Goal: Task Accomplishment & Management: Use online tool/utility

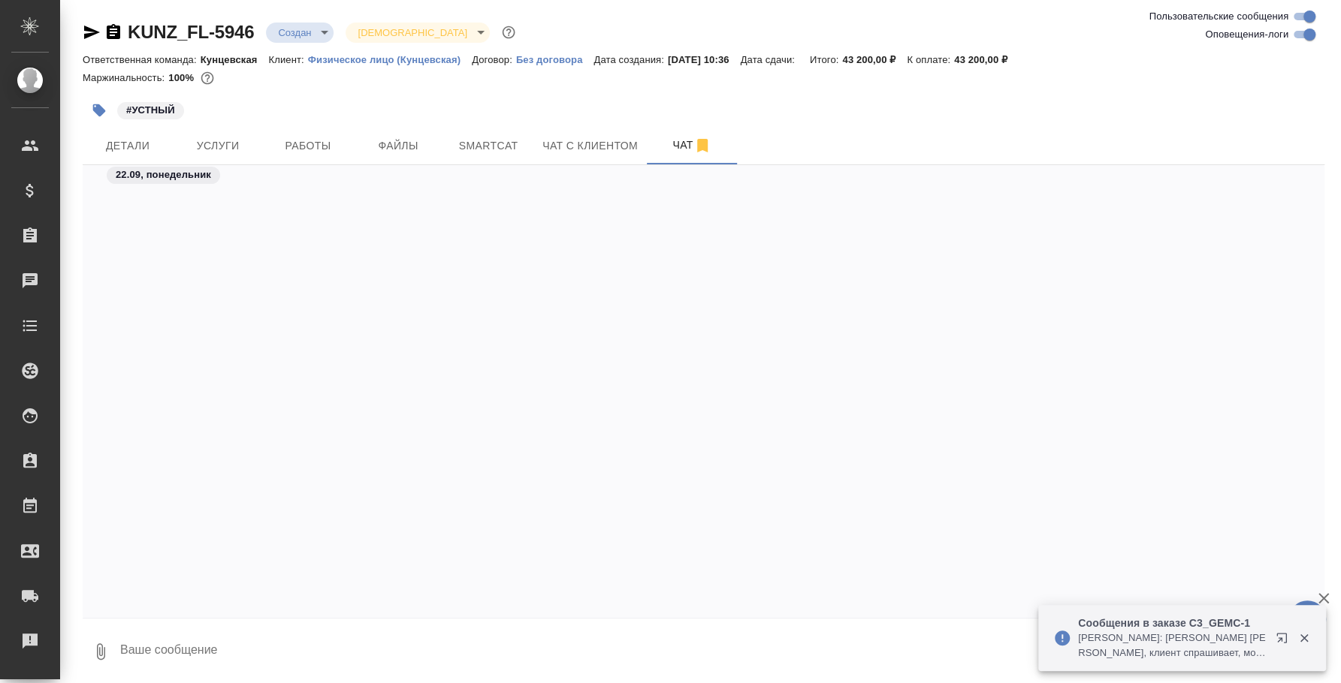
scroll to position [534, 0]
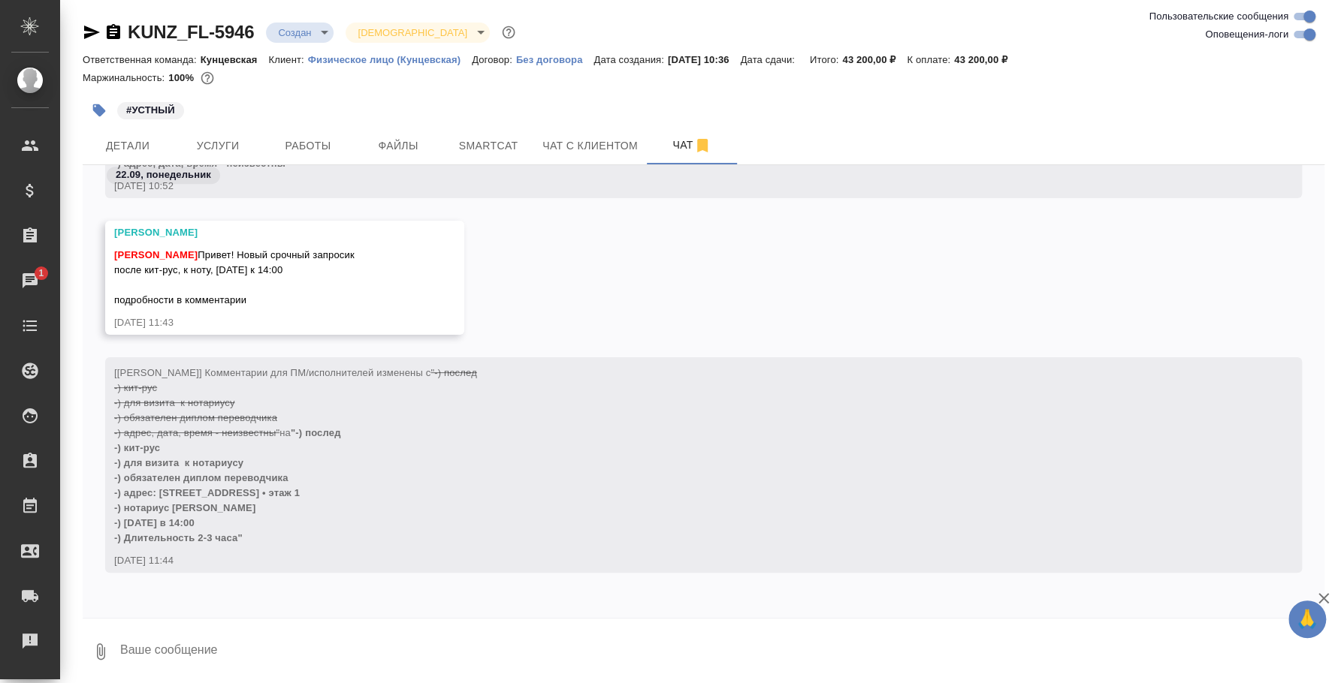
drag, startPoint x: 243, startPoint y: 545, endPoint x: 282, endPoint y: 428, distance: 122.6
click at [282, 428] on div "[Веселова Юлия] Комментарии для ПМ/исполнителей изменены с "-) послед -) кит-ру…" at bounding box center [681, 454] width 1135 height 184
copy span "на "-) послед -) кит-рус -) для визита к нотариусу -) обязателен диплом перевод…"
click at [458, 671] on textarea at bounding box center [721, 651] width 1205 height 51
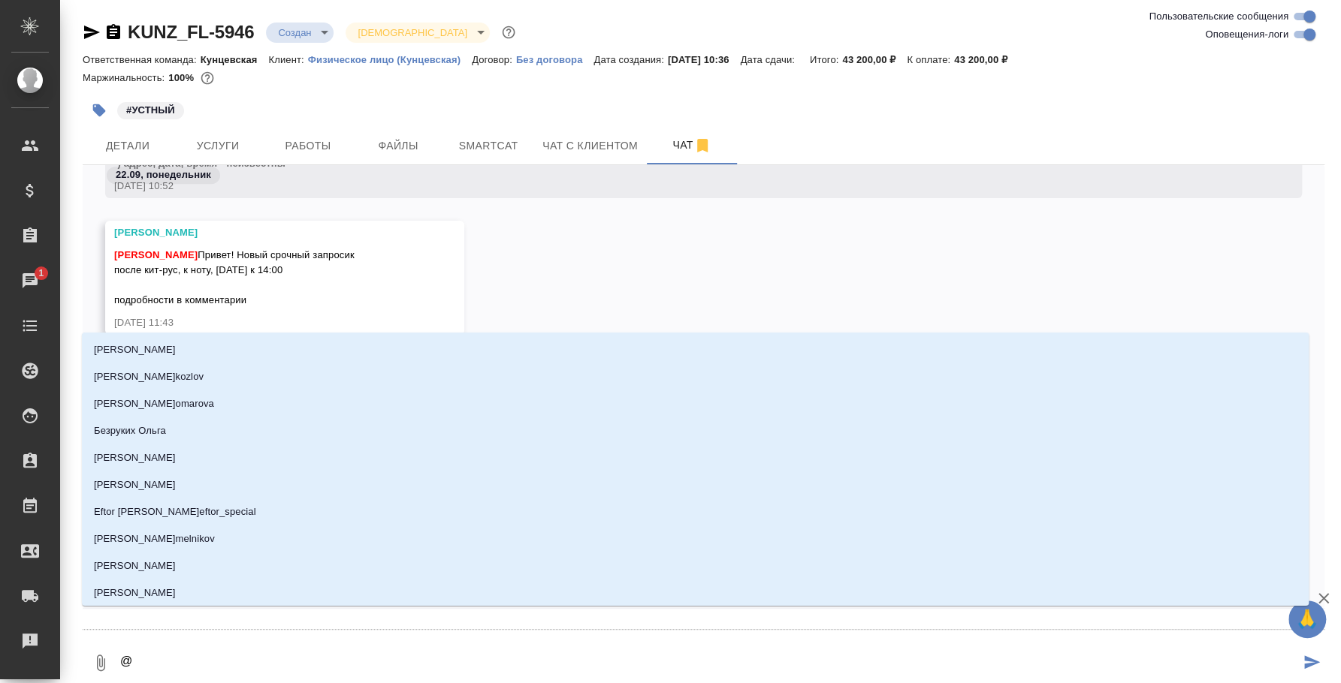
type textarea "@d"
type input "d"
type textarea "@d't"
type input "d't"
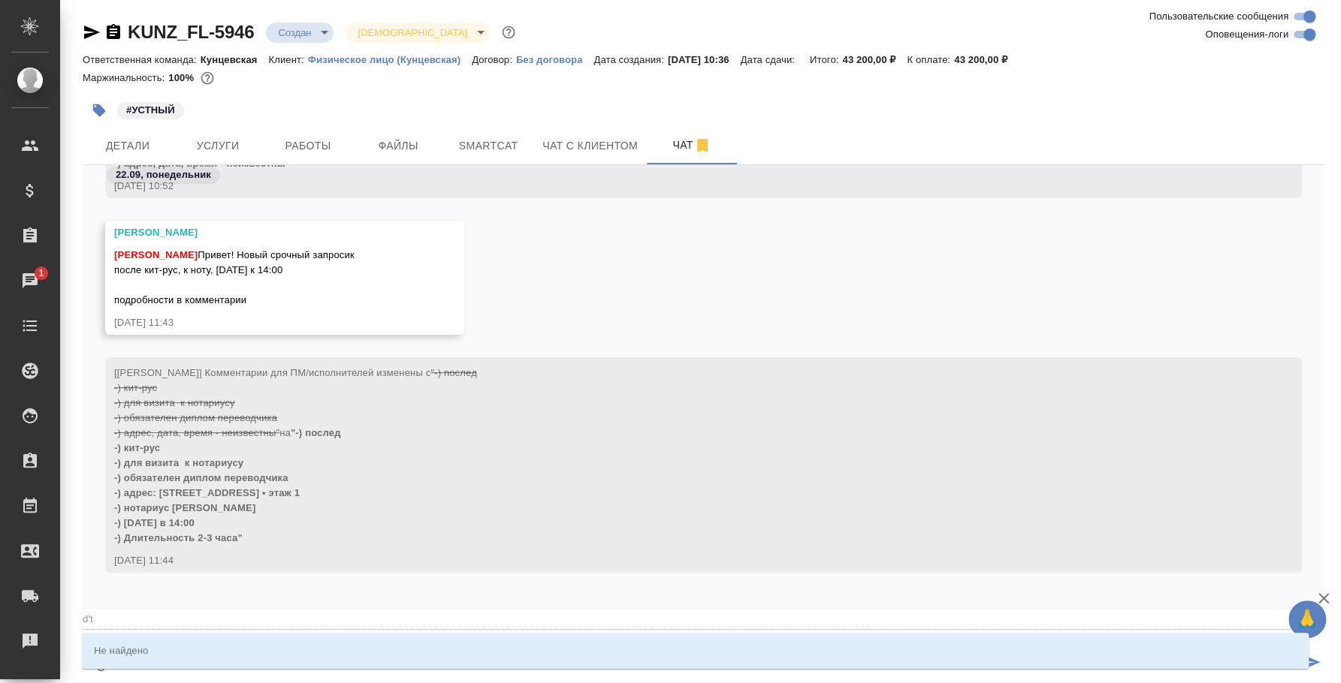
type textarea "@d't'c"
type input "d't'c"
type textarea "@d't"
type input "d't"
type textarea "@d"
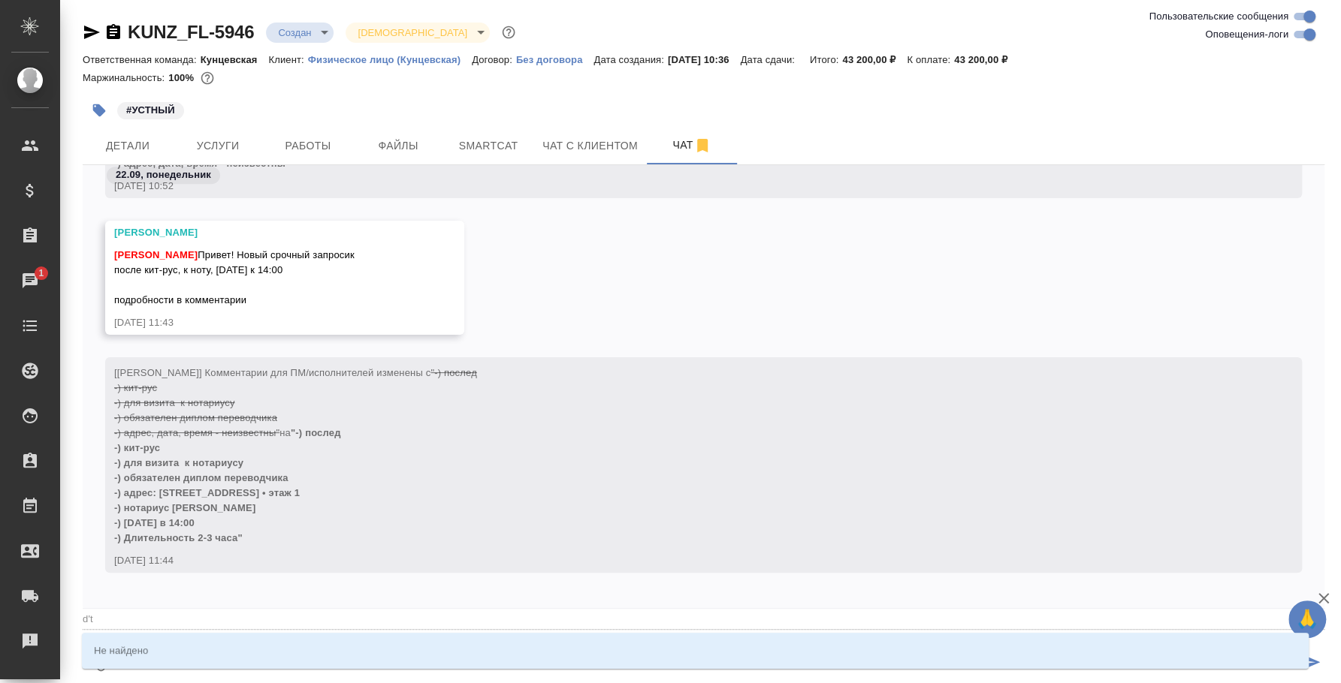
type input "d"
type textarea "@"
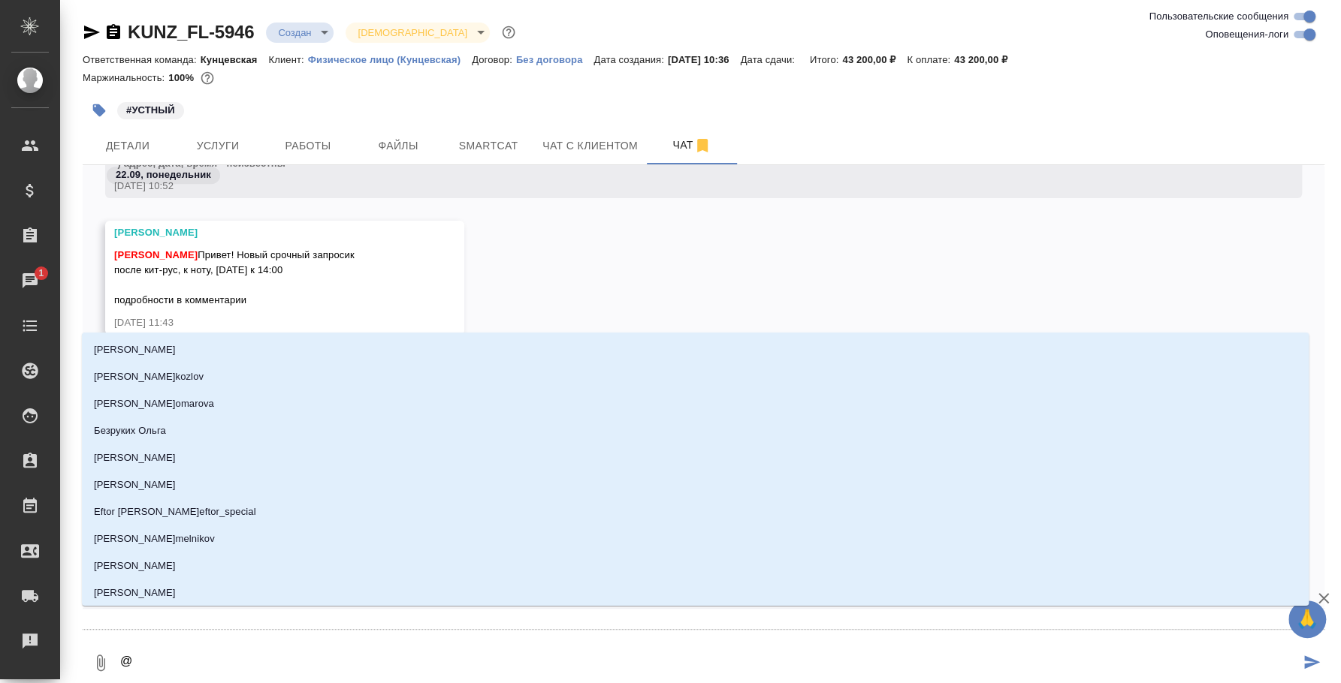
type textarea "@в"
type input "в"
type textarea "@ве"
type input "ве"
type textarea "@вес"
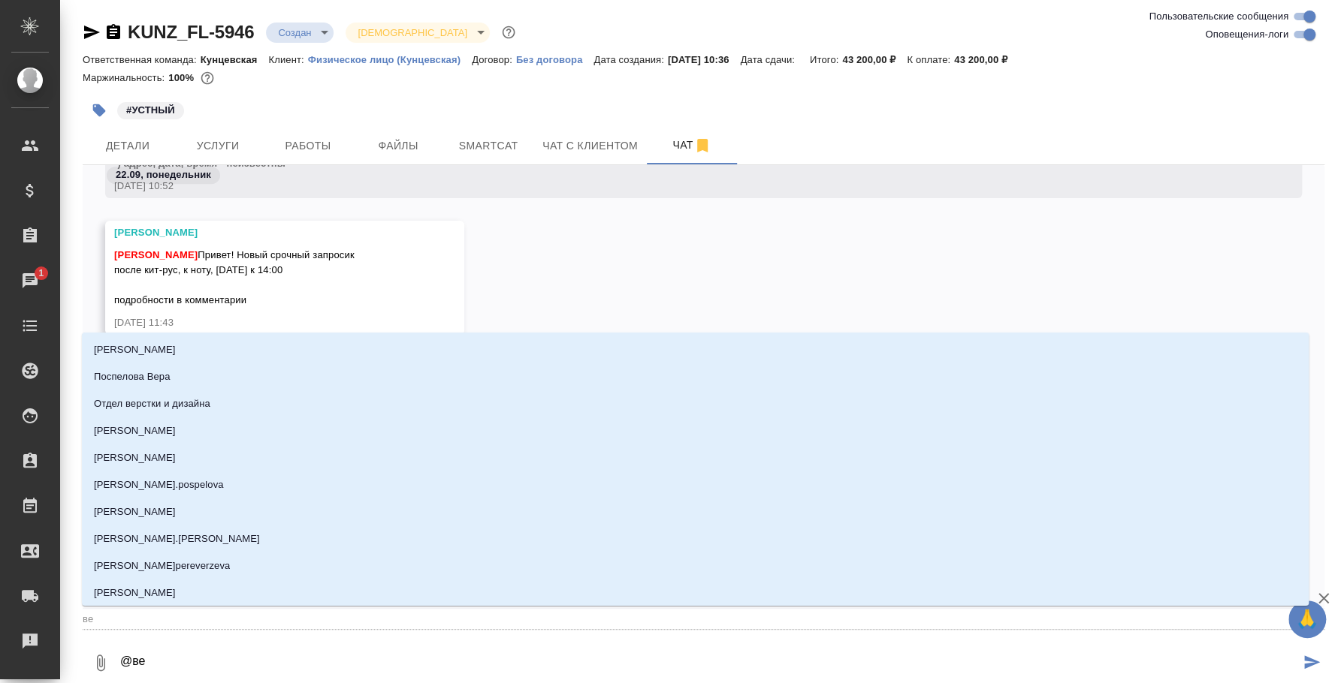
type input "вес"
type textarea "@весе"
type input "весе"
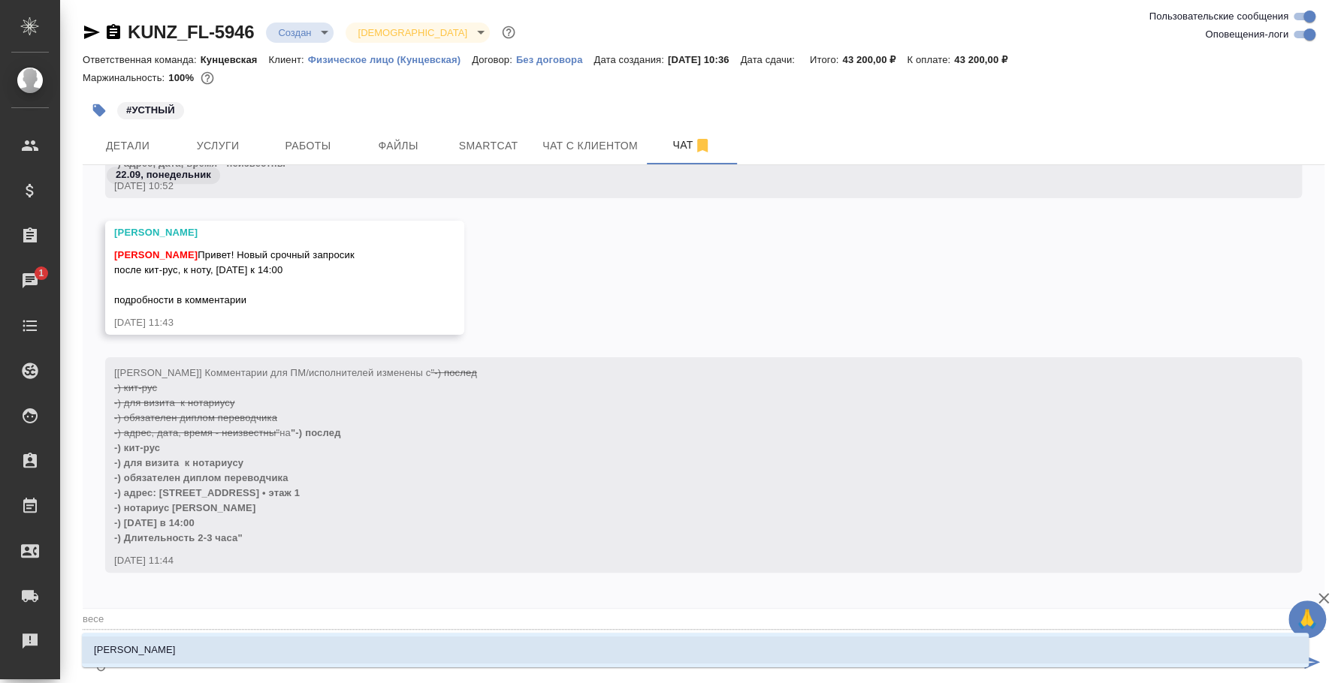
click at [453, 647] on li "[PERSON_NAME]" at bounding box center [695, 650] width 1227 height 27
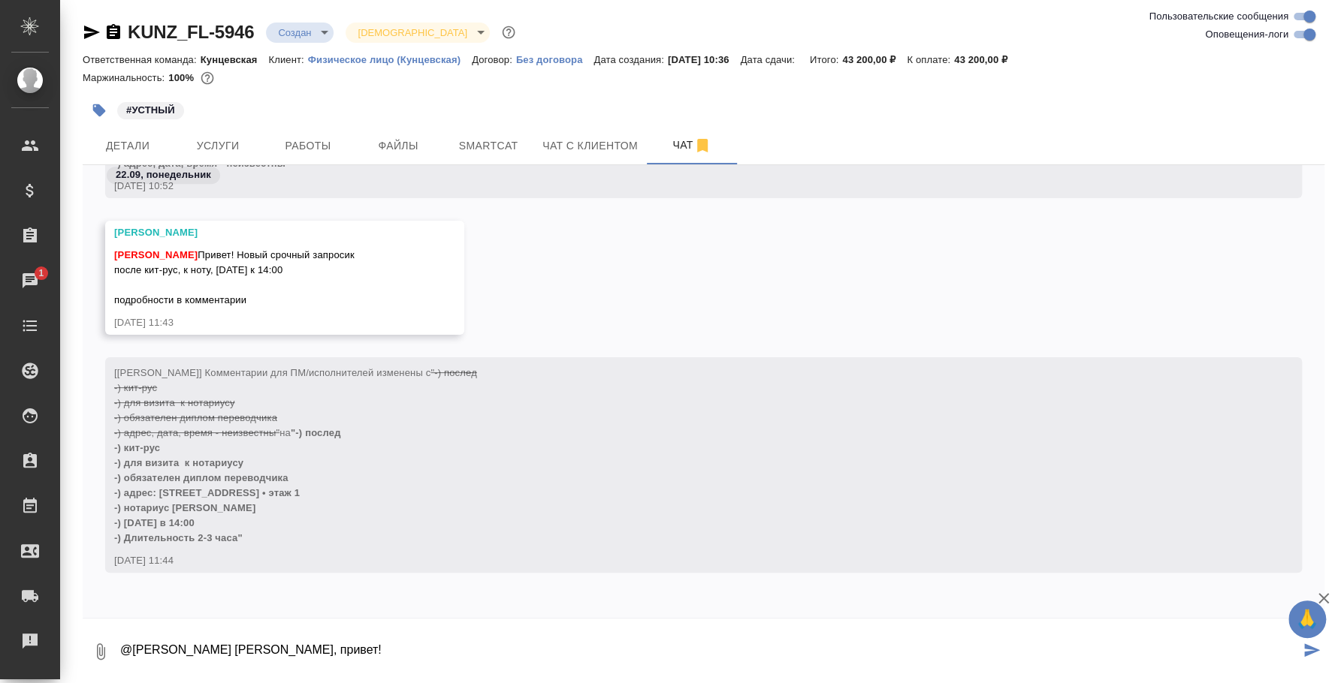
type textarea "@Веселова Юлия Юля, привет!"
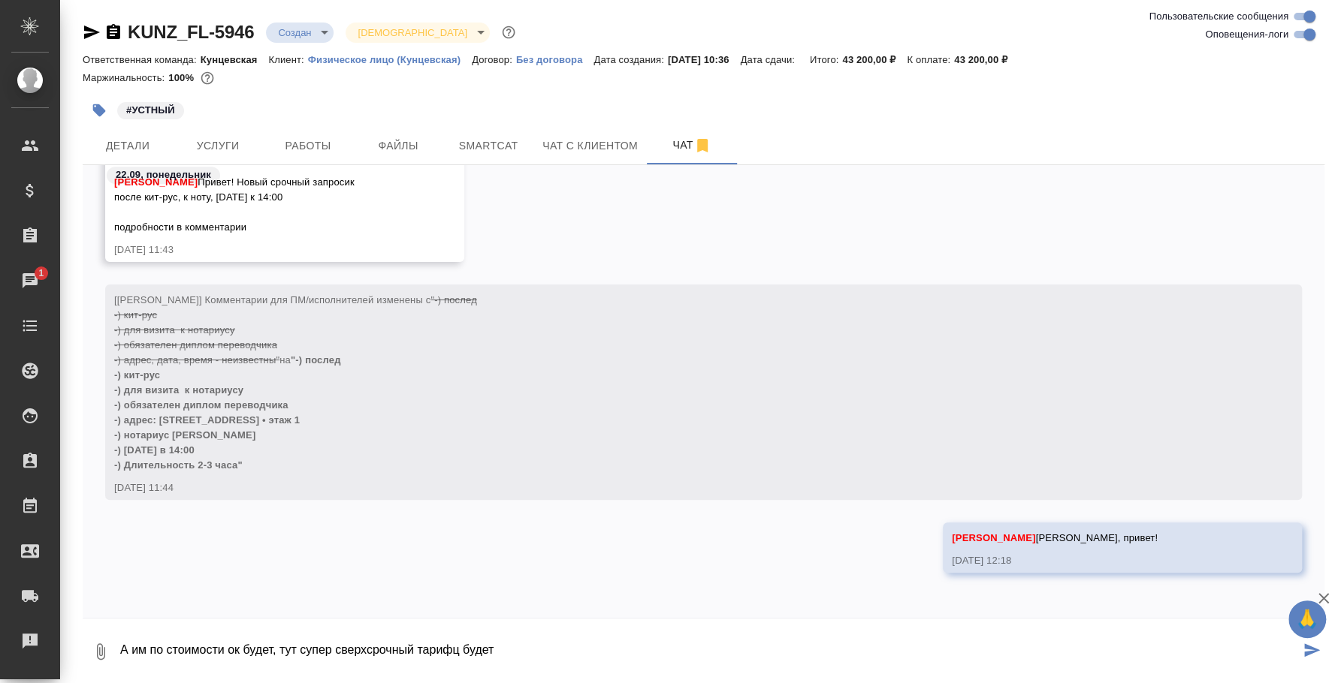
type textarea "А им по стоимости ок будет, тут супер сверхсрочный тарифц будет"
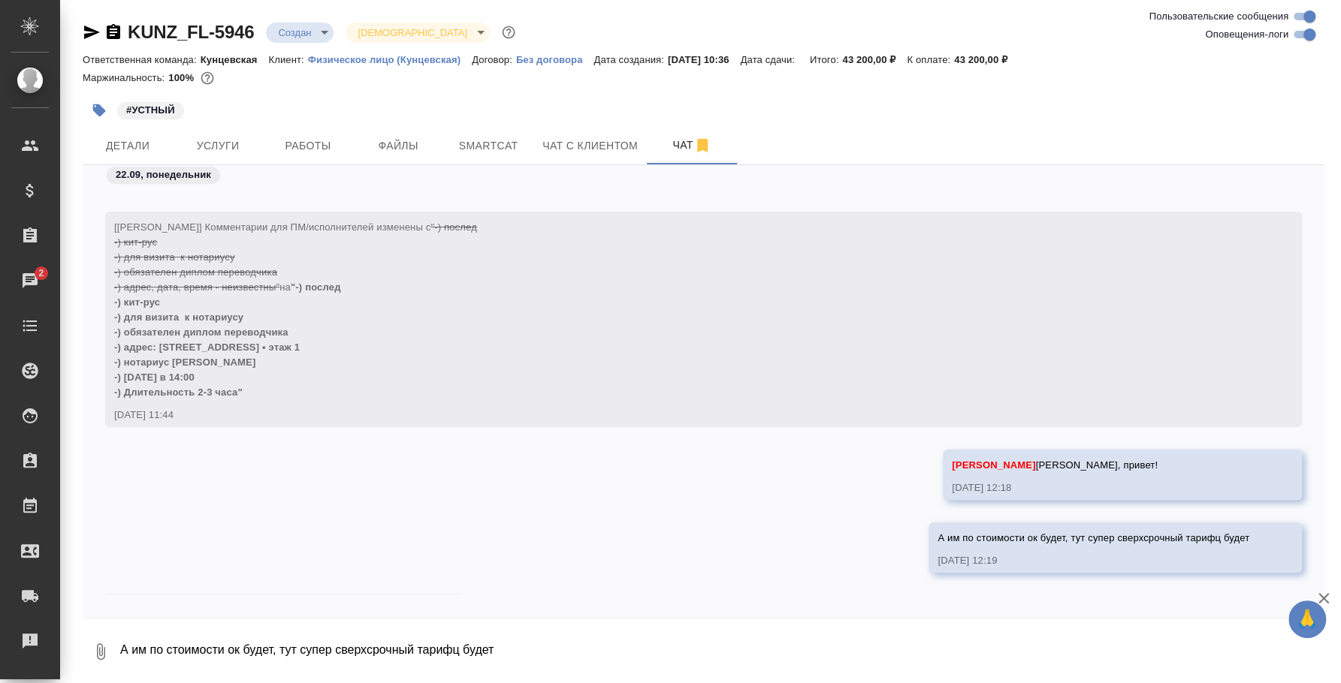
scroll to position [771, 0]
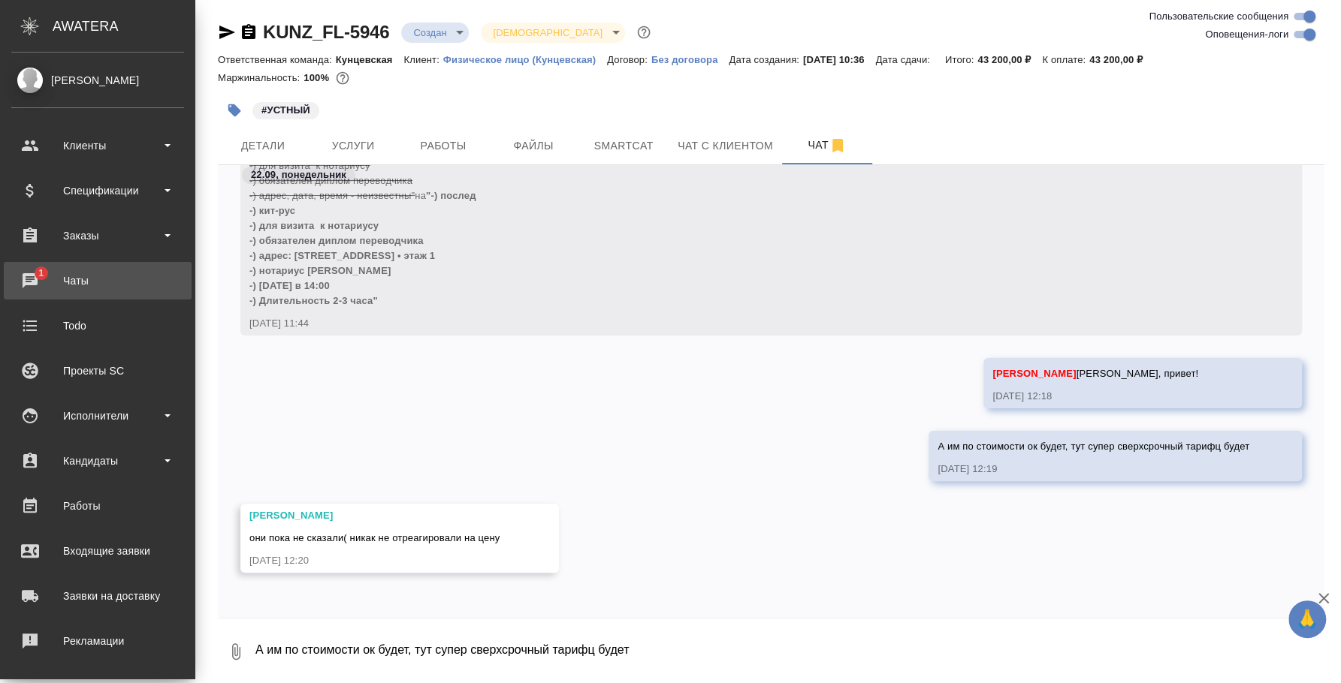
click at [51, 283] on div "Чаты" at bounding box center [97, 281] width 173 height 23
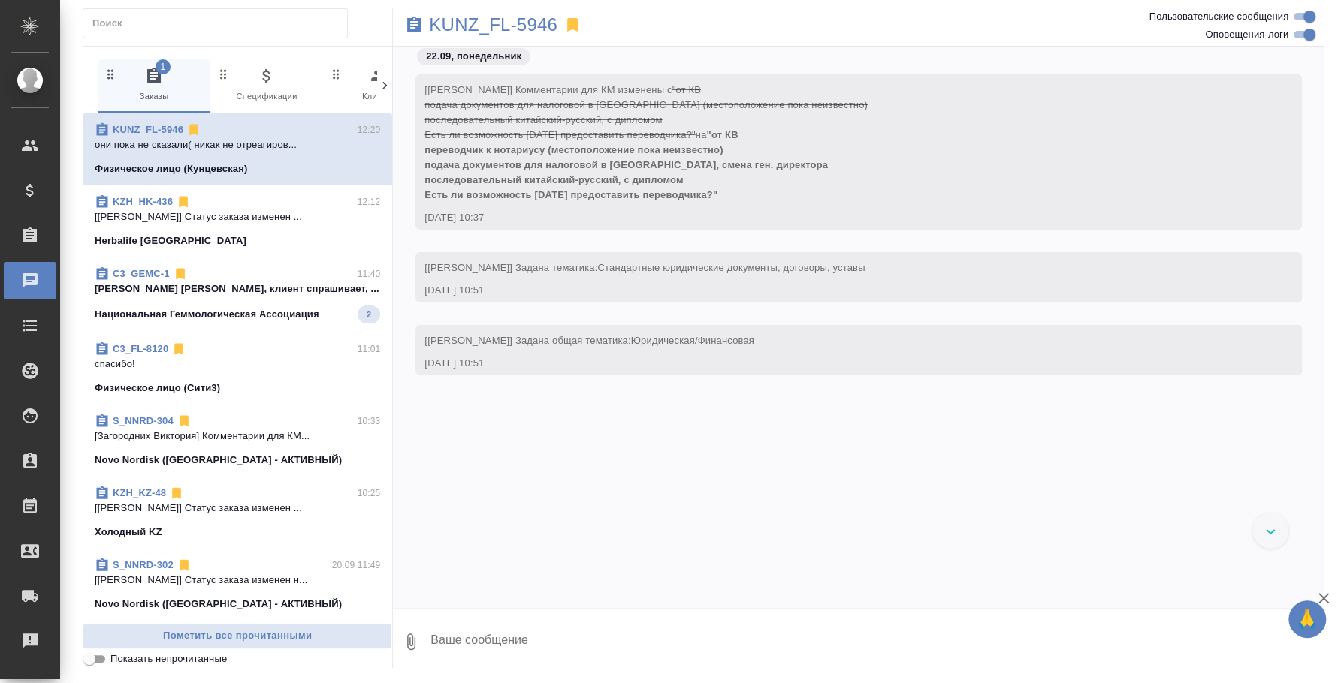
scroll to position [812, 0]
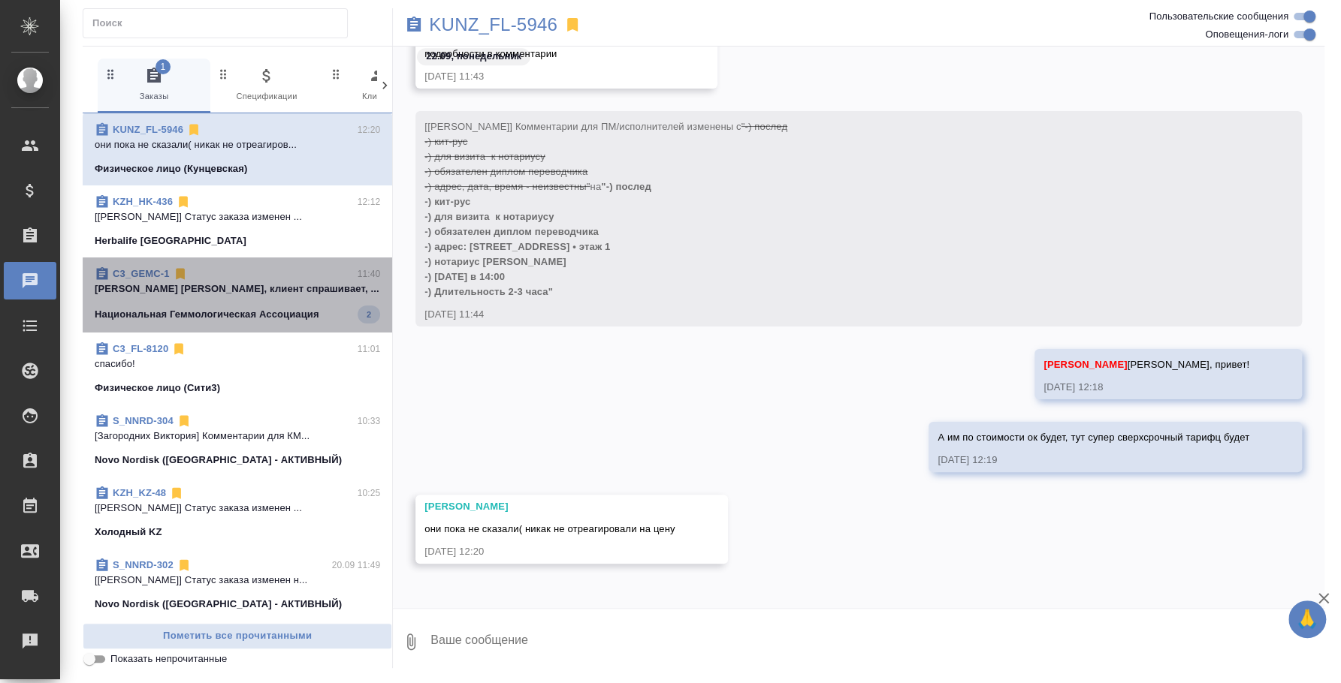
click at [264, 320] on p "Национальная Геммологическая Ассоциация" at bounding box center [207, 314] width 225 height 15
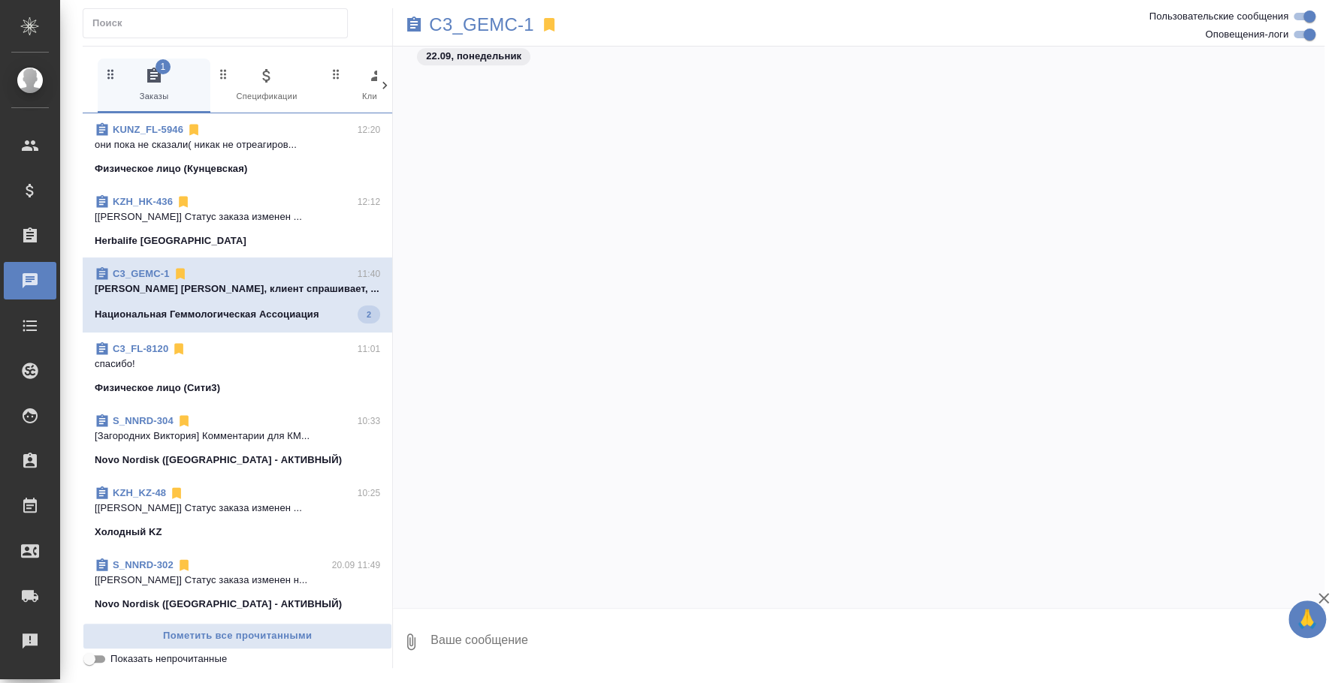
scroll to position [8929, 0]
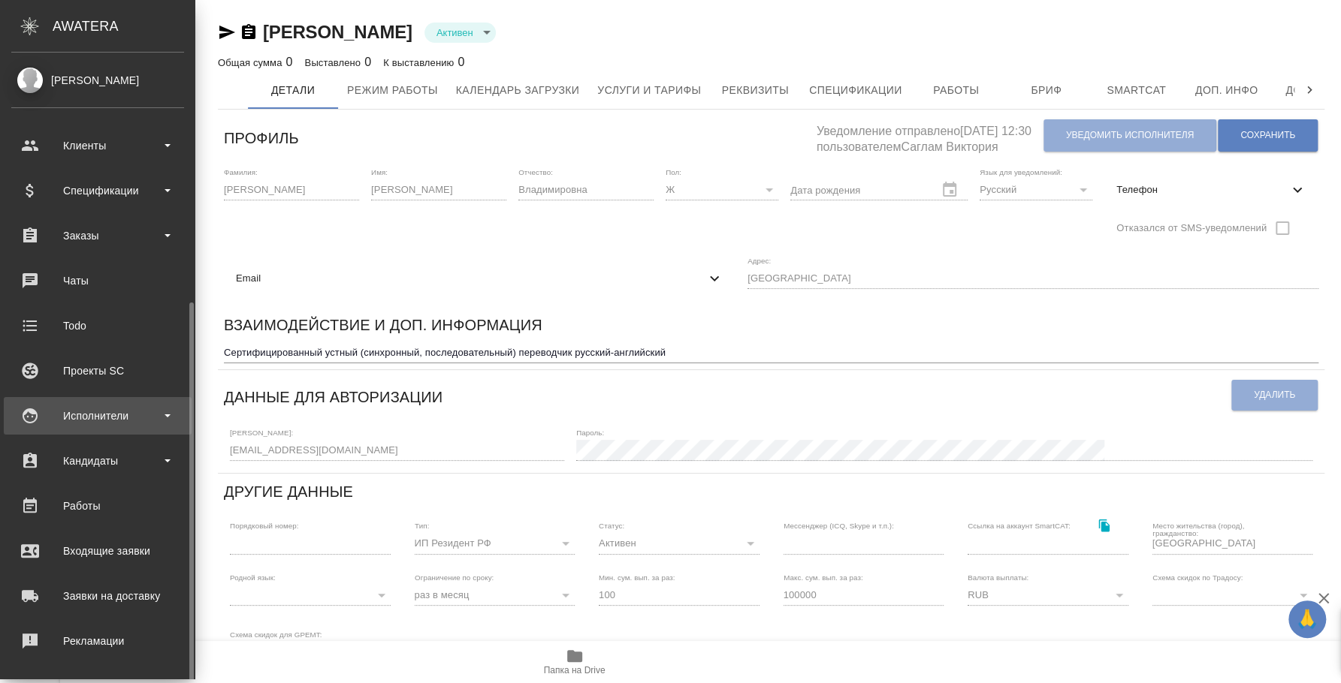
scroll to position [137, 0]
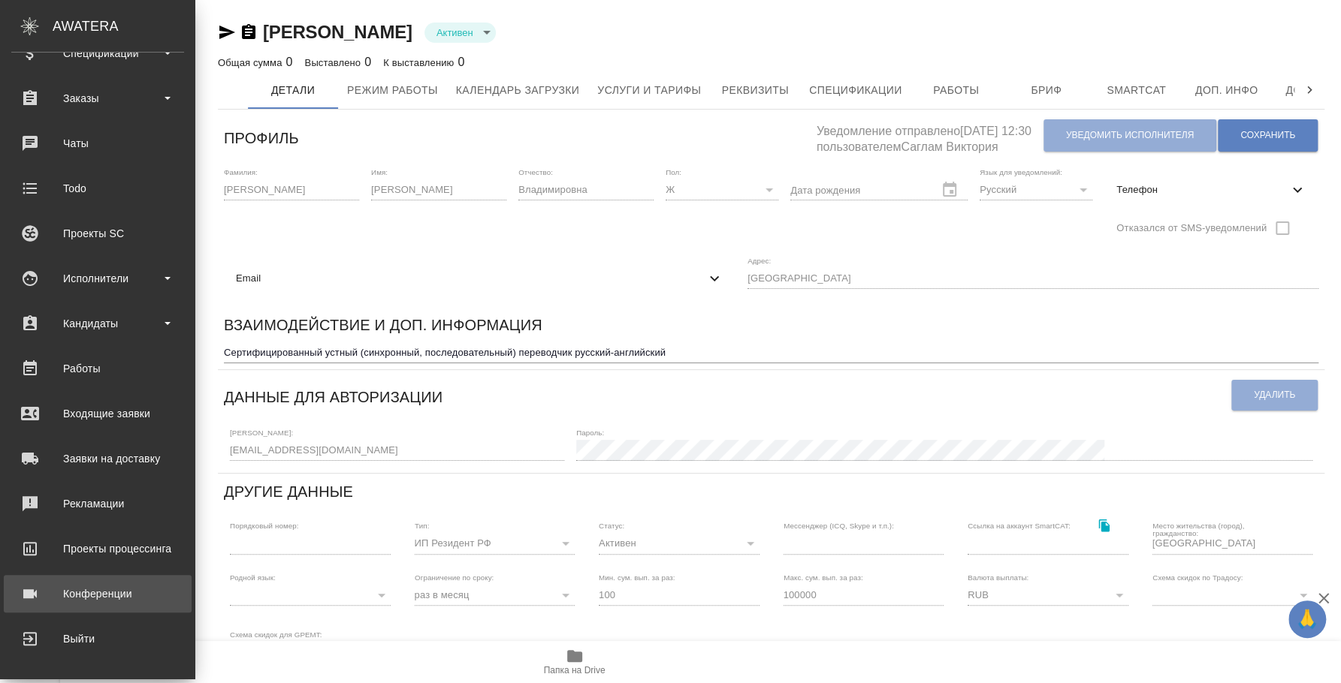
click at [131, 589] on div "Конференции" at bounding box center [97, 594] width 173 height 23
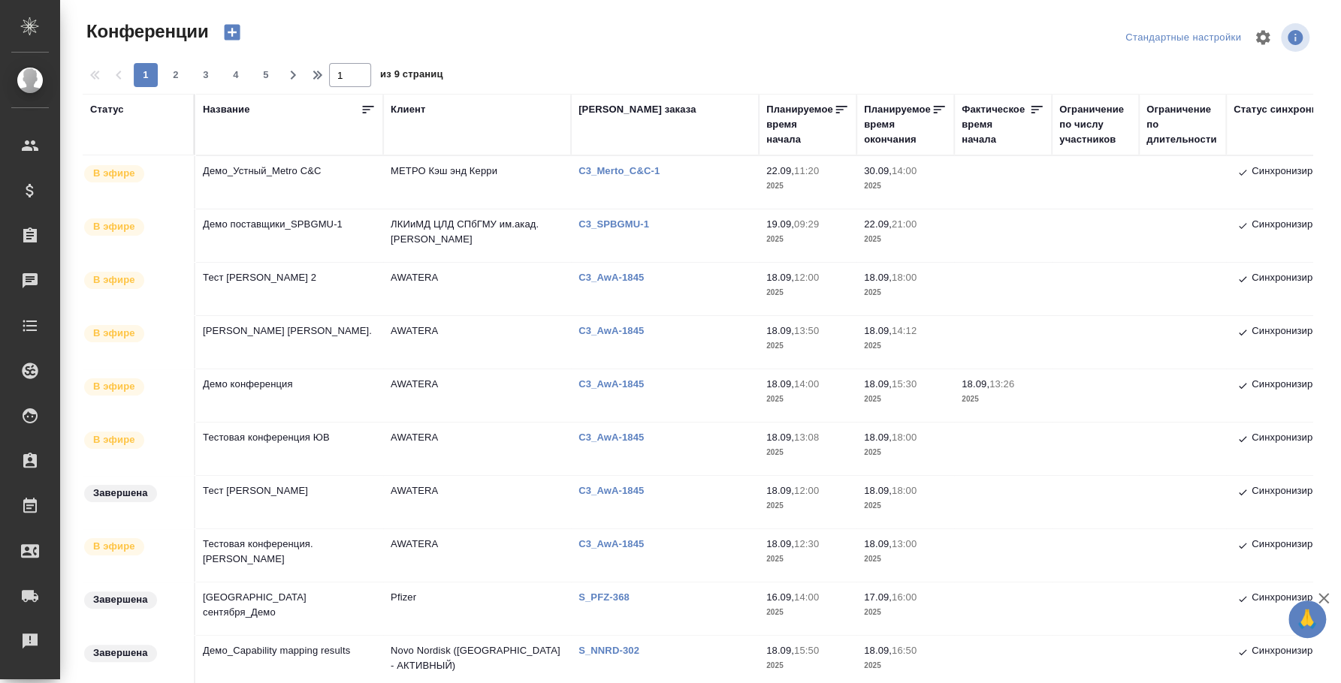
click at [306, 222] on td "Демо поставщики_SPBGMU-1" at bounding box center [289, 236] width 188 height 53
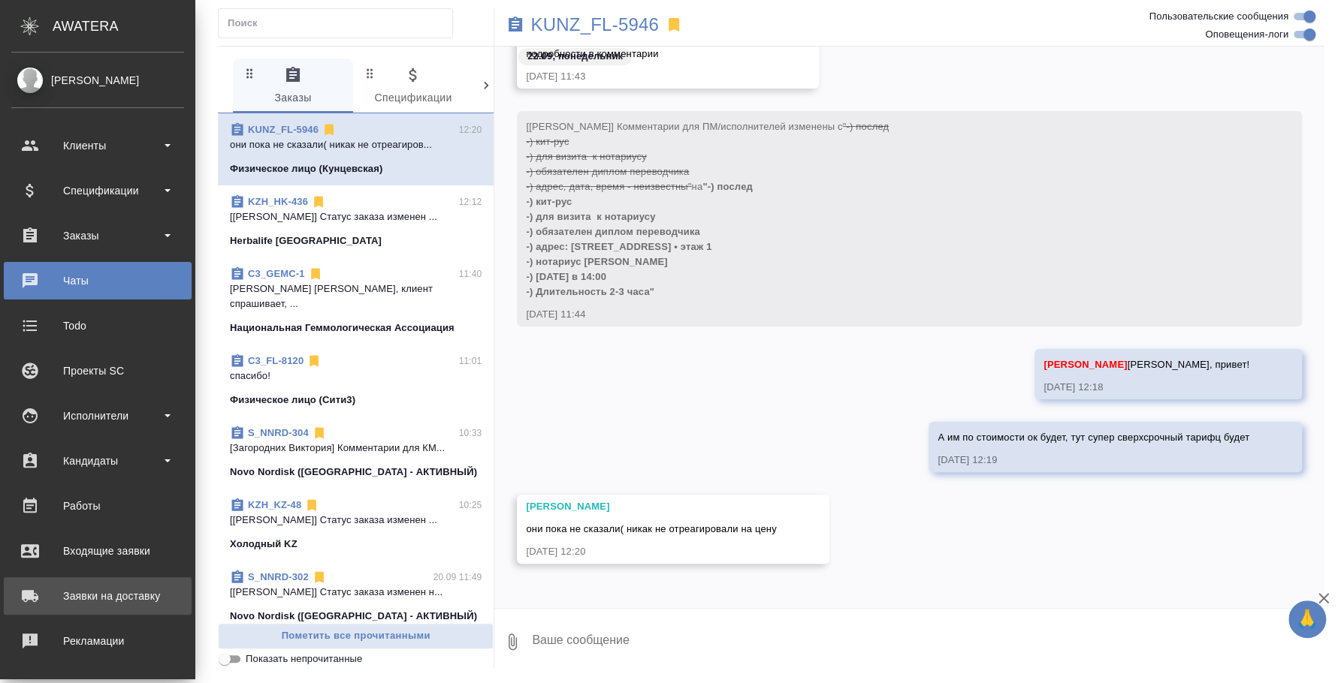
scroll to position [137, 0]
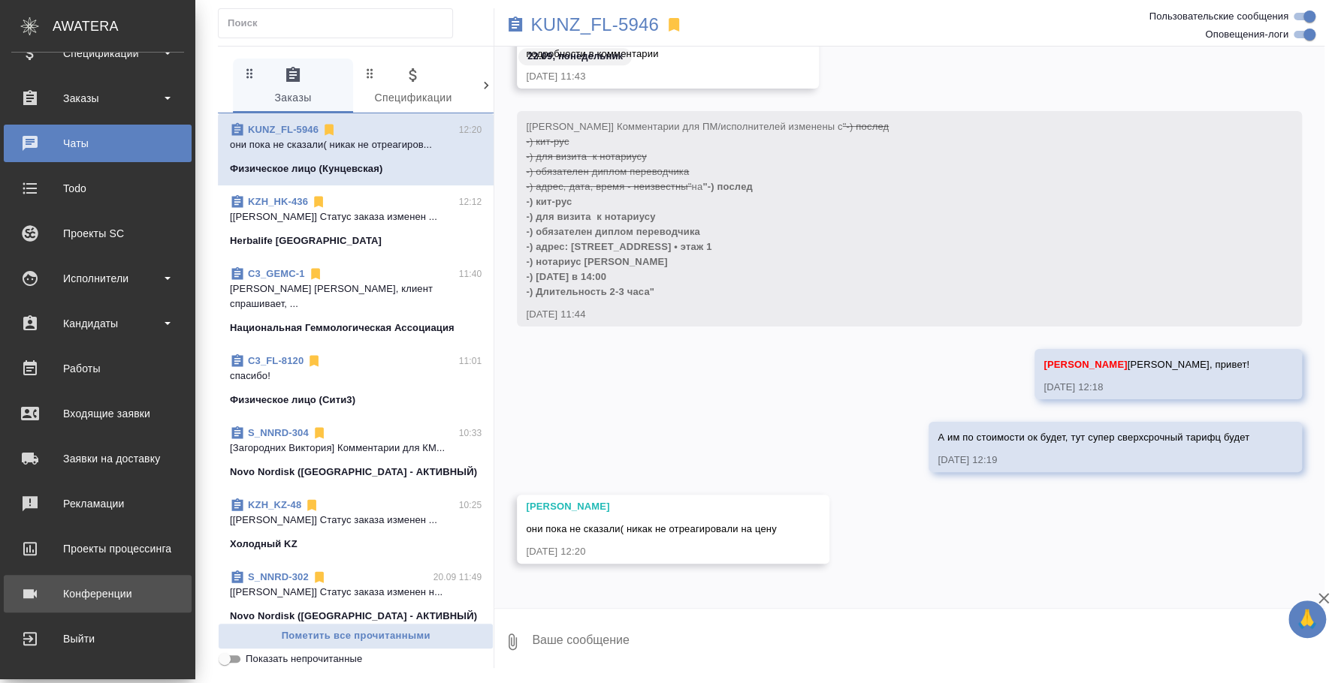
click at [113, 596] on div "Конференции" at bounding box center [97, 594] width 173 height 23
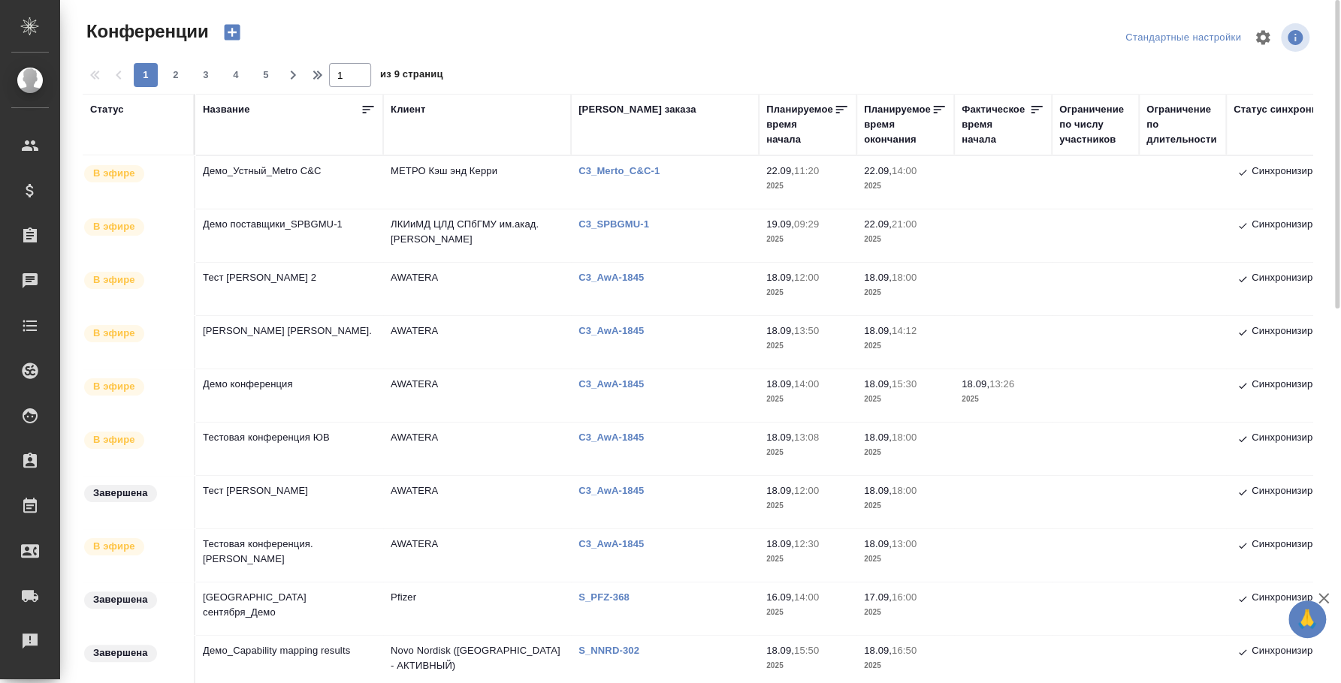
click at [297, 177] on td "Демо_Устный_Metro C&C" at bounding box center [289, 182] width 188 height 53
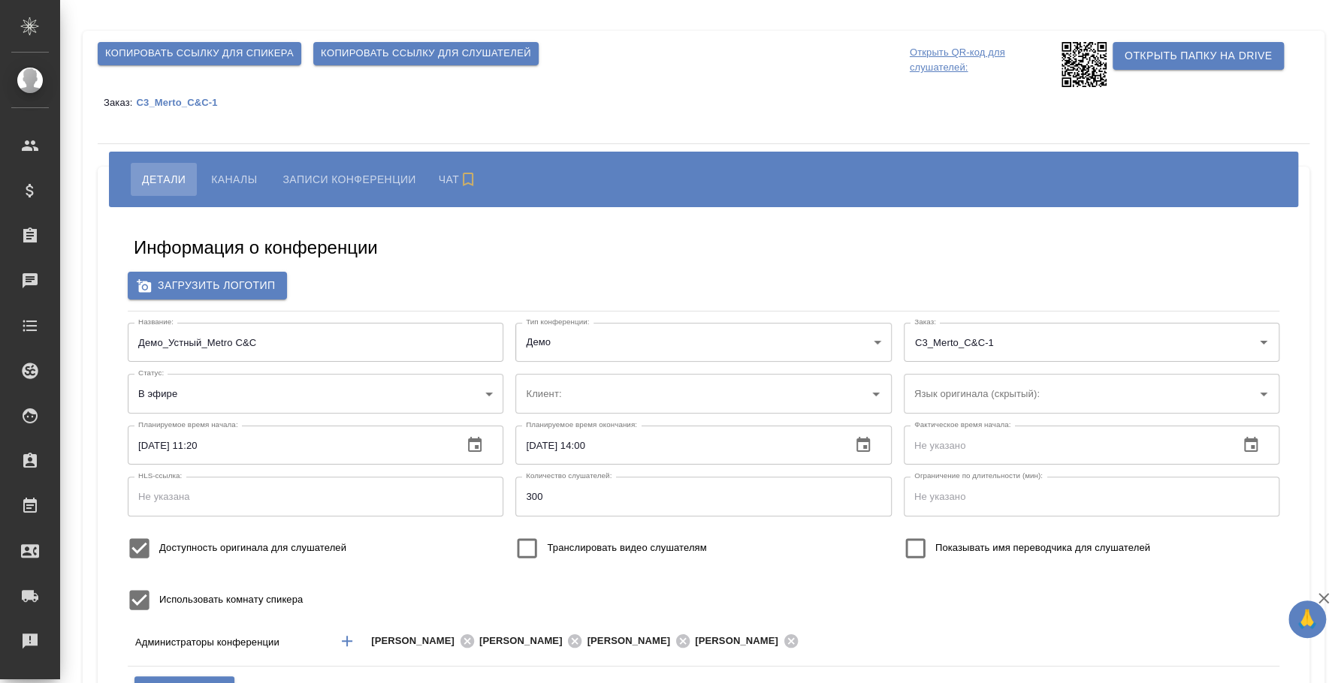
type input "МЕТРО Кэш энд Керри"
type input "200"
click at [849, 448] on button "button" at bounding box center [863, 445] width 36 height 36
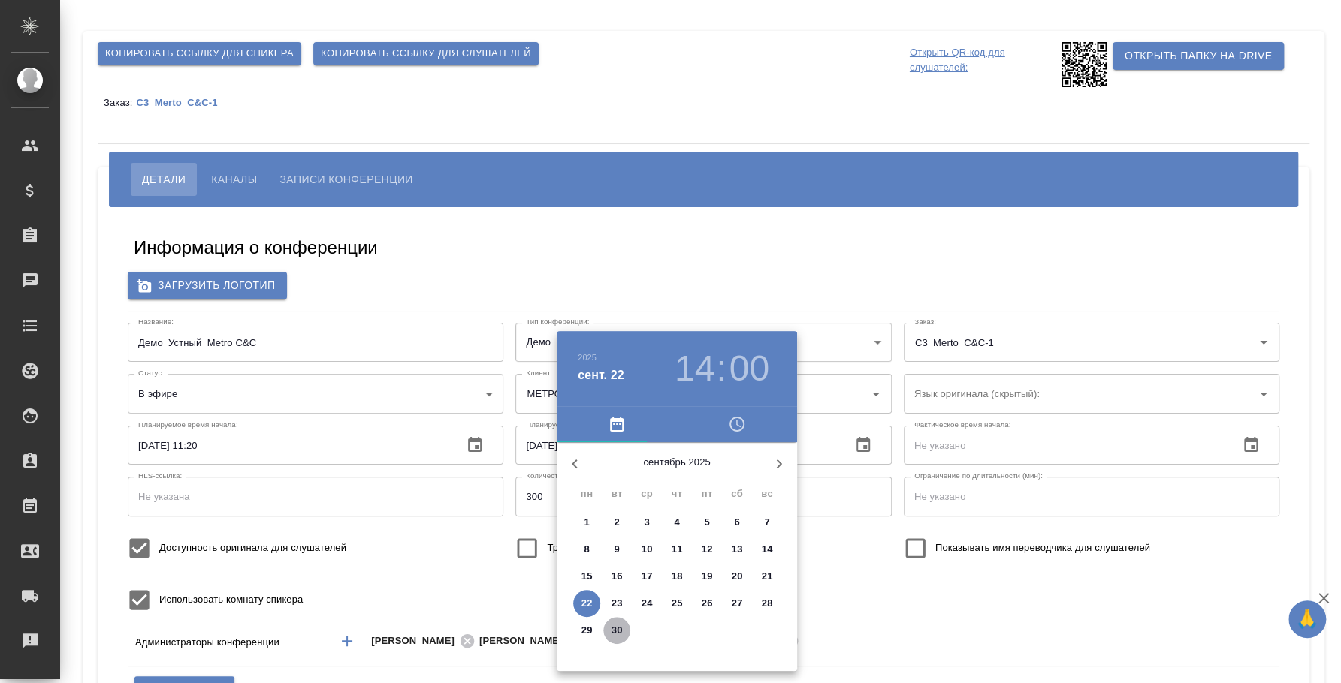
click at [608, 627] on span "30" at bounding box center [616, 630] width 27 height 15
type input "30.09.2025 14:00"
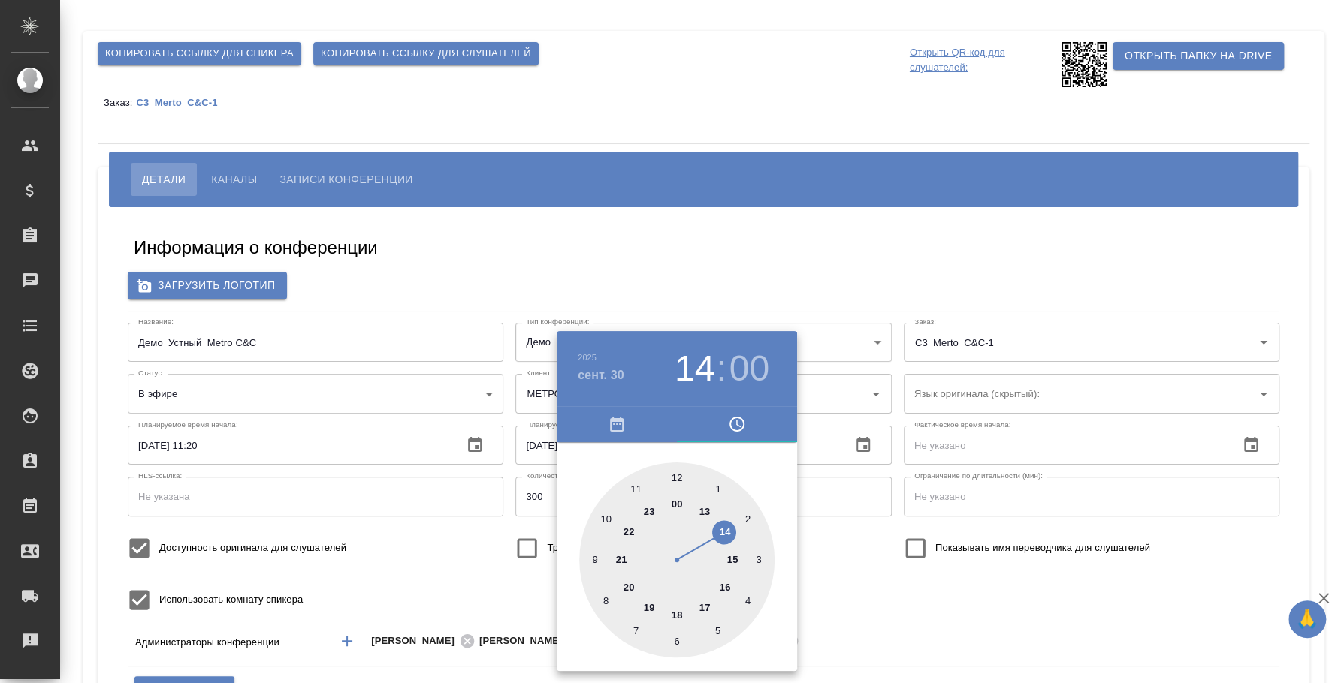
click at [750, 273] on div at bounding box center [670, 341] width 1341 height 683
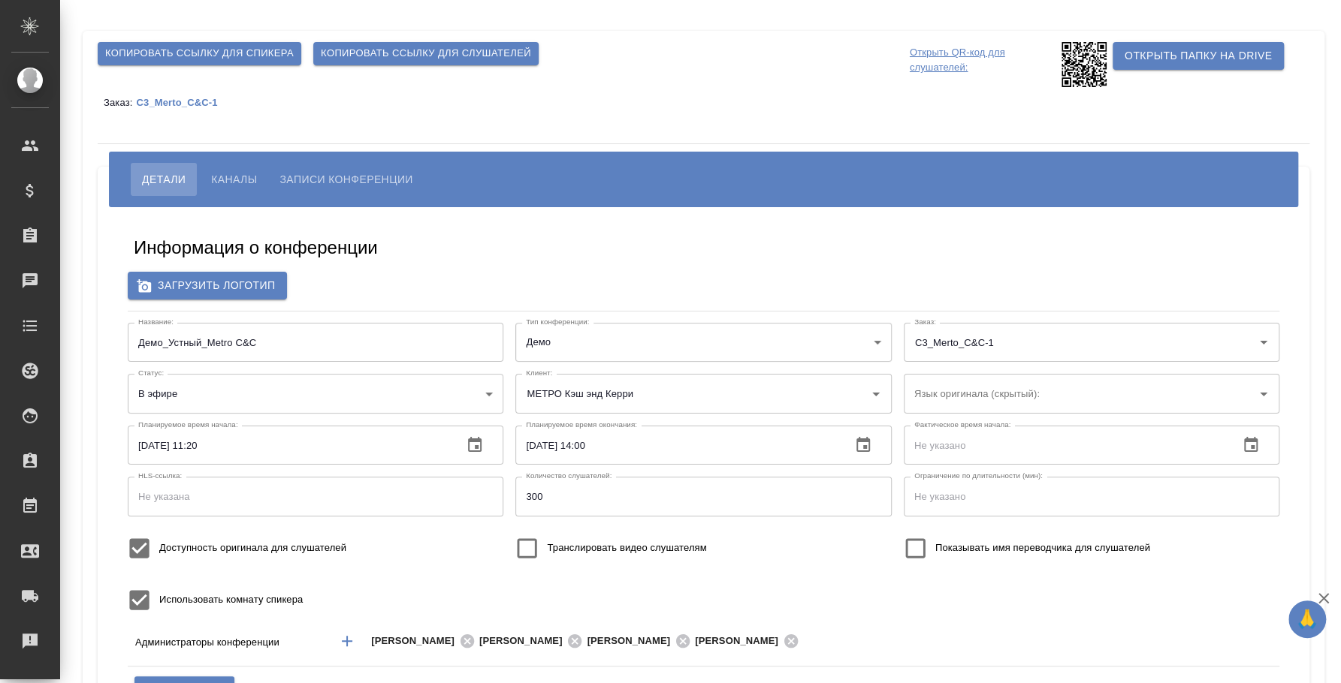
scroll to position [281, 0]
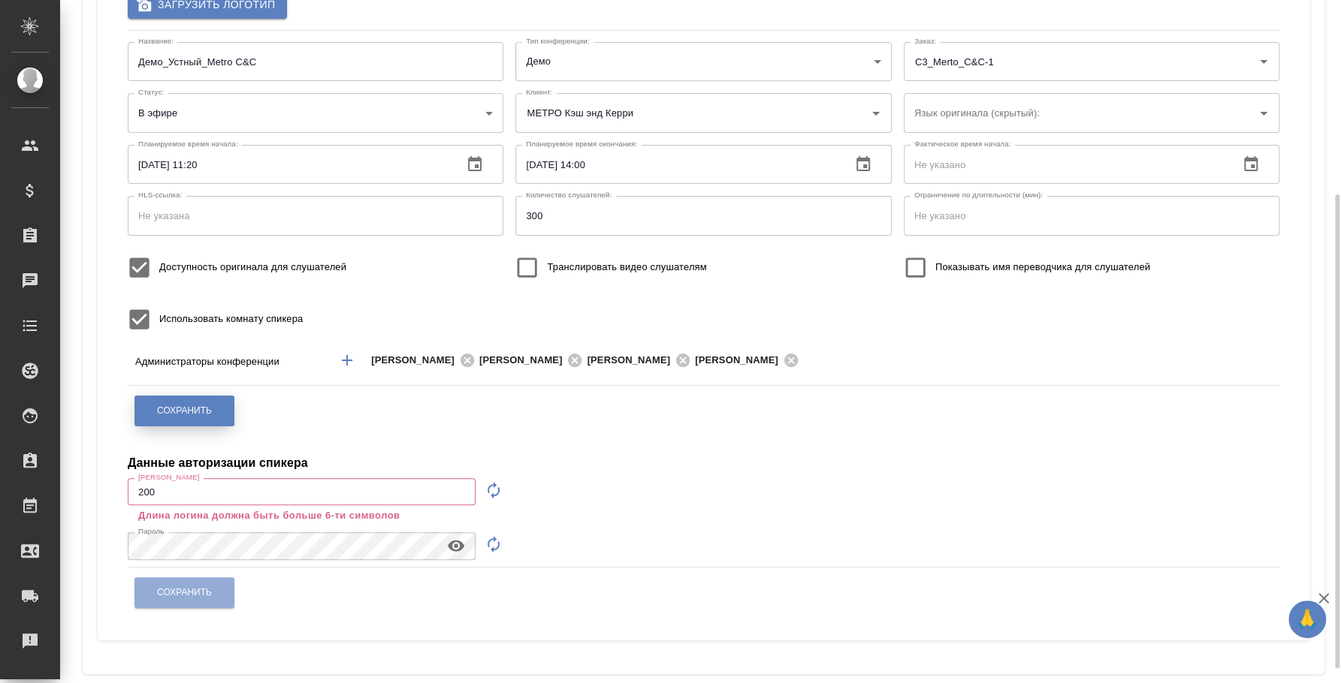
click at [209, 406] on span "Сохранить" at bounding box center [184, 411] width 55 height 13
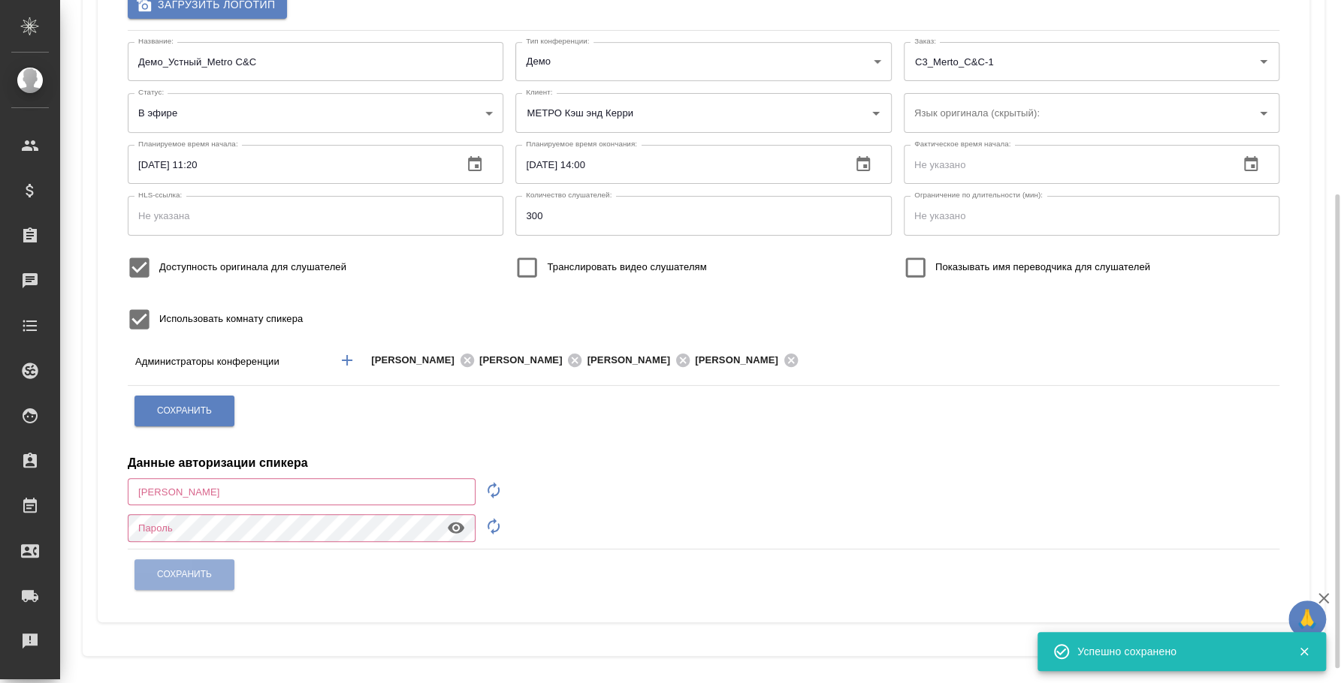
type input "200"
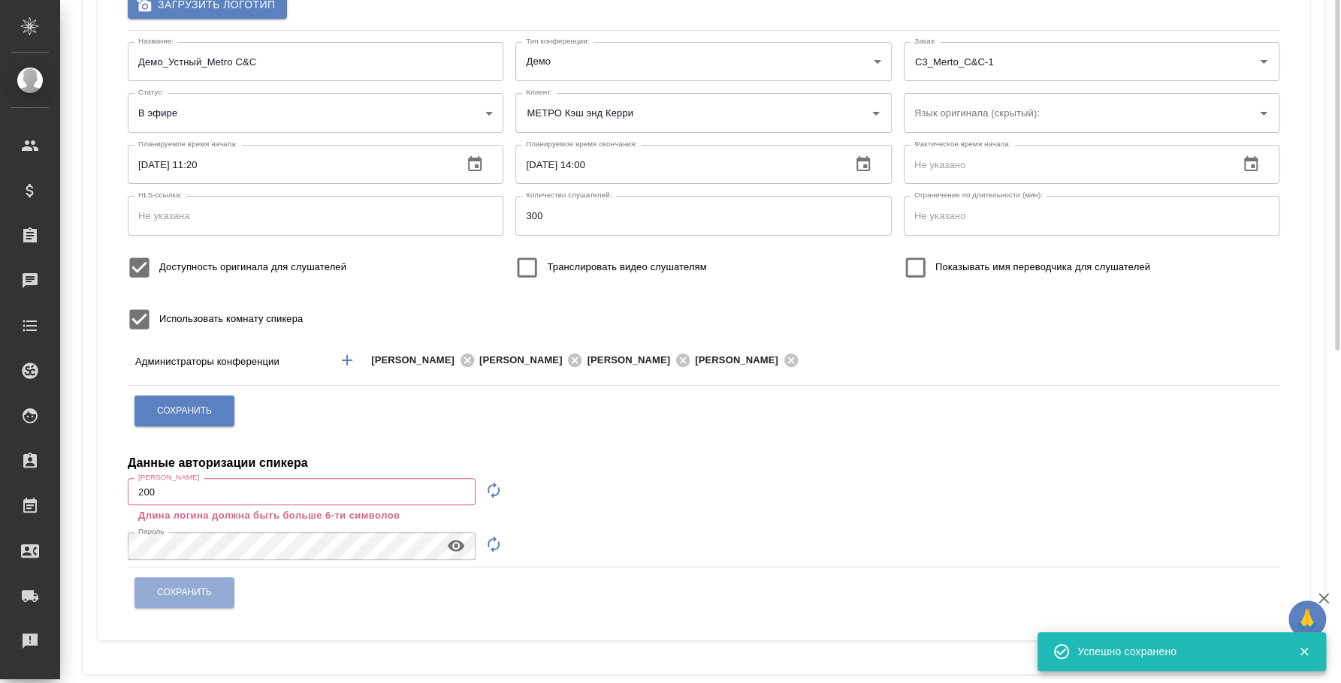
scroll to position [93, 0]
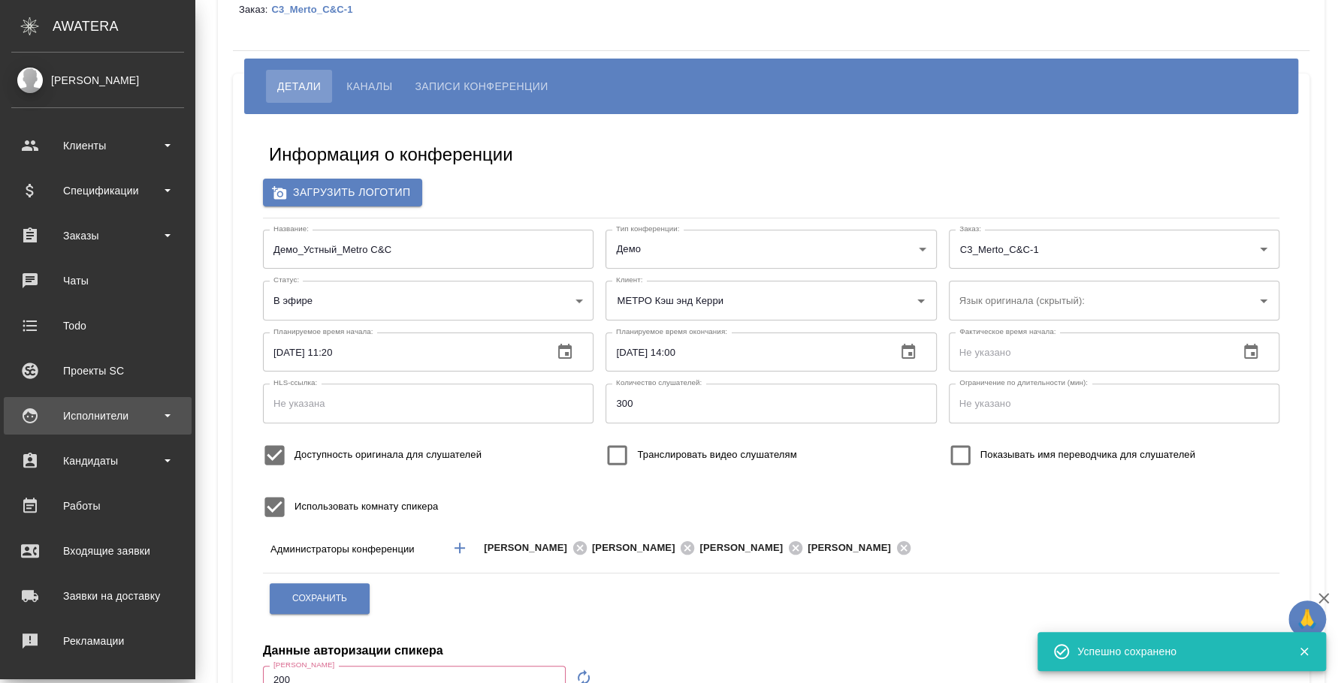
click at [90, 417] on div "Исполнители" at bounding box center [97, 416] width 173 height 23
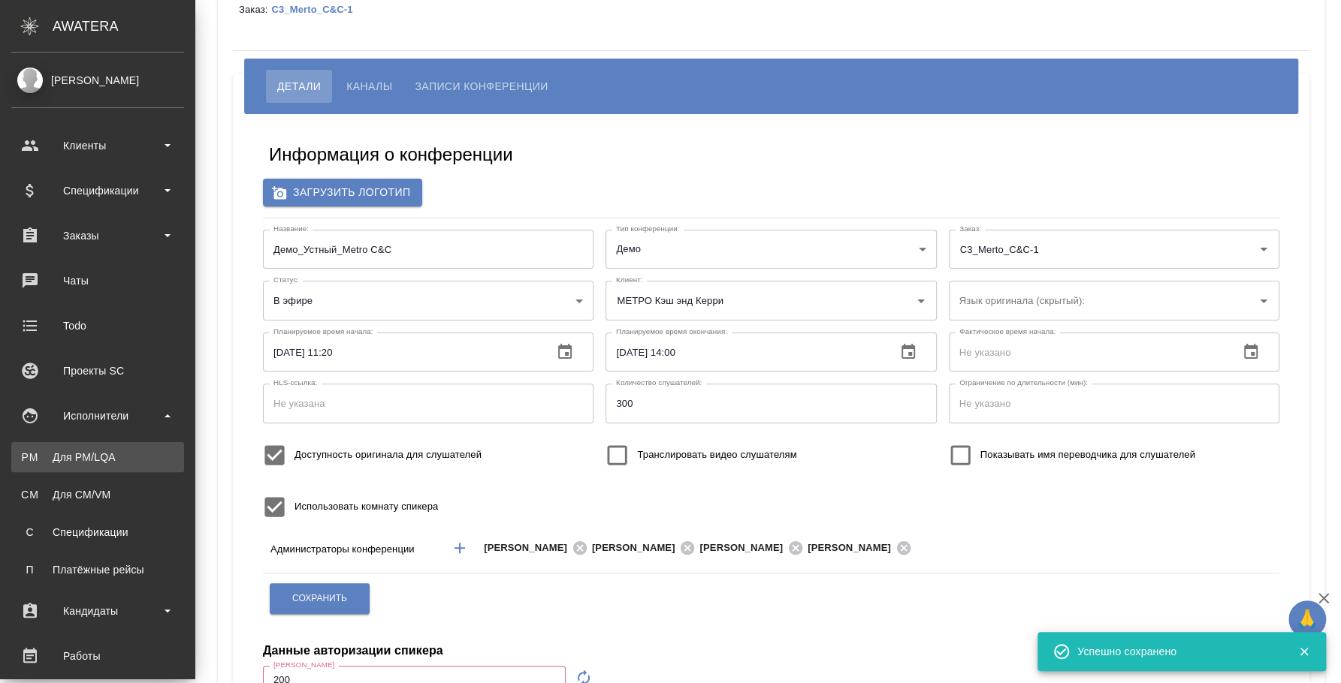
click at [91, 446] on link "PM Для PM/LQA" at bounding box center [97, 457] width 173 height 30
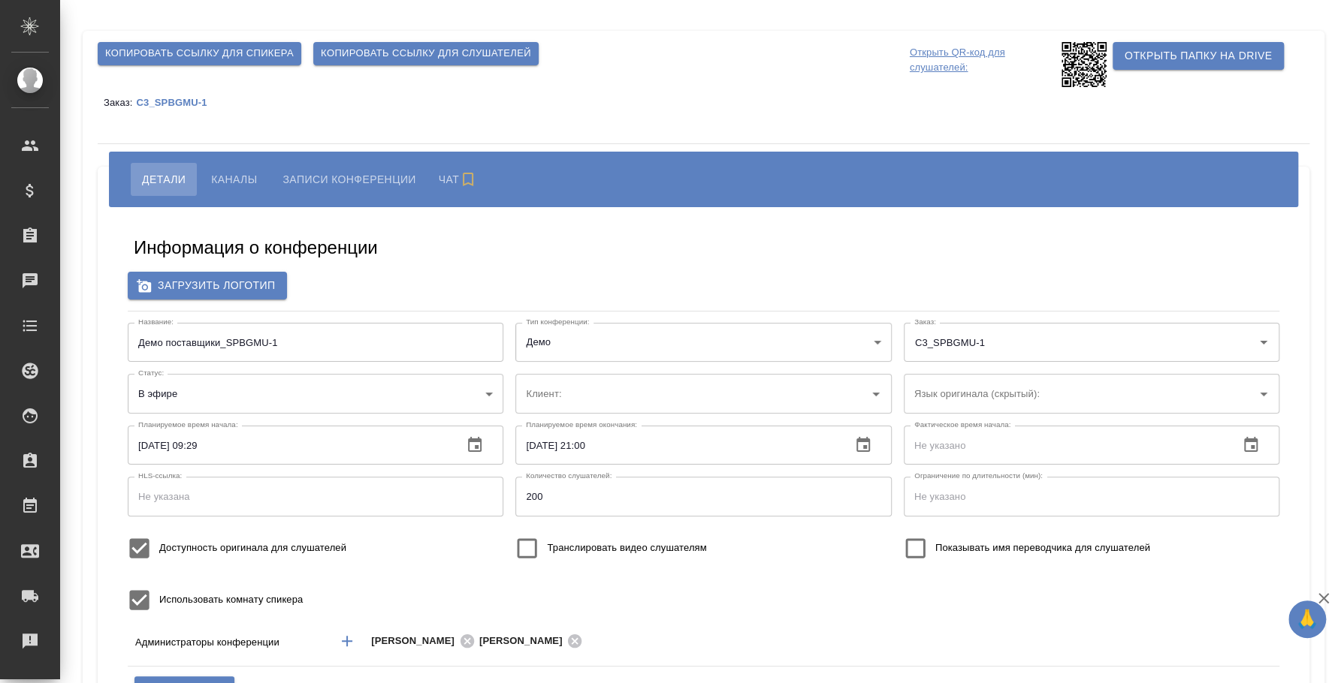
type input "ЛКИиМД ЦЛД СПбГМУ им.акад. [PERSON_NAME]"
type input "200"
click at [243, 177] on span "Каналы" at bounding box center [234, 179] width 46 height 18
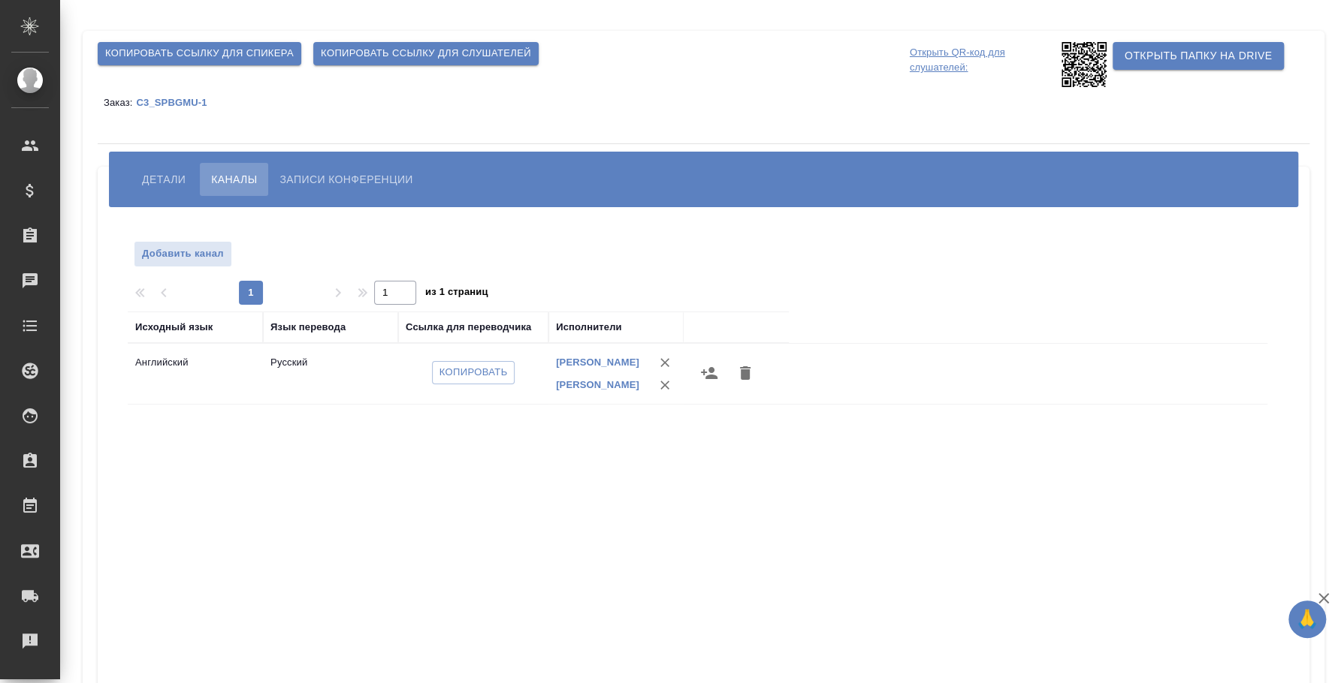
click at [709, 374] on icon "button" at bounding box center [709, 373] width 17 height 12
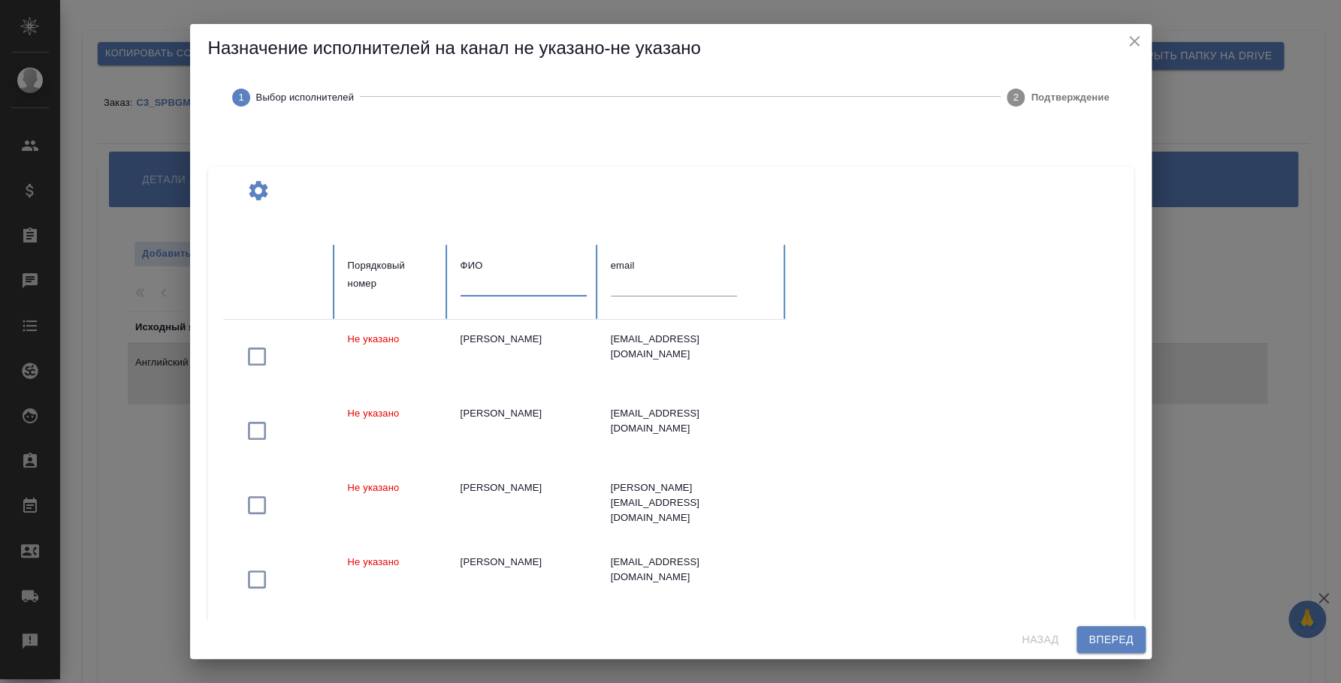
click at [516, 296] on input "text" at bounding box center [523, 285] width 126 height 21
type input "каменева ольга"
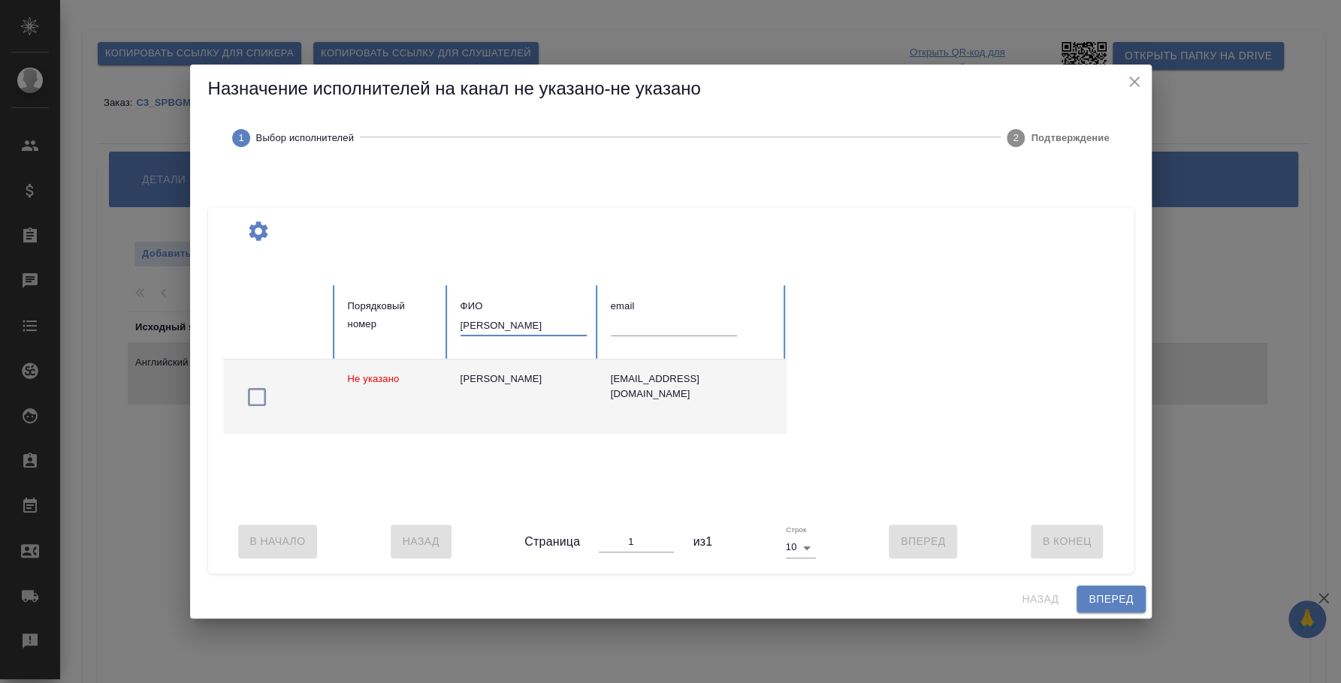
click at [261, 394] on icon "button" at bounding box center [257, 397] width 24 height 24
click at [1096, 605] on span "Вперед" at bounding box center [1110, 599] width 44 height 19
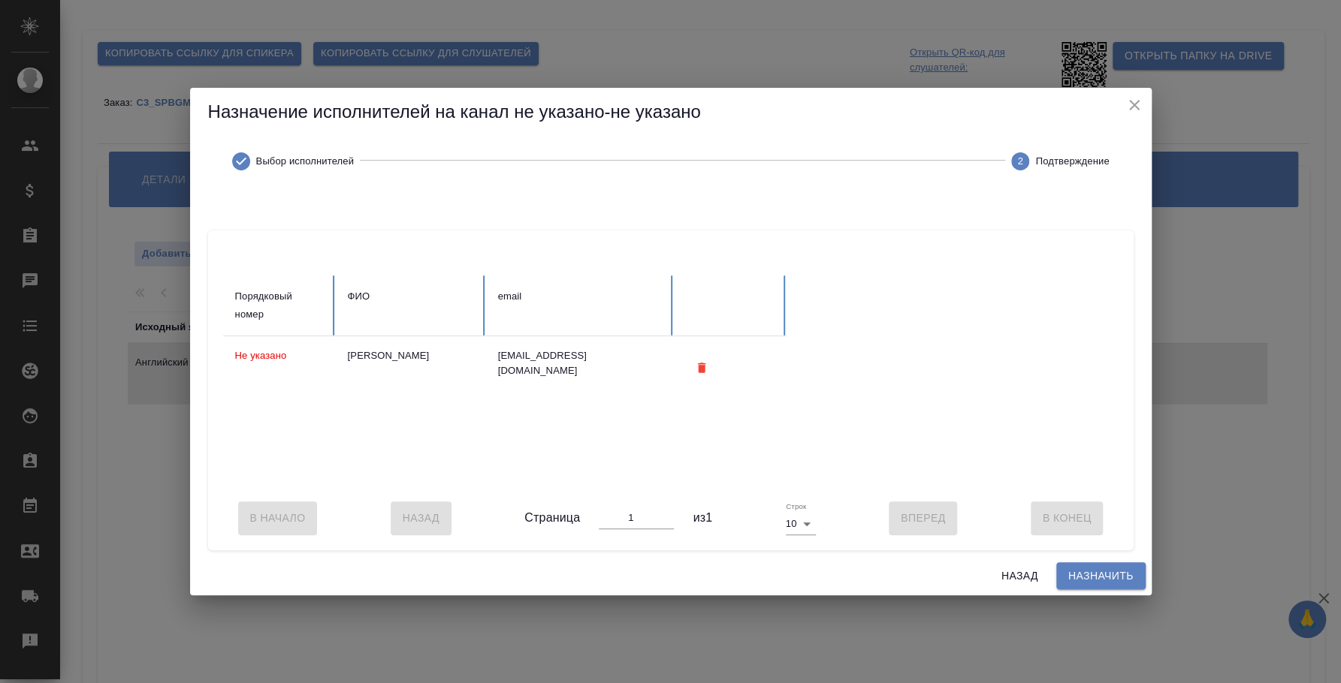
click at [1098, 585] on span "Назначить" at bounding box center [1100, 576] width 65 height 19
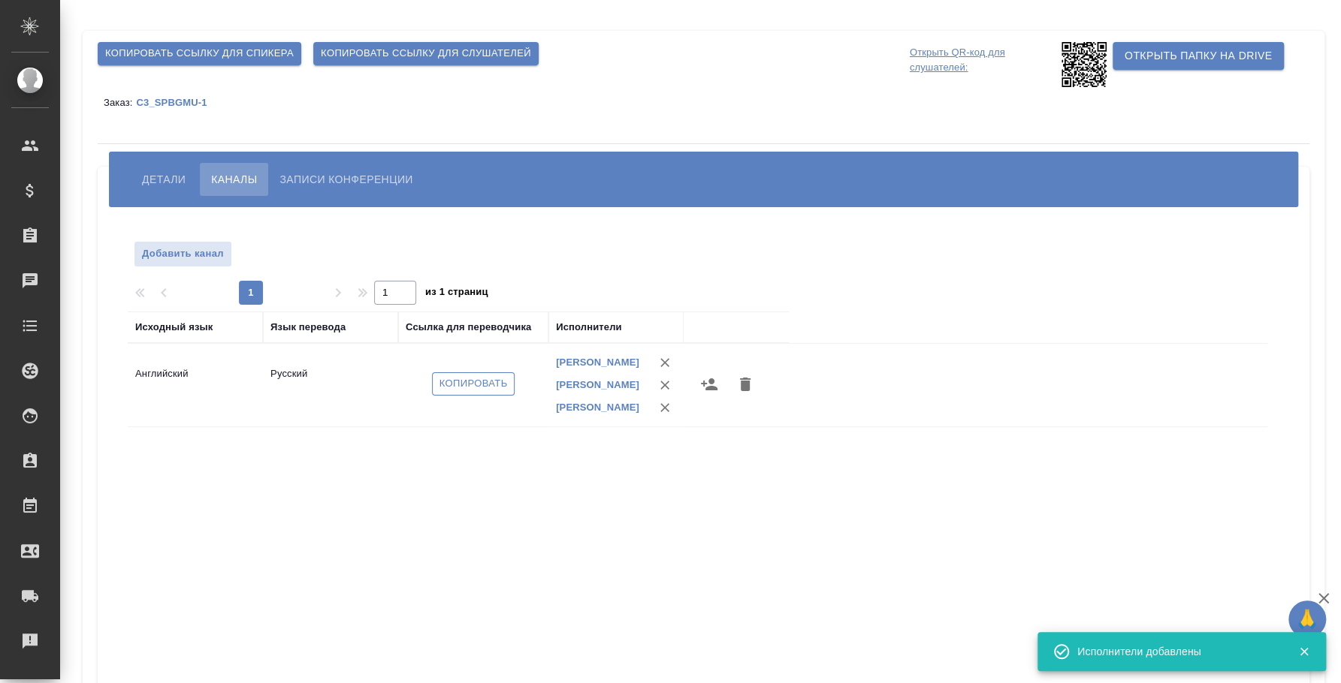
click at [507, 393] on span "Копировать" at bounding box center [473, 384] width 68 height 17
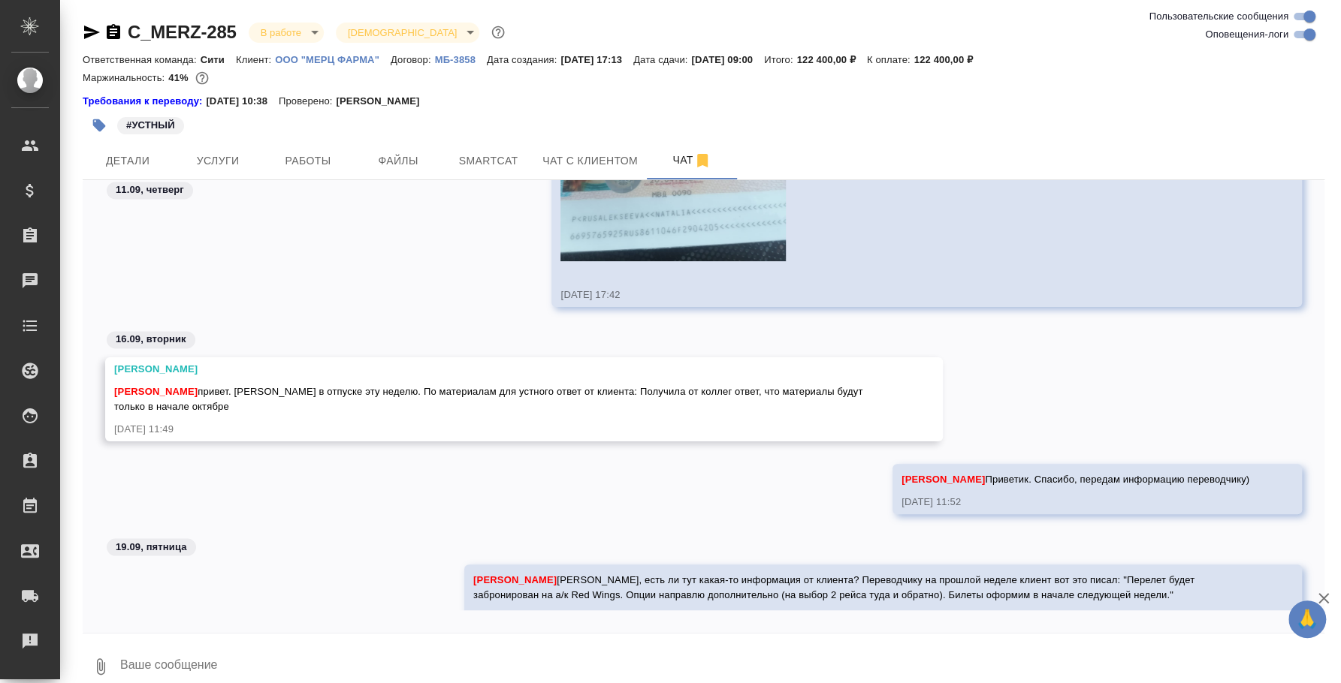
scroll to position [9111, 0]
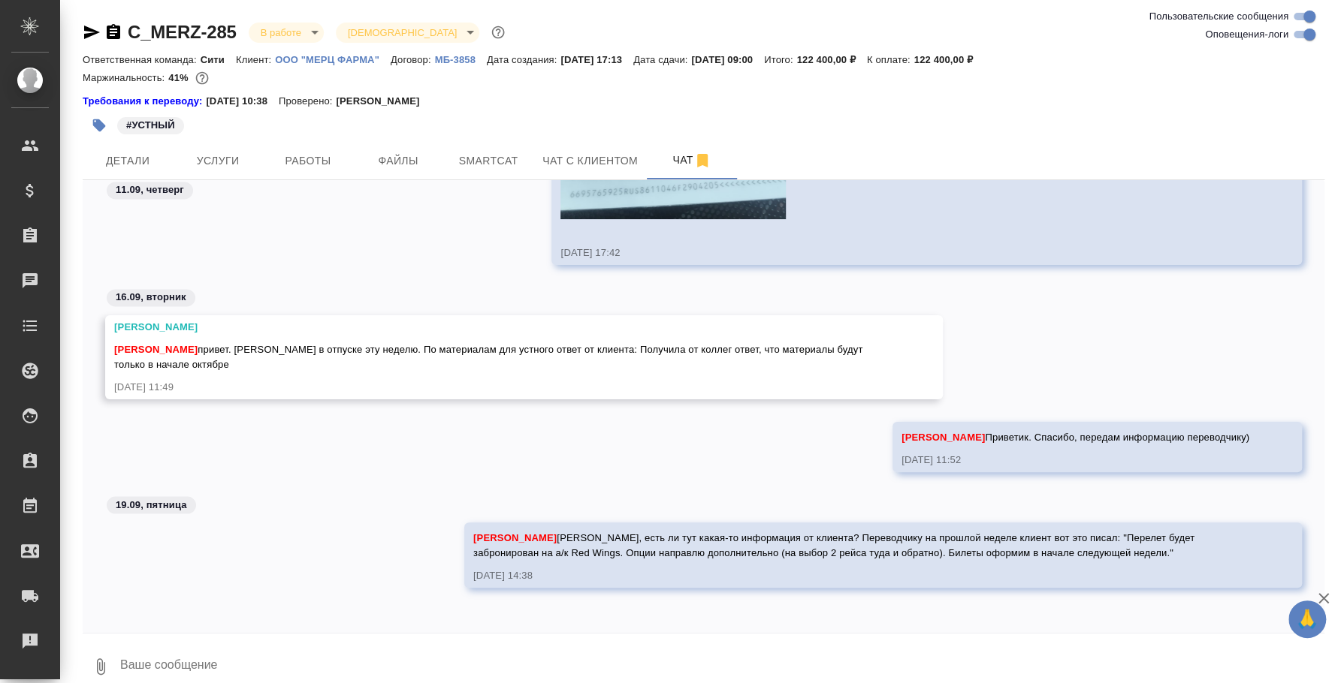
click at [580, 642] on textarea at bounding box center [721, 666] width 1205 height 51
click at [1327, 601] on icon "button" at bounding box center [1323, 599] width 18 height 18
click at [555, 656] on textarea at bounding box center [721, 666] width 1205 height 51
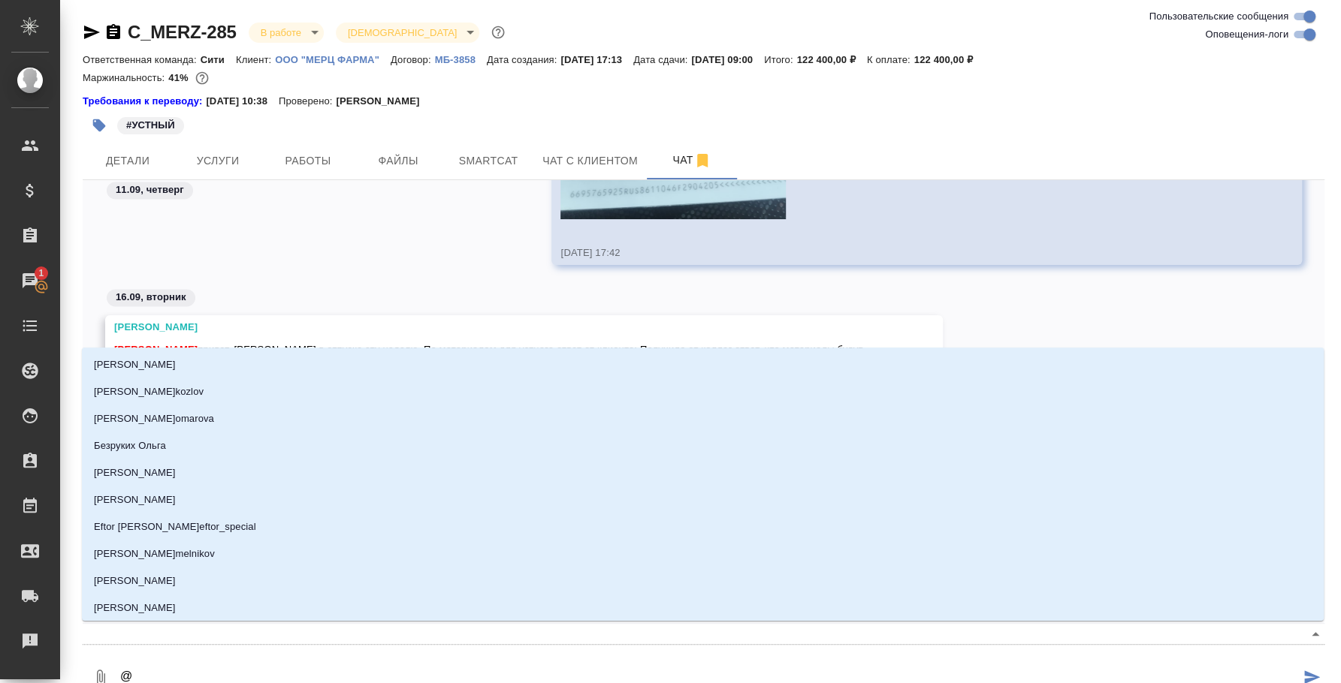
type textarea "@л"
type input "л"
type textarea "@ля"
type input "ля"
type textarea "@л"
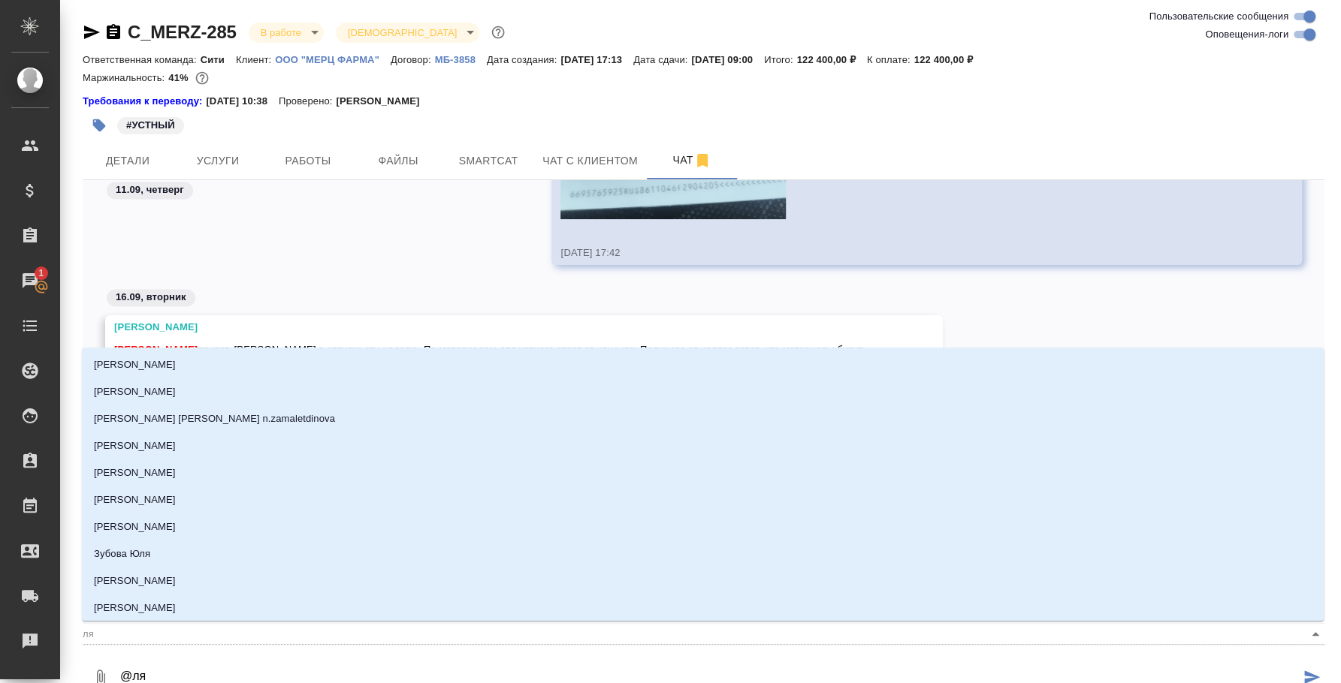
type input "л"
type textarea "@"
type textarea "@k"
type input "k"
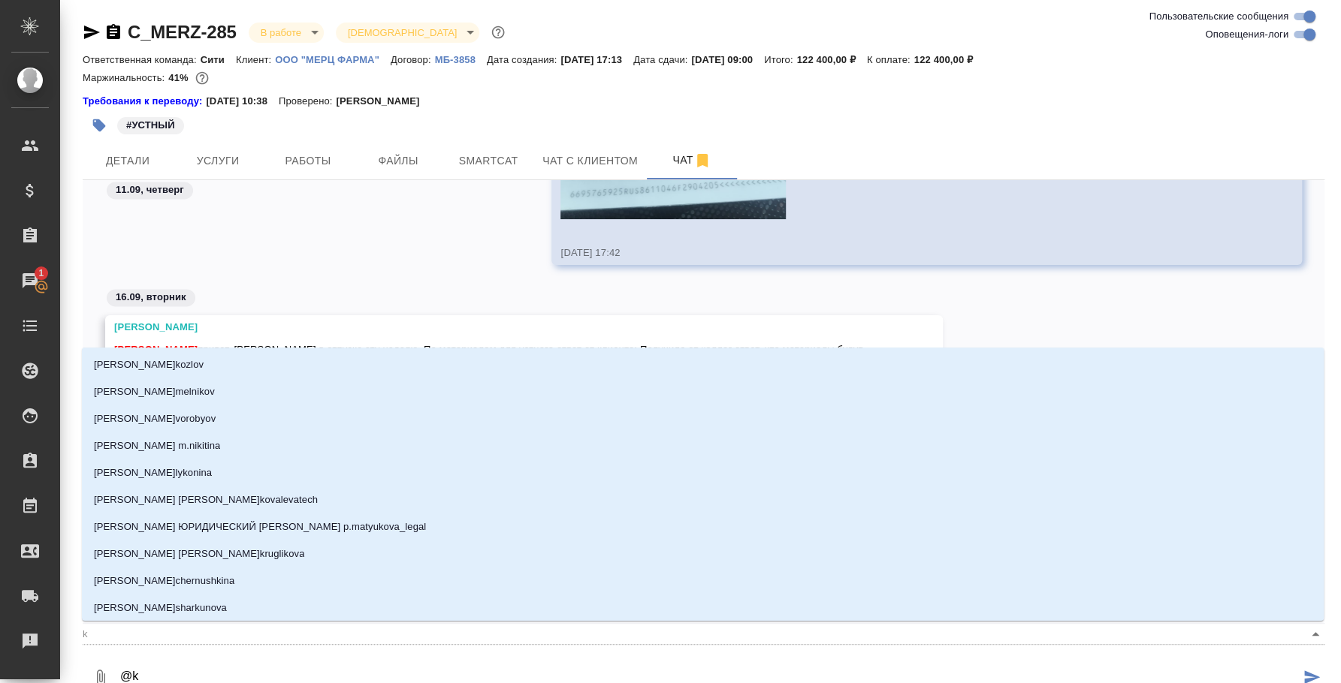
type textarea "@kz"
type input "kz"
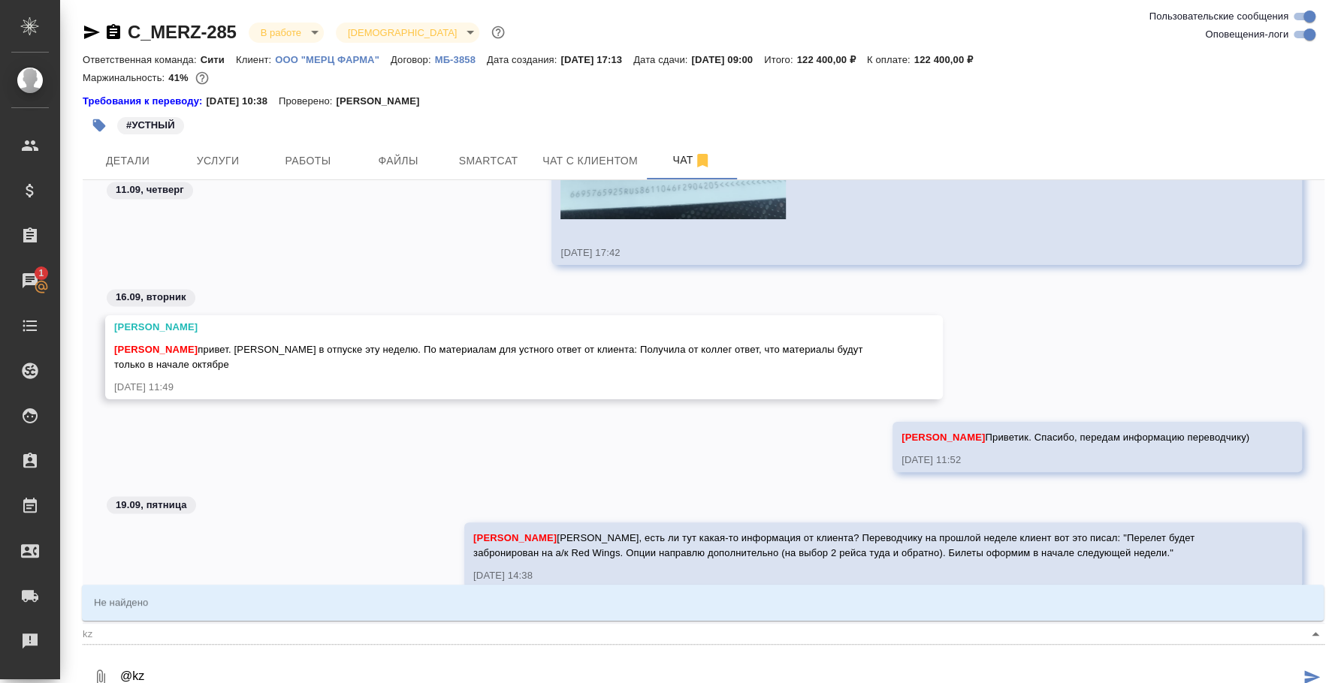
type textarea "@kzv"
type input "kzv"
type textarea "@kzvb"
type input "kzvb"
type textarea "@kzv"
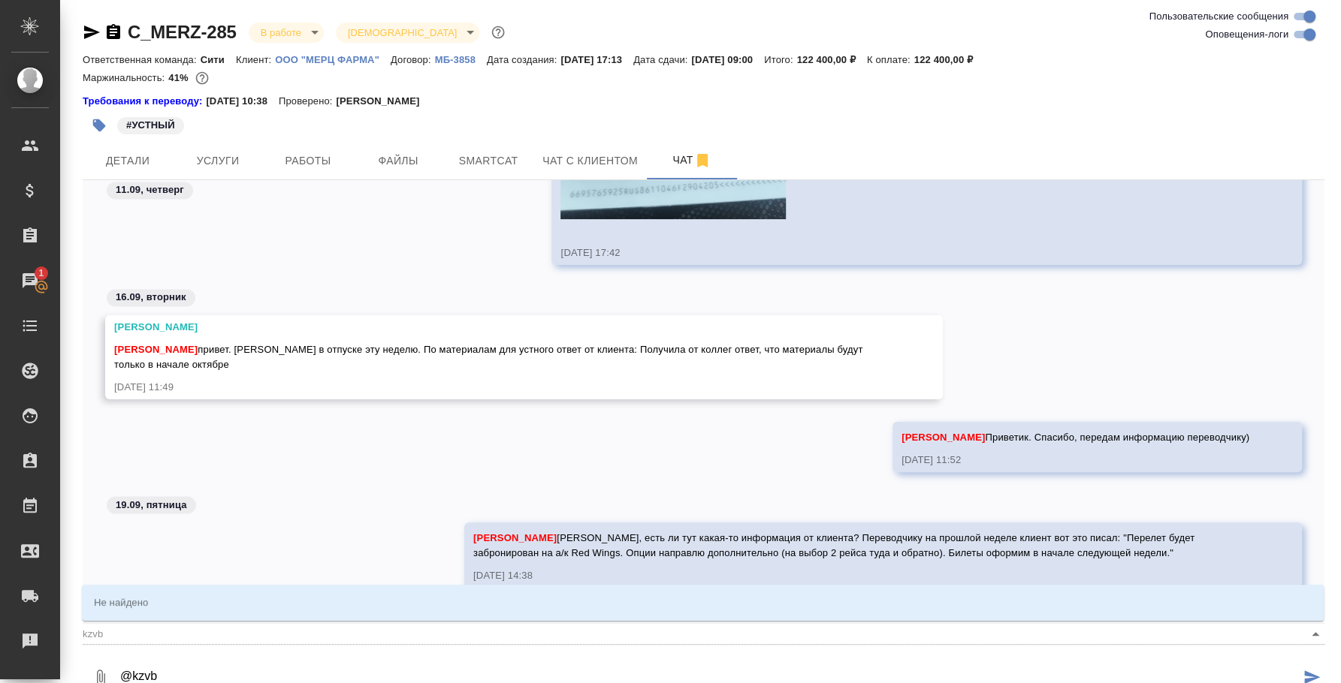
type input "kzv"
type textarea "@kz"
type input "kz"
type textarea "@k"
type input "k"
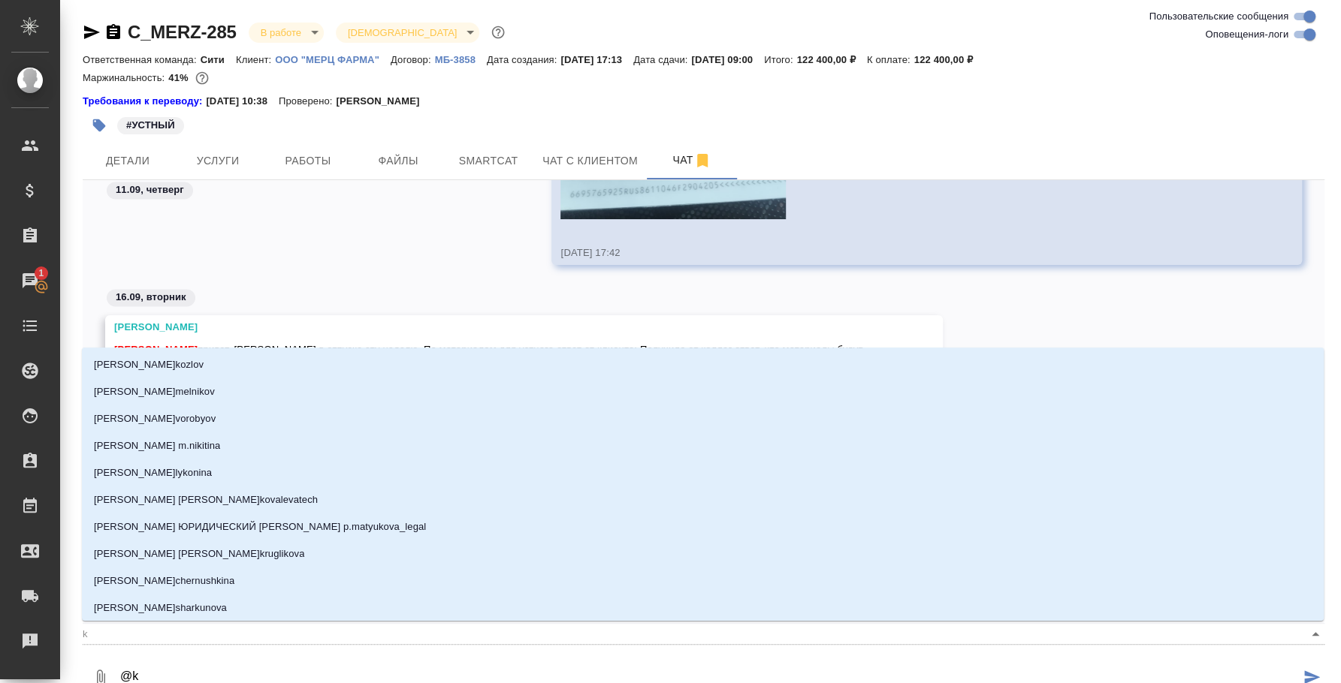
type textarea "@"
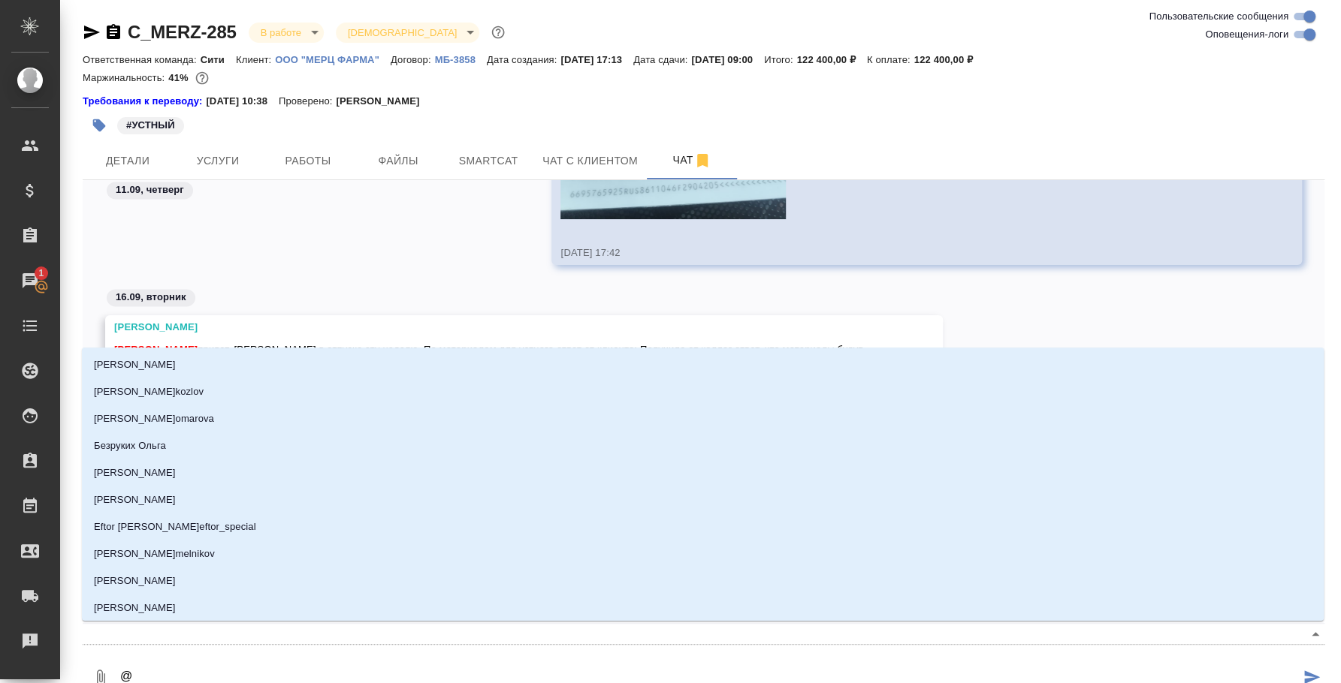
type textarea "@k"
type input "k"
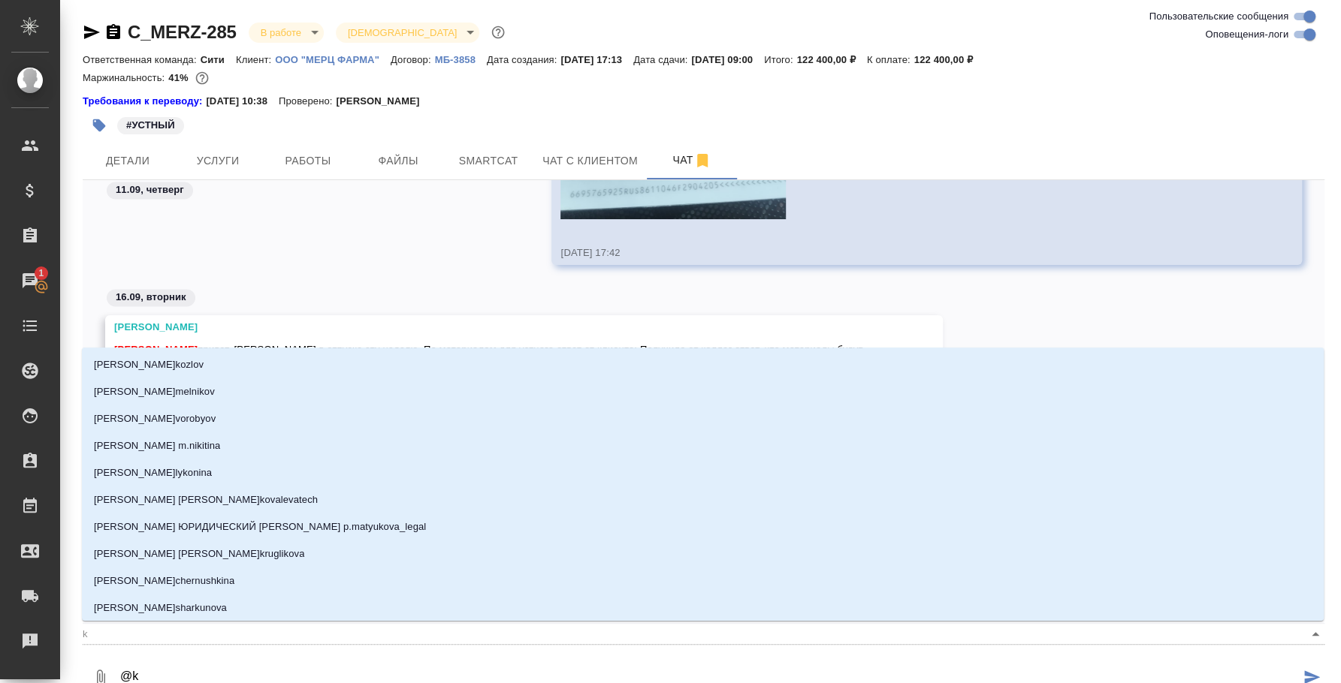
type textarea "@k'z"
type input "k'z"
type textarea "@k'z'v"
type input "k'z'v"
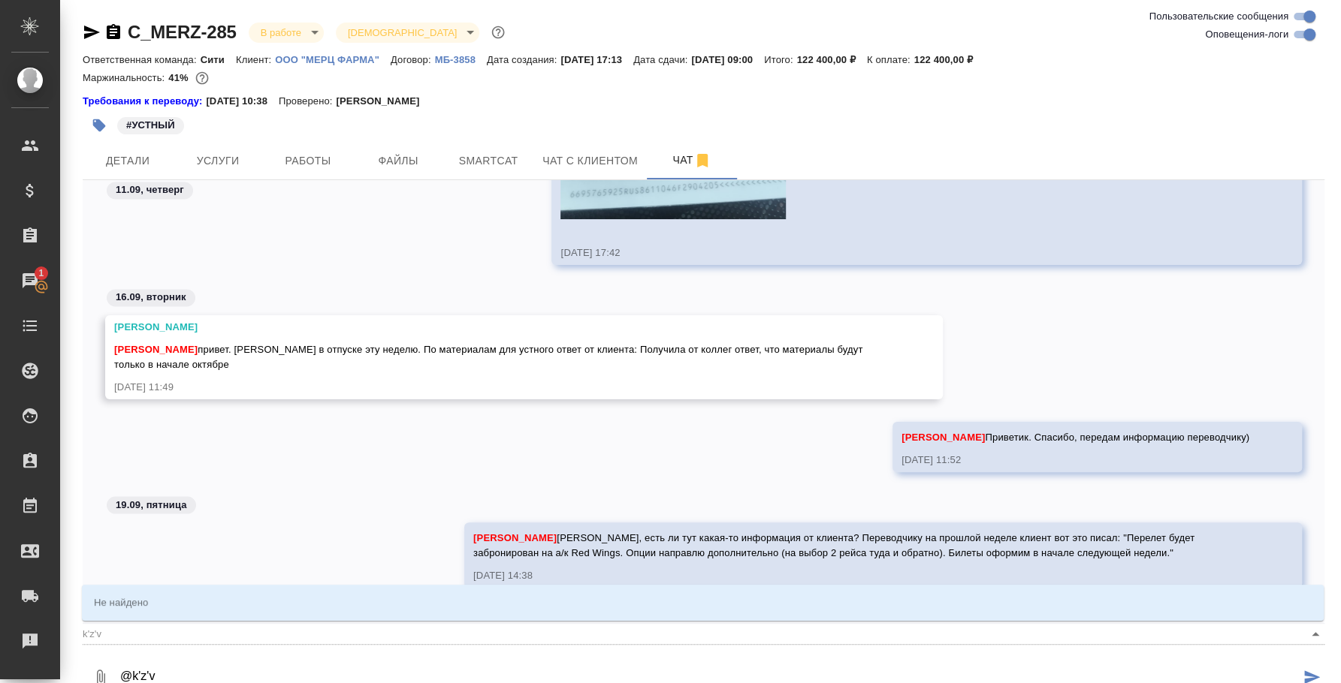
type textarea "@k'z"
type input "k'z"
type textarea "@k"
type input "k"
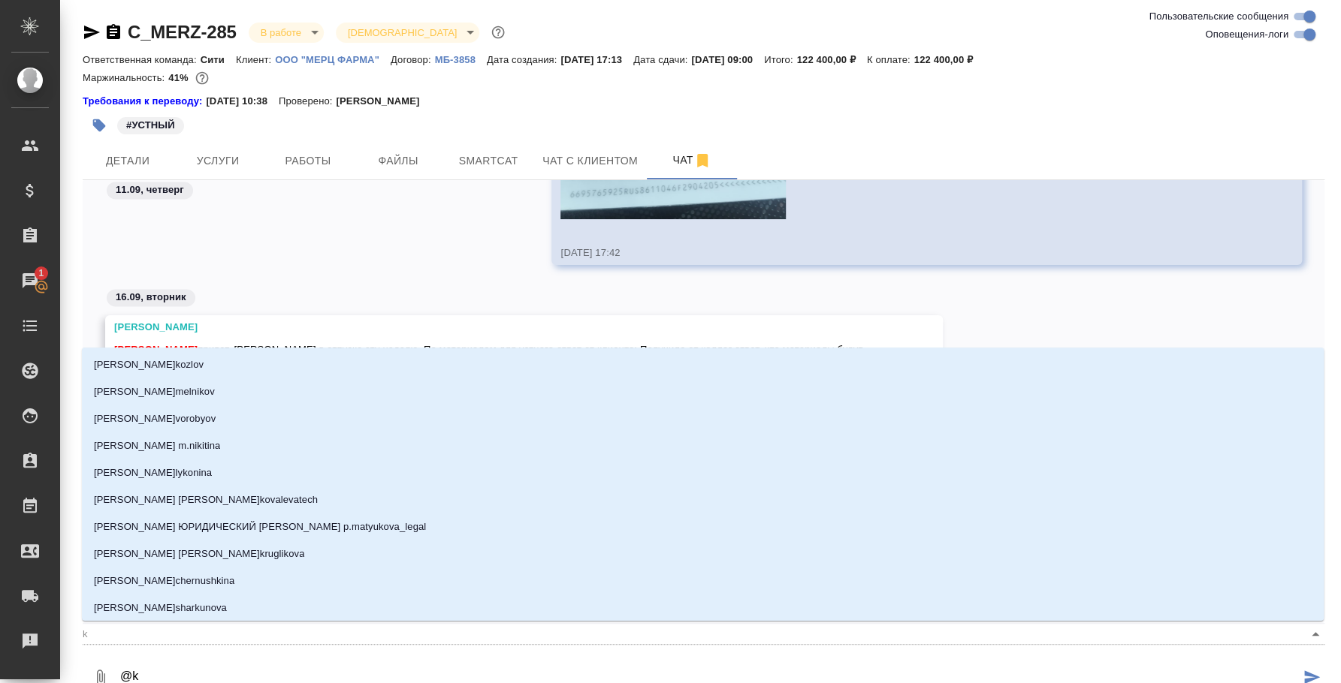
type textarea "@"
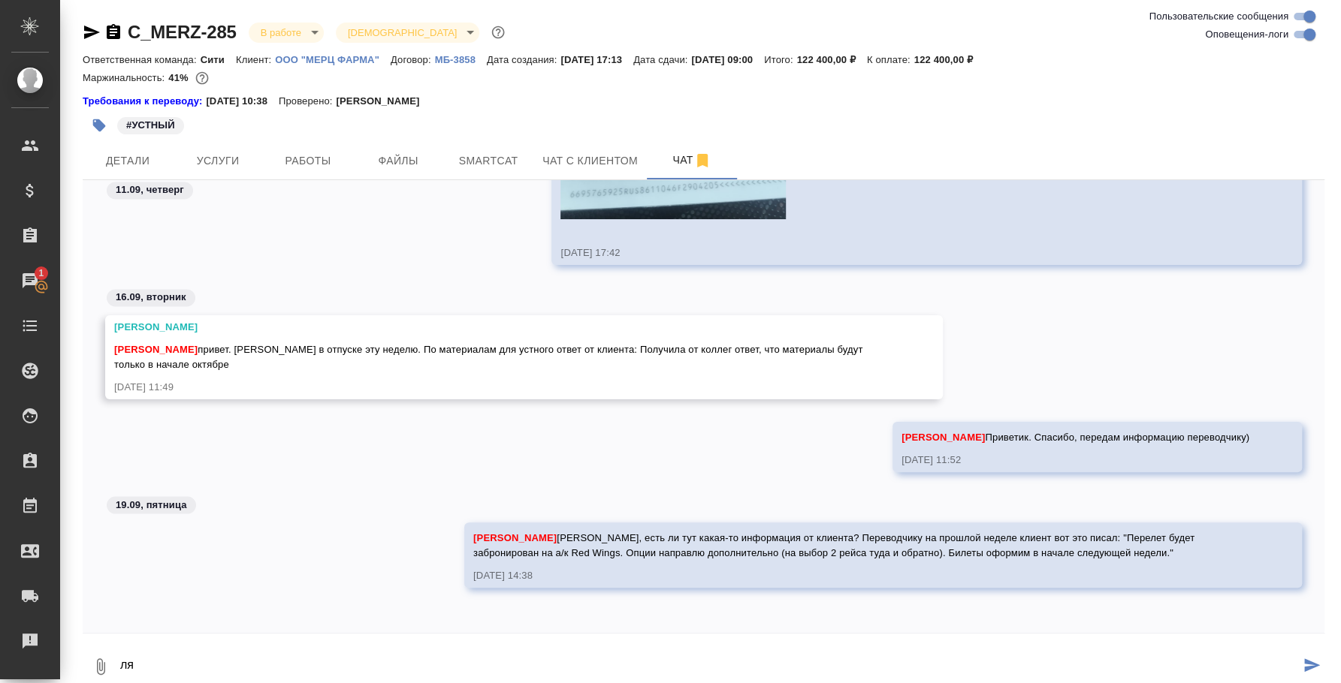
type textarea "л"
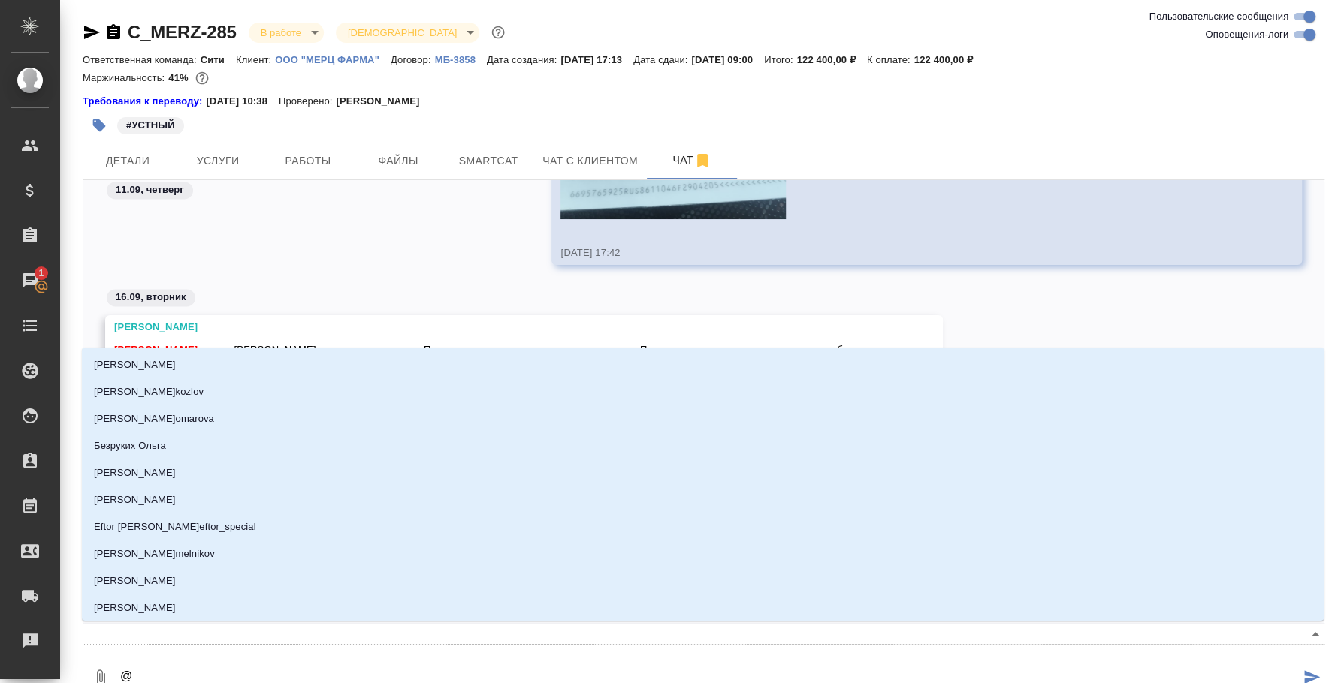
type textarea "@k"
type input "k"
type textarea "@k'z"
type input "k'z"
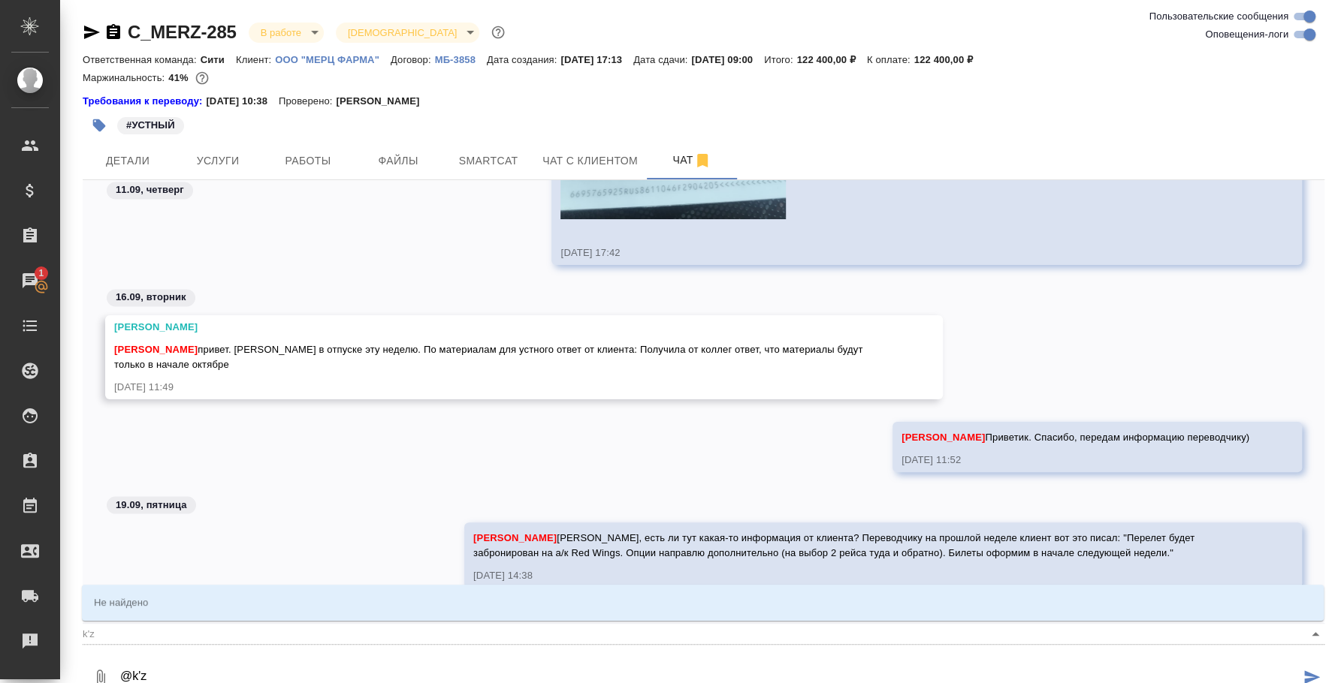
type textarea "@k"
type input "k"
type textarea "@"
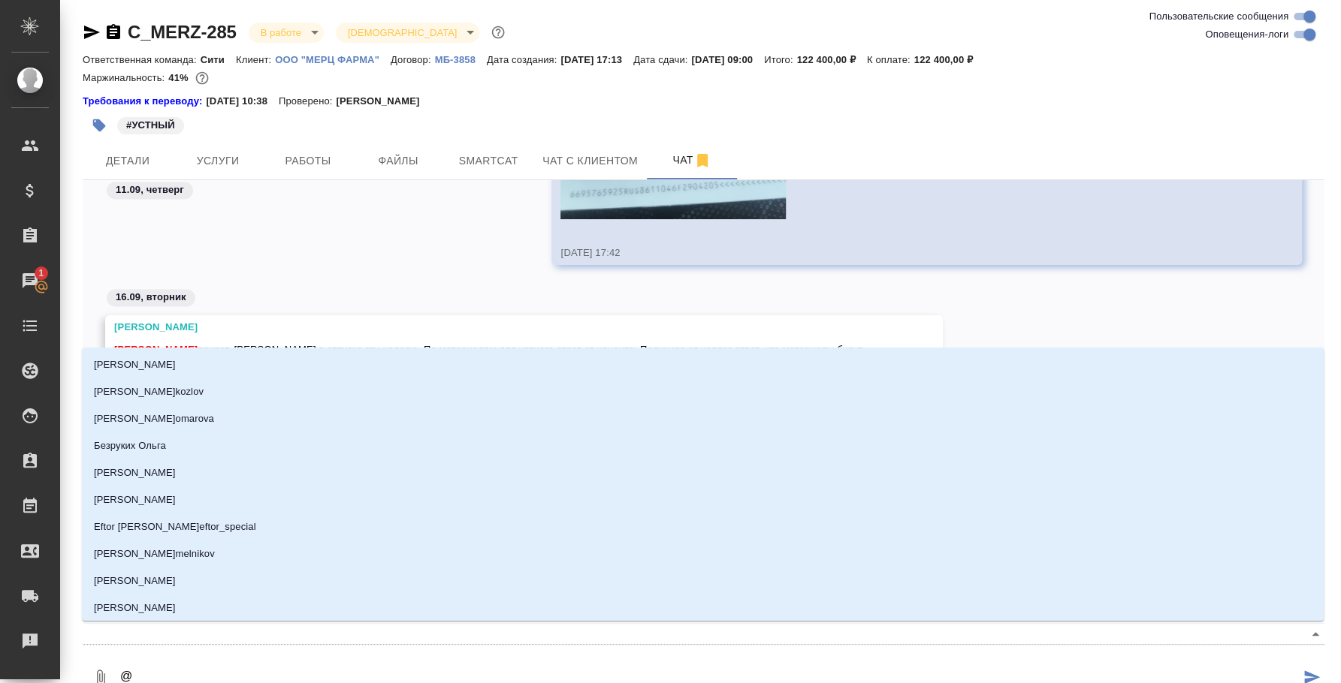
type textarea "@л"
type input "л"
type textarea "@ля"
type input "ля"
type textarea "@лям"
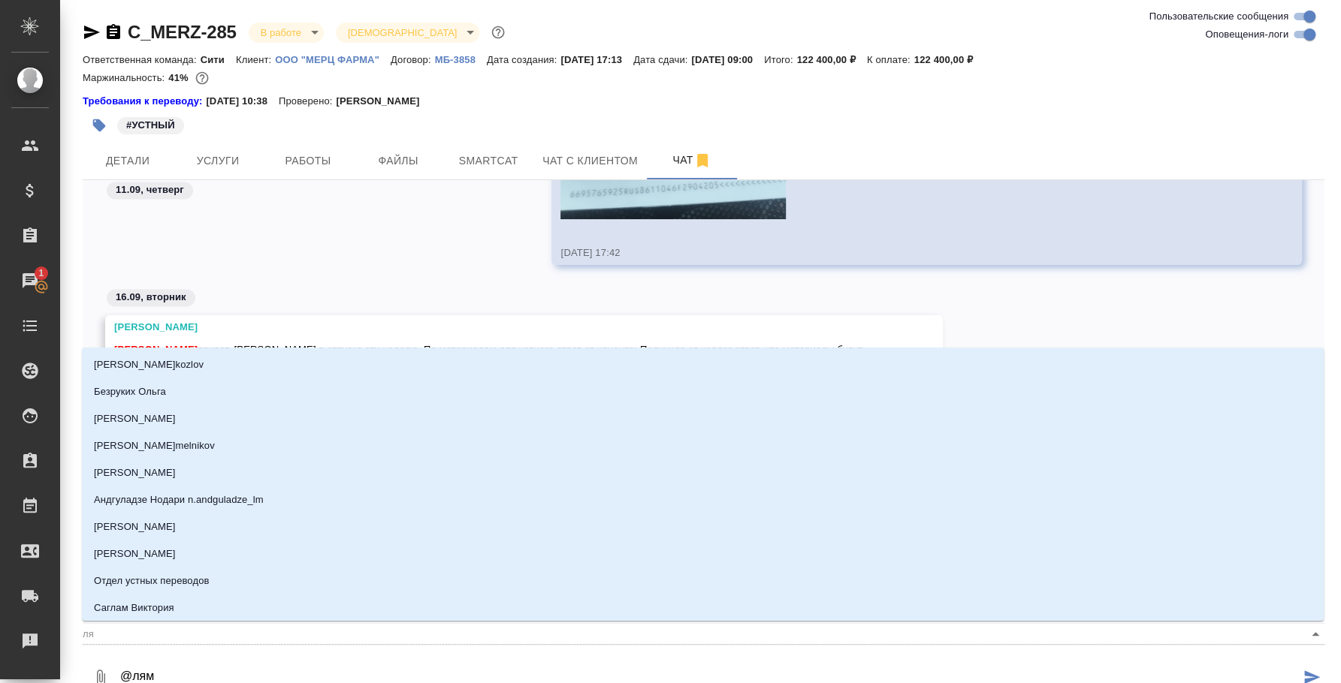
type input "лям"
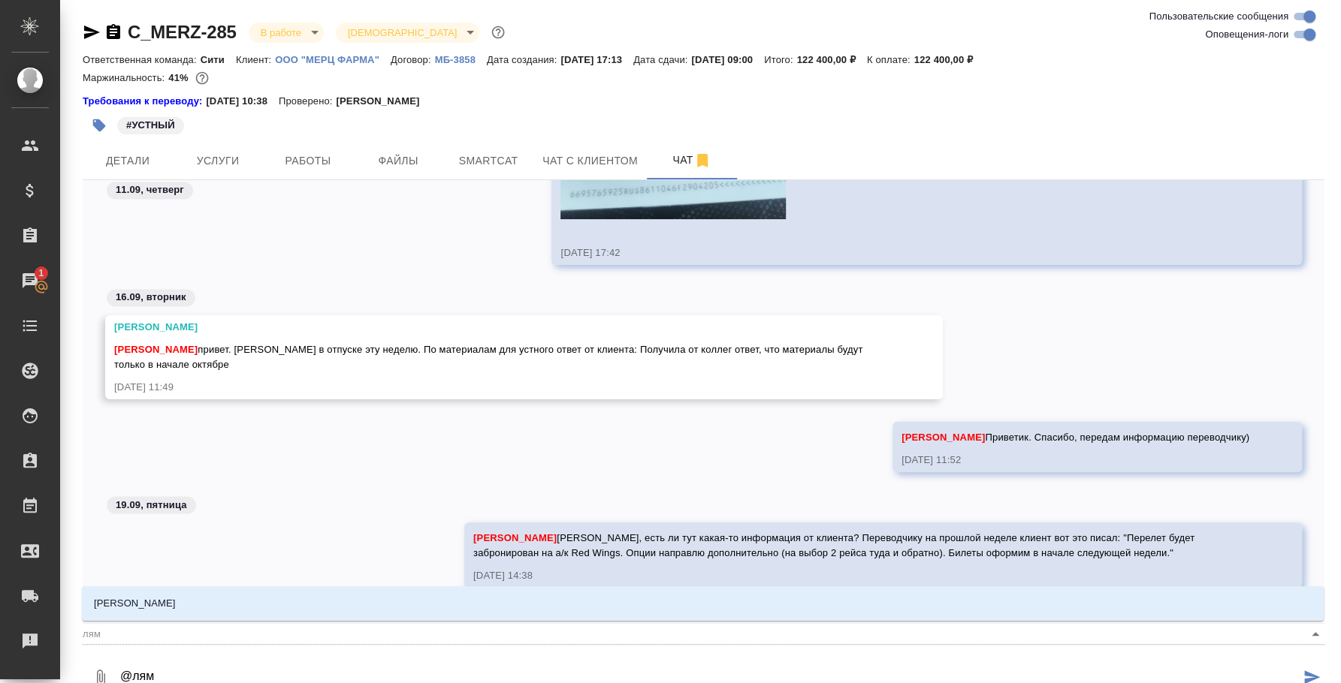
type textarea "@лями"
type input "лями"
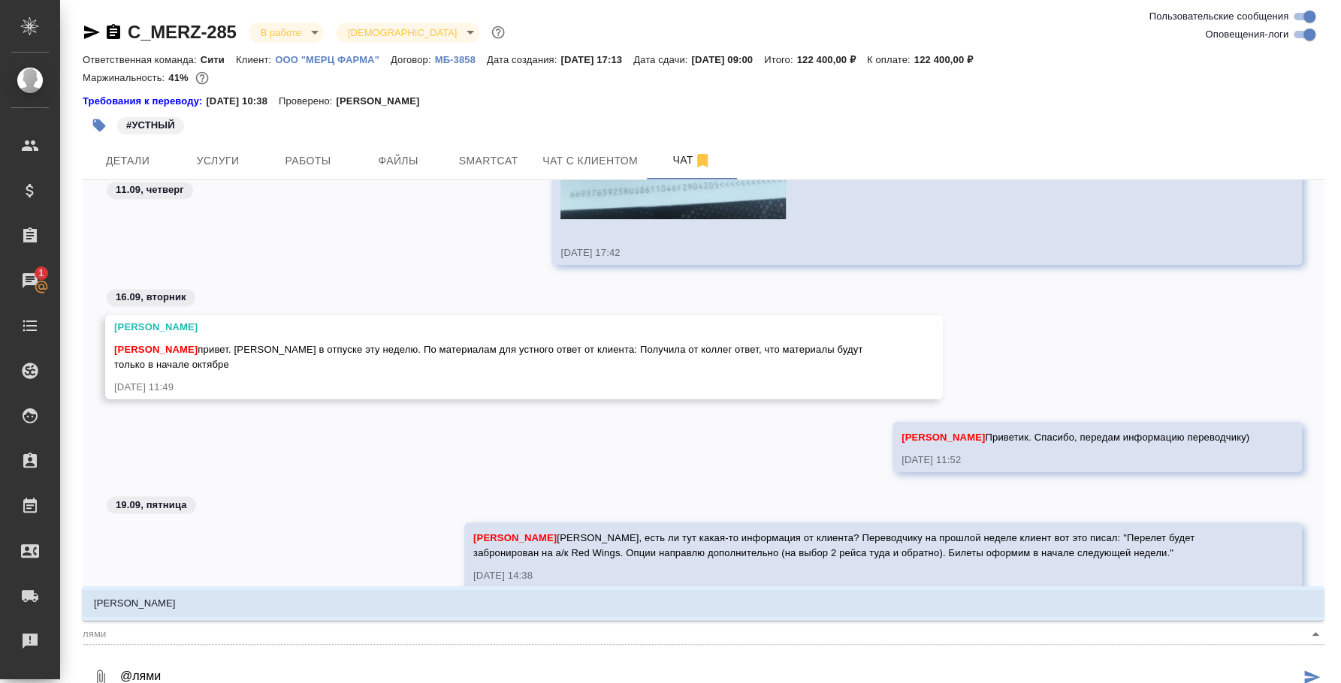
click at [605, 608] on li "Лямина Надежда" at bounding box center [703, 603] width 1242 height 27
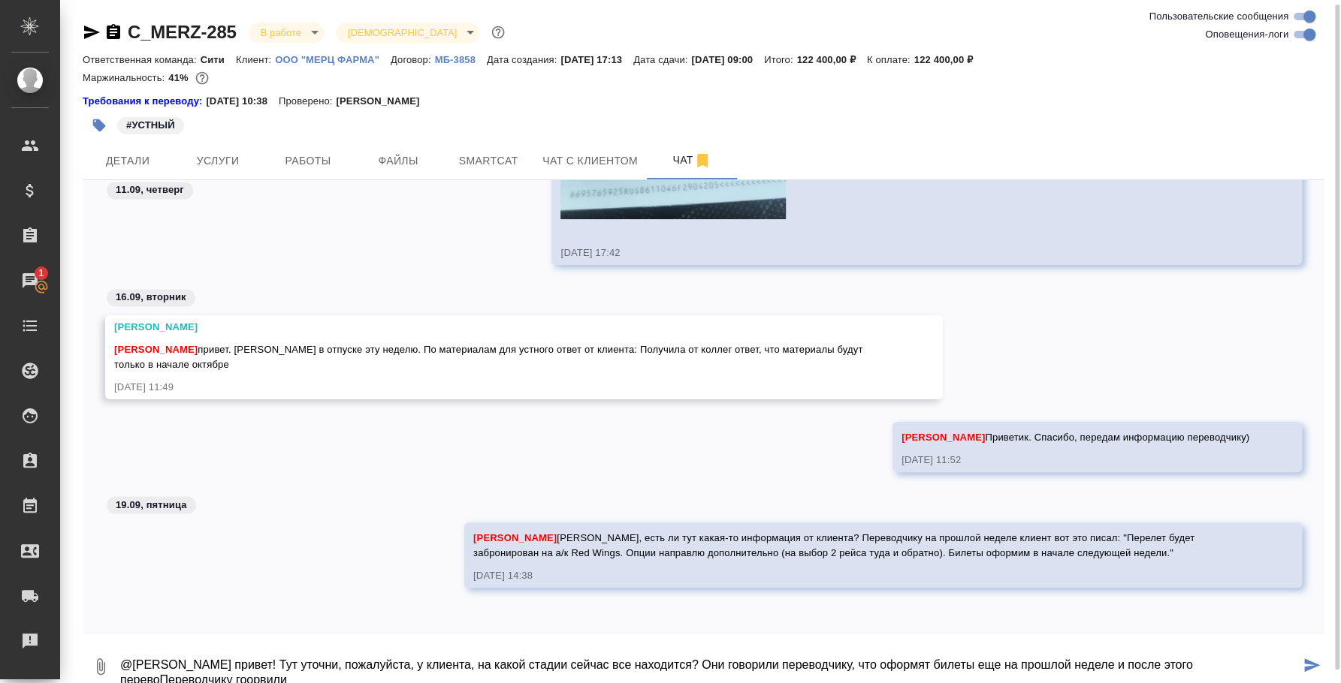
scroll to position [2, 0]
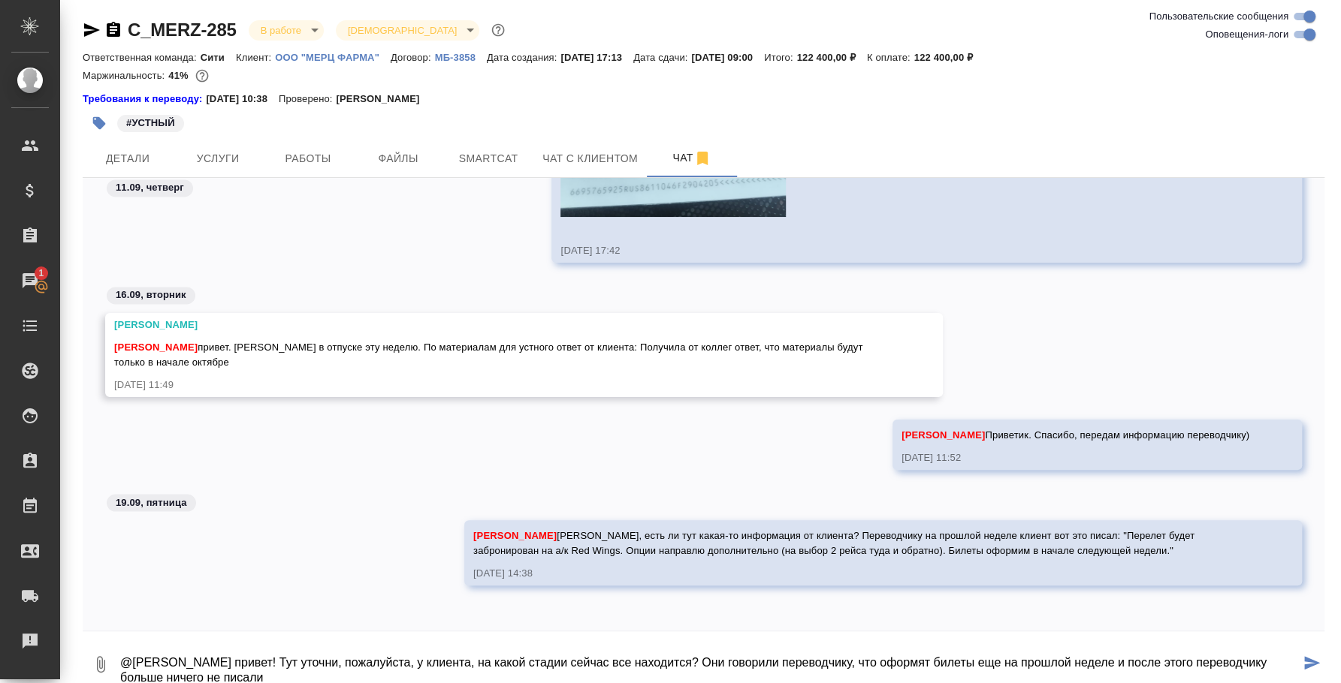
type textarea "@Лямина Надежда привет! Тут уточни, пожалуйста, у клиента, на какой стадии сейч…"
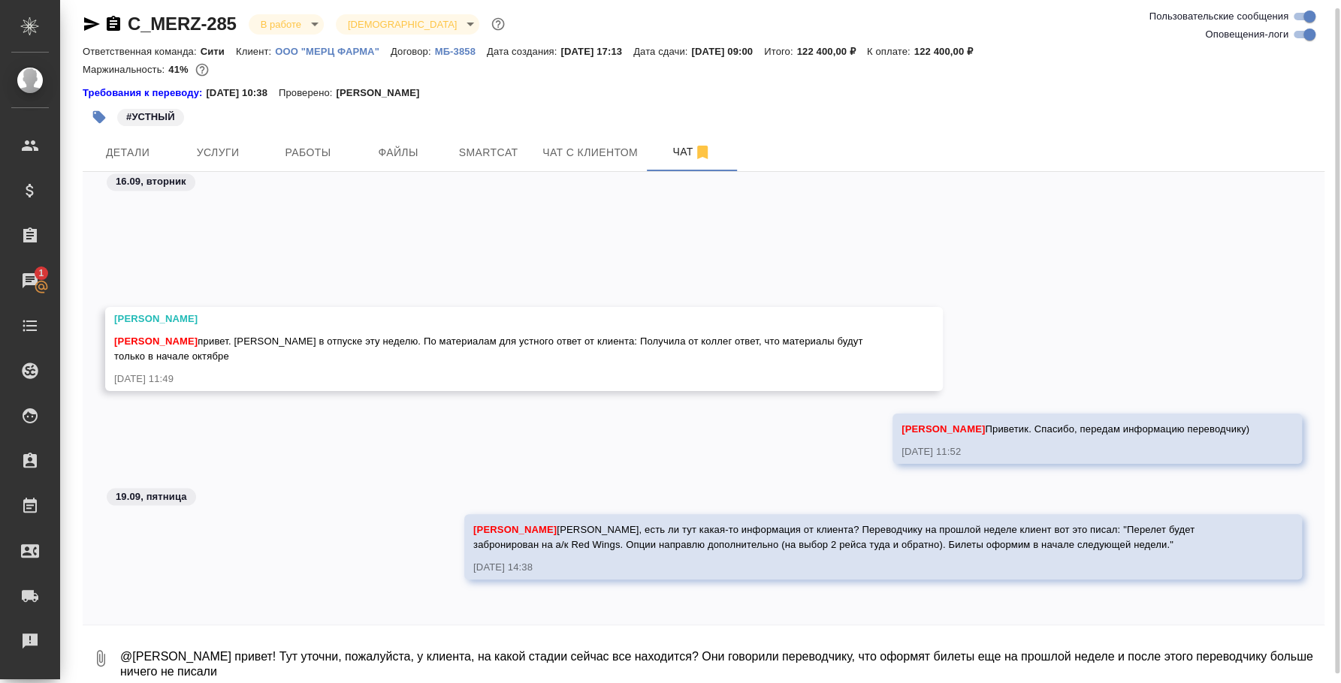
scroll to position [9227, 0]
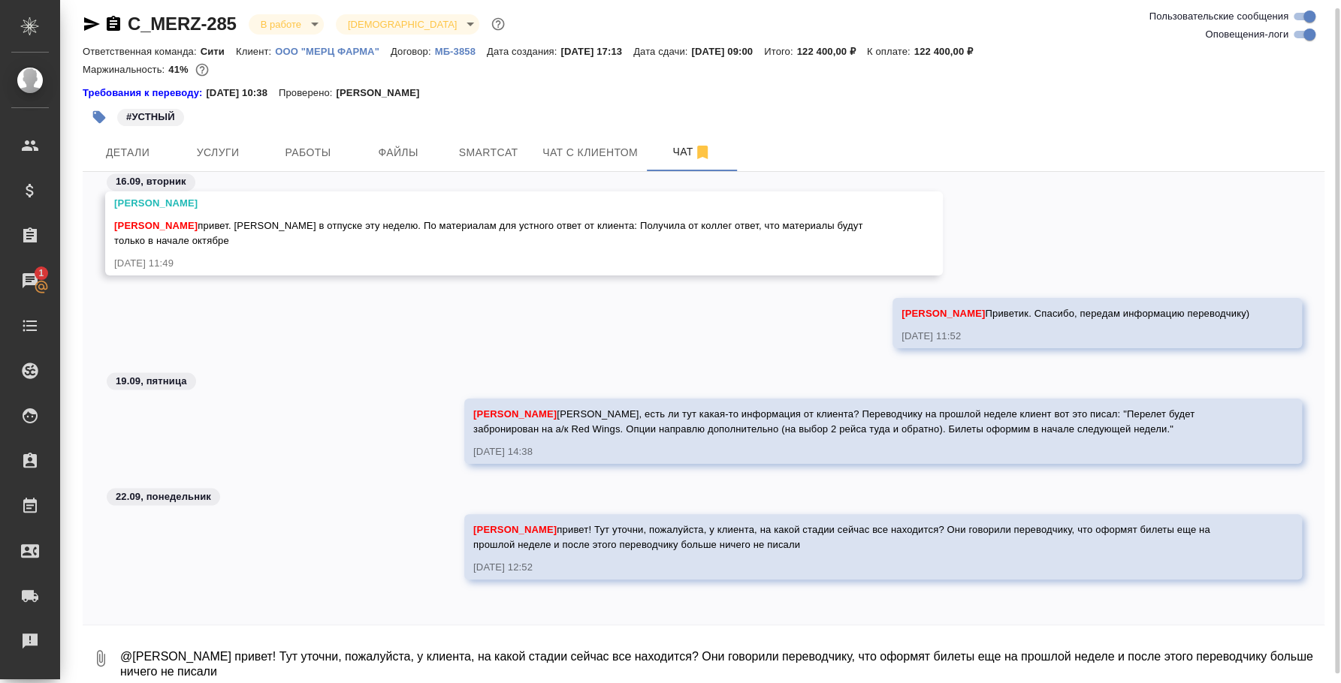
click at [95, 17] on icon "button" at bounding box center [92, 24] width 18 height 18
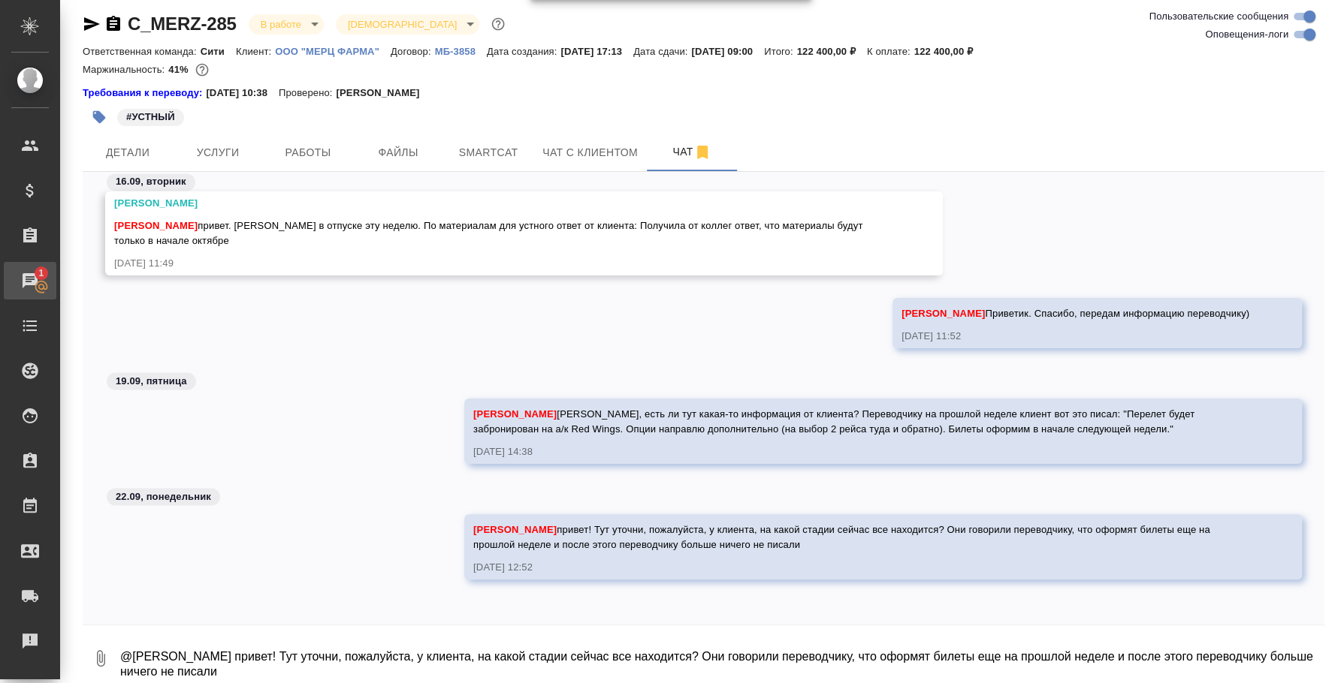
click at [30, 273] on div "Чаты" at bounding box center [11, 281] width 38 height 23
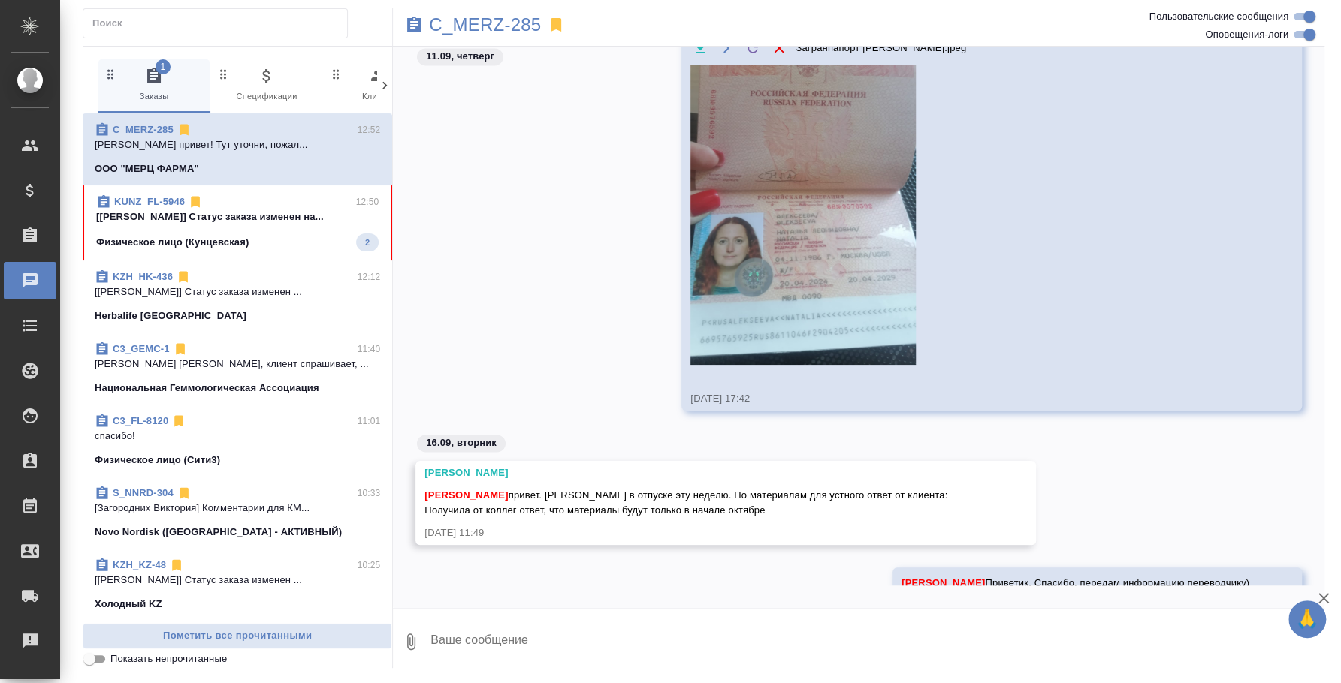
click at [252, 224] on p "[Веселова Юлия] Статус заказа изменен на..." at bounding box center [237, 217] width 282 height 15
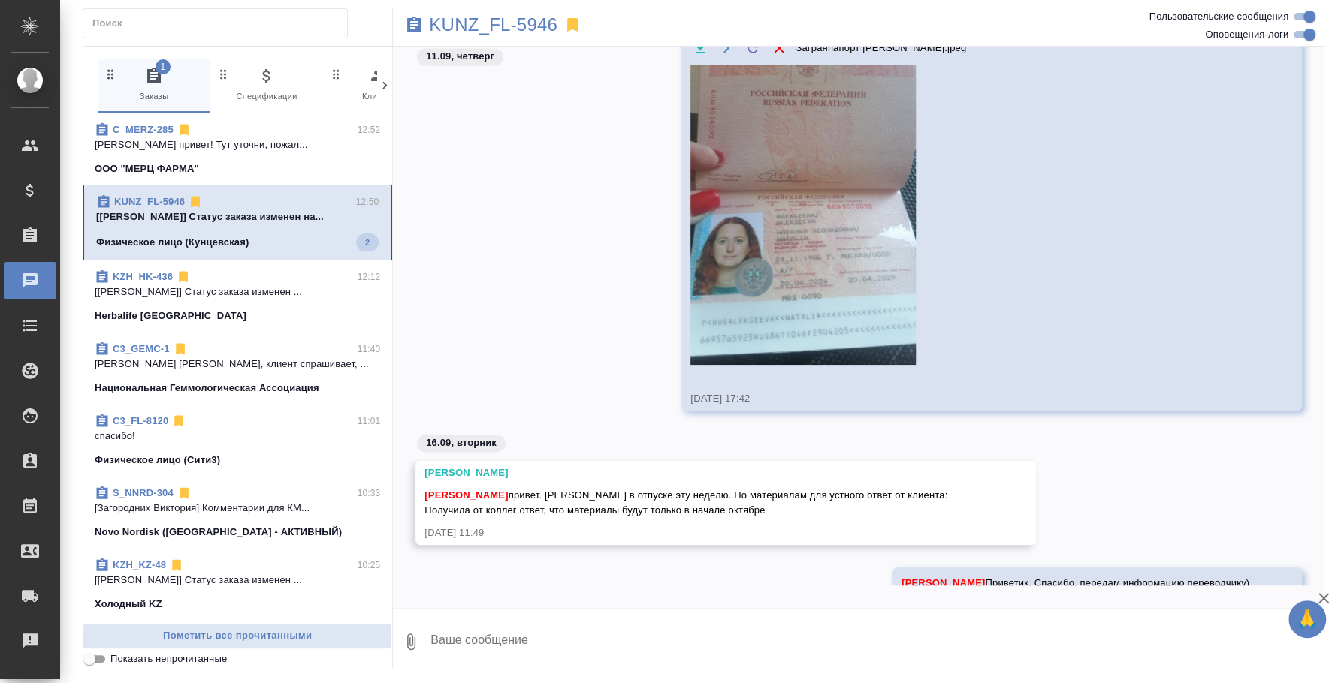
scroll to position [1408, 0]
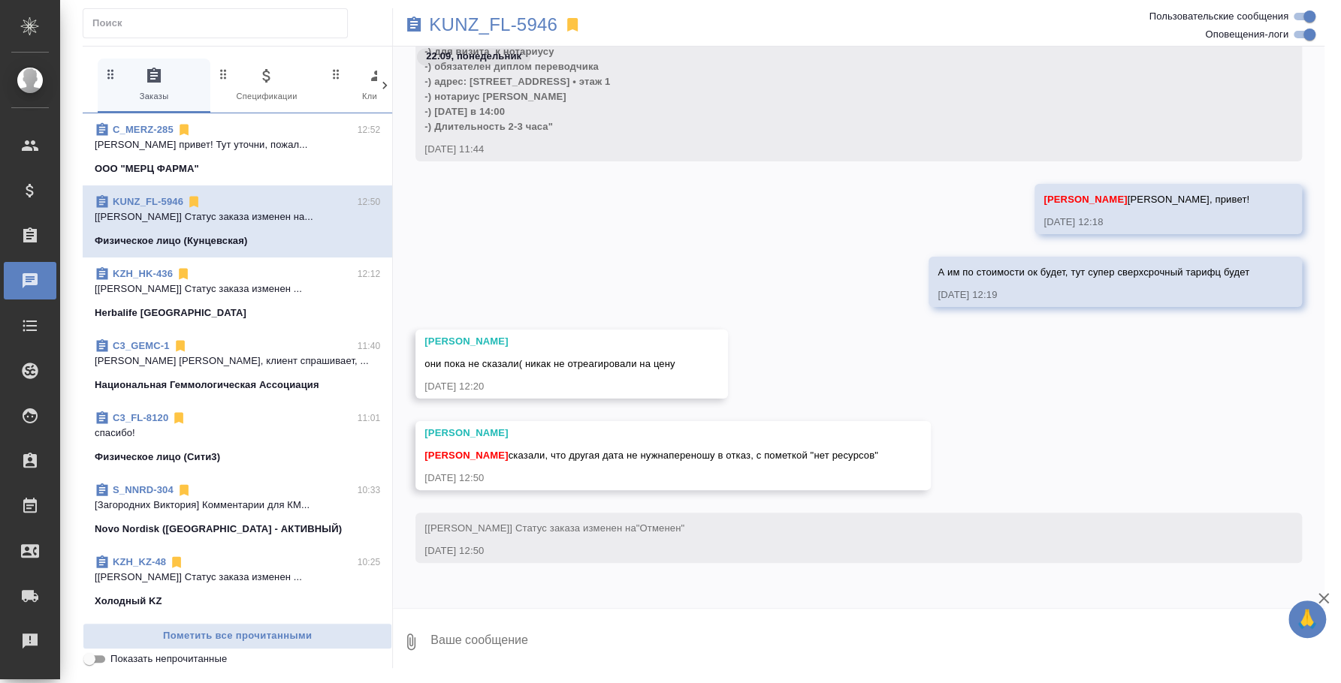
click at [825, 638] on textarea at bounding box center [876, 642] width 895 height 51
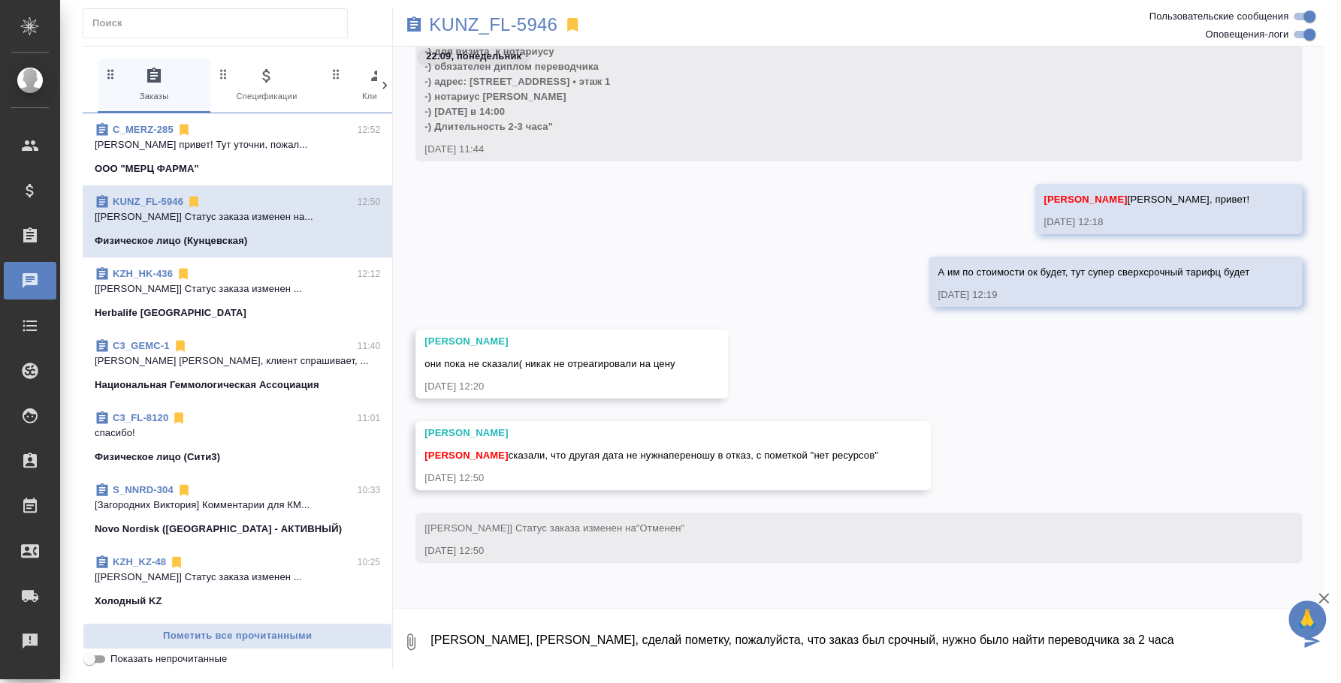
type textarea "Юля, окей, сделай пометку, пожалуйста, что заказ был срочный, нужно было найти …"
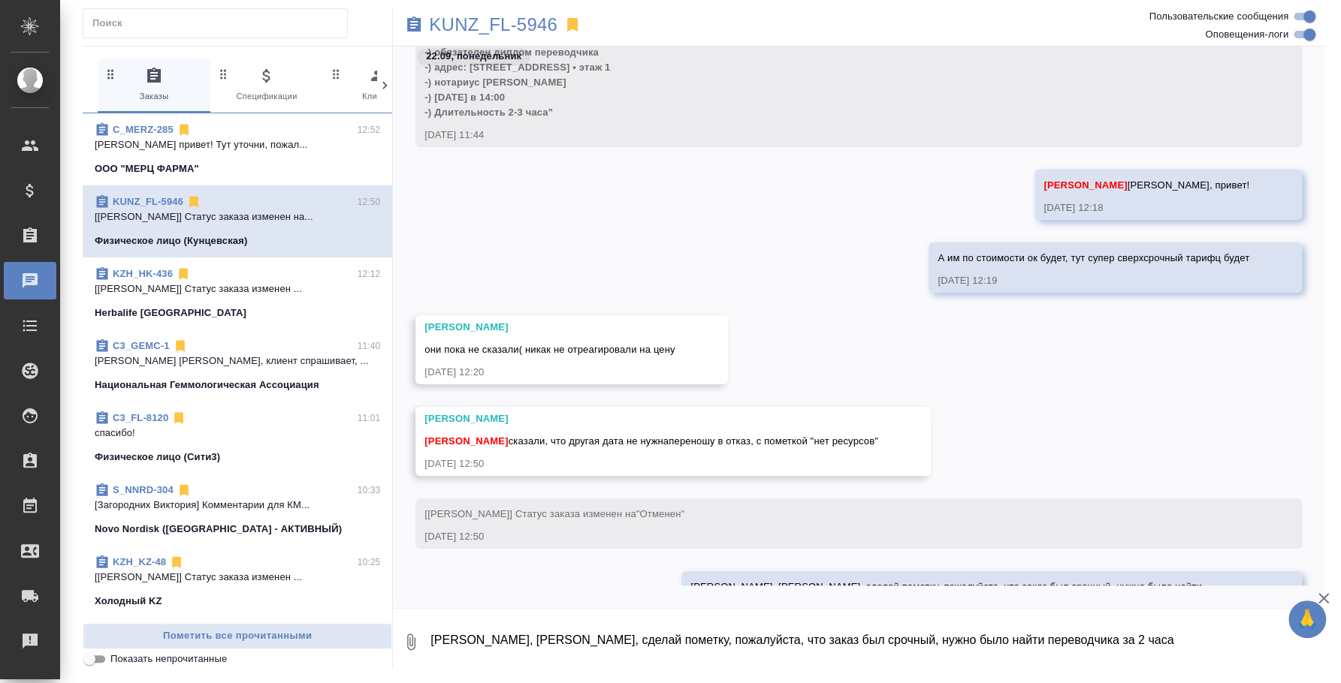
scroll to position [1481, 0]
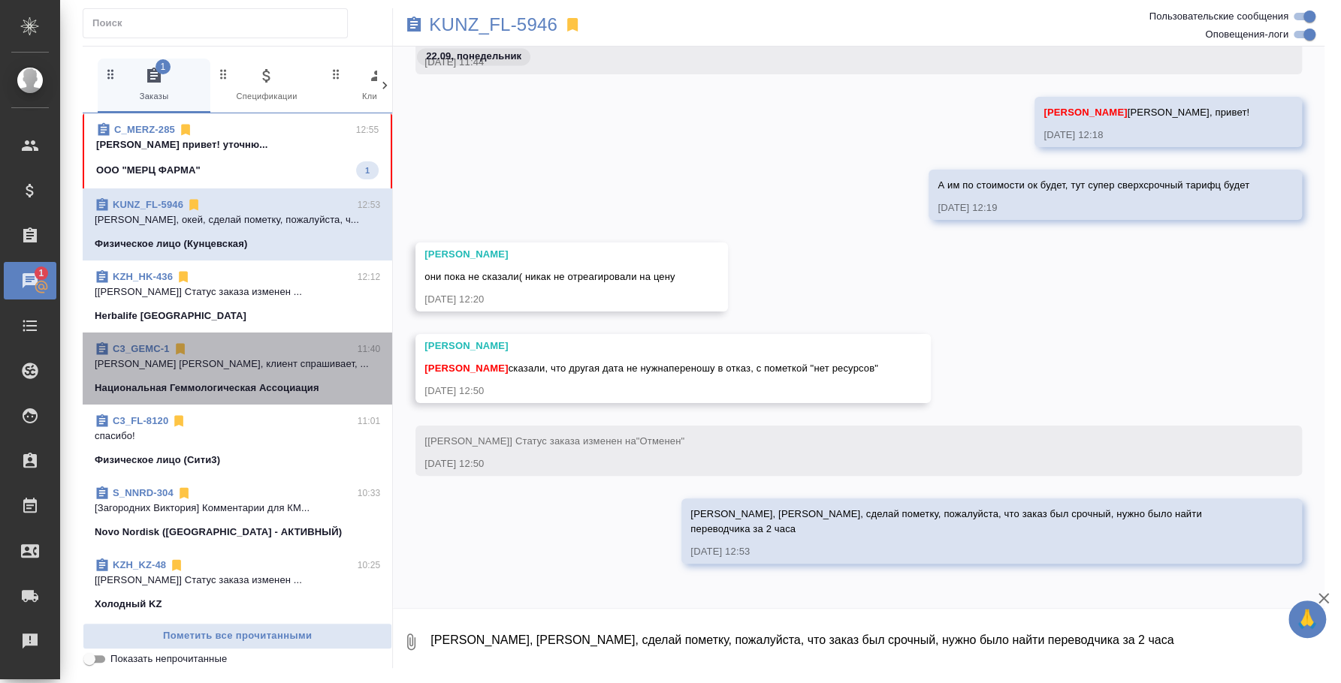
click at [237, 381] on p "Национальная Геммологическая Ассоциация" at bounding box center [207, 388] width 225 height 15
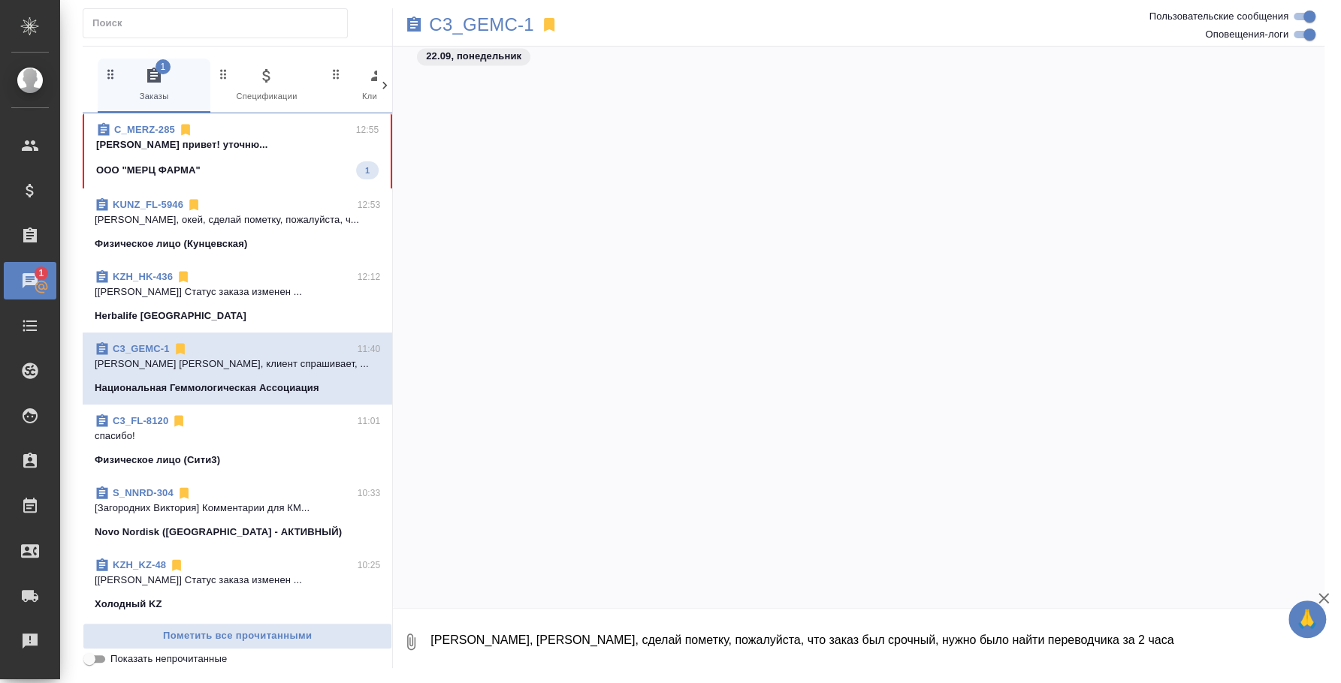
scroll to position [11637, 0]
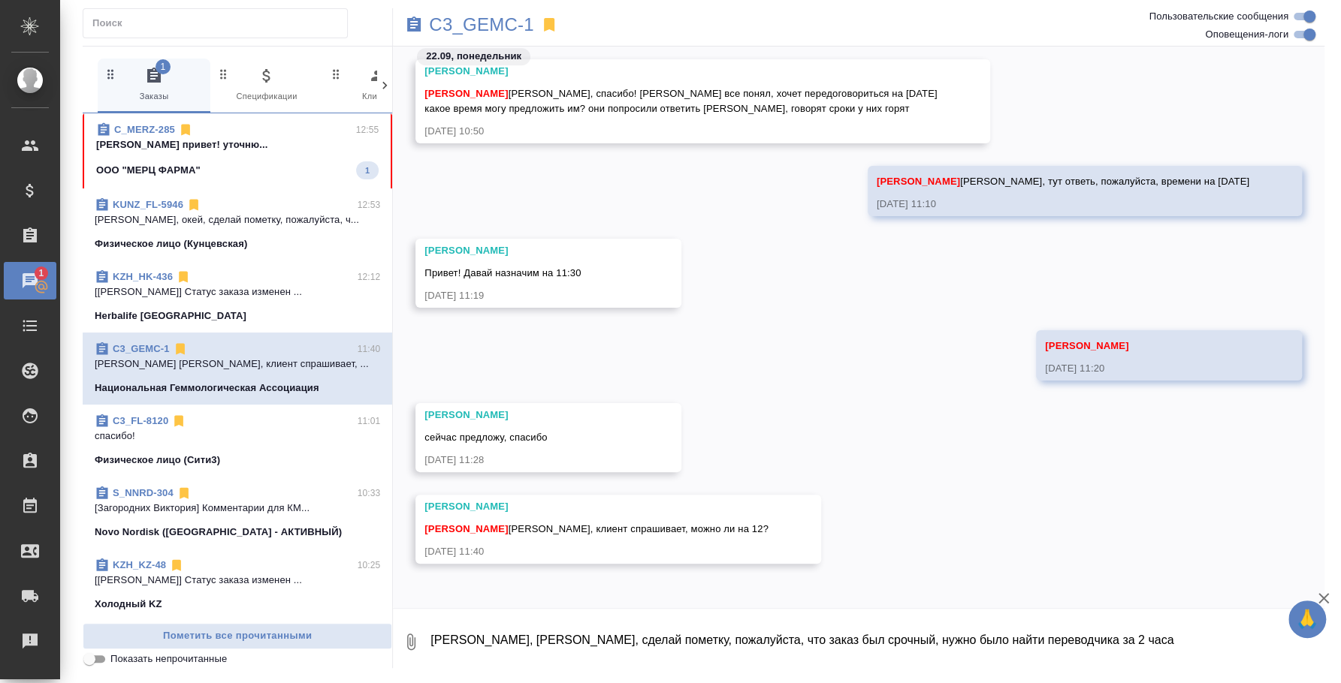
click at [539, 636] on textarea "Юля, окей, сделай пометку, пожалуйста, что заказ был срочный, нужно было найти …" at bounding box center [876, 642] width 895 height 51
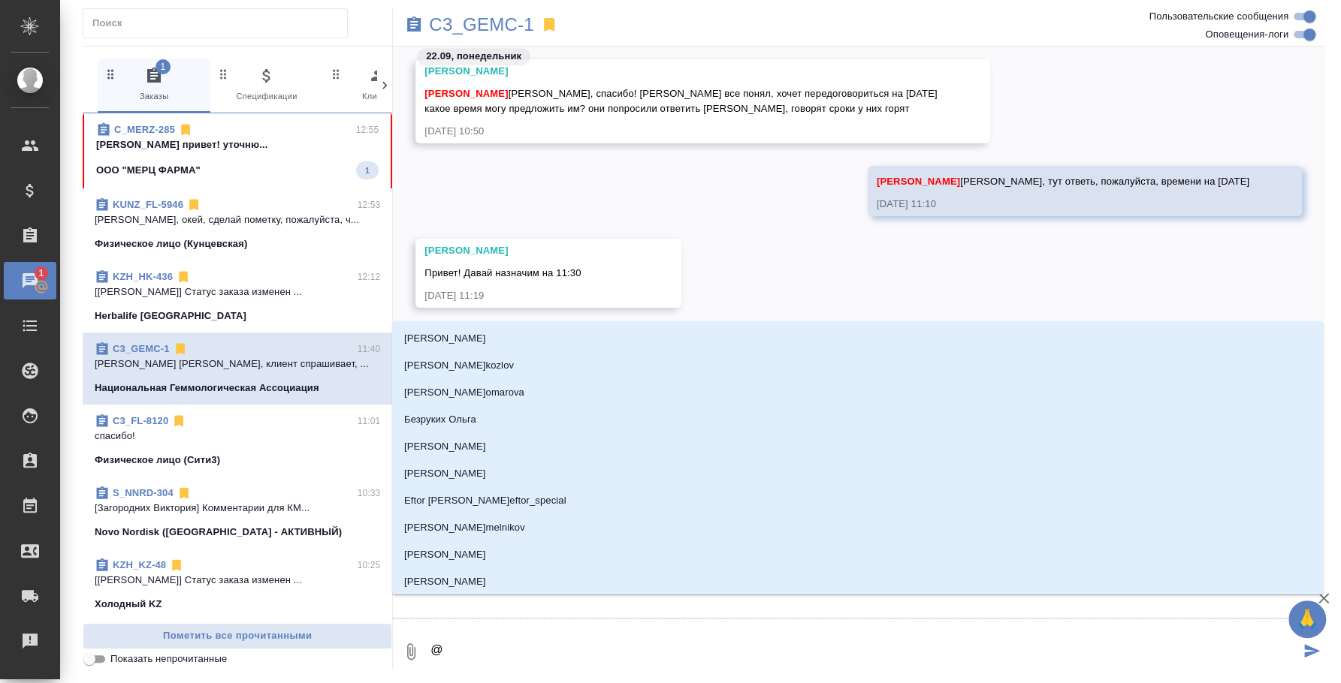
type textarea "@b"
type input "b"
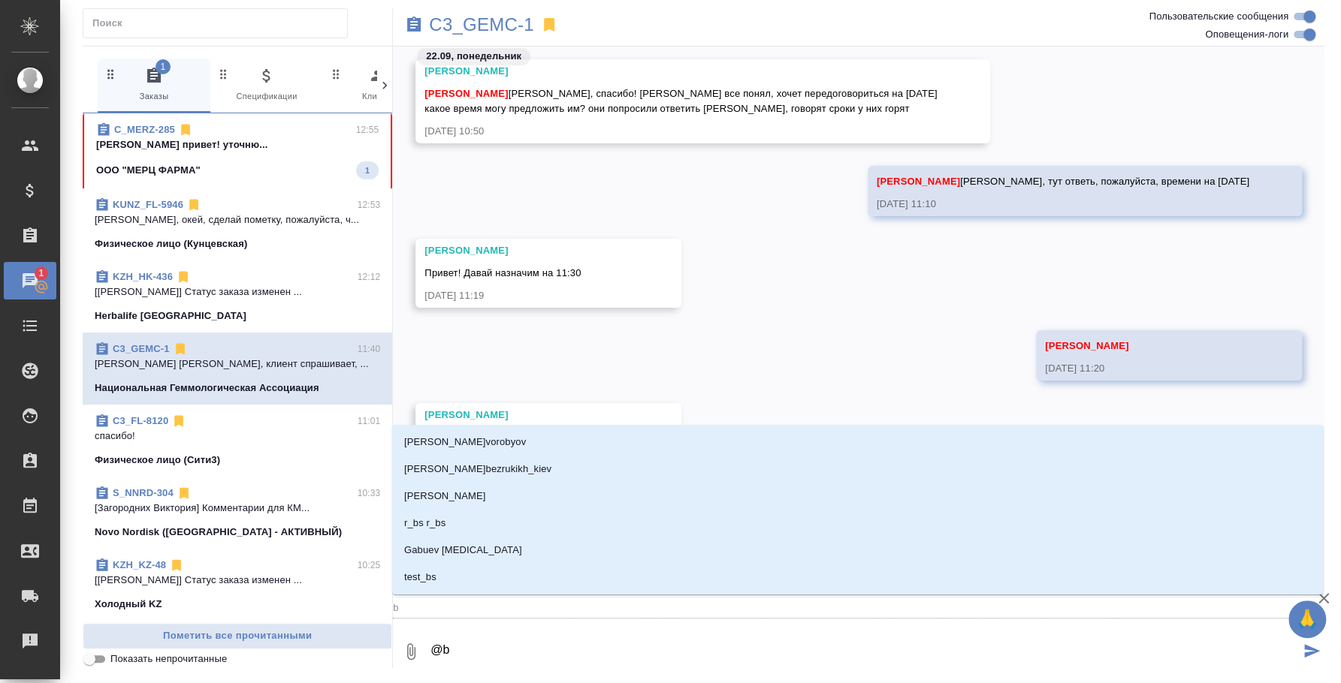
type textarea "@b'k"
type input "b'k"
type textarea "@b'k'm"
type input "b'k'm"
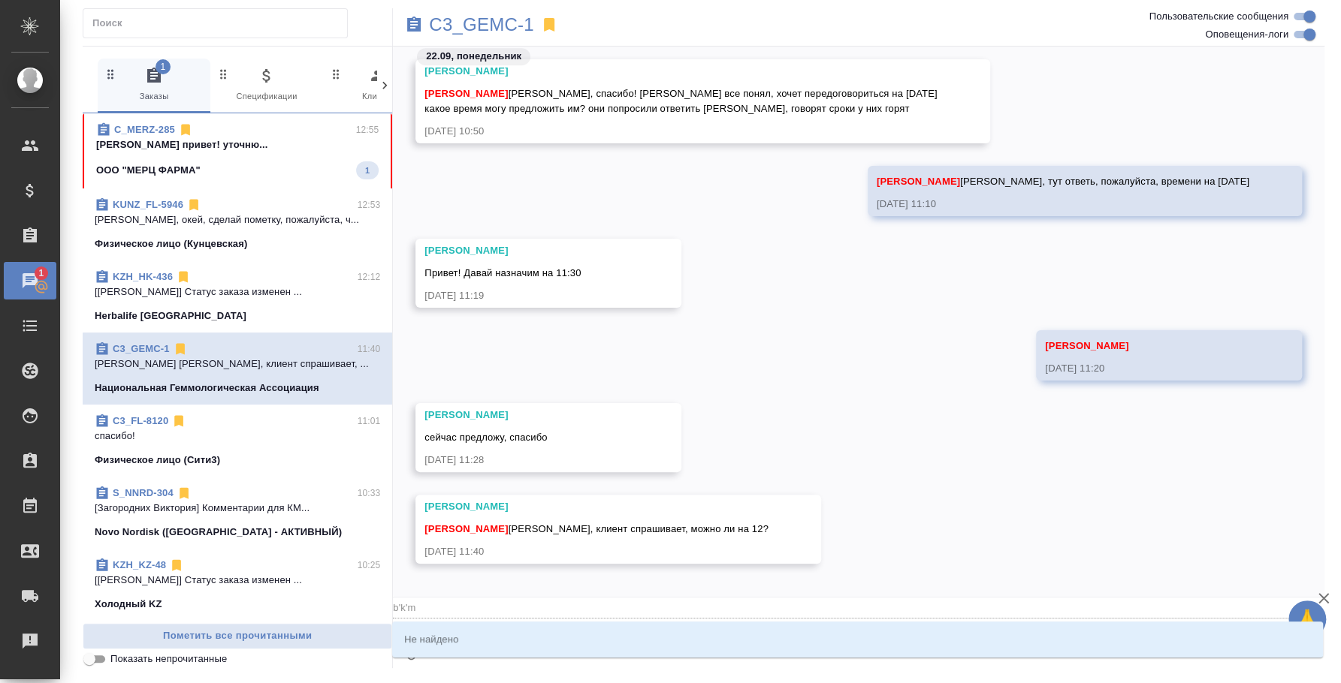
type textarea "@b'k"
type input "b'k"
type textarea "@b"
type input "b"
type textarea "@"
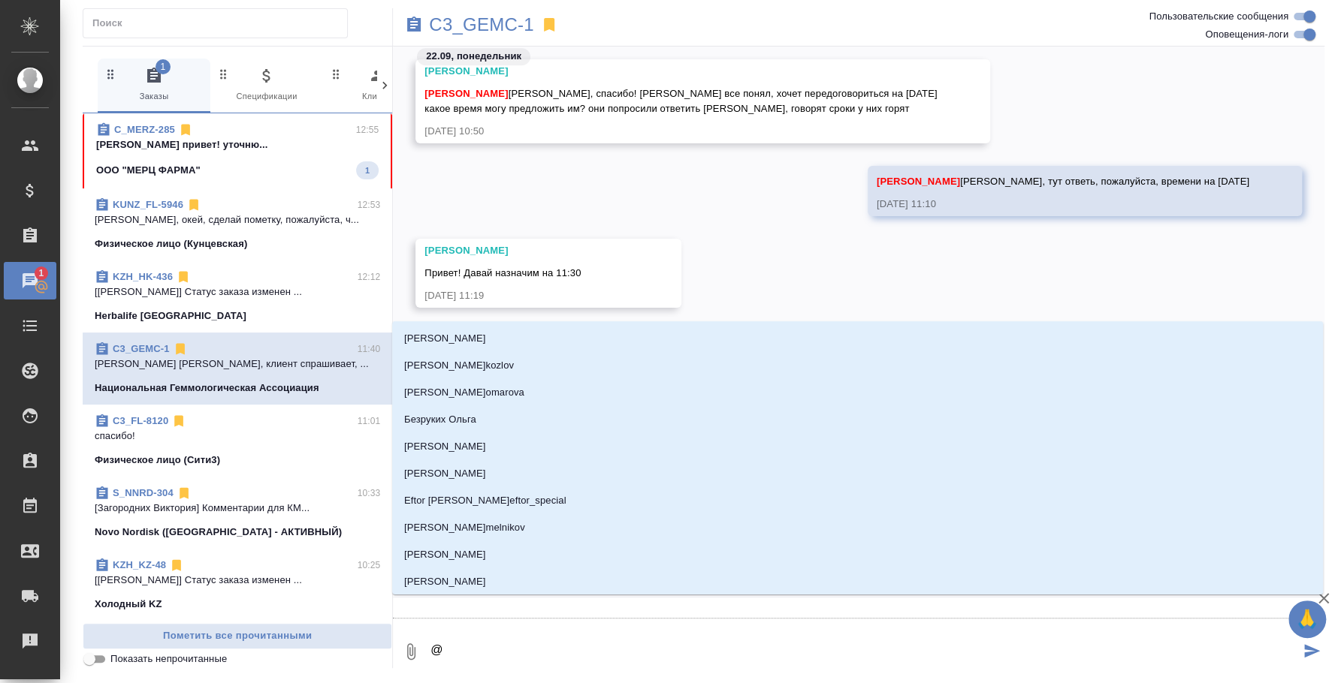
type textarea "@л"
type input "л"
type textarea "@"
type textarea "@и"
type input "и"
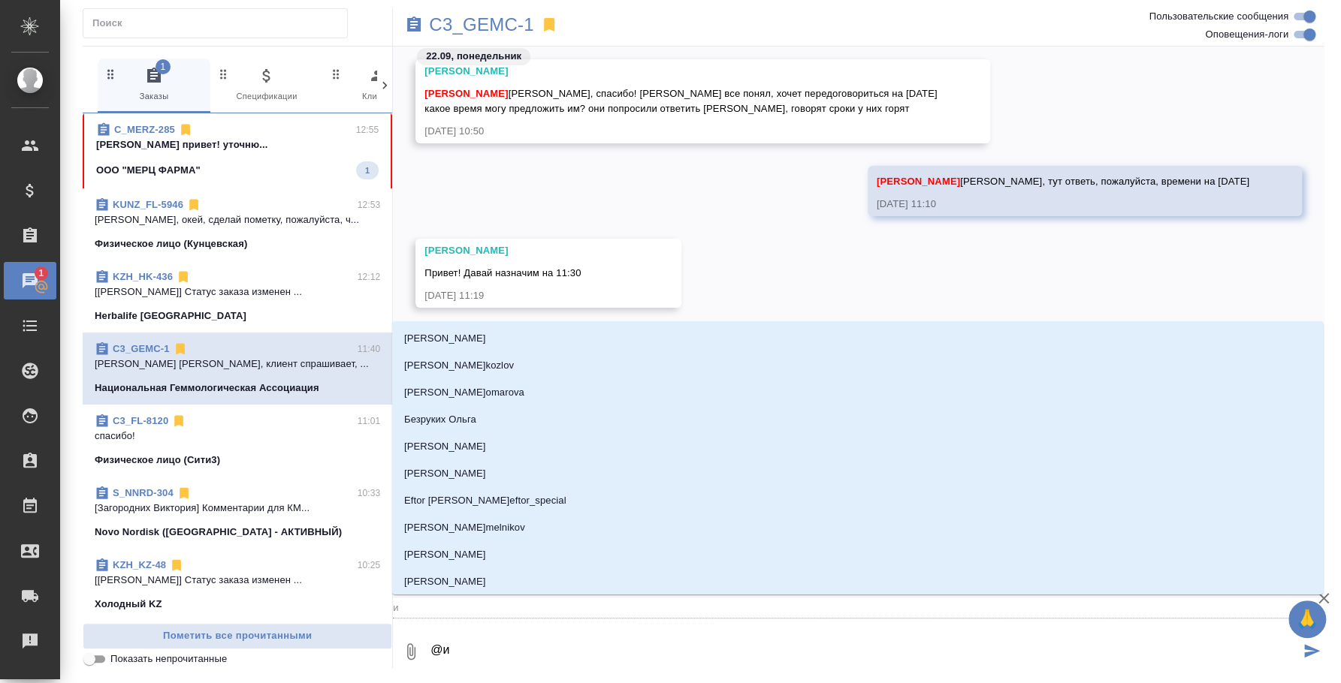
type textarea "@ил"
type input "ил"
type textarea "@иль"
type input "иль"
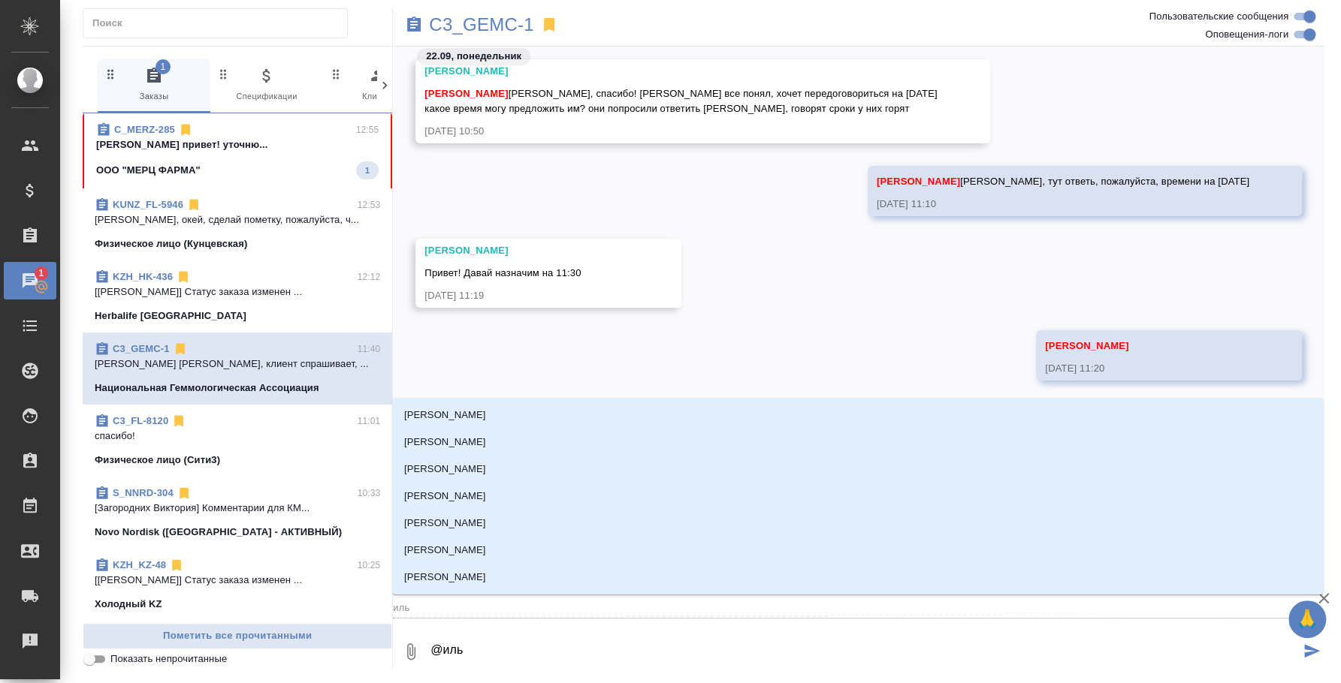
type textarea "@ильи"
type input "ильи"
type textarea "@ильин"
type input "ильин"
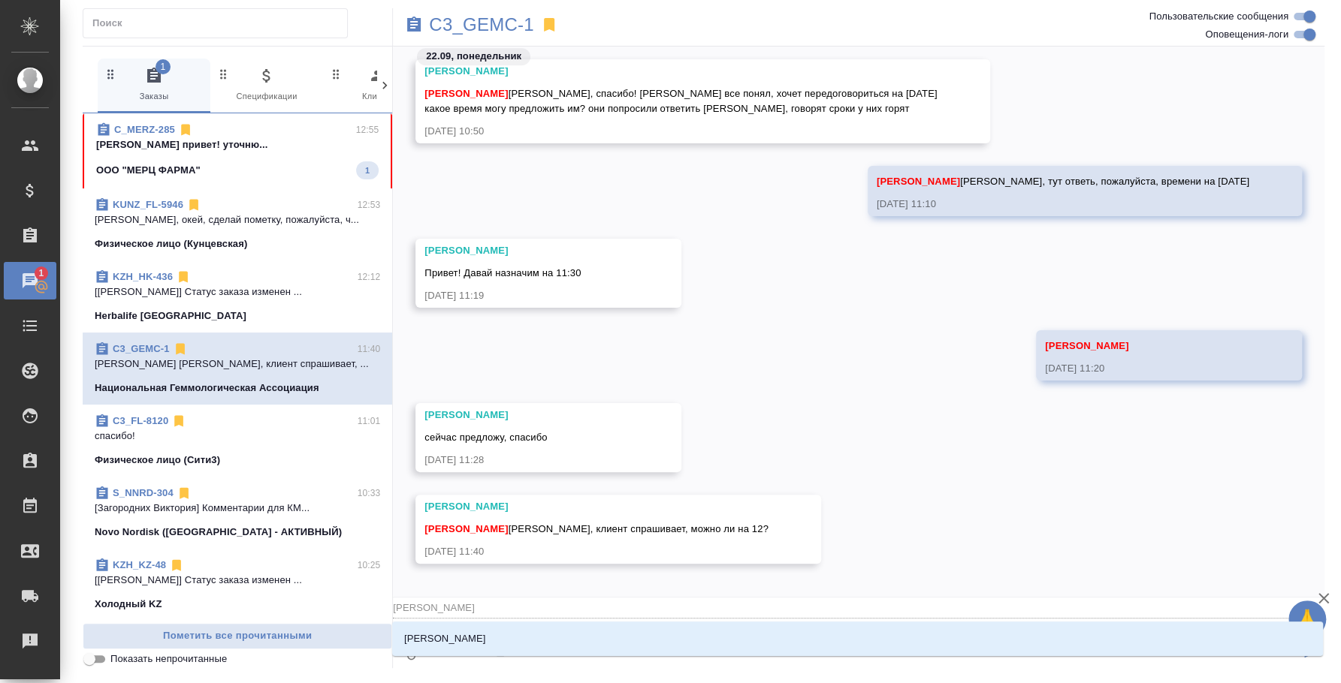
type textarea "@ильина"
type input "ильина"
click at [539, 636] on li "Ильина Екатерина" at bounding box center [857, 639] width 931 height 27
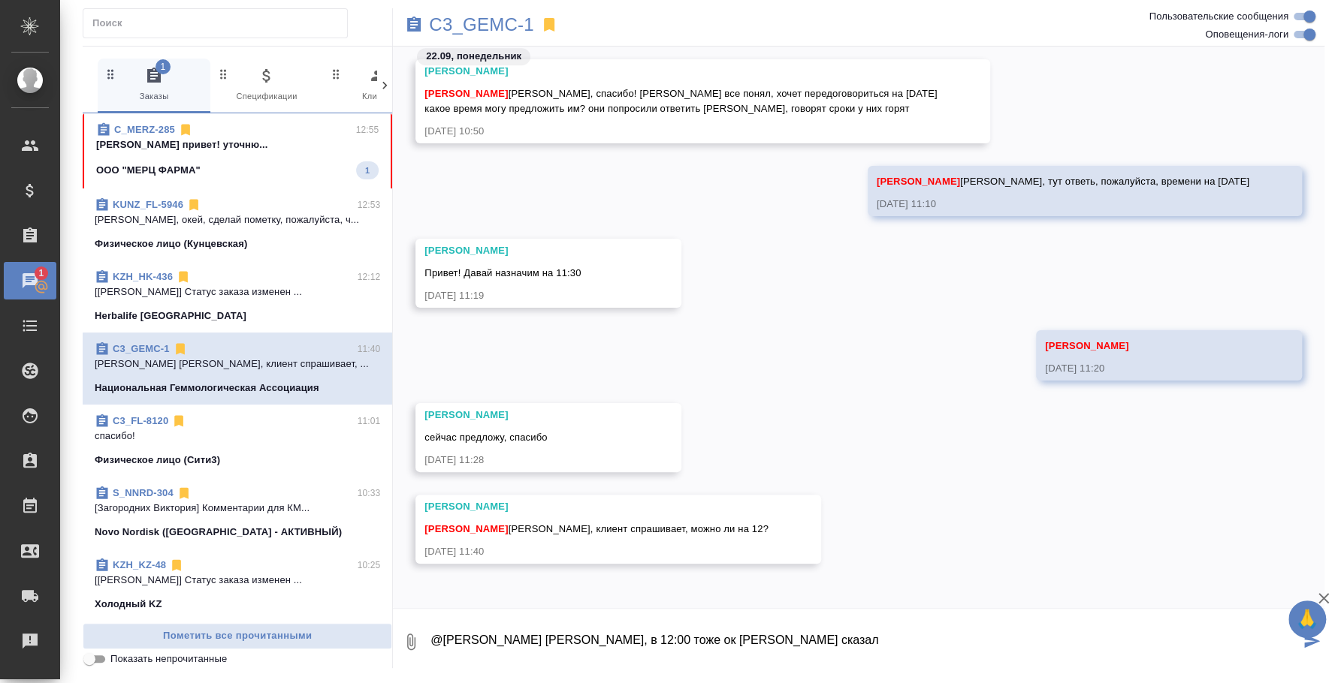
type textarea "@Ильина Екатерина Катя, в 12:00 тоже ок Артак сказал"
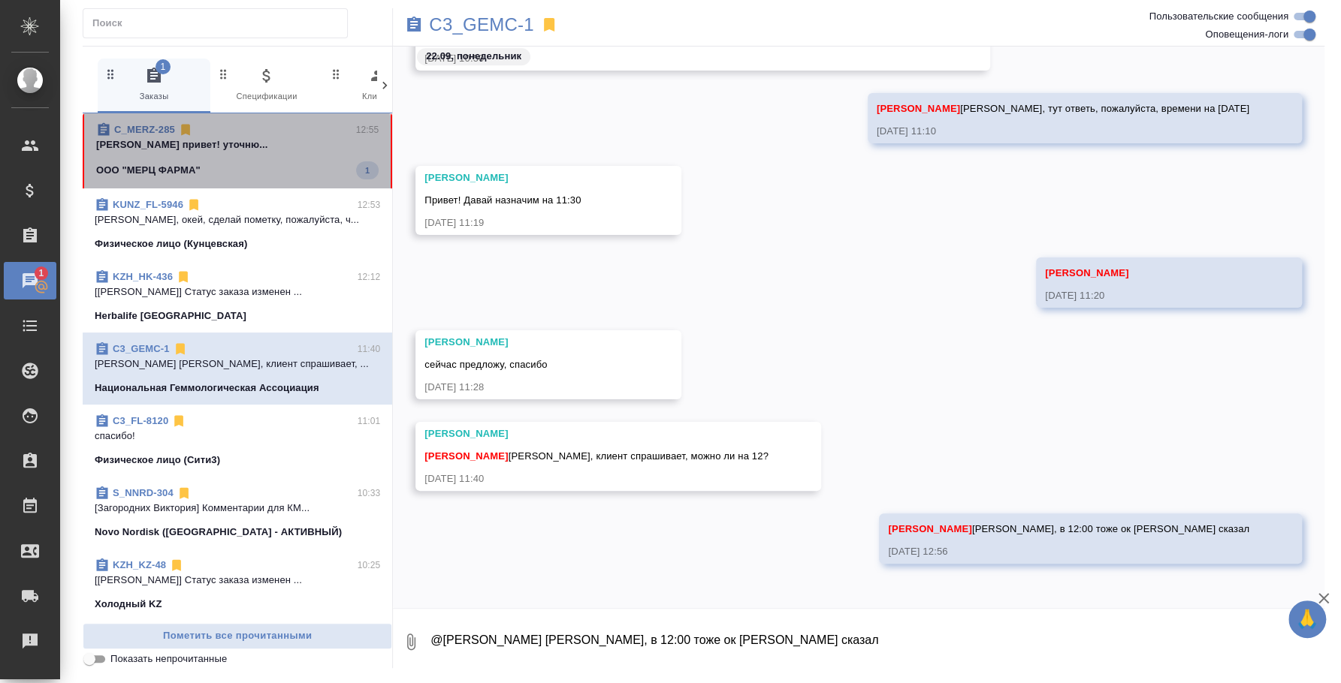
click at [237, 157] on span "C_MERZ-285 12:55 Федотова Ирина привет! уточню... ООО "МЕРЦ ФАРМА" 1" at bounding box center [237, 150] width 282 height 57
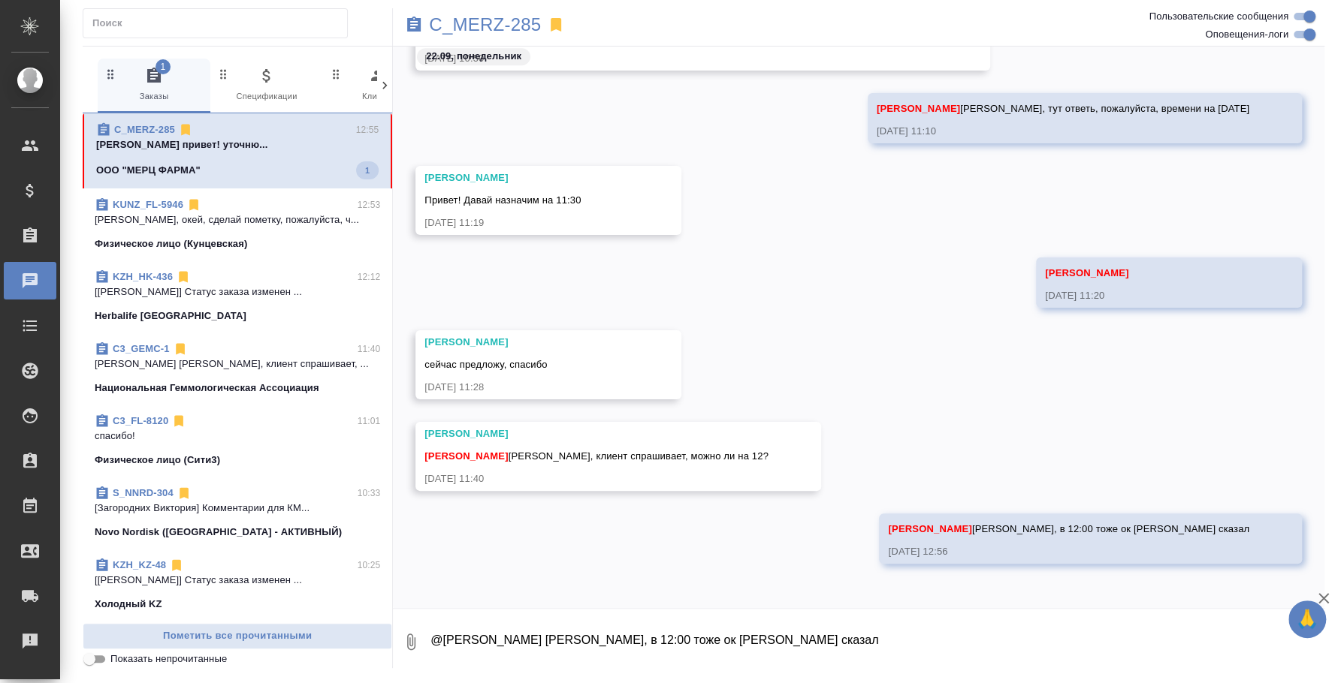
scroll to position [9855, 0]
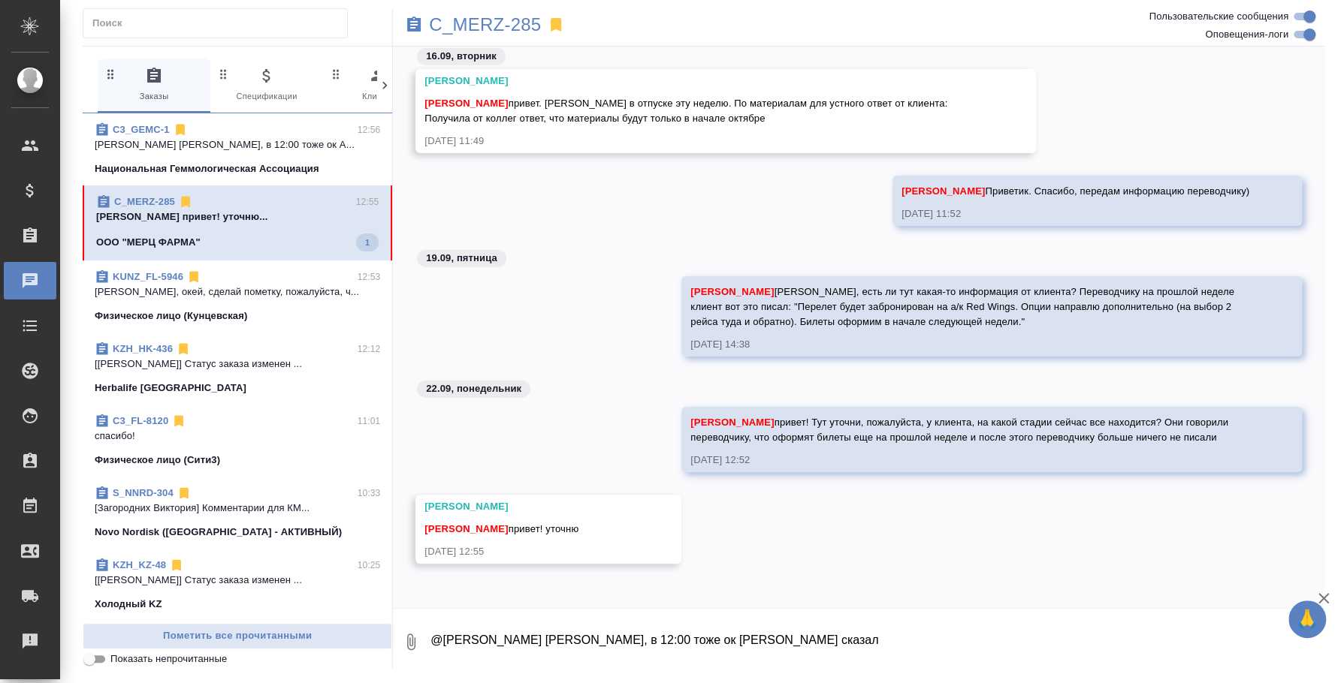
click at [249, 297] on p "Юля, окей, сделай пометку, пожалуйста, ч..." at bounding box center [237, 292] width 285 height 15
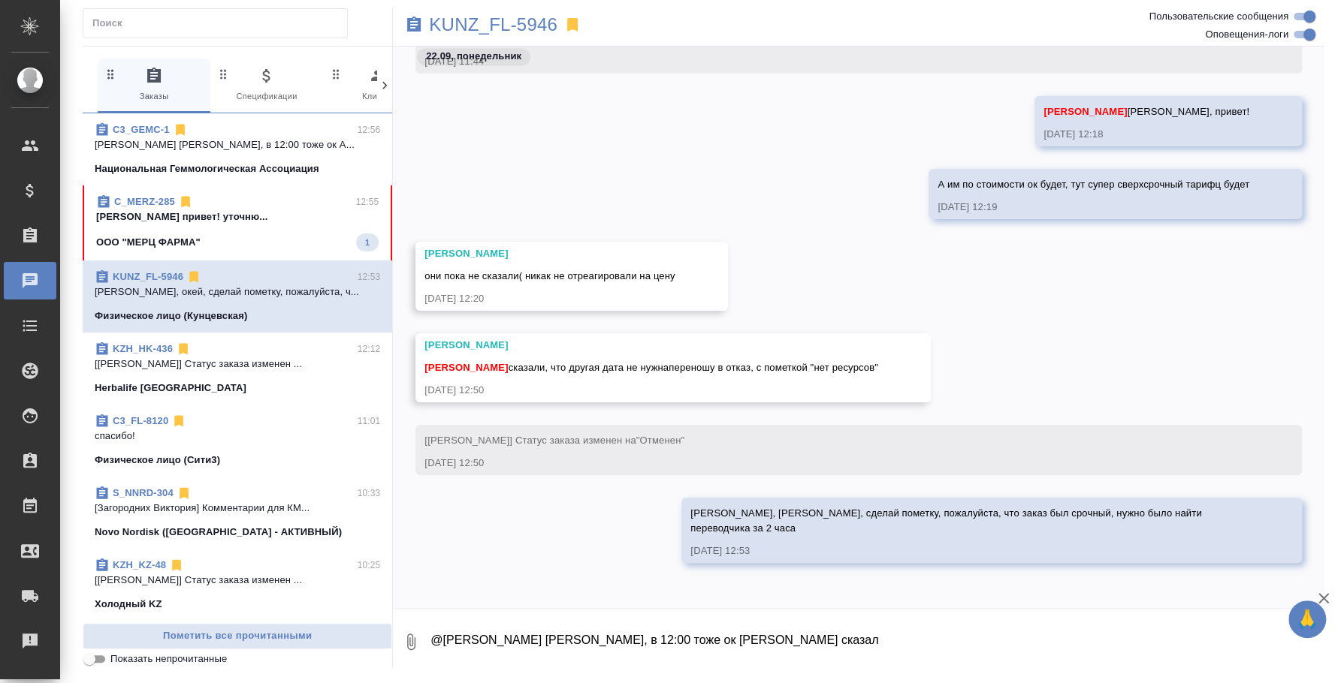
scroll to position [1481, 0]
click at [208, 140] on p "отлично, спасибо" at bounding box center [237, 144] width 285 height 15
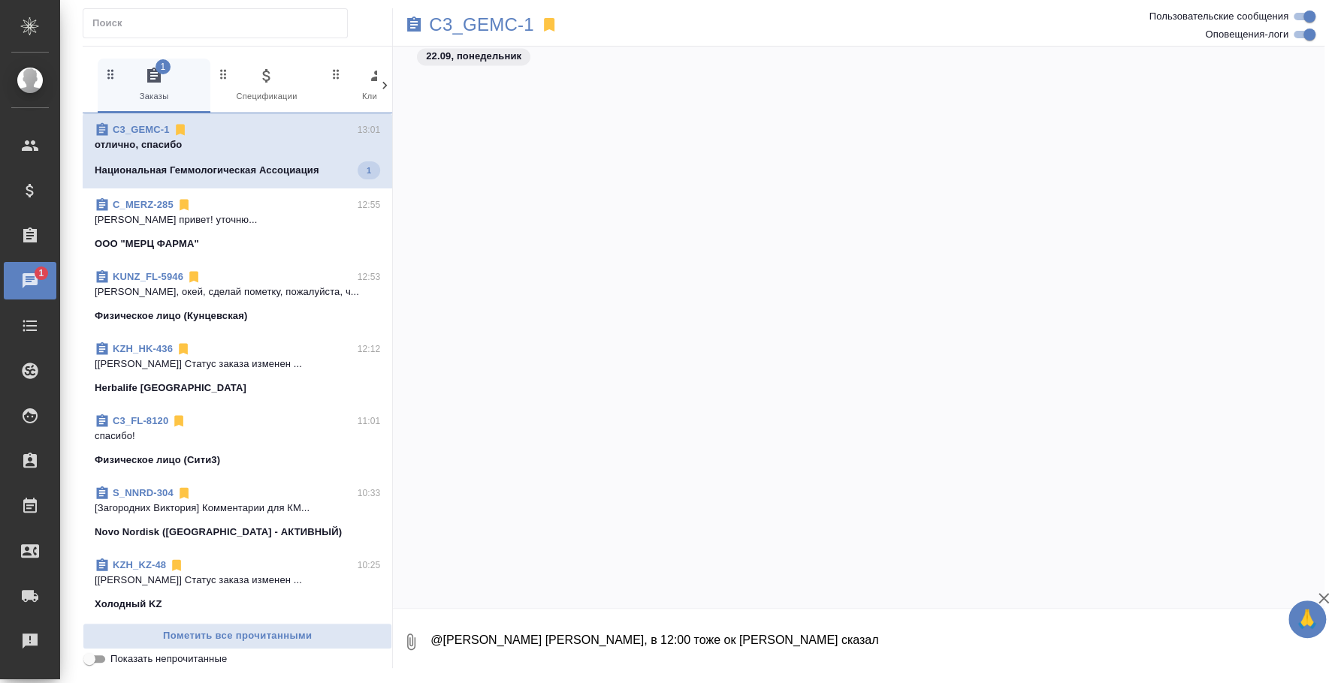
scroll to position [11948, 0]
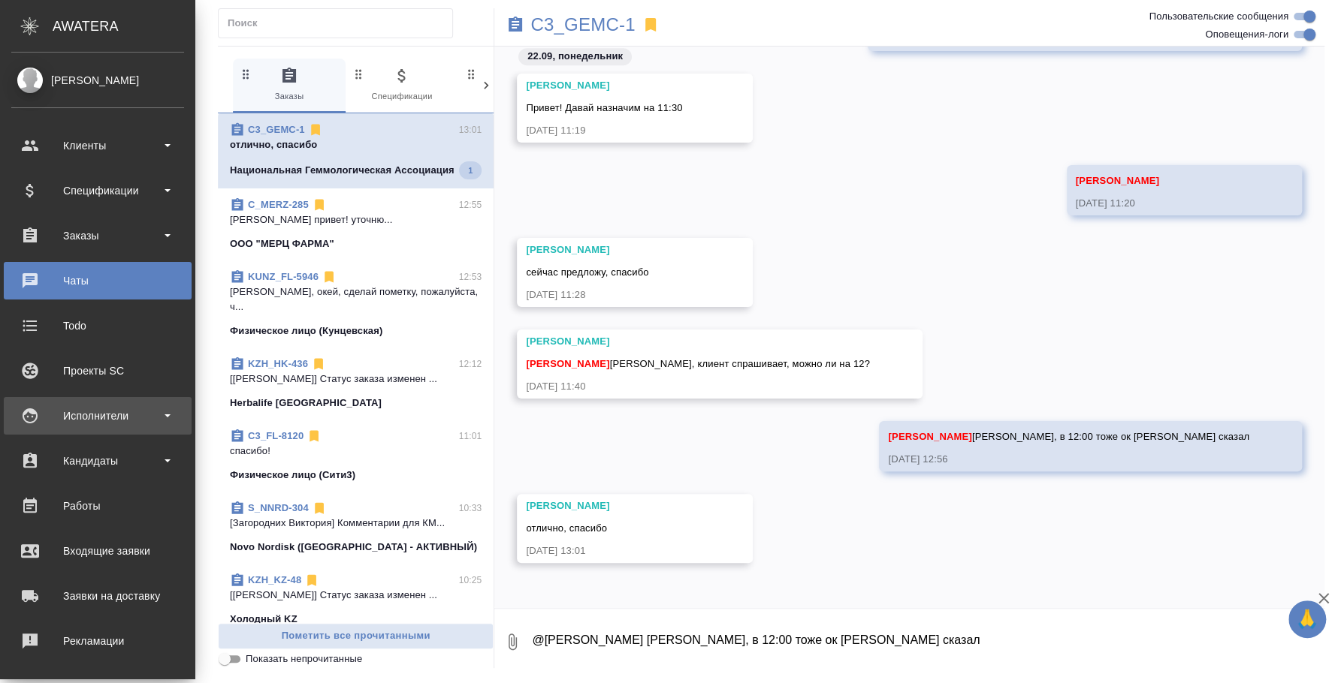
click at [110, 410] on div "Исполнители" at bounding box center [97, 416] width 173 height 23
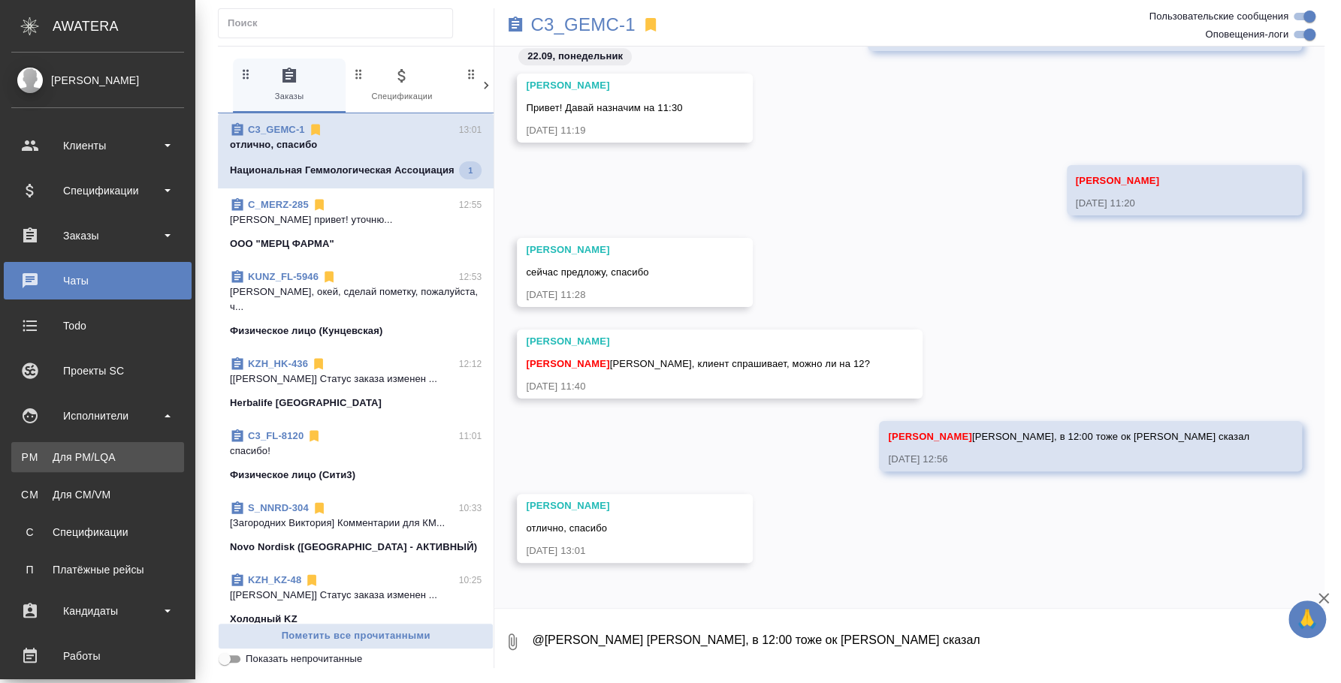
click at [96, 463] on div "Для PM/LQA" at bounding box center [98, 457] width 158 height 15
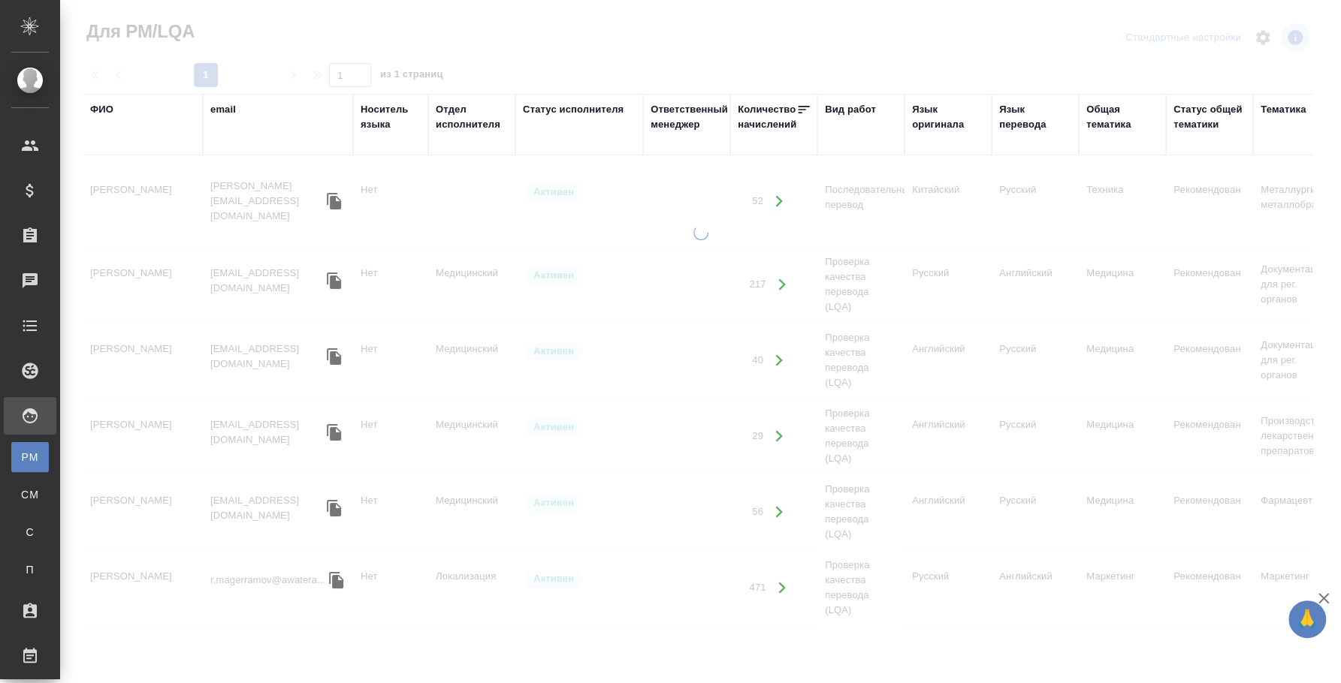
click at [106, 101] on th "ФИО" at bounding box center [143, 125] width 120 height 62
click at [106, 102] on div "ФИО" at bounding box center [101, 109] width 23 height 15
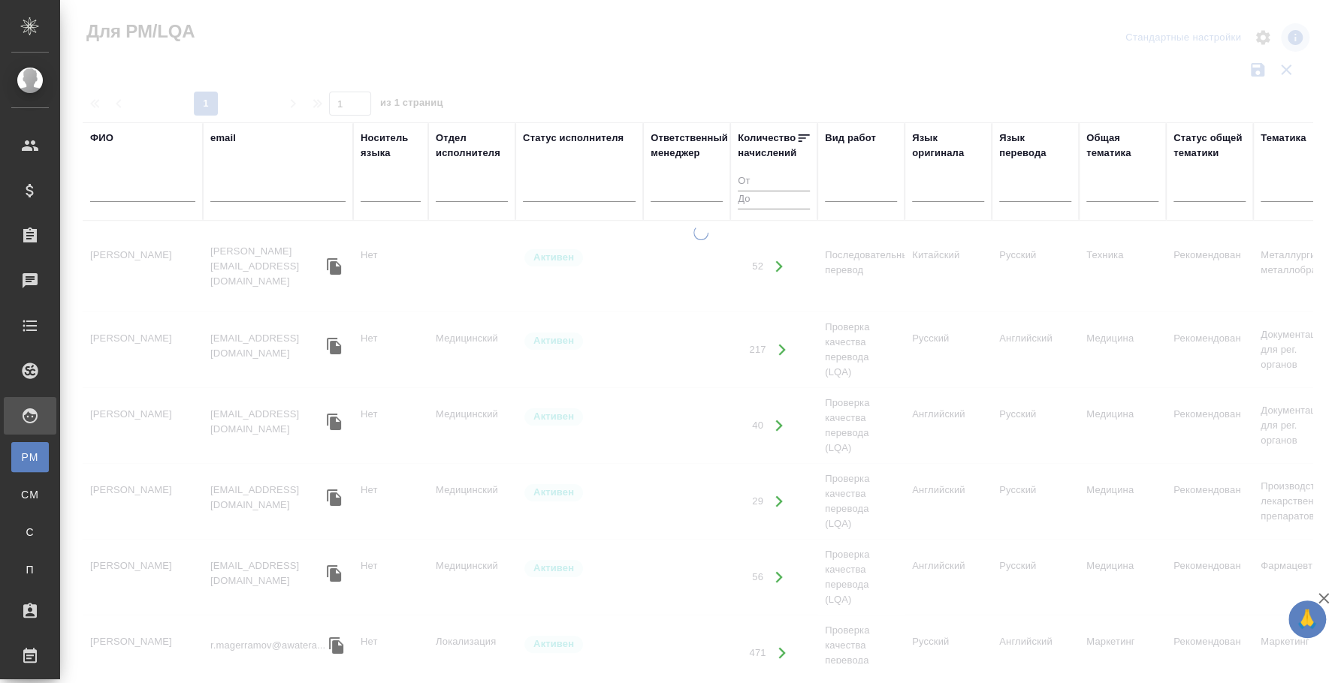
click at [134, 197] on input "text" at bounding box center [142, 192] width 105 height 19
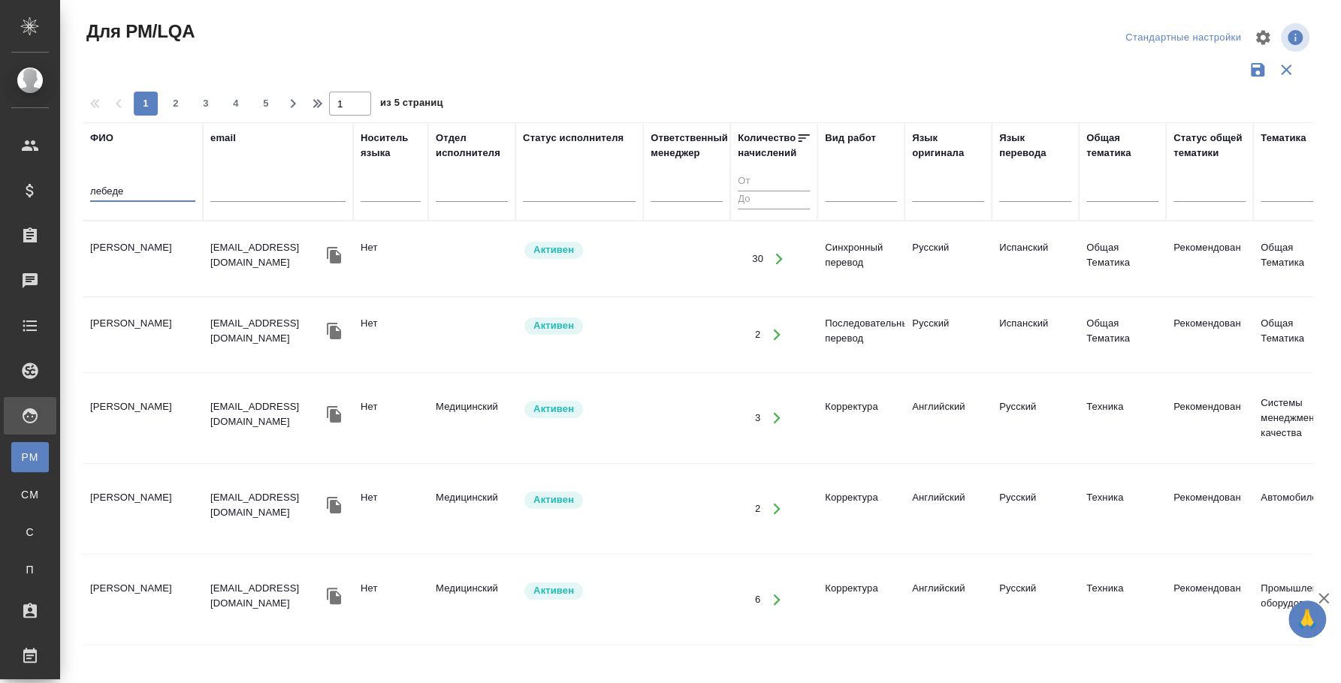
type input "лебеде"
click at [153, 252] on td "Лебедев Александр Леонидович" at bounding box center [143, 259] width 120 height 53
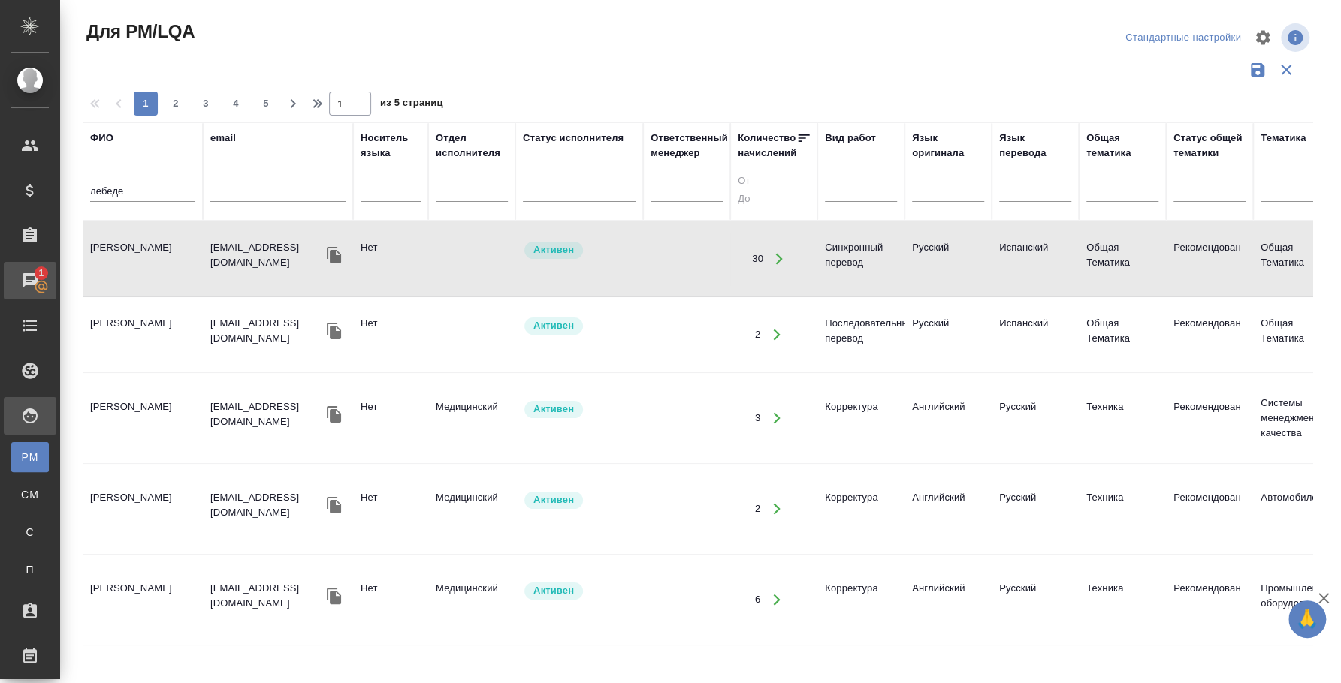
click at [18, 275] on div "Чаты" at bounding box center [11, 281] width 38 height 23
click at [30, 273] on div "Чаты" at bounding box center [11, 281] width 38 height 23
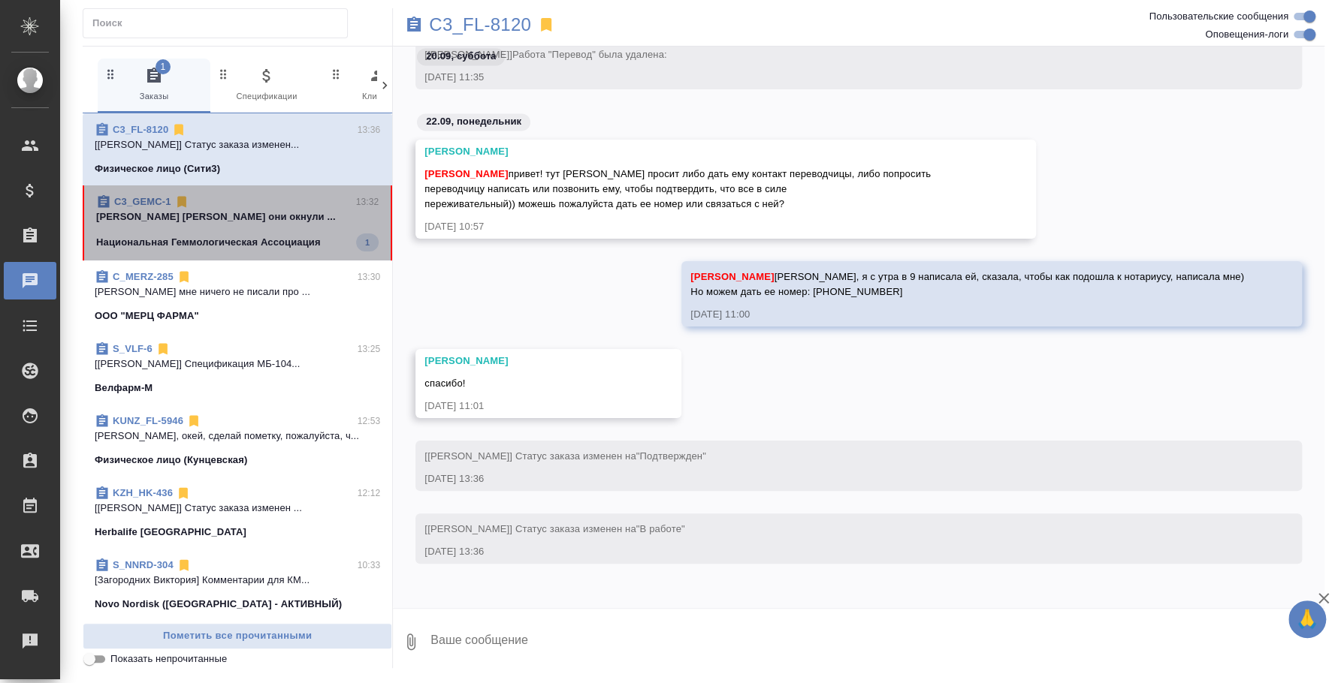
click at [246, 249] on p "Национальная Геммологическая Ассоциация" at bounding box center [208, 242] width 225 height 15
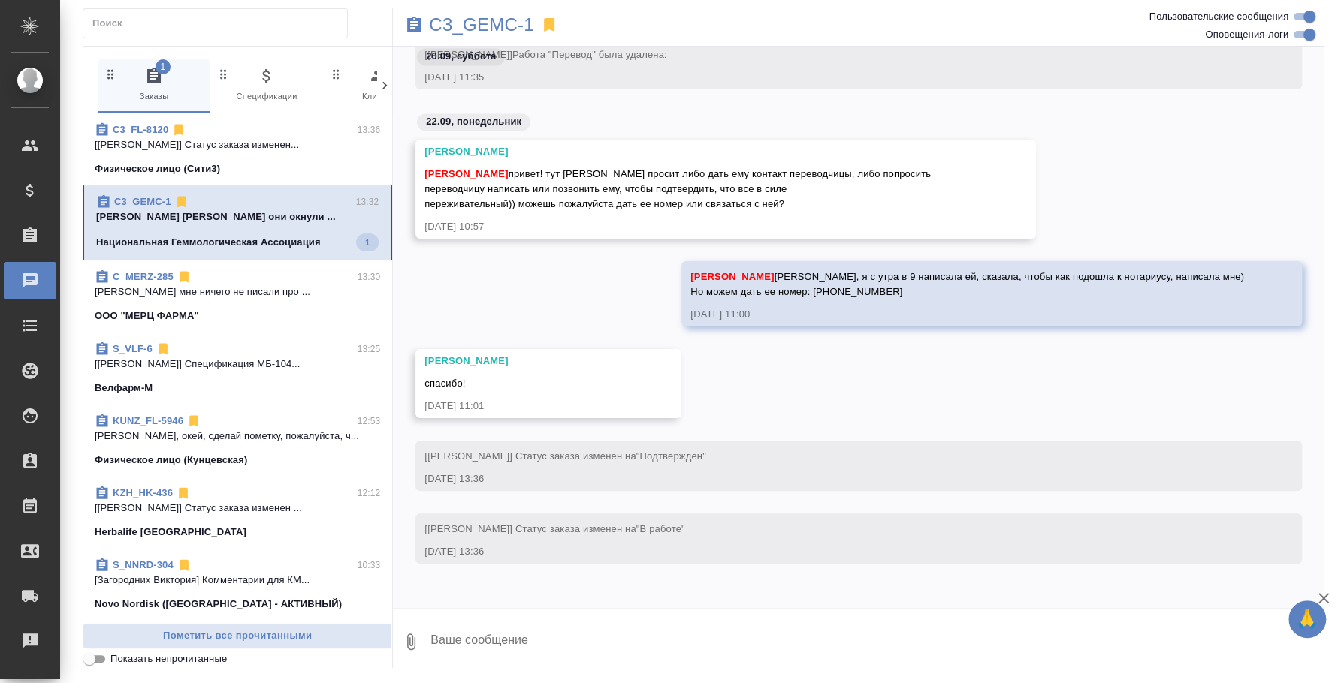
scroll to position [3687, 0]
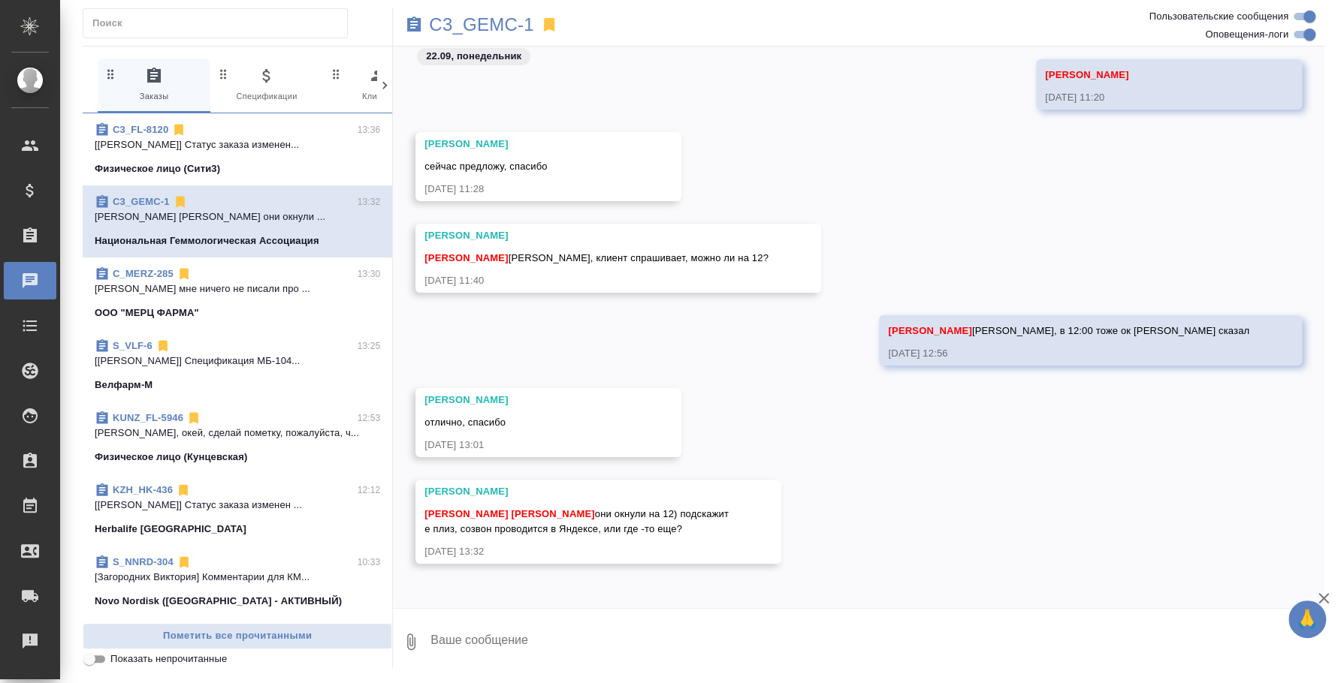
click at [606, 635] on textarea at bounding box center [876, 642] width 895 height 51
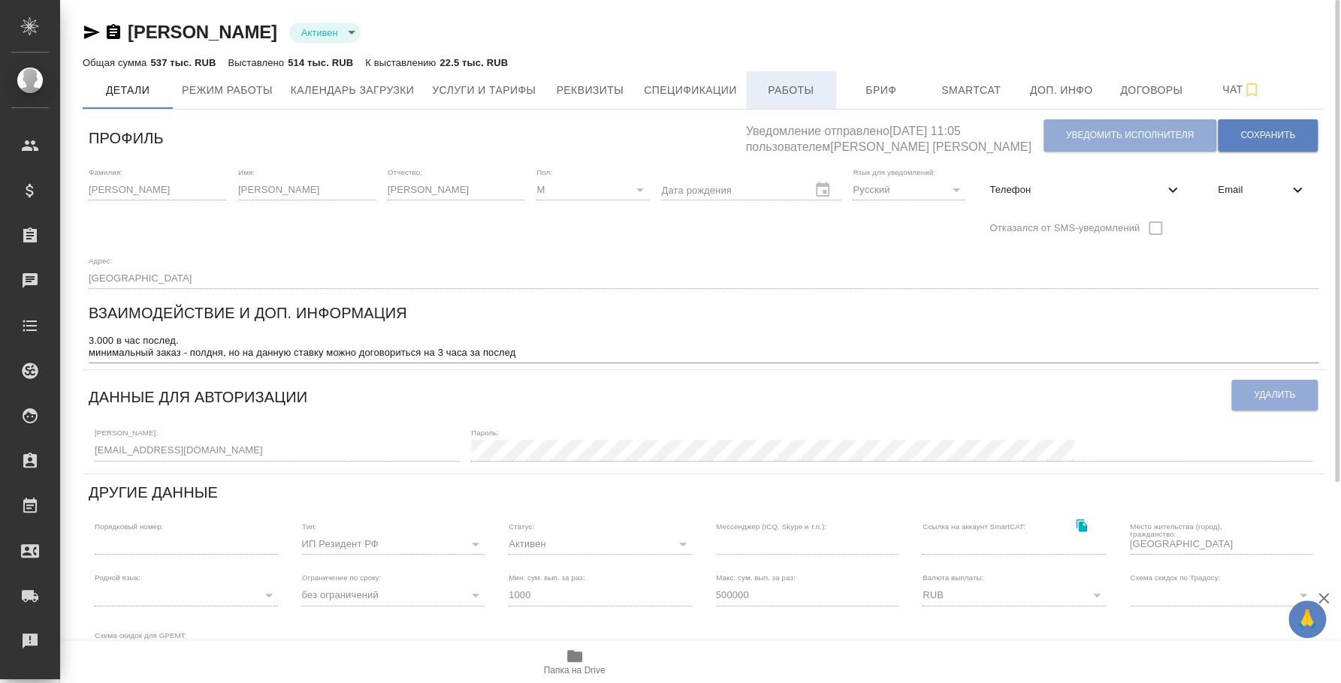
click at [811, 88] on span "Работы" at bounding box center [791, 90] width 72 height 19
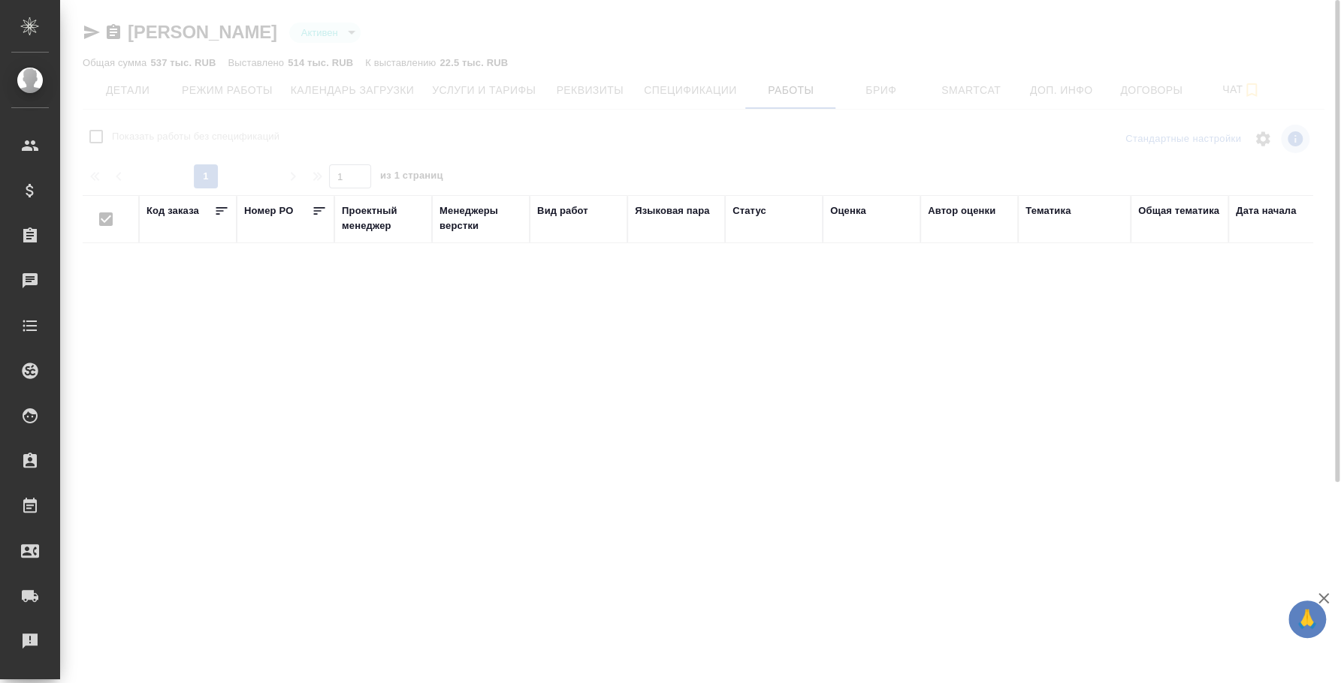
checkbox input "false"
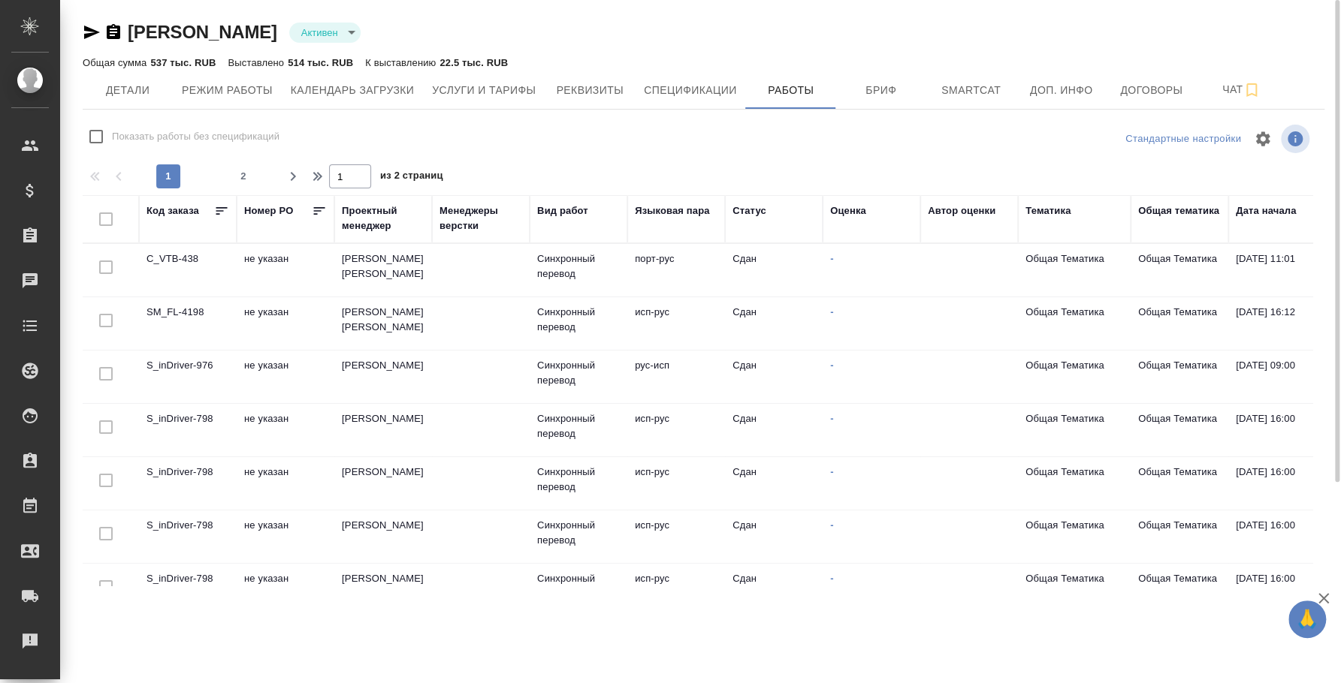
click at [282, 260] on td "не указан" at bounding box center [286, 270] width 98 height 53
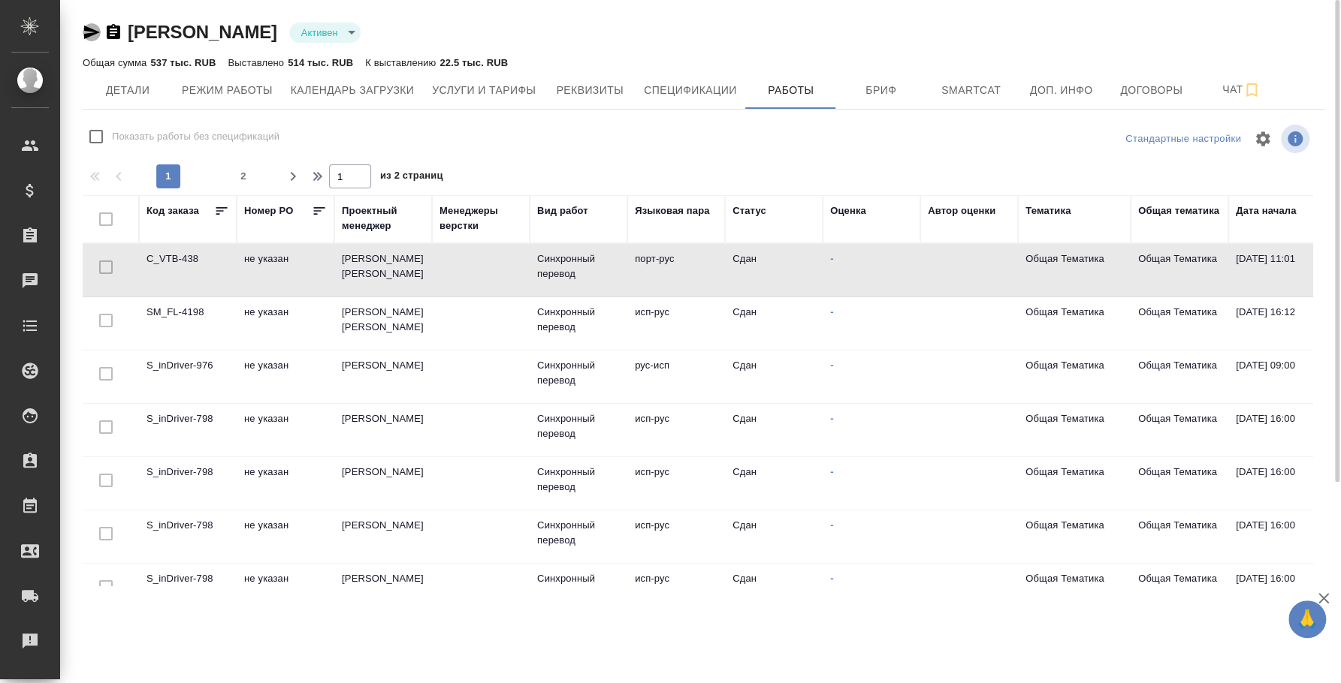
click at [98, 28] on icon "button" at bounding box center [92, 32] width 18 height 18
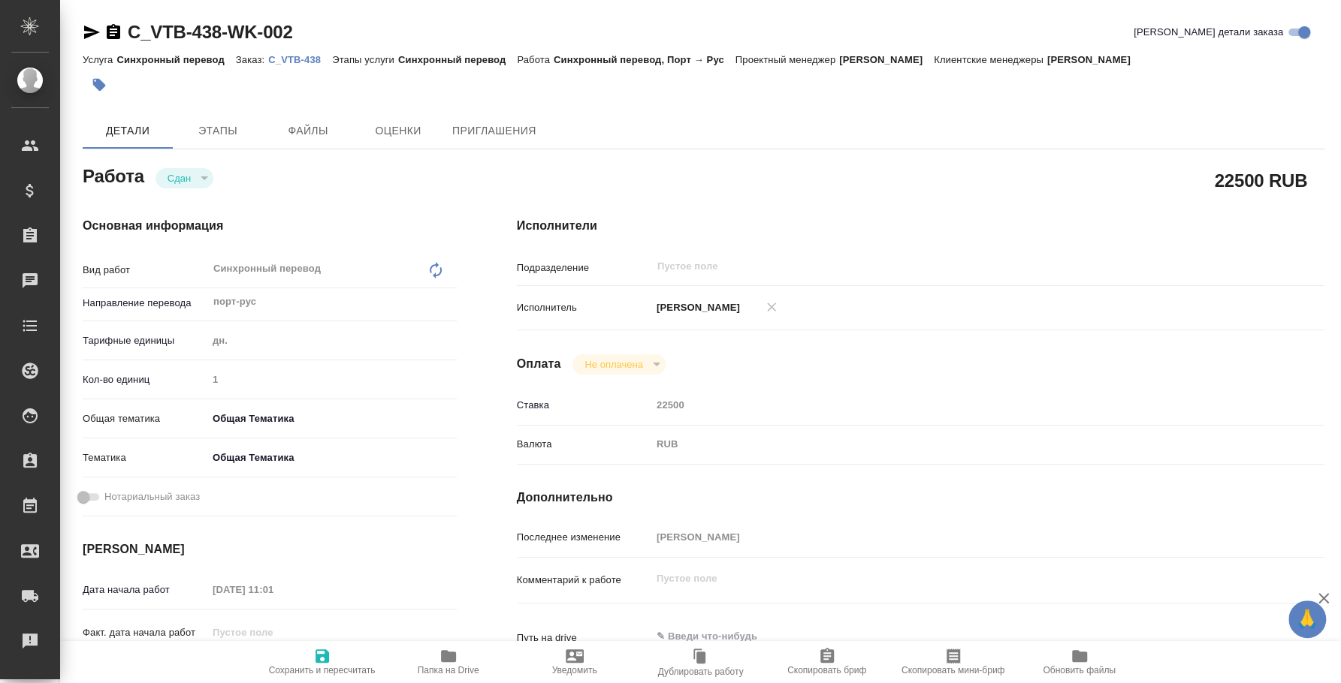
type textarea "x"
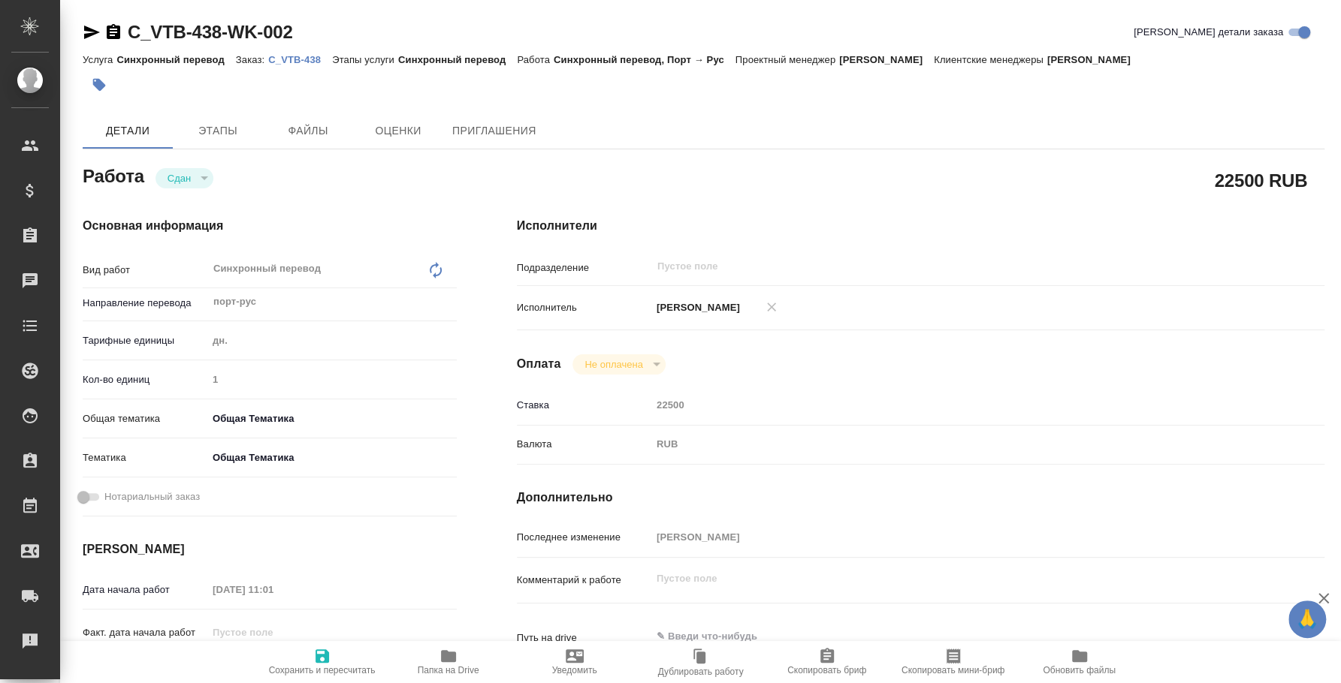
type textarea "x"
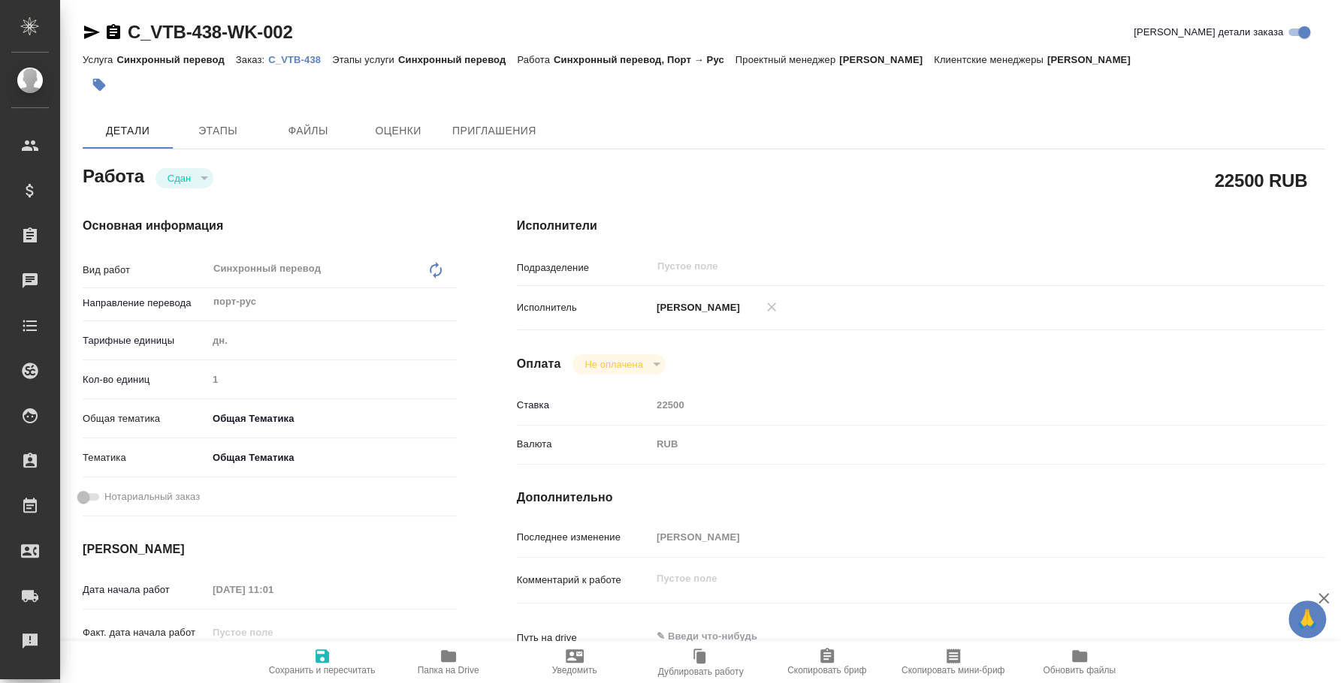
type textarea "x"
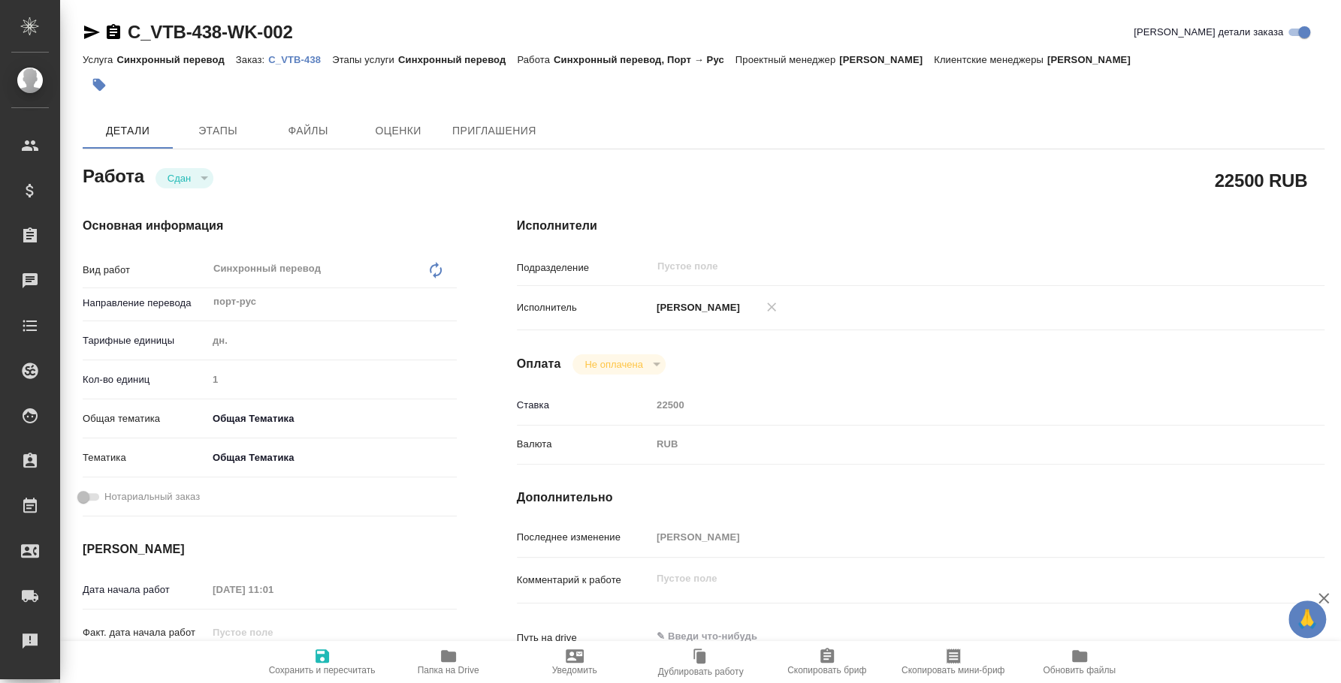
type textarea "x"
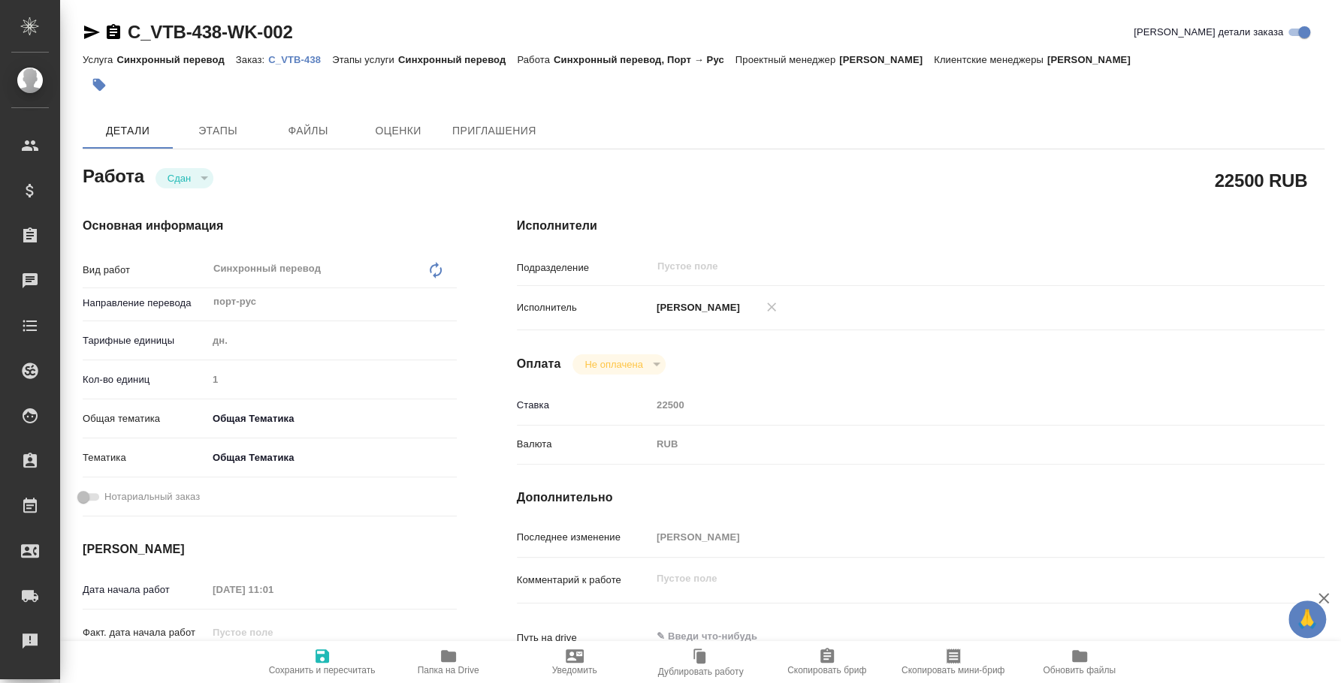
type textarea "x"
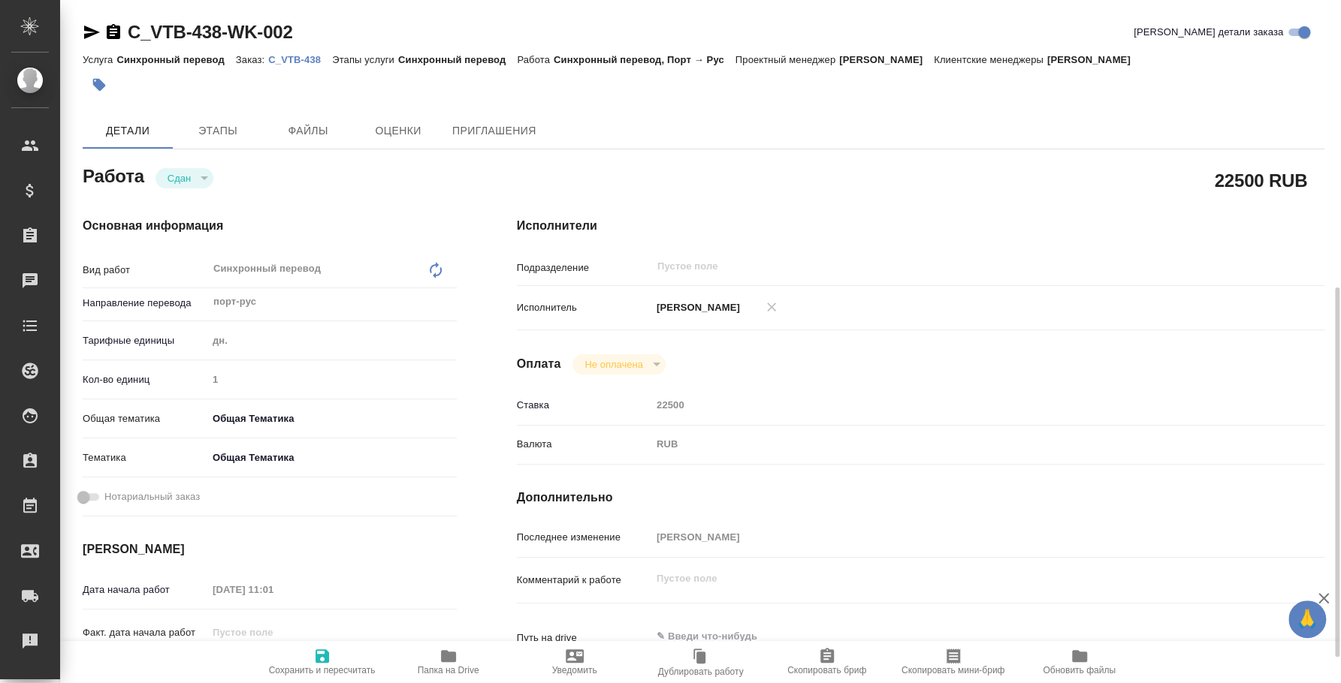
scroll to position [281, 0]
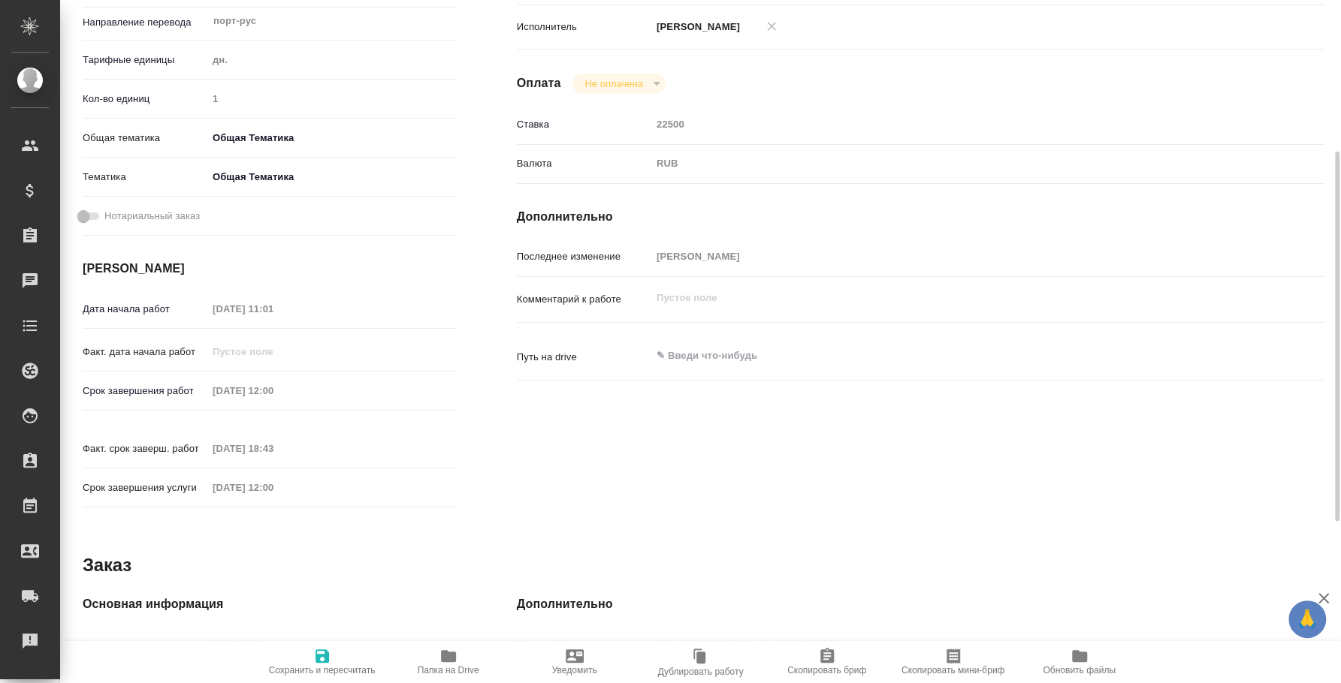
type textarea "x"
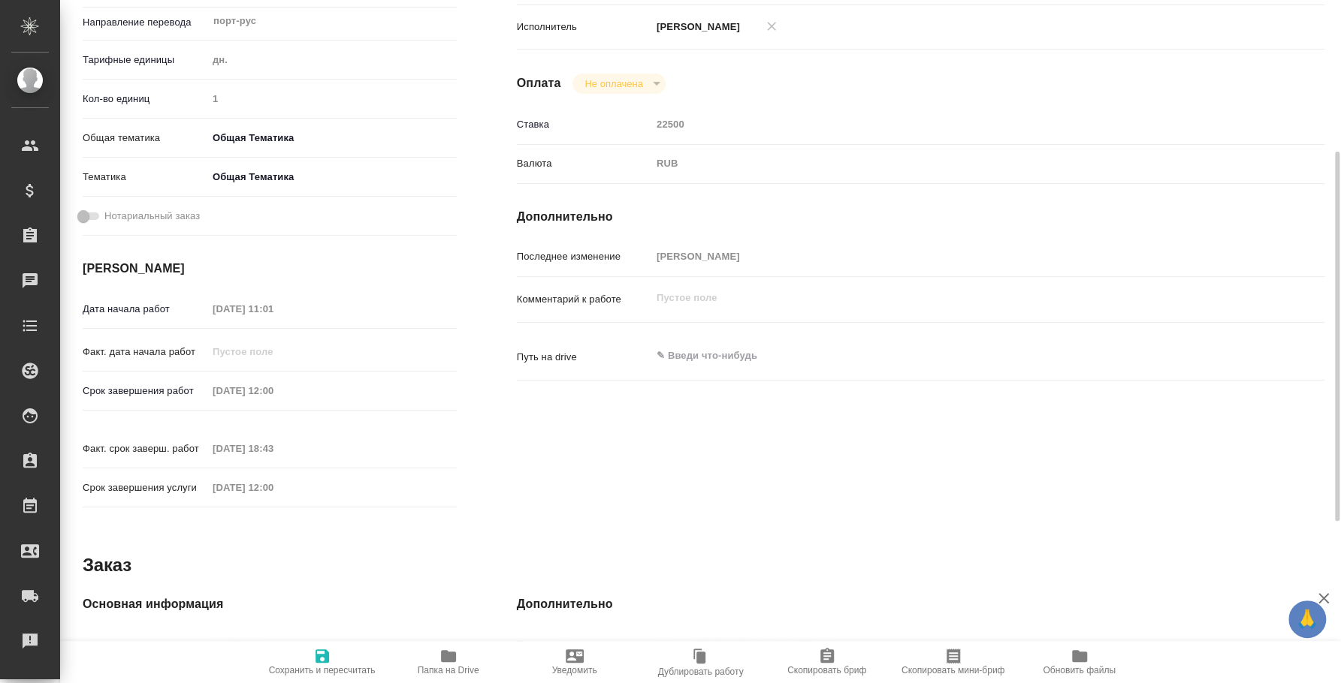
scroll to position [0, 0]
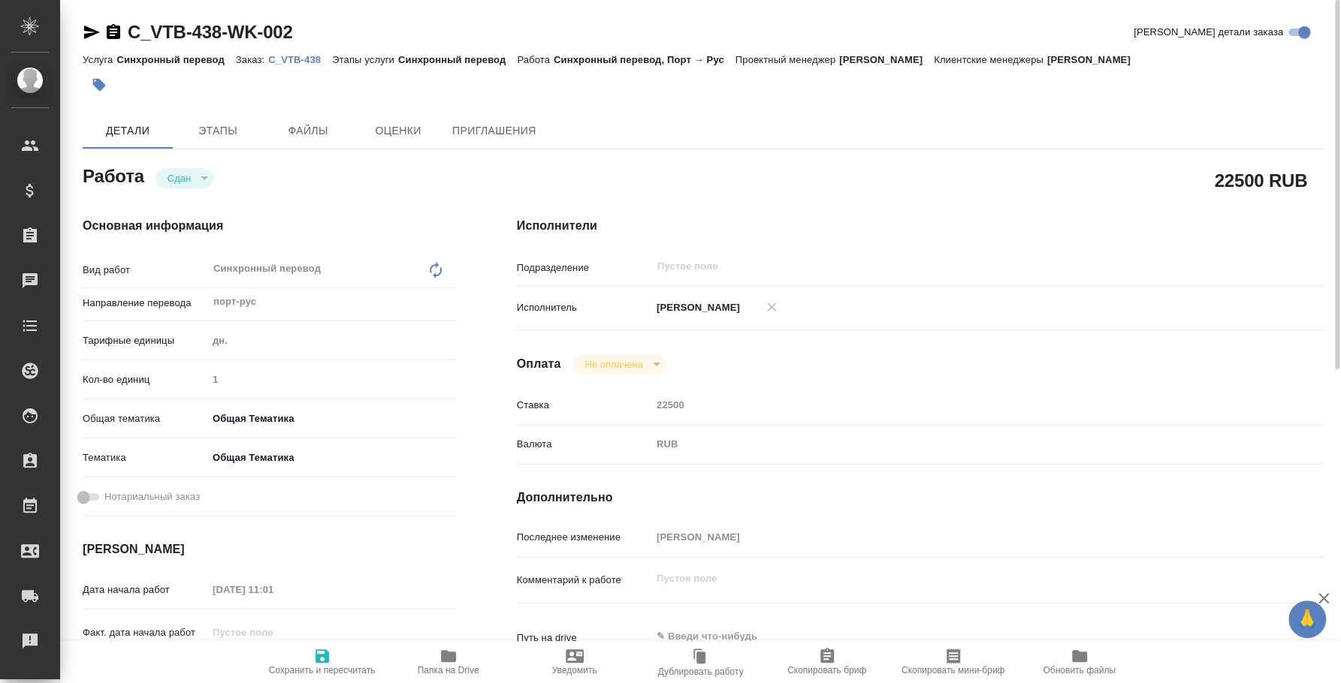
click at [97, 29] on icon "button" at bounding box center [92, 32] width 18 height 18
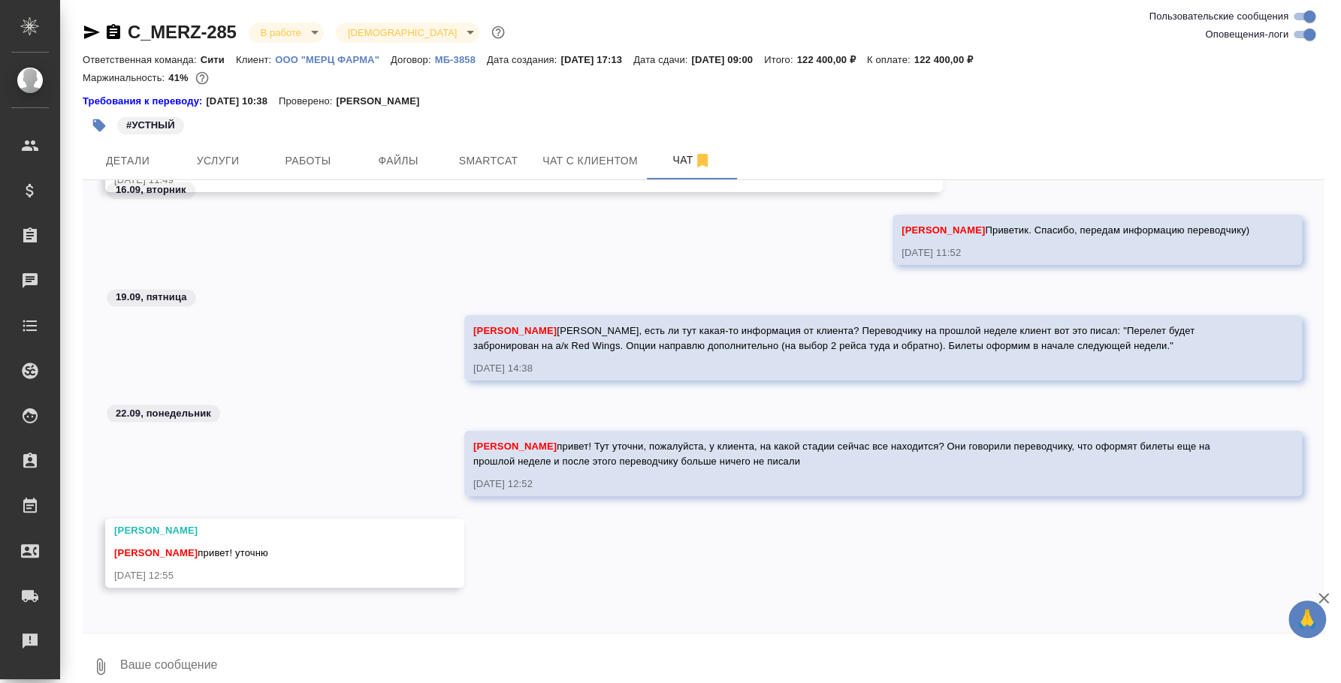
scroll to position [9154, 0]
click at [394, 669] on textarea at bounding box center [721, 666] width 1205 height 51
click at [515, 662] on textarea at bounding box center [709, 666] width 1181 height 51
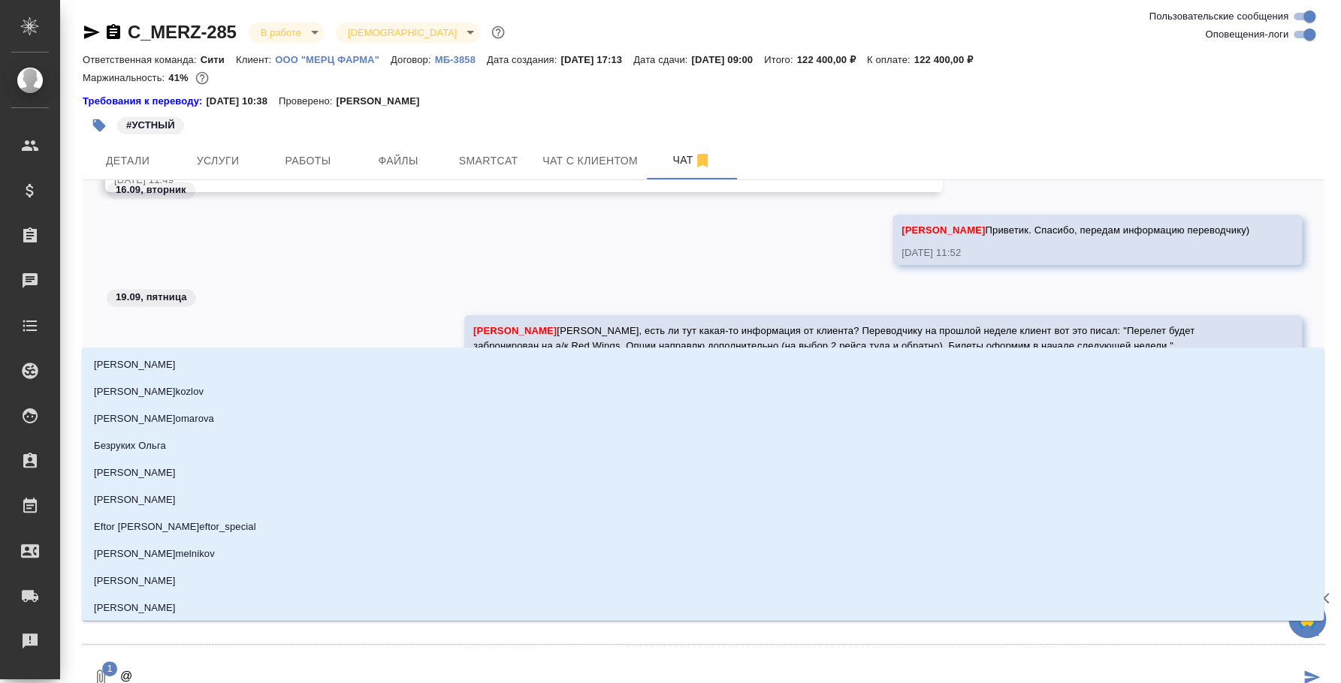
type textarea "@y"
type input "y"
type textarea "@y'f"
type input "y'f"
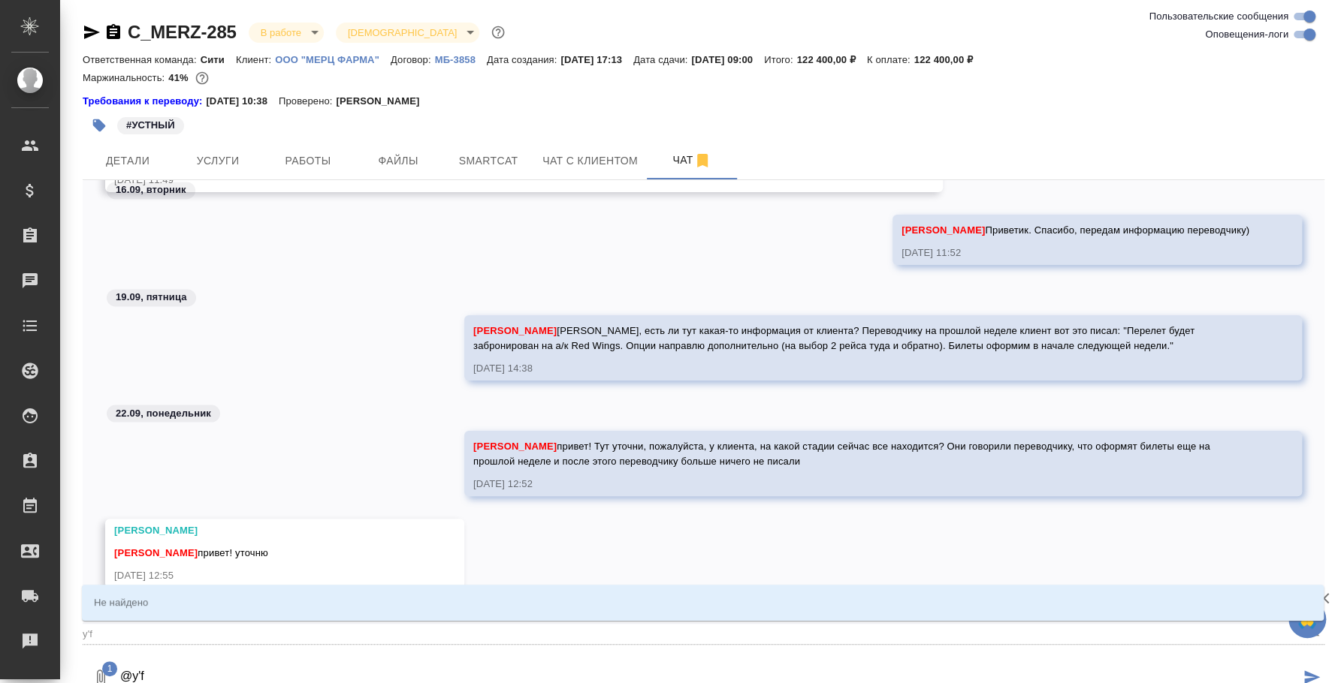
type textarea "@y'f'l"
type input "y'f'l"
type textarea "@y'f"
type input "y'f"
type textarea "@y"
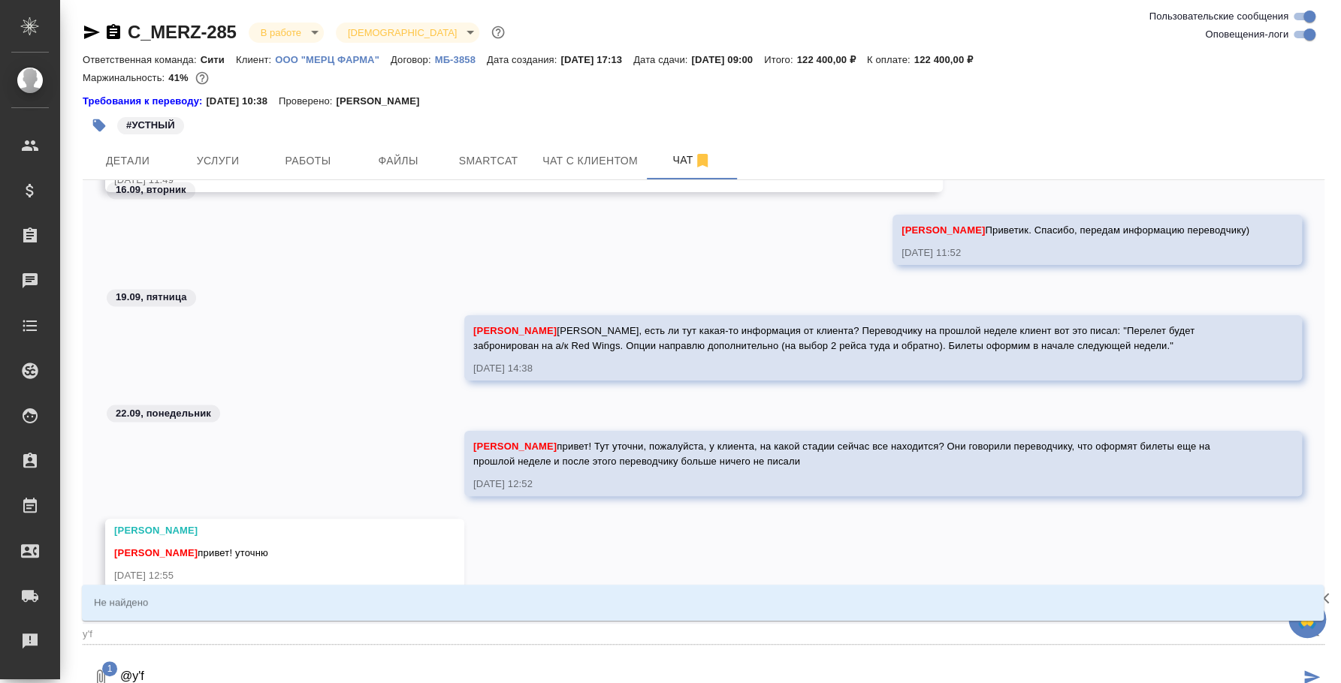
type input "y"
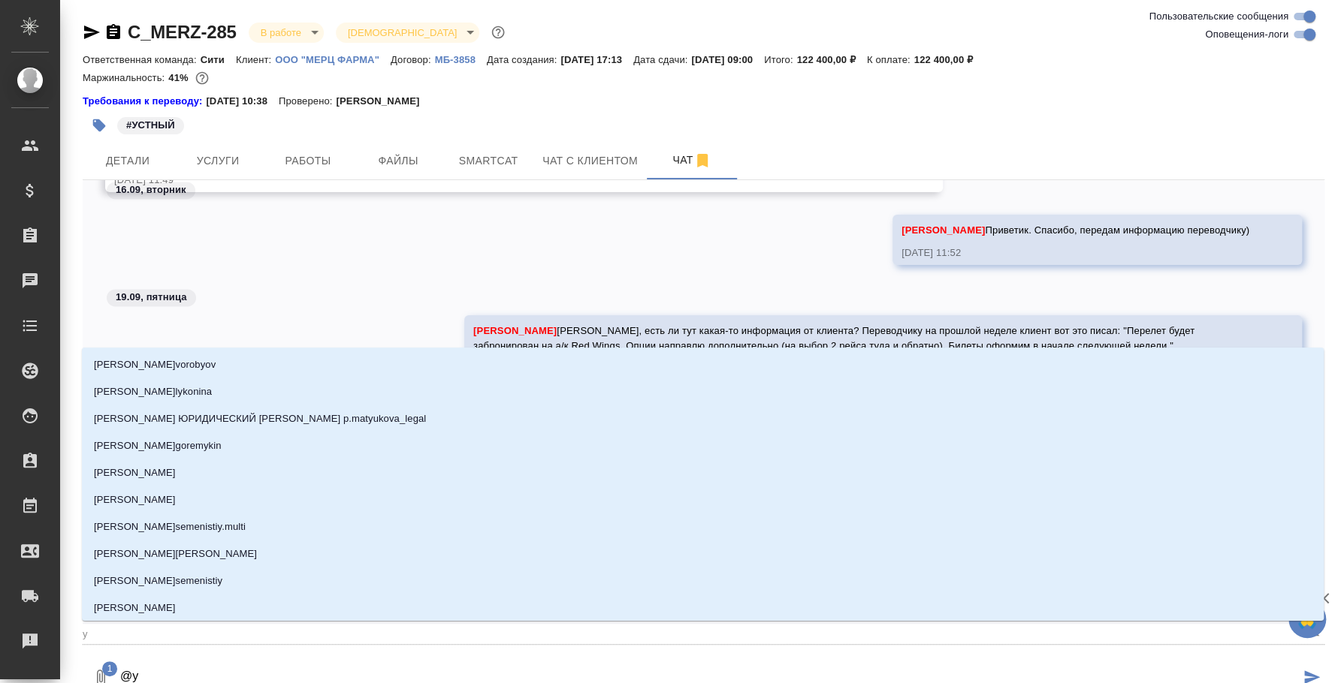
type textarea "@"
click at [515, 662] on textarea "@" at bounding box center [709, 678] width 1181 height 51
type textarea "@л"
type input "л"
type textarea "@ля"
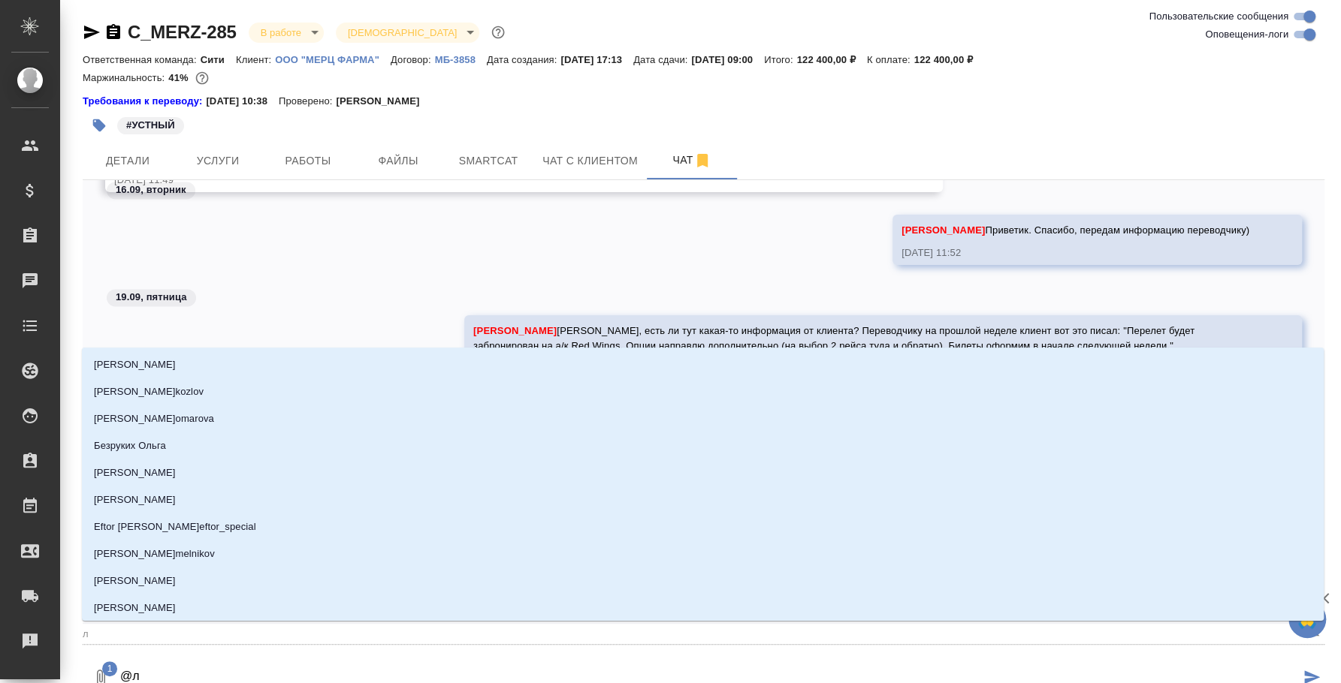
type input "ля"
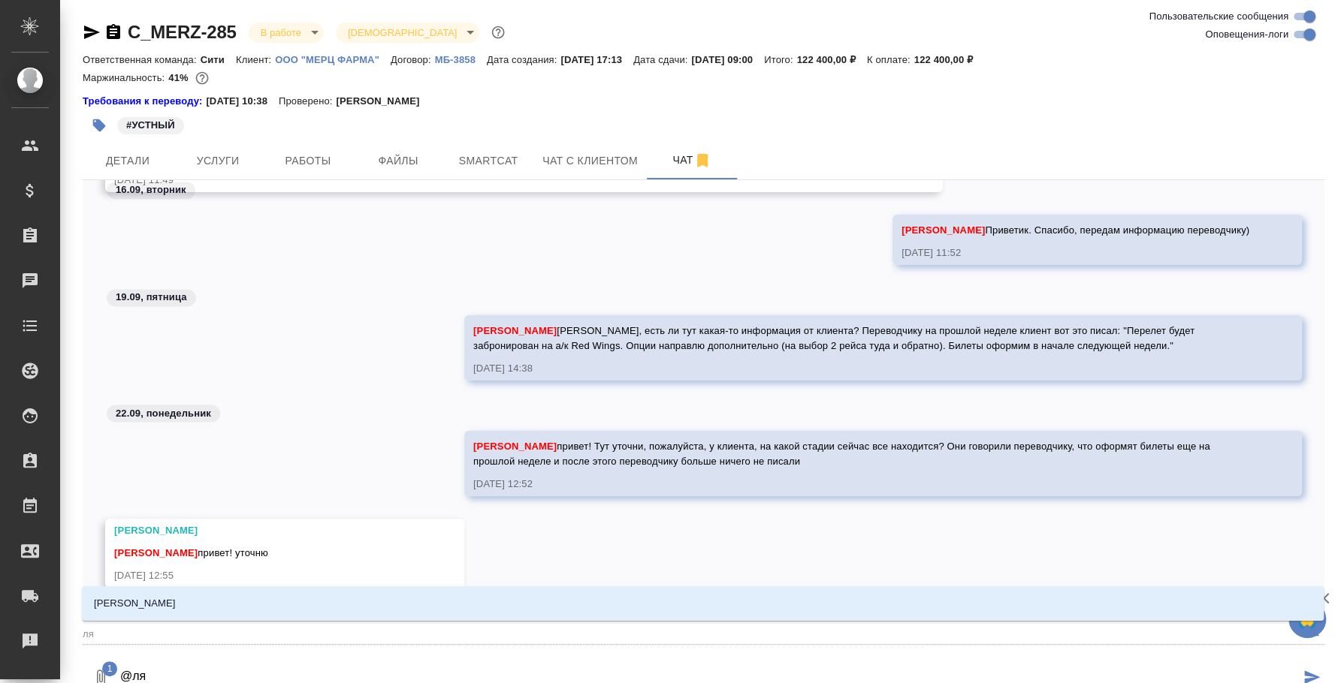
type textarea "@лям"
type input "лям"
type textarea "@лями"
type input "лями"
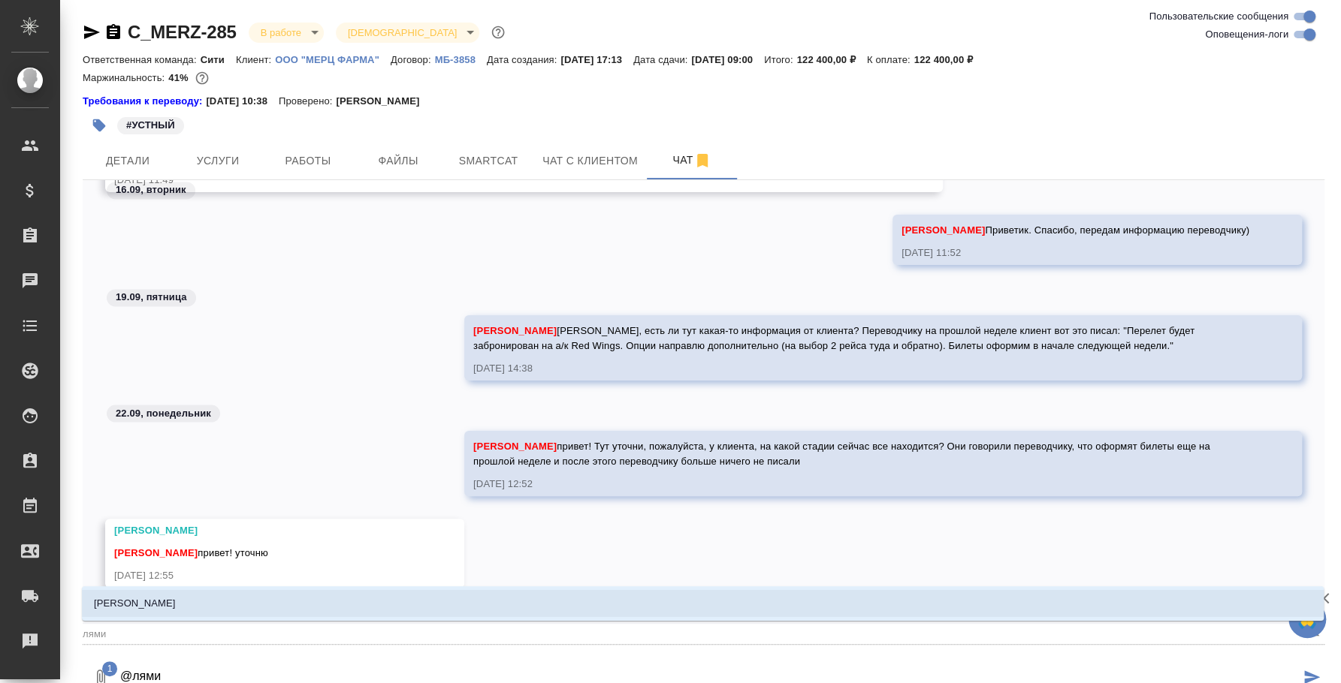
click at [498, 607] on li "Лямина Надежда" at bounding box center [703, 603] width 1242 height 27
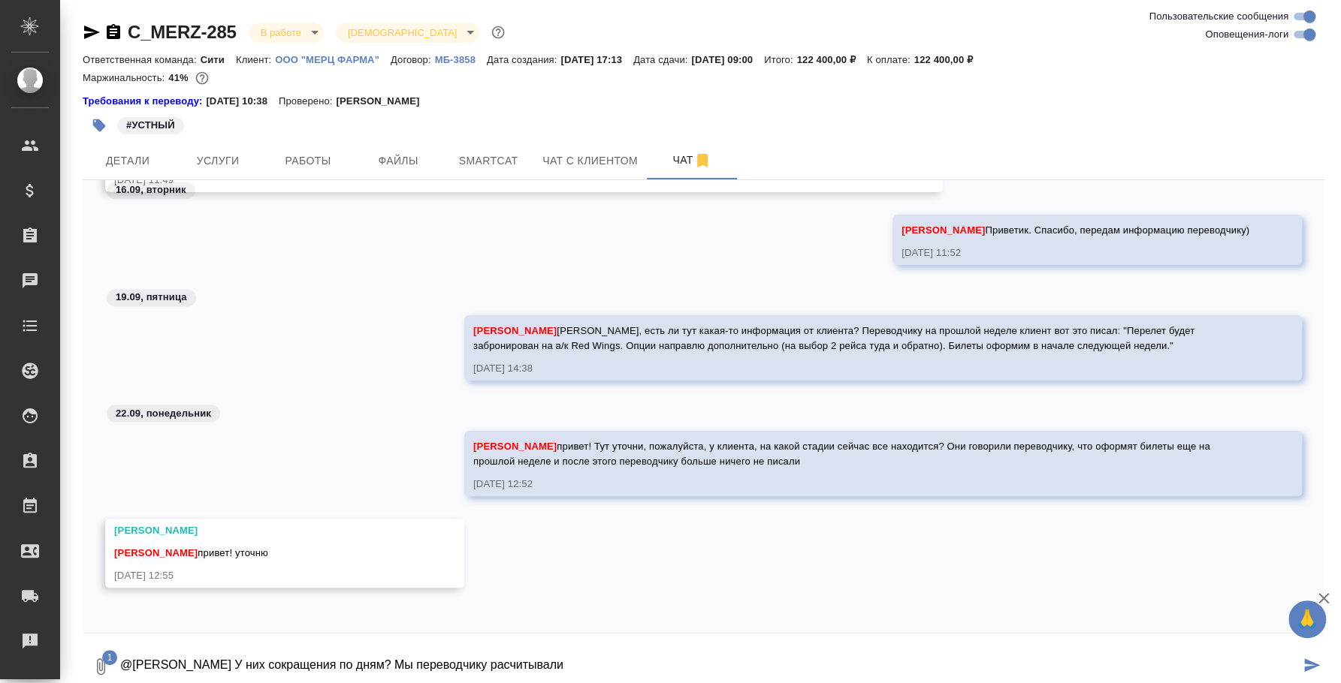
click at [508, 658] on textarea "@Лямина Надежда У них сокращения по дням? Мы переводчику расчитывали" at bounding box center [709, 666] width 1181 height 51
click at [588, 662] on textarea "@Лямина Надежда У них сокращения по дням? Мы переводчику рассчитывали" at bounding box center [709, 666] width 1181 height 51
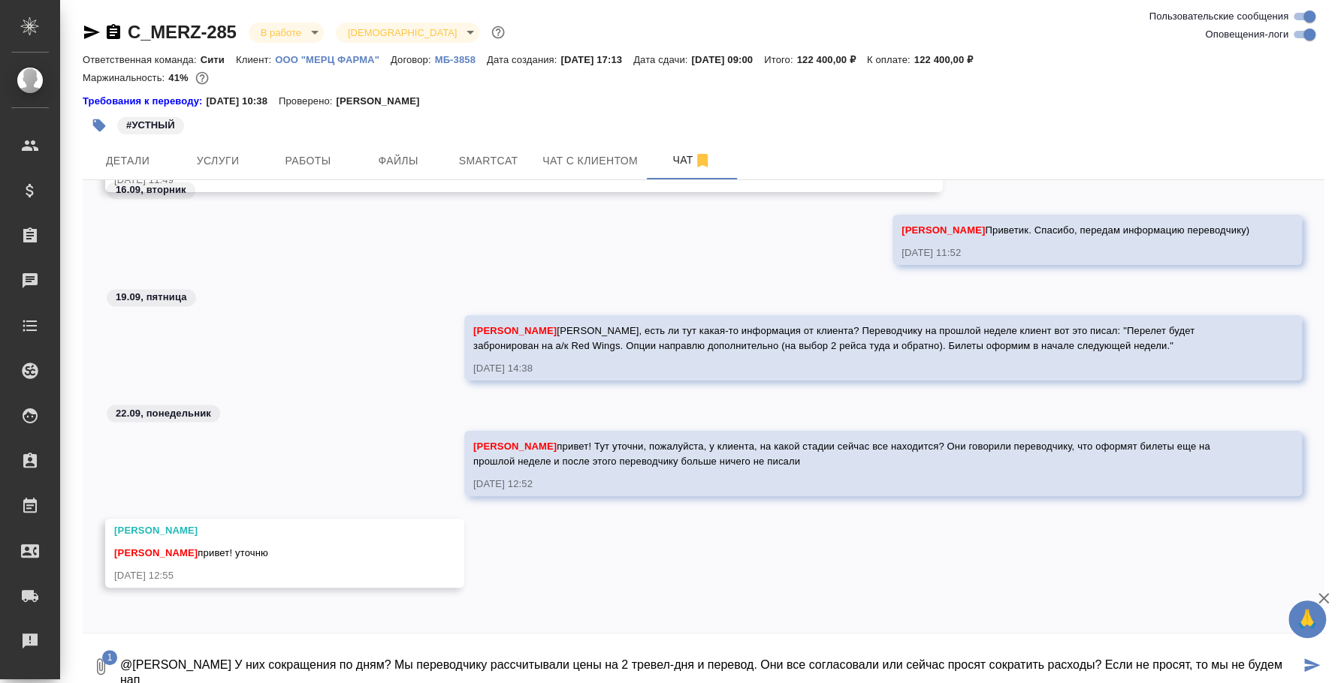
scroll to position [2, 0]
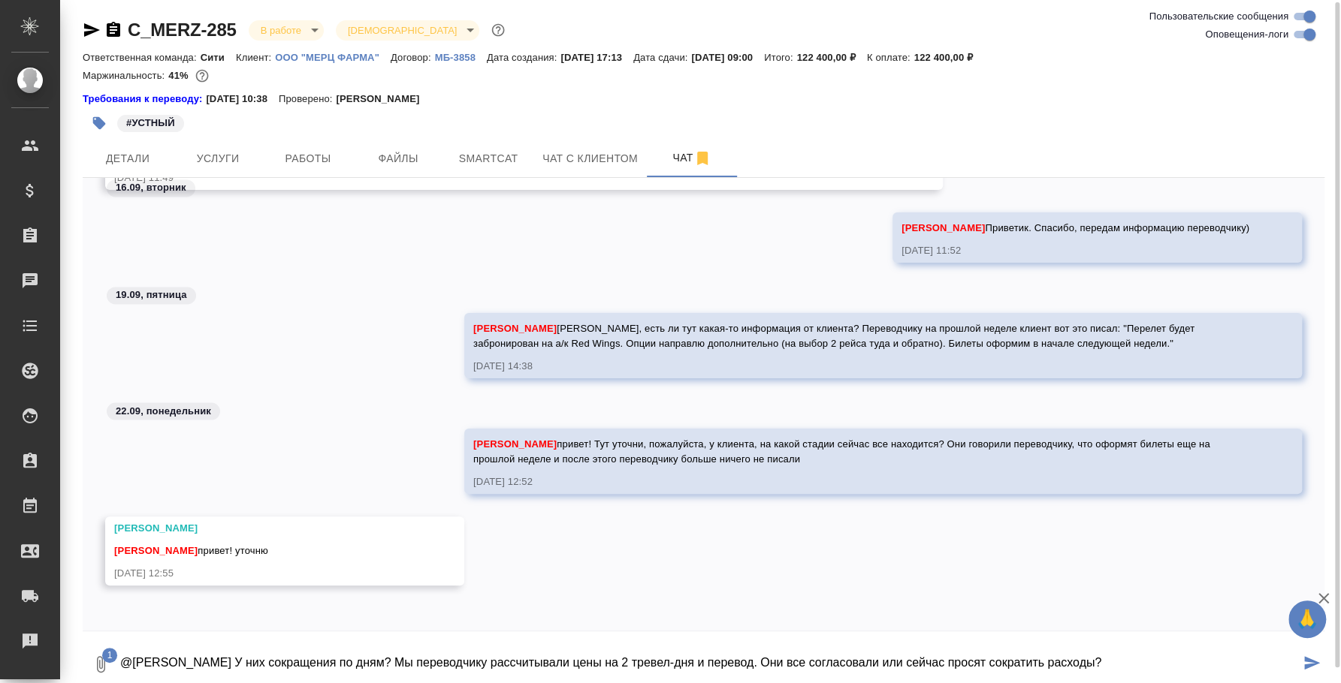
type textarea "@Лямина Надежда У них сокращения по дням? Мы переводчику рассчитывали цены на 2…"
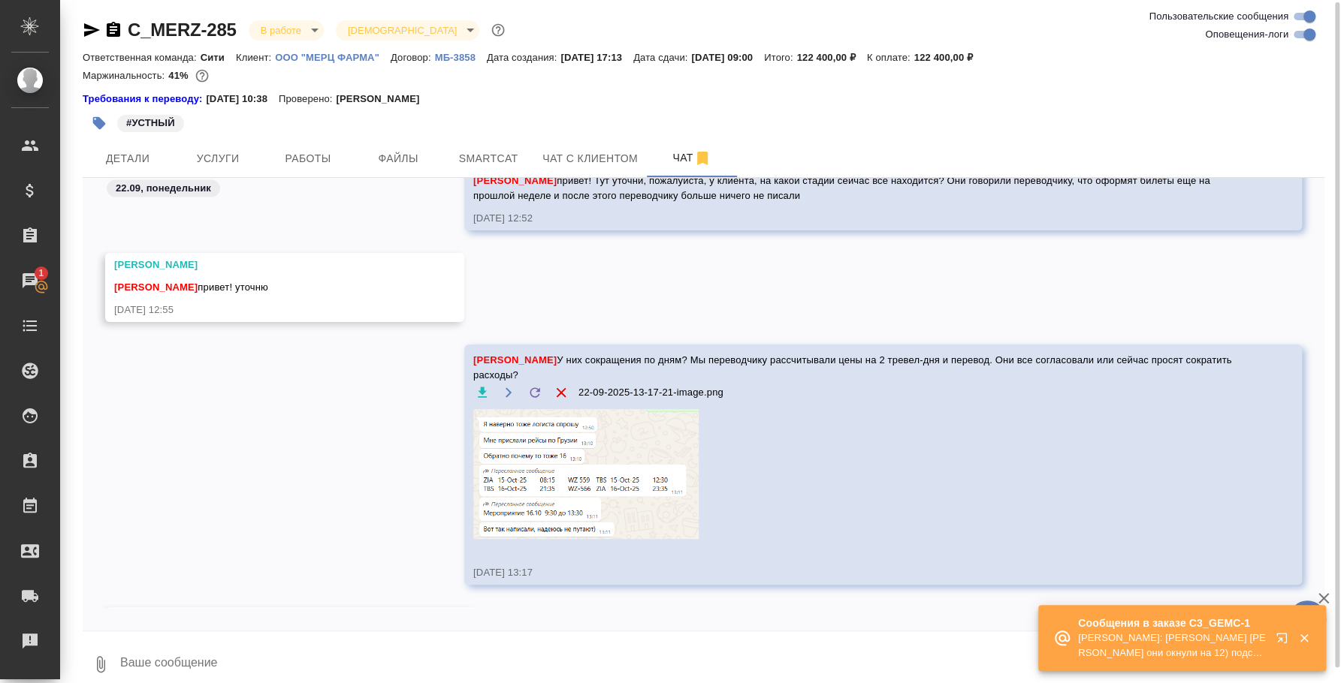
scroll to position [9507, 0]
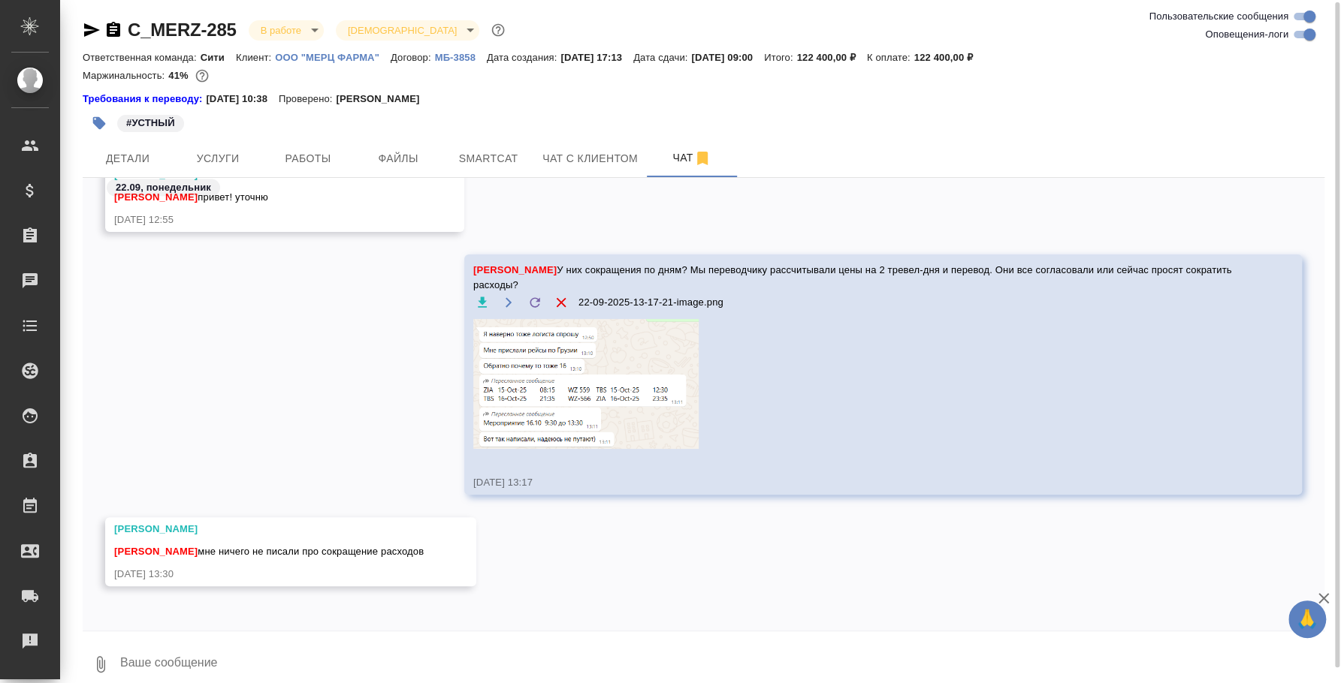
click at [426, 662] on textarea at bounding box center [721, 664] width 1205 height 51
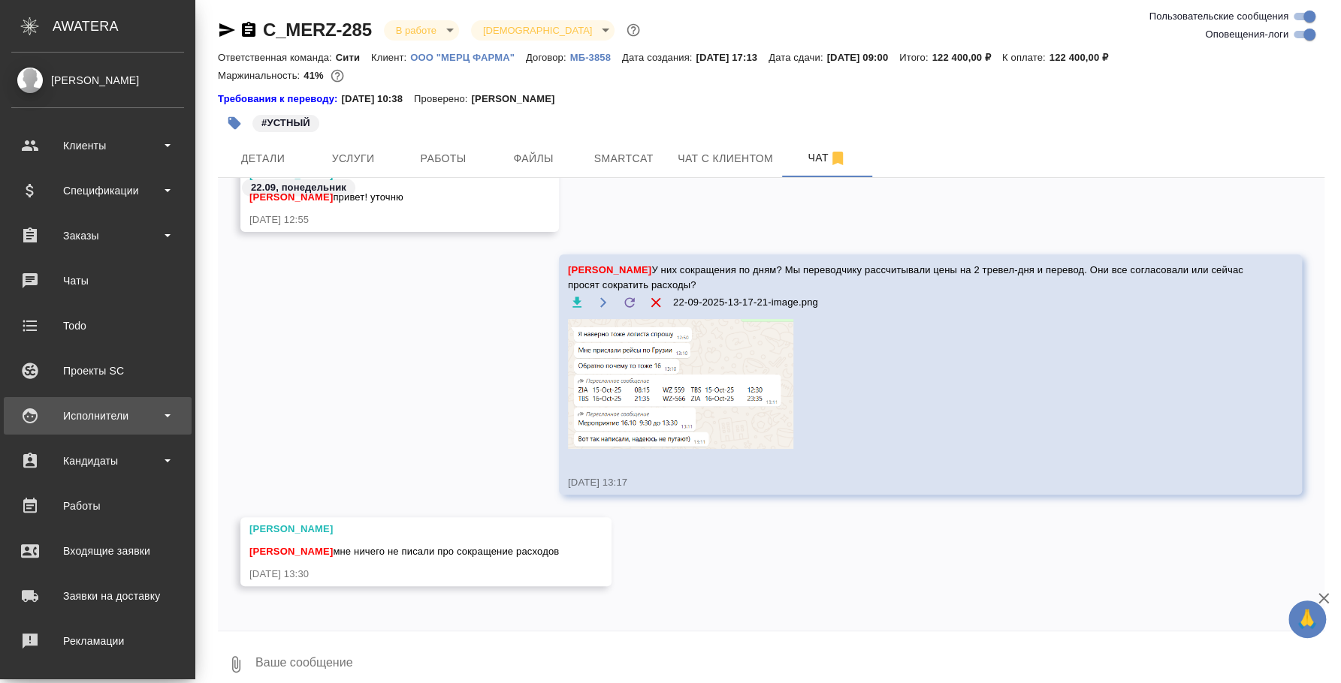
click at [72, 412] on div "Исполнители" at bounding box center [97, 416] width 173 height 23
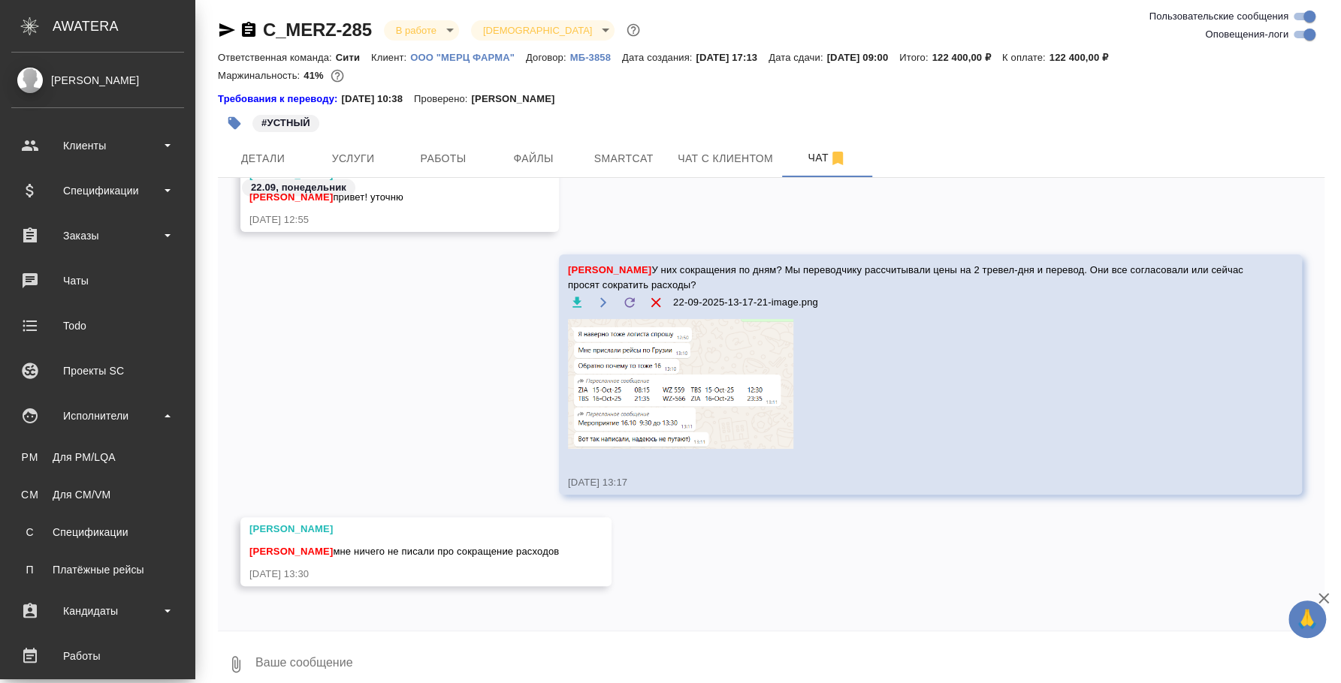
scroll to position [288, 0]
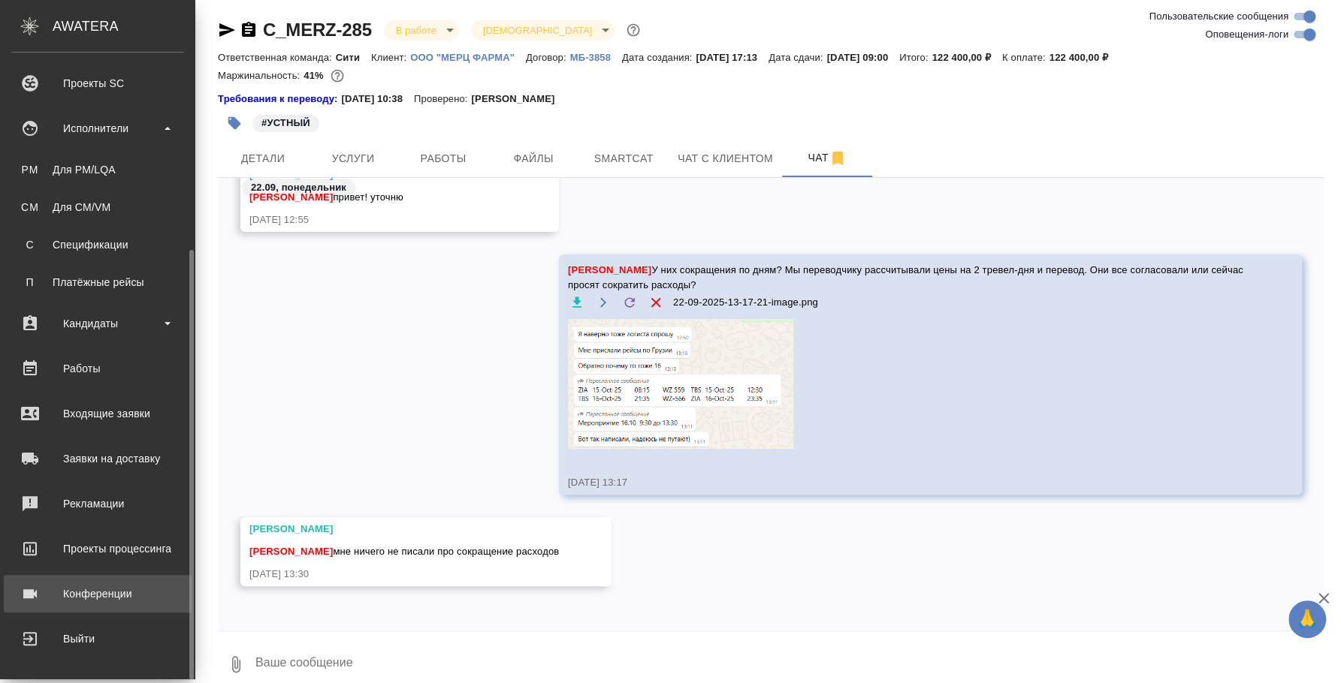
click at [132, 584] on div "Конференции" at bounding box center [97, 594] width 173 height 23
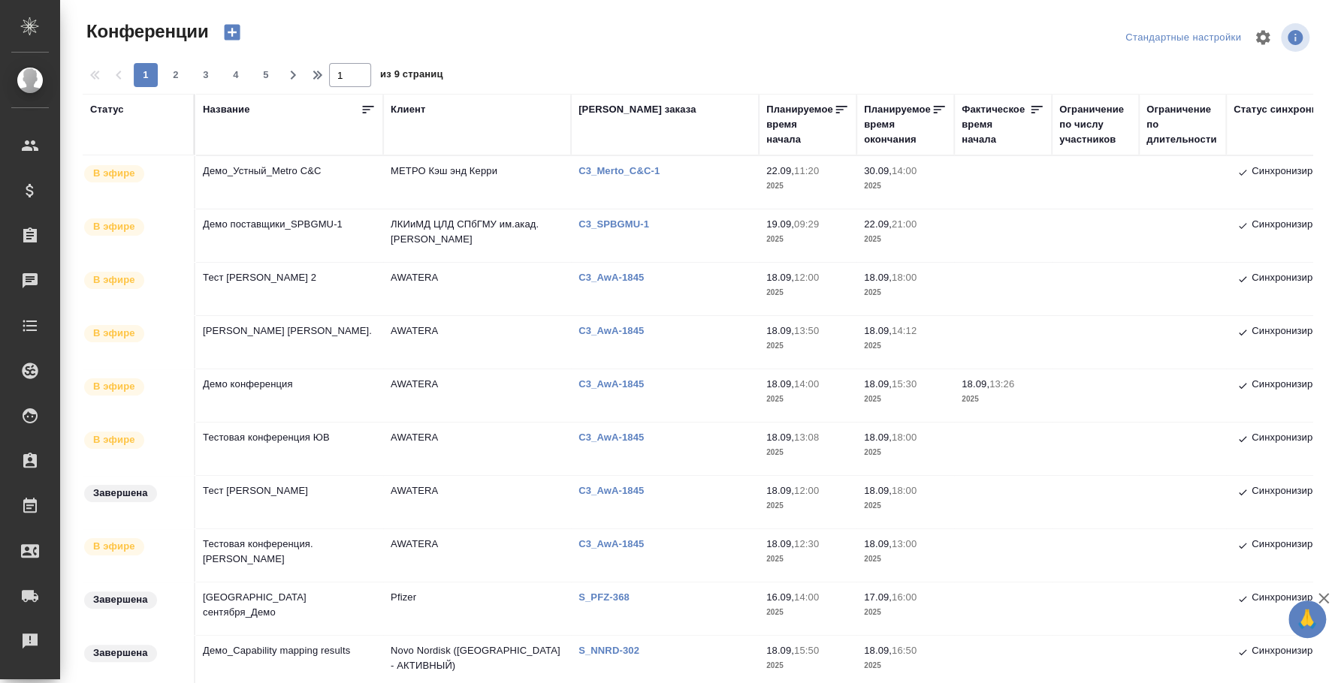
type input "[PERSON_NAME]"
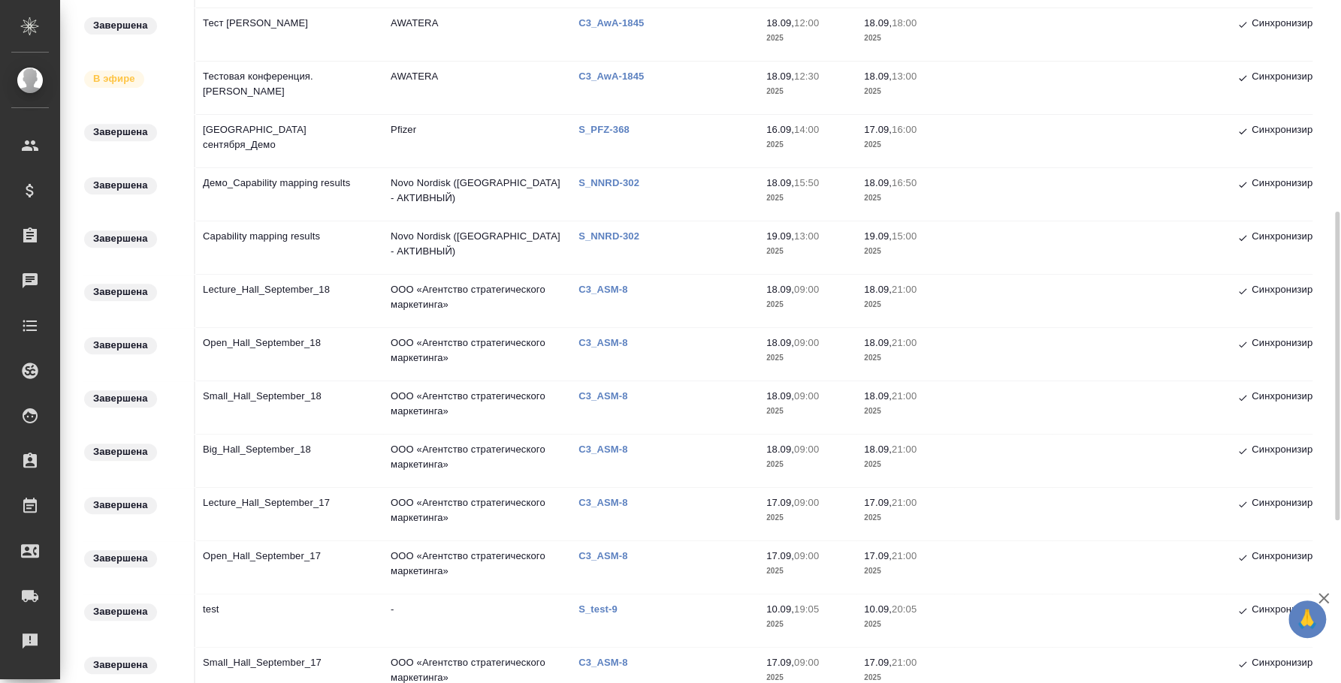
scroll to position [750, 0]
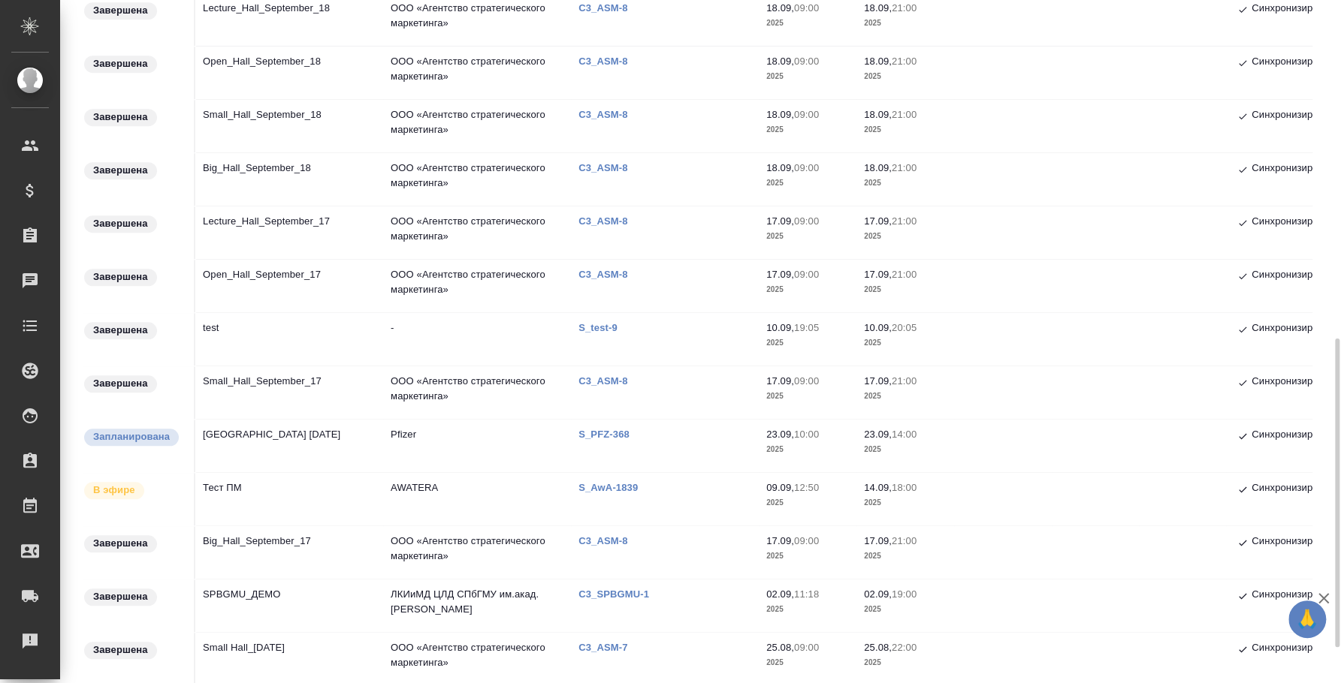
click at [222, 477] on td "Тест ПМ" at bounding box center [289, 499] width 188 height 53
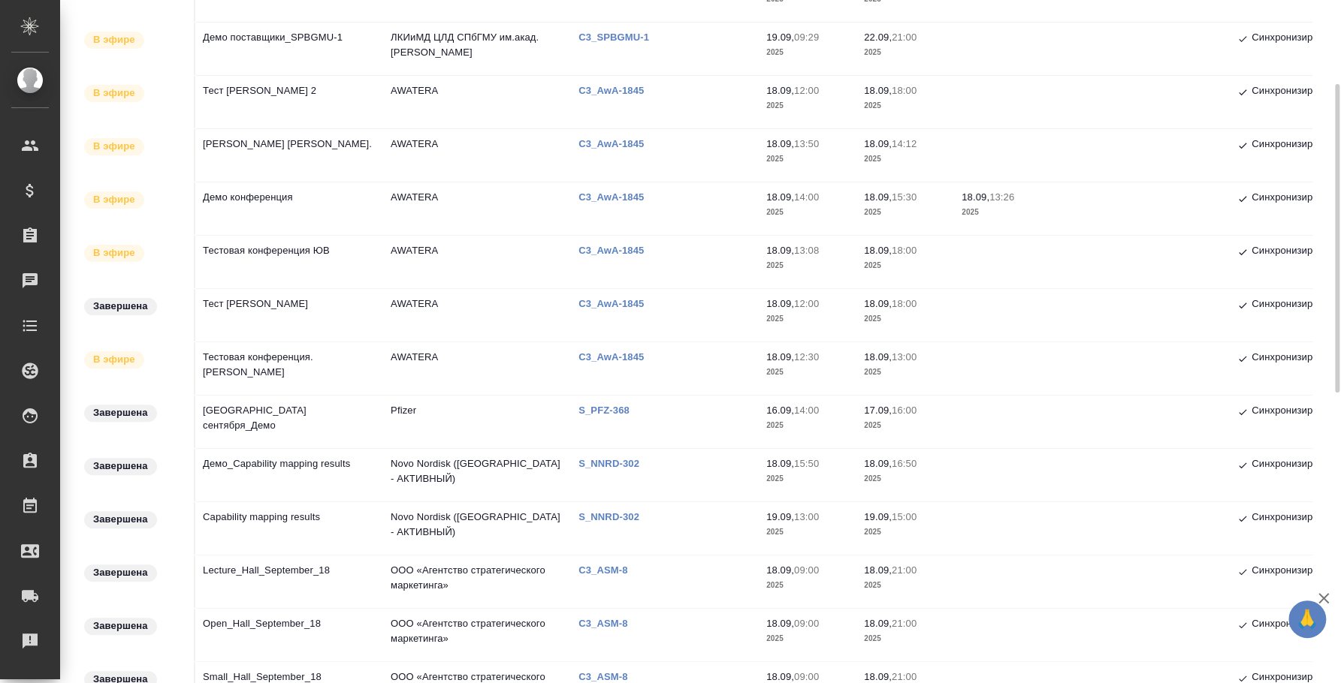
scroll to position [0, 0]
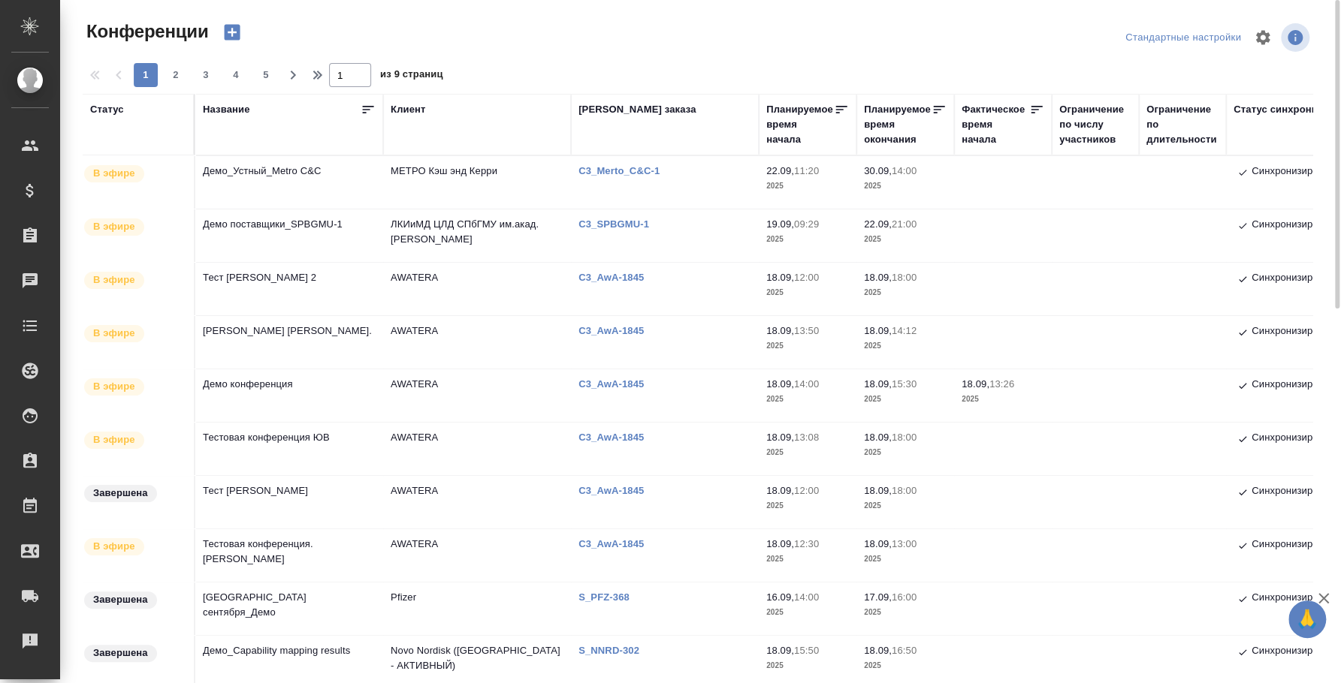
click at [233, 31] on icon "button" at bounding box center [233, 33] width 16 height 16
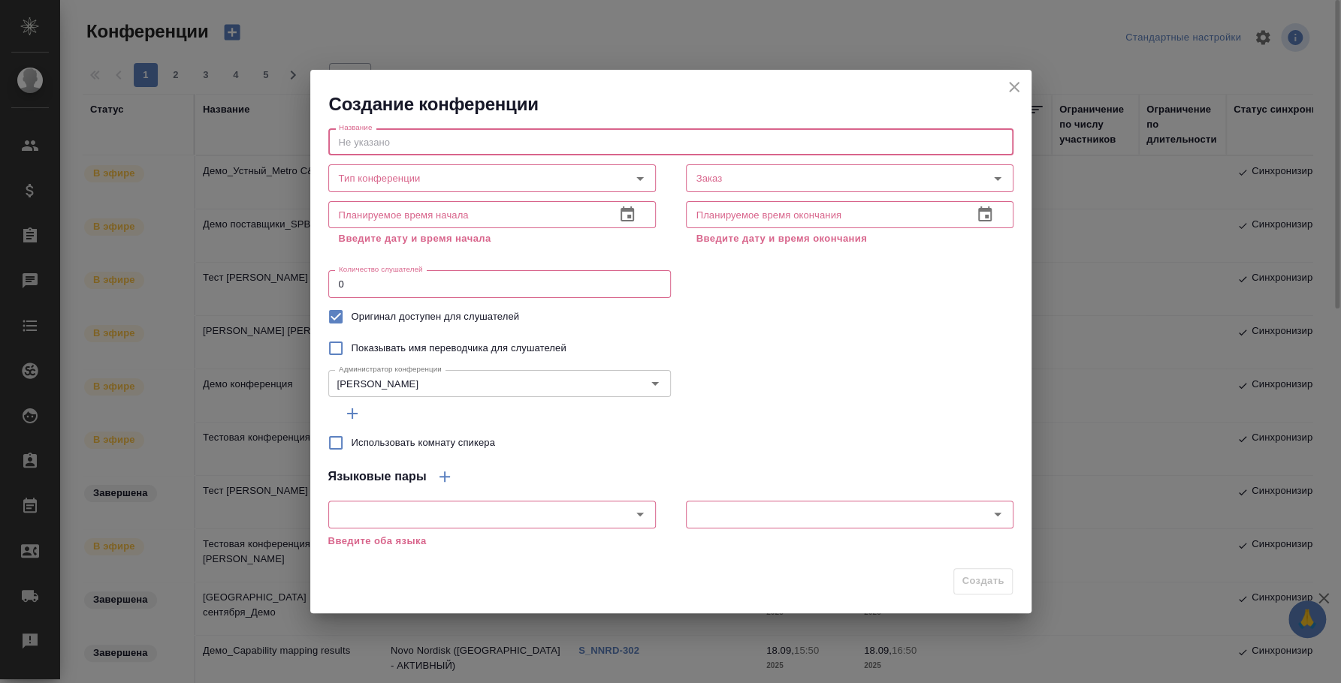
click at [397, 149] on input "text" at bounding box center [670, 141] width 685 height 27
drag, startPoint x: 557, startPoint y: 37, endPoint x: 557, endPoint y: 8, distance: 28.5
click at [557, 36] on div "Создание конференции Название Демо_ Название Тип конференции Тип конференции За…" at bounding box center [670, 341] width 1341 height 683
click at [504, 140] on input "Демо_" at bounding box center [670, 141] width 685 height 27
paste input "Национальная Геммологическая Ассоциация"
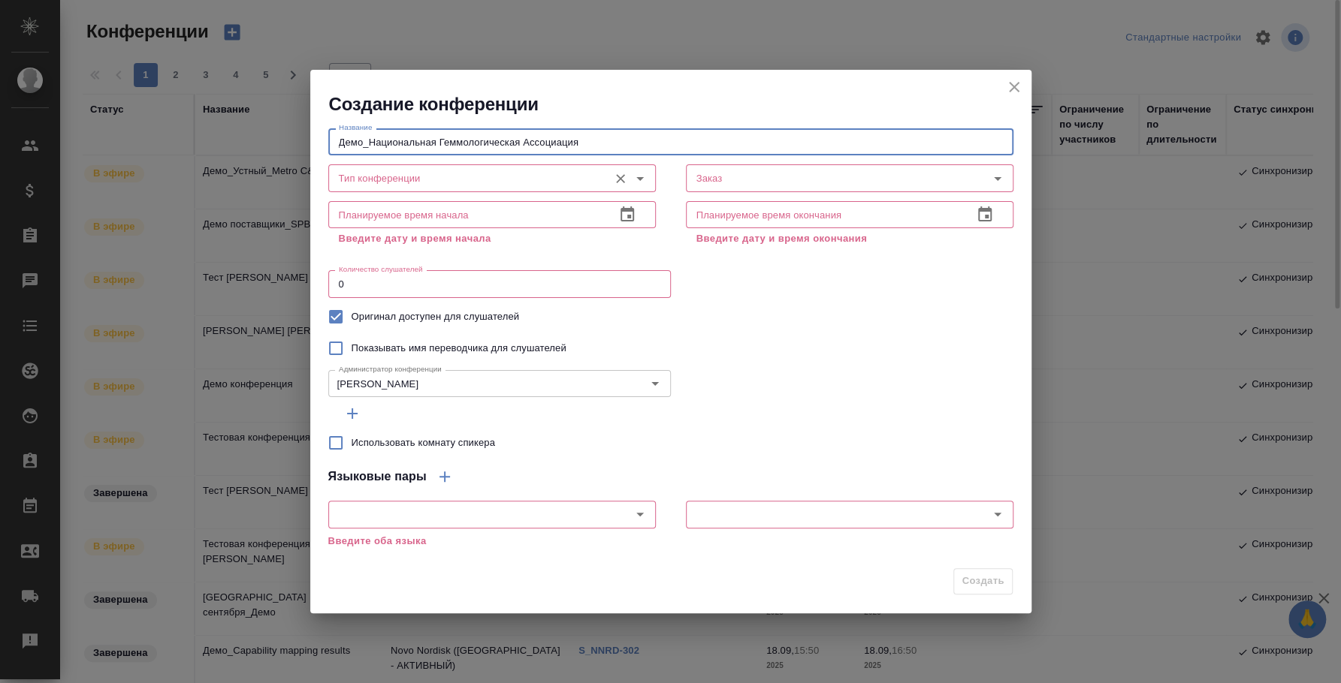
type input "Демо_Национальная Геммологическая Ассоциация"
click at [440, 180] on input "Тип конференции" at bounding box center [467, 178] width 268 height 18
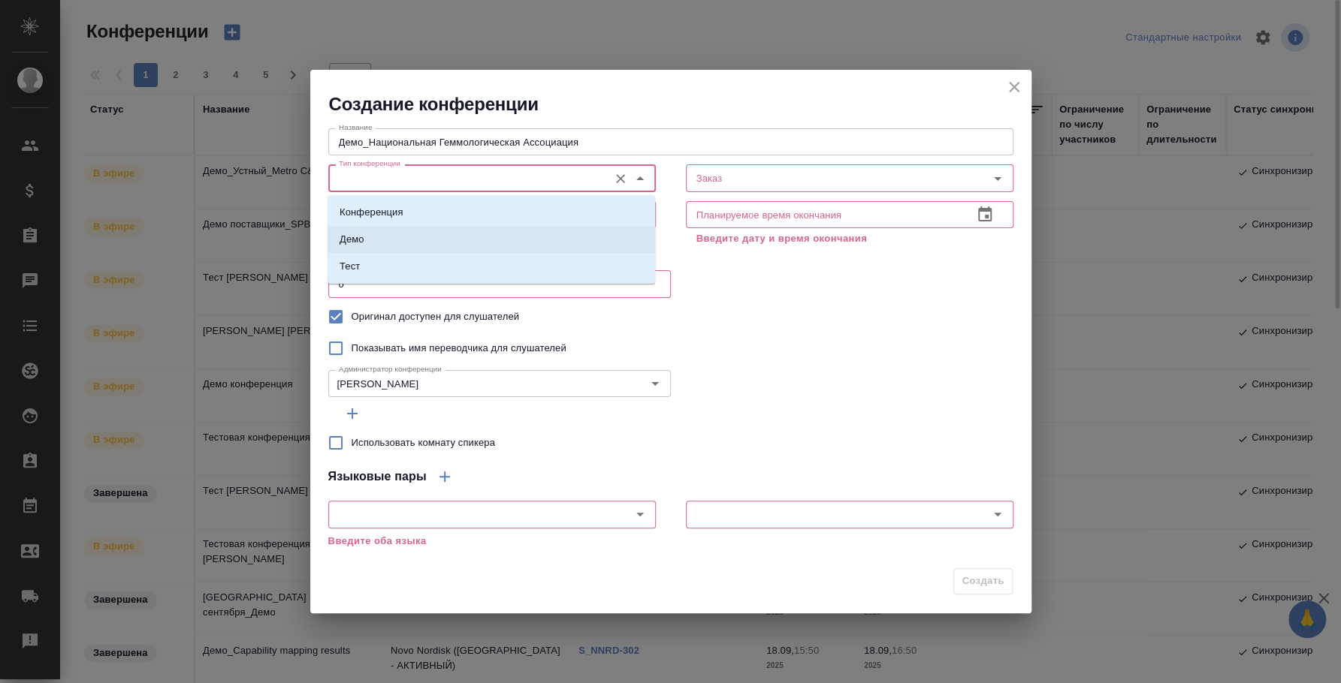
click at [402, 246] on li "Демо" at bounding box center [490, 239] width 327 height 27
type input "Демо"
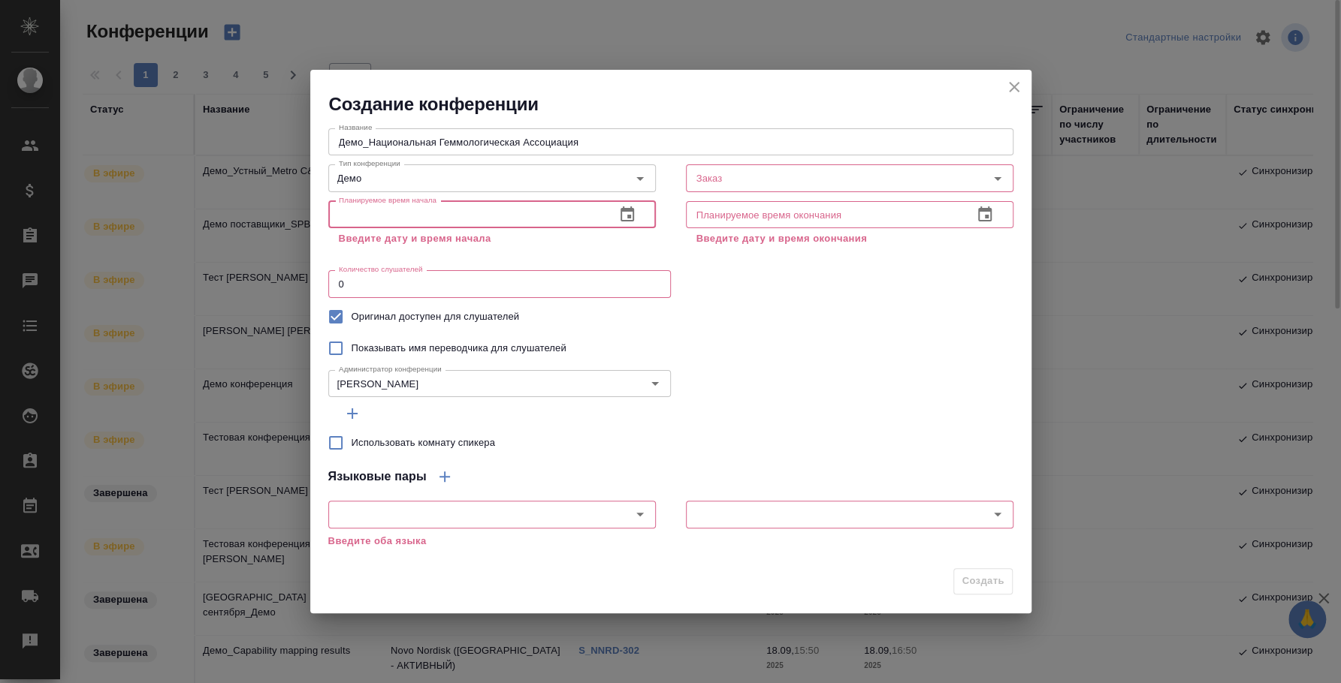
click at [494, 215] on input "text" at bounding box center [465, 214] width 275 height 27
click at [849, 351] on div "Показывать имя переводчика для слушателей" at bounding box center [670, 349] width 685 height 32
click at [919, 398] on div "Администратор конференции Федотова Ирина Администратор конференции" at bounding box center [670, 382] width 685 height 36
click at [755, 196] on div "Планируемое время окончания Планируемое время окончания Введите дату и время ок…" at bounding box center [850, 222] width 358 height 84
click at [747, 180] on input "Заказ" at bounding box center [813, 178] width 246 height 18
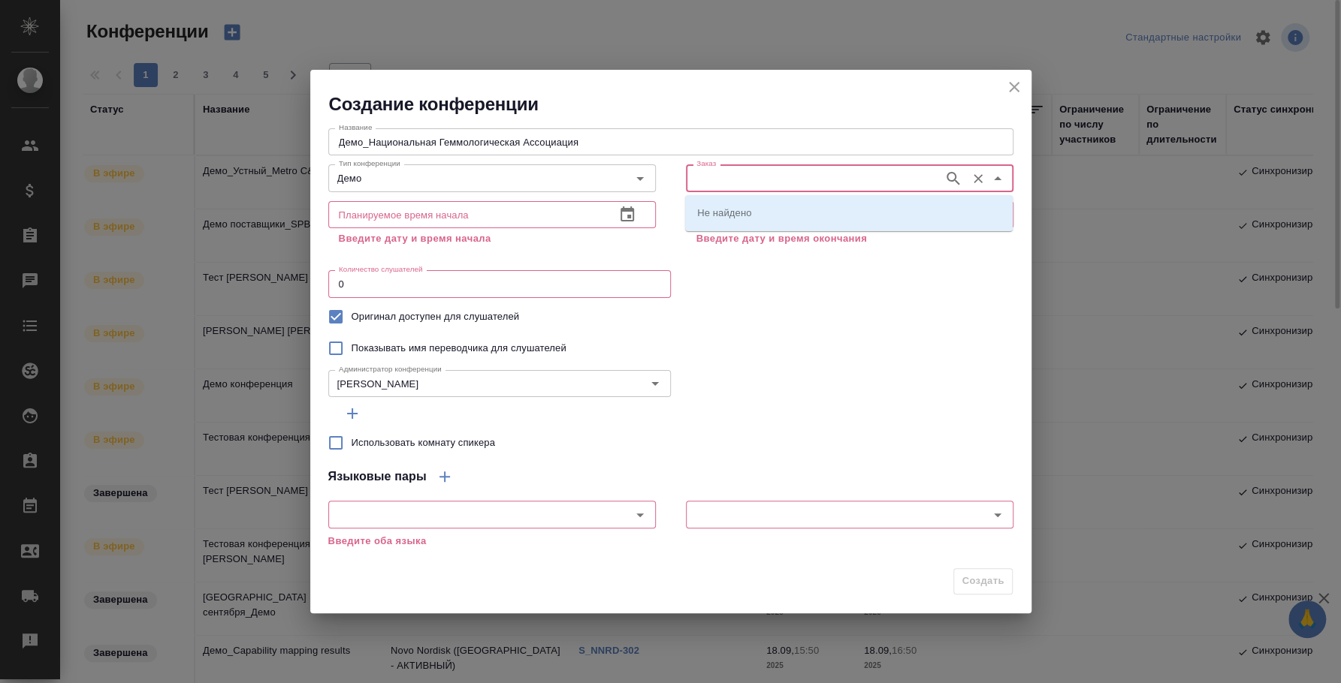
paste input "**[C3_GEMC-1](https://tera.awatera.com/Order/68c7de07f4b5bbe4c8b32130/chat)**"
click at [746, 180] on input "**[C3_GEMC-1](https://tera.awatera.com/Order/68c7de07f4b5bbe4c8b32130/chat)**" at bounding box center [813, 178] width 246 height 18
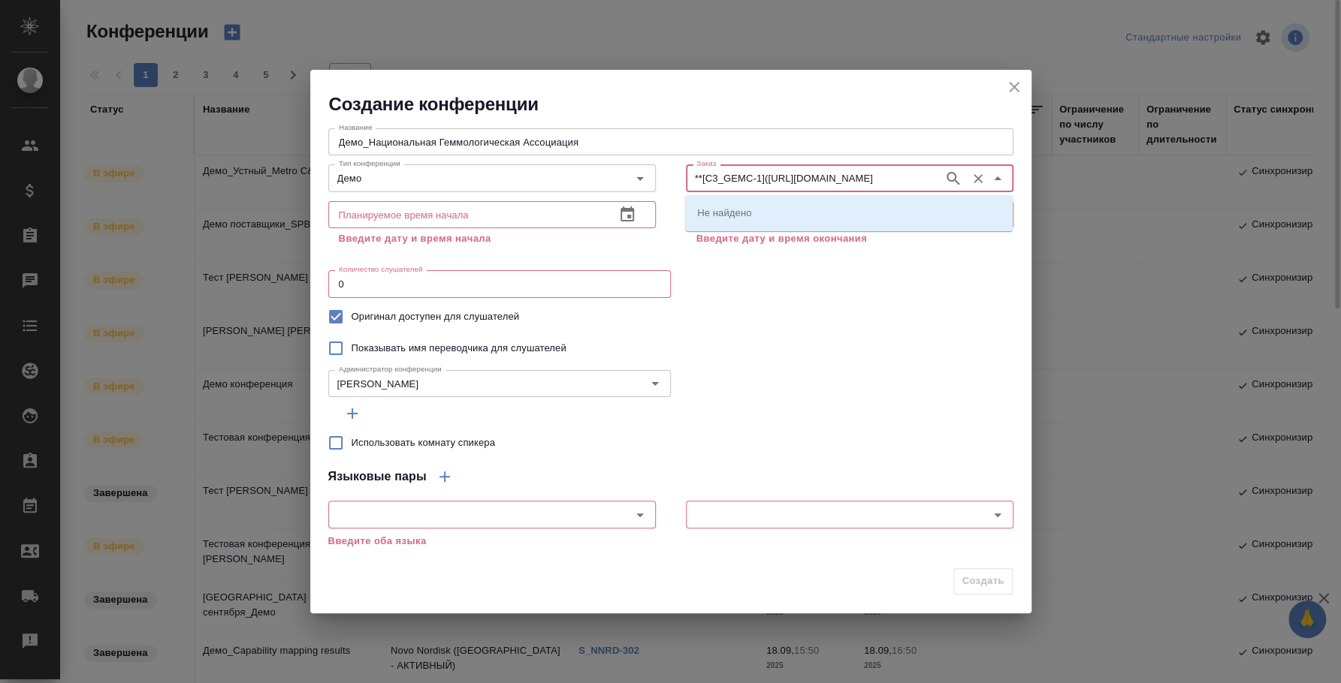
type input "**[C3_GEMC-1](https://tera.awatera.com/Order/68c7de07f4b5bbe4c8b32130/chat)**"
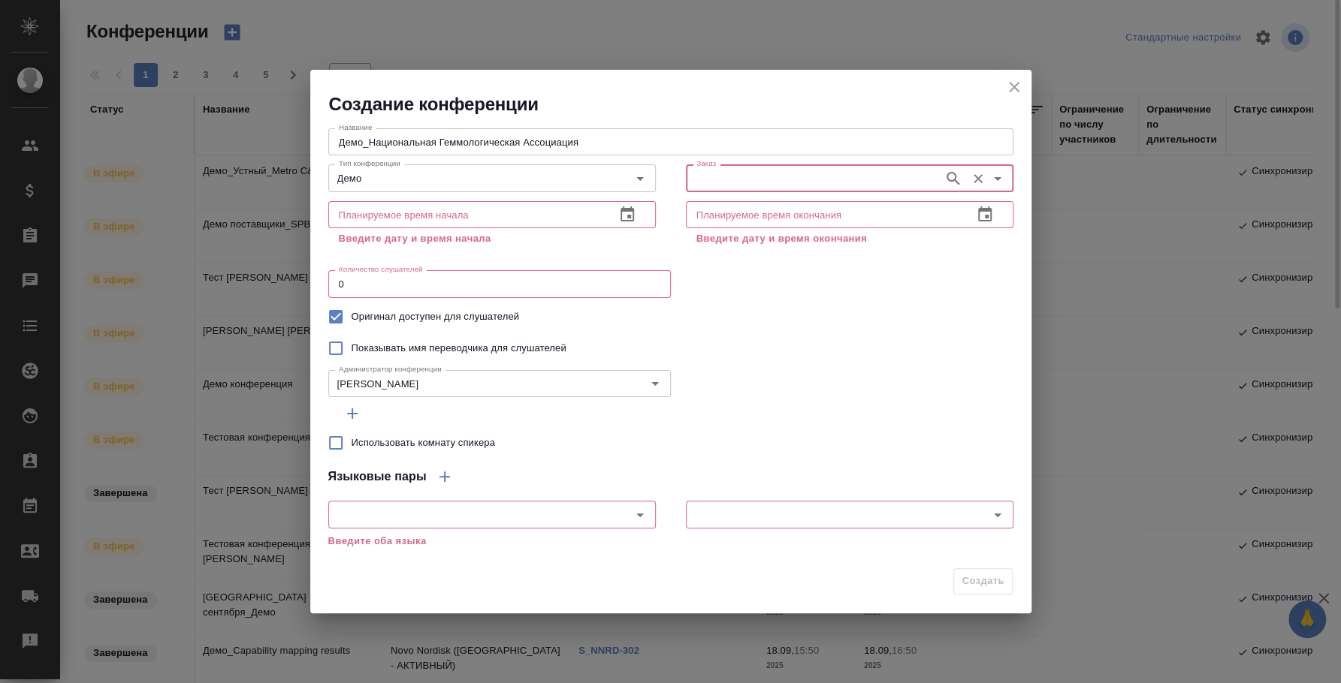
scroll to position [0, 0]
paste input "C3_GEMC-1"
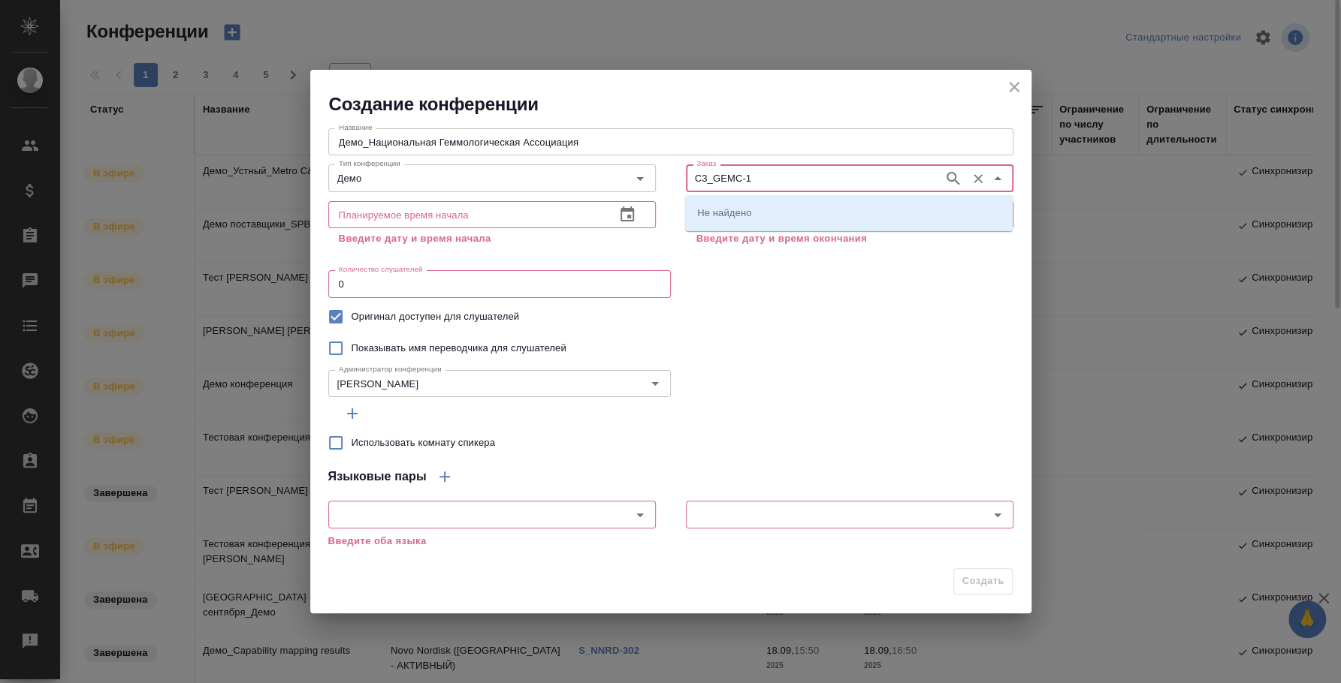
type input "C3_GEMC-1"
click at [807, 213] on li "C3_GEMC-1" at bounding box center [848, 212] width 327 height 27
type input "C3_GEMC-1"
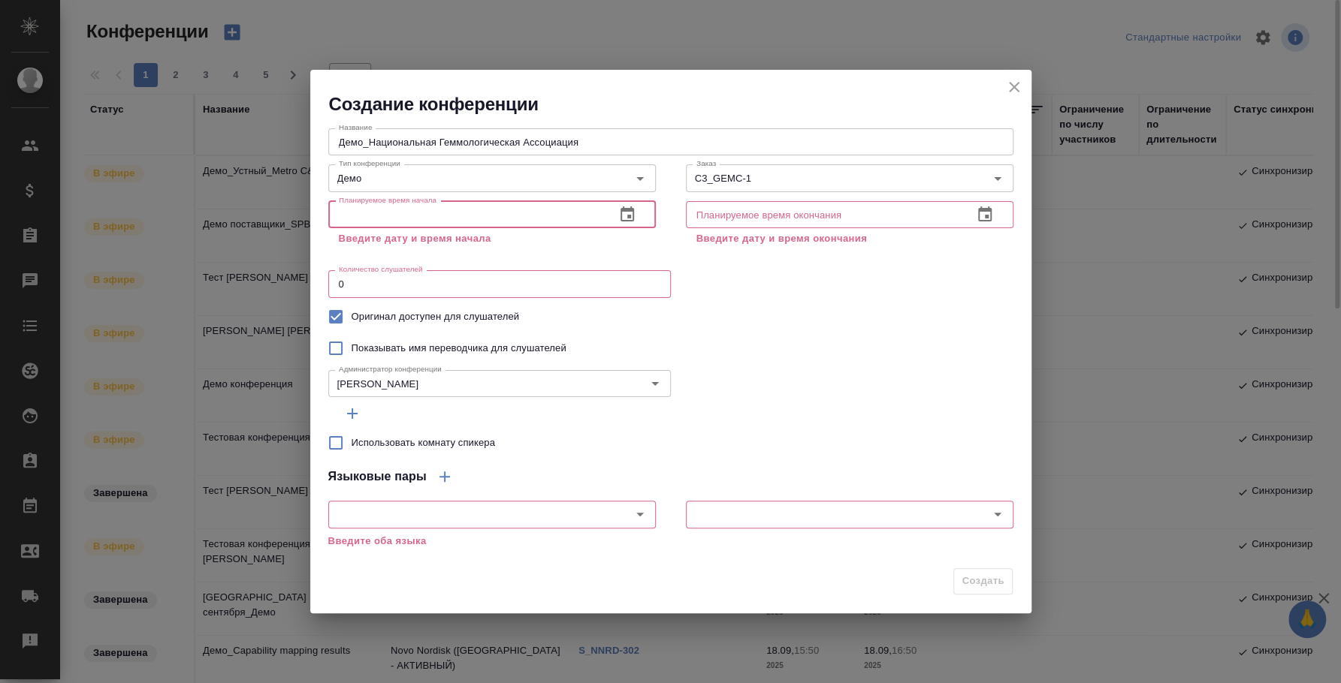
click at [585, 212] on input "text" at bounding box center [465, 214] width 275 height 27
click at [629, 219] on icon "button" at bounding box center [627, 215] width 18 height 18
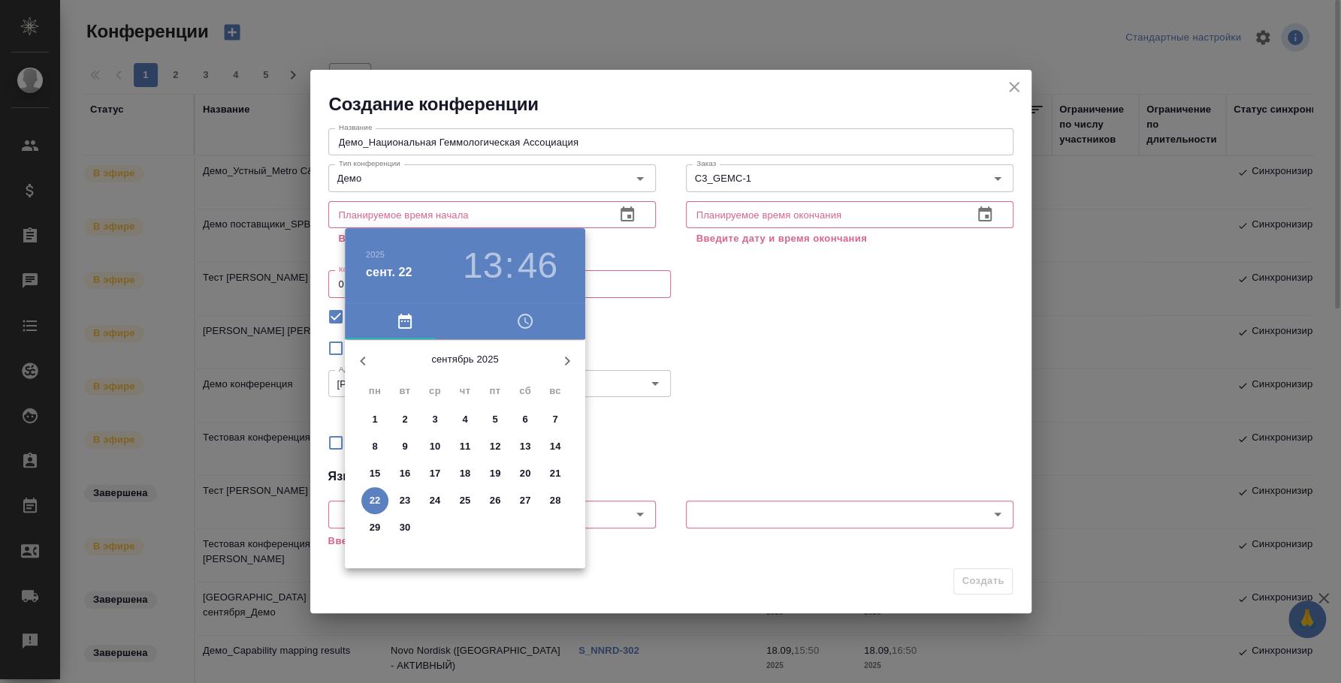
click at [410, 500] on span "23" at bounding box center [404, 500] width 27 height 15
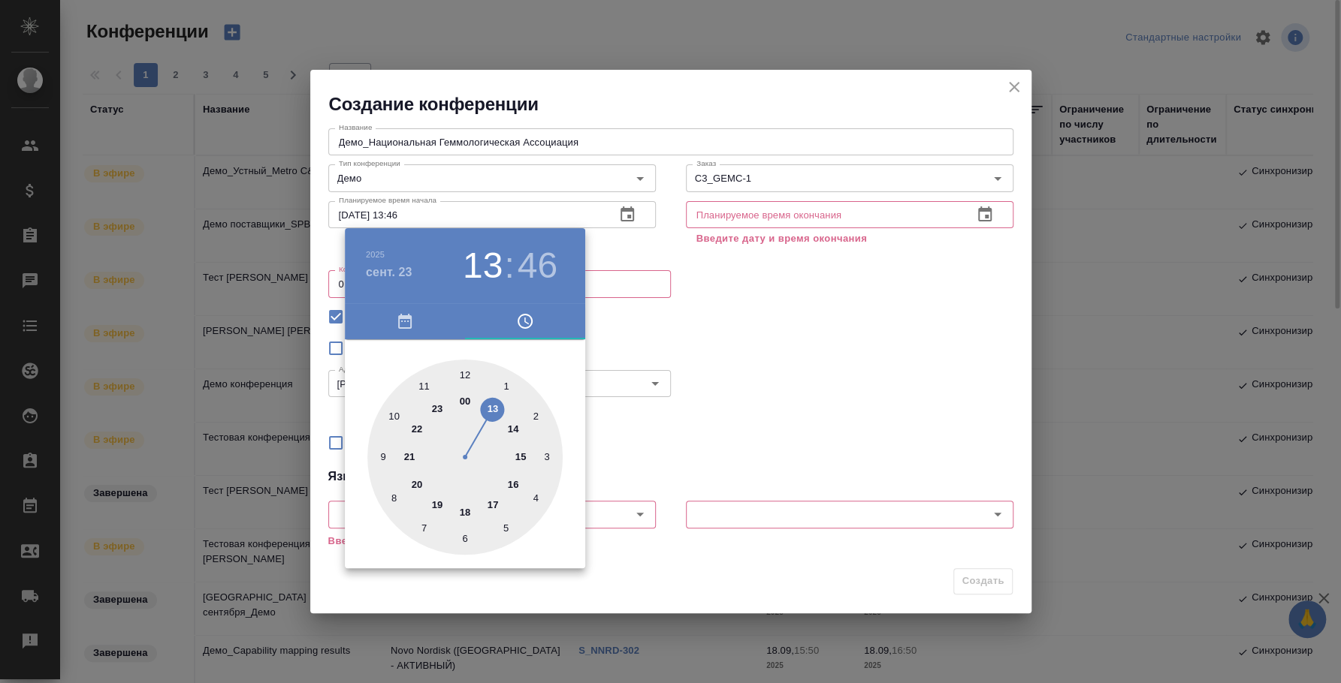
click at [729, 275] on div at bounding box center [670, 341] width 1341 height 683
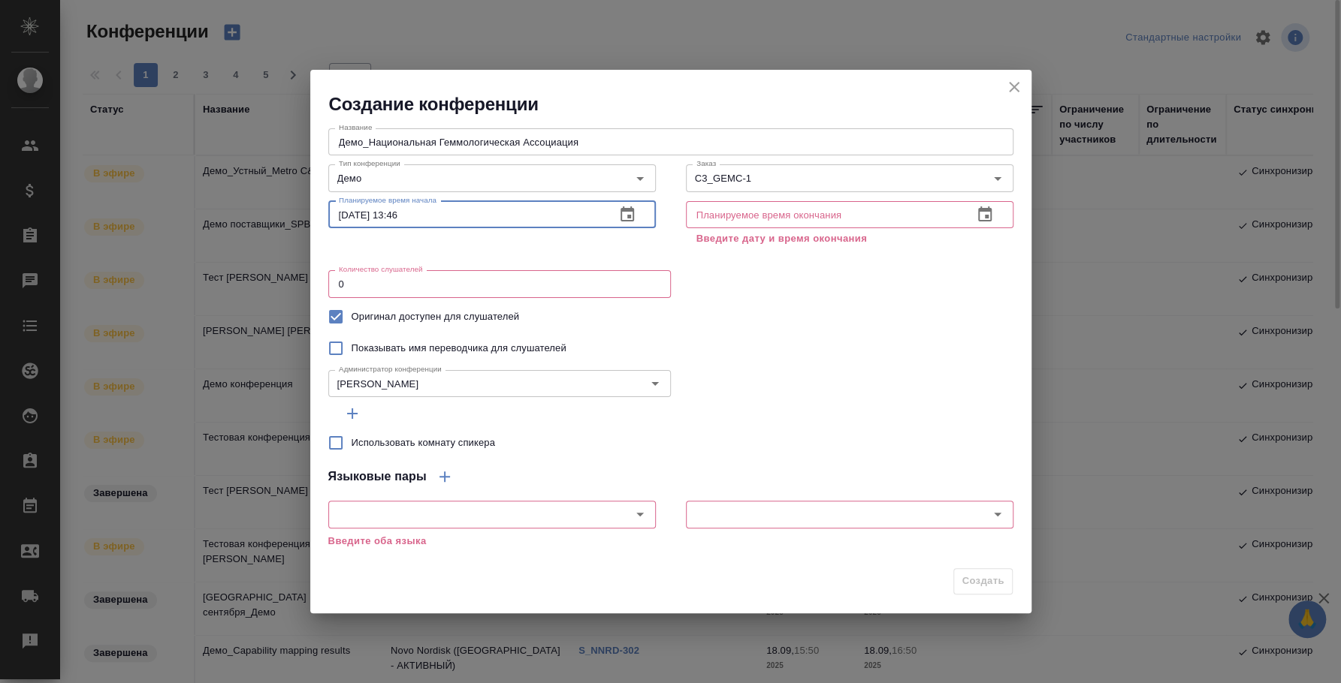
drag, startPoint x: 404, startPoint y: 206, endPoint x: 391, endPoint y: 155, distance: 52.1
click at [431, 213] on input "23.09.2025 13:46" at bounding box center [465, 214] width 275 height 27
type input "23.09.2025 12:00"
click at [993, 202] on button "button" at bounding box center [985, 215] width 36 height 36
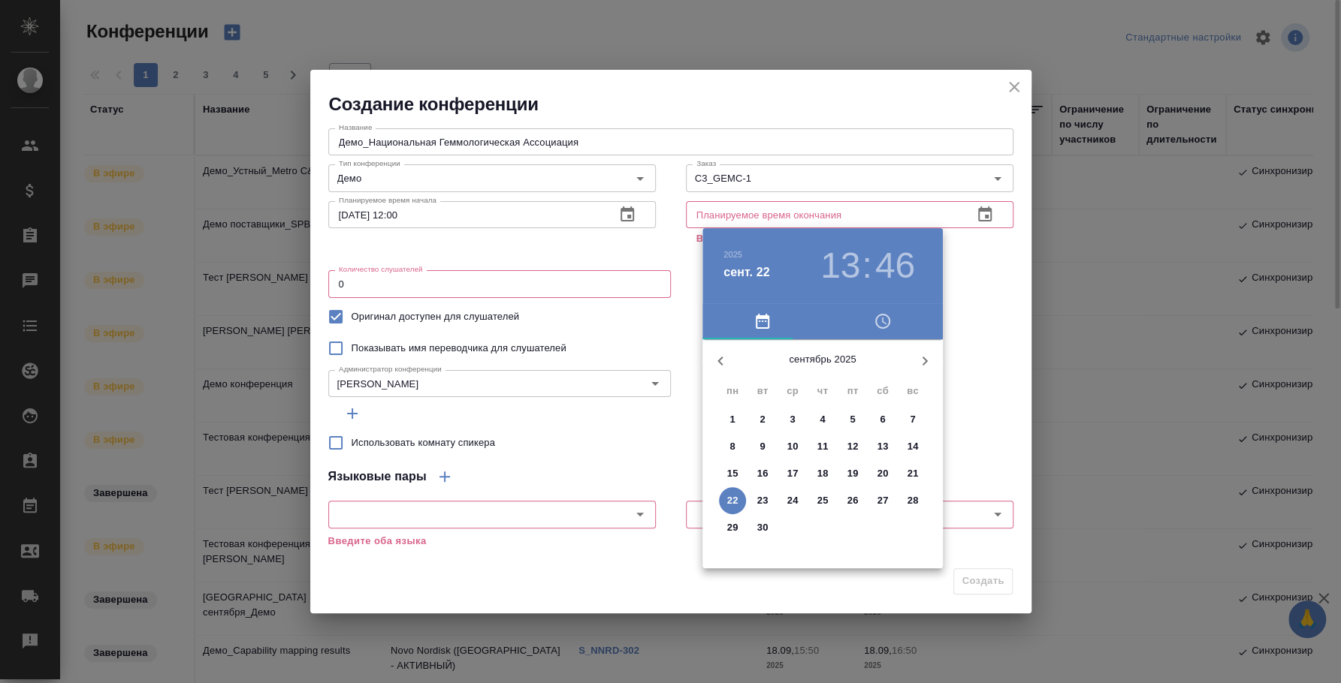
click at [759, 501] on p "23" at bounding box center [762, 500] width 11 height 15
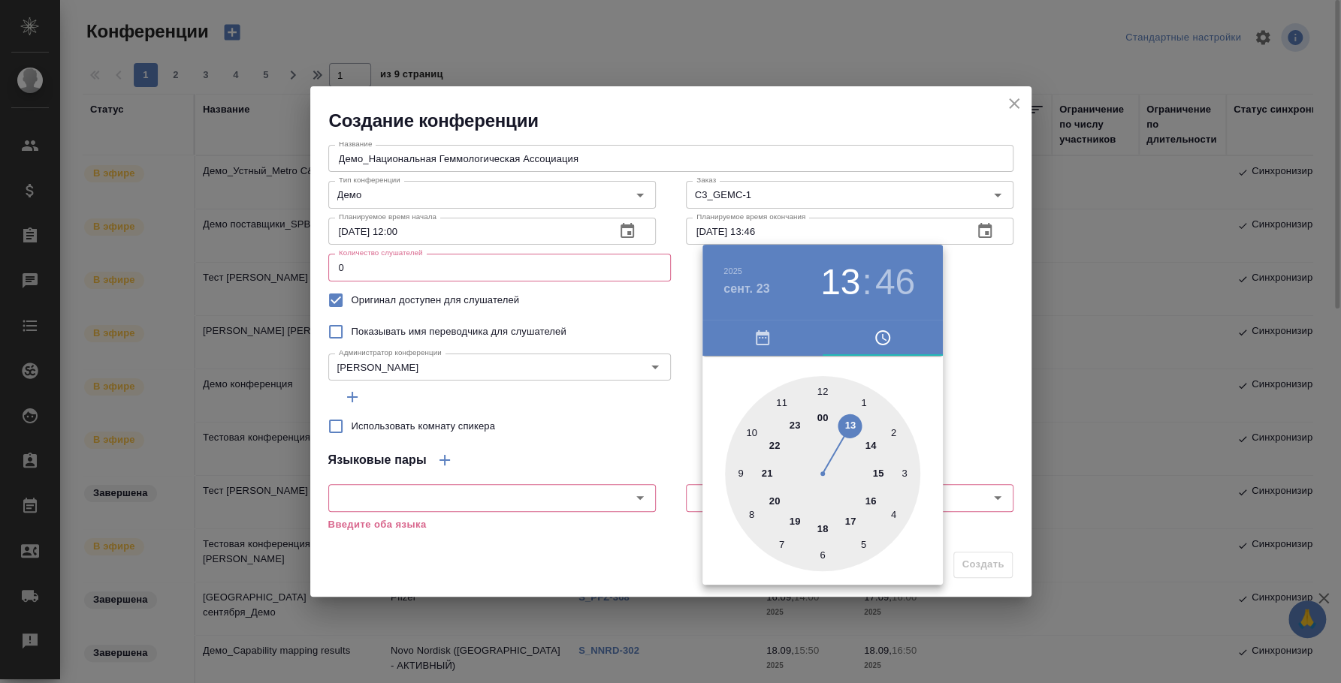
click at [774, 228] on div at bounding box center [670, 341] width 1341 height 683
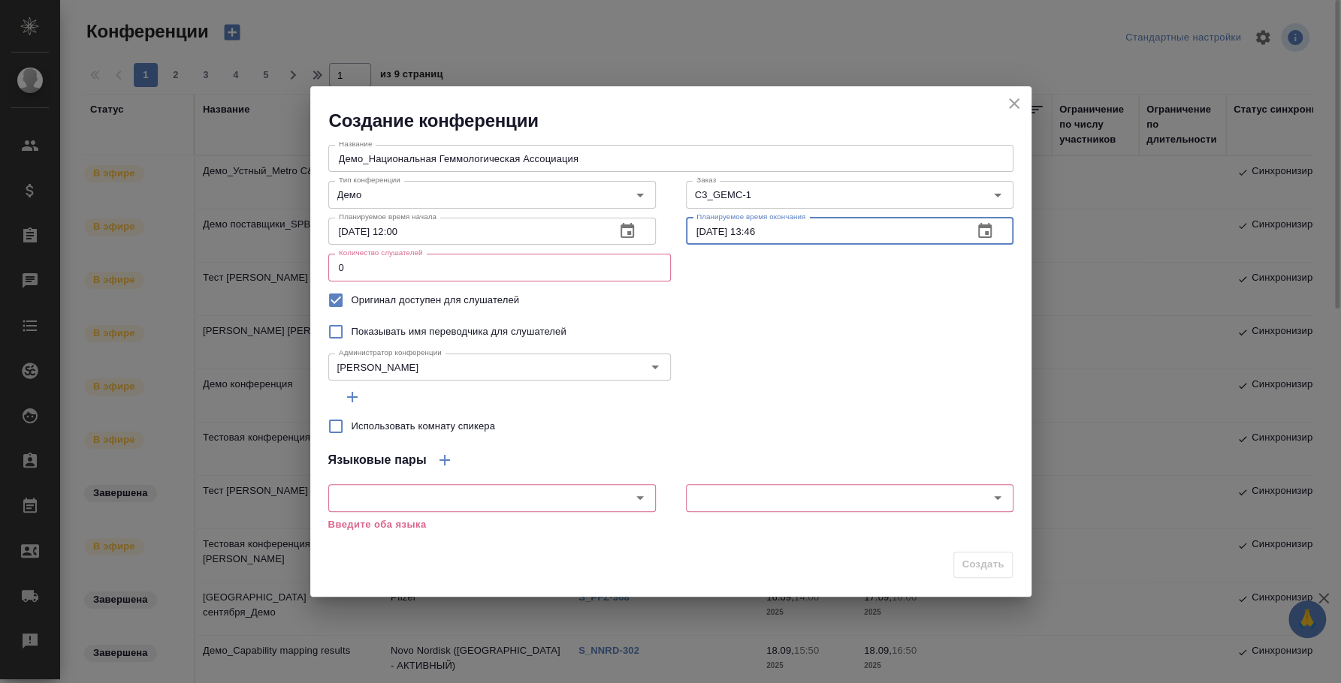
drag, startPoint x: 751, startPoint y: 231, endPoint x: 811, endPoint y: 237, distance: 60.4
click at [811, 237] on input "23.09.2025 13:46" at bounding box center [823, 231] width 275 height 27
type input "23.09.2025 14:00"
drag, startPoint x: 929, startPoint y: 386, endPoint x: 675, endPoint y: 307, distance: 265.8
click at [928, 386] on div at bounding box center [670, 397] width 685 height 27
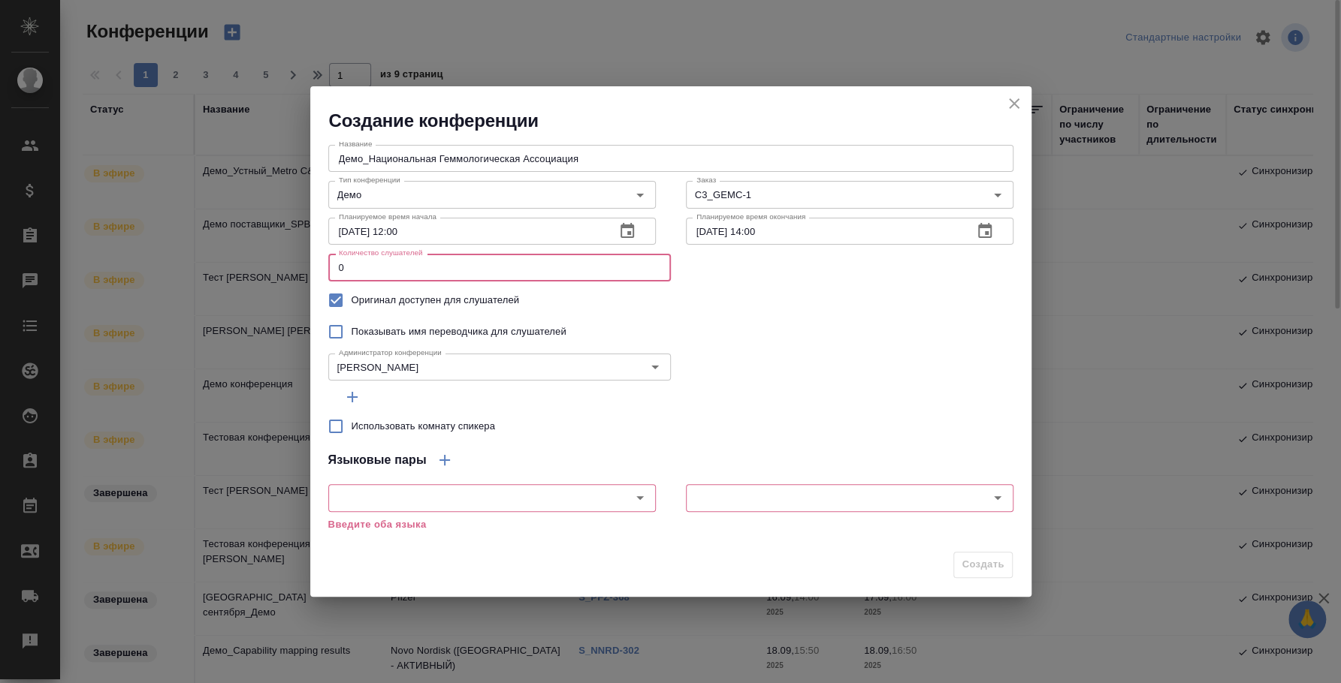
drag, startPoint x: 580, startPoint y: 278, endPoint x: 202, endPoint y: 228, distance: 381.1
click at [202, 228] on div "Создание конференции Название Демо_Национальная Геммологическая Ассоциация Назв…" at bounding box center [670, 341] width 1341 height 683
type input "3"
drag, startPoint x: 356, startPoint y: 266, endPoint x: 287, endPoint y: 255, distance: 70.0
click at [287, 255] on div "Создание конференции Название Демо_Национальная Геммологическая Ассоциация Назв…" at bounding box center [670, 341] width 1341 height 683
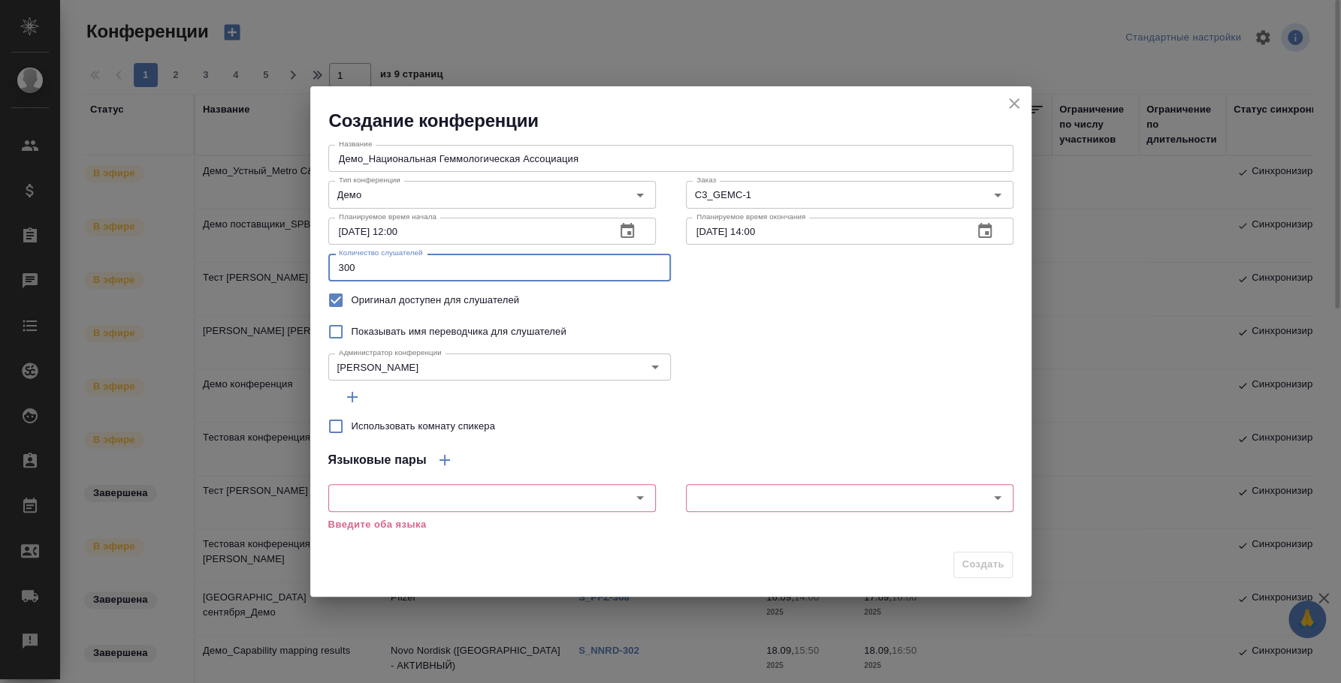
type input "300"
click at [826, 377] on div "Администратор конференции Федотова Ирина Администратор конференции" at bounding box center [670, 366] width 685 height 36
click at [337, 424] on input "Использовать комнату спикера" at bounding box center [336, 427] width 32 height 32
checkbox input "true"
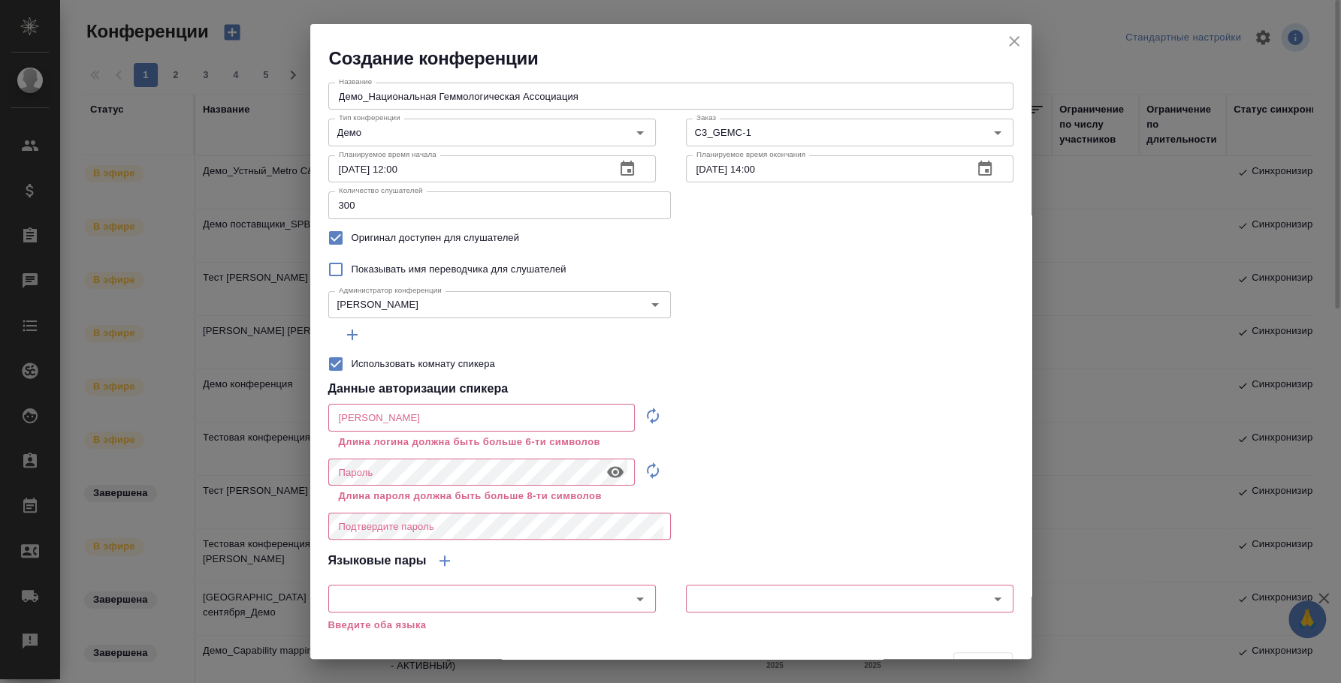
click at [644, 421] on icon "button" at bounding box center [653, 416] width 18 height 18
type input "speaker_iF0mYh4q"
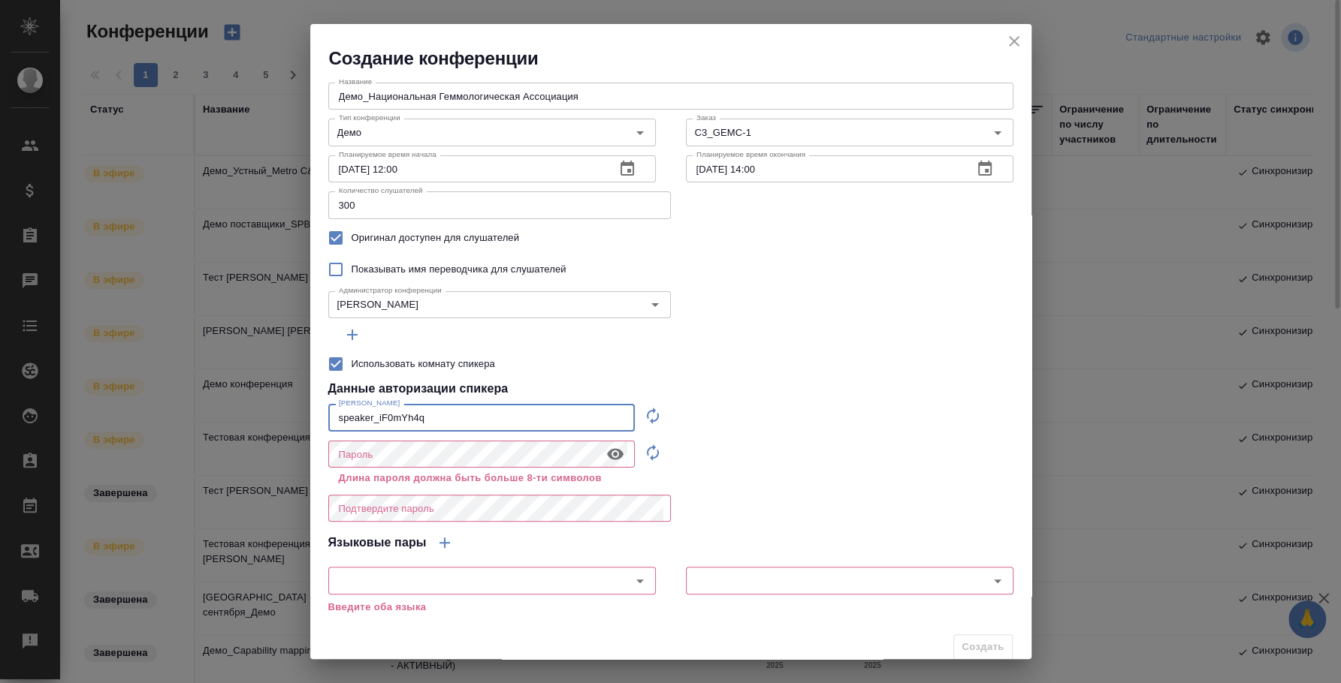
drag, startPoint x: 561, startPoint y: 426, endPoint x: 276, endPoint y: 403, distance: 285.6
click at [276, 403] on div "Создание конференции Название Демо_Национальная Геммологическая Ассоциация Назв…" at bounding box center [670, 341] width 1341 height 683
click at [652, 451] on icon "button" at bounding box center [653, 453] width 18 height 18
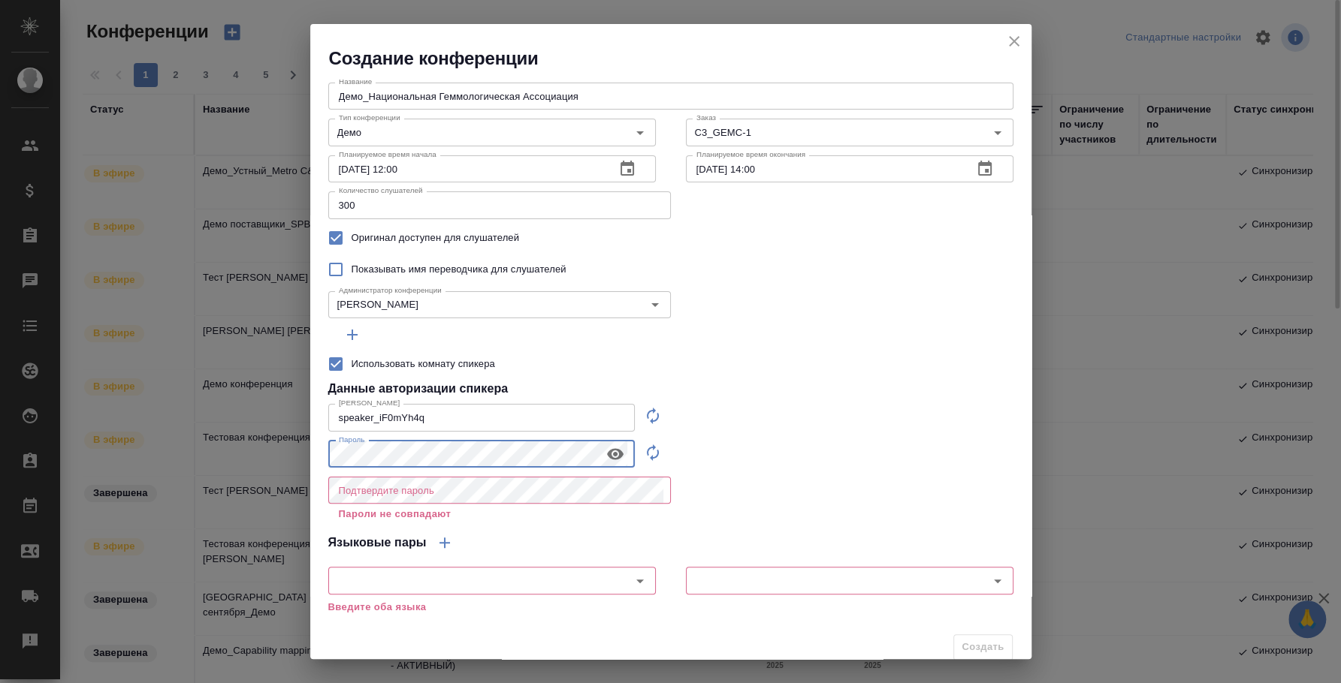
click at [468, 468] on div "Пароль Пароль" at bounding box center [499, 453] width 342 height 36
click at [611, 454] on icon "button" at bounding box center [615, 454] width 18 height 18
click at [301, 448] on div "Создание конференции Название Демо_Национальная Геммологическая Ассоциация Назв…" at bounding box center [670, 341] width 1341 height 683
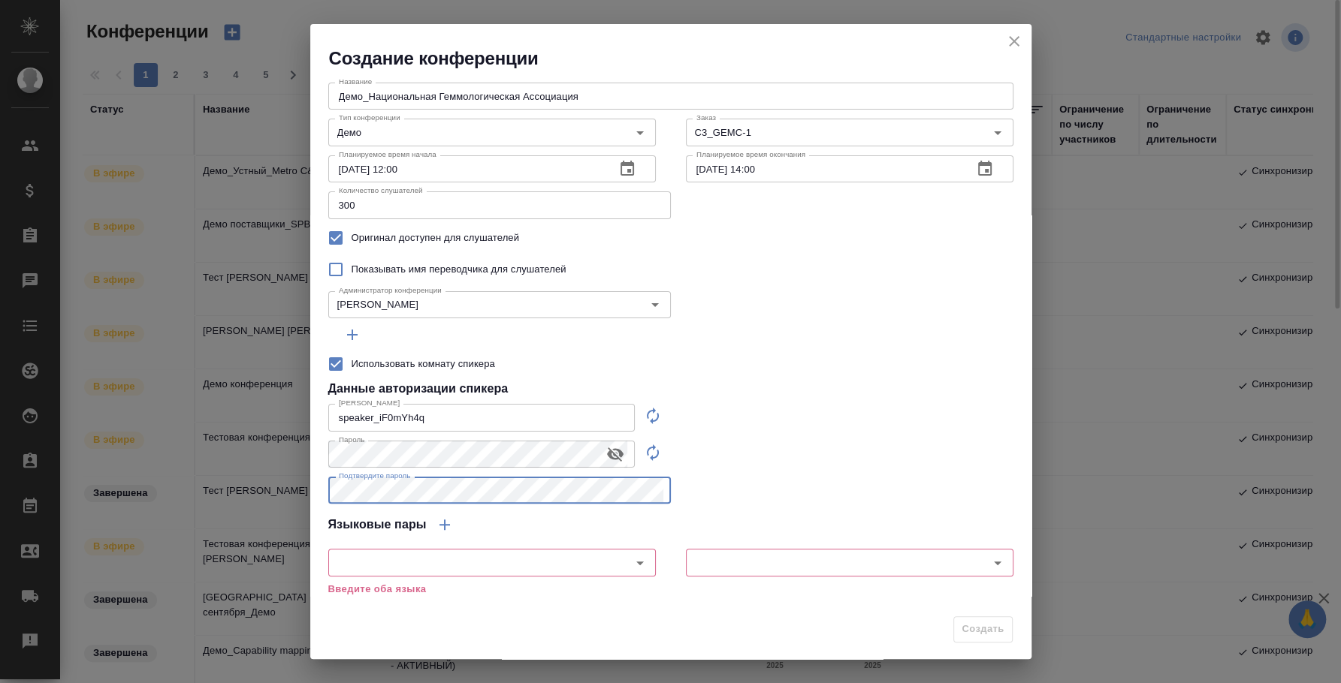
click at [709, 442] on div "Название Демо_Национальная Геммологическая Ассоциация Название Тип конференции …" at bounding box center [670, 340] width 721 height 539
click at [517, 561] on input "text" at bounding box center [467, 563] width 268 height 18
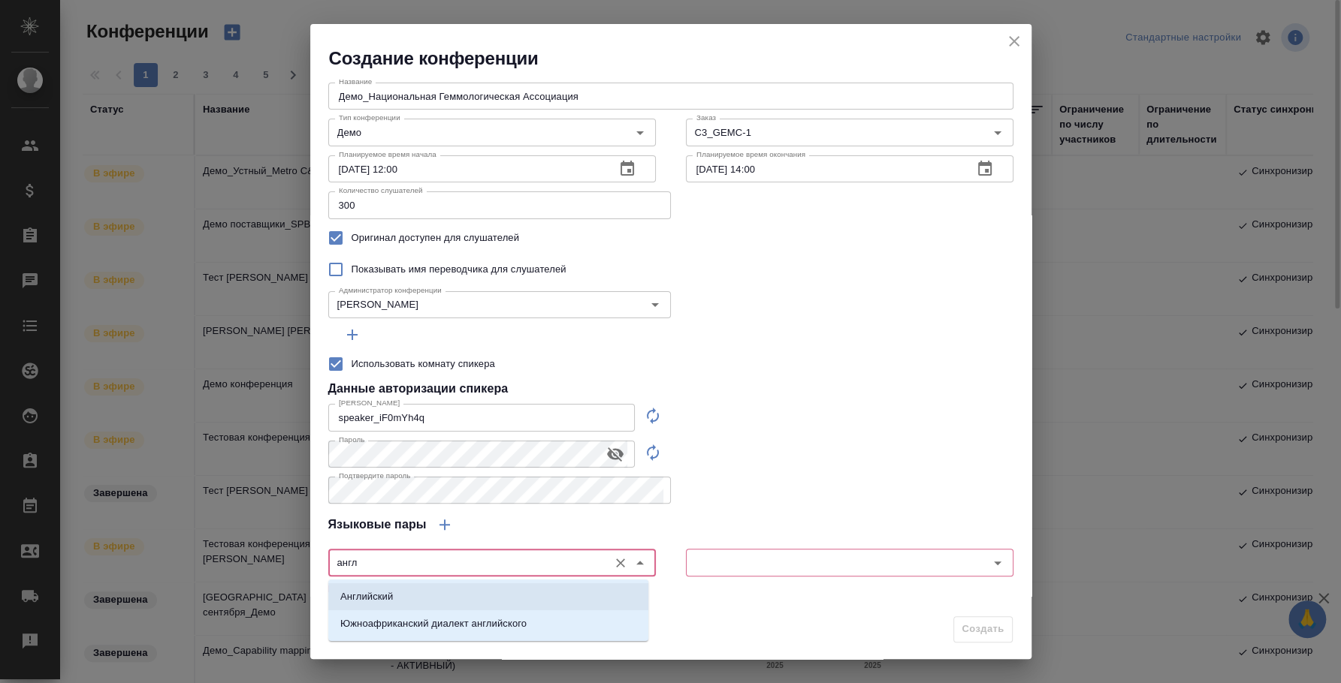
click at [444, 586] on li "Английский" at bounding box center [488, 597] width 320 height 27
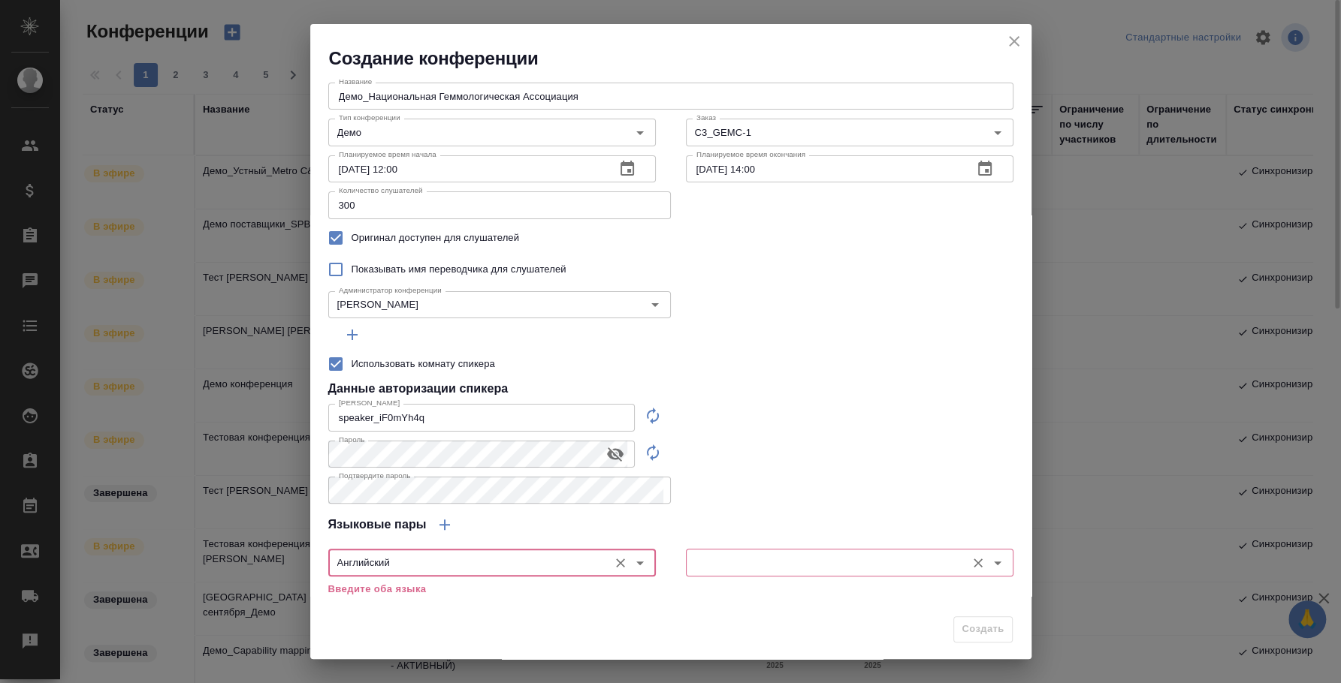
type input "Английский"
click at [766, 560] on input "text" at bounding box center [824, 563] width 268 height 18
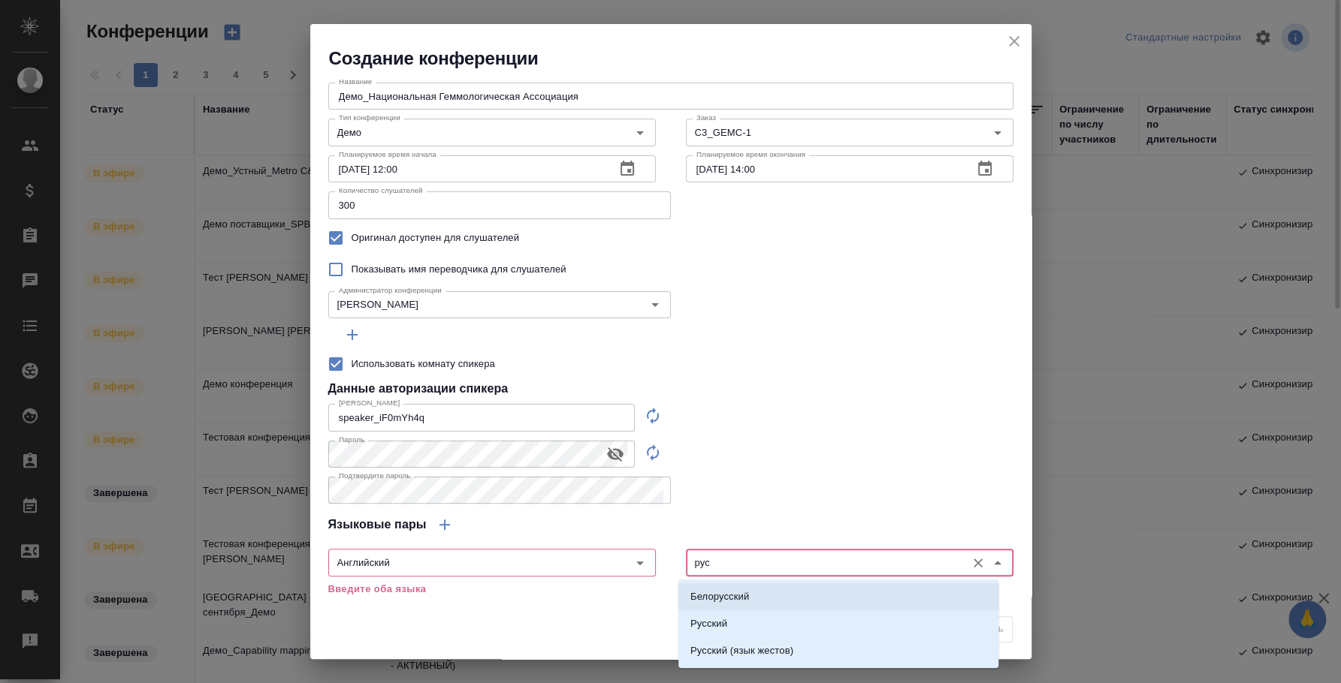
click at [784, 599] on li "Белорусский" at bounding box center [838, 597] width 320 height 27
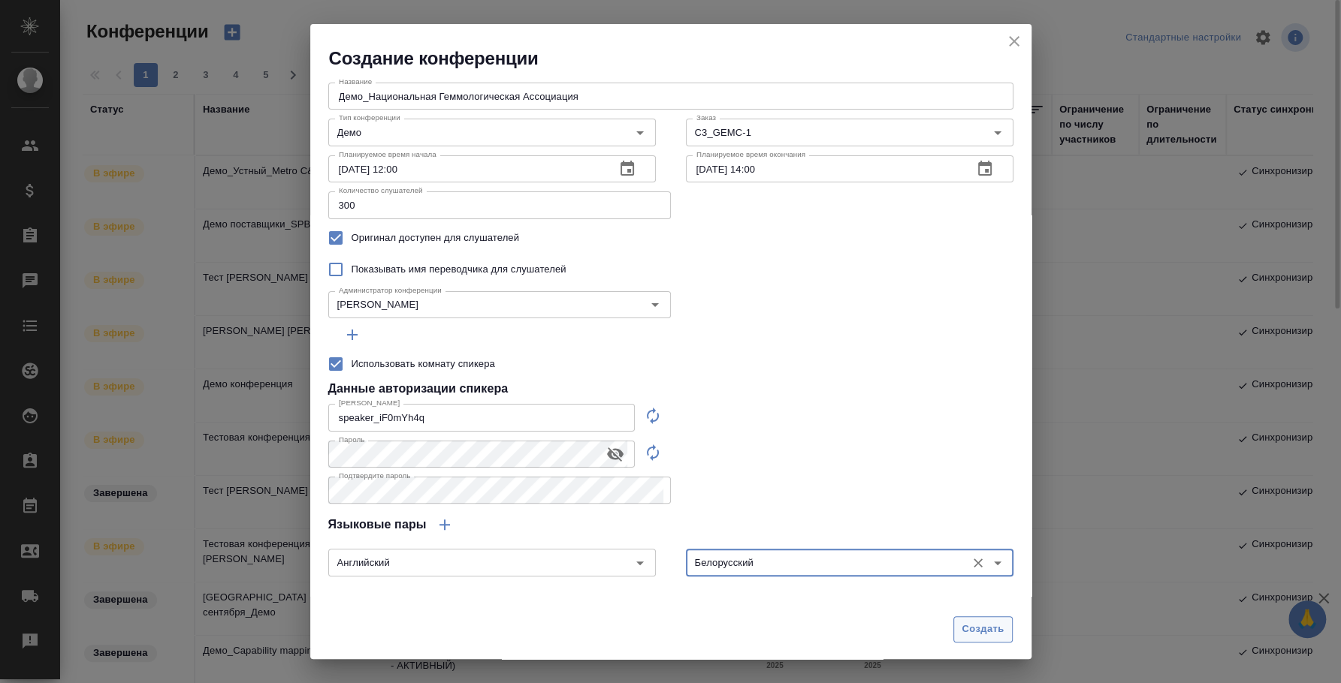
type input "Белорусский"
click at [979, 632] on span "Создать" at bounding box center [982, 629] width 42 height 17
type input "0"
checkbox input "false"
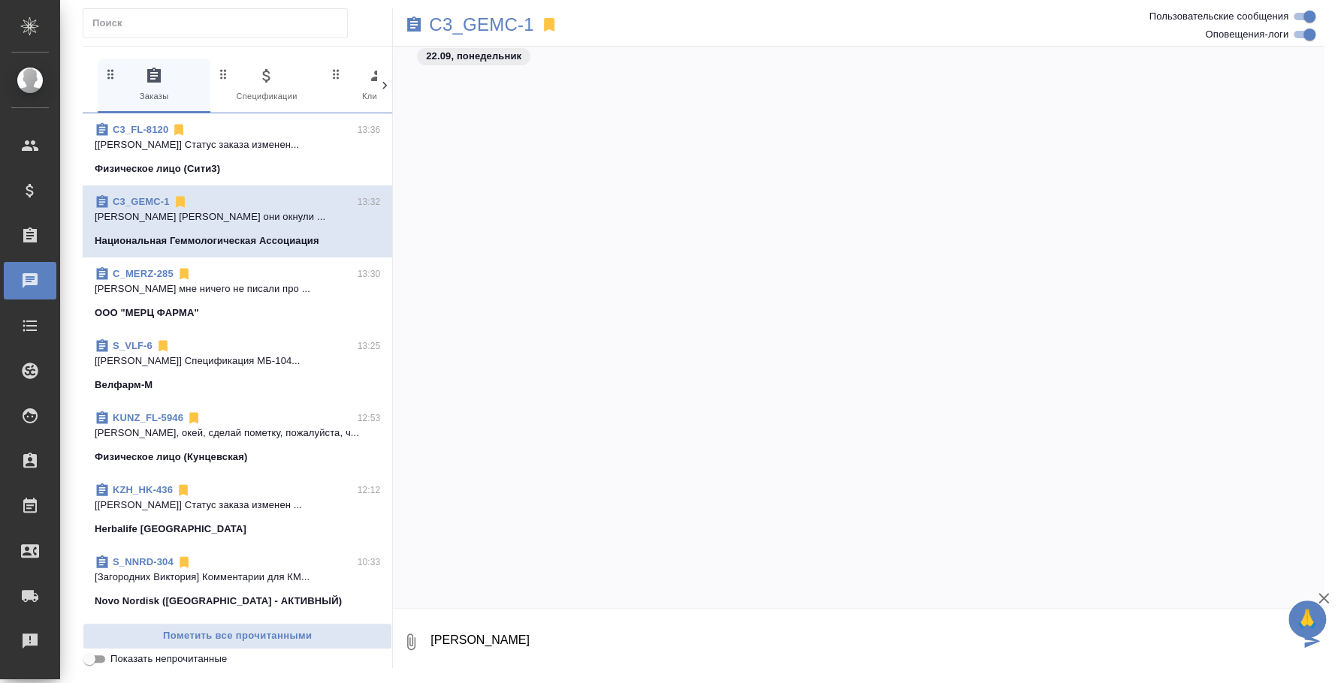
scroll to position [3687, 0]
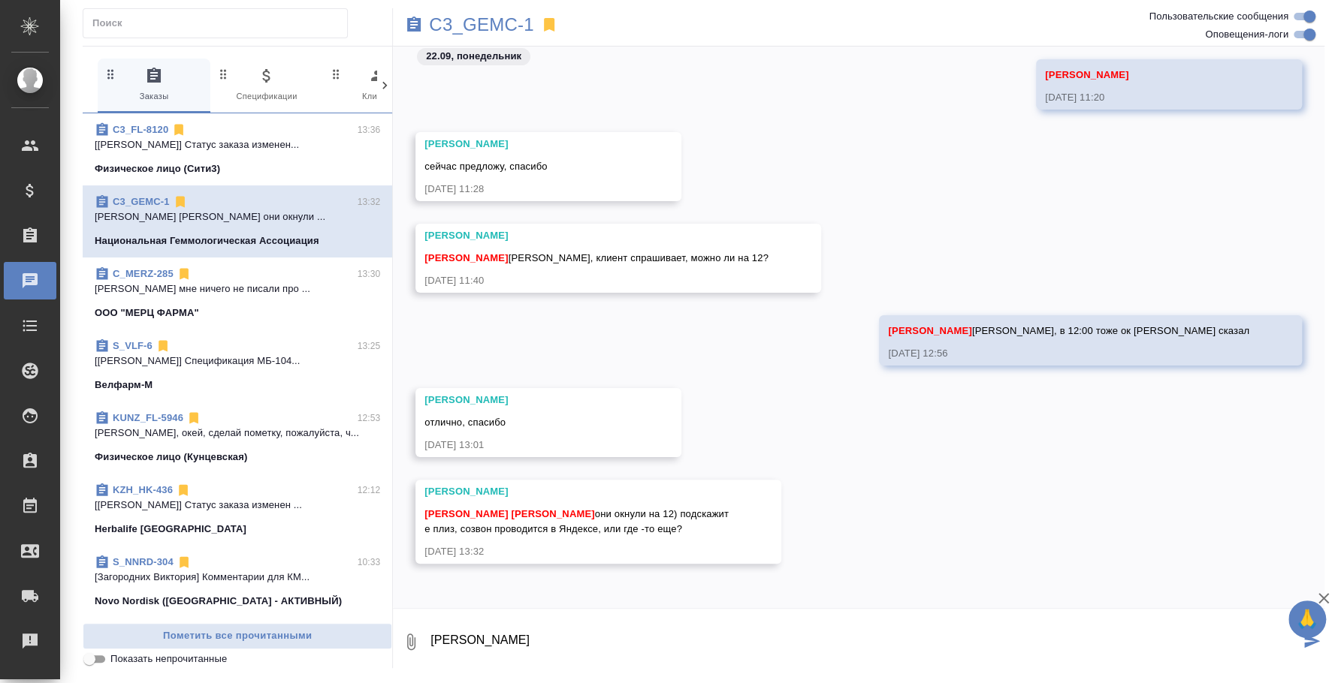
type textarea "[PERSON_NAME]"
type textarea "Да, в телемосте основной и демо оттуда делаем"
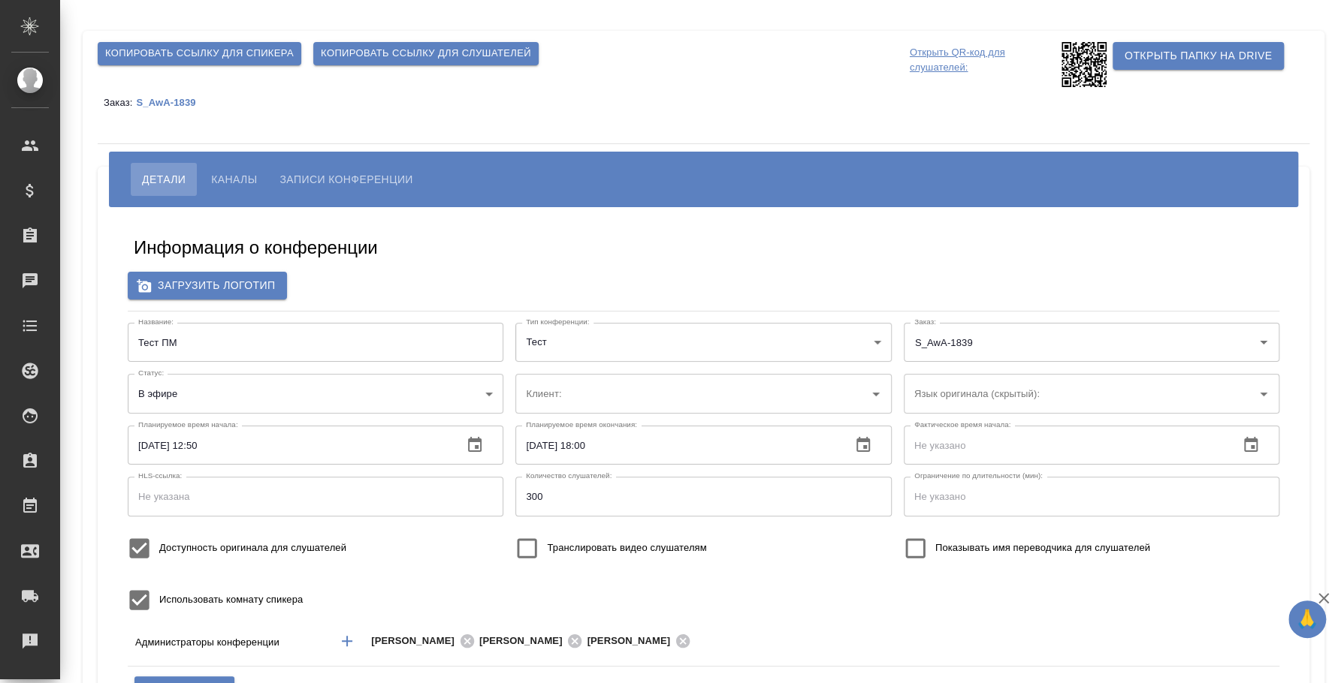
type input "AWATERA"
click at [229, 47] on span "Копировать ссылку для спикера" at bounding box center [199, 53] width 189 height 17
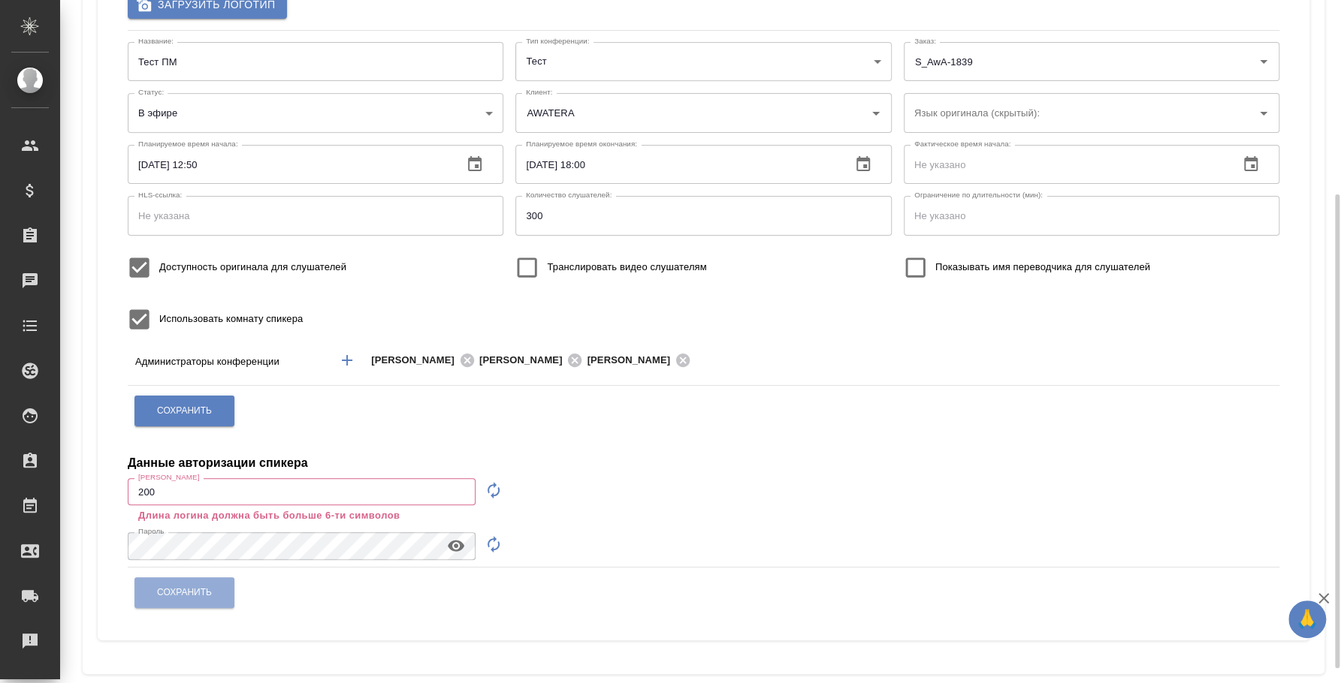
click at [497, 487] on icon "button" at bounding box center [493, 490] width 12 height 17
type input "speaker_DZwSdJMy"
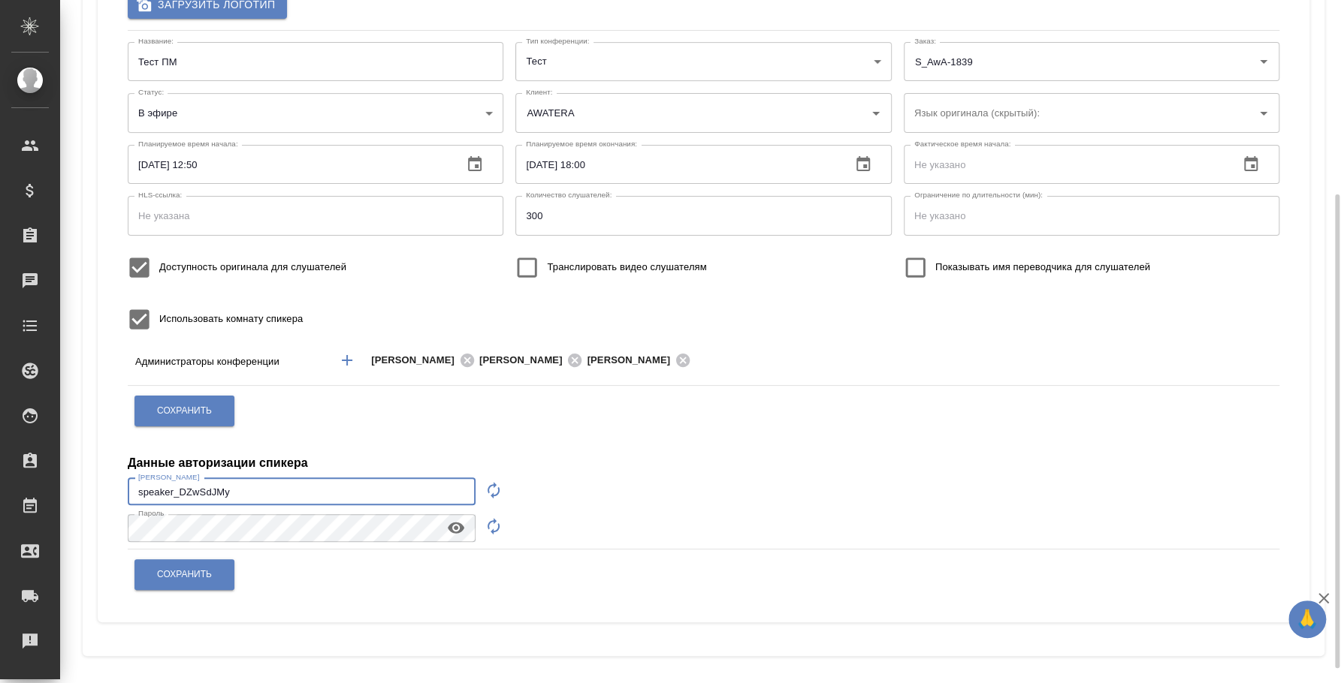
drag, startPoint x: 292, startPoint y: 481, endPoint x: 118, endPoint y: 453, distance: 176.5
click at [118, 453] on div "Информация о конференции Загрузить логотип Название: Тест ПМ Название: Тип конф…" at bounding box center [703, 275] width 1181 height 674
click at [485, 527] on icon "button" at bounding box center [493, 526] width 18 height 18
click at [462, 531] on icon "button" at bounding box center [456, 528] width 18 height 18
click at [0, 520] on html "🙏 .cls-1 fill:#fff; AWATERA [PERSON_NAME] Спецификации Заказы 0 Чаты Todo Проек…" at bounding box center [670, 341] width 1341 height 683
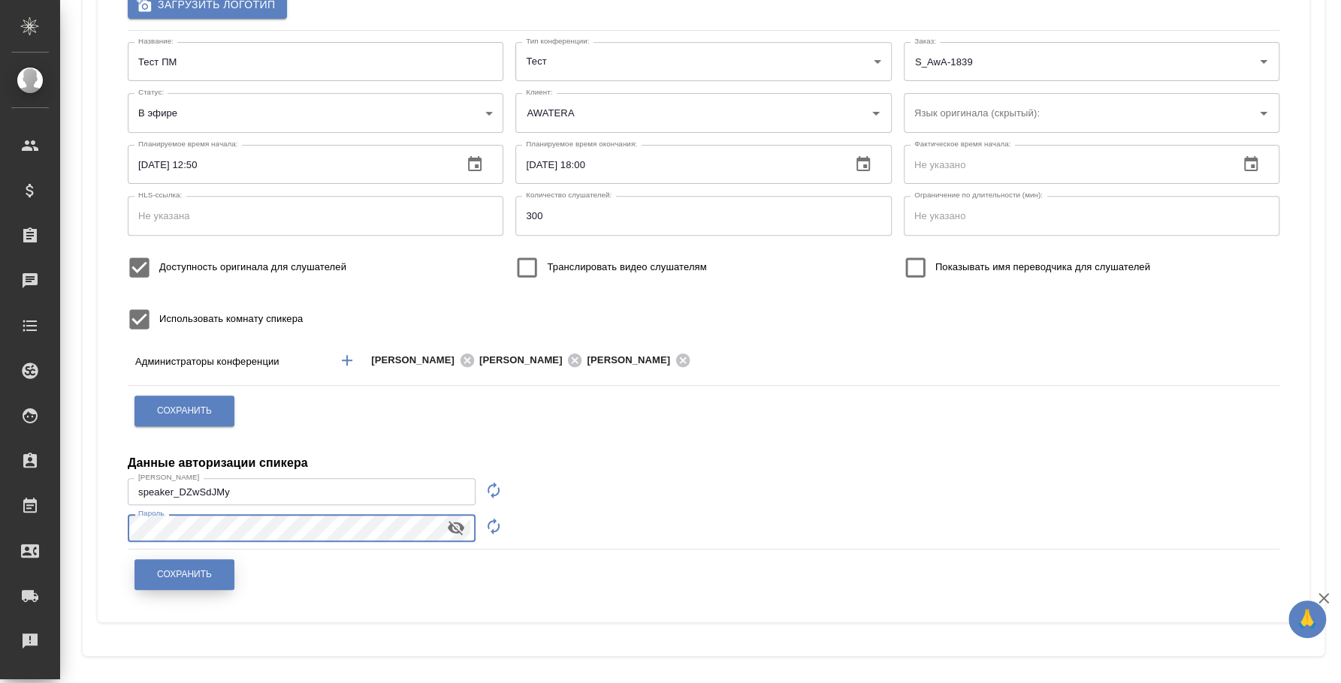
click at [221, 560] on button "Сохранить" at bounding box center [184, 575] width 100 height 31
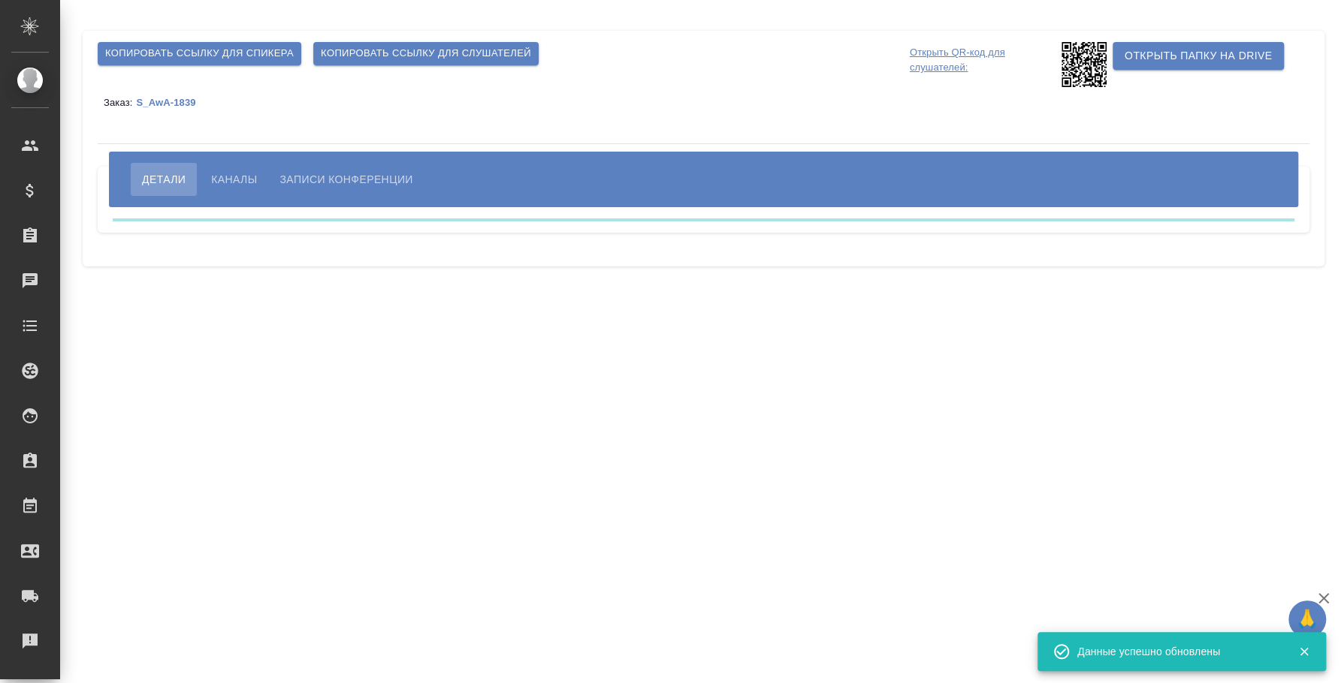
scroll to position [0, 0]
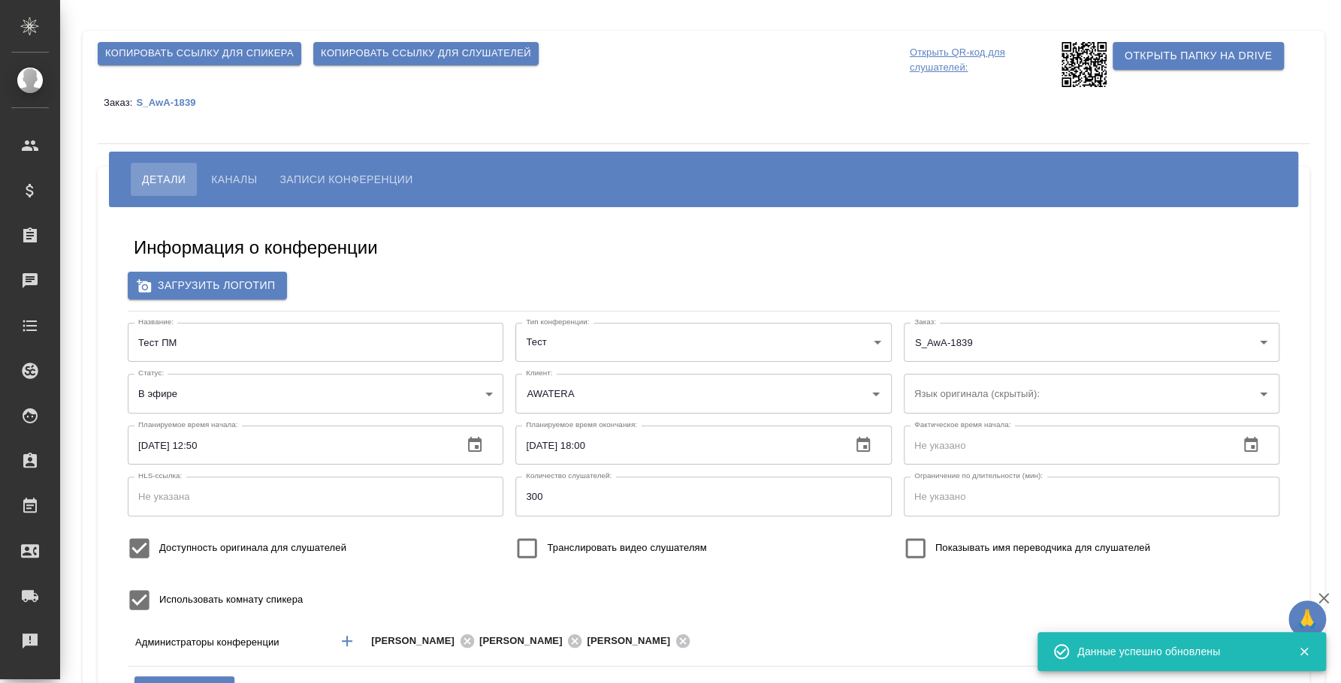
type input "200"
click at [355, 47] on span "Копировать ссылку для слушателей" at bounding box center [426, 53] width 210 height 17
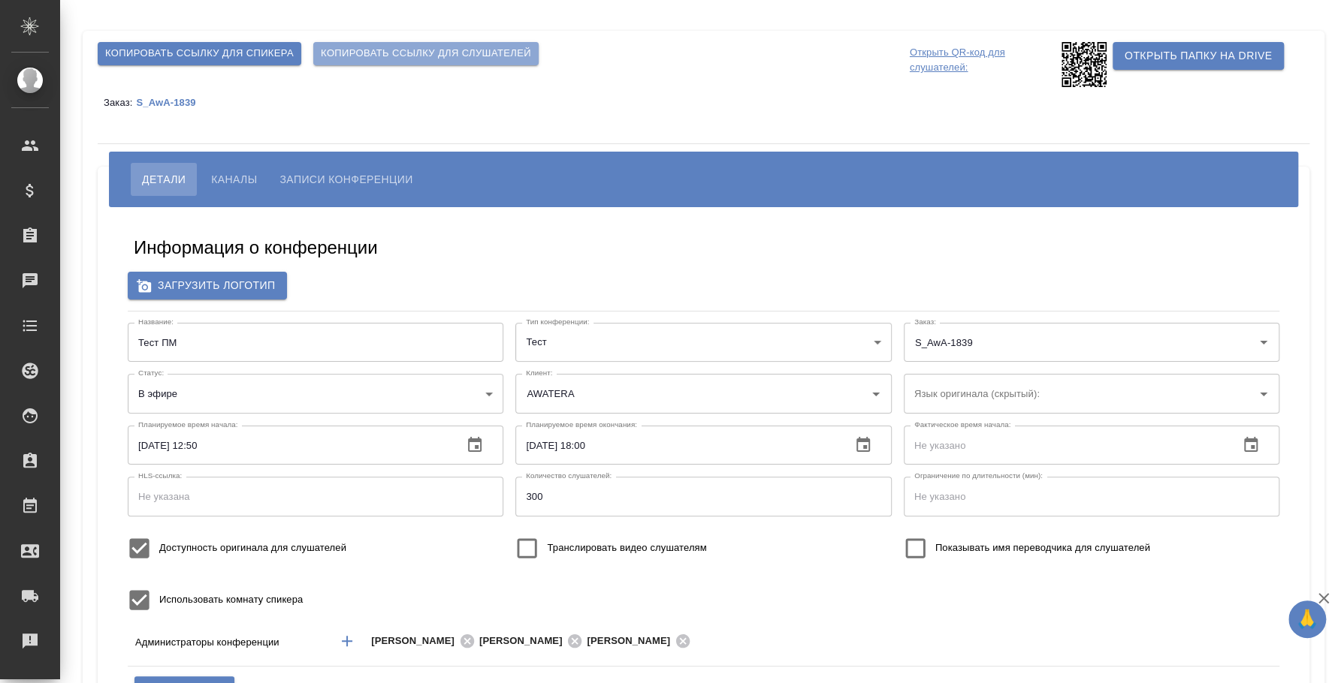
click at [355, 47] on span "Копировать ссылку для слушателей" at bounding box center [426, 53] width 210 height 17
click at [1077, 79] on icon at bounding box center [1083, 64] width 45 height 45
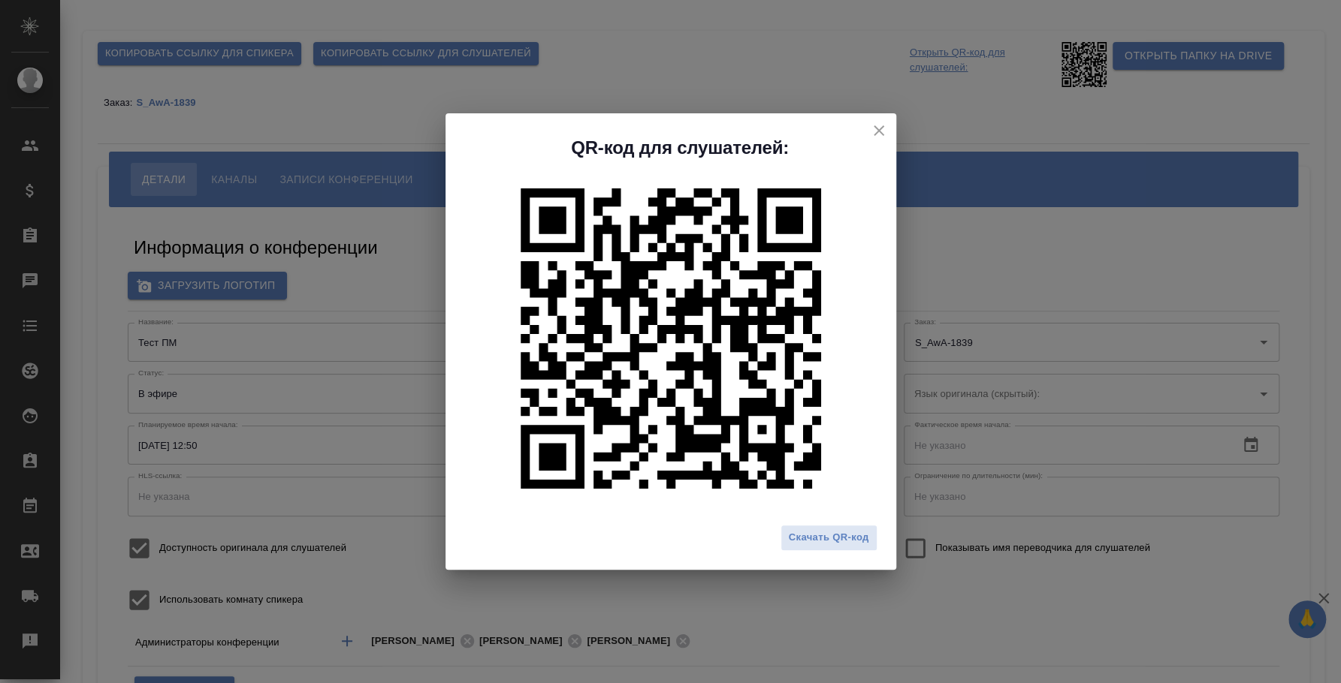
click at [877, 122] on icon "close" at bounding box center [879, 131] width 18 height 18
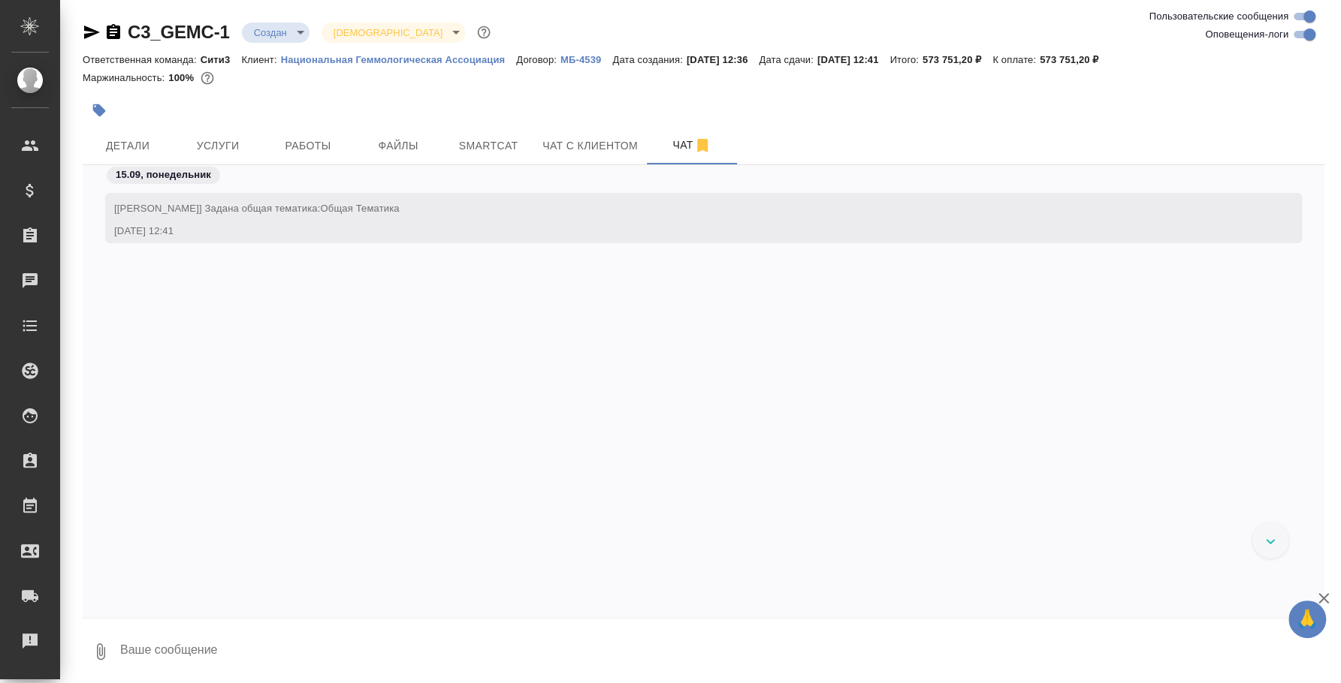
scroll to position [3832, 0]
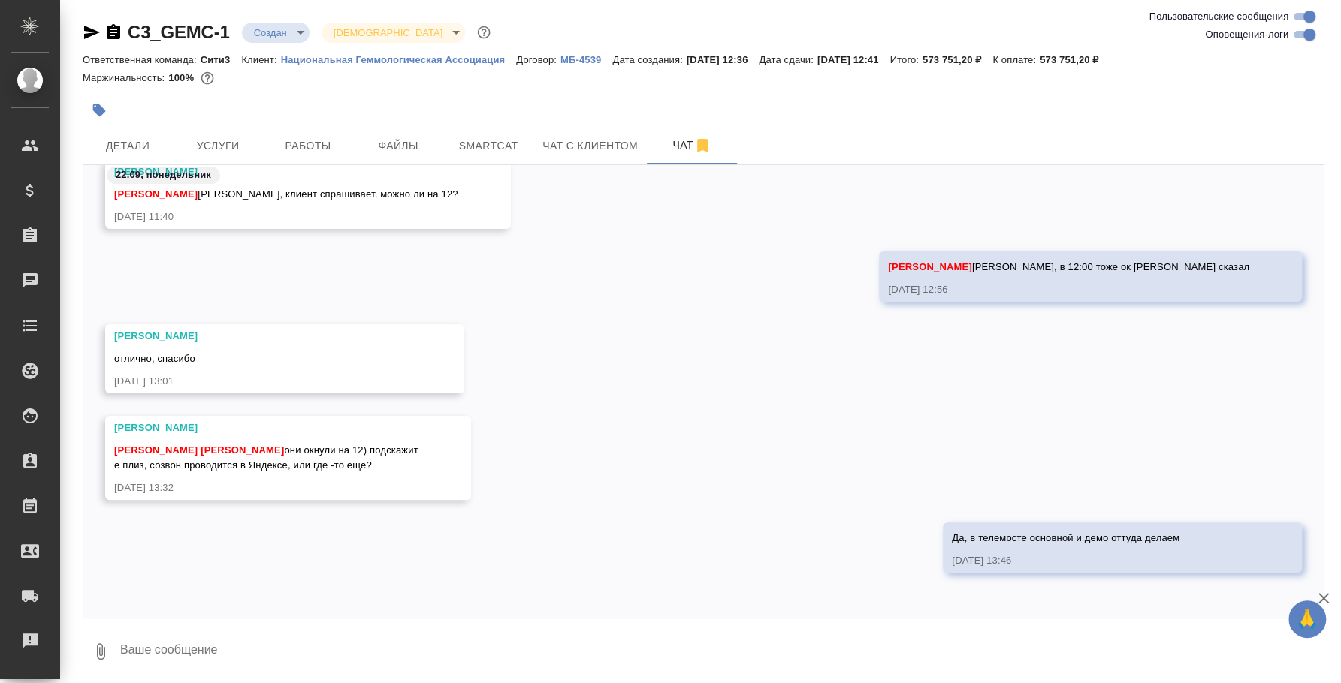
click at [362, 60] on p "Национальная Геммологическая Ассоциация" at bounding box center [399, 59] width 236 height 11
click at [89, 28] on icon "button" at bounding box center [92, 33] width 16 height 14
click at [116, 32] on icon "button" at bounding box center [114, 31] width 14 height 15
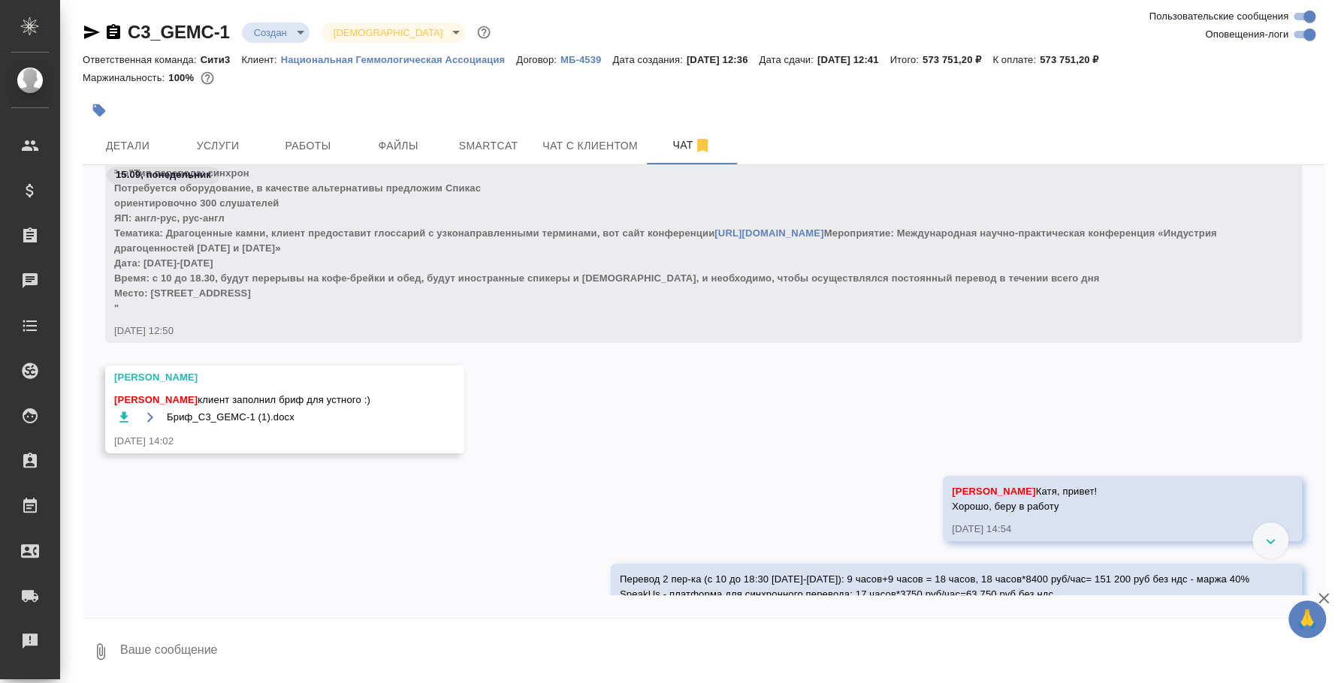
scroll to position [655, 0]
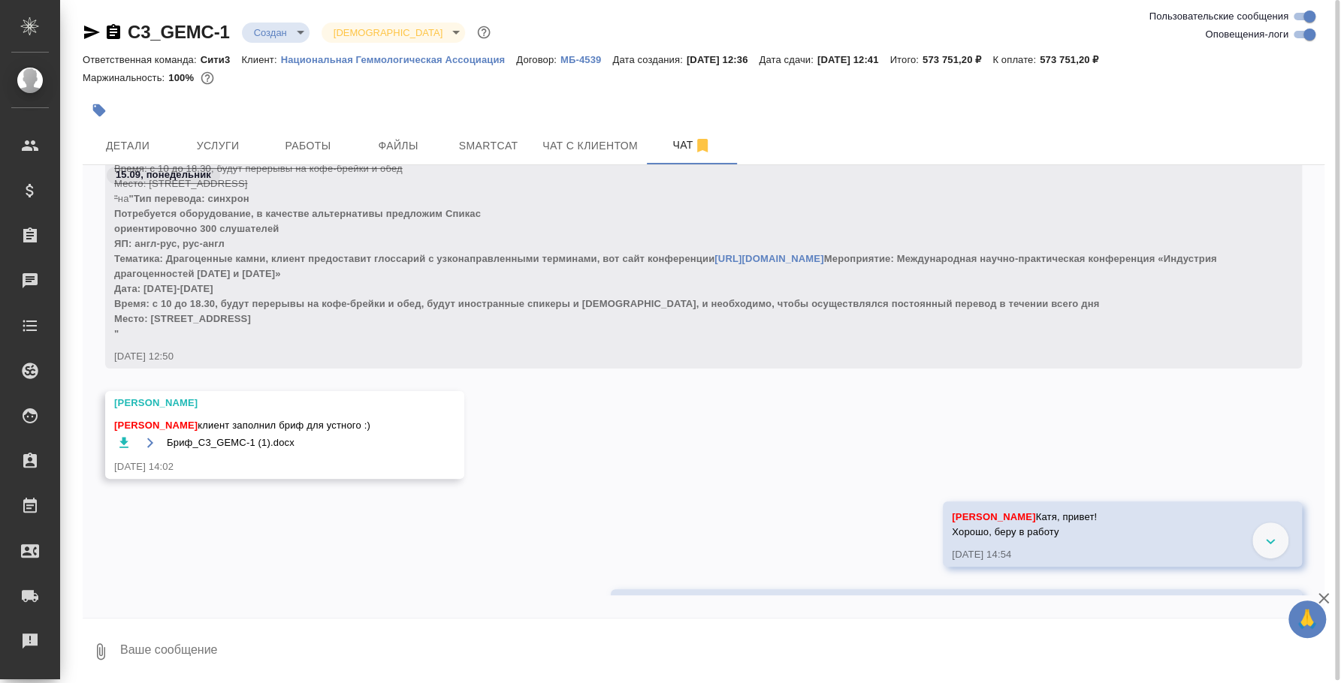
click at [352, 645] on textarea at bounding box center [721, 651] width 1205 height 51
paste textarea "speaker_iF0mYh4q"
click at [228, 635] on textarea "Ссылка для спикера: Логин спикера: speaker_iF0mYh4q Пароль спикера: Ссылка и QR…" at bounding box center [709, 651] width 1181 height 51
paste textarea "Ccb%&IG~yJB~"
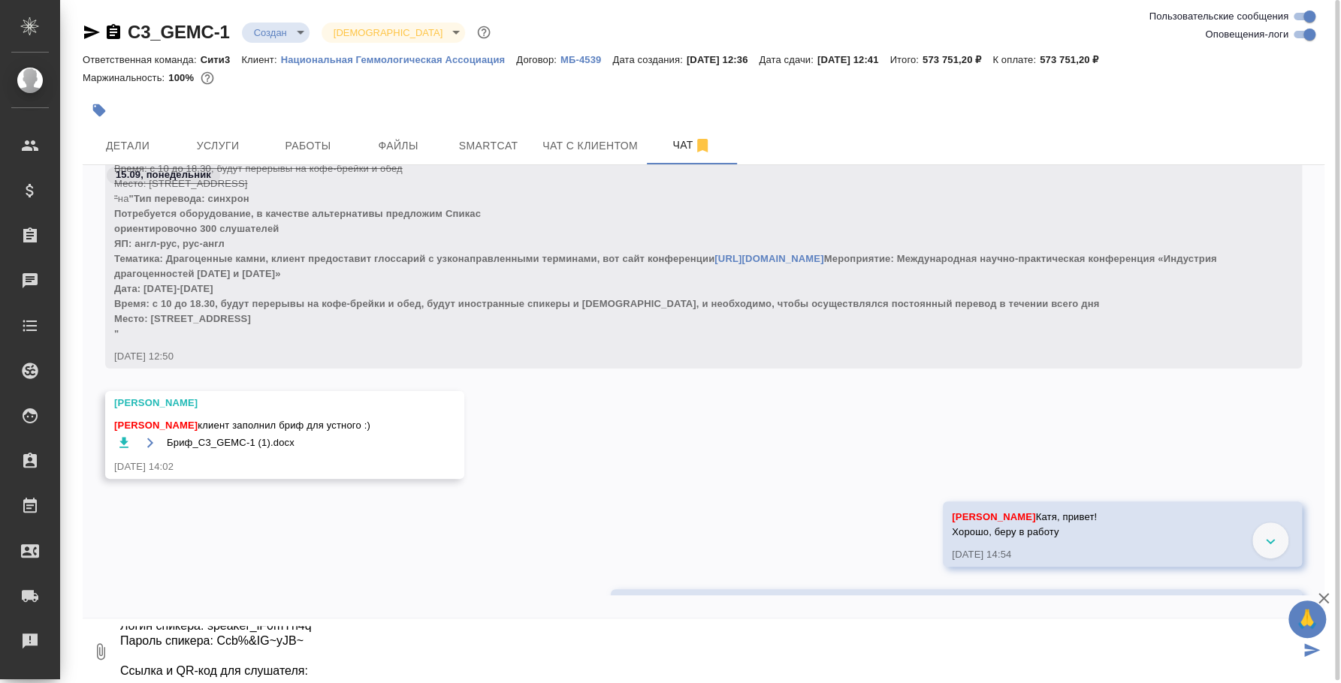
click at [353, 668] on textarea "Ссылка для спикера: Логин спикера: speaker_iF0mYh4q Пароль спикера: Ccb%&IG~yJB…" at bounding box center [709, 651] width 1181 height 51
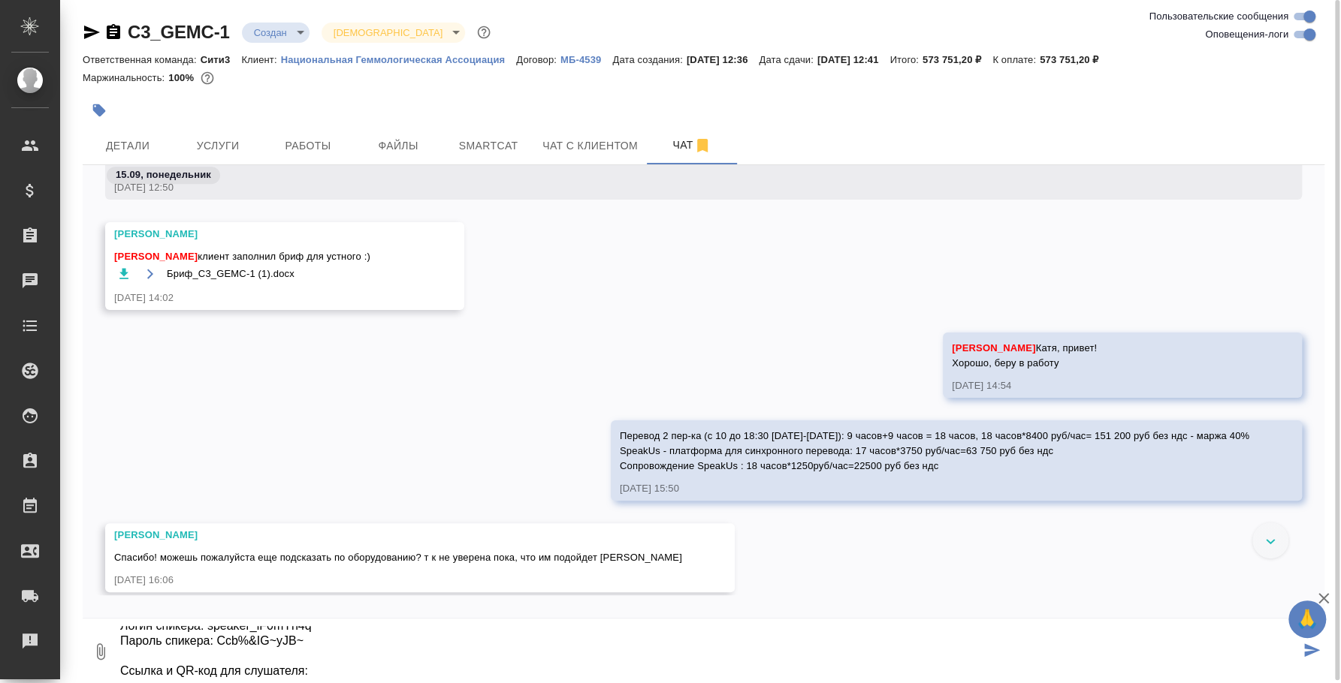
scroll to position [715, 0]
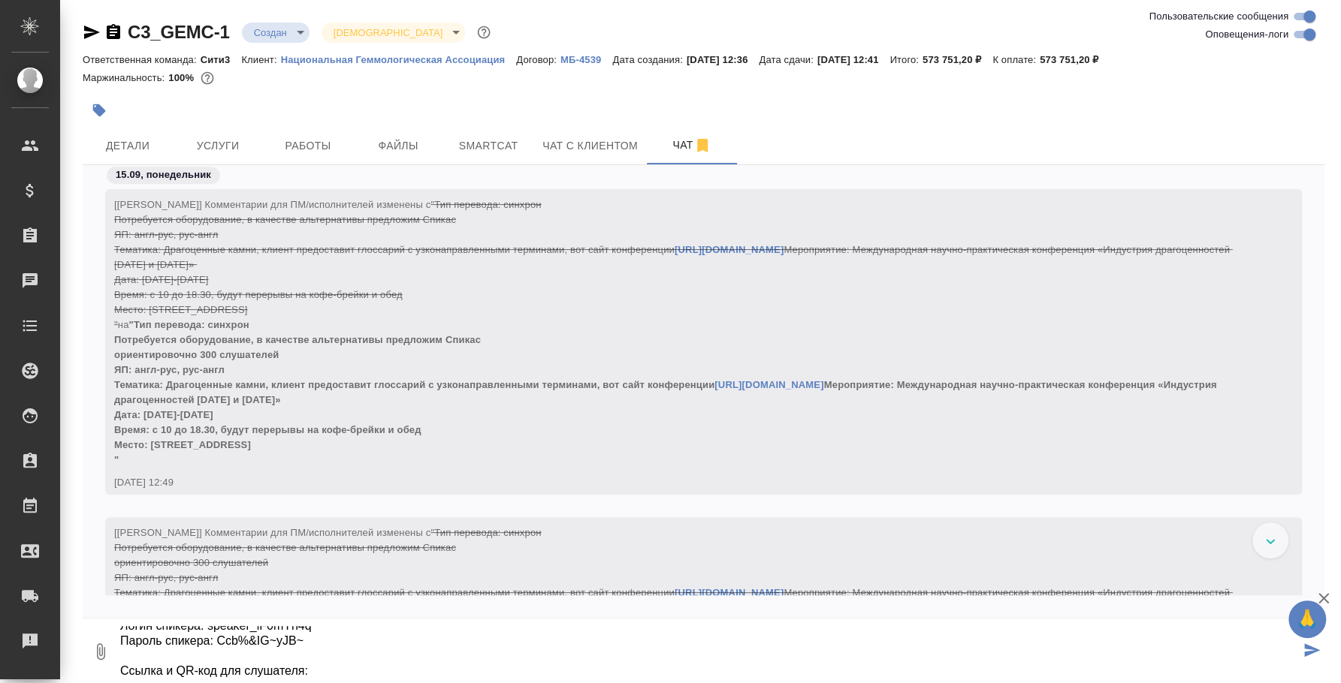
paste textarea "[URL][DOMAIN_NAME]"
click at [101, 648] on icon "button" at bounding box center [101, 652] width 18 height 18
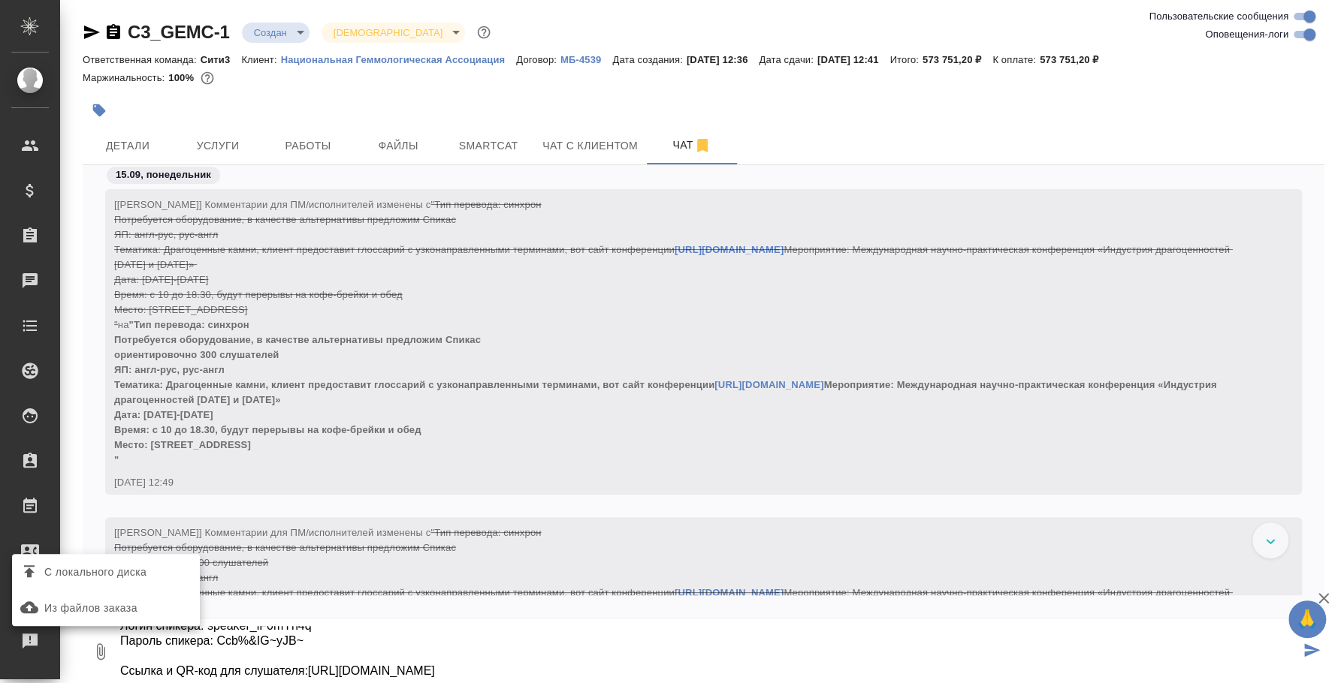
click at [107, 572] on span "С локального диска" at bounding box center [95, 572] width 102 height 19
click at [0, 0] on input "С локального диска" at bounding box center [0, 0] width 0 height 0
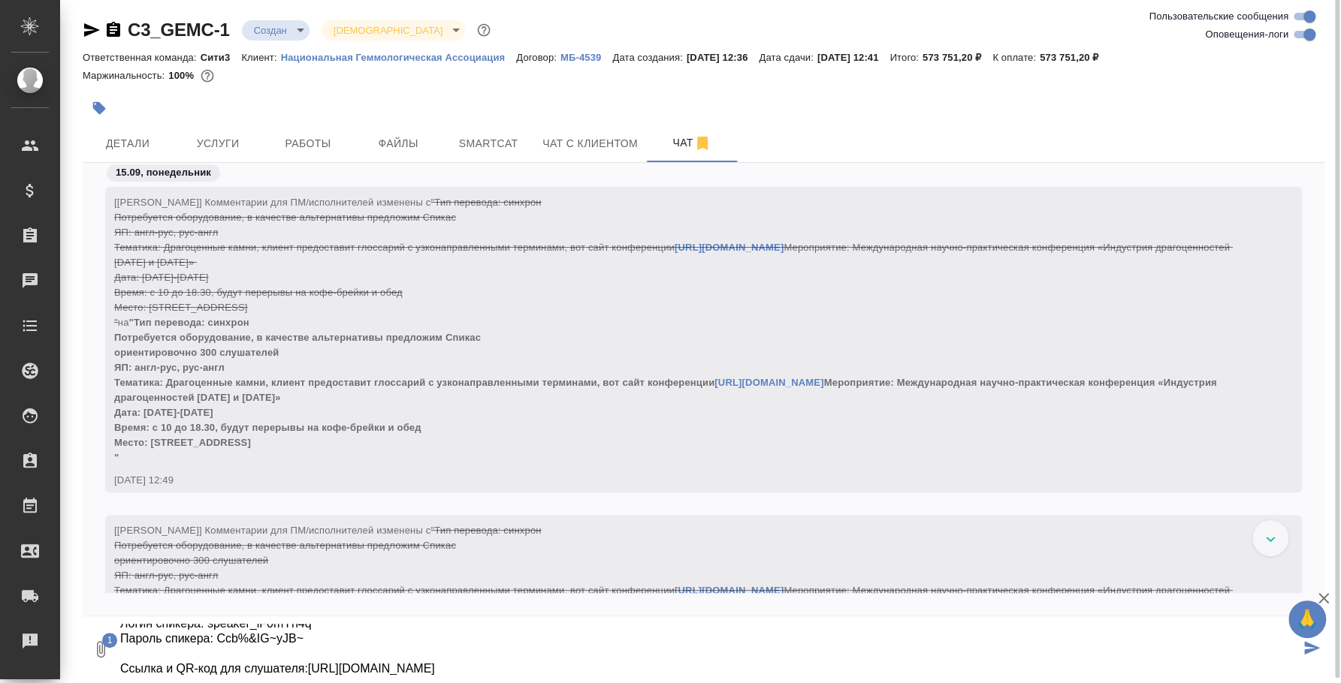
scroll to position [0, 0]
click at [337, 638] on textarea "Ссылка для спикера: Логин спикера: speaker_iF0mYh4q Пароль спикера: Ccb%&IG~yJB…" at bounding box center [709, 651] width 1181 height 51
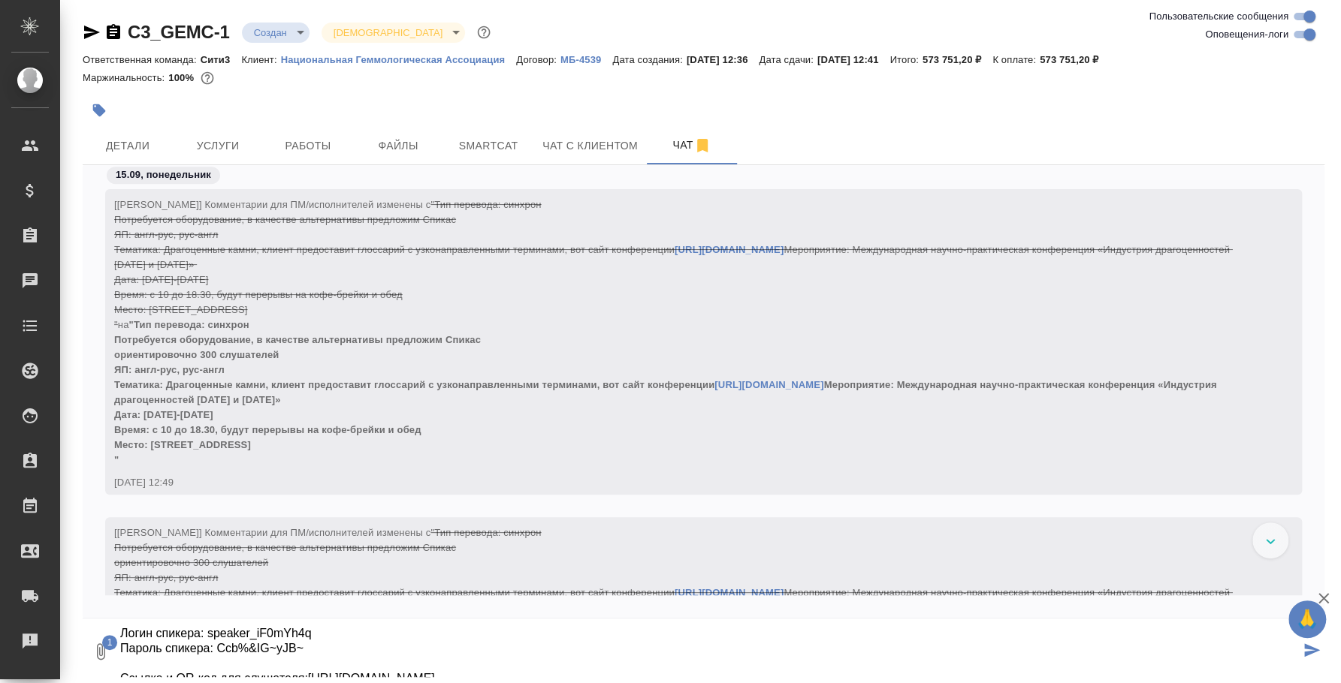
scroll to position [17, 0]
click at [338, 631] on textarea "Ссылка для спикера: Логин спикера: speaker_iF0mYh4q Пароль спикера: Ccb%&IG~yJB…" at bounding box center [709, 651] width 1181 height 51
paste textarea "[URL][DOMAIN_NAME]"
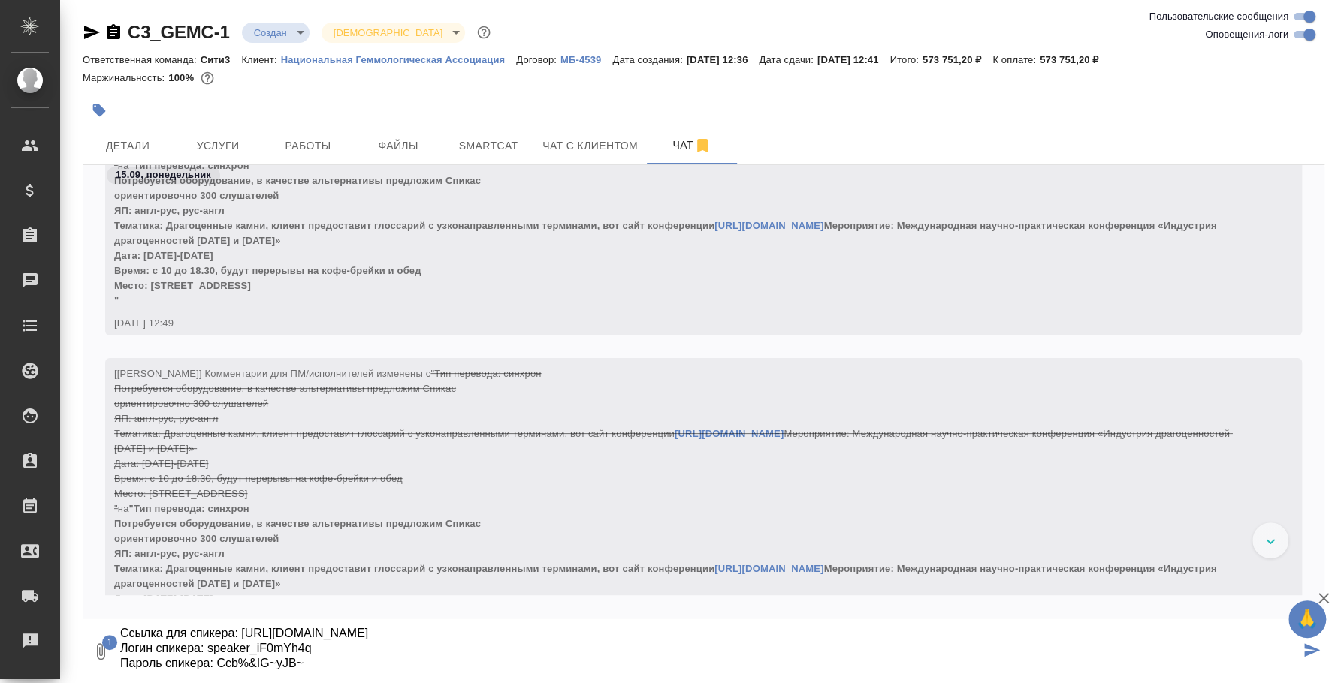
scroll to position [902, 0]
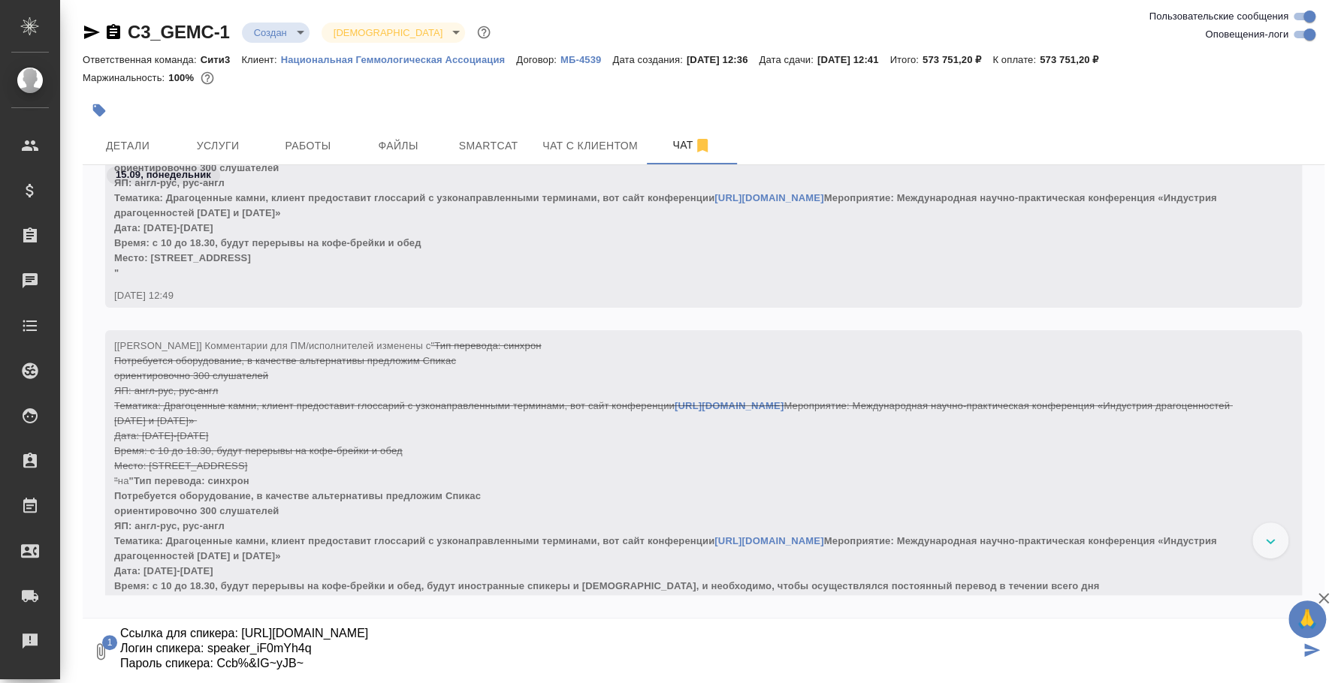
click at [365, 641] on textarea "Ссылка для спикера: [URL][DOMAIN_NAME] Логин спикера: speaker_iF0mYh4q Пароль с…" at bounding box center [709, 651] width 1181 height 51
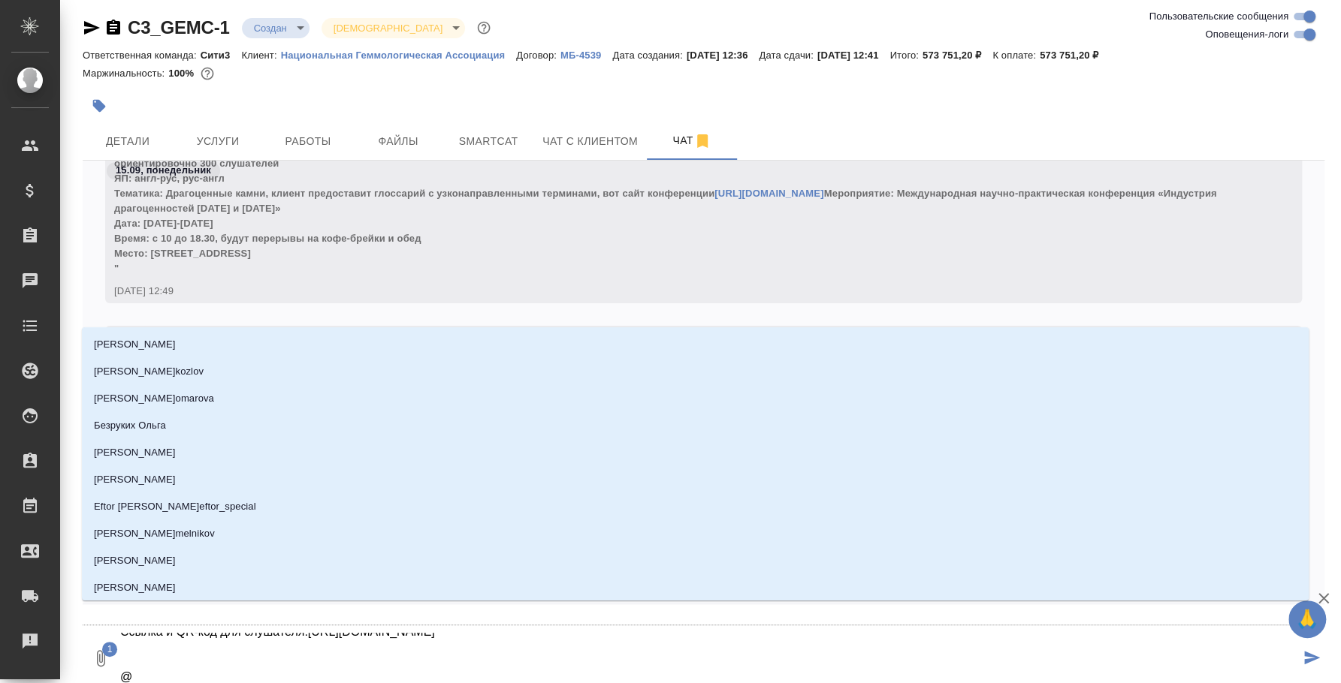
type textarea "Ссылка для спикера: [URL][DOMAIN_NAME] Логин спикера: speaker_iF0mYh4q Пароль с…"
type input "b"
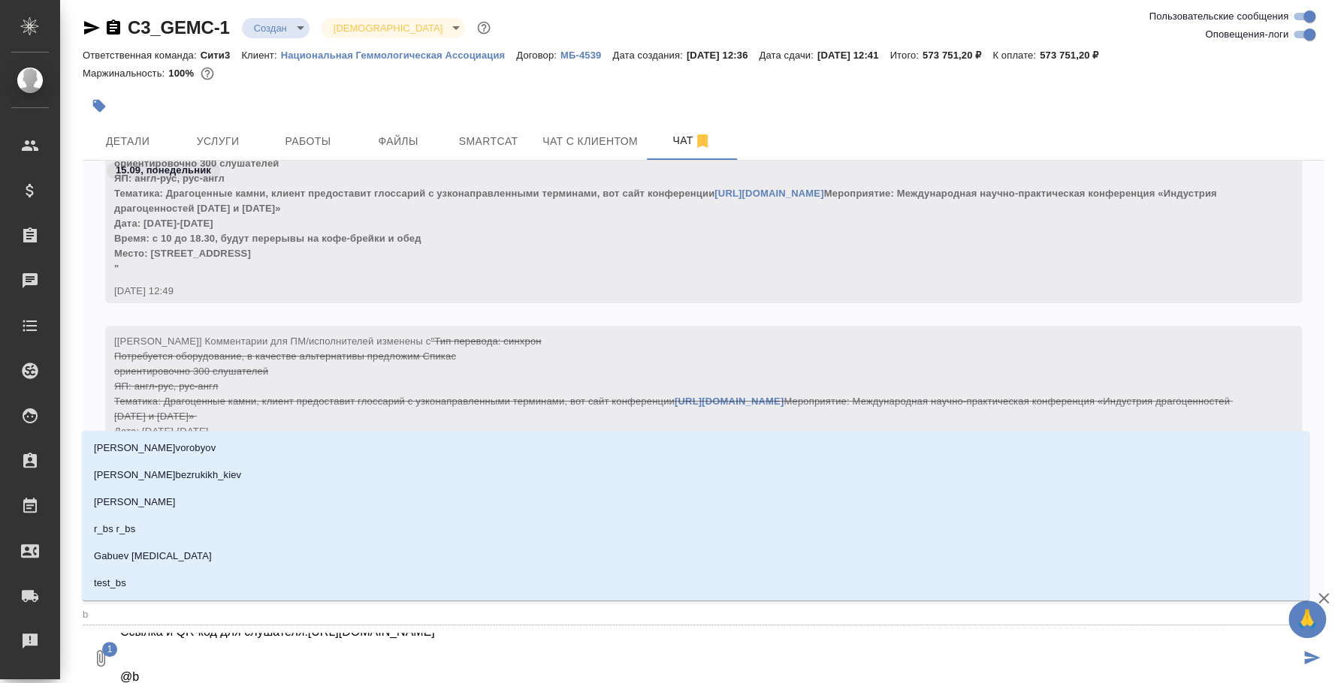
type textarea "Ссылка для спикера: [URL][DOMAIN_NAME] Логин спикера: speaker_iF0mYh4q Пароль с…"
type input "b'k"
type textarea "Ссылка для спикера: [URL][DOMAIN_NAME] Логин спикера: speaker_iF0mYh4q Пароль с…"
type input "b'k'm"
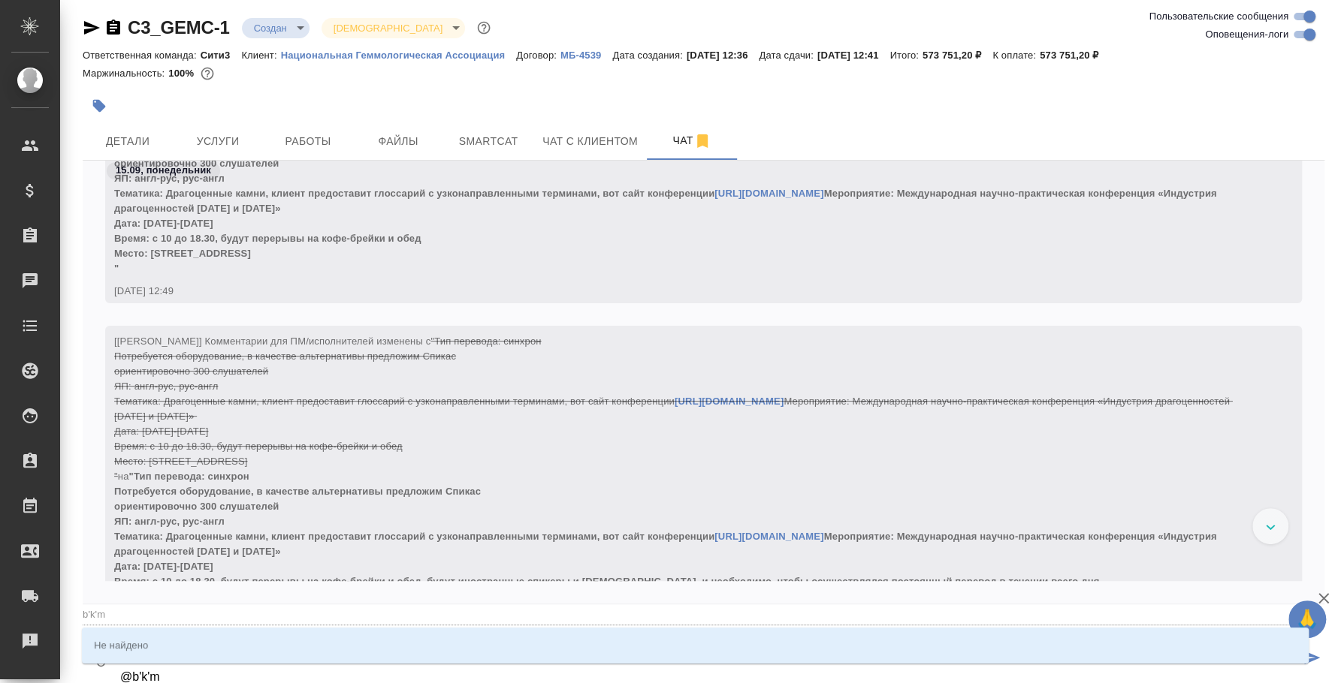
type textarea "Ссылка для спикера: [URL][DOMAIN_NAME] Логин спикера: speaker_iF0mYh4q Пароль с…"
type input "b'k"
type textarea "Ссылка для спикера: [URL][DOMAIN_NAME] Логин спикера: speaker_iF0mYh4q Пароль с…"
type input "b"
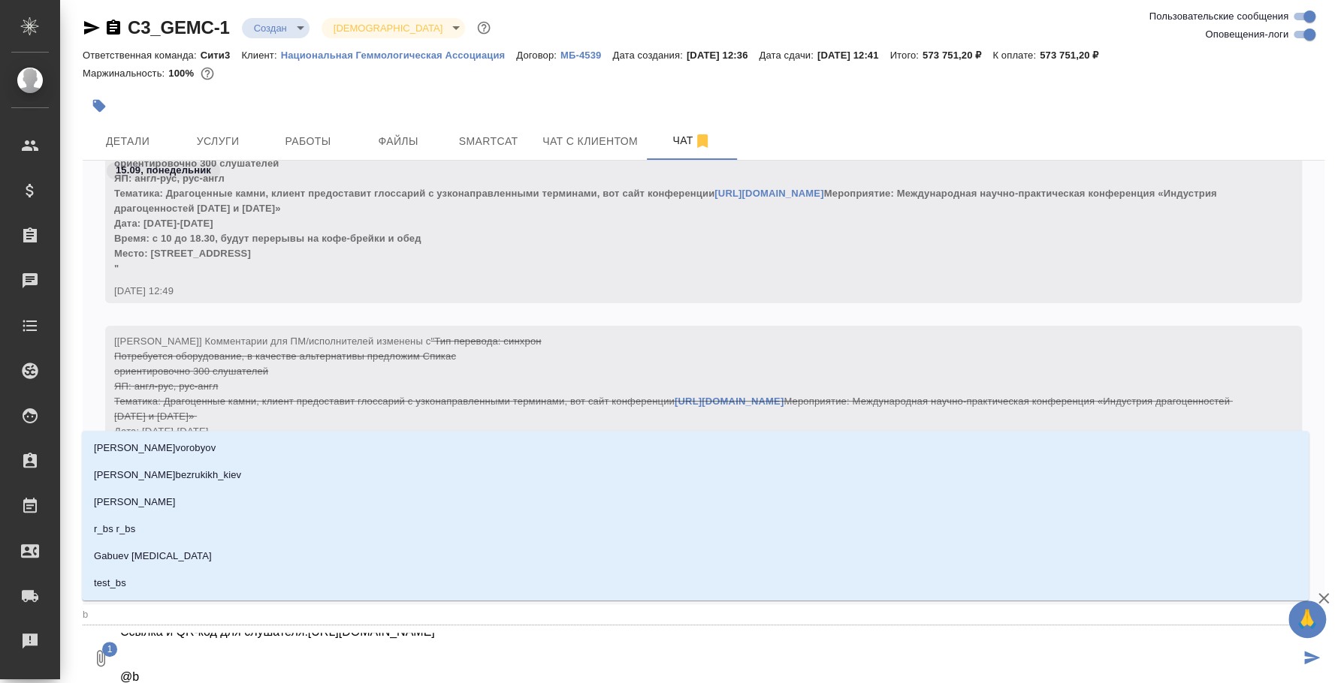
type textarea "Ссылка для спикера: [URL][DOMAIN_NAME] Логин спикера: speaker_iF0mYh4q Пароль с…"
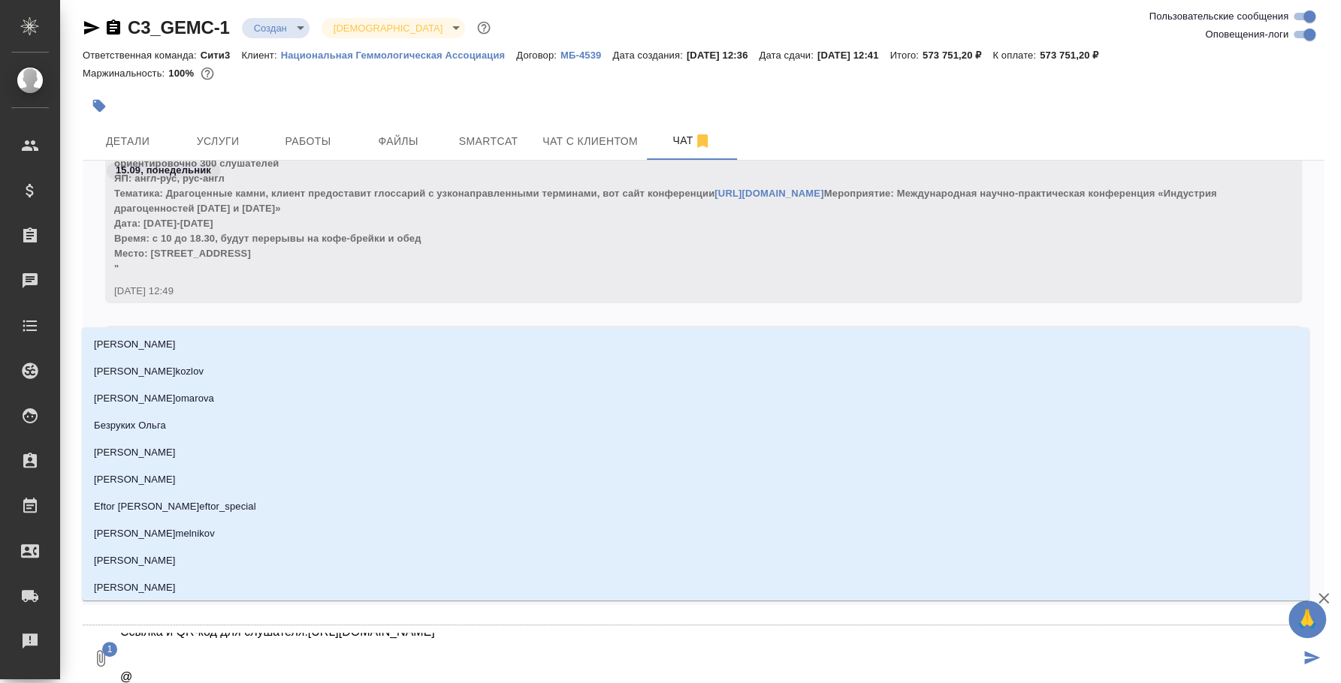
type textarea "Ссылка для спикера: [URL][DOMAIN_NAME] Логин спикера: speaker_iF0mYh4q Пароль с…"
type input "и"
type textarea "Ссылка для спикера: [URL][DOMAIN_NAME] Логин спикера: speaker_iF0mYh4q Пароль с…"
type input "ил"
type textarea "Ссылка для спикера: [URL][DOMAIN_NAME] Логин спикера: speaker_iF0mYh4q Пароль с…"
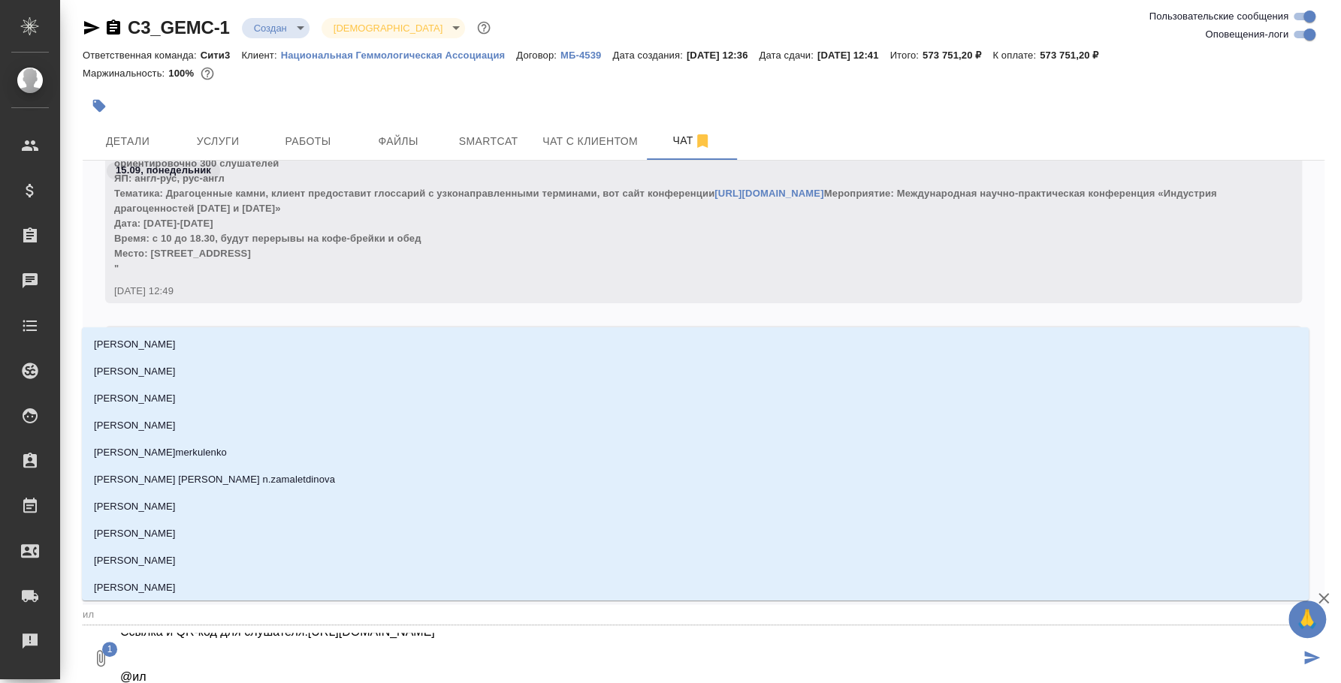
type input "иль"
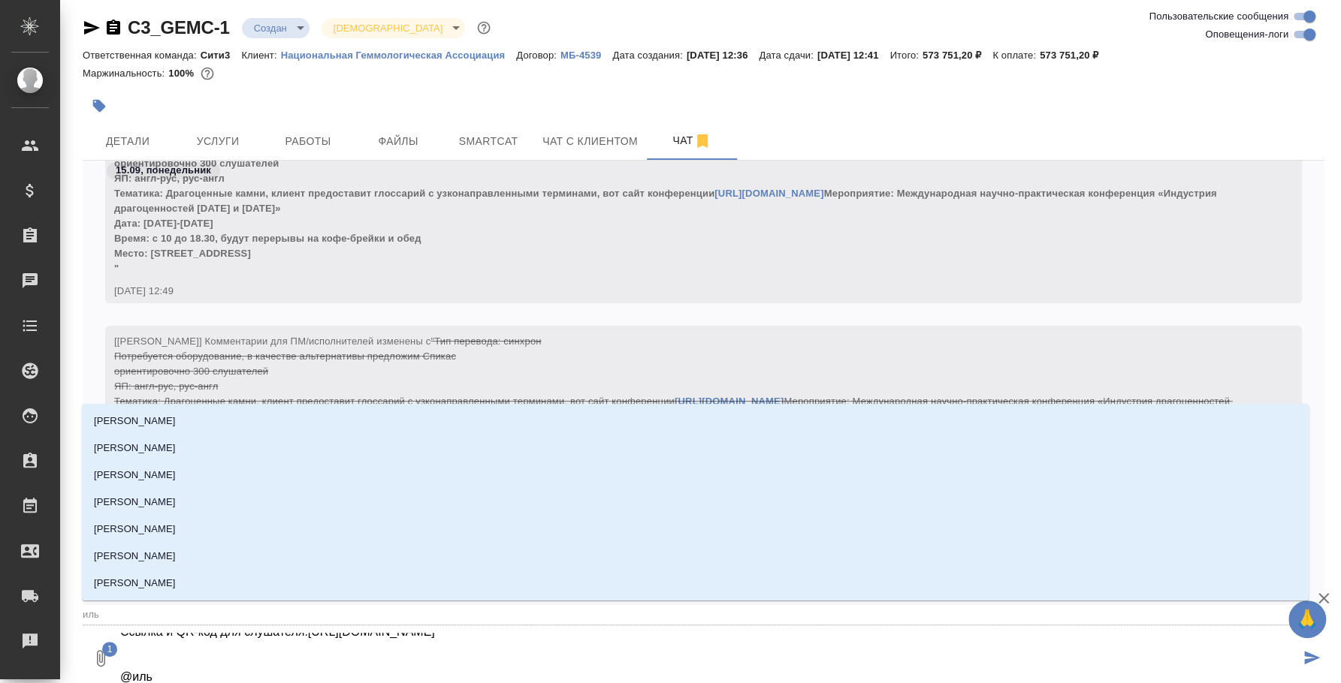
type textarea "Ссылка для спикера: [URL][DOMAIN_NAME] Логин спикера: speaker_iF0mYh4q Пароль с…"
type input "ильн"
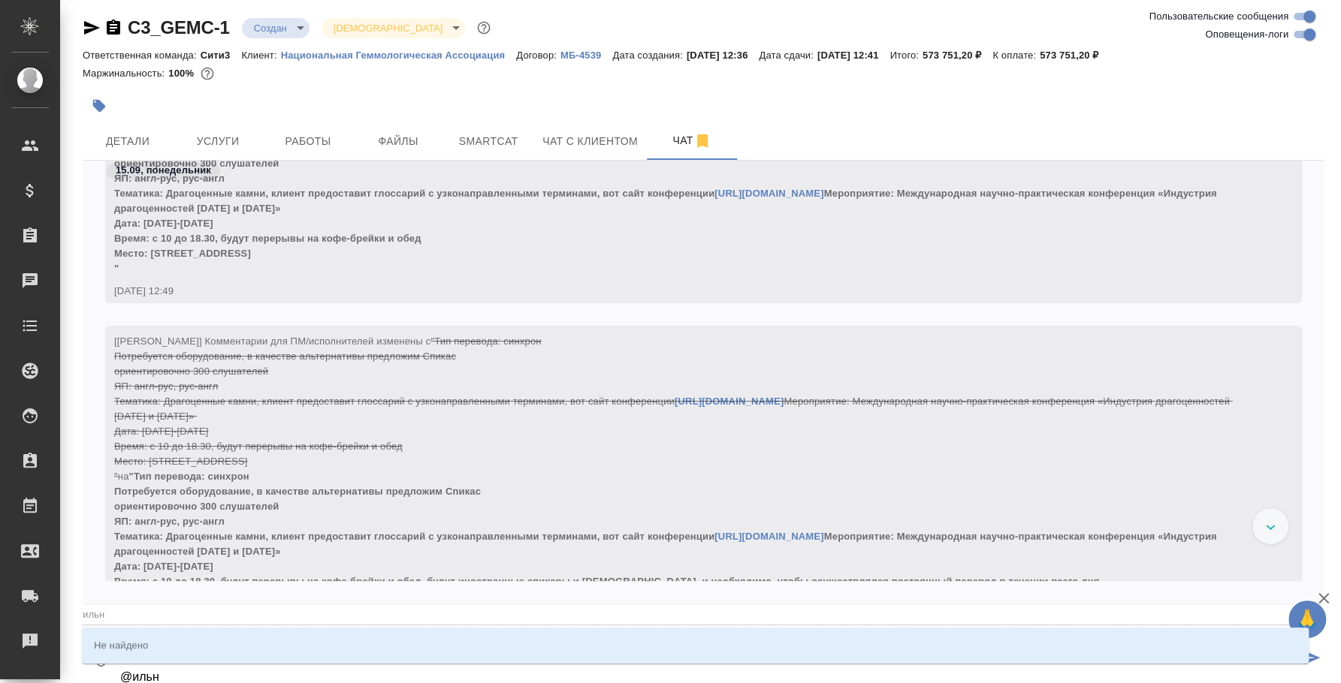
type textarea "Ссылка для спикера: [URL][DOMAIN_NAME] Логин спикера: speaker_iF0mYh4q Пароль с…"
type input "иль"
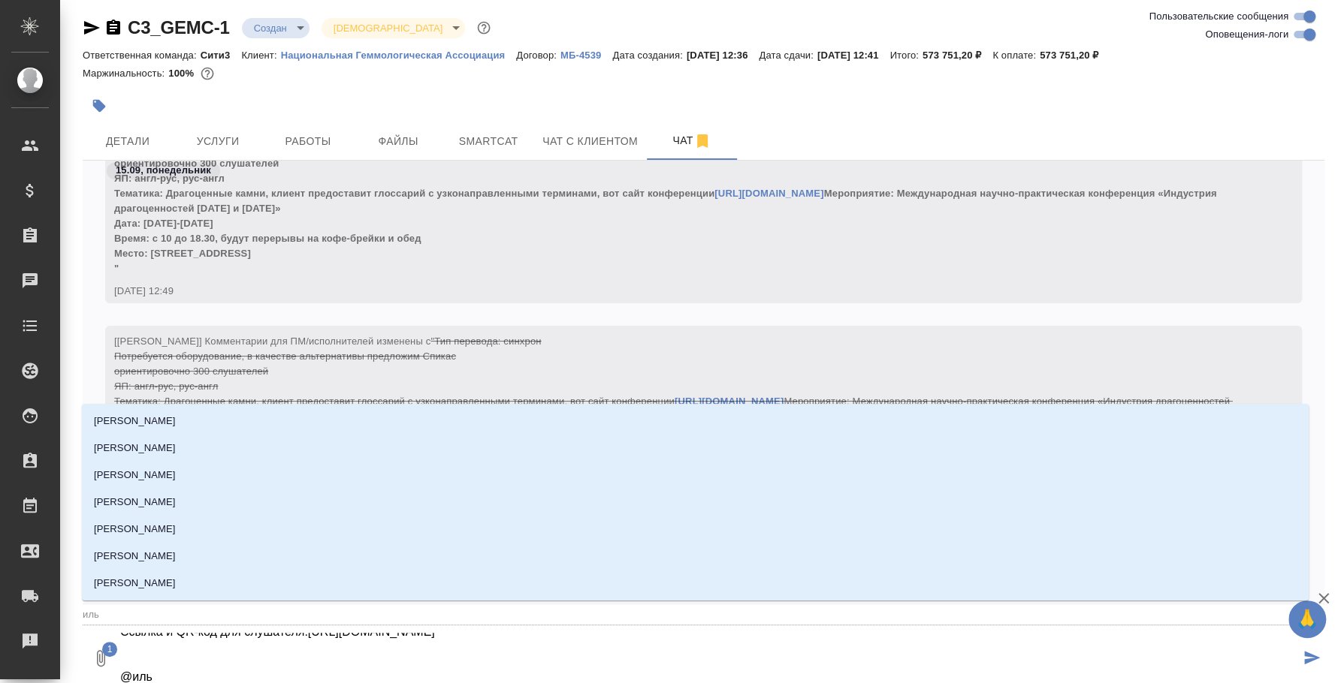
type textarea "Ссылка для спикера: [URL][DOMAIN_NAME] Логин спикера: speaker_iF0mYh4q Пароль с…"
type input "ильи"
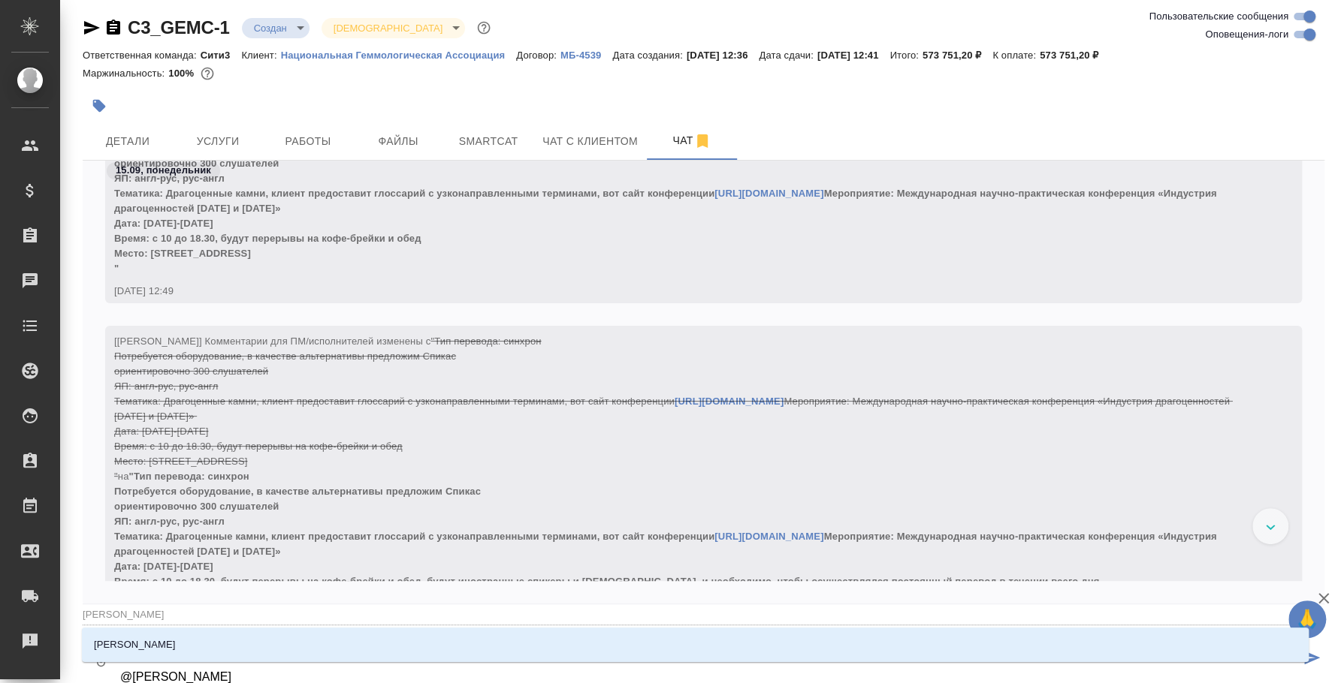
type textarea "Ссылка для спикера: https://speakus.online/original/68d12b414843eee8cb2eaa75 Ло…"
type input "ильин"
type textarea "Ссылка для спикера: https://speakus.online/original/68d12b414843eee8cb2eaa75 Ло…"
type input "ильина"
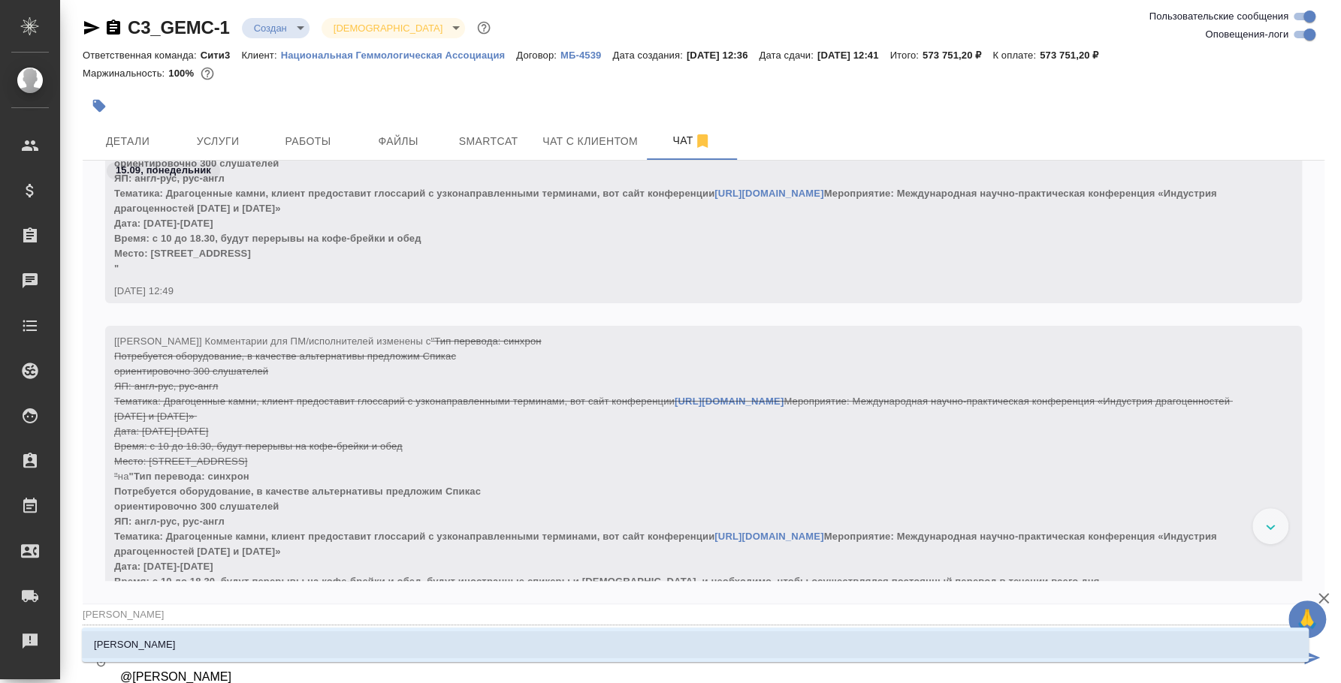
click at [903, 641] on li "Ильина Екатерина" at bounding box center [695, 645] width 1227 height 27
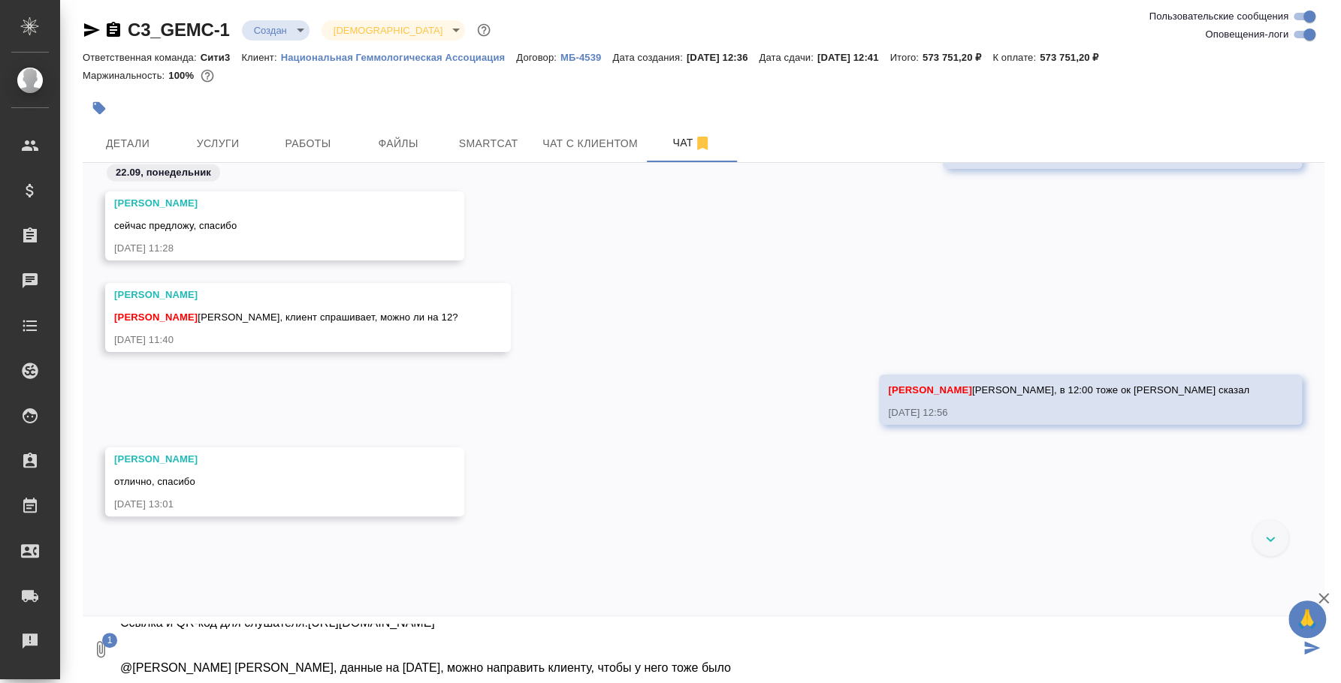
scroll to position [6238, 0]
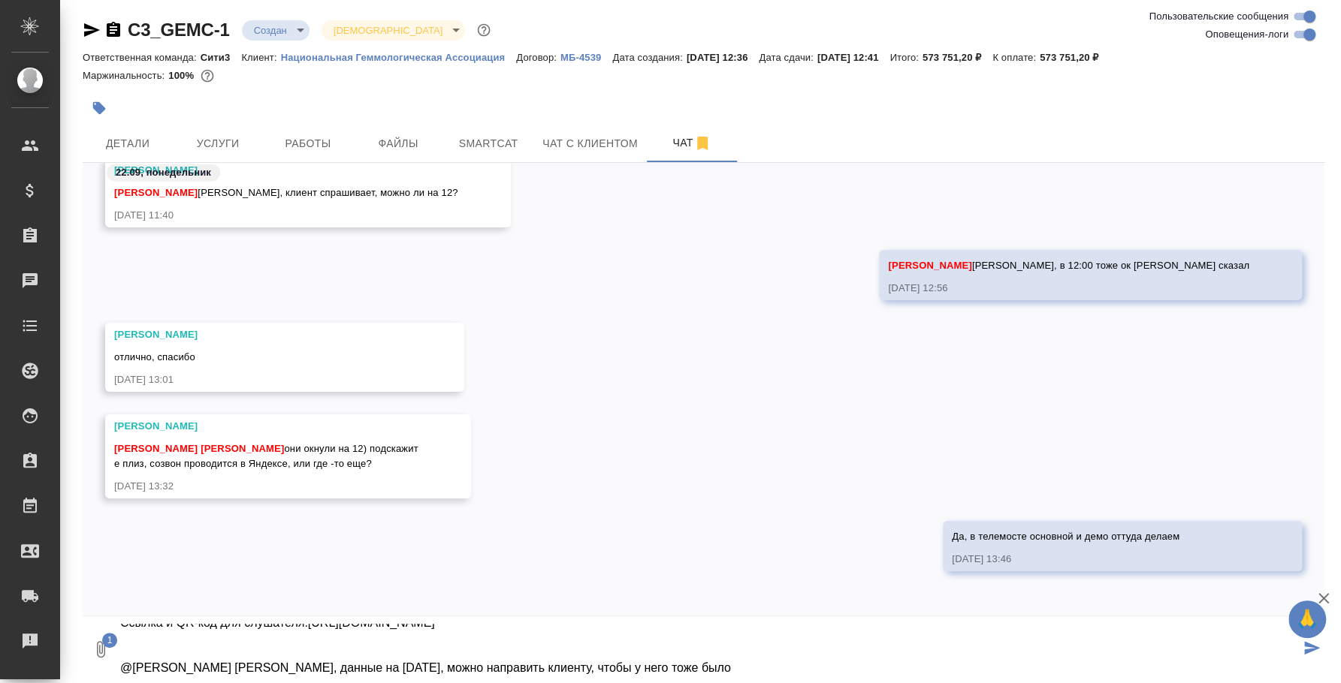
click at [702, 665] on textarea "Ссылка для спикера: https://speakus.online/original/68d12b414843eee8cb2eaa75 Ло…" at bounding box center [709, 649] width 1181 height 51
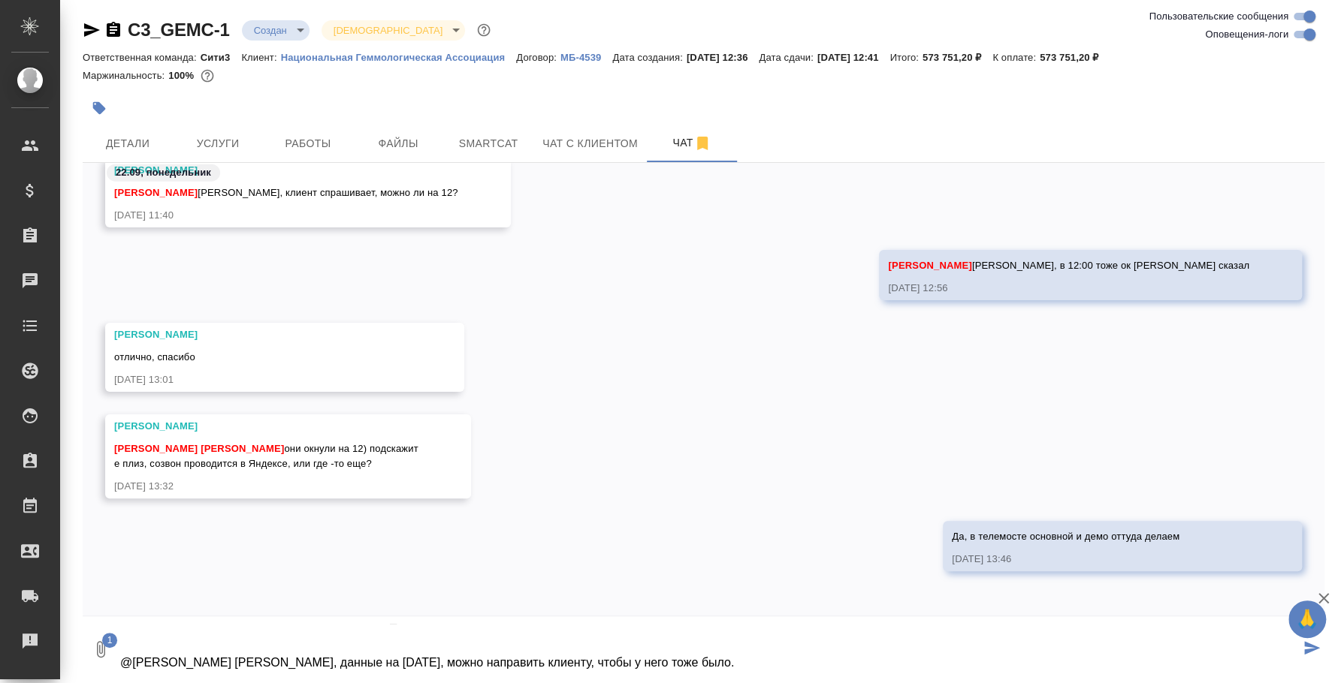
scroll to position [114, 0]
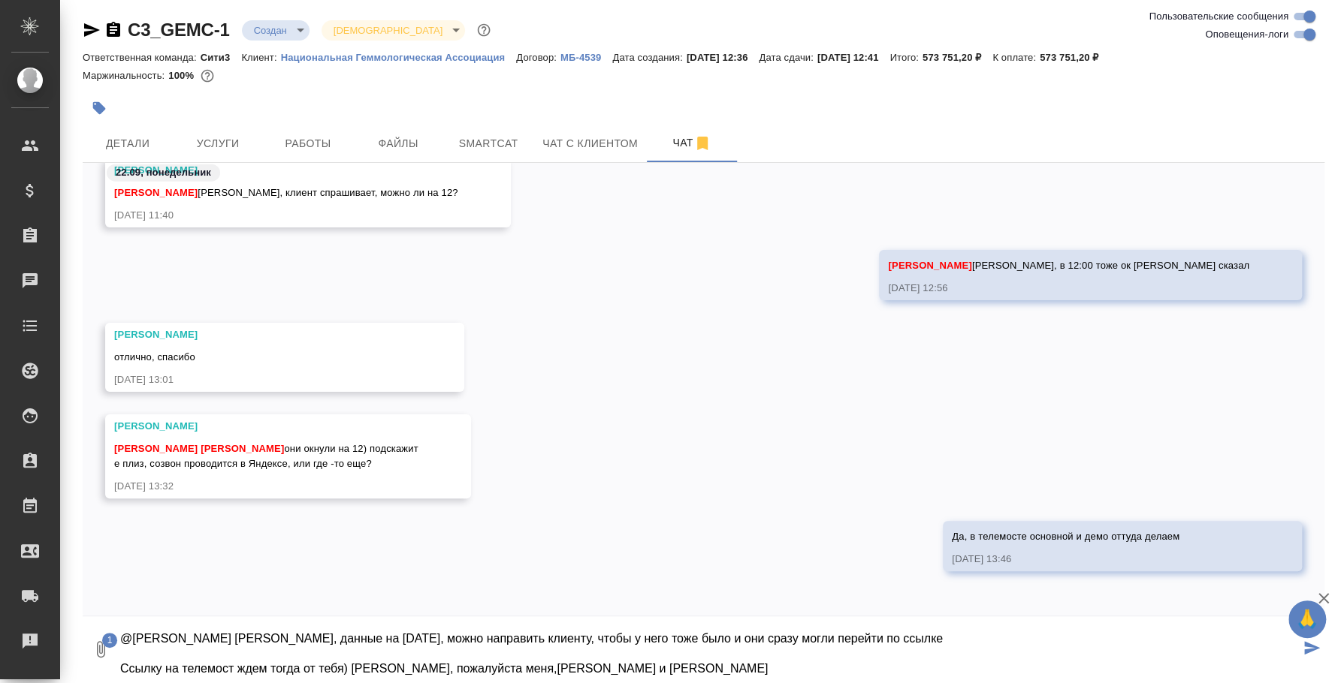
type textarea "Ссылка для спикера: https://speakus.online/original/68d12b414843eee8cb2eaa75 Ло…"
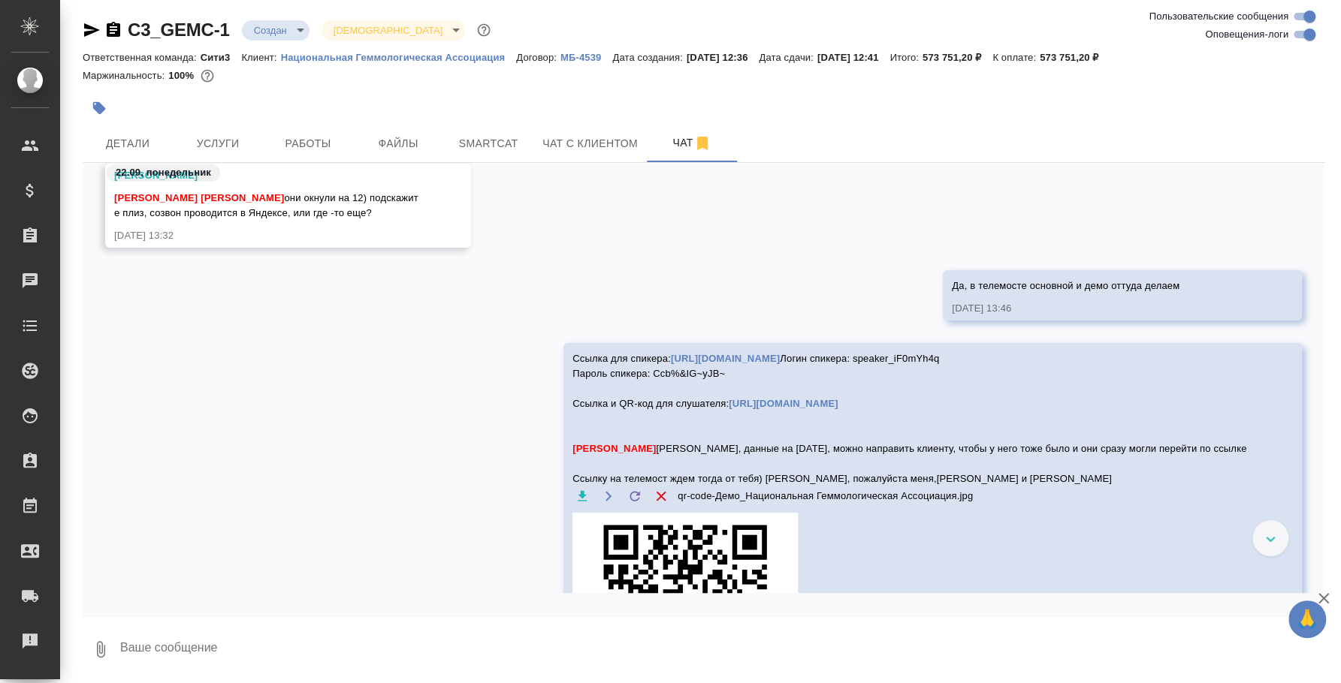
scroll to position [6491, 0]
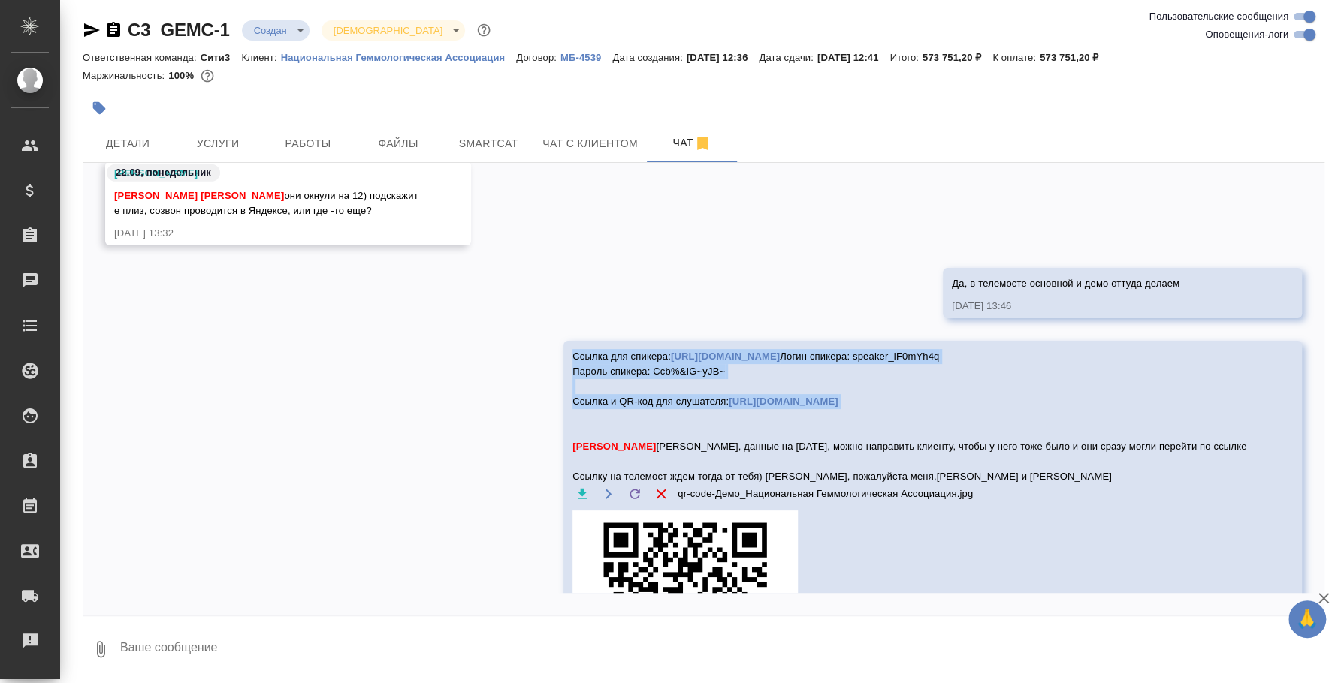
drag, startPoint x: 594, startPoint y: 351, endPoint x: 1088, endPoint y: 427, distance: 499.4
click at [1088, 427] on span "Ссылка для спикера: https://speakus.online/original/68d12b414843eee8cb2eaa75 Ло…" at bounding box center [910, 416] width 677 height 135
copy span "Ссылка для спикера: https://speakus.online/original/68d12b414843eee8cb2eaa75 Ло…"
click at [97, 27] on icon "button" at bounding box center [92, 30] width 18 height 18
copy span "Ссылка для спикера: https://speakus.online/original/68d12b414843eee8cb2eaa75 Ло…"
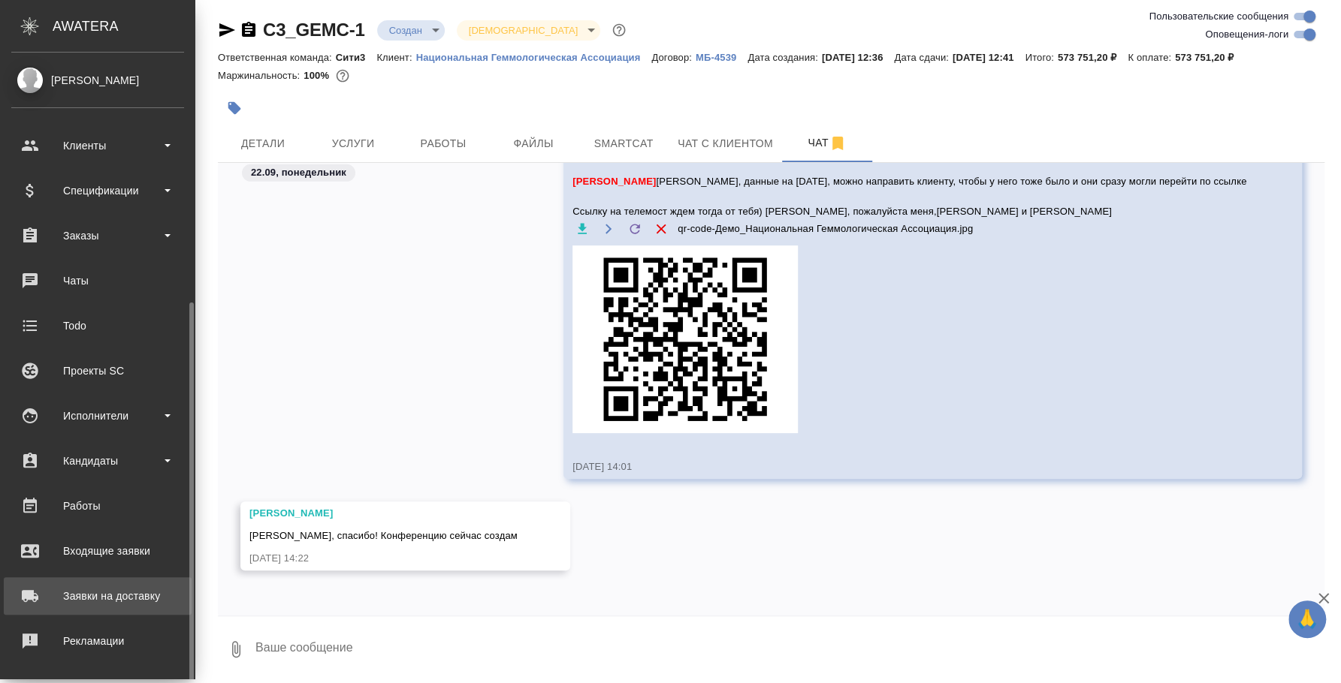
scroll to position [137, 0]
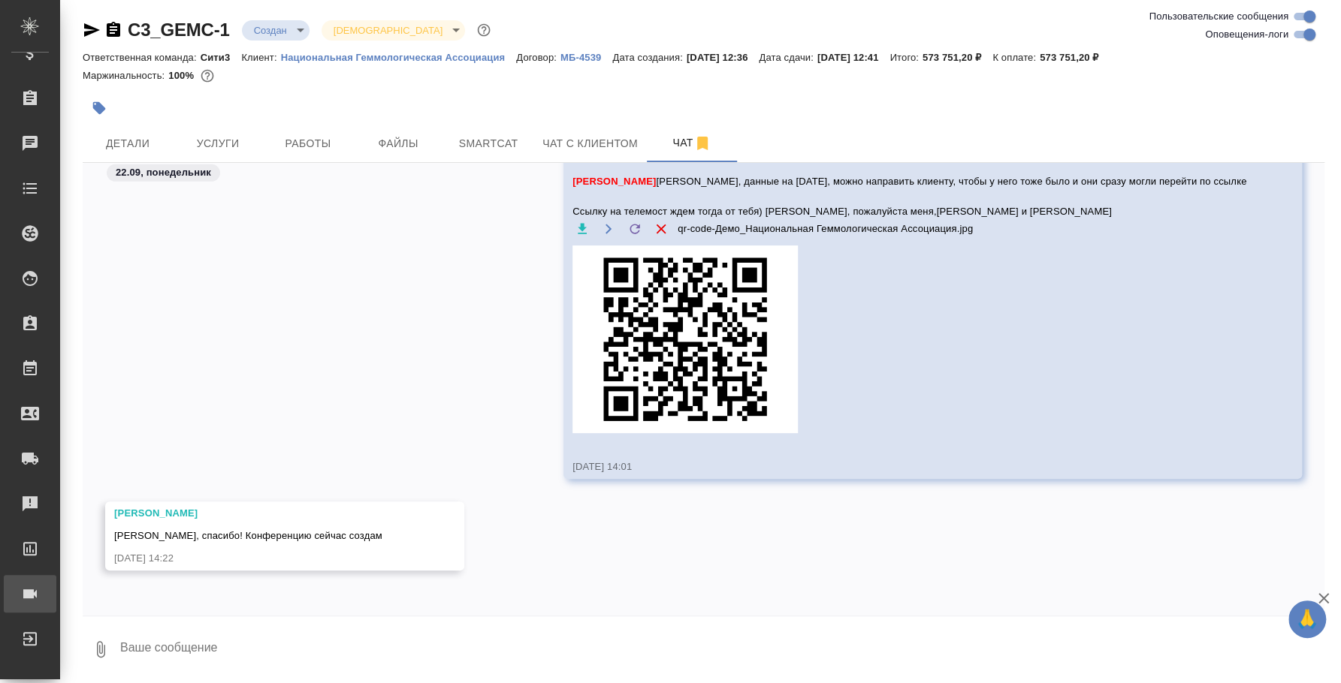
click at [30, 583] on div "Конференции" at bounding box center [11, 594] width 38 height 23
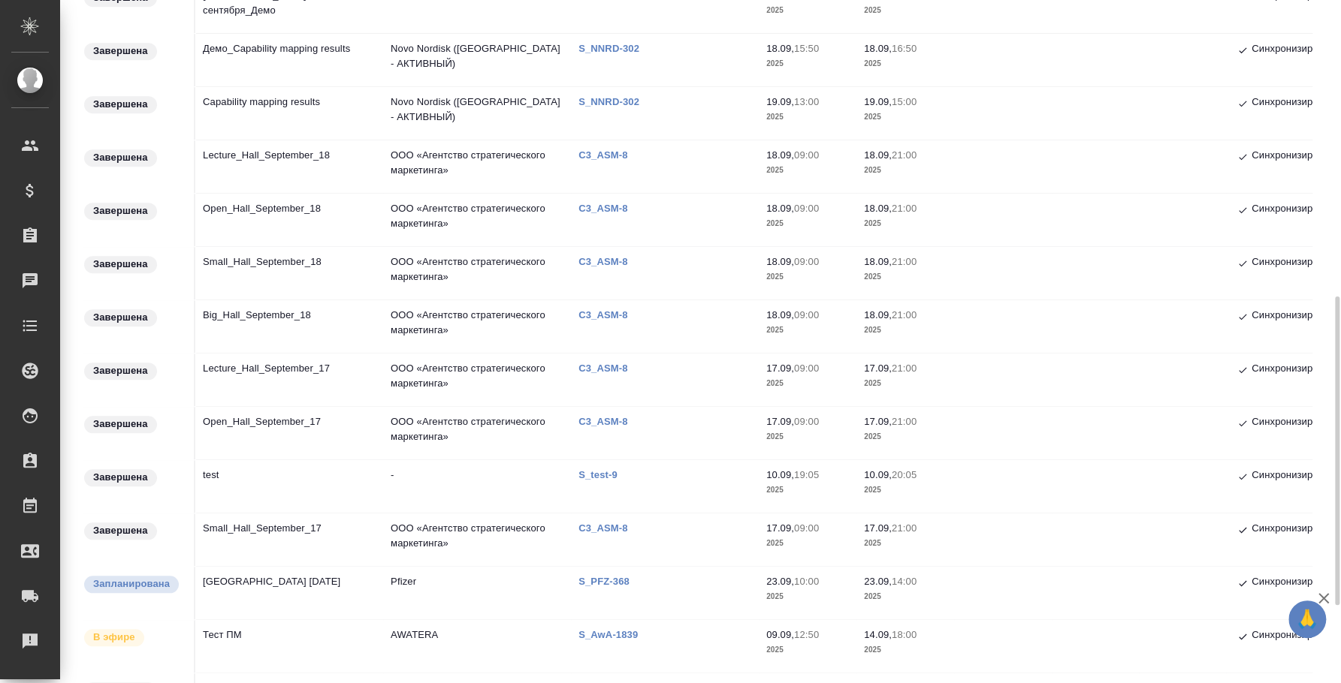
scroll to position [828, 0]
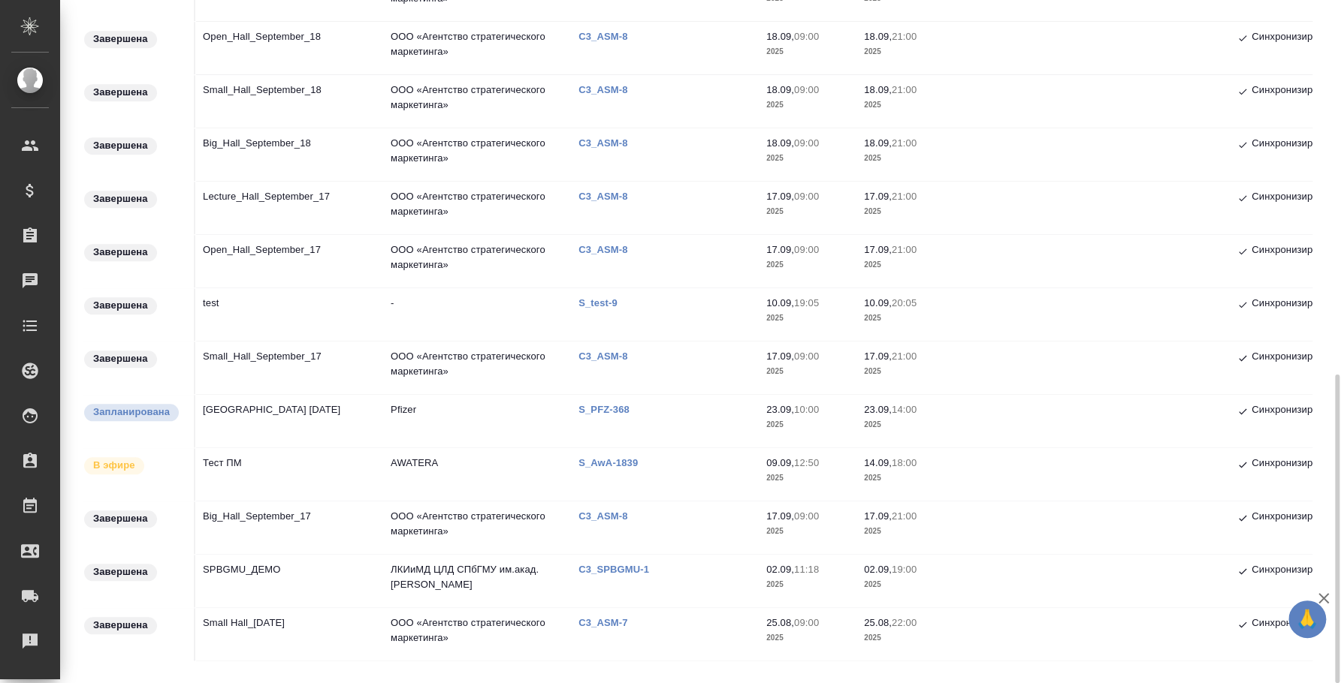
click at [278, 410] on td "Town Hall 23 сентября" at bounding box center [289, 421] width 188 height 53
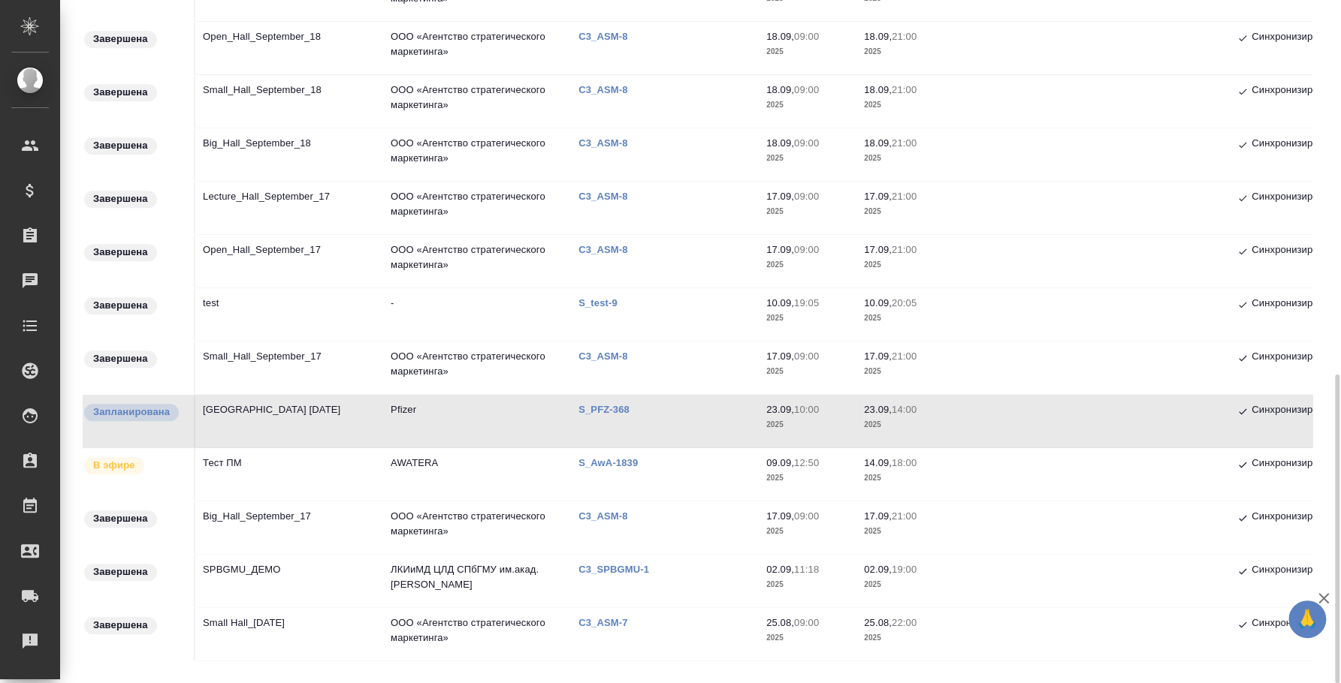
click at [278, 410] on td "Town Hall 23 сентября" at bounding box center [289, 421] width 188 height 53
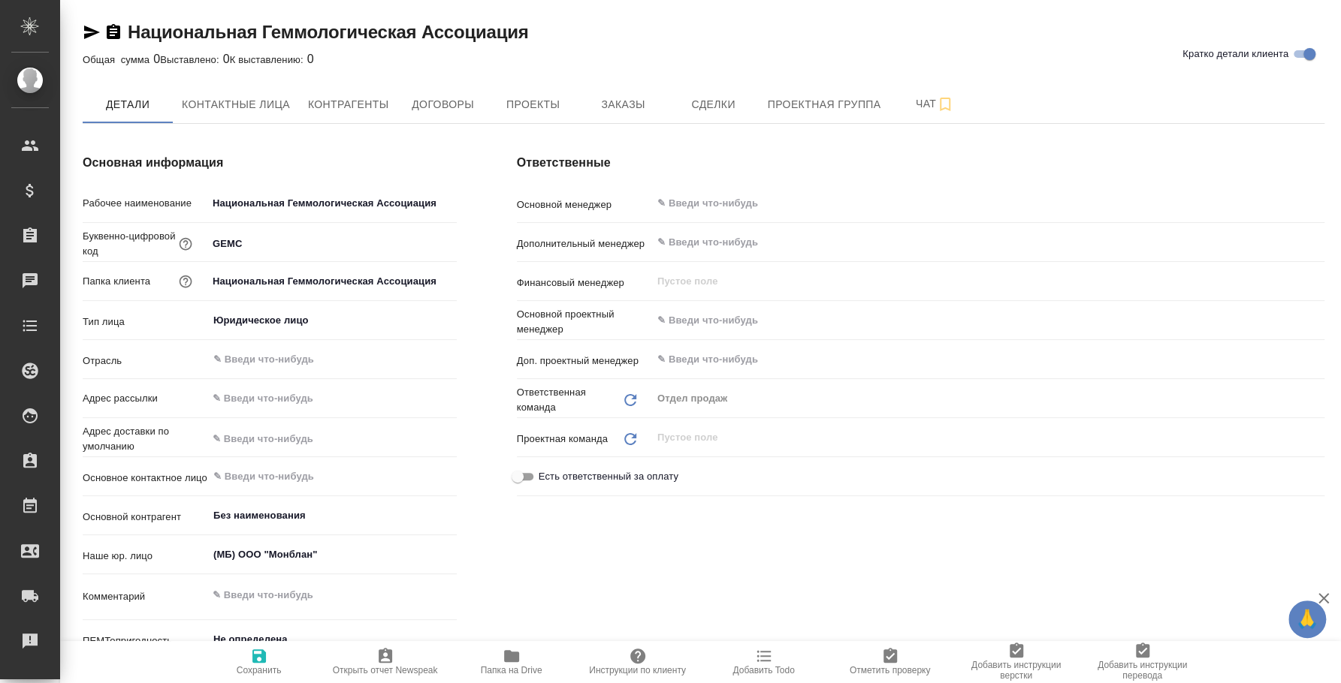
type textarea "x"
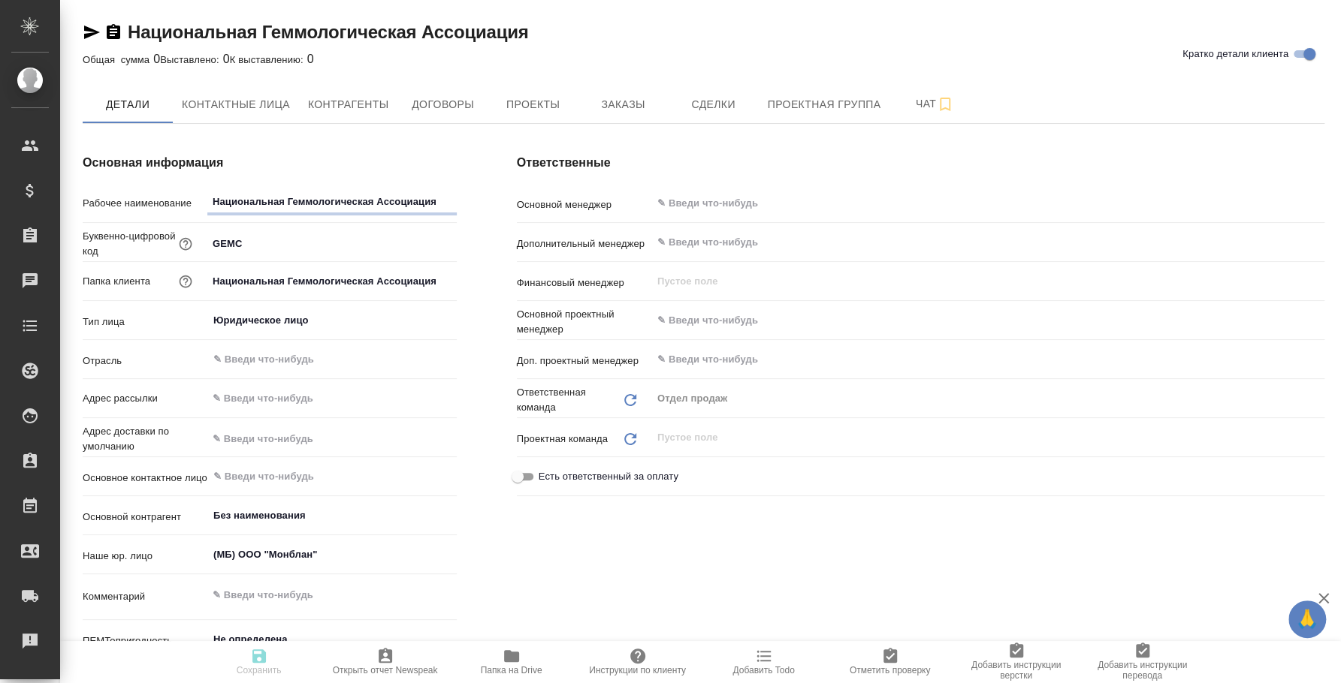
type textarea "x"
click at [297, 200] on input "Национальная Геммологическая Ассоциация" at bounding box center [331, 202] width 249 height 22
click at [297, 200] on input "Национальная Геммологическая Ассоциация" at bounding box center [332, 203] width 248 height 22
type input "0"
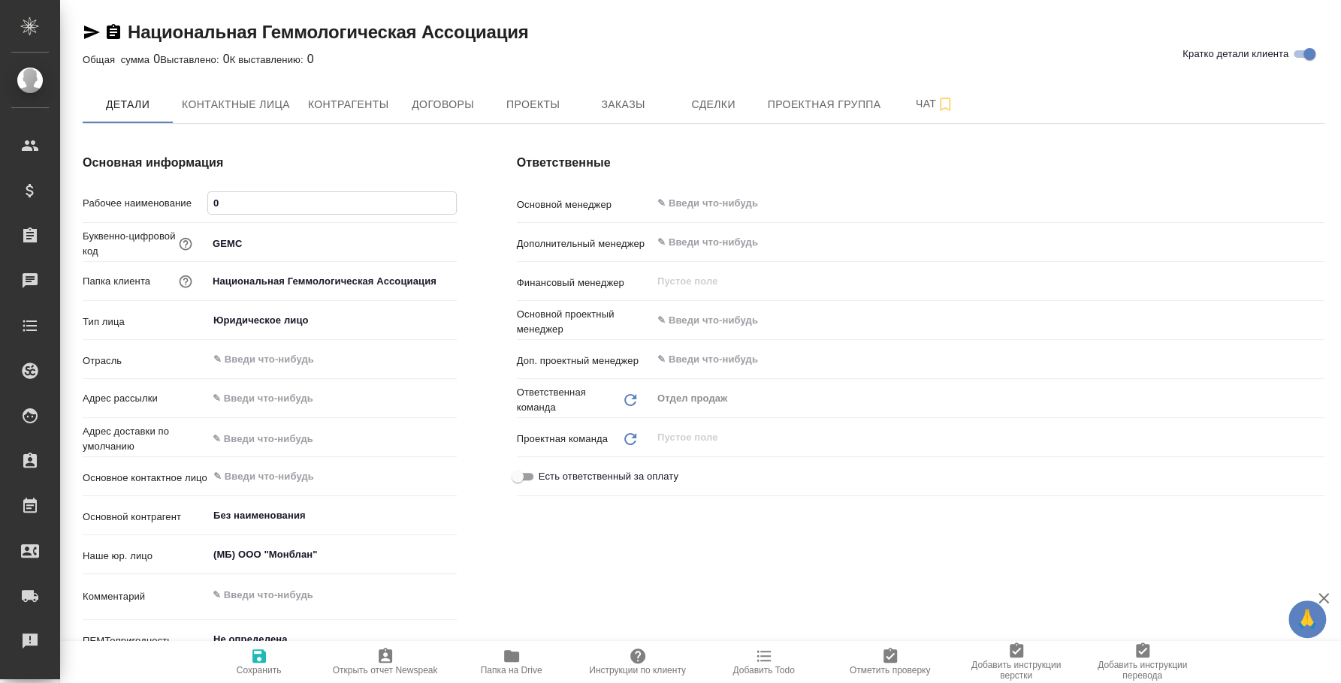
type textarea "x"
type input "00"
type textarea "x"
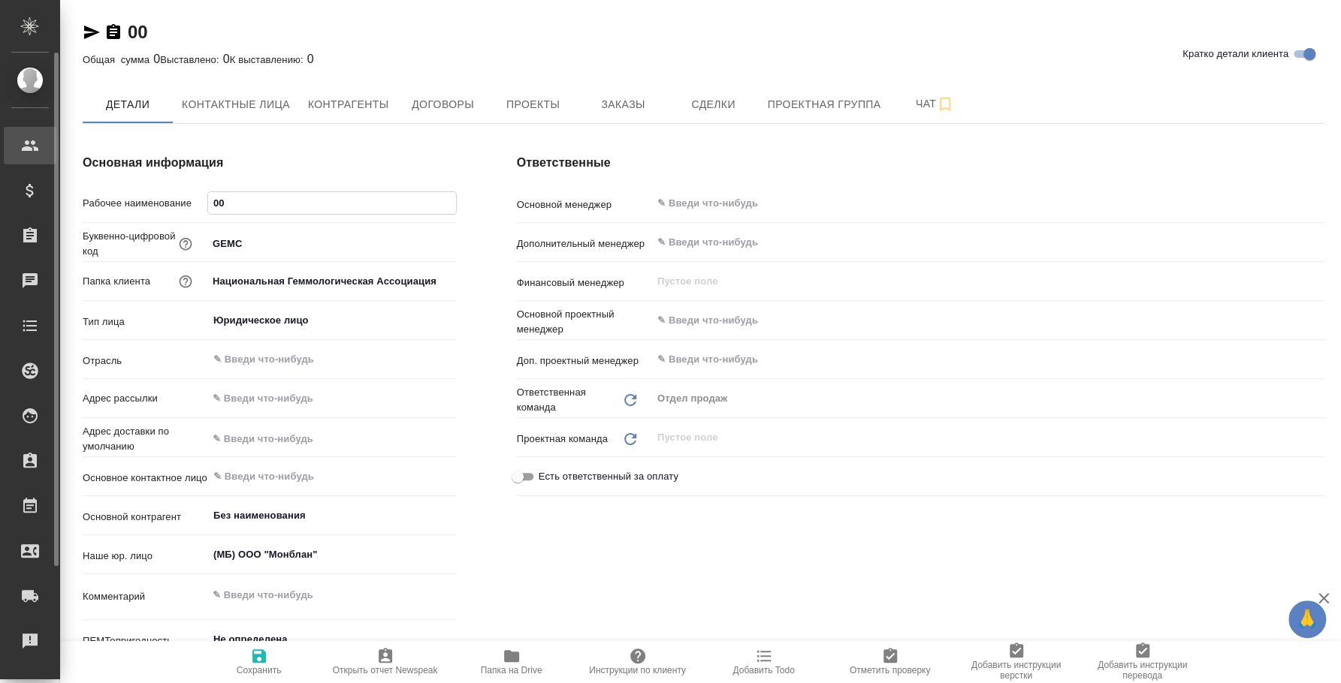
type textarea "x"
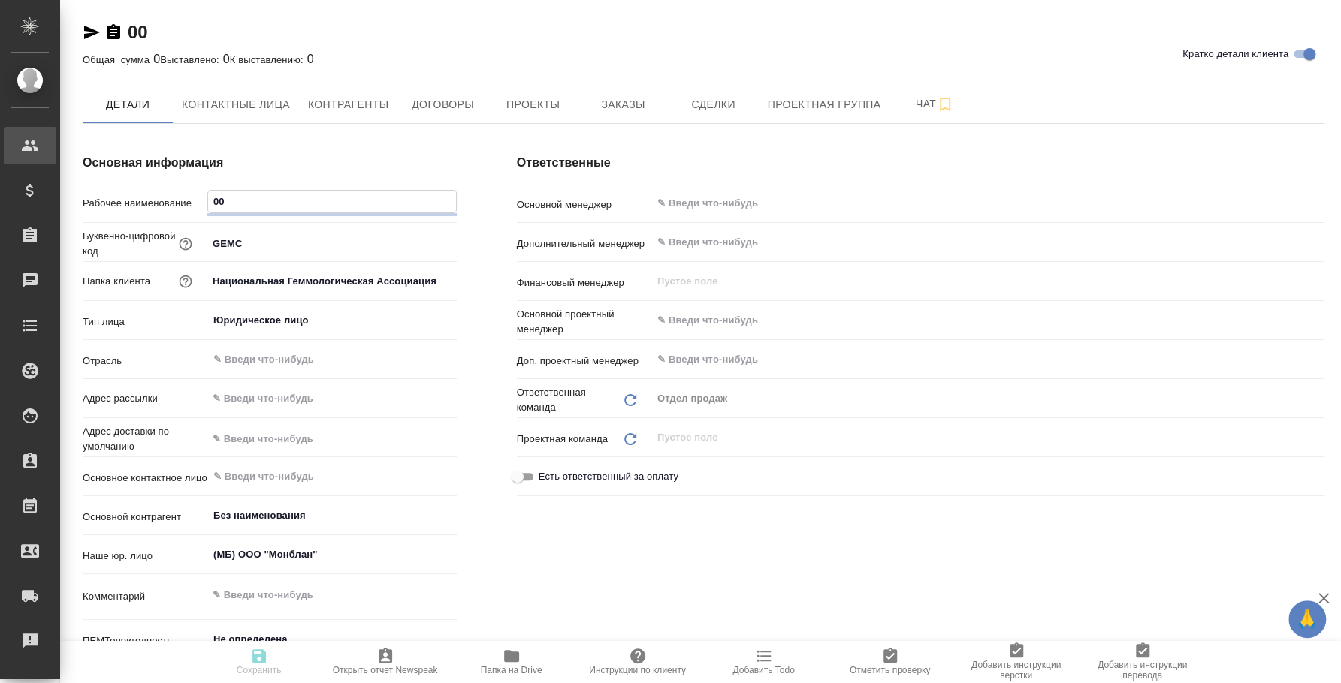
type textarea "x"
type input "00"
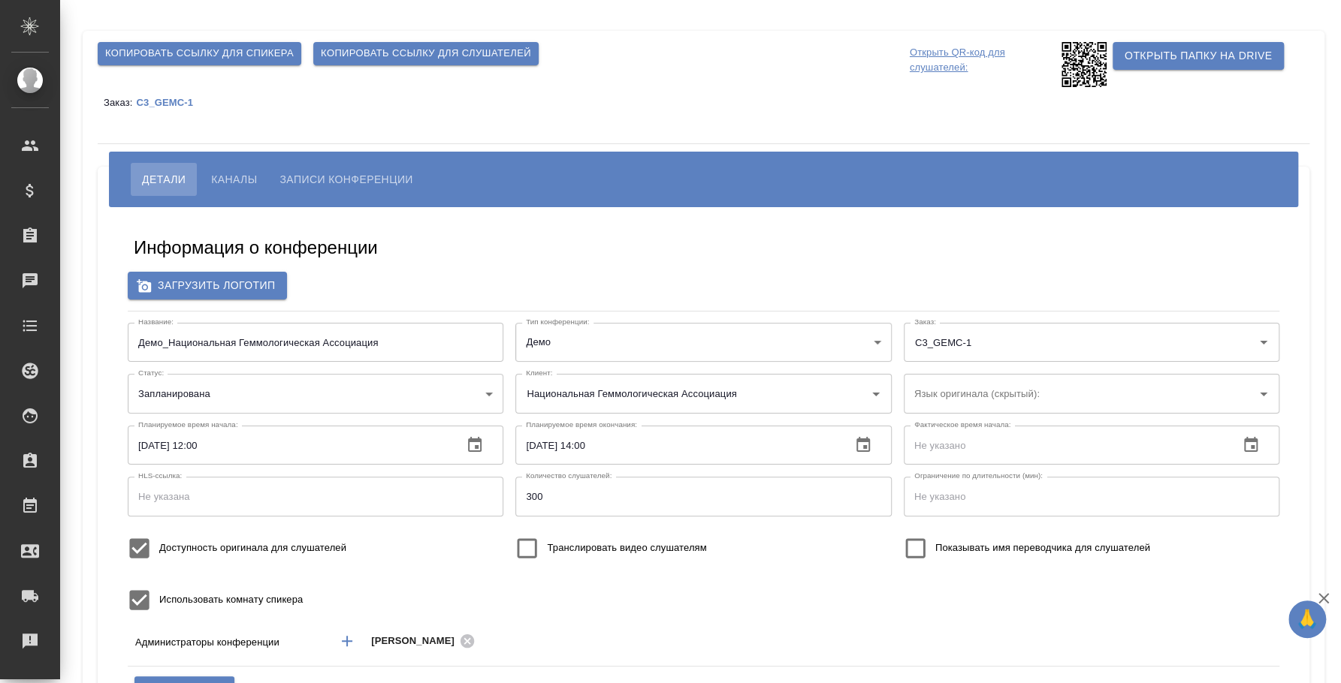
type input "300"
click at [423, 52] on span "Копировать ссылку для слушателей" at bounding box center [426, 53] width 210 height 17
click at [964, 59] on p "Открыть QR-код для слушателей:" at bounding box center [984, 64] width 148 height 45
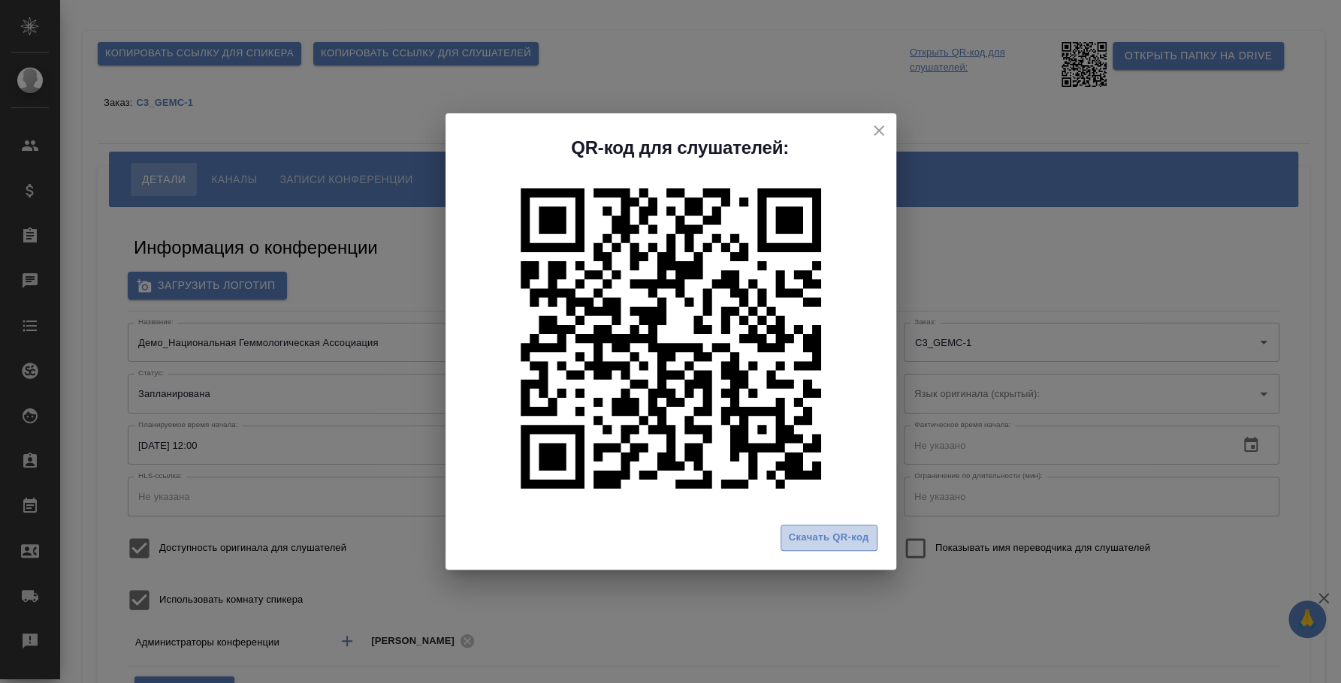
click at [793, 530] on span "Скачать QR-код" at bounding box center [829, 538] width 80 height 17
click at [671, 60] on div "QR-код для слушателей: Скачать QR-код" at bounding box center [670, 341] width 1341 height 683
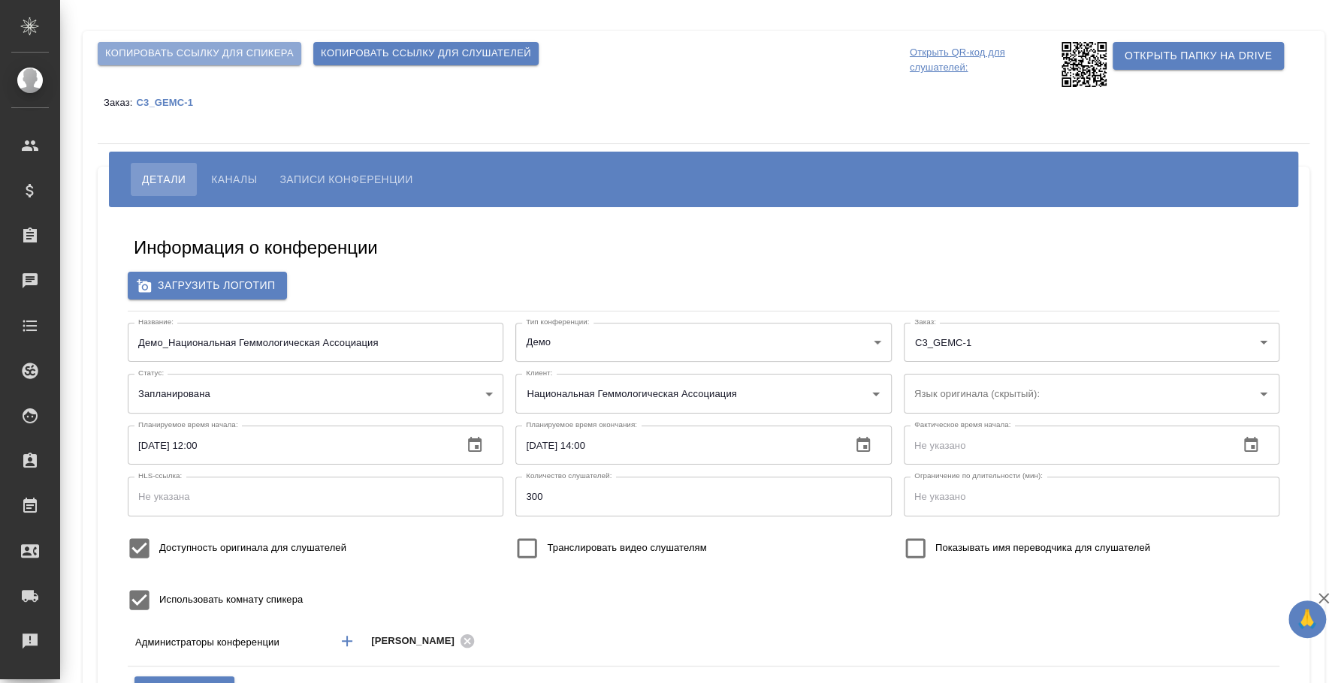
click at [243, 50] on span "Копировать ссылку для спикера" at bounding box center [199, 53] width 189 height 17
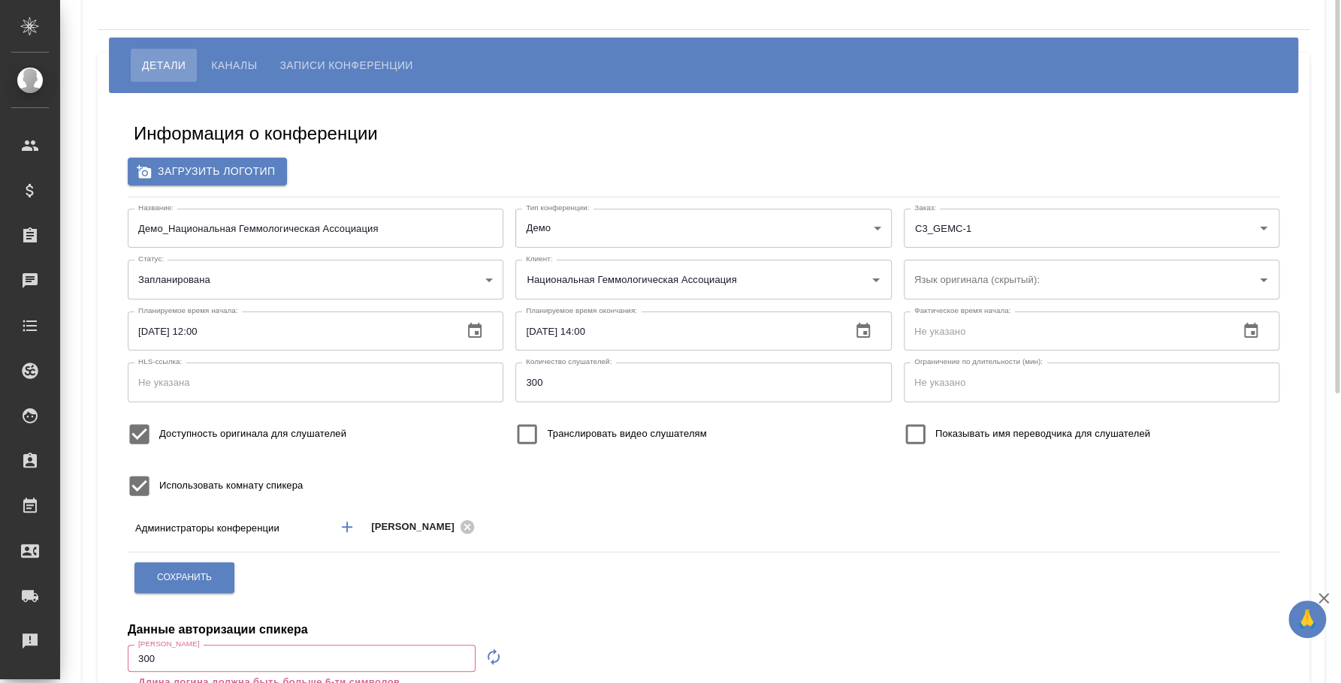
scroll to position [20, 0]
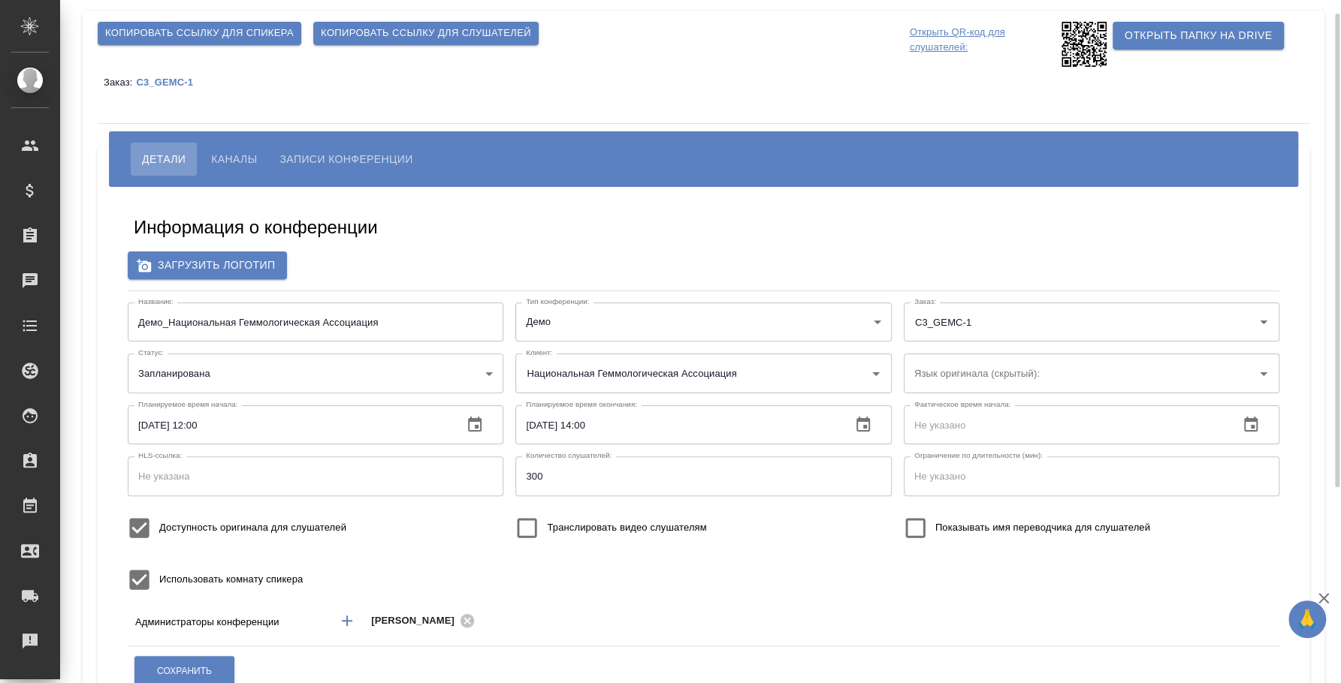
click at [862, 428] on icon "button" at bounding box center [863, 425] width 18 height 18
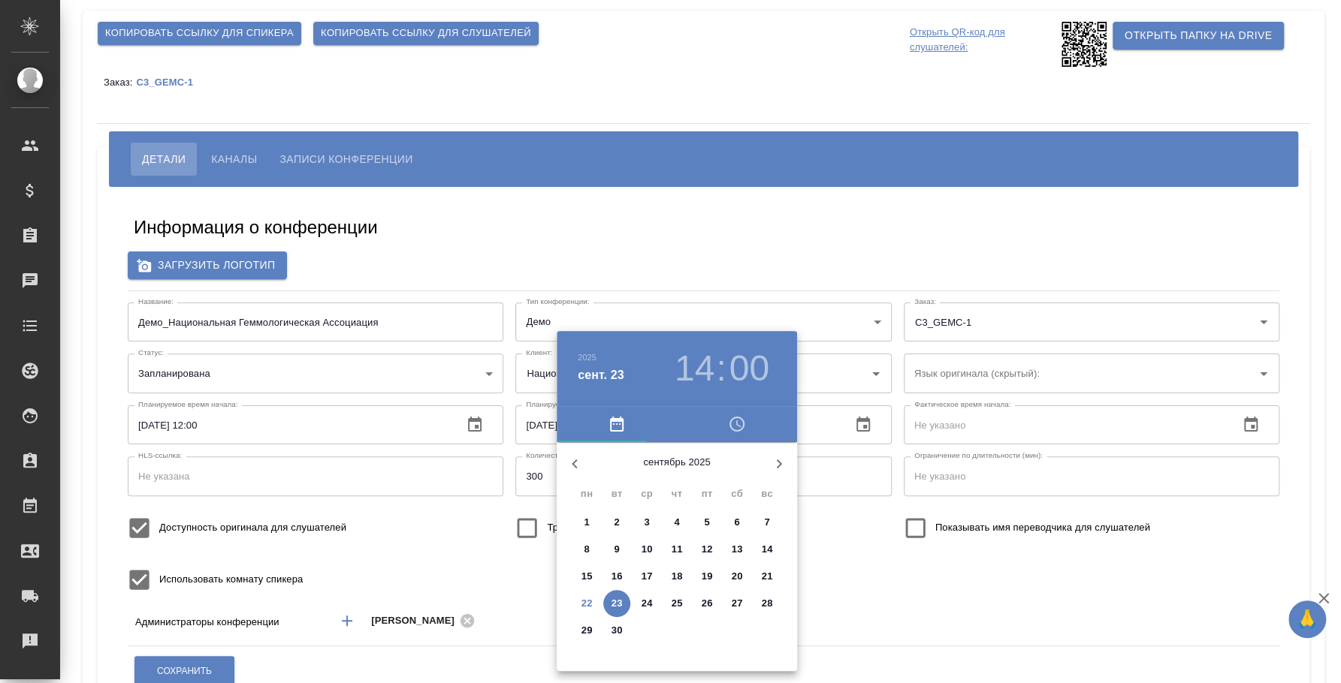
click at [629, 596] on span "23" at bounding box center [616, 603] width 27 height 15
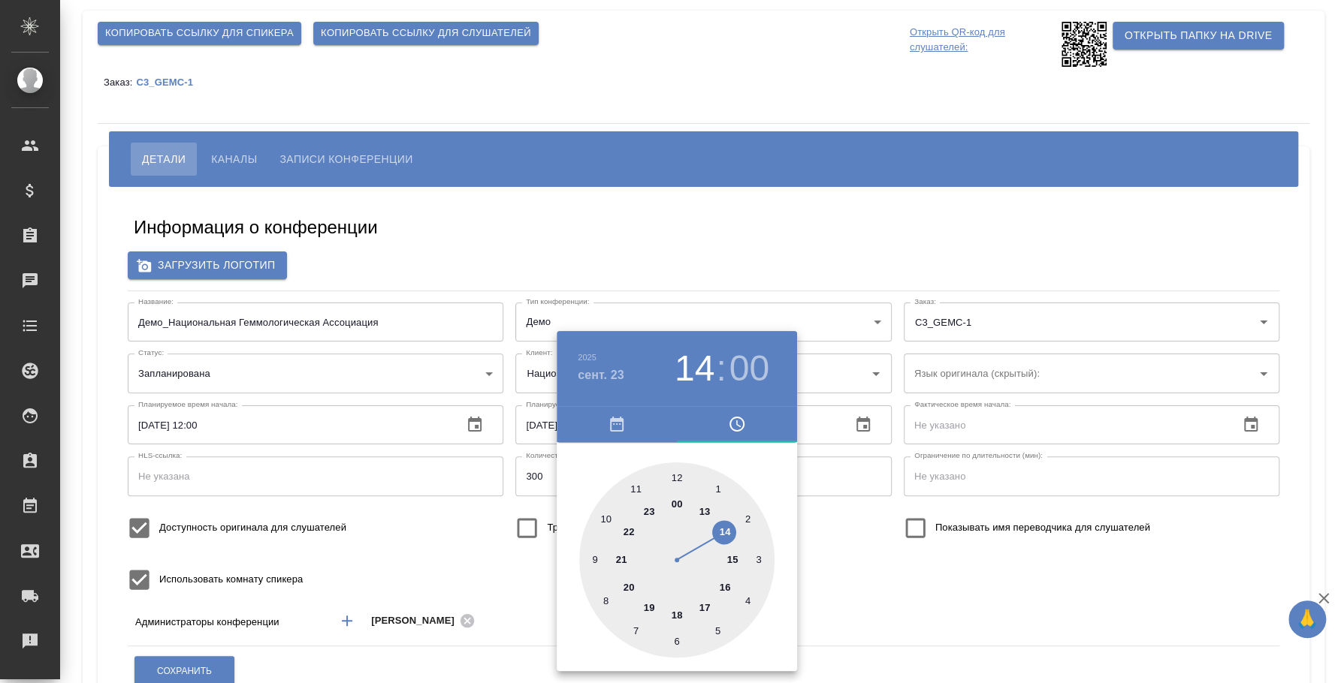
click at [840, 537] on div at bounding box center [670, 341] width 1341 height 683
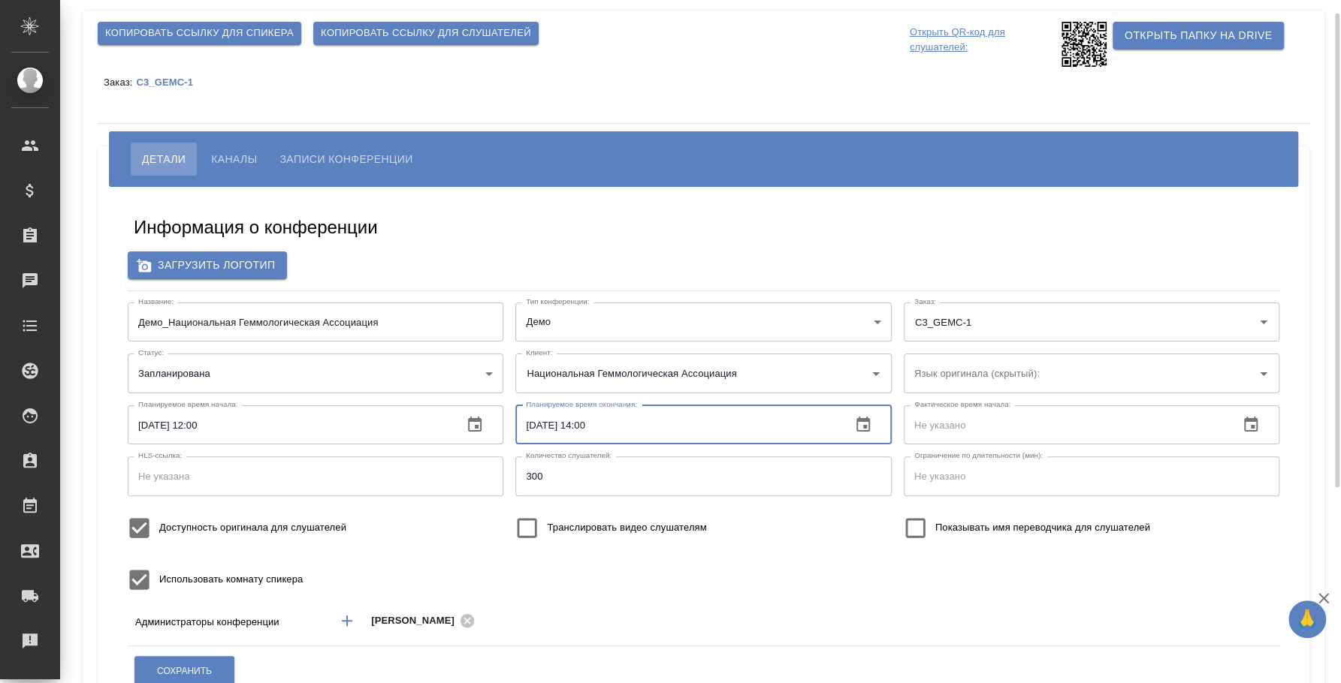
drag, startPoint x: 585, startPoint y: 428, endPoint x: 666, endPoint y: 433, distance: 81.2
click at [666, 433] on input "23.09.2025 14:00" at bounding box center [676, 425] width 323 height 39
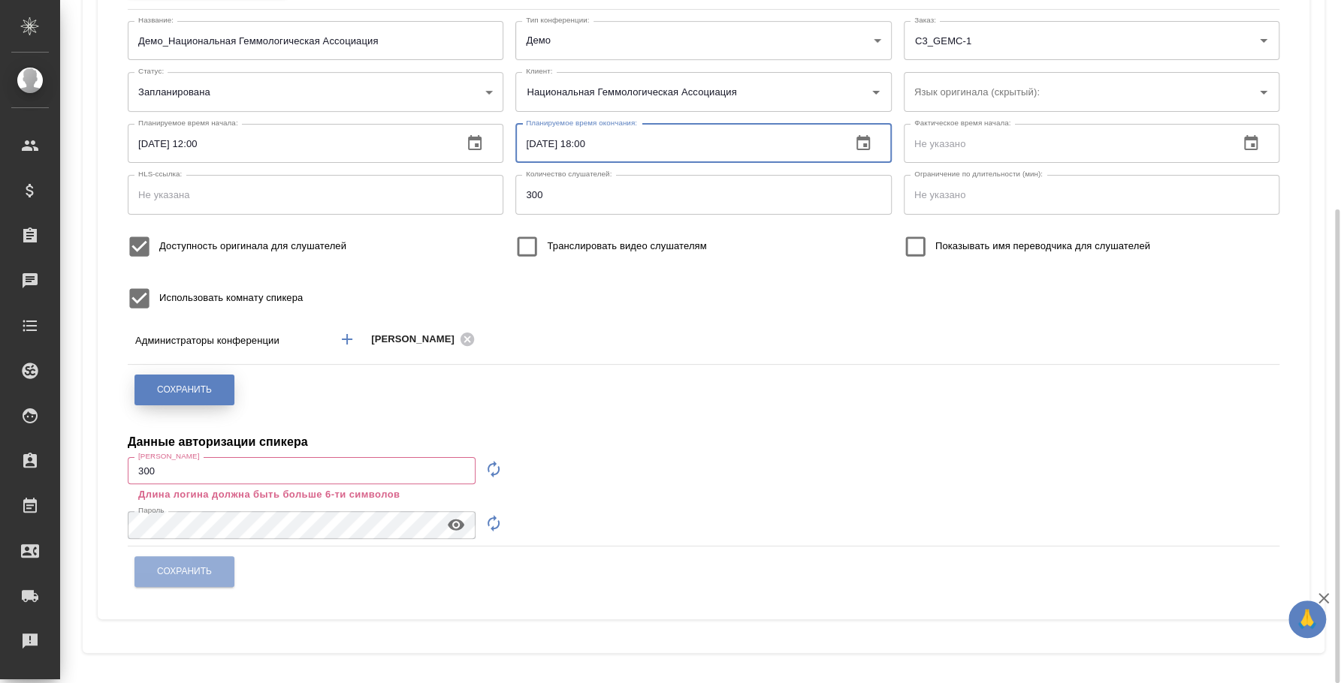
type input "23.09.2025 18:00"
click at [206, 381] on button "Сохранить" at bounding box center [184, 390] width 100 height 31
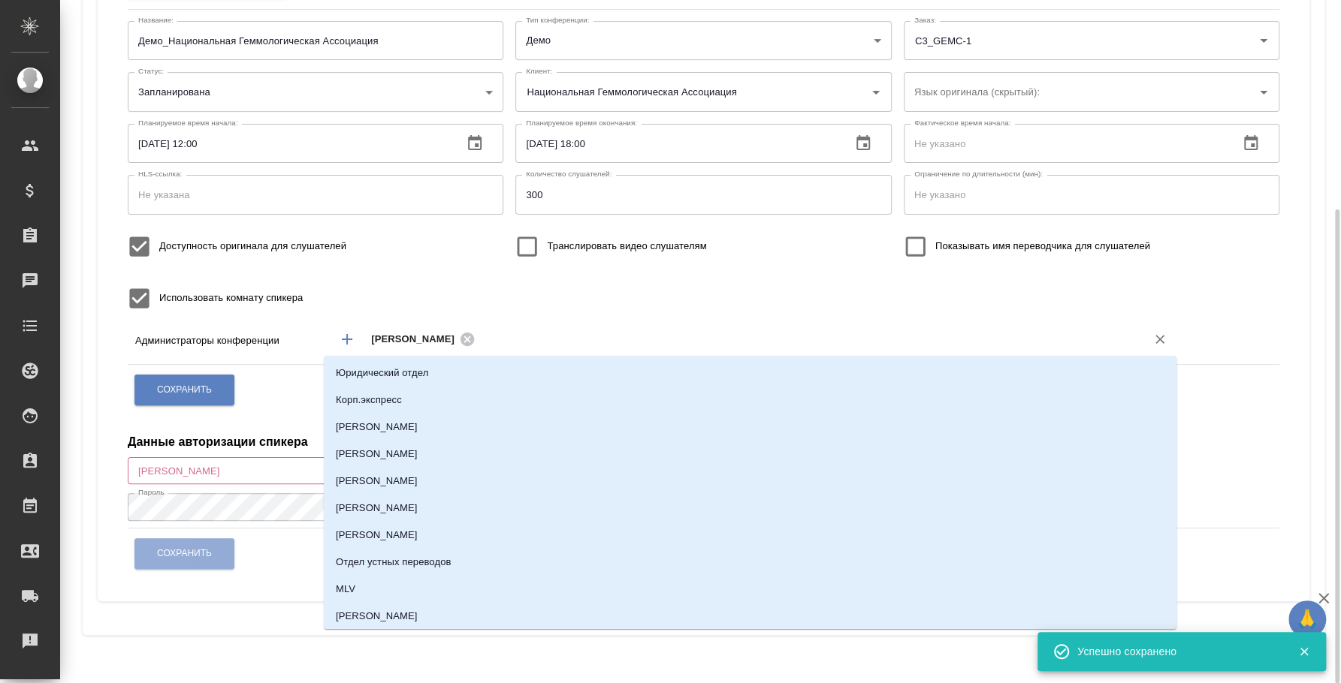
click at [702, 333] on input "text" at bounding box center [800, 339] width 643 height 18
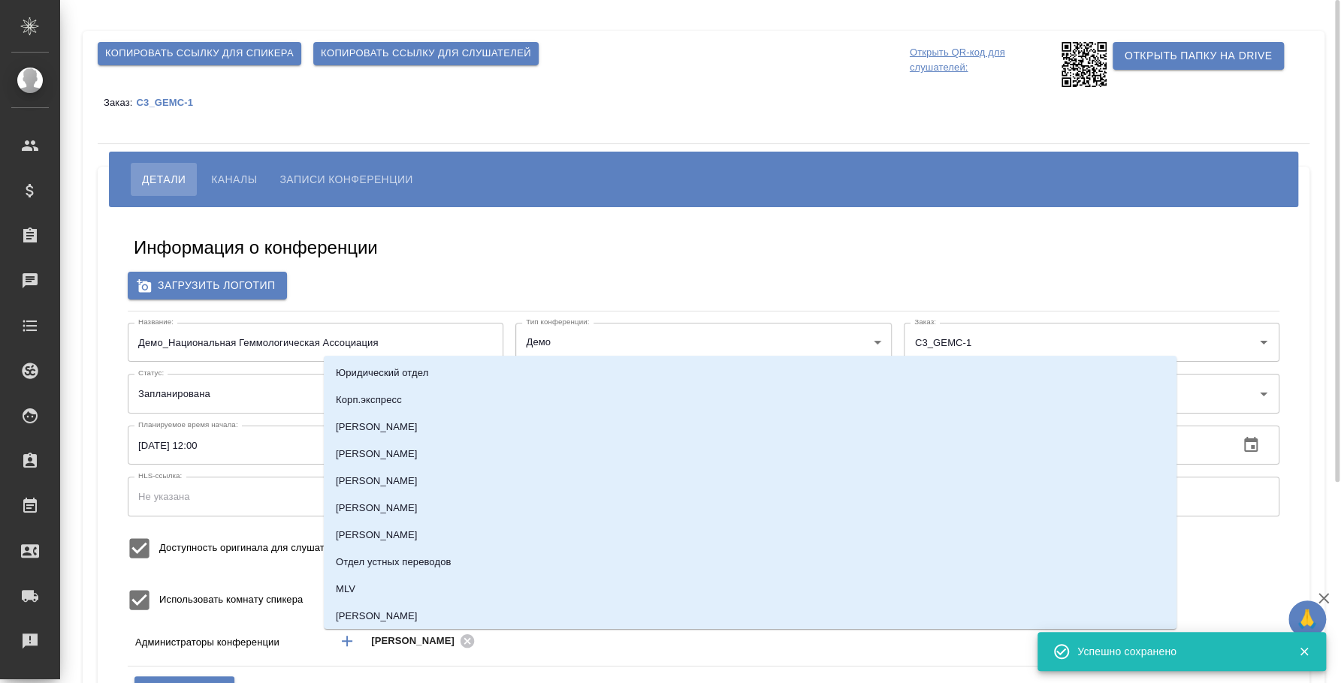
click at [747, 240] on div "Информация о конференции" at bounding box center [703, 251] width 1139 height 30
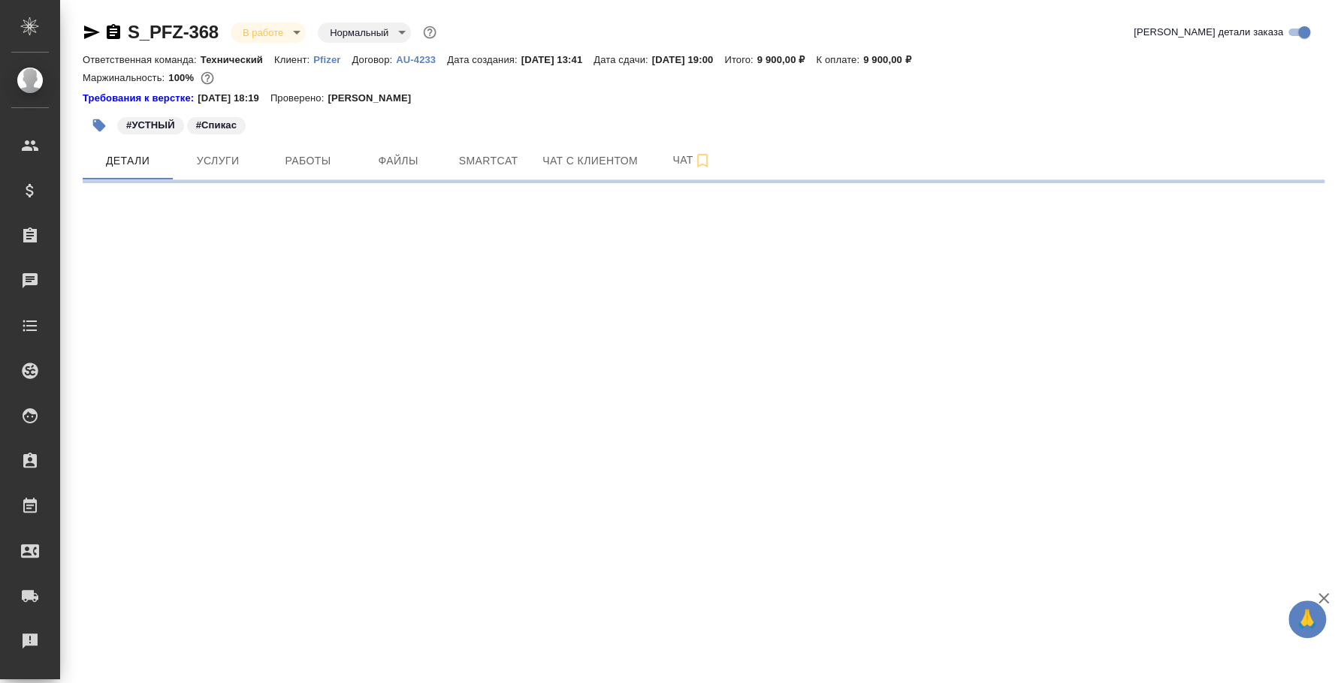
select select "RU"
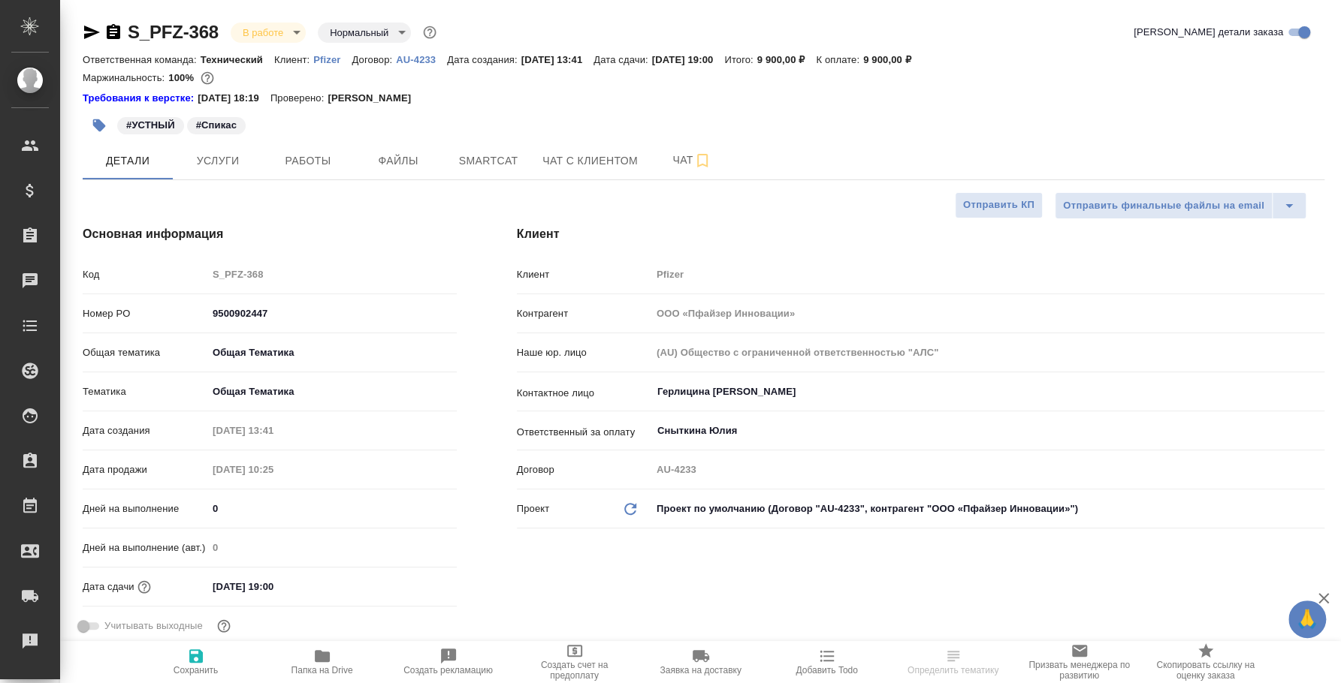
type textarea "x"
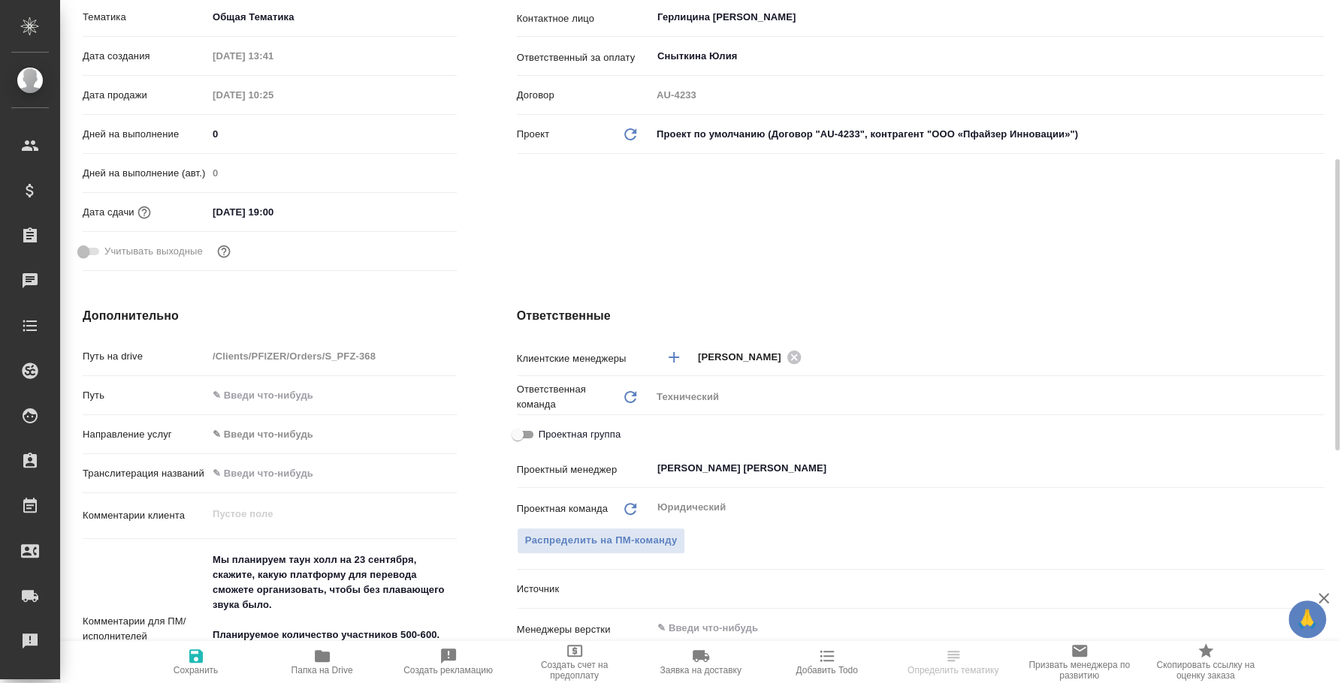
type textarea "x"
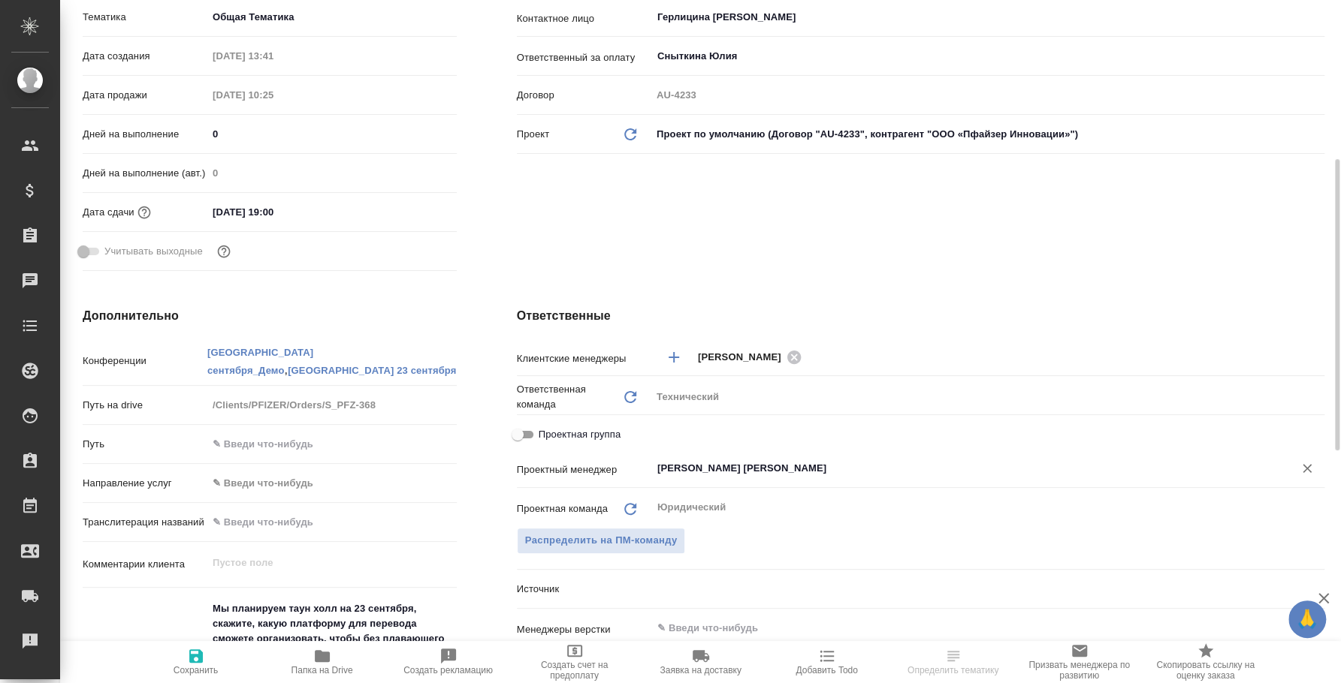
scroll to position [0, 0]
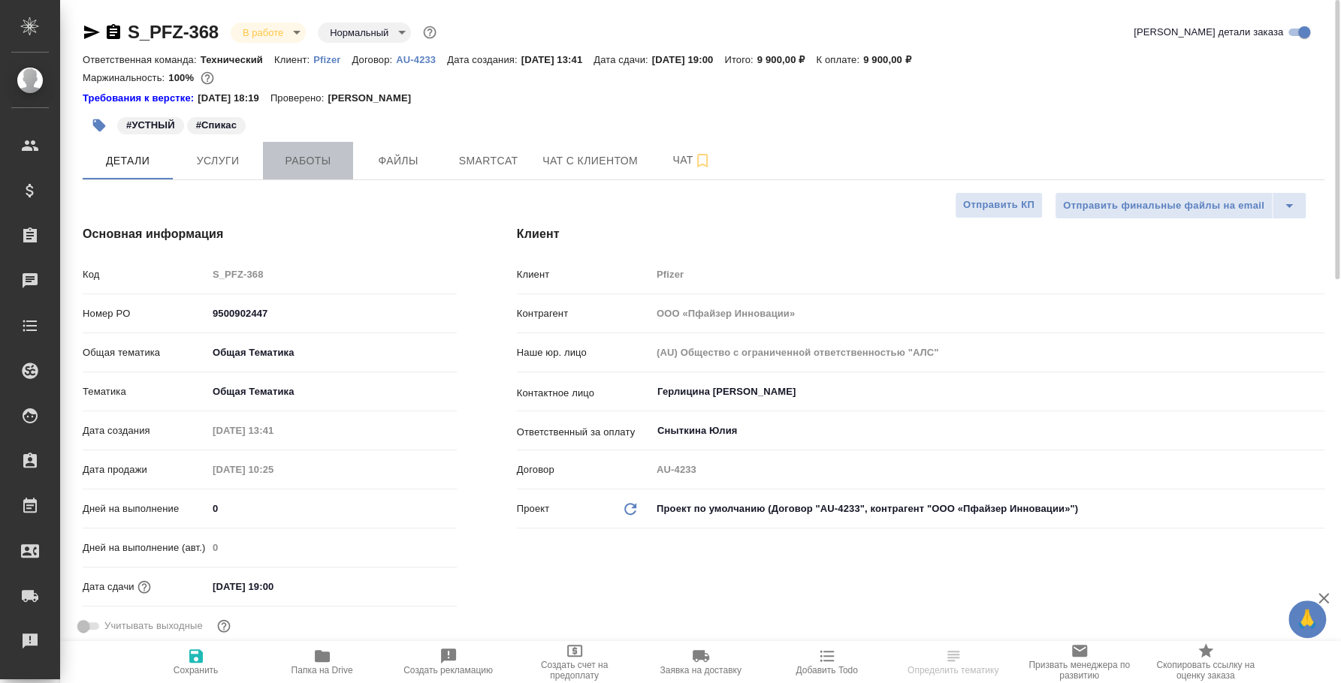
click at [307, 170] on button "Работы" at bounding box center [308, 161] width 90 height 38
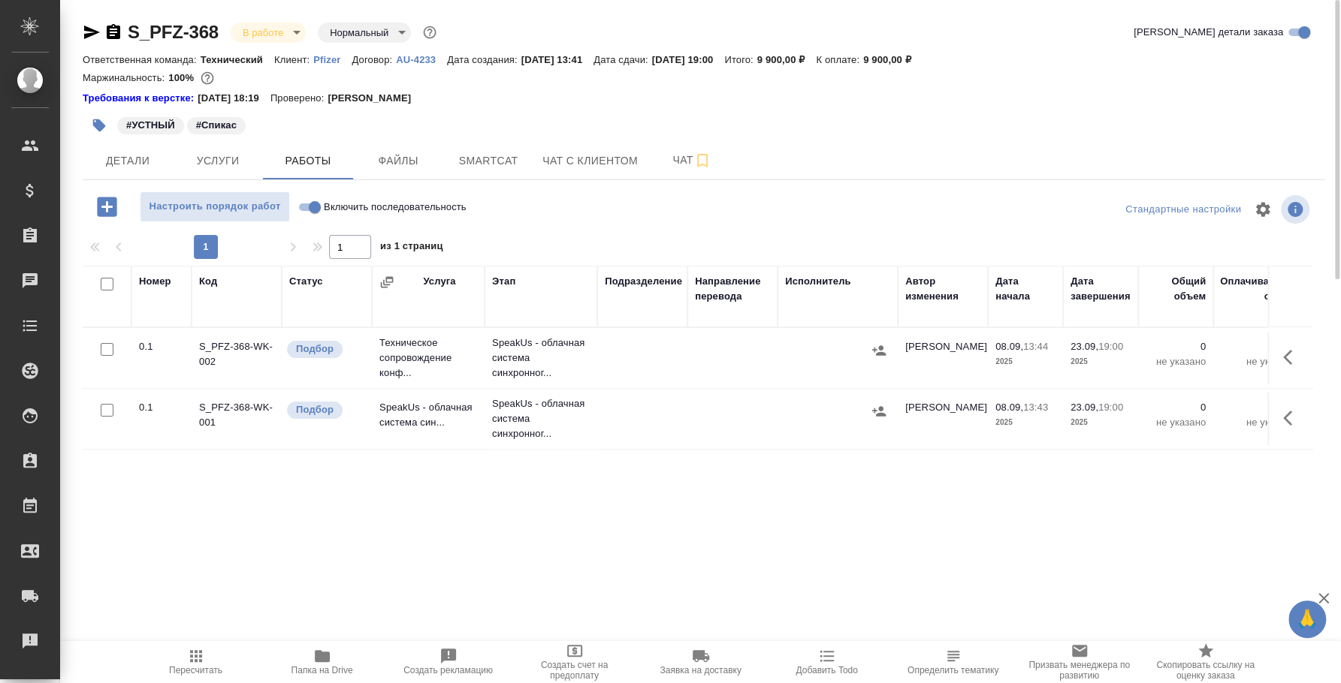
click at [882, 346] on icon "button" at bounding box center [878, 350] width 15 height 15
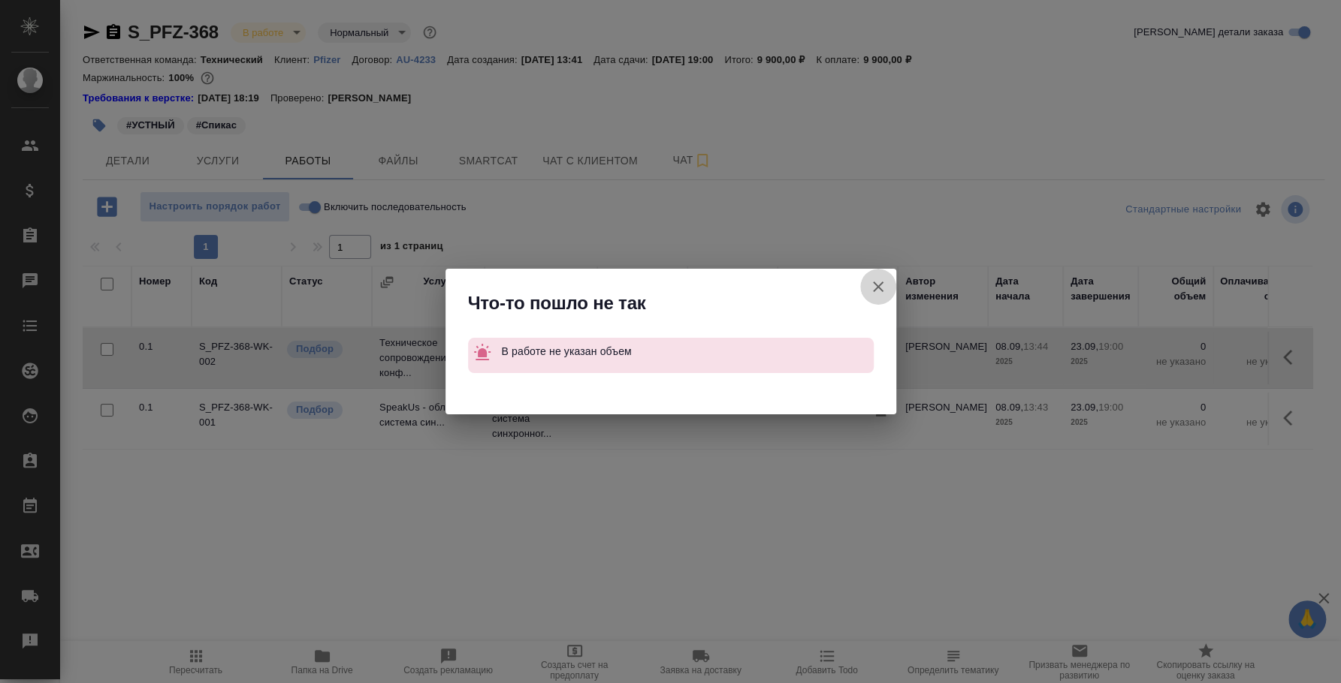
click at [876, 292] on icon "button" at bounding box center [878, 287] width 18 height 18
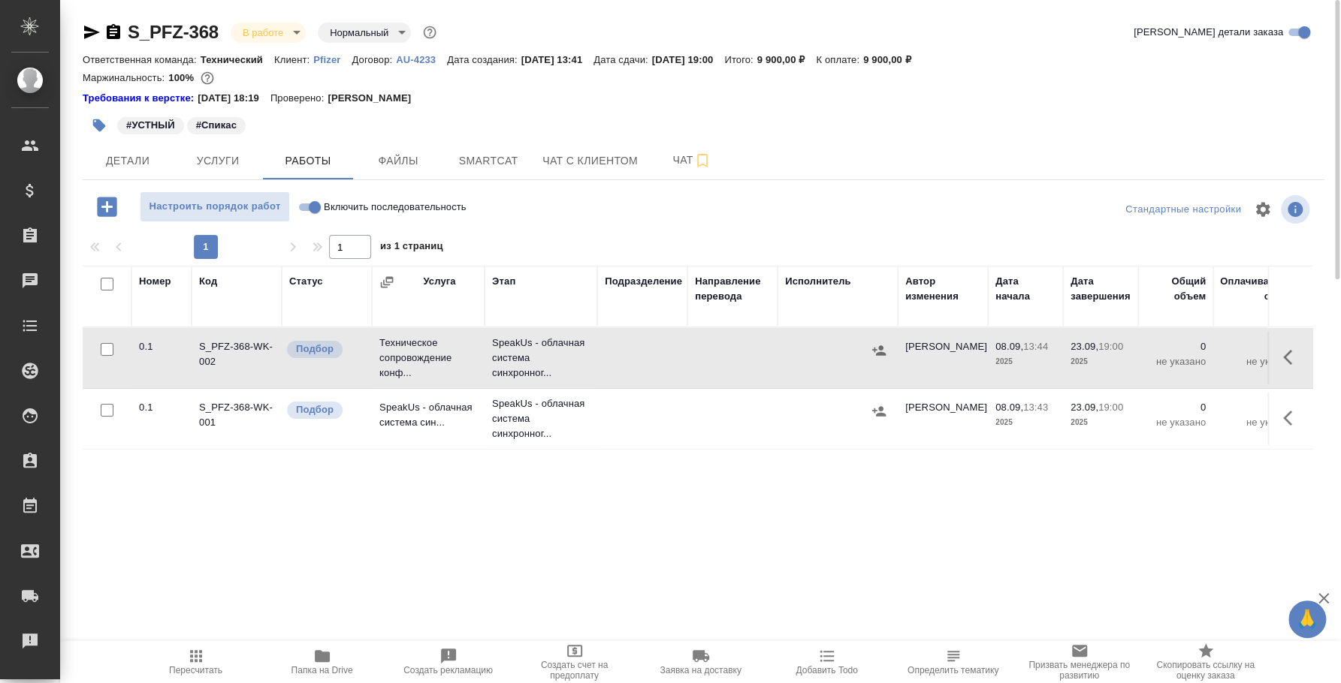
click at [1281, 355] on button "button" at bounding box center [1292, 357] width 36 height 36
click at [1173, 349] on icon "button" at bounding box center [1181, 358] width 18 height 18
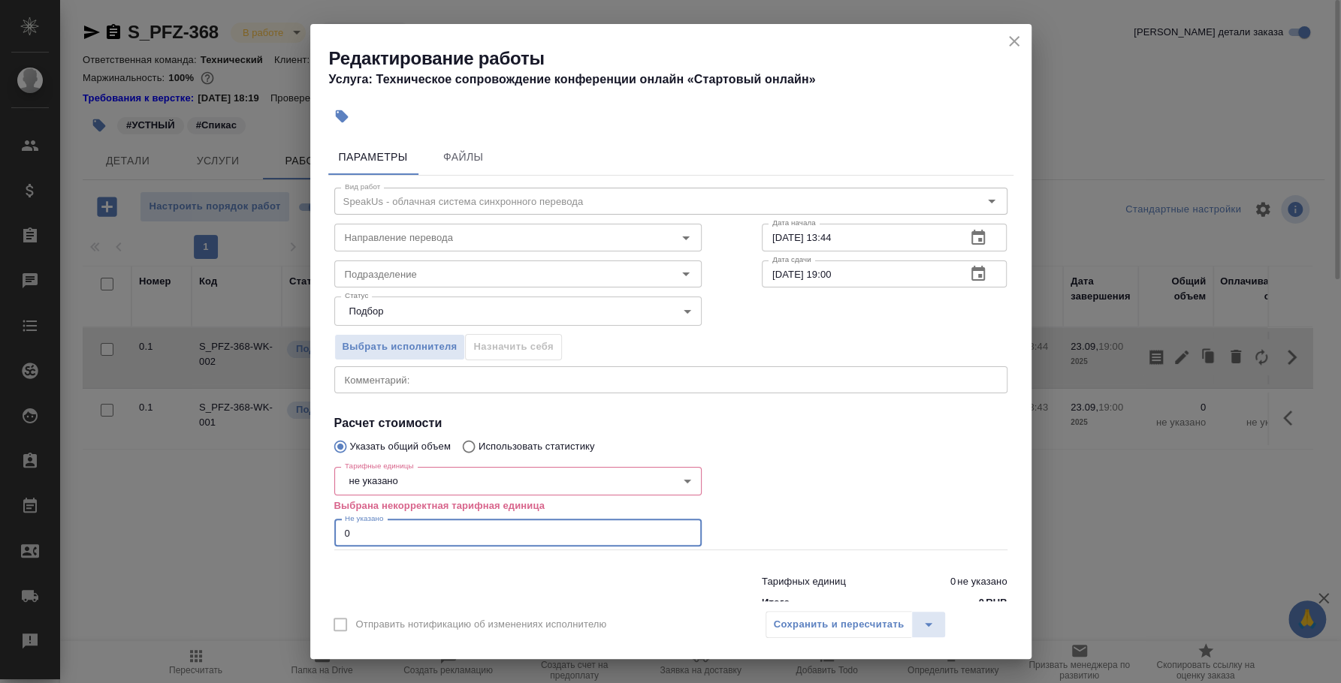
drag, startPoint x: 416, startPoint y: 537, endPoint x: 249, endPoint y: 515, distance: 168.9
click at [249, 515] on div "Редактирование работы Услуга: Техническое сопровождение конференции онлайн «Ста…" at bounding box center [670, 341] width 1341 height 683
type input "1"
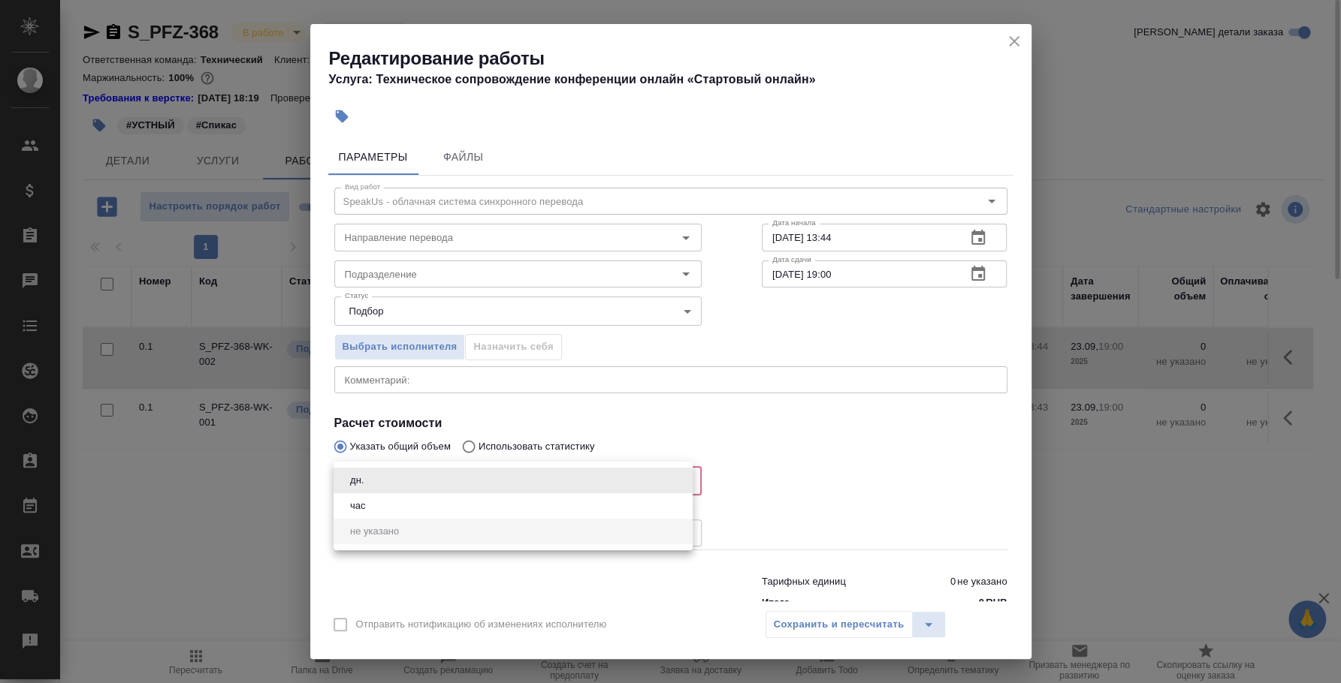
click at [383, 481] on body "🙏 .cls-1 fill:#fff; AWATERA Fedotova Irina Клиенты Спецификации Заказы 0 Чаты T…" at bounding box center [670, 341] width 1341 height 683
click at [383, 481] on li "дн." at bounding box center [512, 481] width 359 height 26
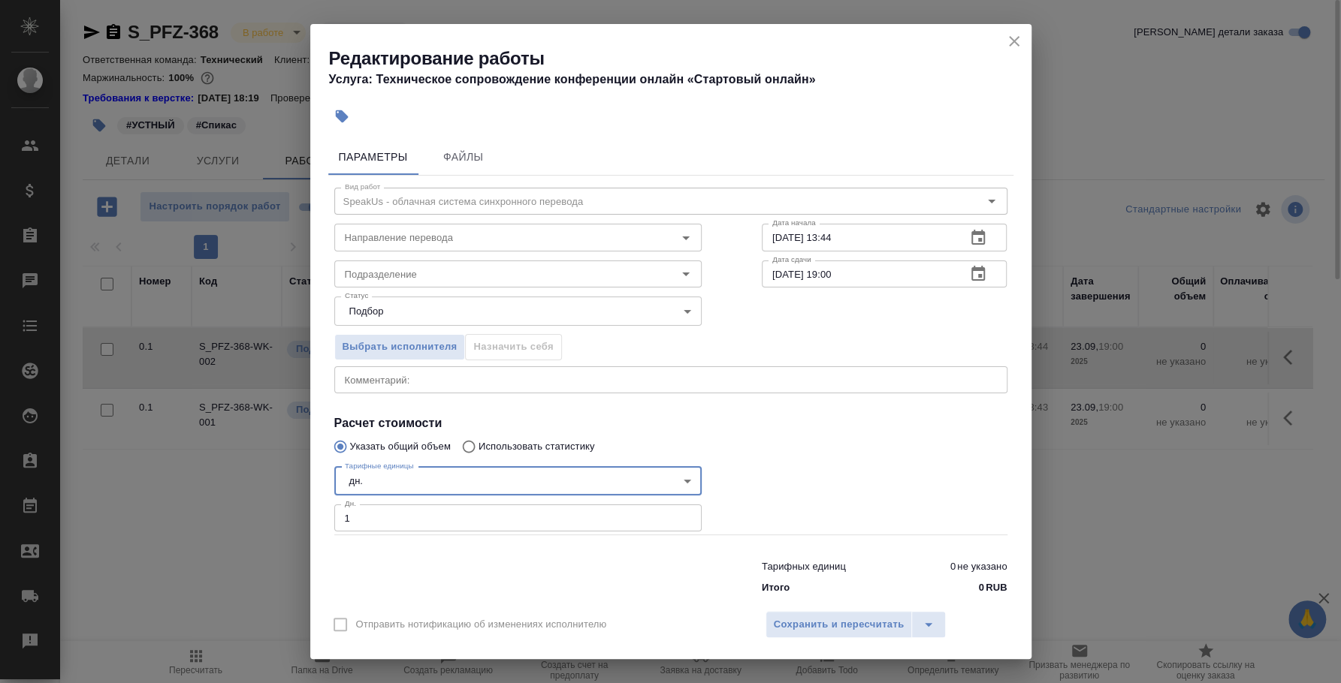
click at [387, 478] on body "🙏 .cls-1 fill:#fff; AWATERA Fedotova Irina Клиенты Спецификации Заказы 0 Чаты T…" at bounding box center [670, 341] width 1341 height 683
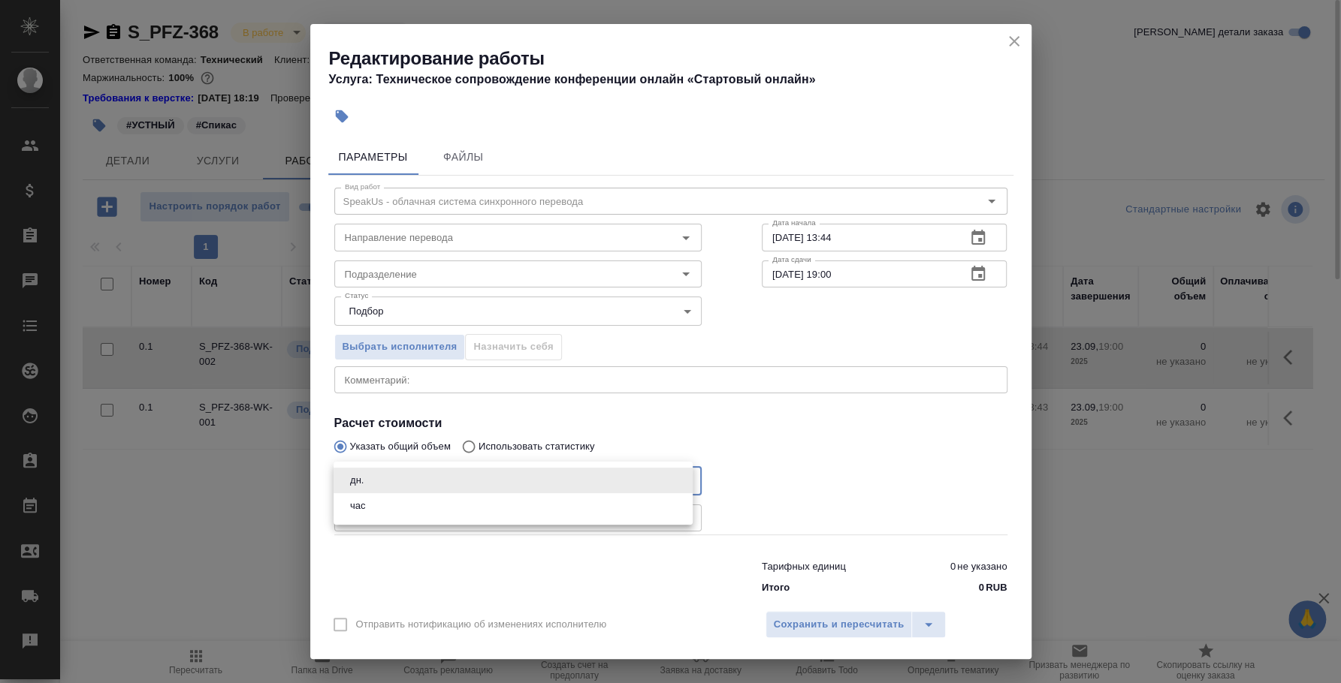
click at [369, 514] on button "час" at bounding box center [358, 506] width 25 height 17
type input "5a8b1489cc6b4906c91bfd93"
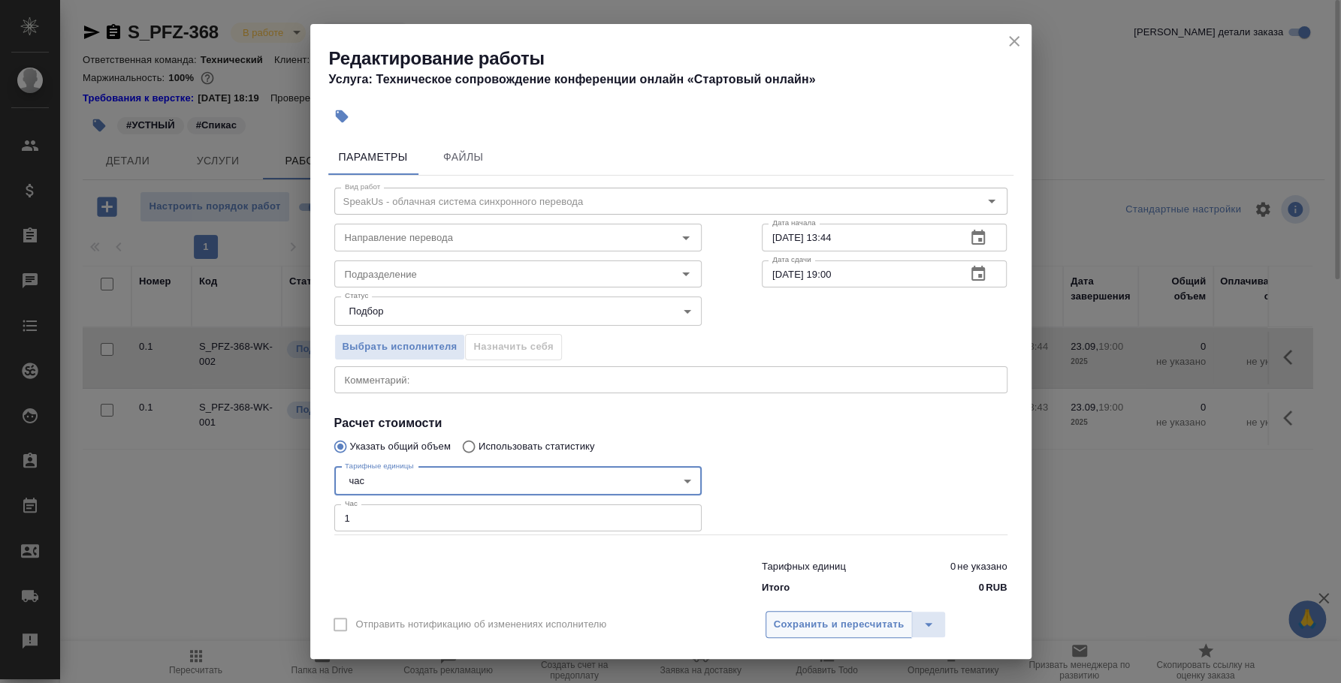
click at [797, 617] on span "Сохранить и пересчитать" at bounding box center [839, 625] width 131 height 17
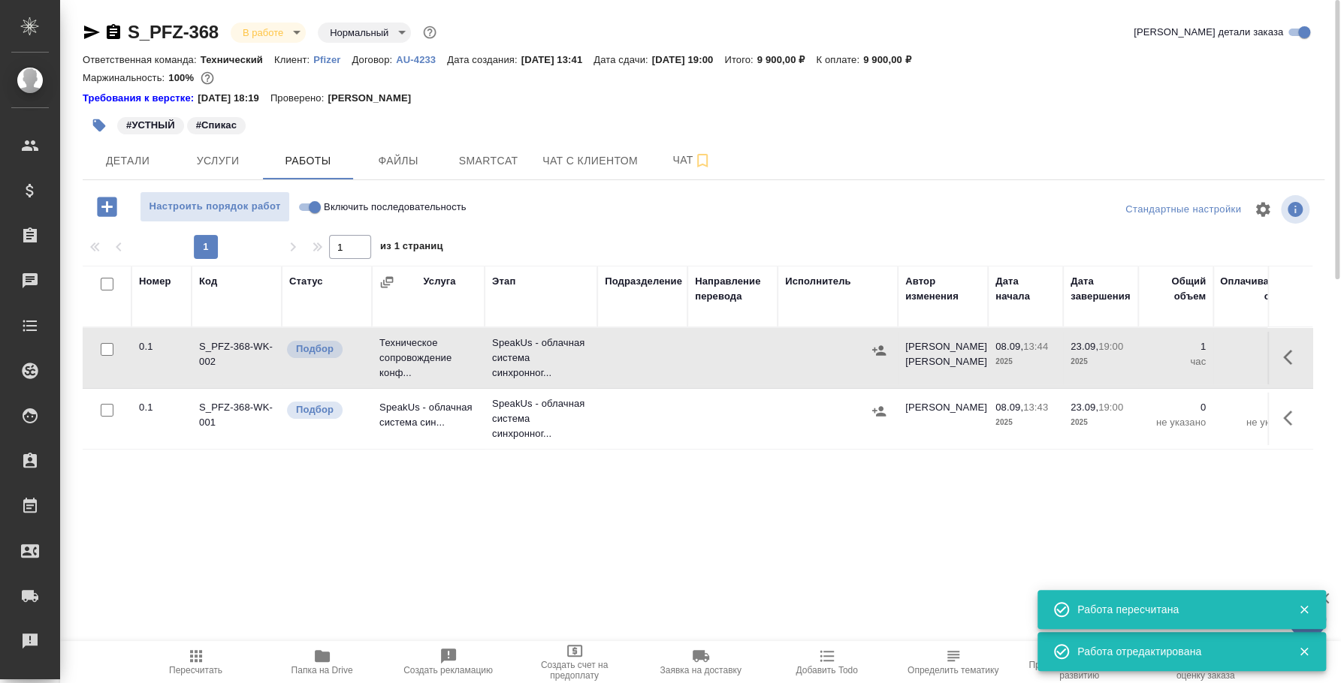
click at [880, 348] on icon "button" at bounding box center [879, 351] width 14 height 10
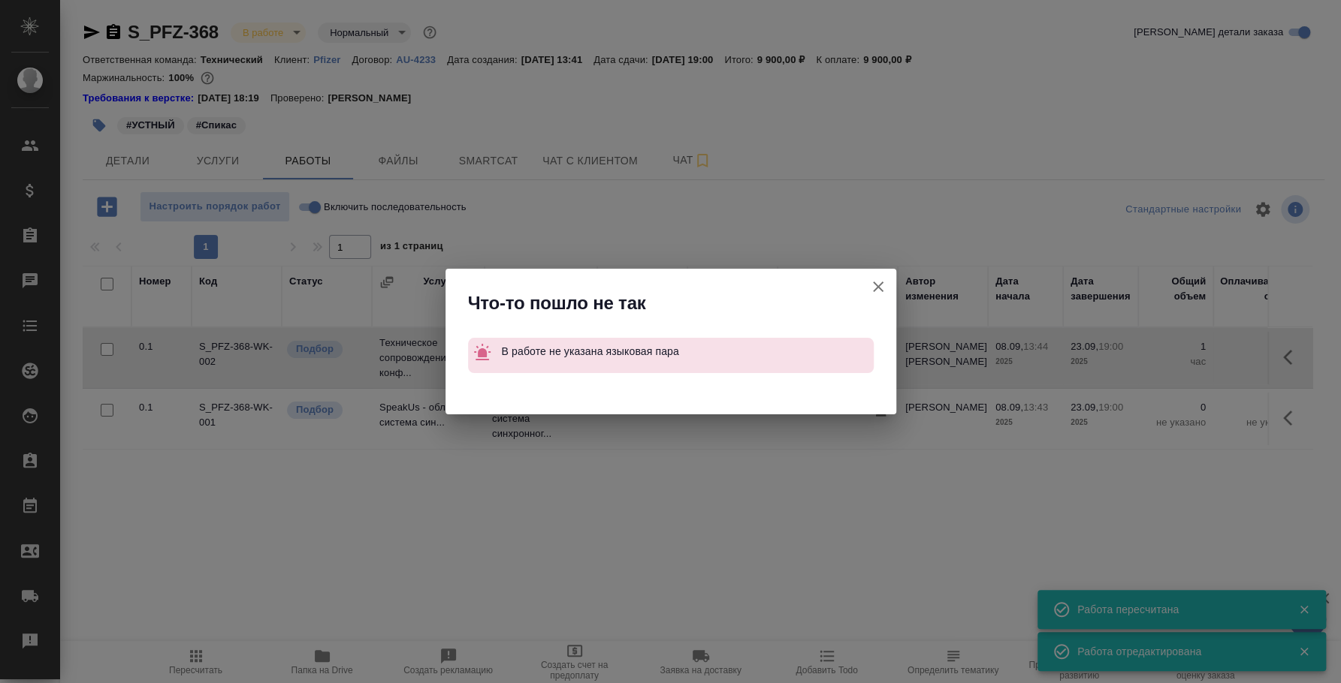
click at [877, 284] on icon "button" at bounding box center [878, 287] width 18 height 18
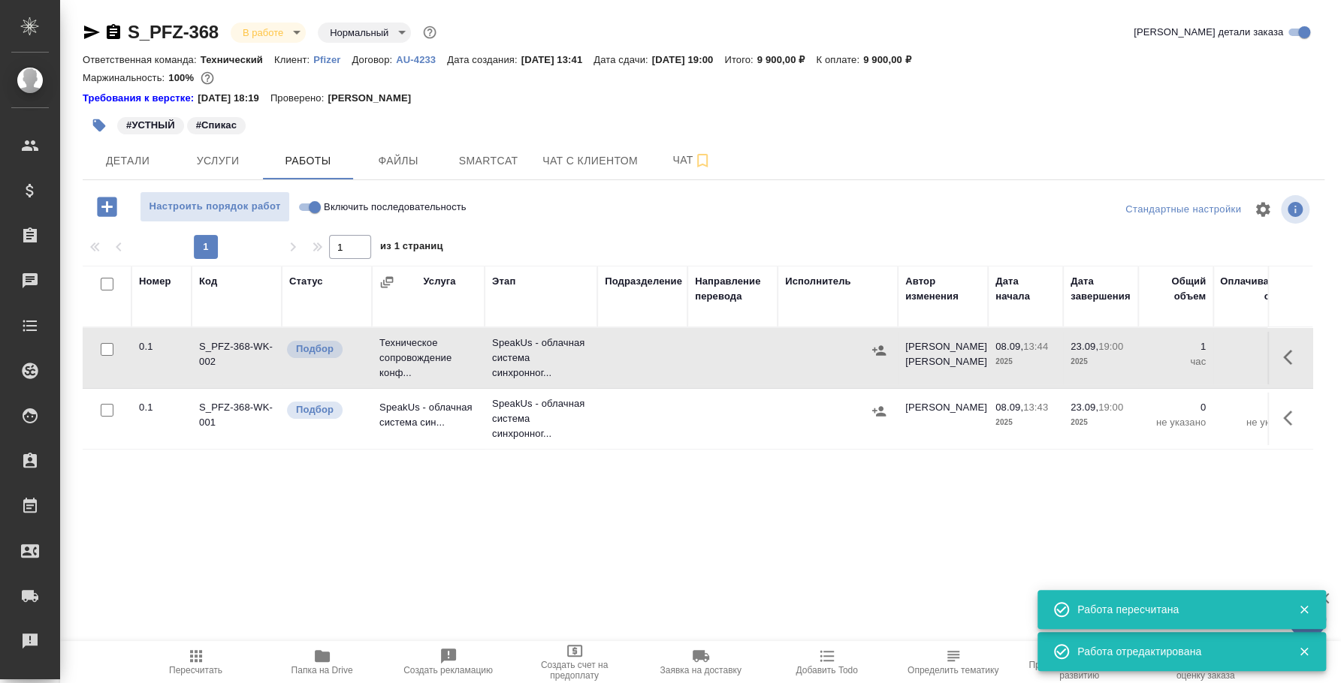
click at [1288, 349] on icon "button" at bounding box center [1292, 358] width 18 height 18
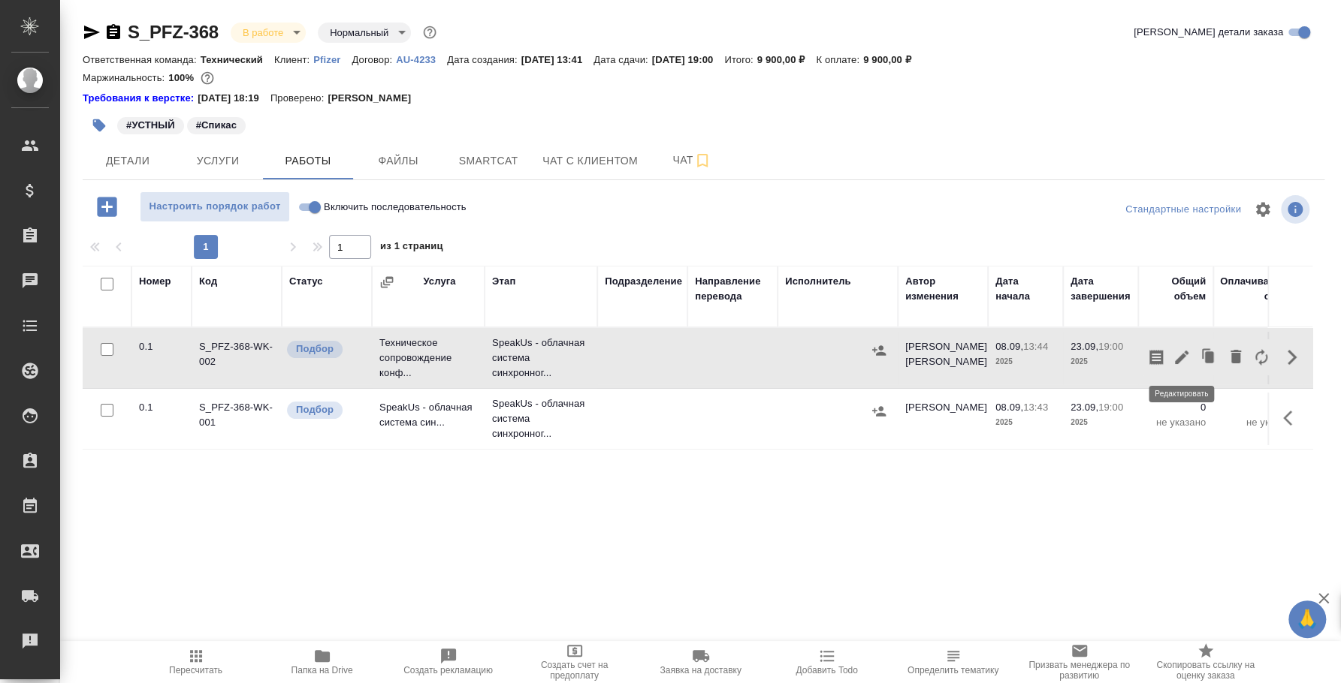
click at [1184, 360] on icon "button" at bounding box center [1181, 358] width 18 height 18
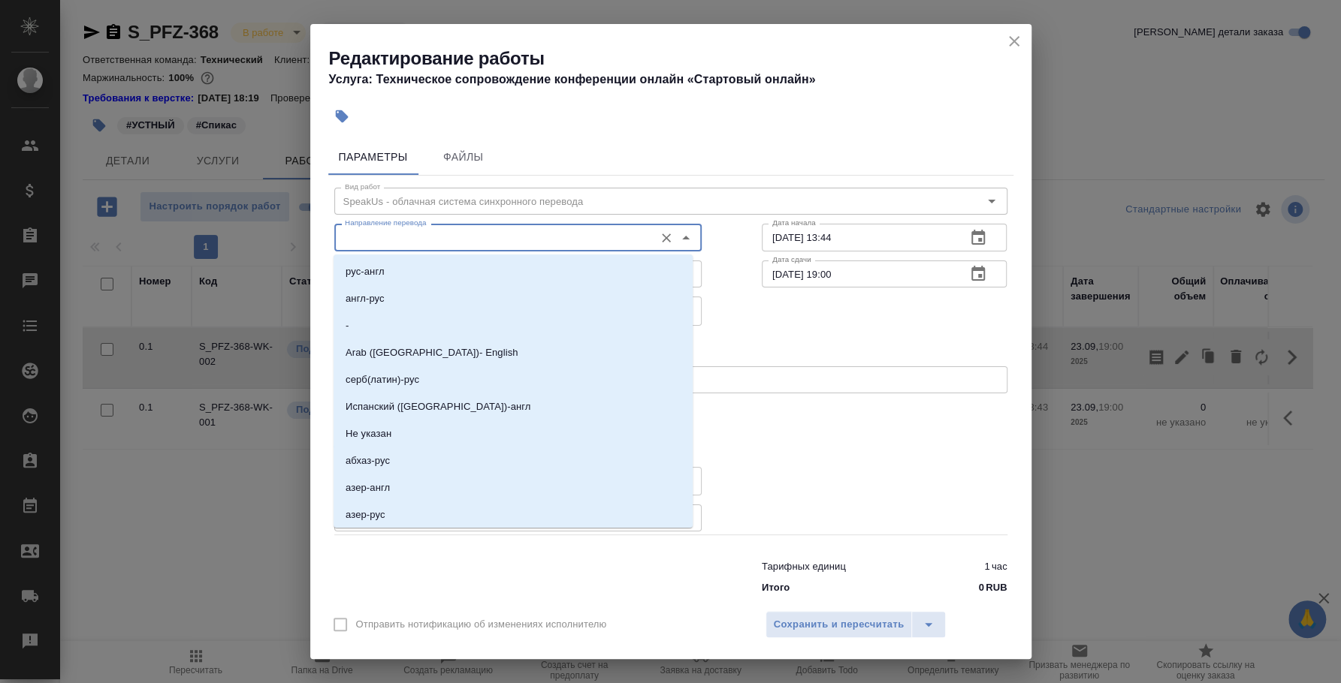
click at [433, 239] on input "Направление перевода" at bounding box center [493, 237] width 308 height 18
click at [426, 296] on li "англ-рус" at bounding box center [512, 298] width 359 height 27
type input "англ-рус"
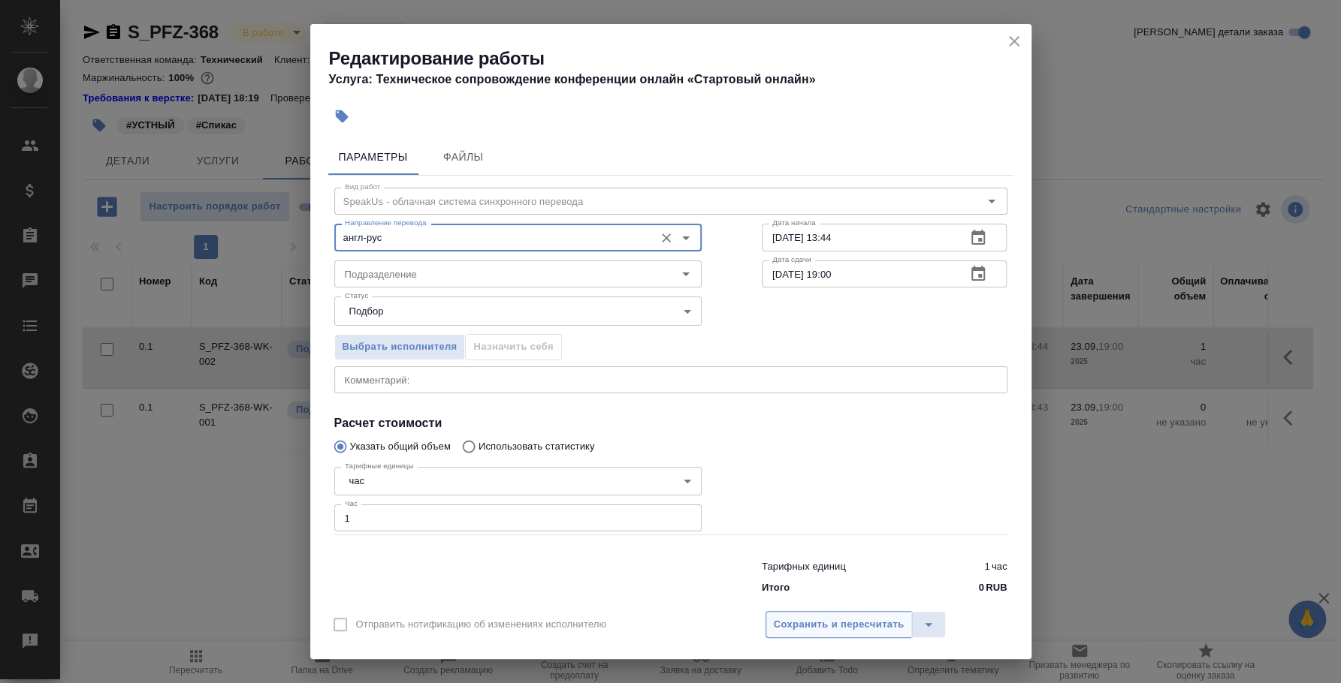
click at [809, 623] on span "Сохранить и пересчитать" at bounding box center [839, 625] width 131 height 17
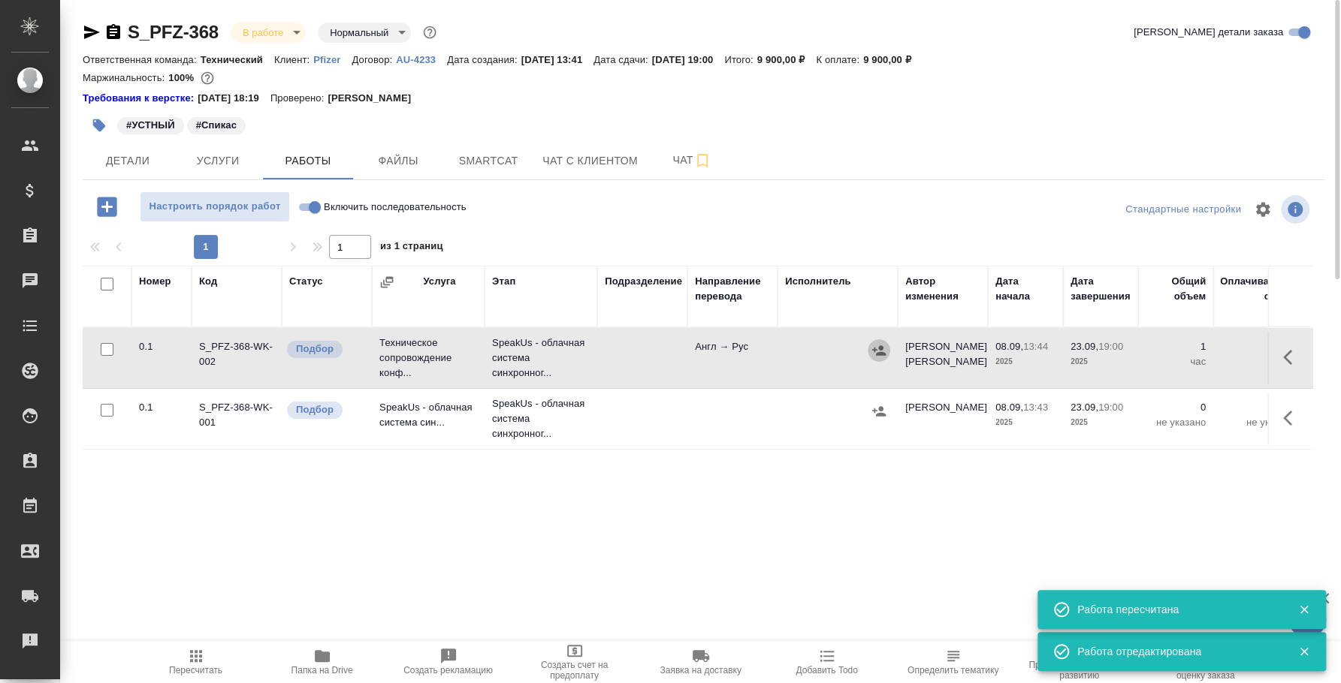
click at [878, 352] on icon "button" at bounding box center [878, 350] width 15 height 15
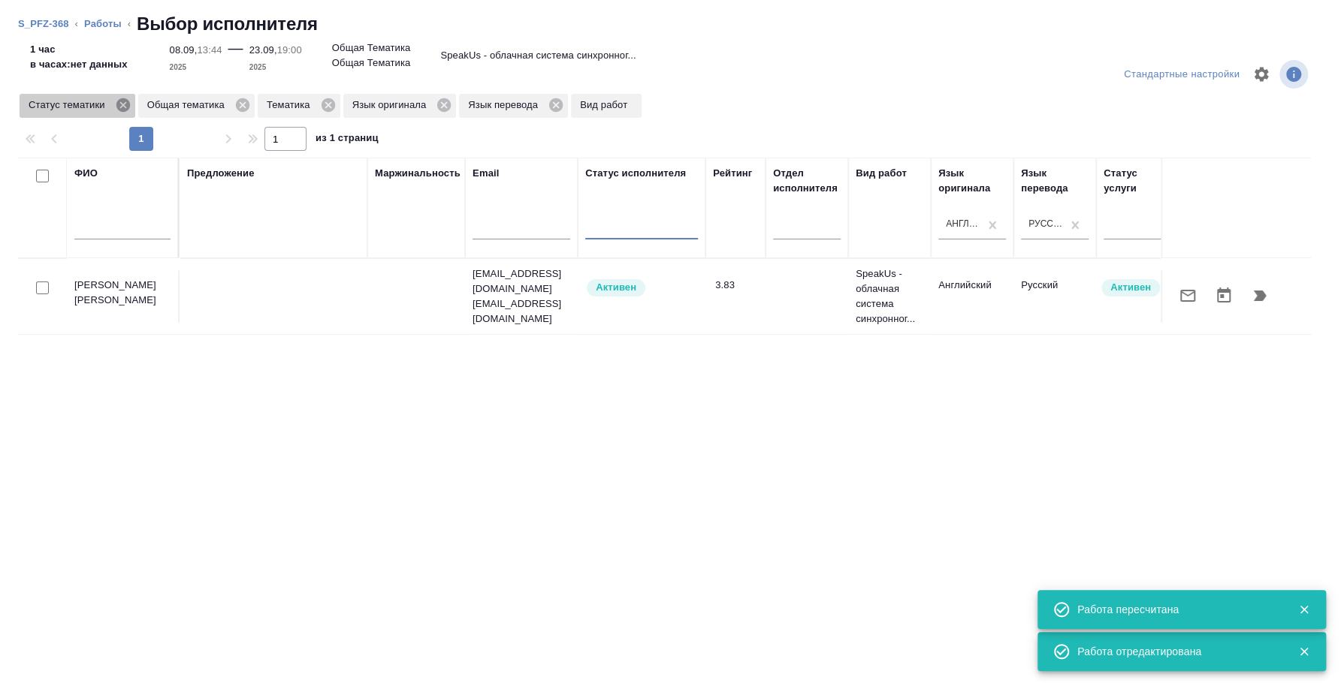
click at [119, 111] on icon at bounding box center [123, 105] width 17 height 17
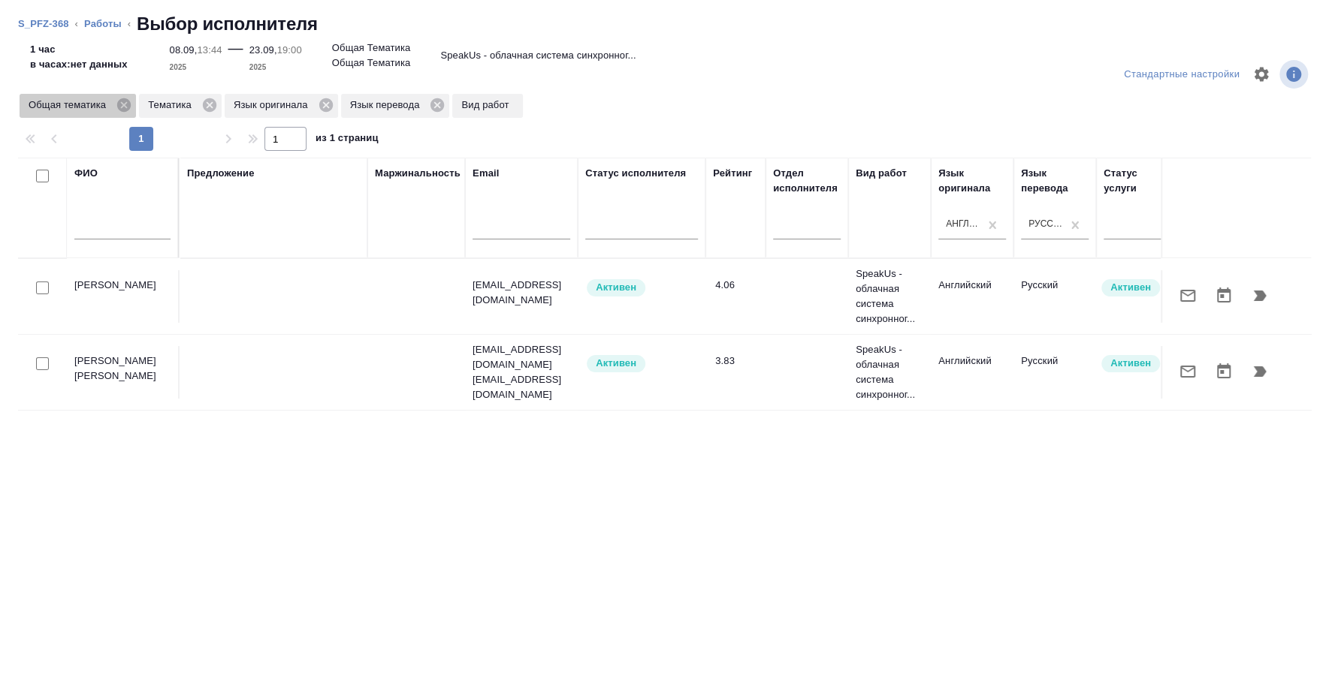
click at [124, 104] on icon at bounding box center [124, 105] width 17 height 17
click at [84, 102] on icon at bounding box center [90, 105] width 14 height 14
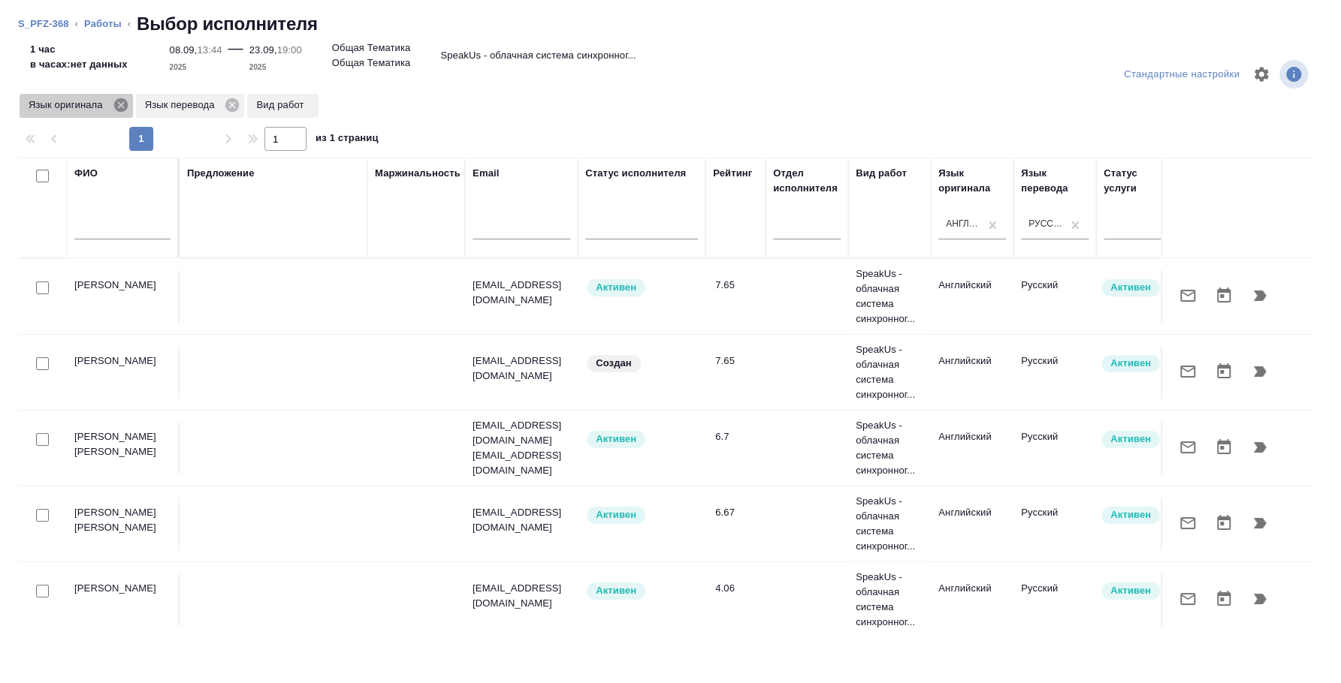
click at [118, 104] on icon at bounding box center [120, 105] width 14 height 14
click at [126, 228] on input "text" at bounding box center [122, 230] width 96 height 19
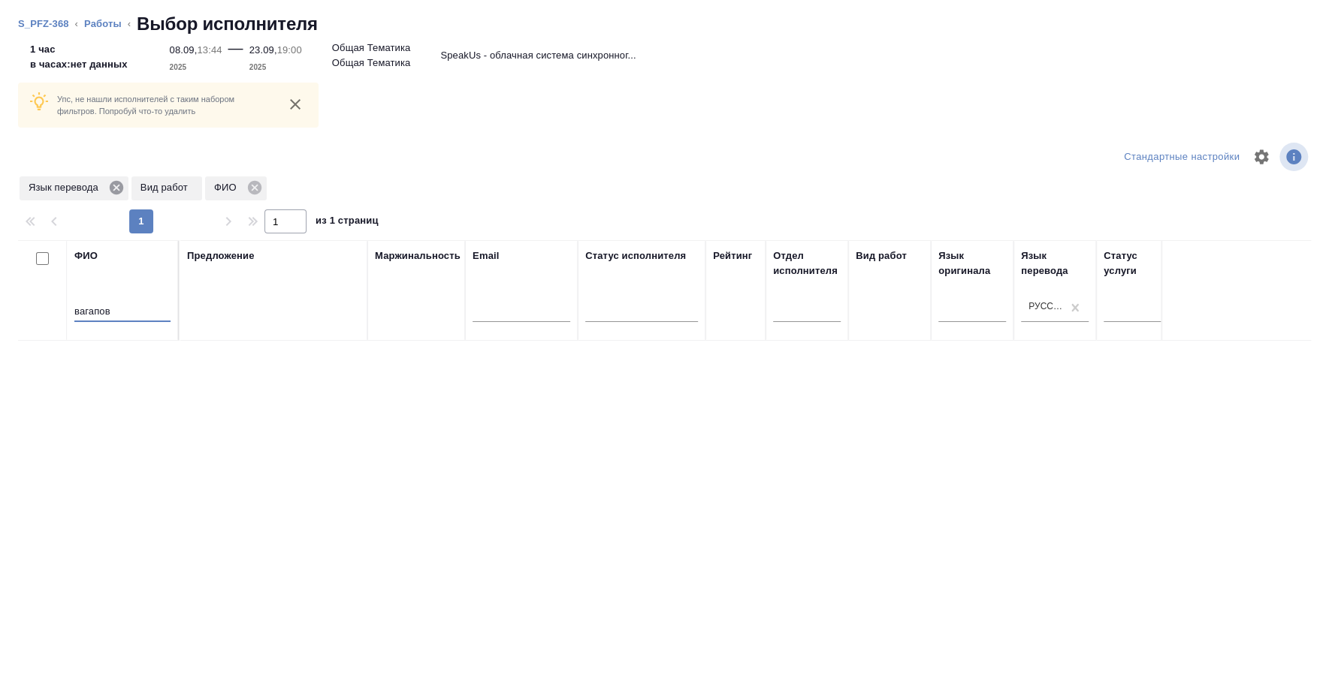
type input "вагапов"
click at [115, 186] on icon at bounding box center [116, 188] width 17 height 17
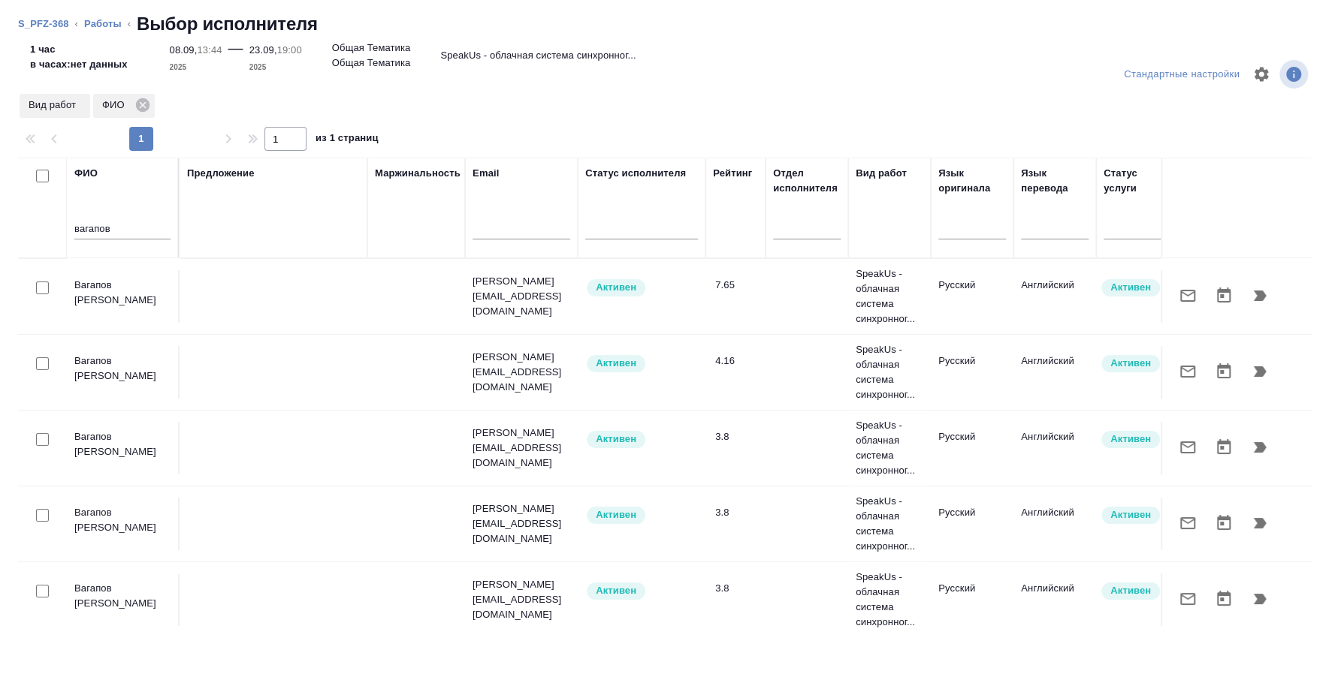
click at [49, 284] on div at bounding box center [43, 288] width 34 height 21
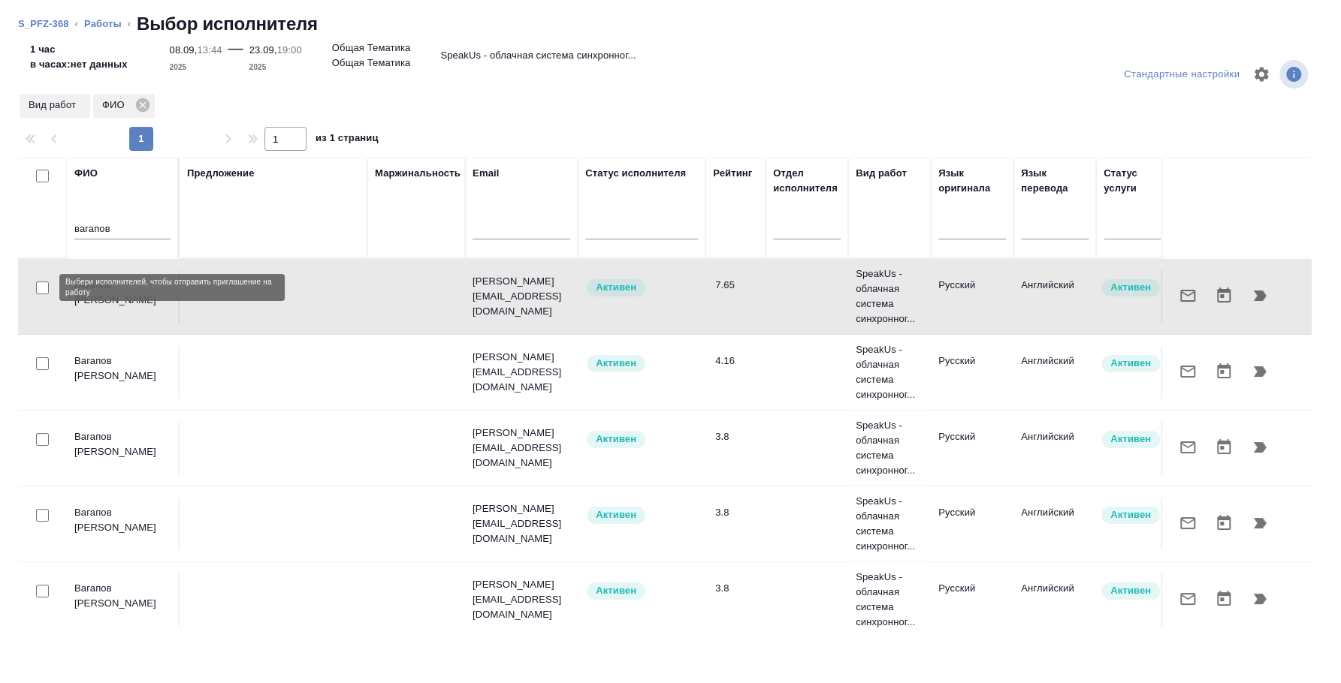
click at [44, 288] on input "checkbox" at bounding box center [42, 288] width 13 height 13
checkbox input "true"
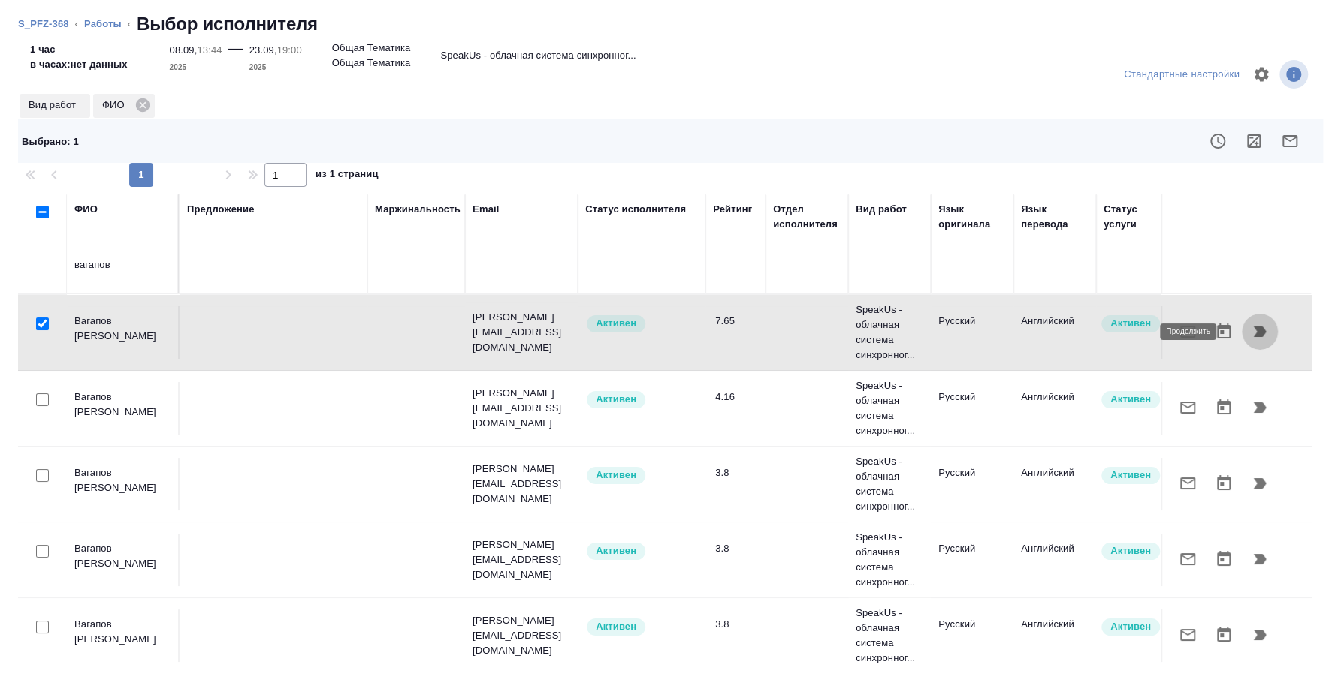
click at [1254, 330] on button "button" at bounding box center [1260, 332] width 36 height 36
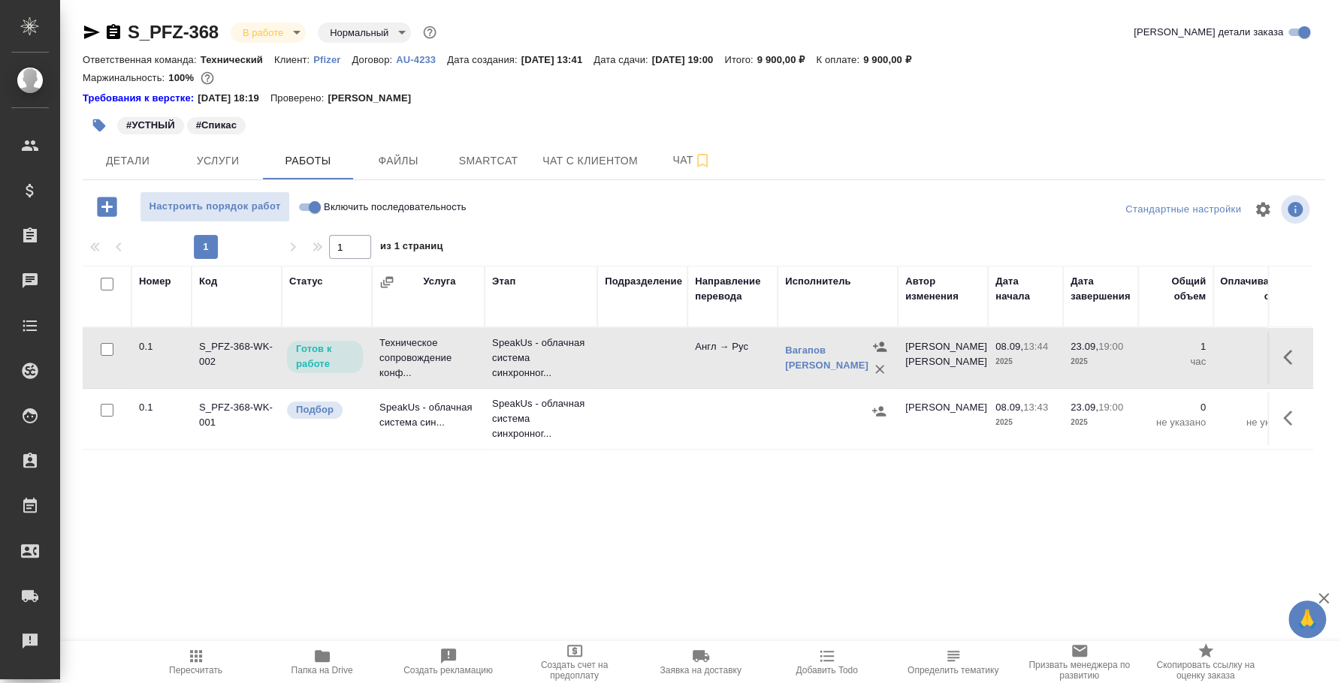
click at [86, 29] on icon "button" at bounding box center [92, 33] width 16 height 14
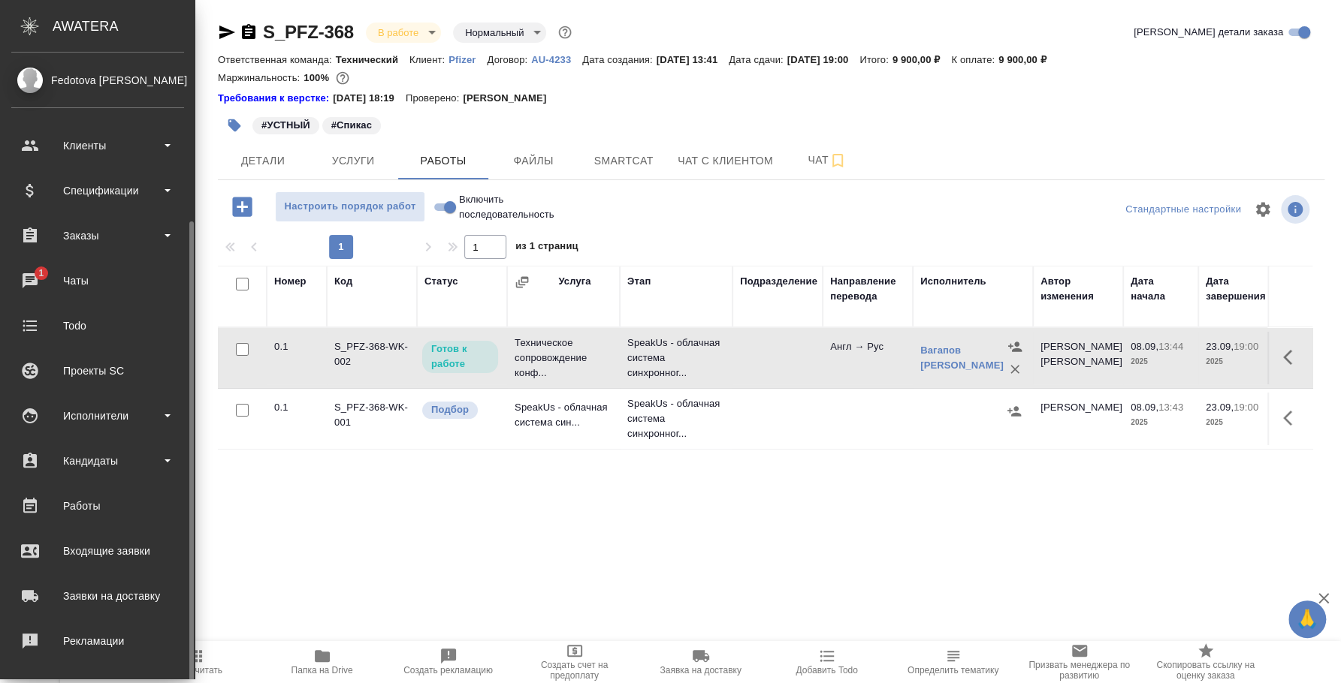
scroll to position [137, 0]
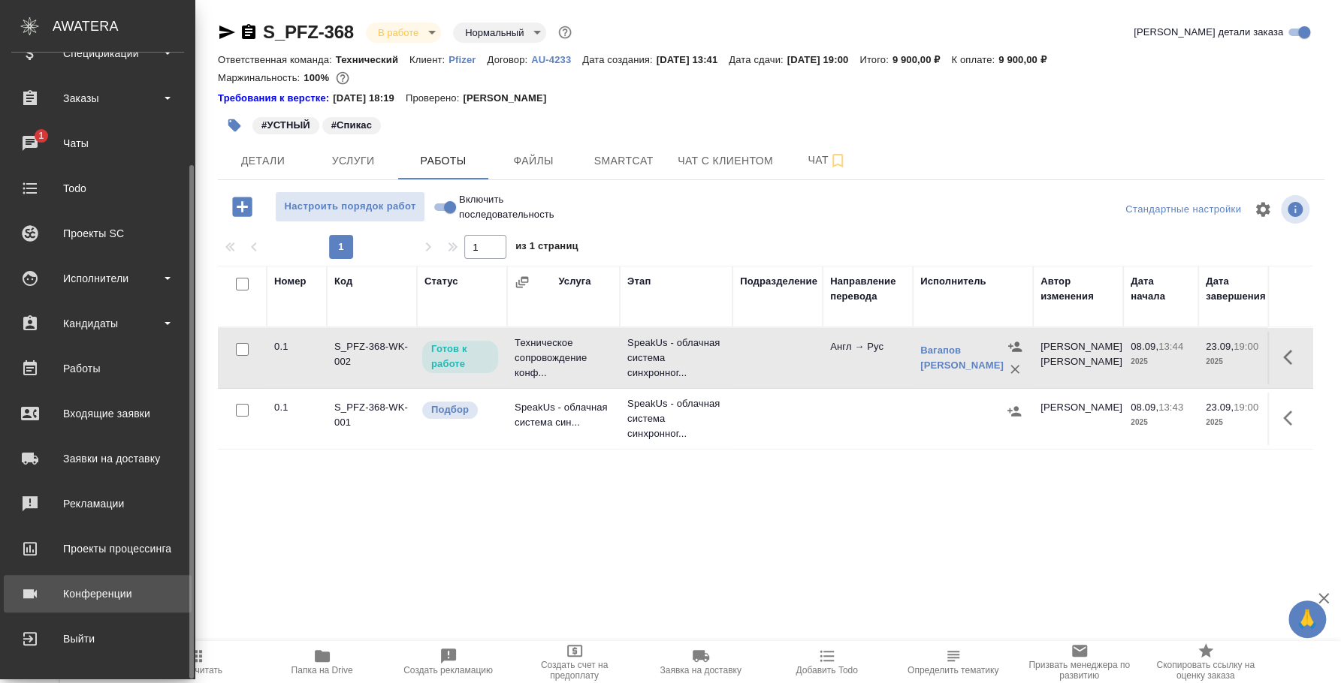
click at [97, 595] on div "Конференции" at bounding box center [97, 594] width 173 height 23
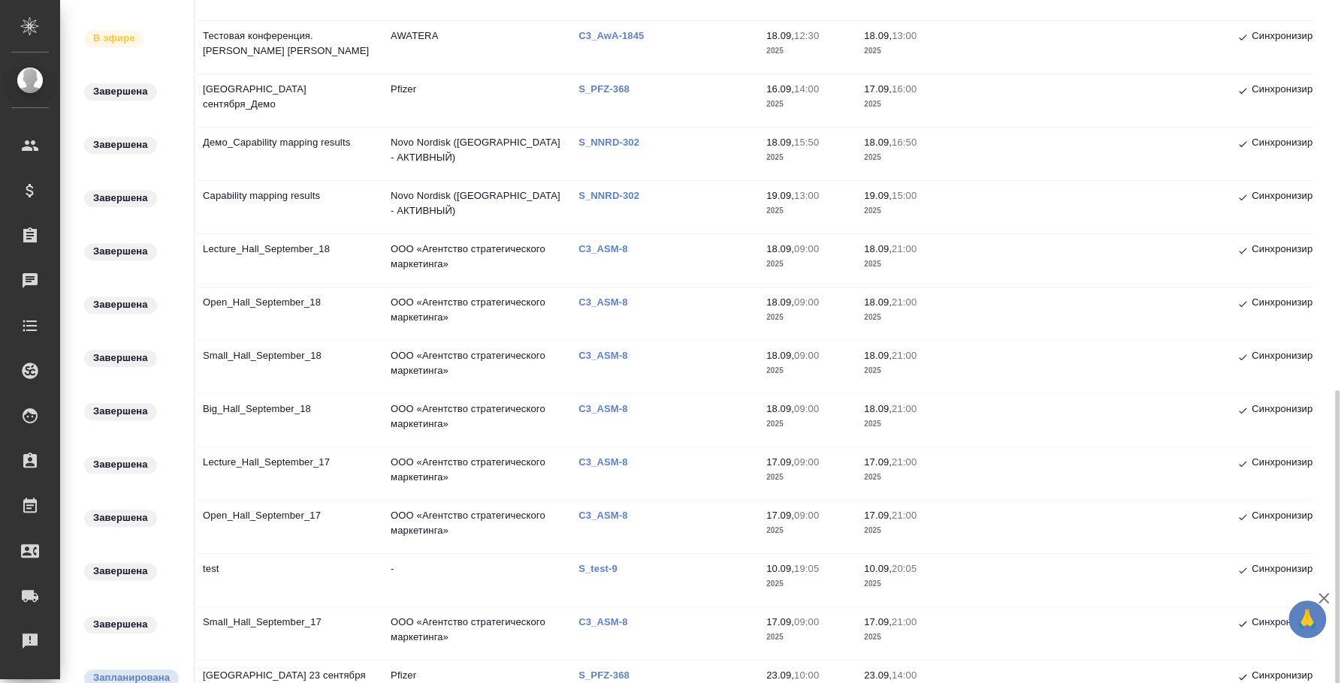
scroll to position [656, 0]
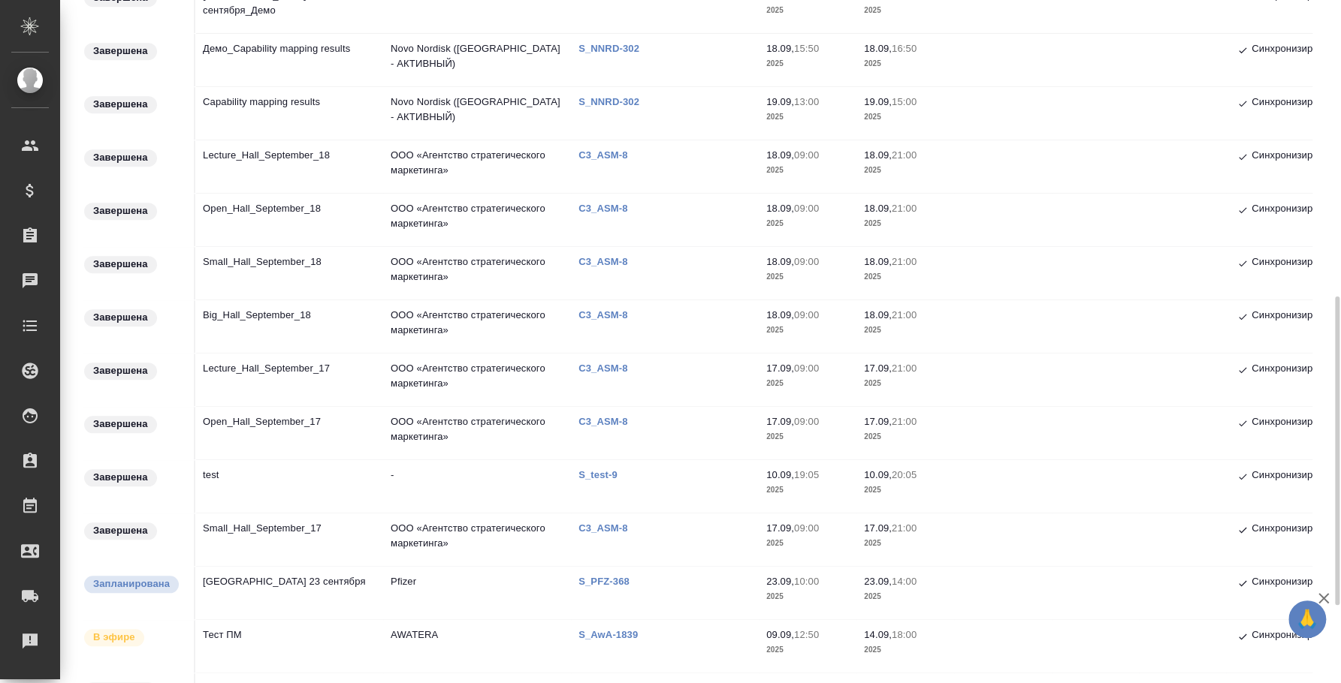
click at [288, 578] on td "Town Hall 23 сентября" at bounding box center [289, 593] width 188 height 53
click at [294, 583] on td "Town Hall 23 сентября" at bounding box center [289, 593] width 188 height 53
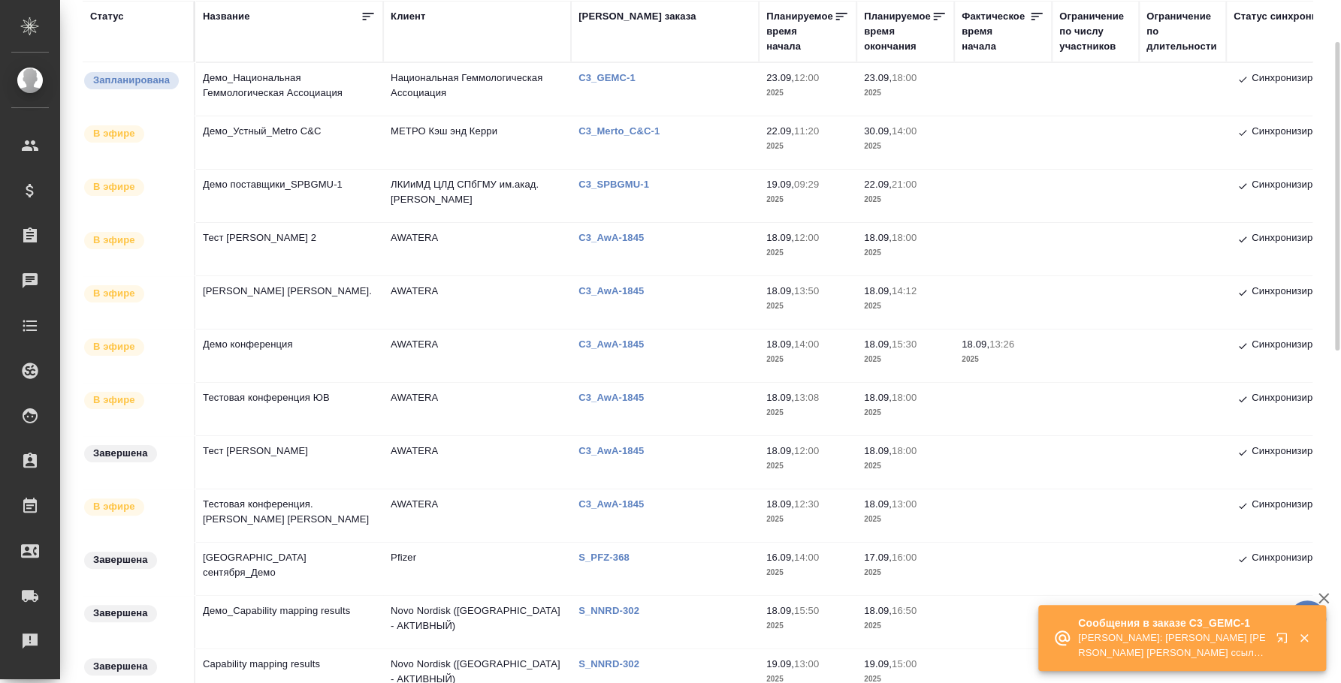
scroll to position [0, 0]
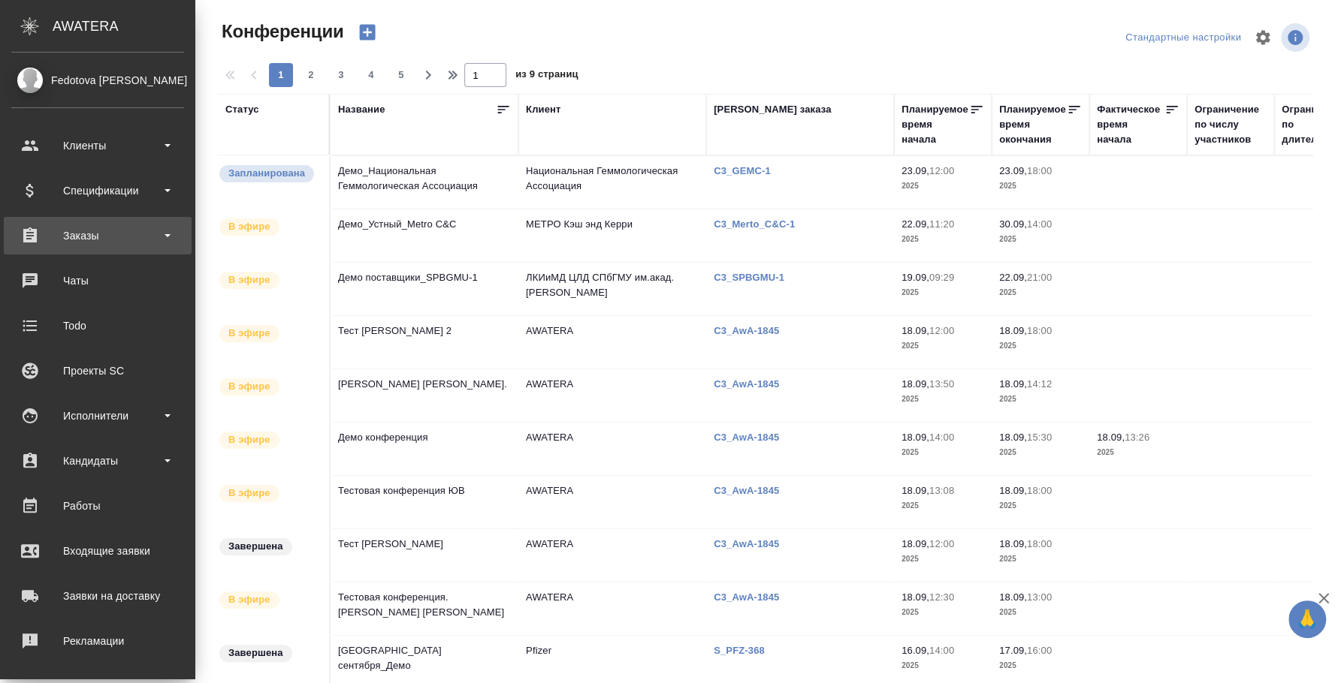
click at [92, 237] on div "Заказы" at bounding box center [97, 236] width 173 height 23
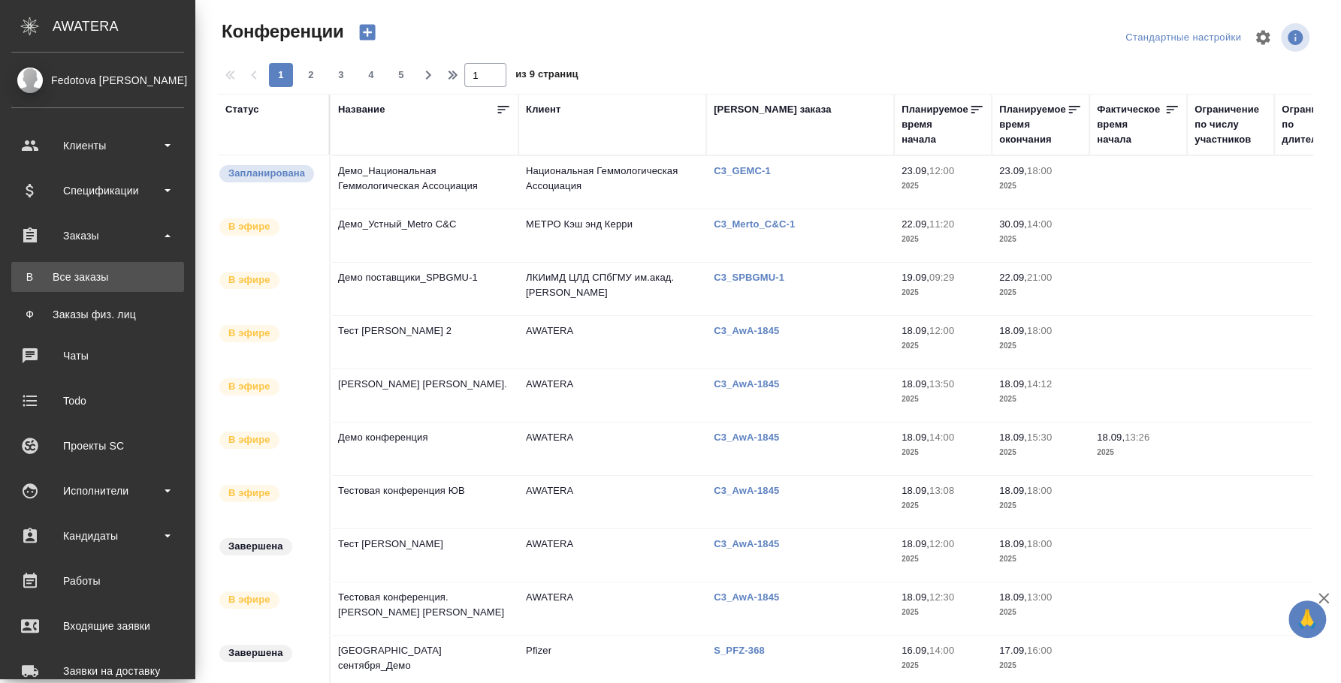
click at [110, 276] on div "Все заказы" at bounding box center [98, 277] width 158 height 15
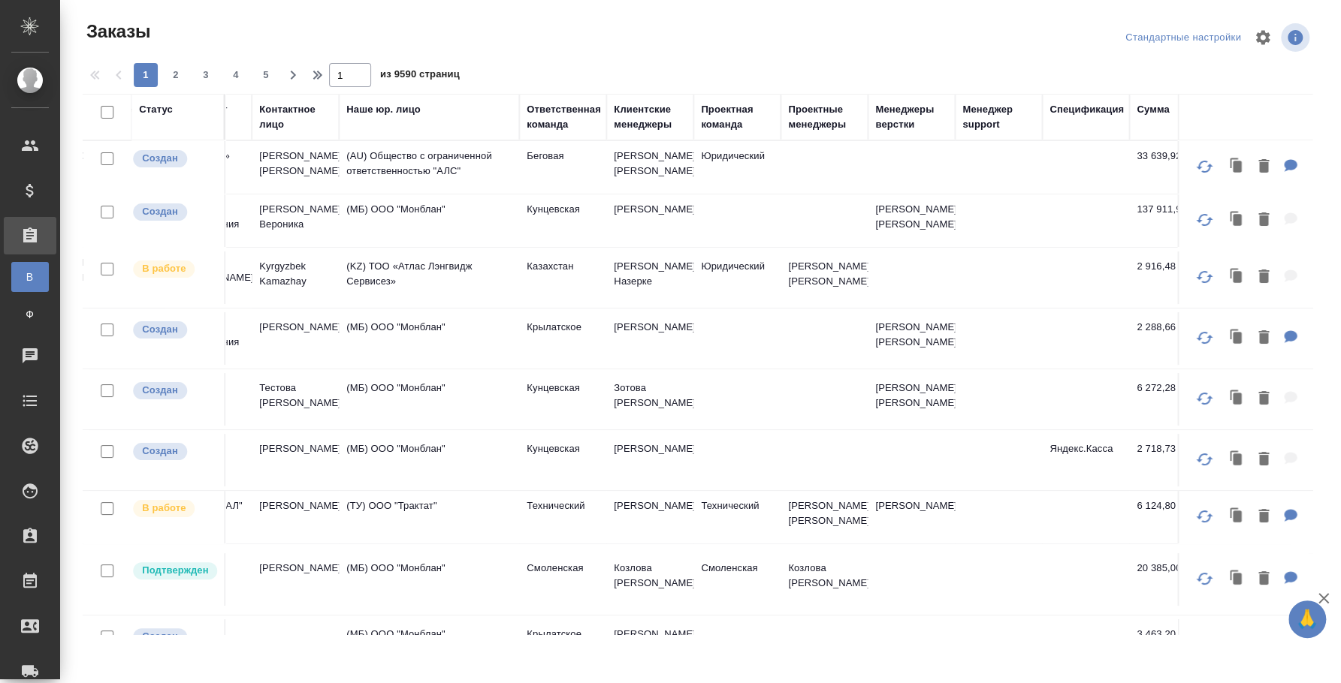
scroll to position [0, 817]
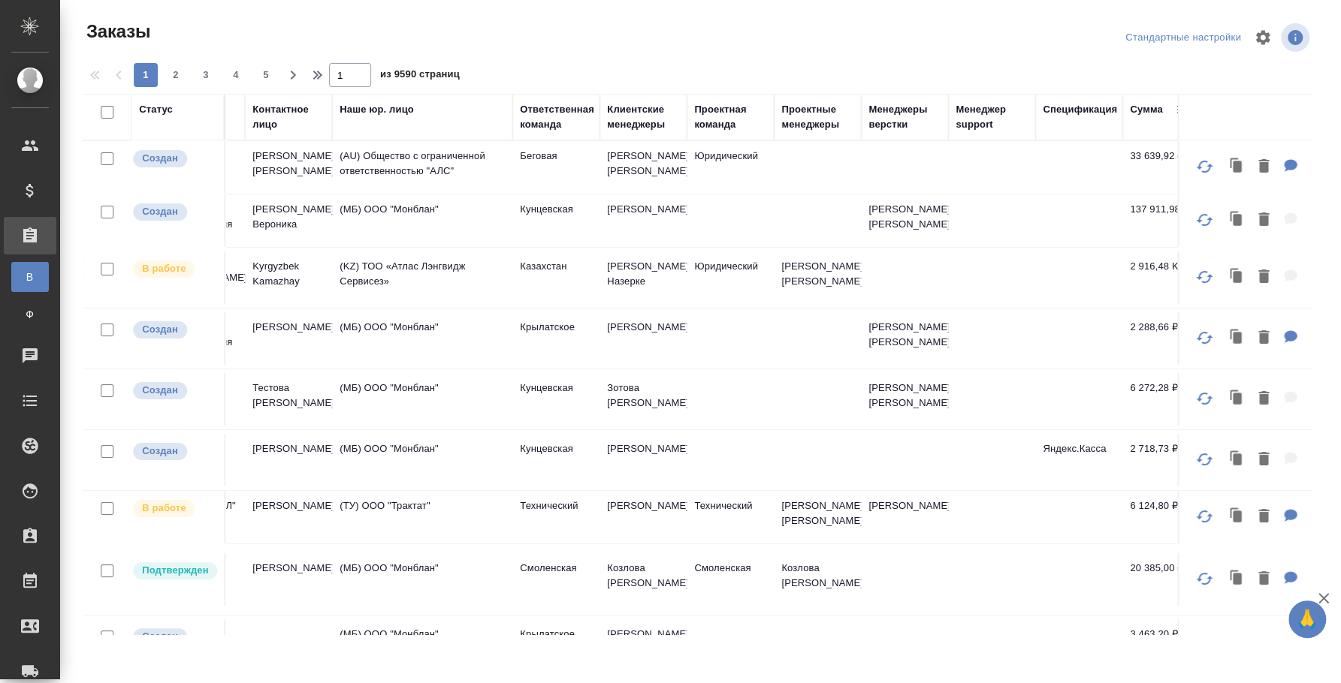
click at [803, 117] on div "Проектные менеджеры" at bounding box center [817, 117] width 72 height 30
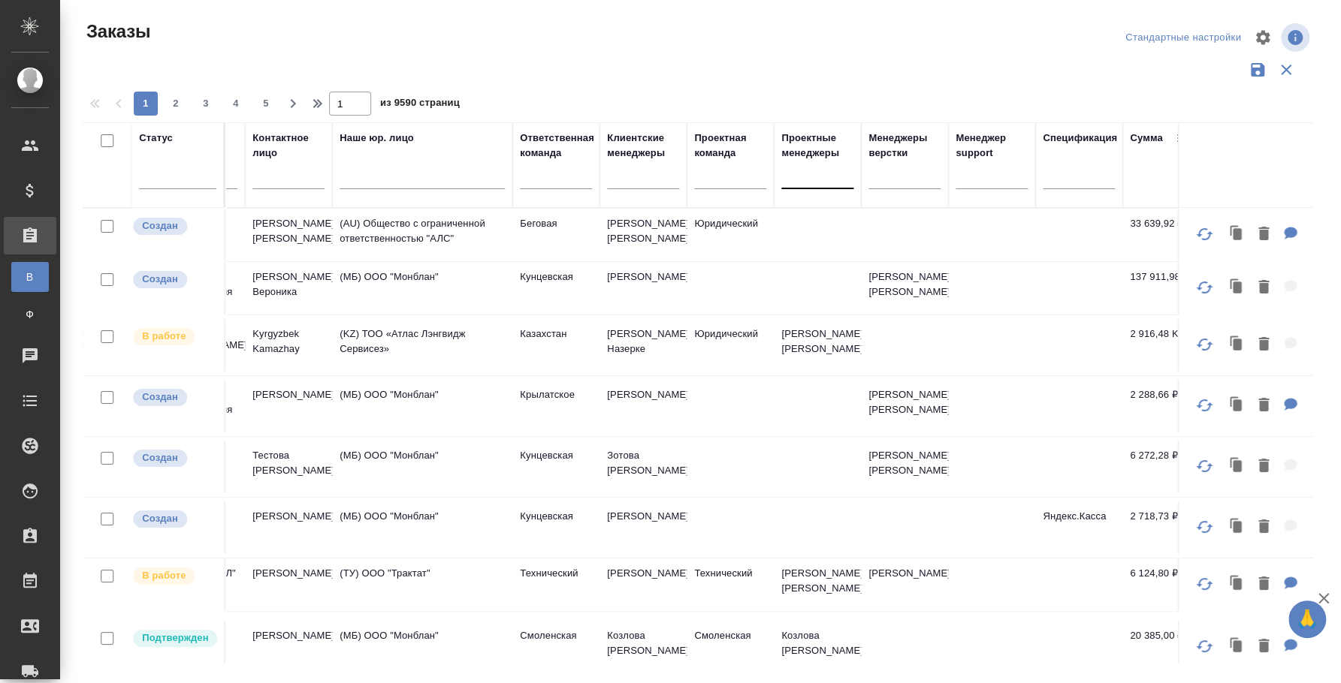
click at [794, 180] on div at bounding box center [817, 174] width 72 height 22
type input "федо"
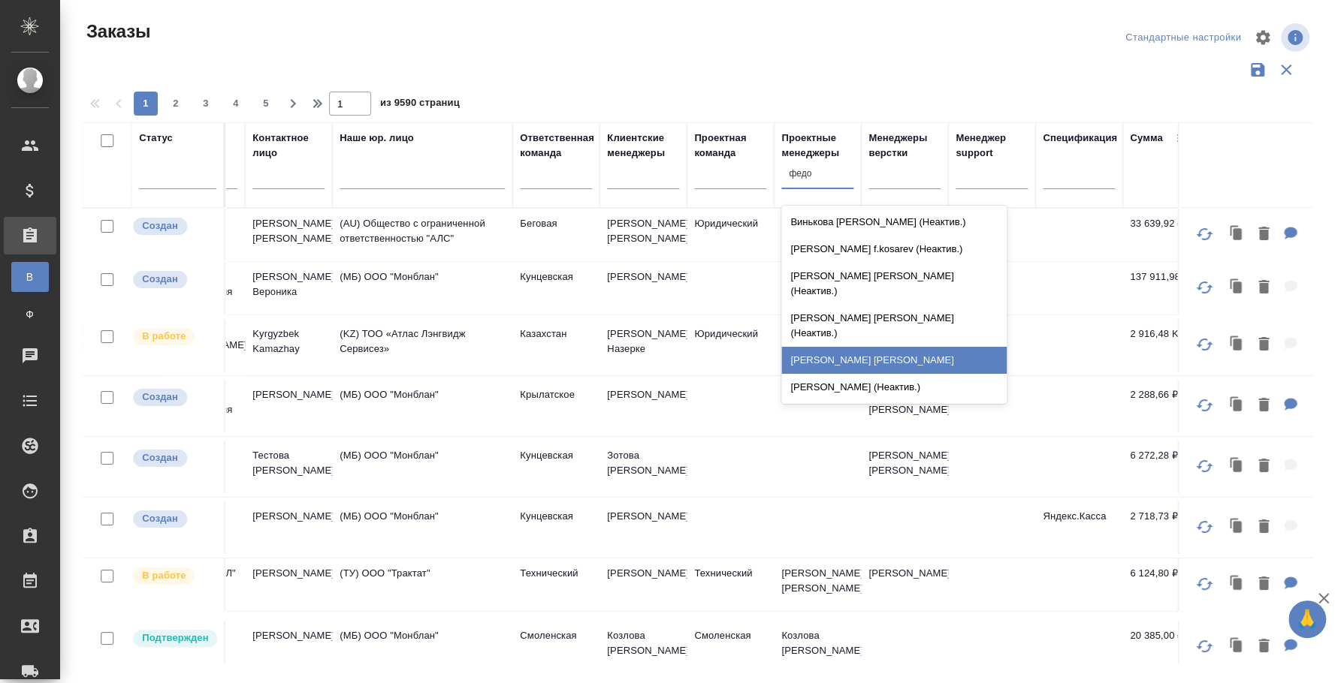
click at [952, 347] on div "[PERSON_NAME]" at bounding box center [893, 360] width 225 height 27
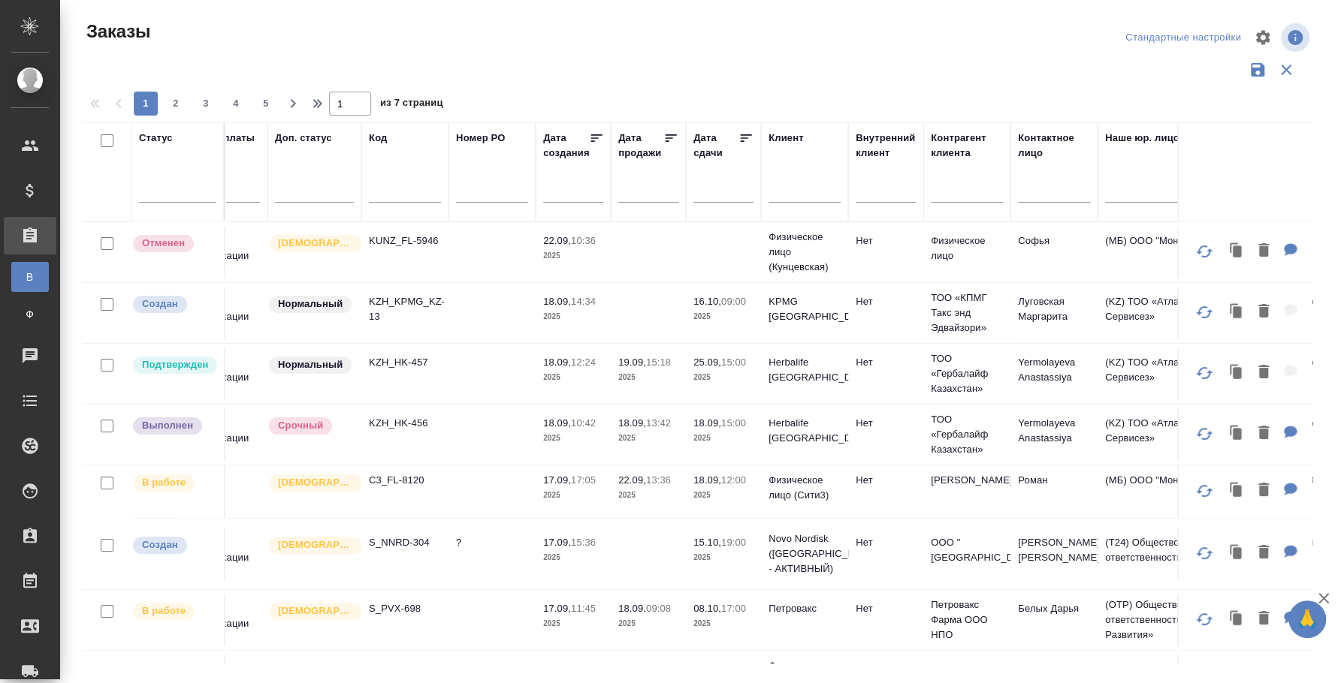
scroll to position [0, 0]
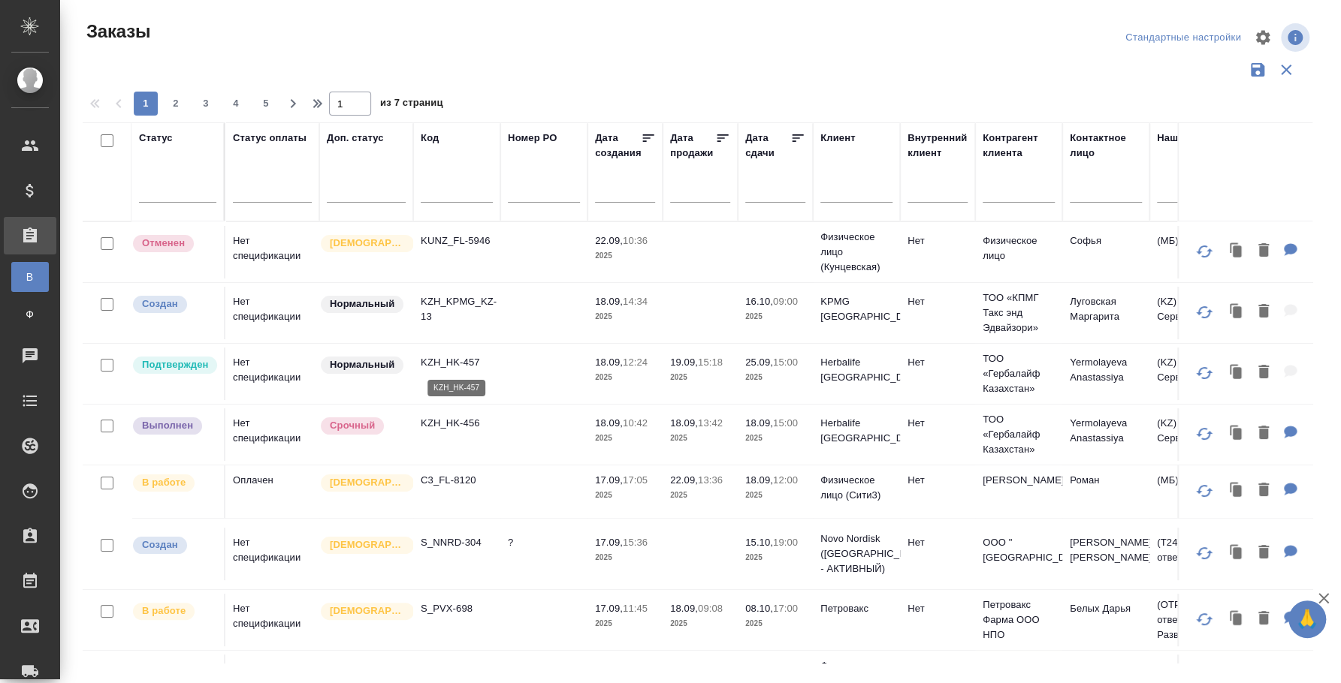
click at [462, 357] on p "KZH_HK-457" at bounding box center [457, 362] width 72 height 15
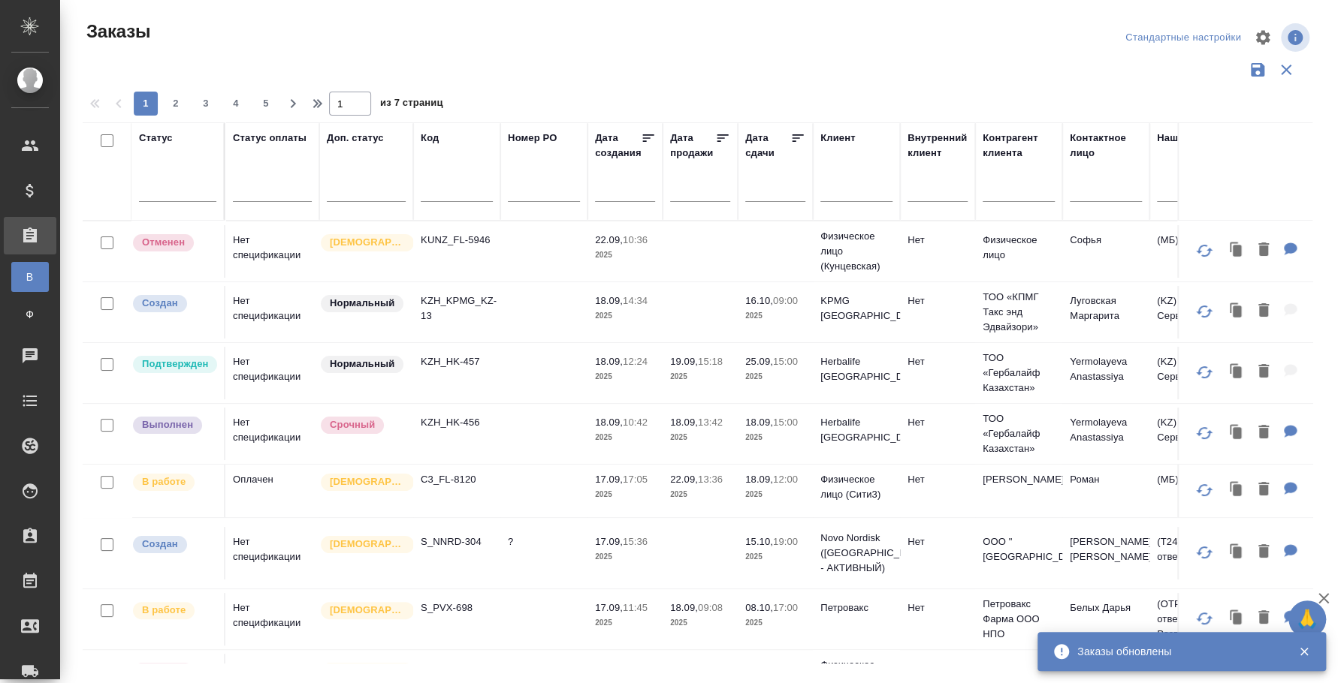
click at [276, 483] on td "Оплачен" at bounding box center [272, 491] width 94 height 53
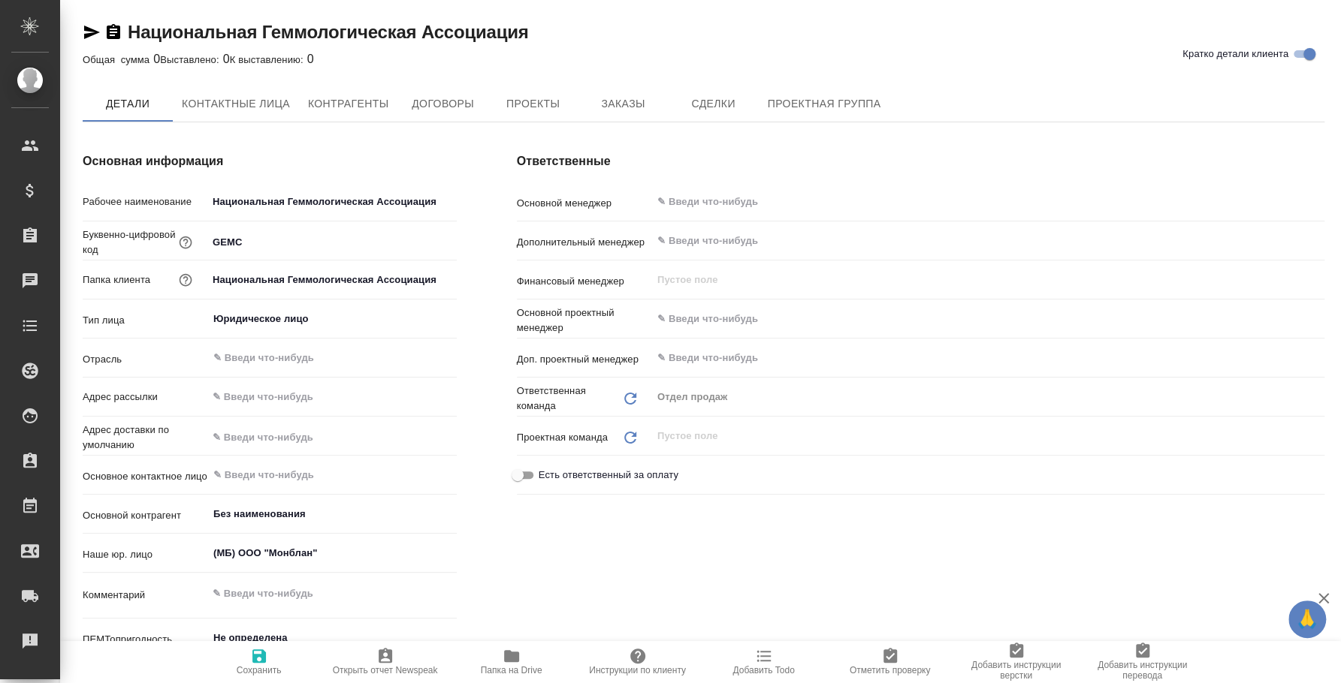
type textarea "x"
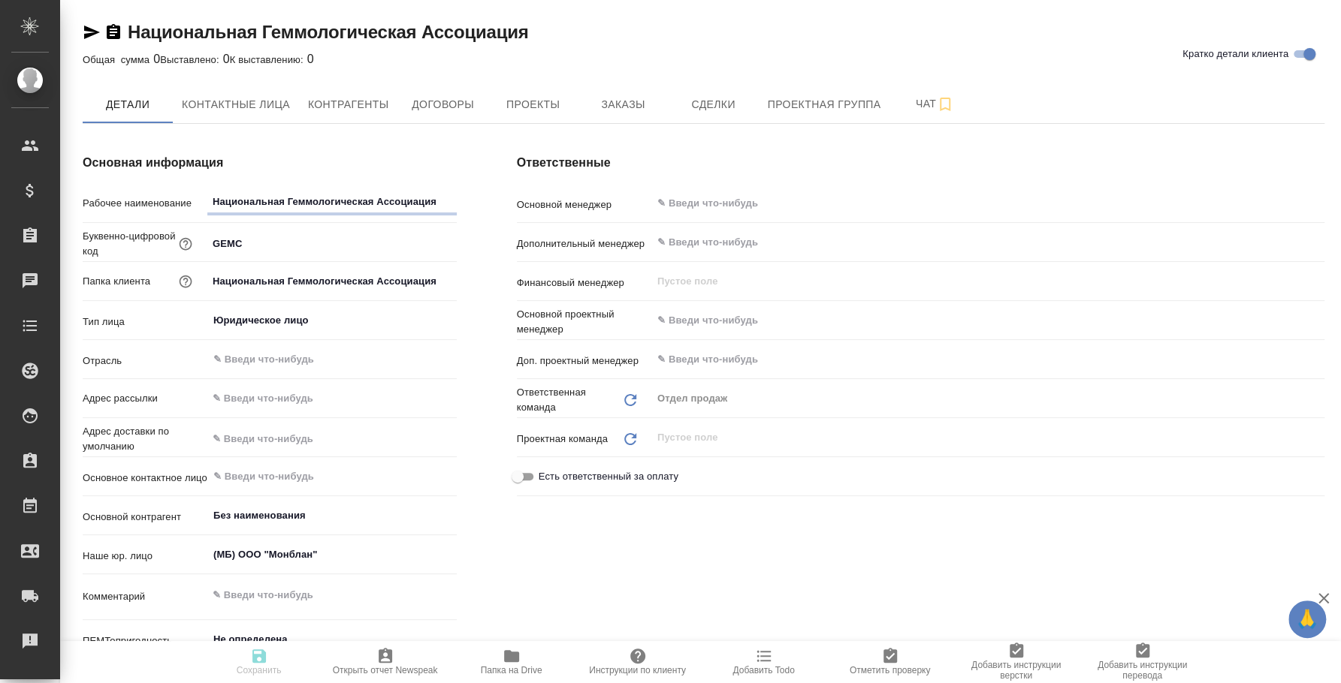
type textarea "x"
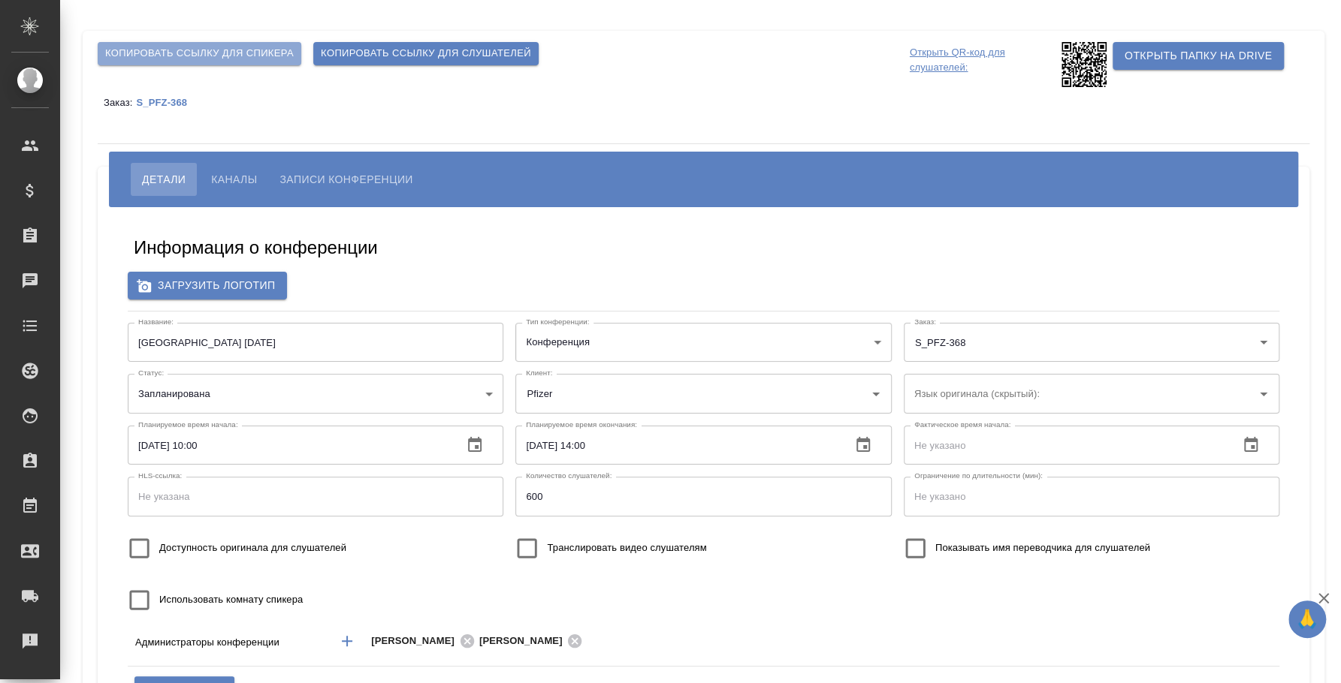
click at [225, 60] on span "Копировать ссылку для спикера" at bounding box center [199, 53] width 189 height 17
click at [228, 54] on span "Копировать ссылку для спикера" at bounding box center [199, 53] width 189 height 17
click at [255, 180] on span "Каналы" at bounding box center [234, 179] width 46 height 18
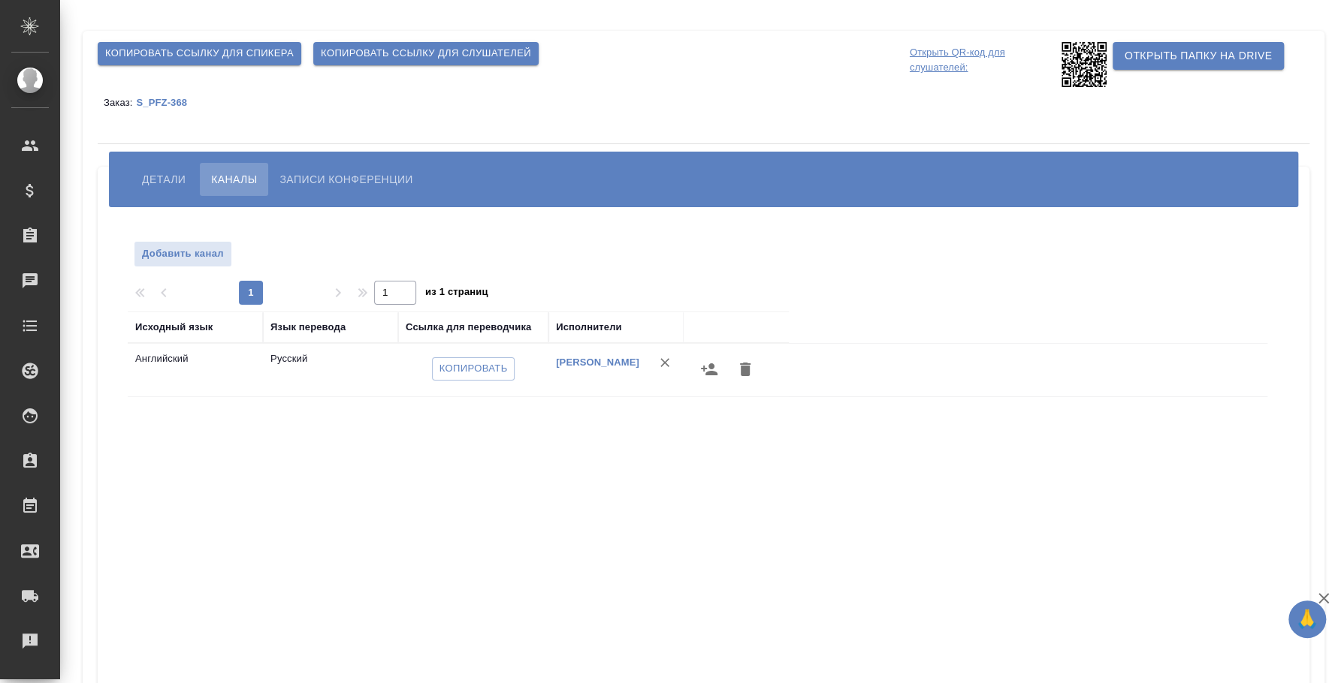
click at [708, 373] on icon "button" at bounding box center [709, 370] width 17 height 12
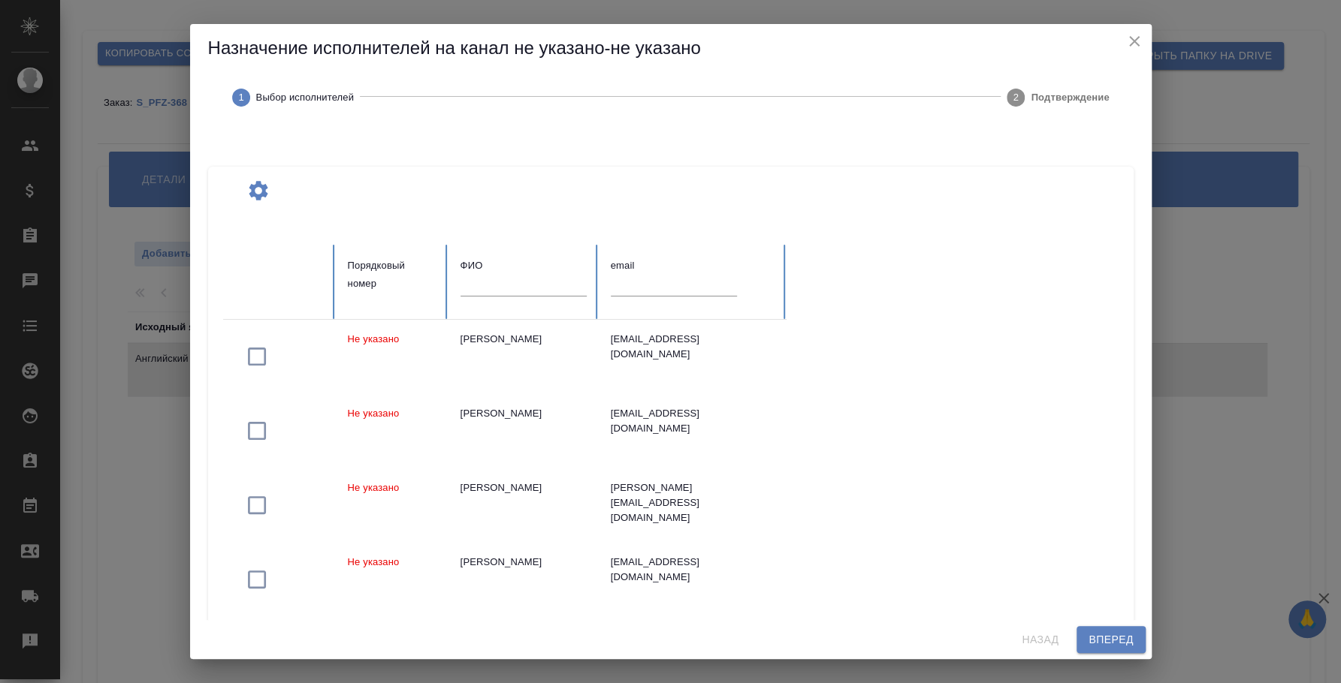
click at [554, 292] on input "text" at bounding box center [523, 285] width 126 height 21
type input "вагапов"
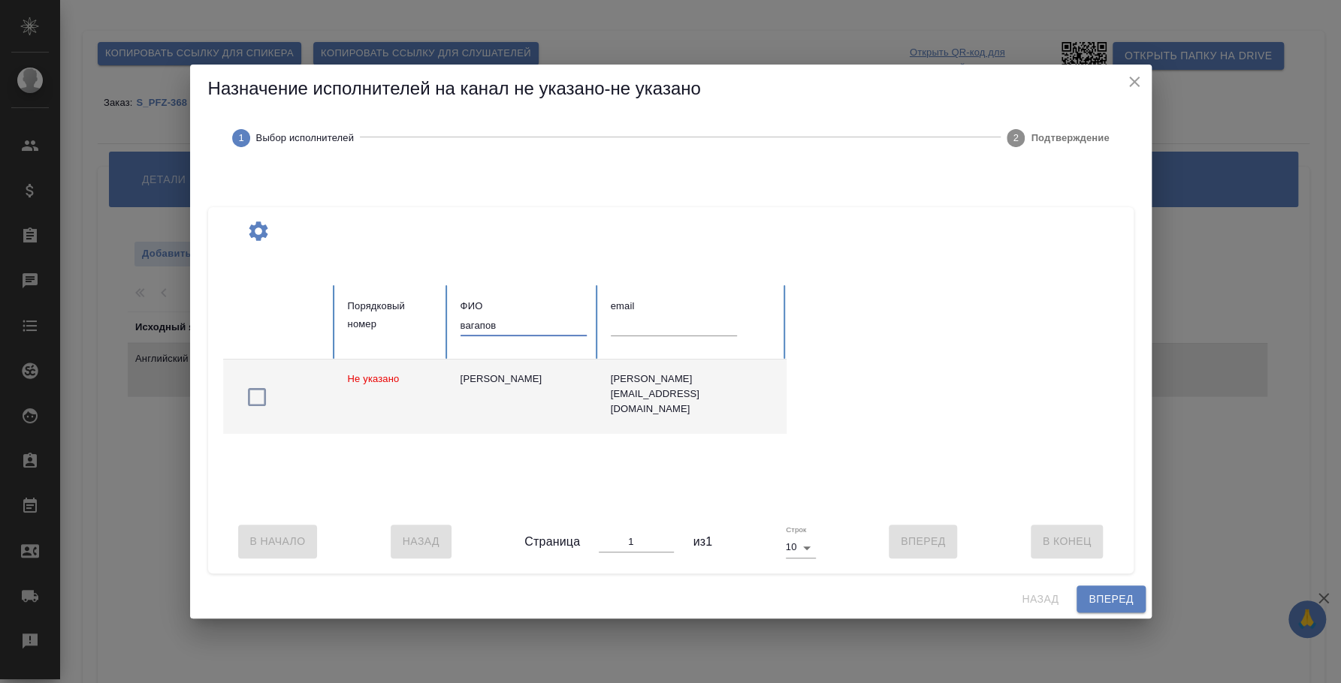
click at [260, 392] on icon "button" at bounding box center [257, 397] width 24 height 24
click at [1101, 607] on span "Вперед" at bounding box center [1110, 599] width 44 height 19
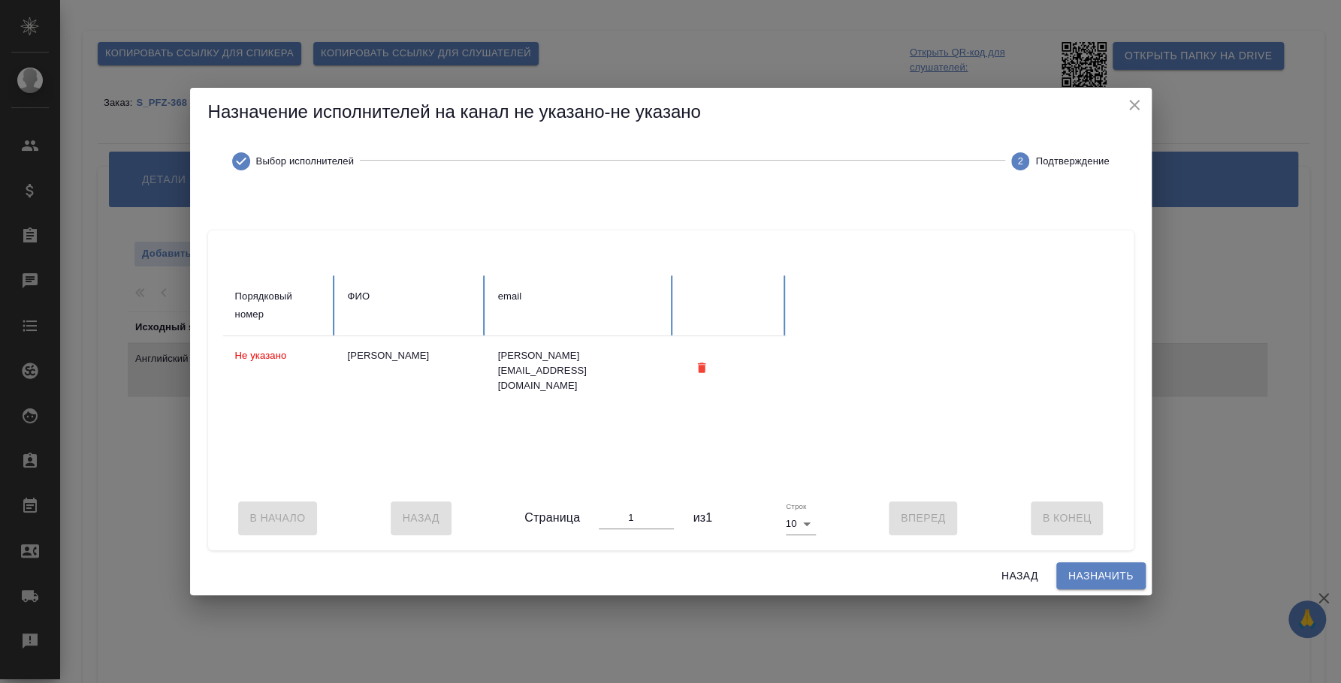
click at [1103, 586] on span "Назначить" at bounding box center [1100, 576] width 65 height 19
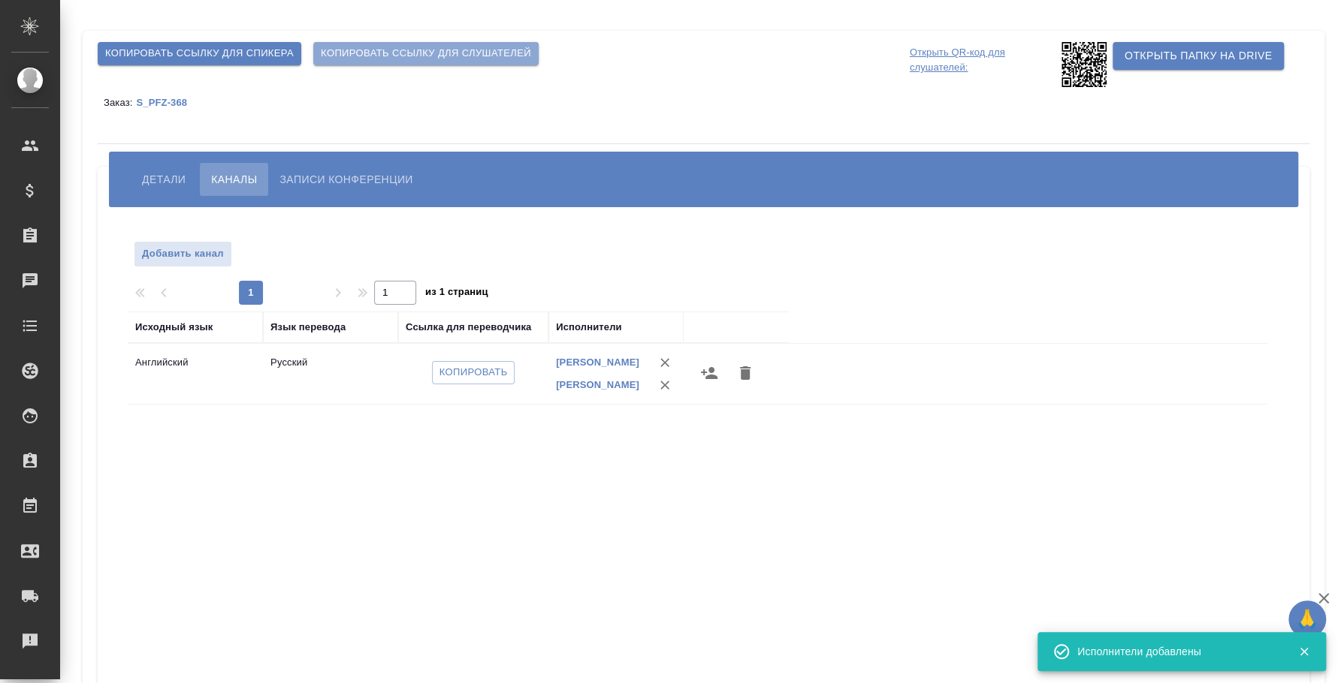
click at [423, 49] on span "Копировать ссылку для слушателей" at bounding box center [426, 53] width 210 height 17
click at [946, 59] on p "Открыть QR-код для слушателей:" at bounding box center [984, 64] width 148 height 45
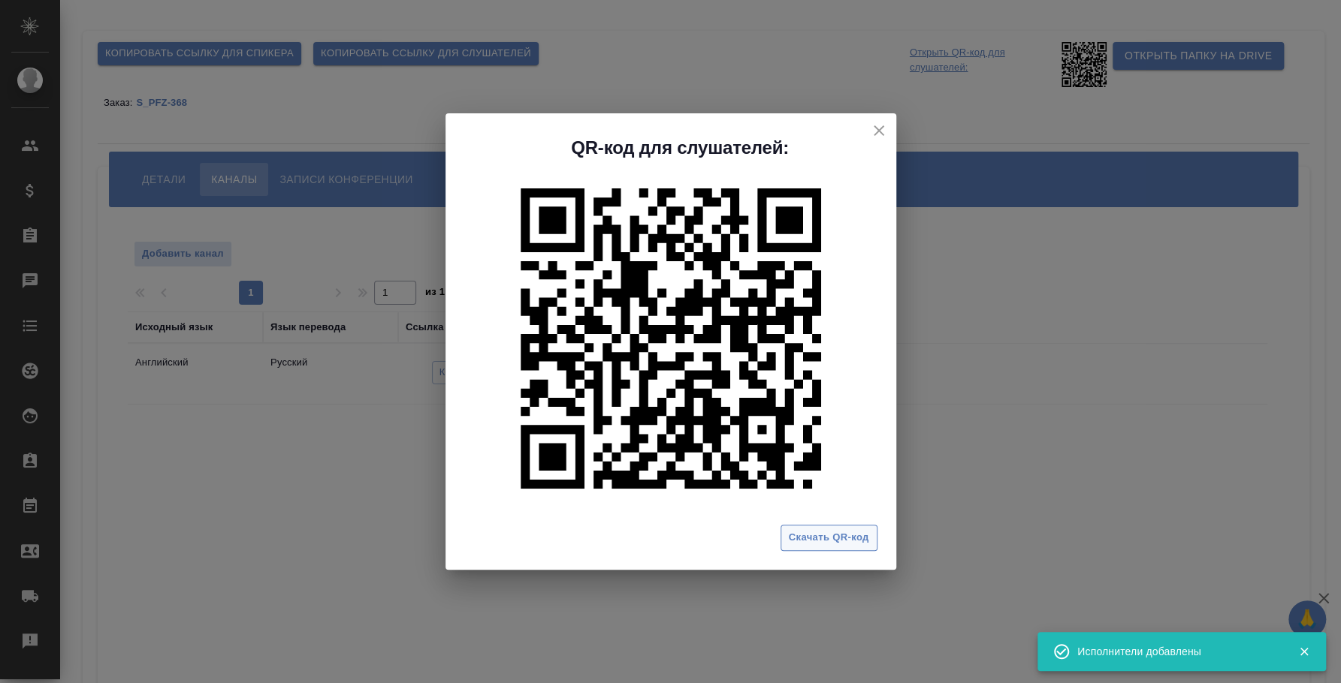
click at [815, 527] on button "Скачать QR-код" at bounding box center [828, 538] width 97 height 26
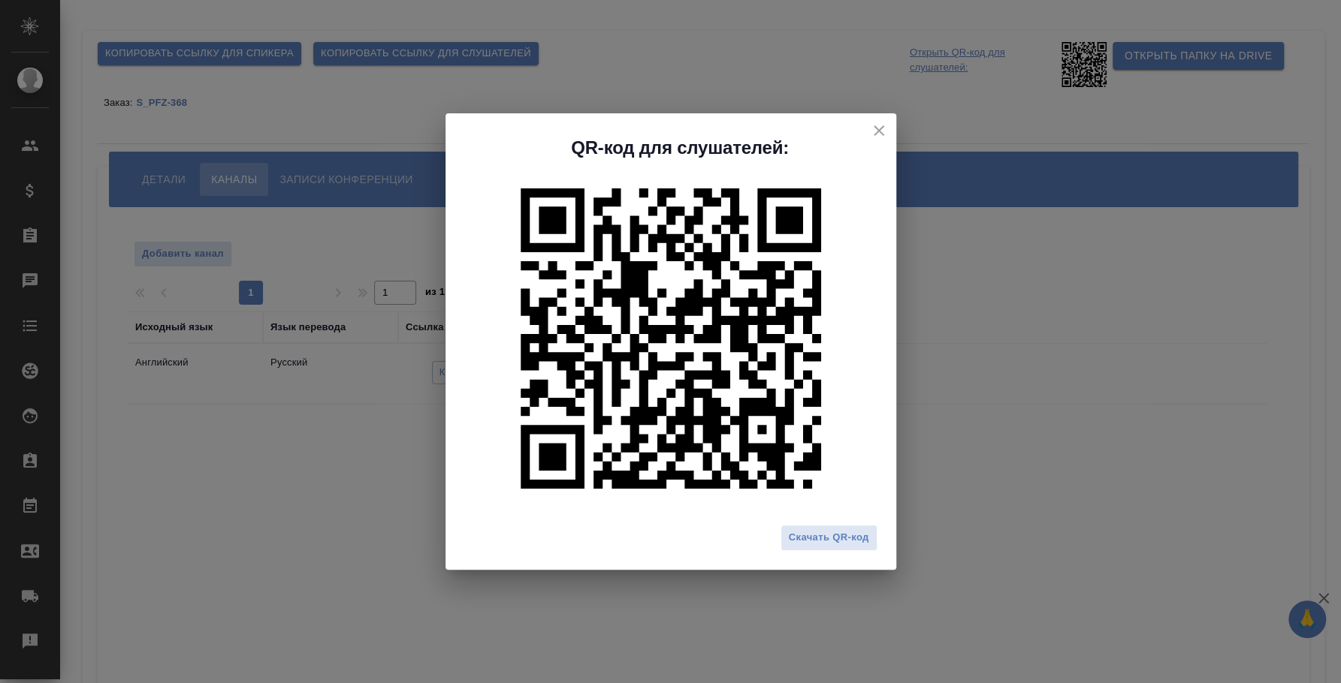
click at [382, 518] on div "QR-код для слушателей: Скачать QR-код" at bounding box center [670, 341] width 1341 height 683
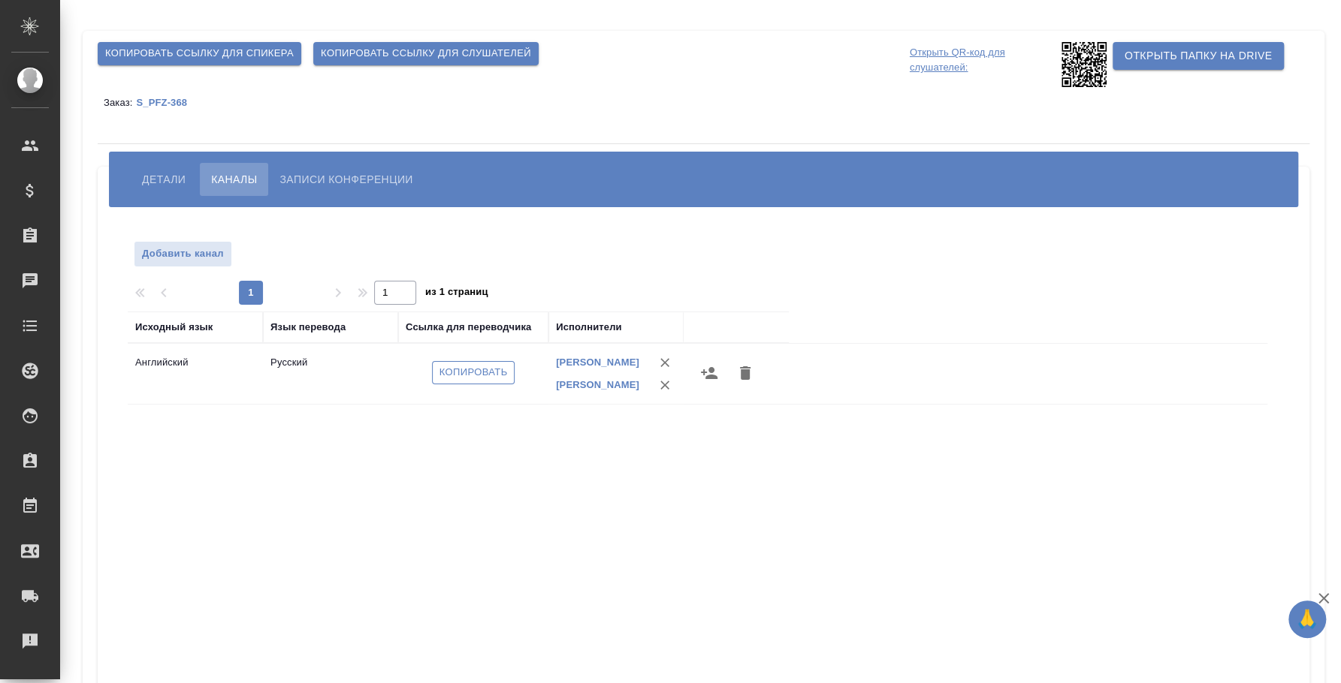
click at [488, 375] on span "Копировать" at bounding box center [473, 372] width 68 height 17
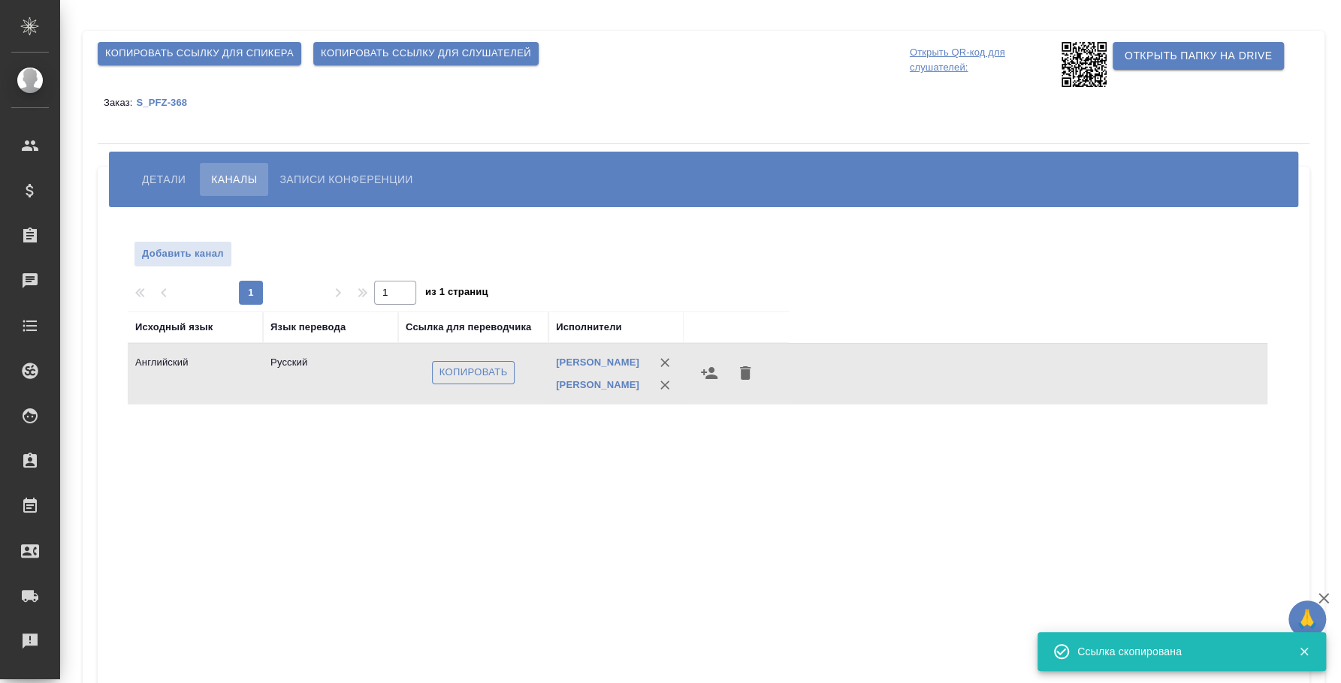
click at [495, 372] on span "Копировать" at bounding box center [473, 372] width 68 height 17
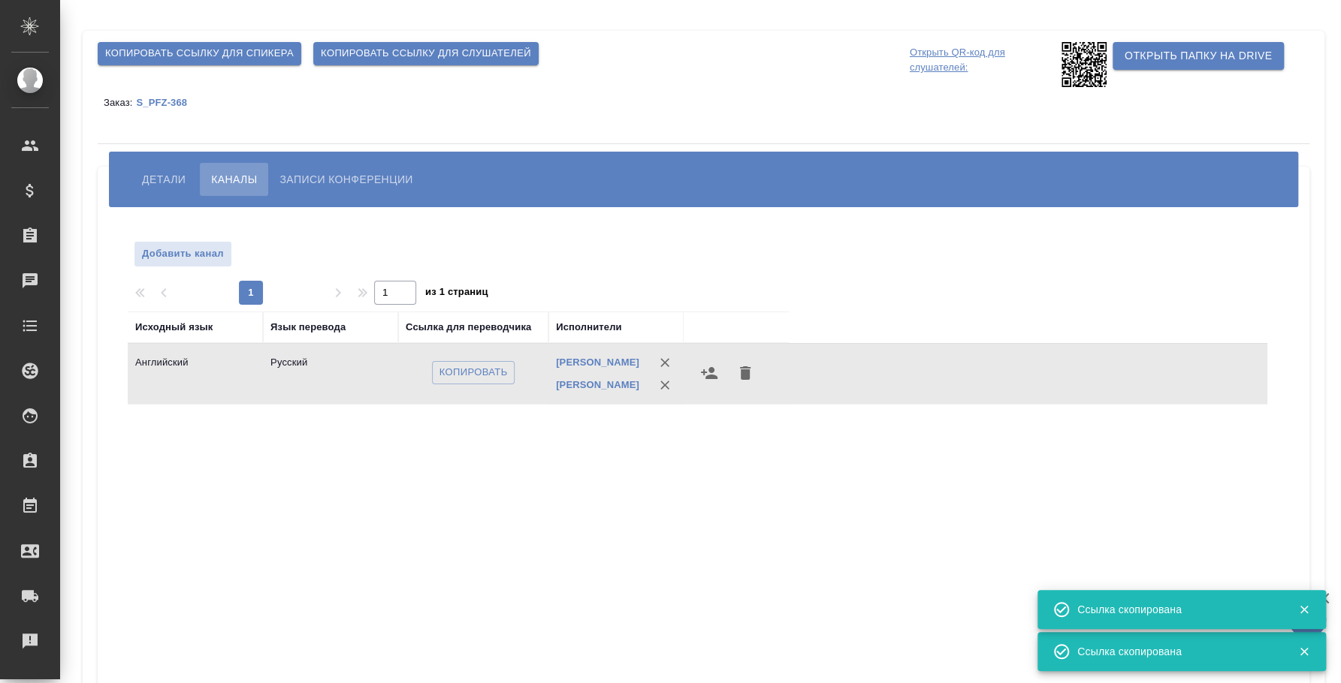
click at [166, 183] on span "Детали" at bounding box center [164, 179] width 44 height 18
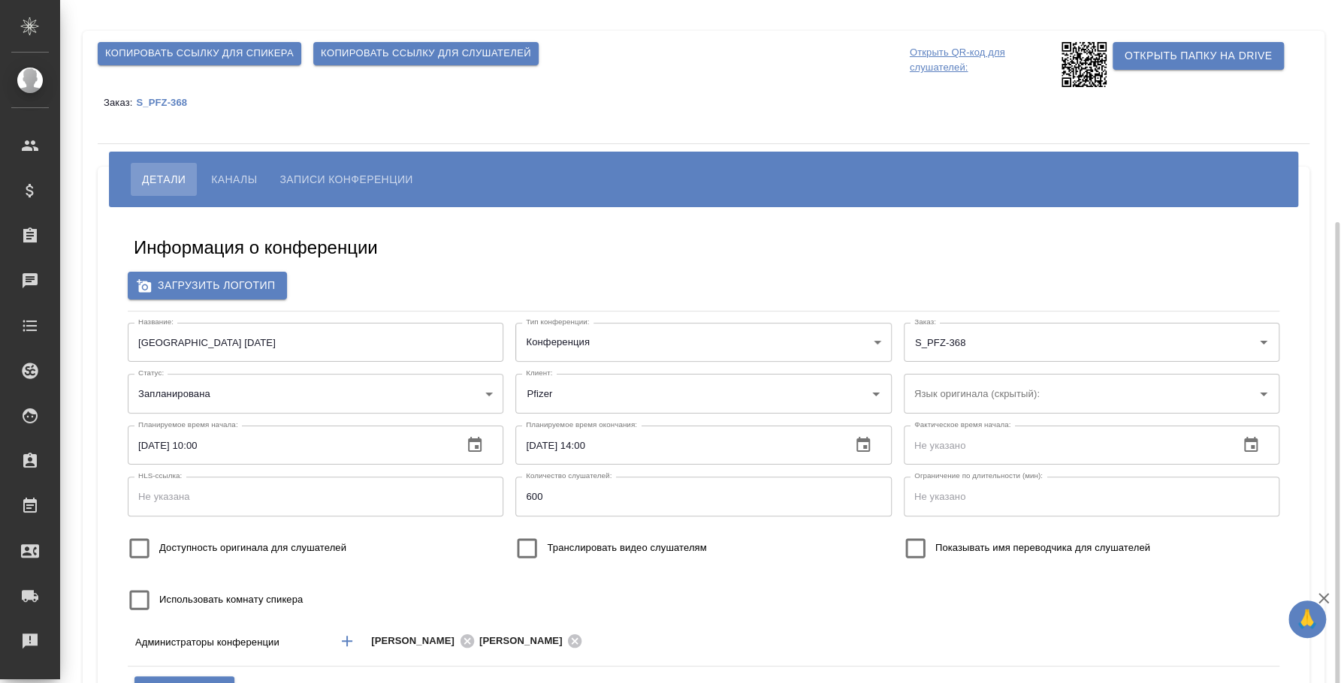
scroll to position [120, 0]
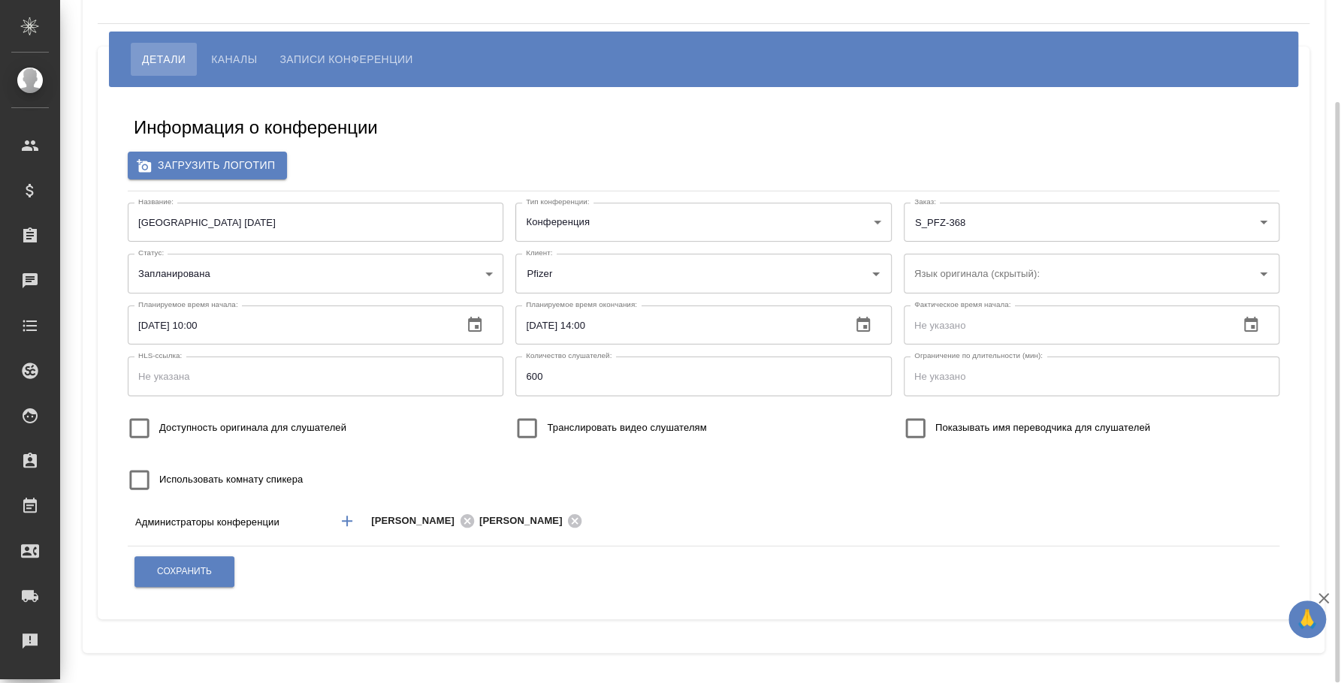
click at [237, 49] on button "Каналы" at bounding box center [234, 59] width 68 height 33
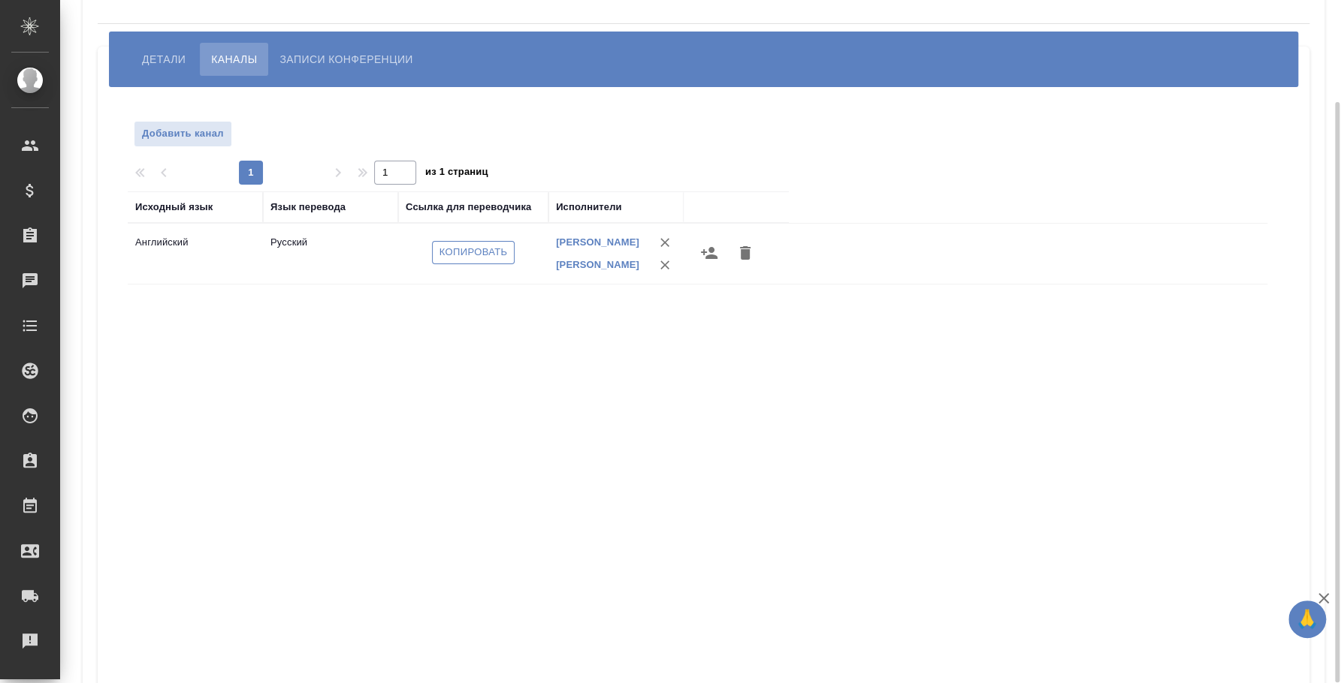
click at [479, 256] on span "Копировать" at bounding box center [473, 252] width 68 height 17
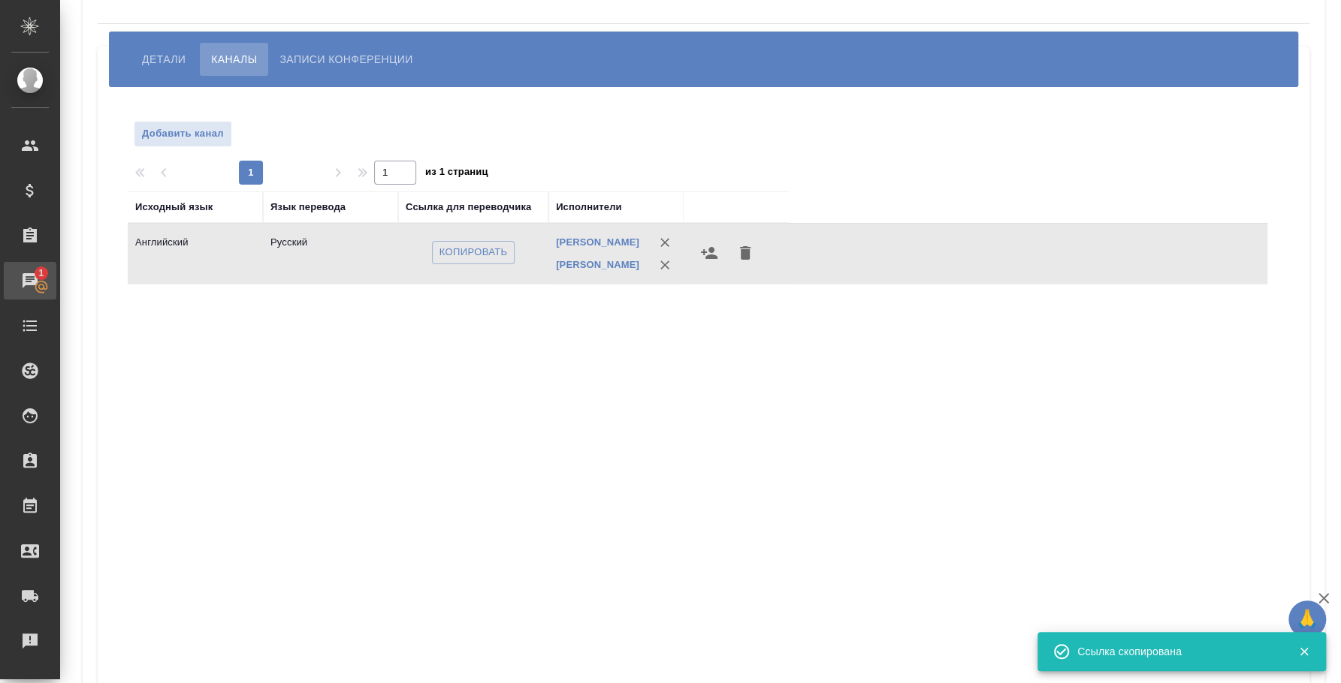
click at [30, 282] on div "Чаты" at bounding box center [11, 281] width 38 height 23
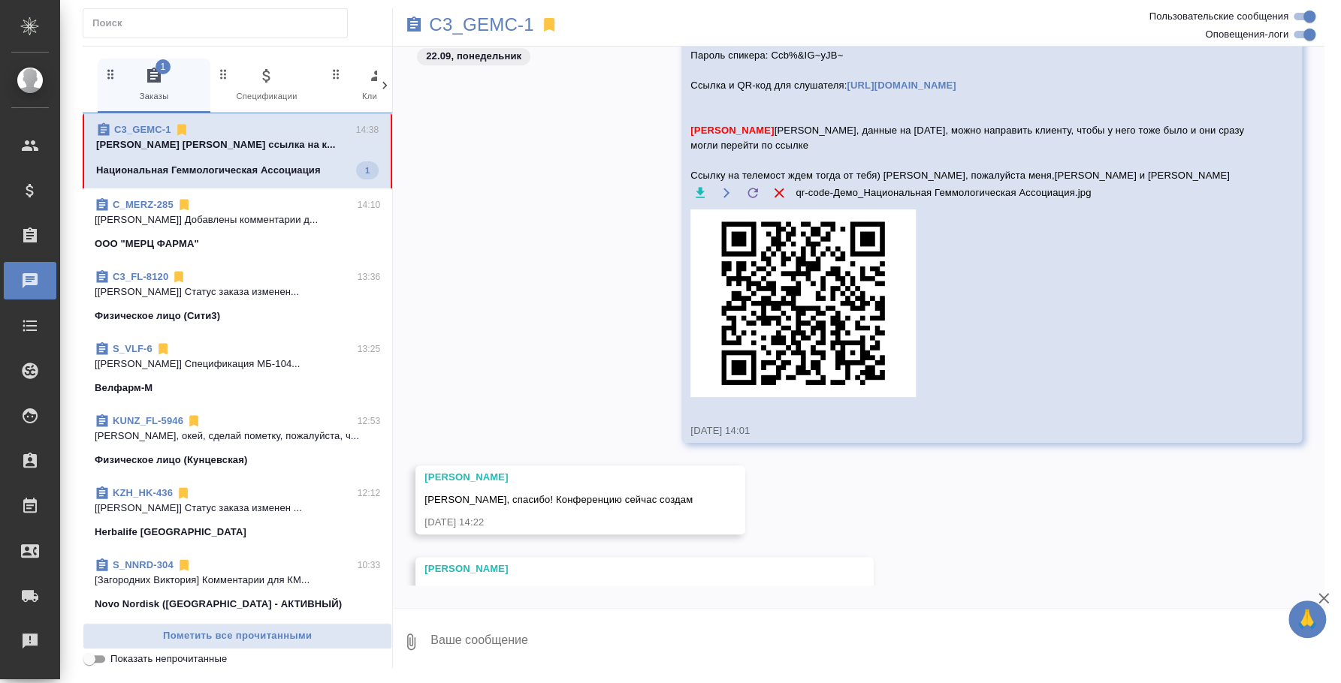
scroll to position [4289, 0]
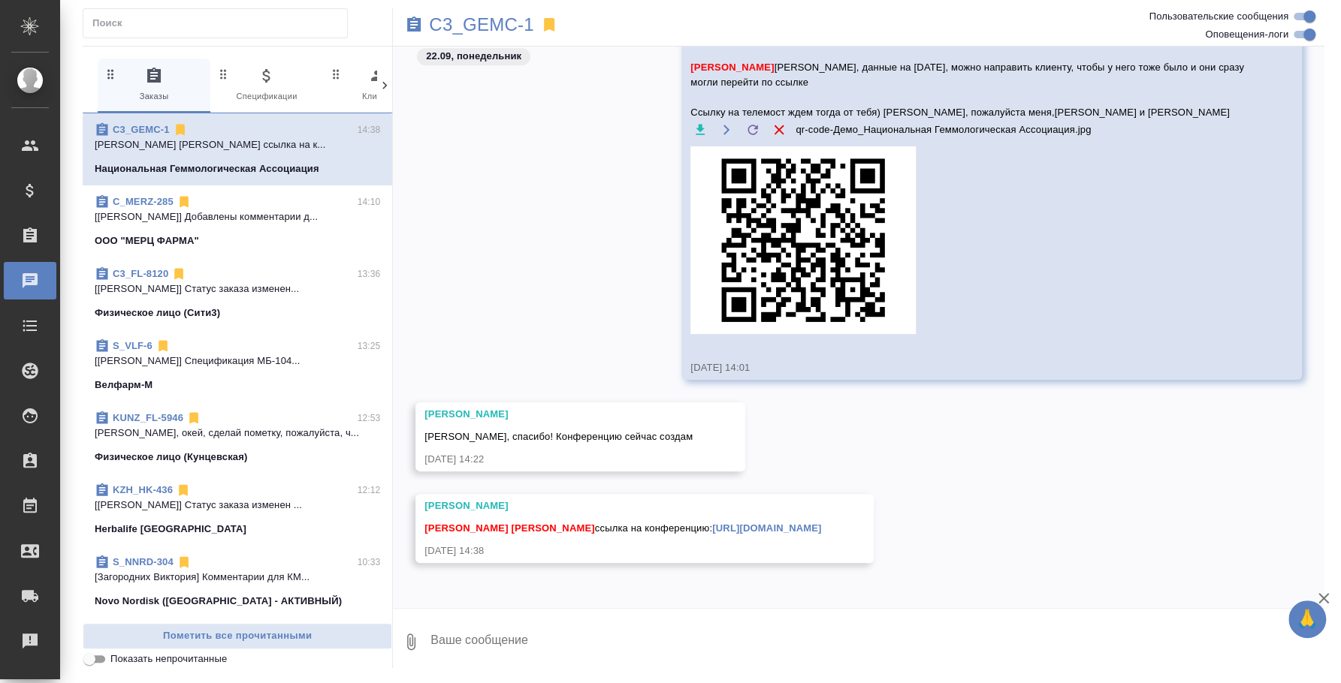
click at [639, 640] on textarea at bounding box center [876, 642] width 895 height 51
type textarea "Спасибо большое)"
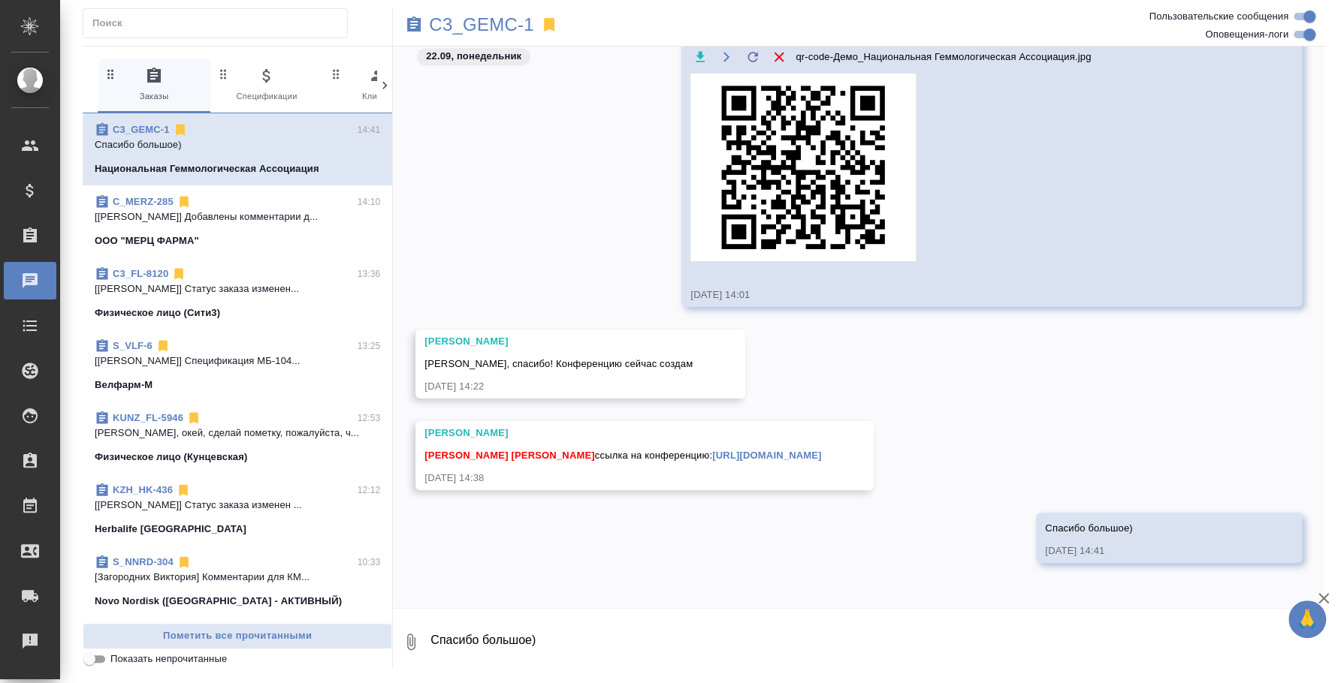
drag, startPoint x: 588, startPoint y: 458, endPoint x: 937, endPoint y: 448, distance: 349.4
click at [874, 448] on div "[PERSON_NAME] [PERSON_NAME] [PERSON_NAME] ссылка на конференцию: [URL][DOMAIN_N…" at bounding box center [644, 455] width 458 height 69
copy span "ссылка на конференцию: [URL][DOMAIN_NAME]"
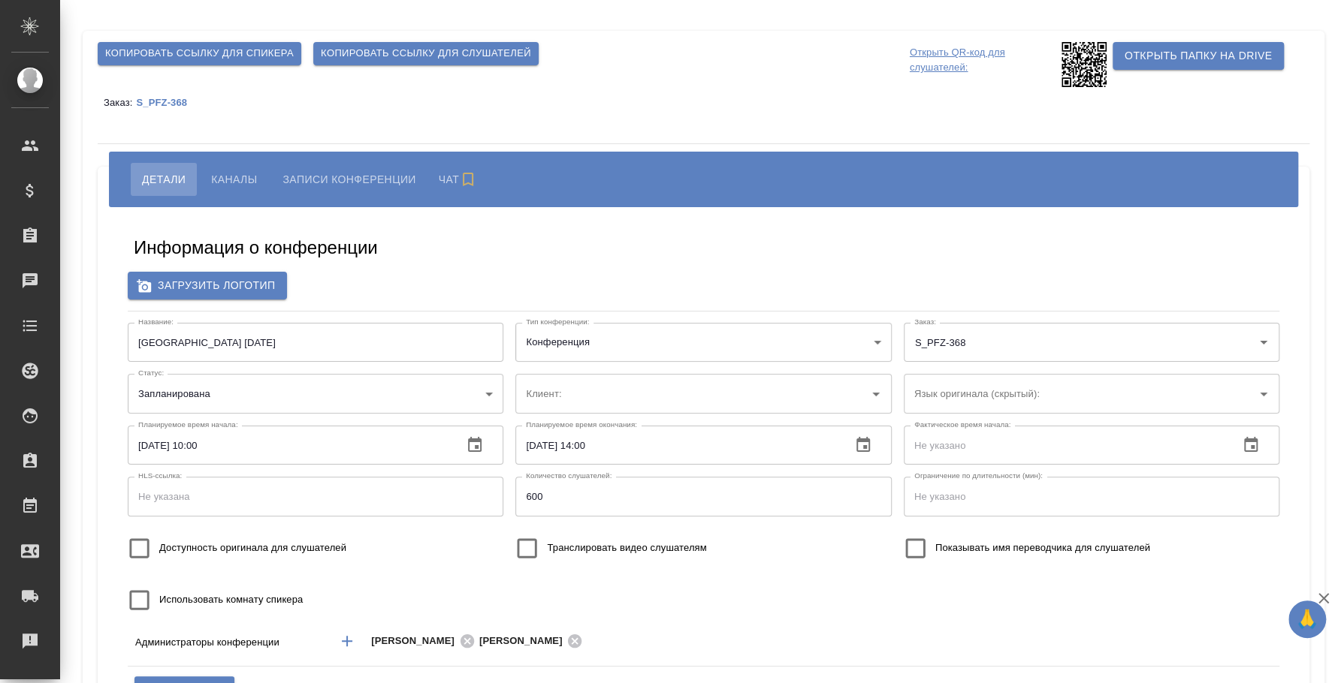
type input "Pfizer"
click at [213, 180] on span "Каналы" at bounding box center [234, 179] width 46 height 18
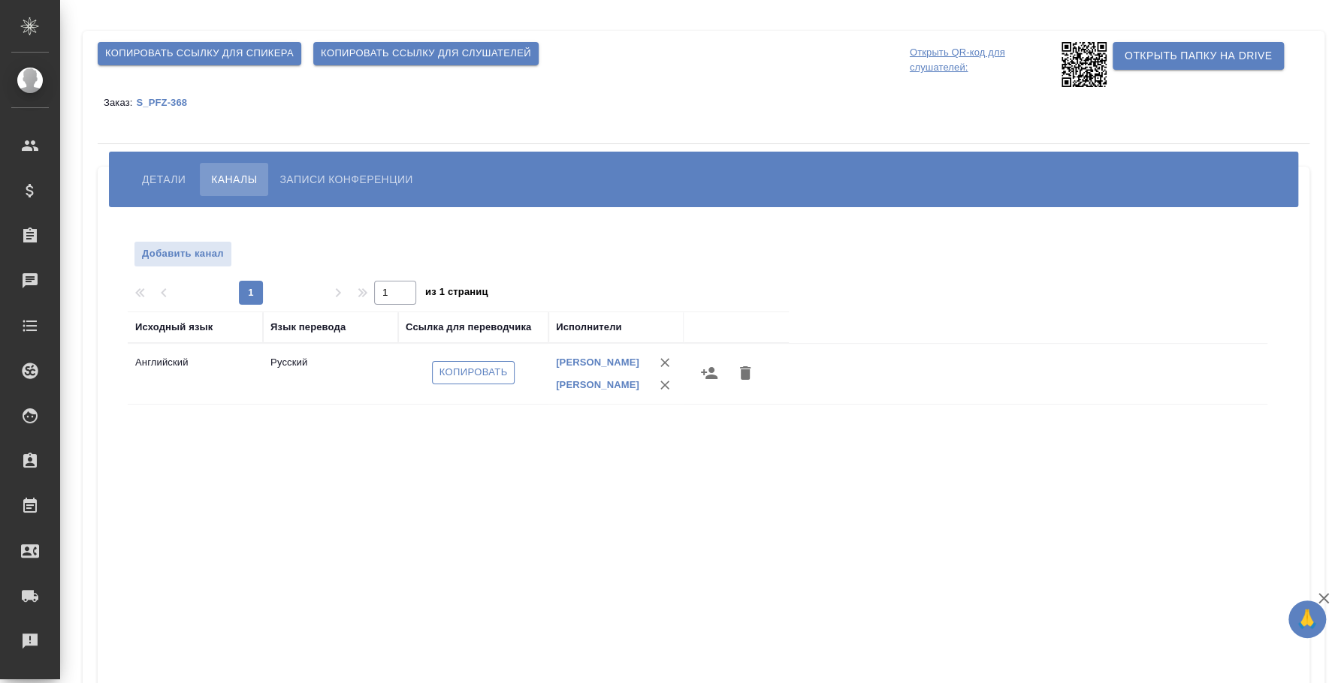
click at [496, 375] on span "Копировать" at bounding box center [473, 372] width 68 height 17
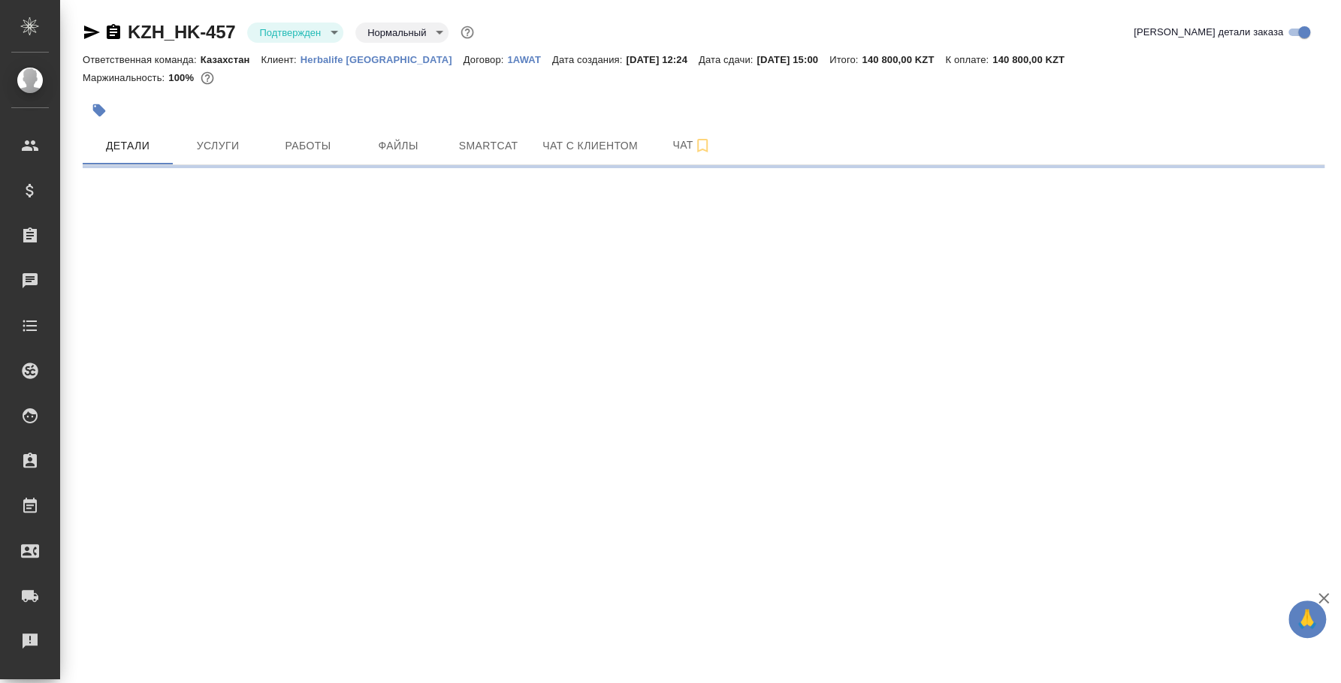
select select "RU"
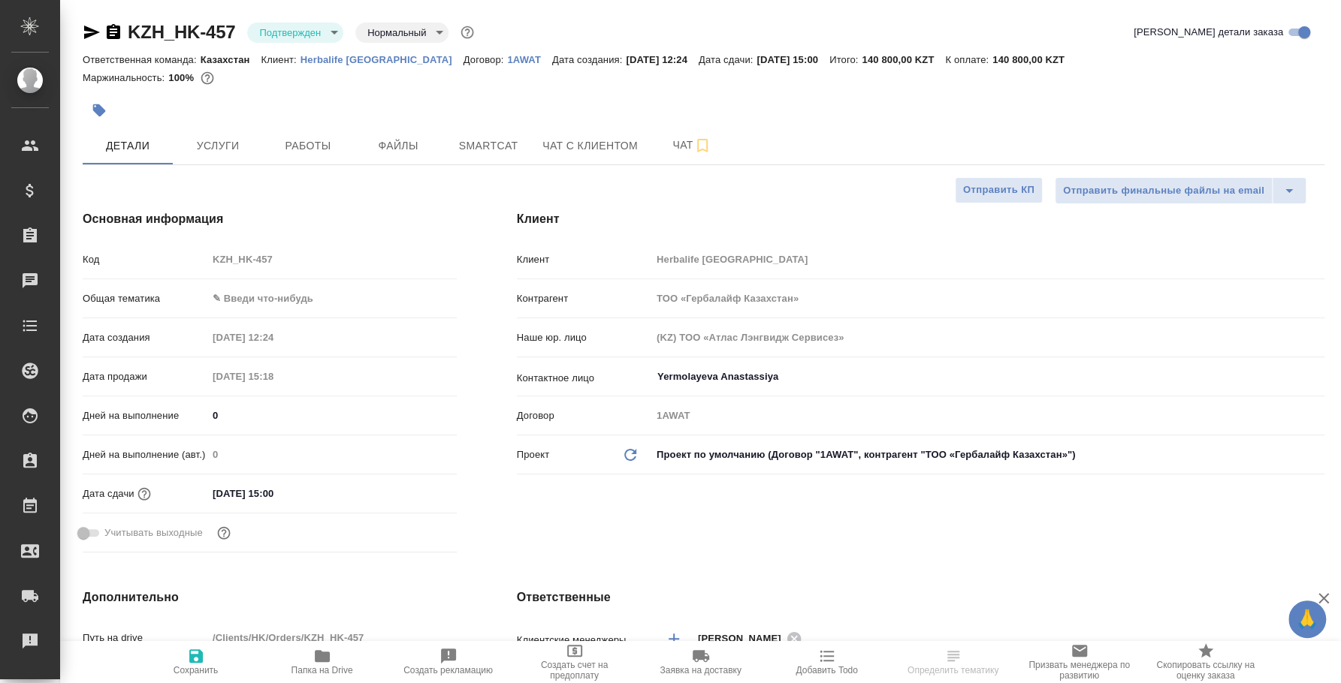
type textarea "x"
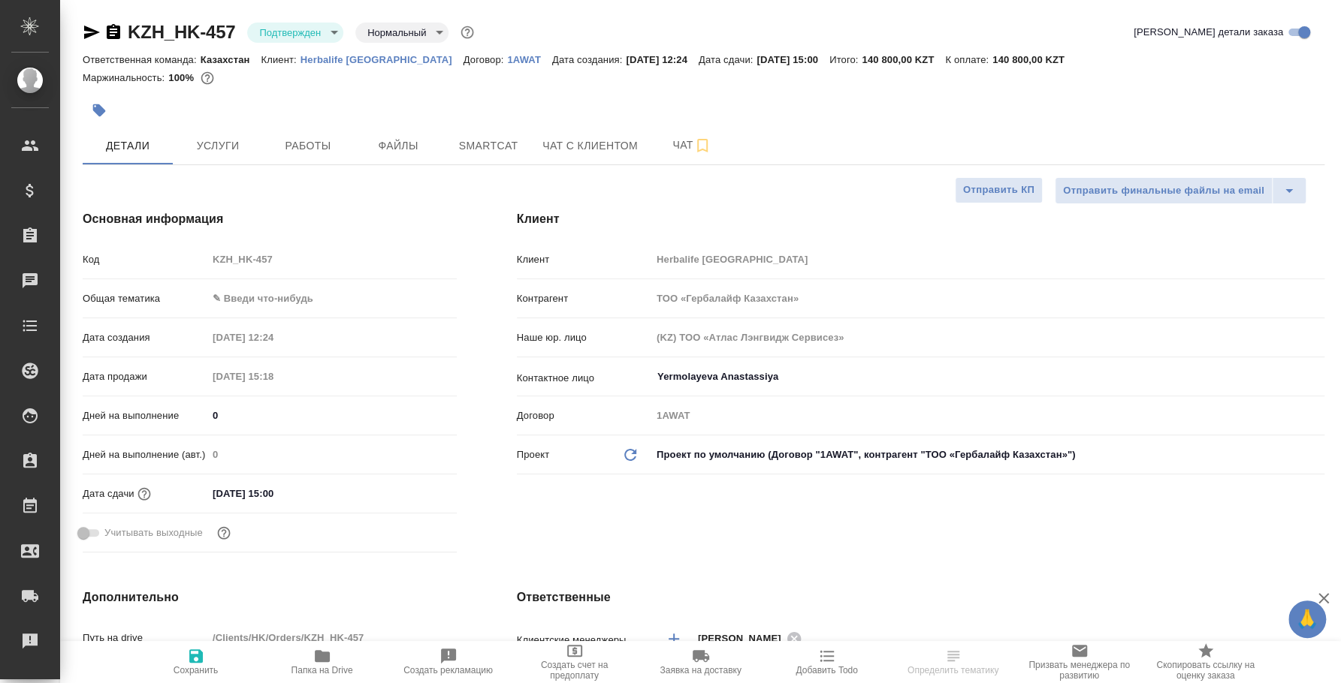
type textarea "x"
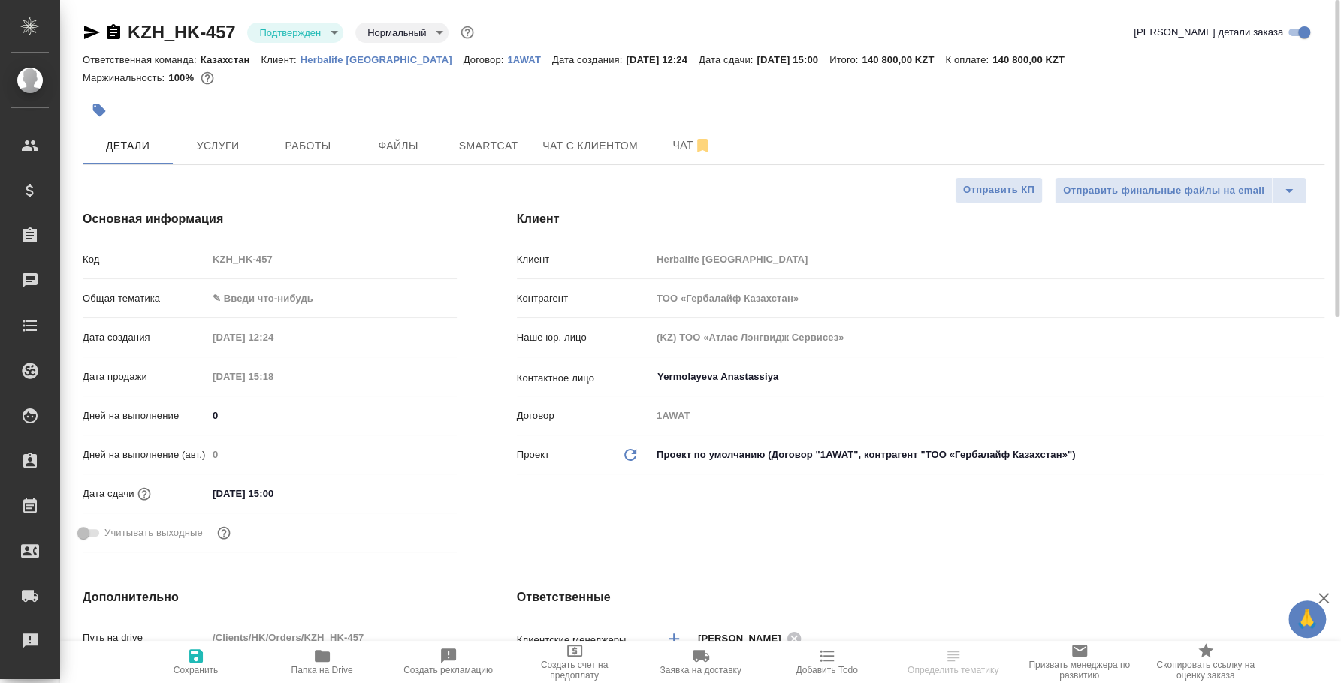
type textarea "x"
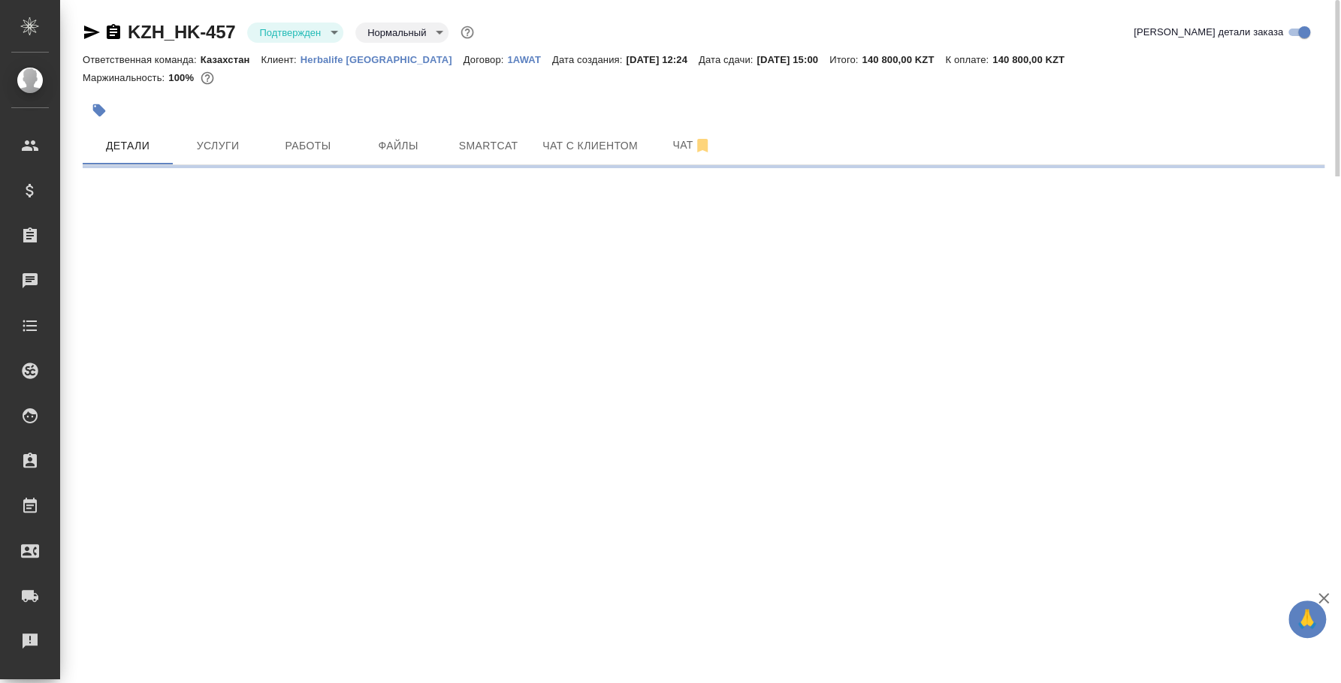
select select "RU"
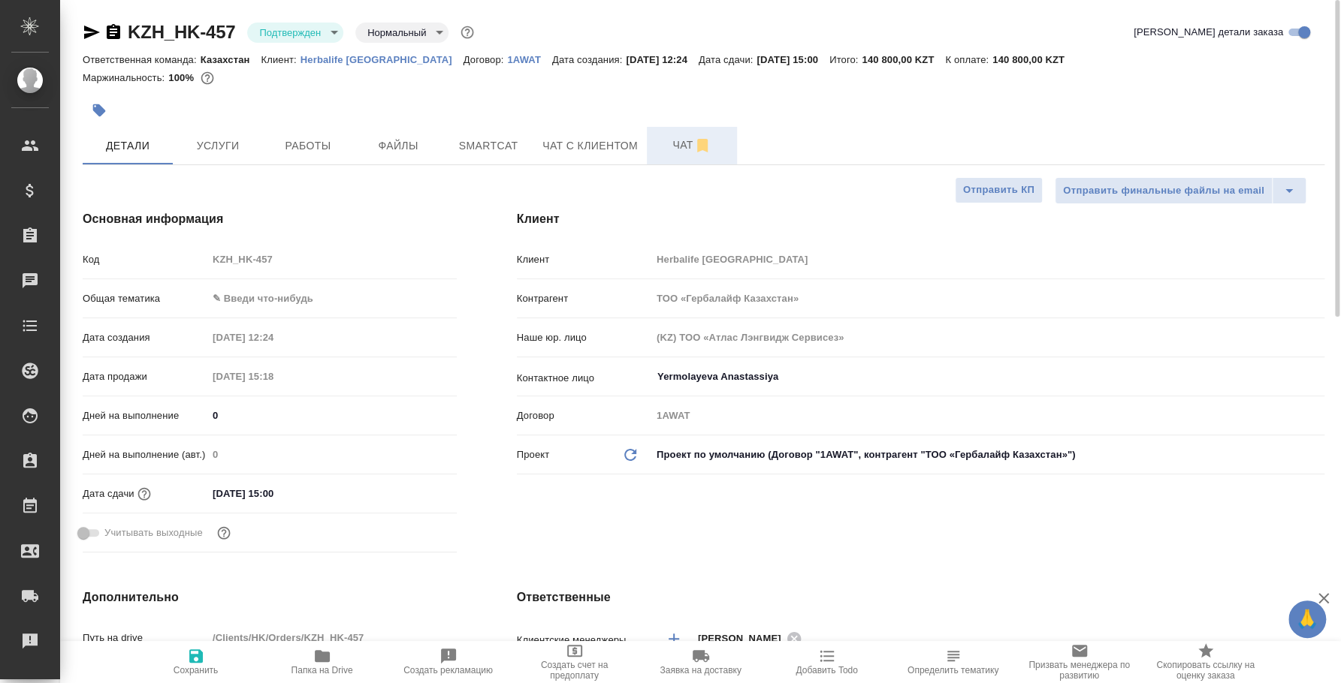
type textarea "x"
click at [686, 140] on span "Чат" at bounding box center [692, 145] width 72 height 19
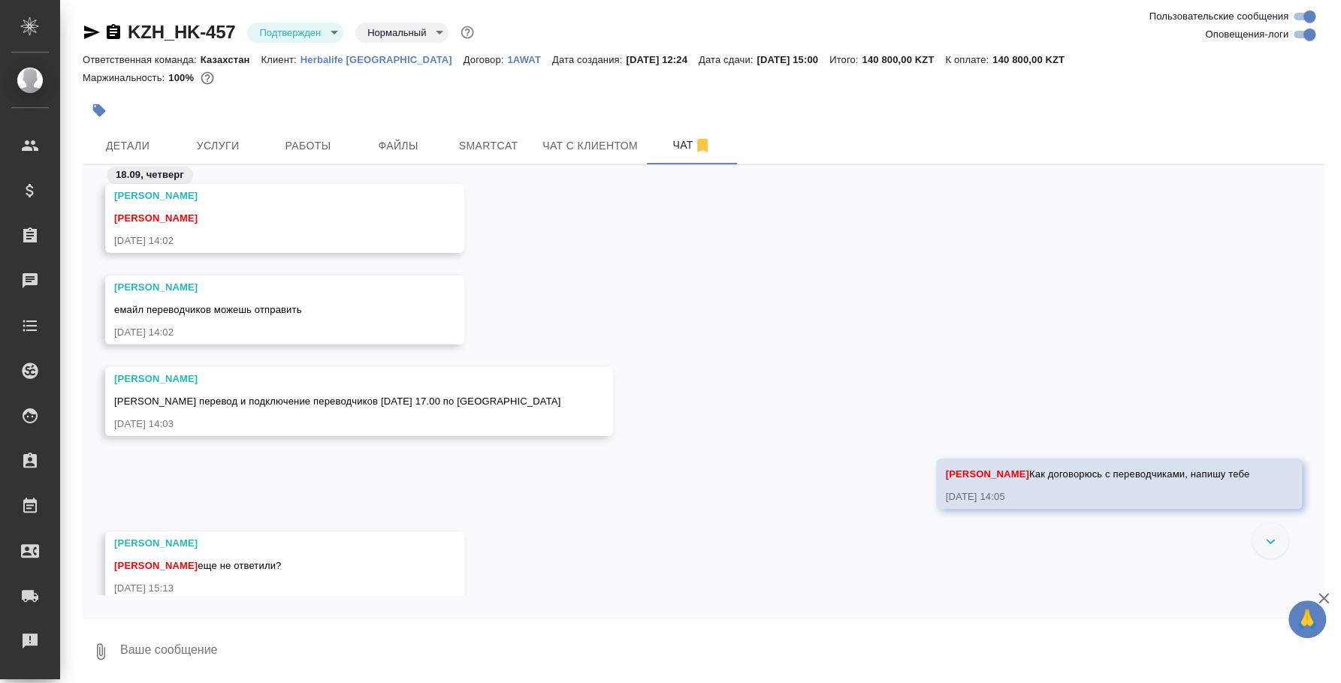
scroll to position [270, 0]
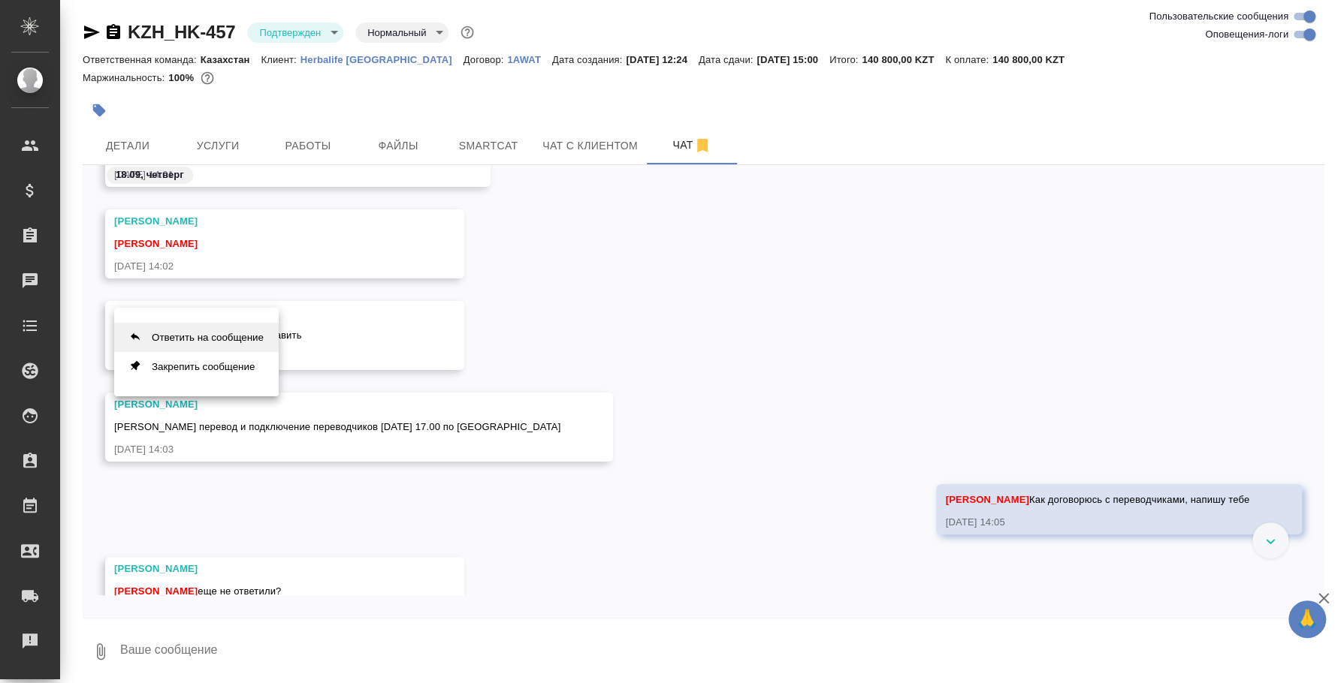
click at [275, 338] on button "Ответить на сообщение" at bounding box center [196, 337] width 164 height 29
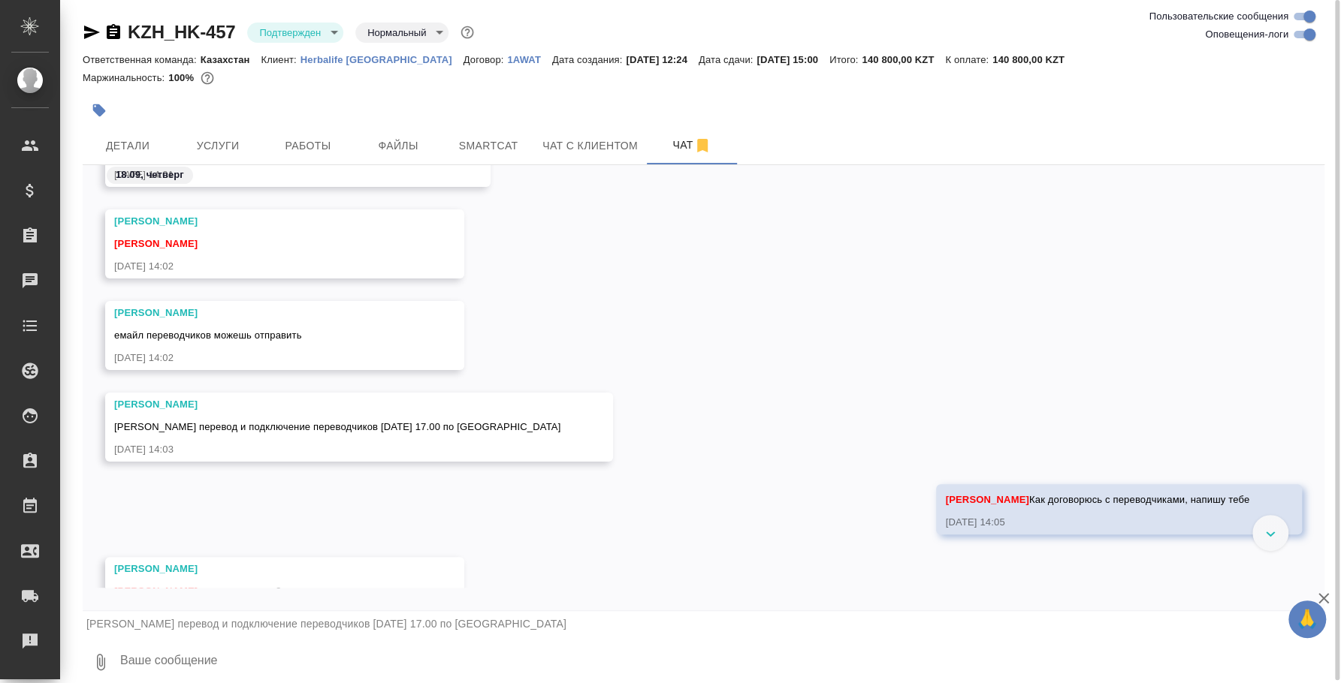
click at [447, 659] on textarea at bounding box center [721, 662] width 1205 height 51
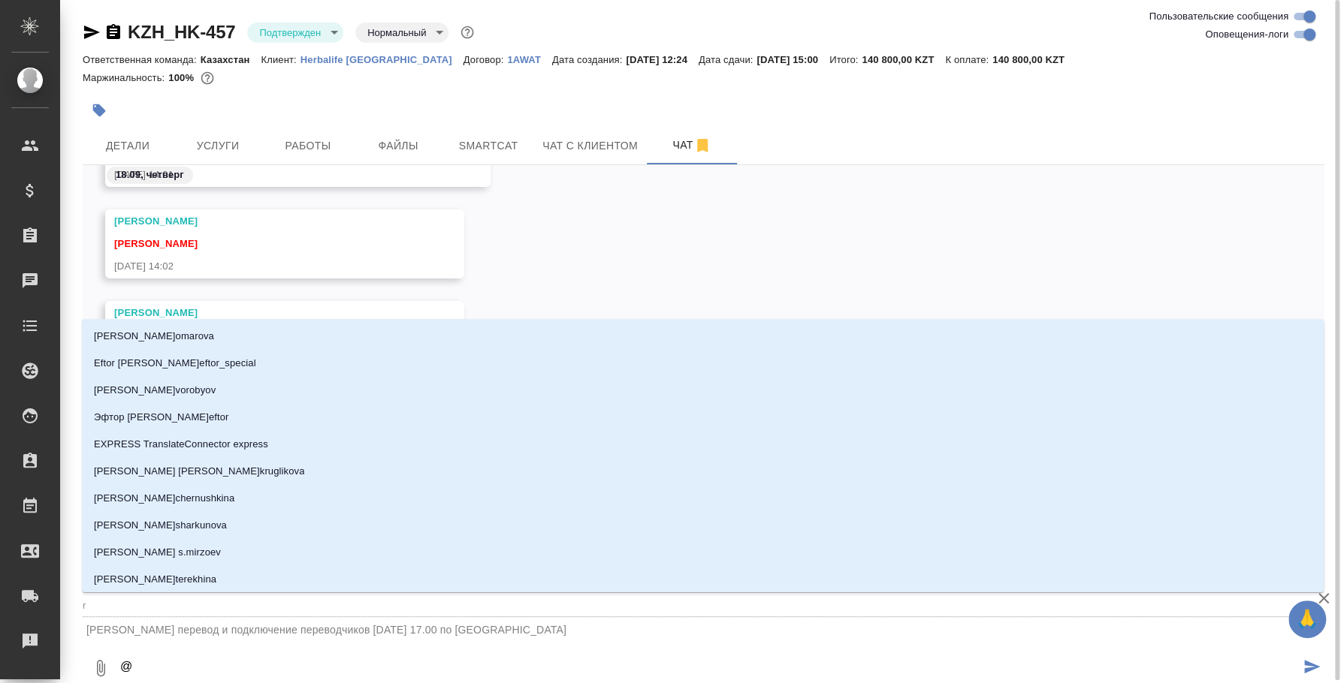
type textarea "@r"
type input "r"
type textarea "@r'j"
type input "r'j"
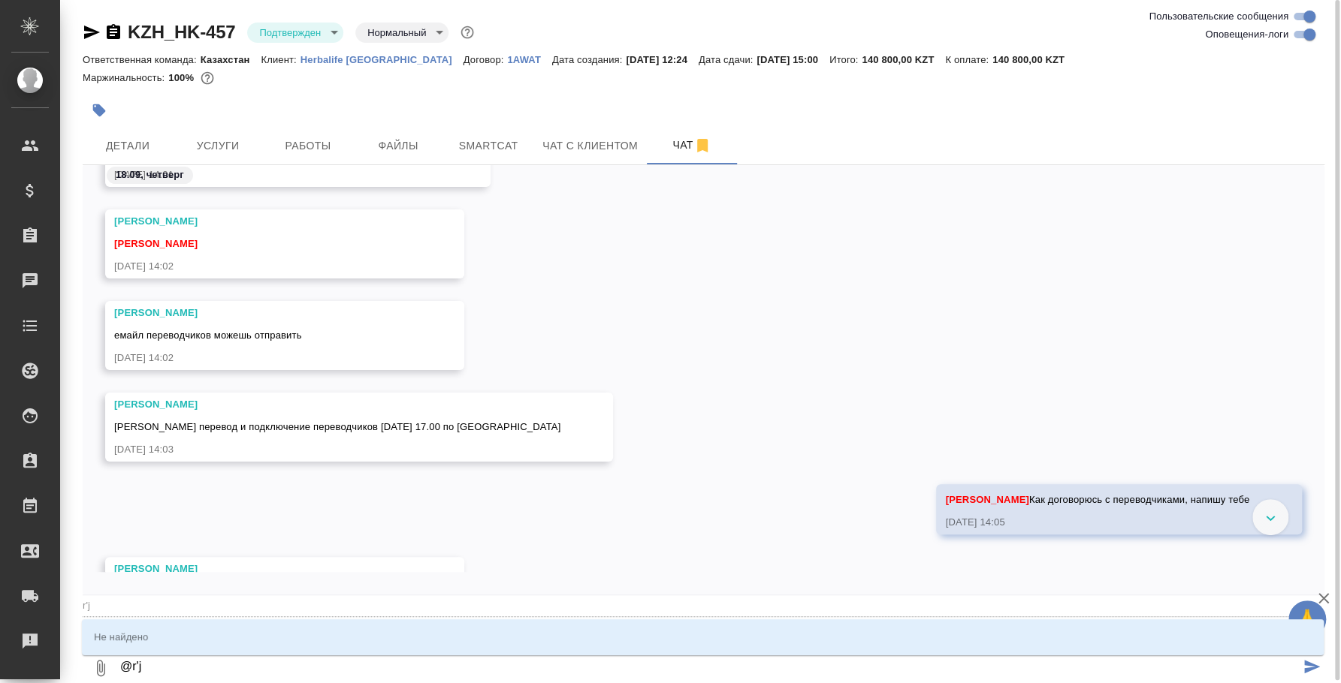
type textarea "@r"
type input "r"
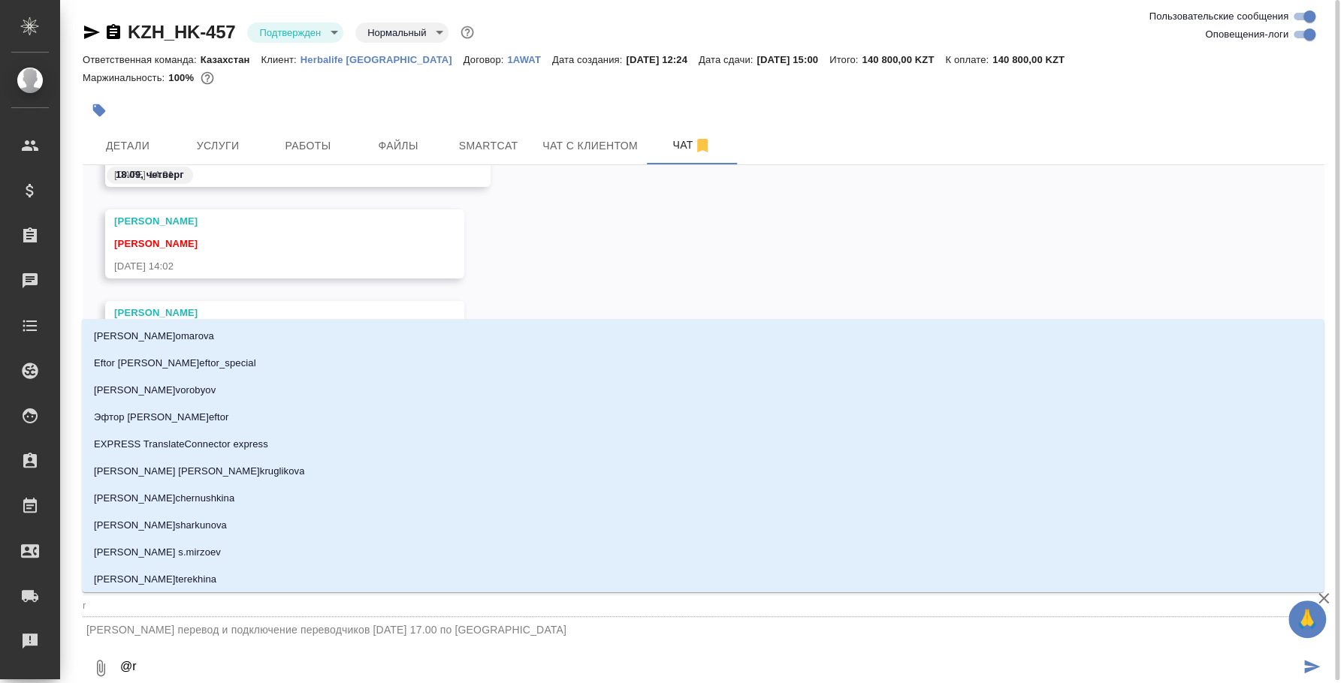
type textarea "@"
type textarea "@к"
type input "к"
type textarea "@ко"
type input "ко"
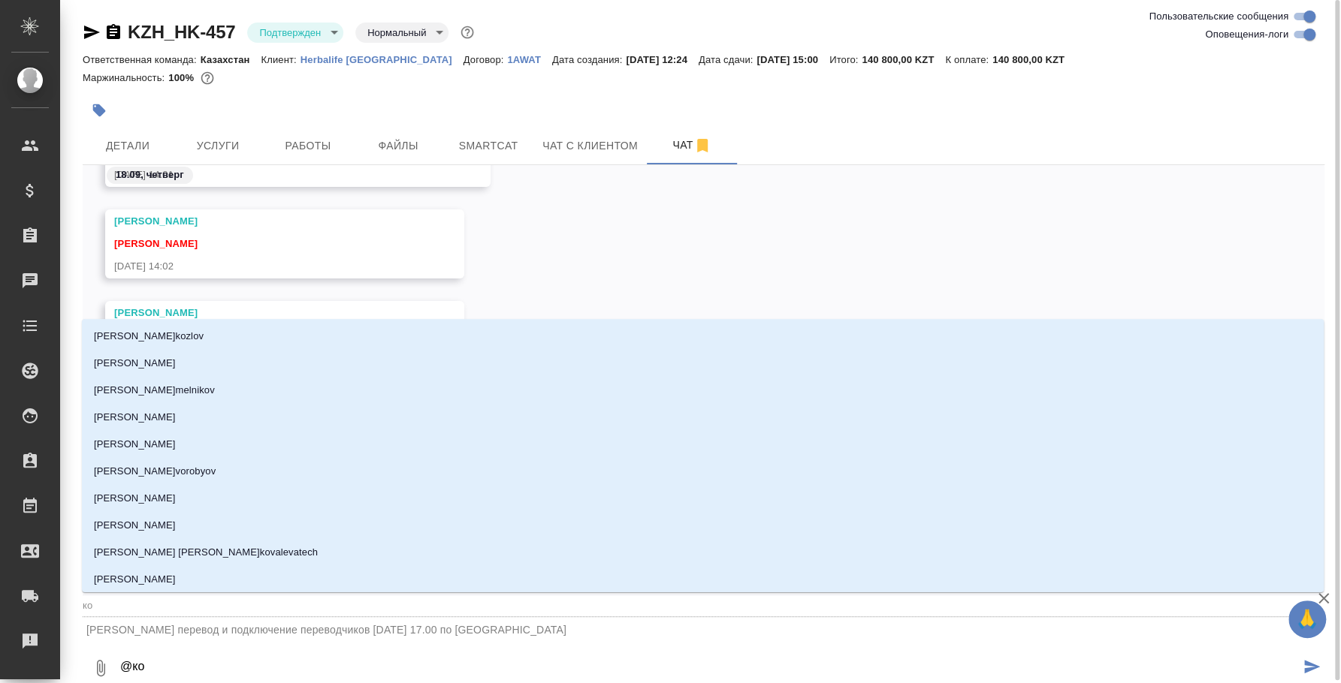
type textarea "@кош"
type input "кош"
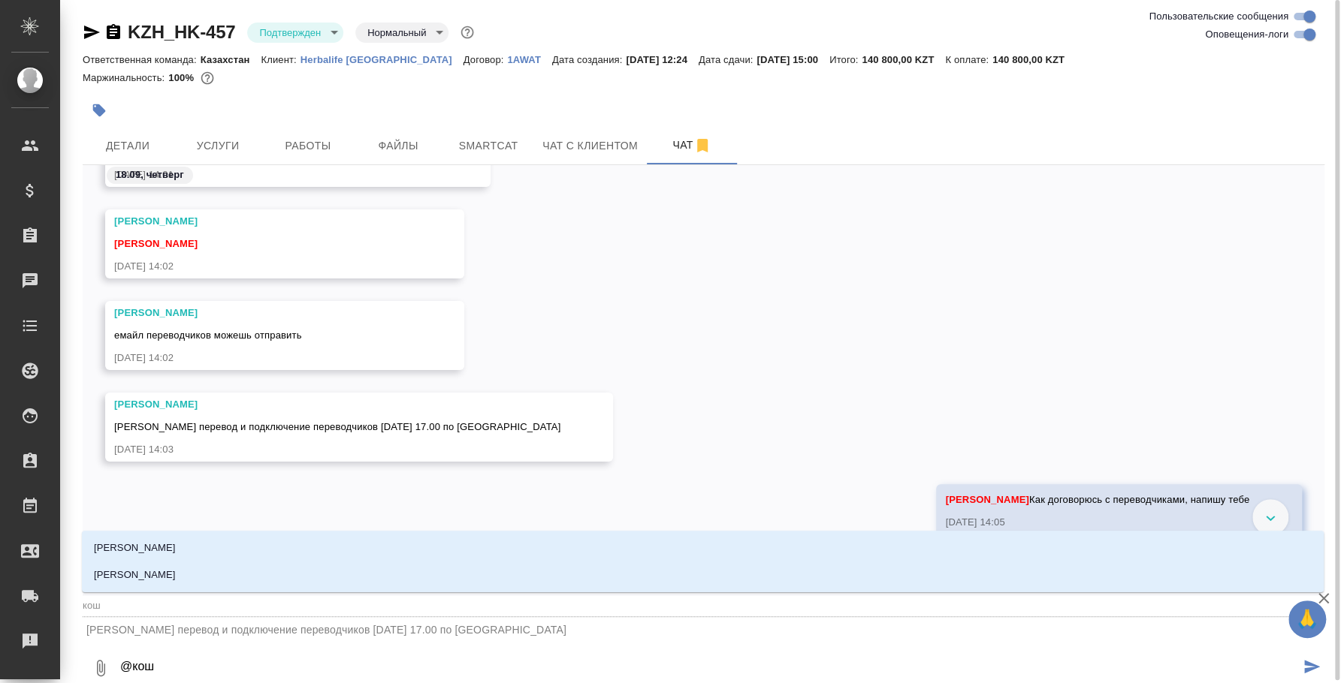
type textarea "@коше"
type input "коше"
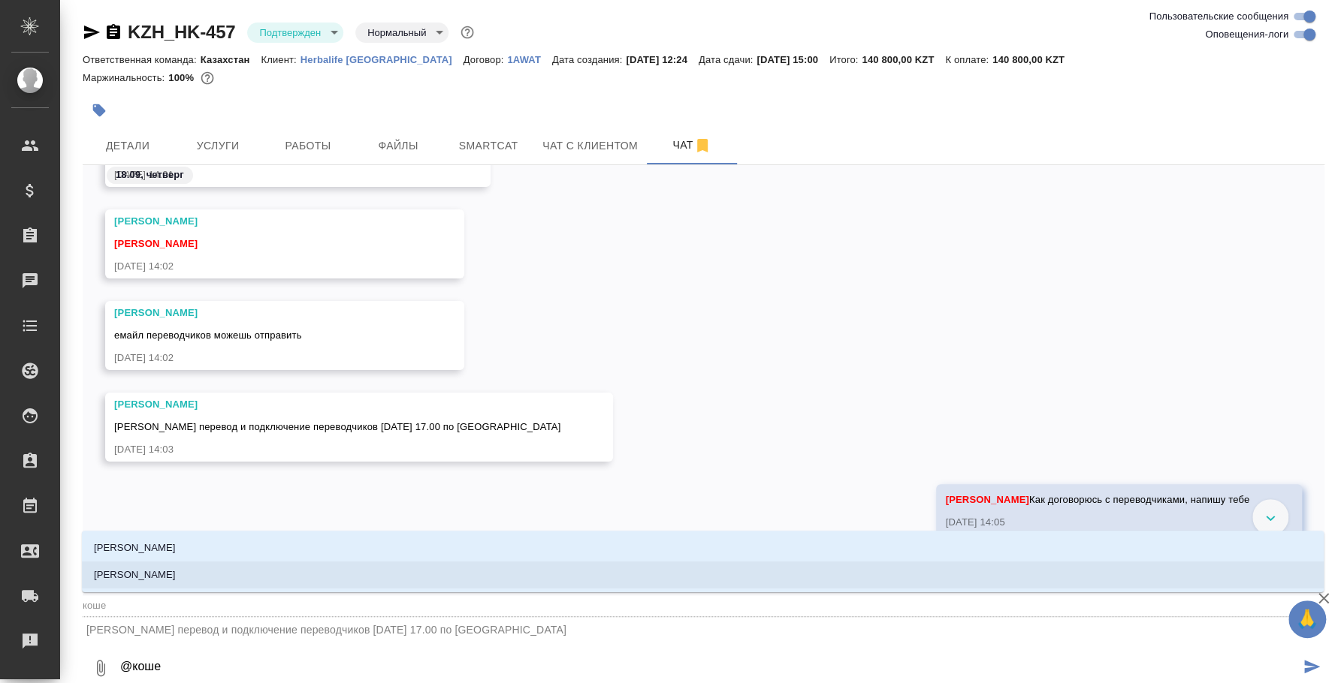
click at [457, 585] on li "[PERSON_NAME]" at bounding box center [703, 575] width 1242 height 27
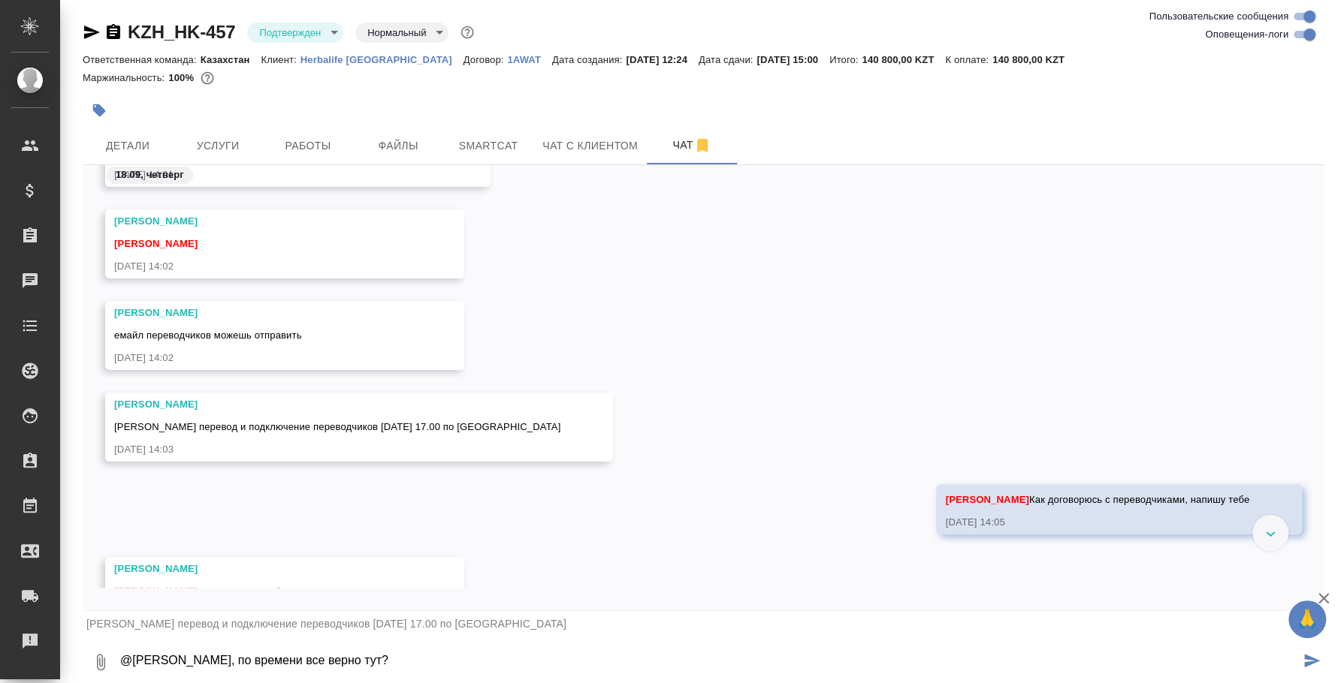
type textarea "@[PERSON_NAME], по времени все верно тут?"
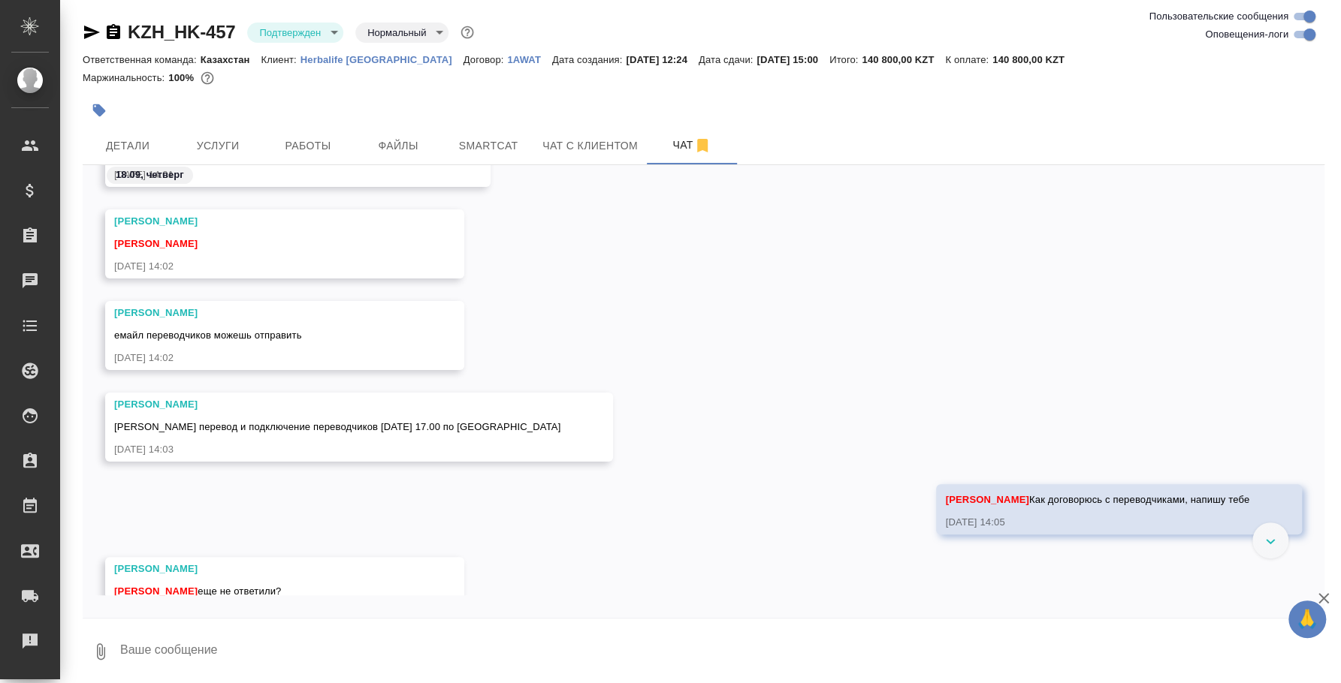
type textarea "В"
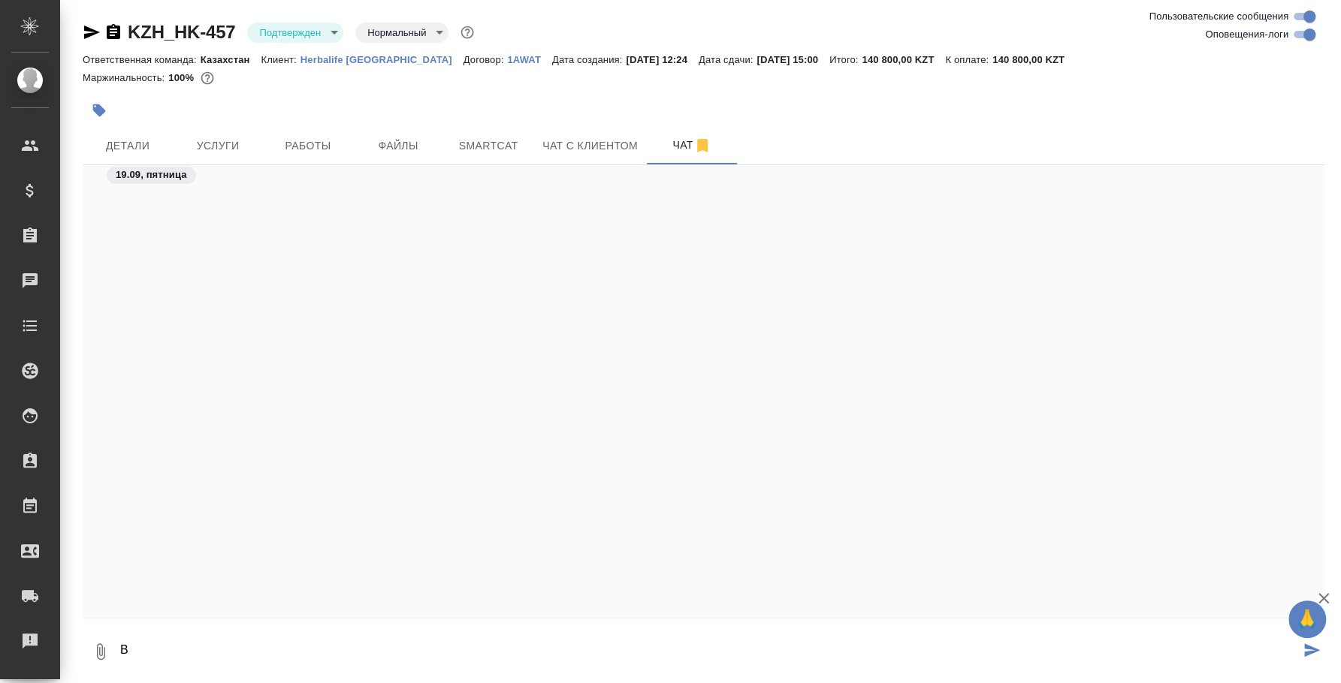
scroll to position [2845, 0]
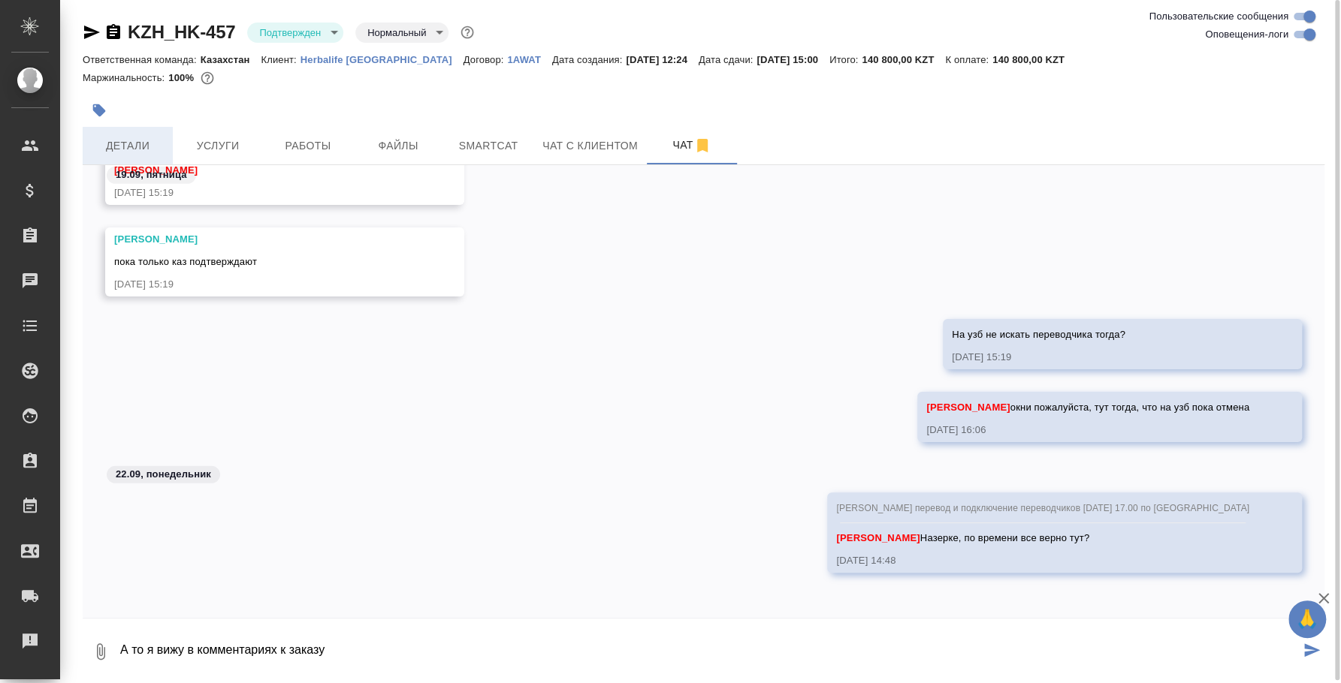
type textarea "А то я вижу в комментариях к заказу"
click at [155, 133] on button "Детали" at bounding box center [128, 146] width 90 height 38
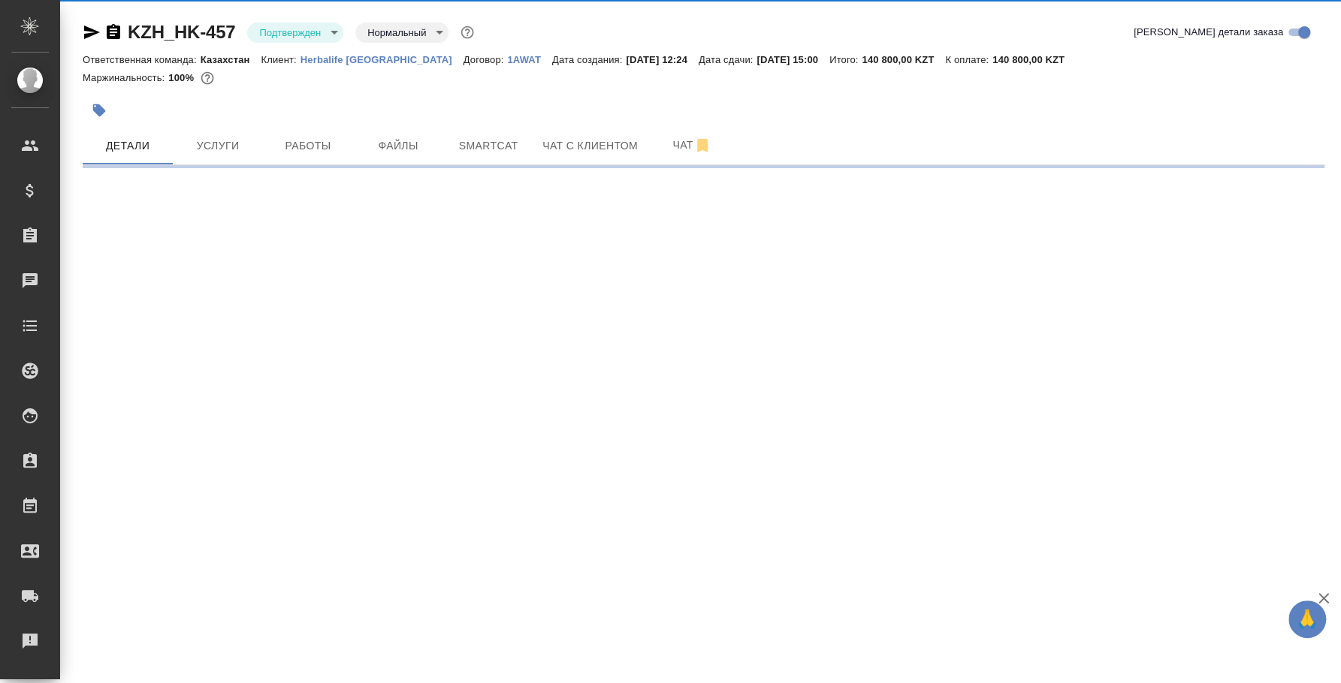
select select "RU"
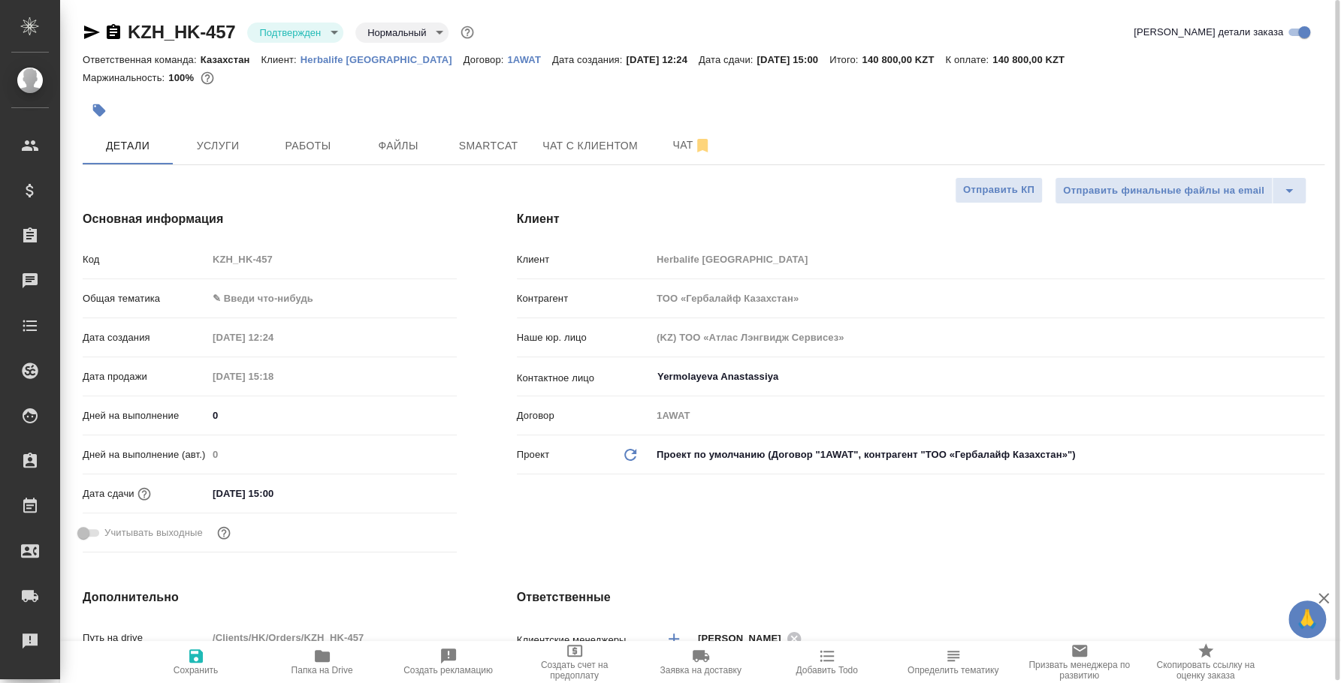
type textarea "x"
click at [701, 141] on icon "button" at bounding box center [702, 146] width 11 height 14
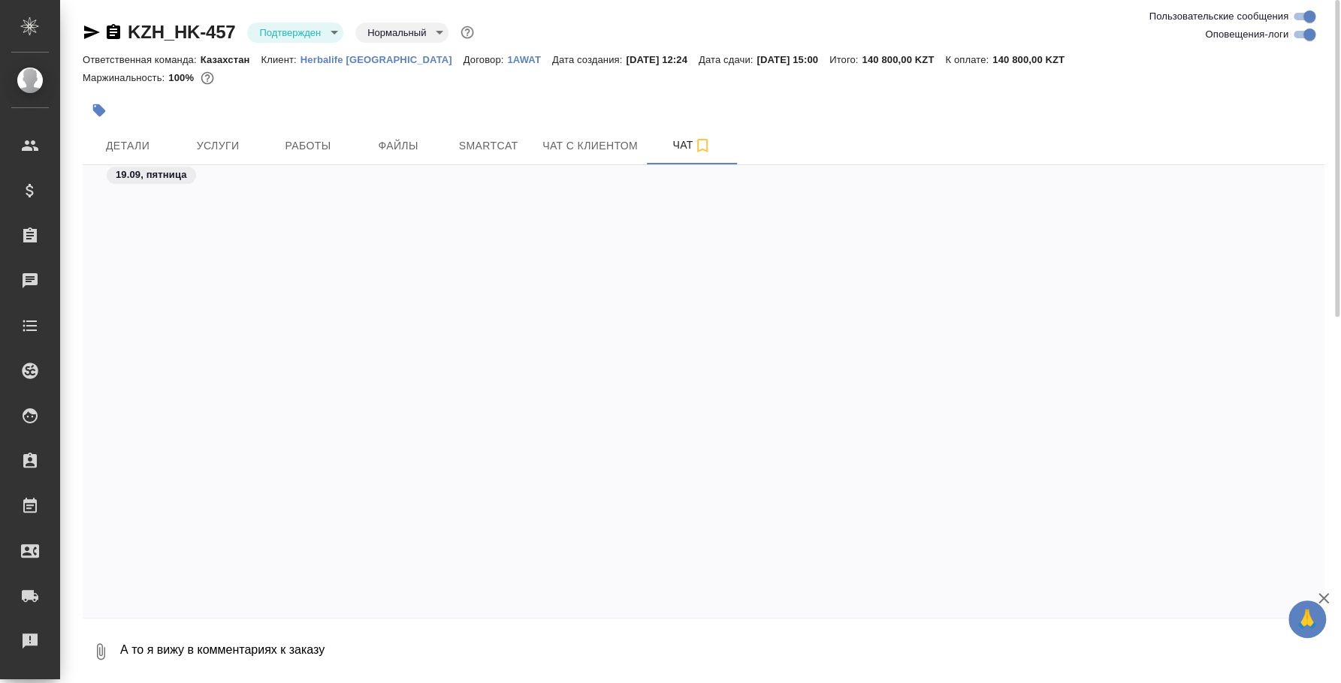
scroll to position [2898, 0]
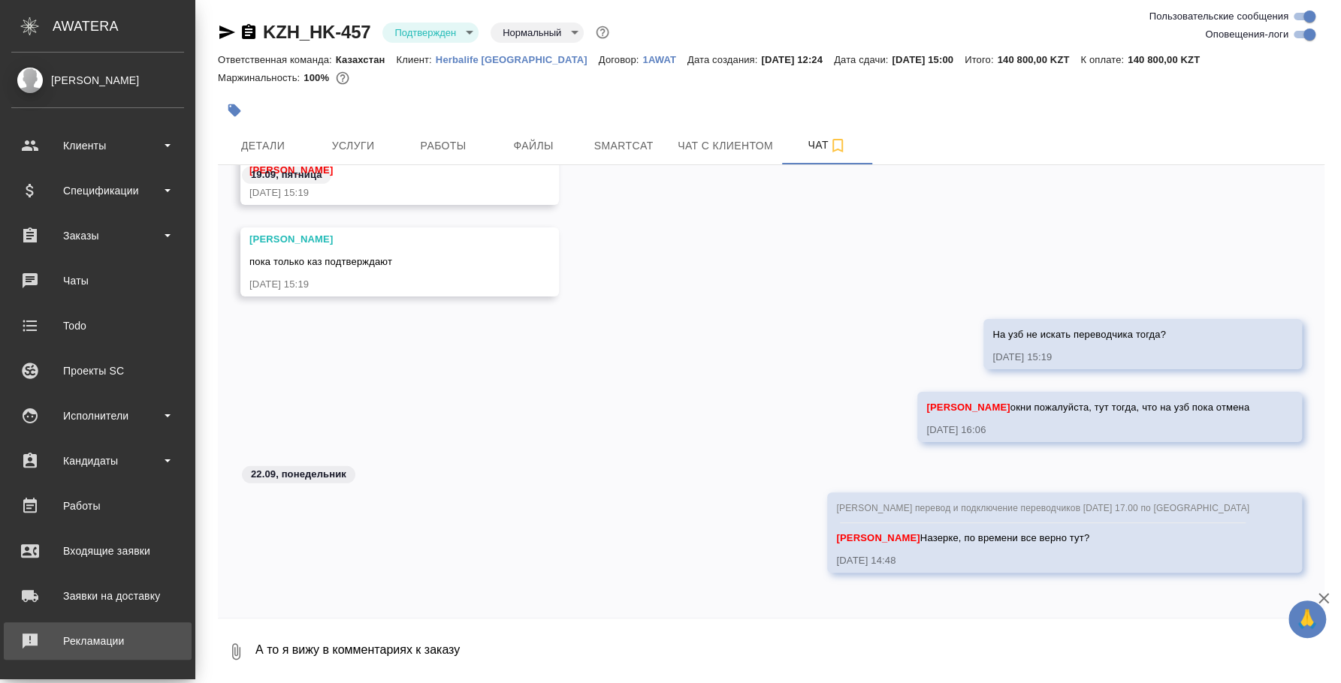
drag, startPoint x: 379, startPoint y: 654, endPoint x: 50, endPoint y: 635, distance: 329.5
click at [50, 635] on div ".cls-1 fill:#fff; AWATERA [PERSON_NAME] Спецификации Заказы 0 Чаты Todo Проекты…" at bounding box center [670, 341] width 1341 height 683
paste textarea
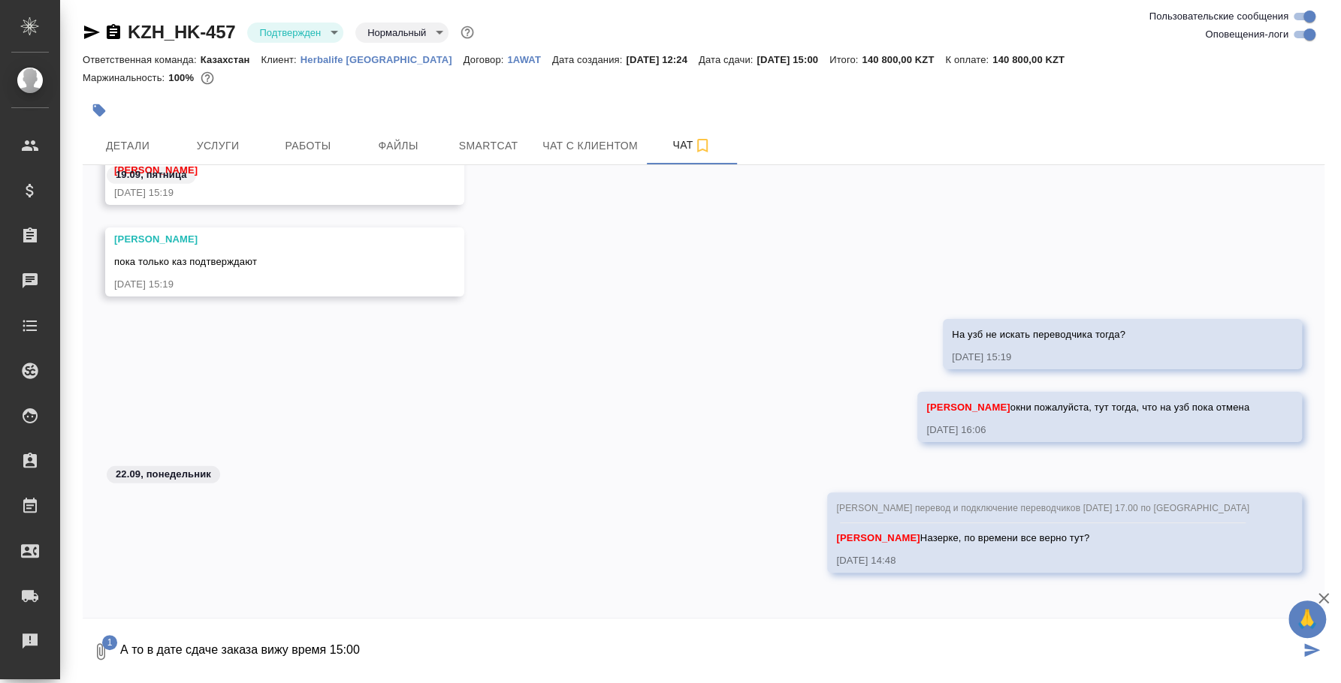
type textarea "А то в дате сдаче заказа вижу время 15:00"
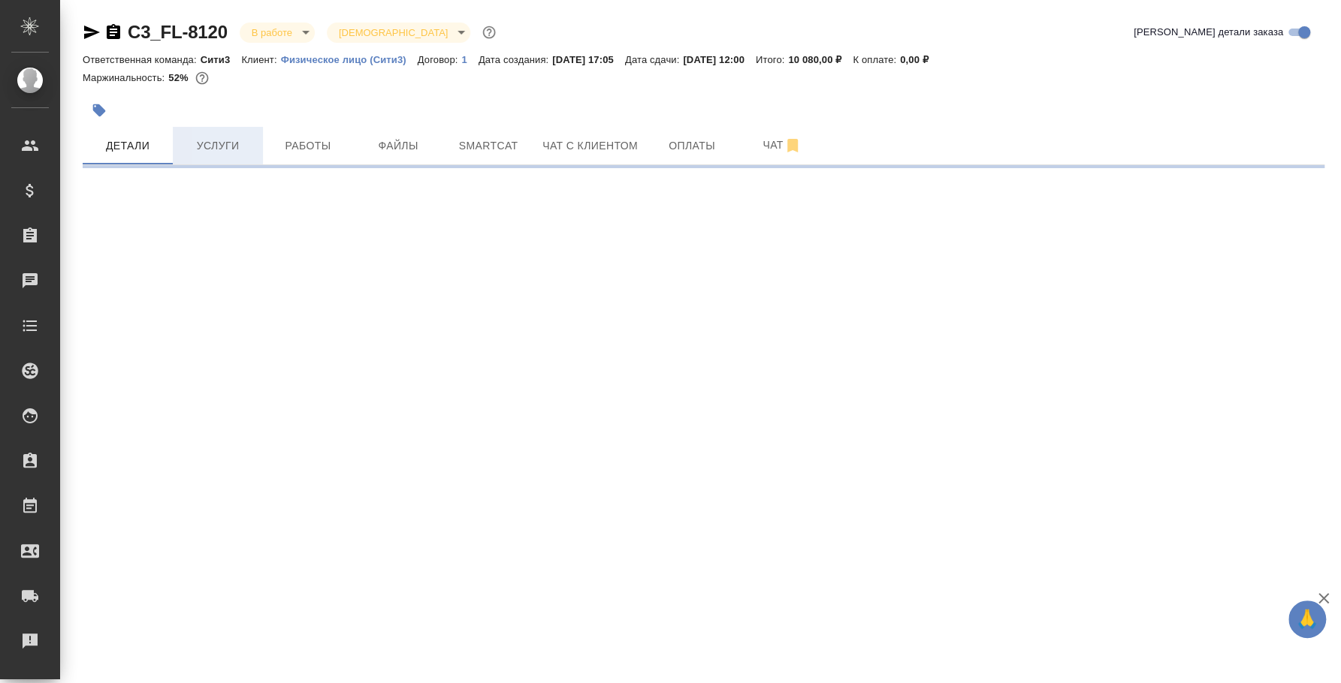
select select "RU"
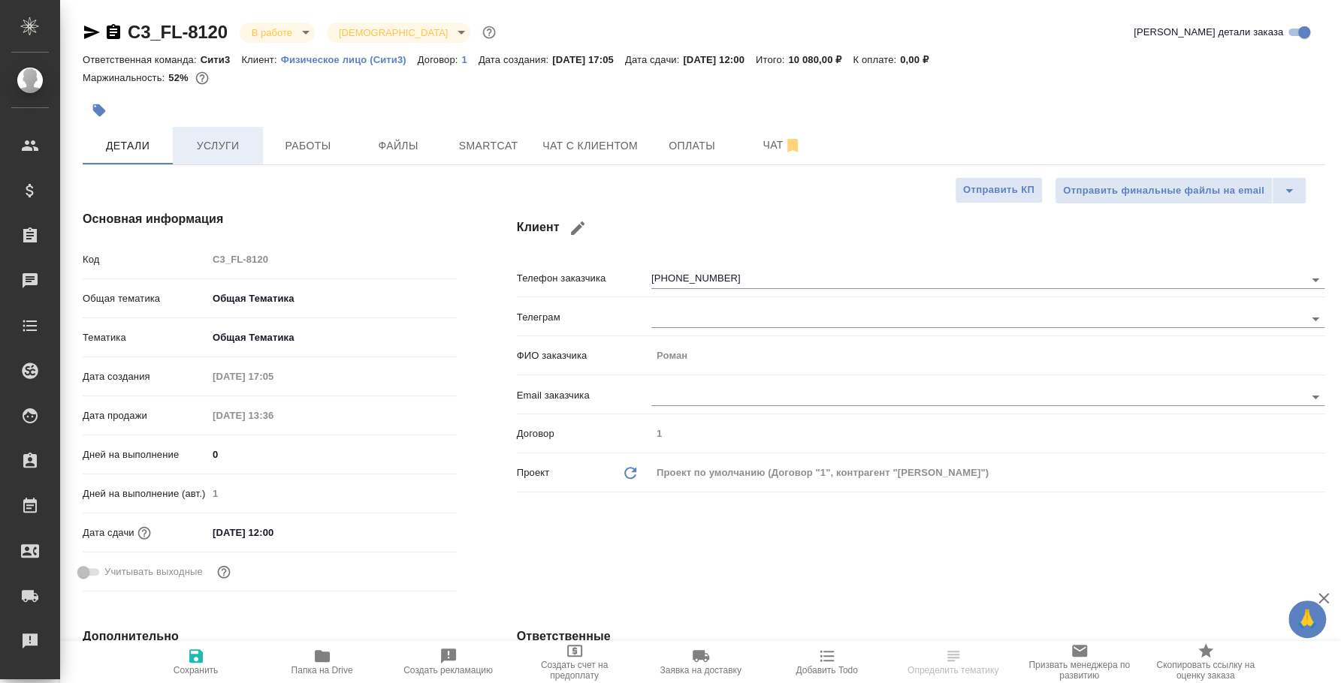
type textarea "x"
click at [237, 150] on span "Услуги" at bounding box center [218, 146] width 72 height 19
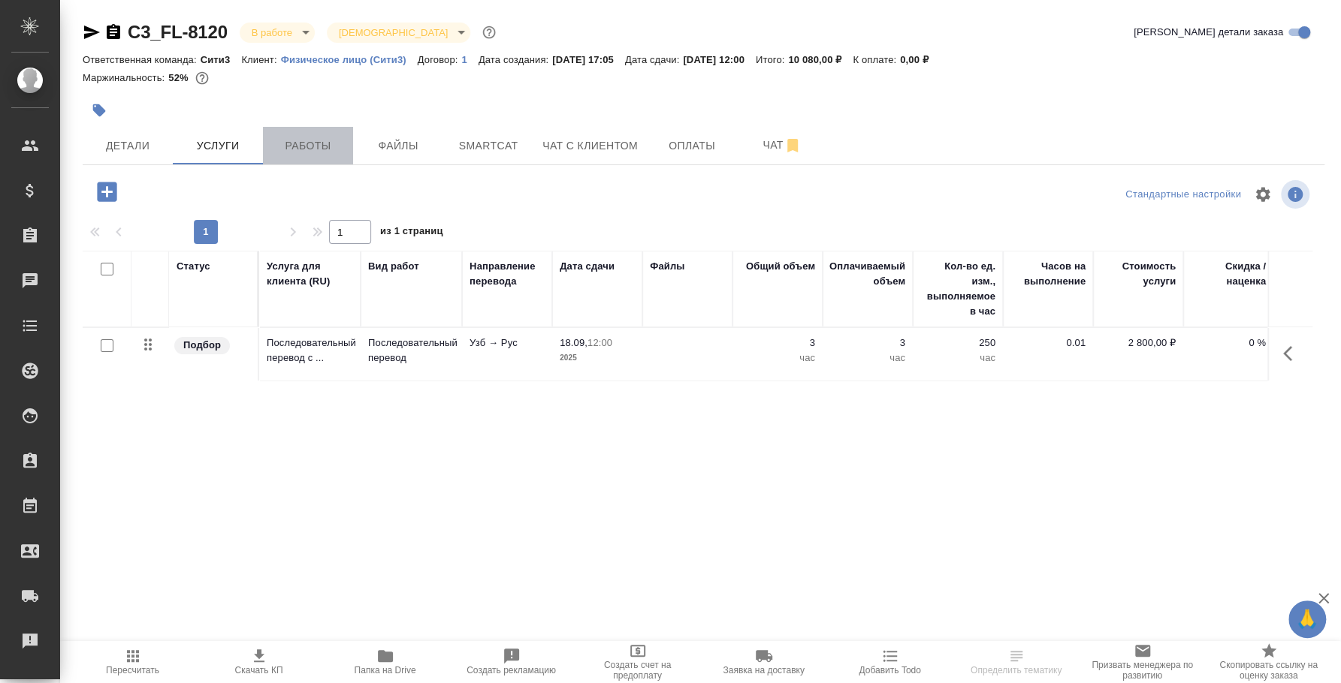
click at [318, 149] on span "Работы" at bounding box center [308, 146] width 72 height 19
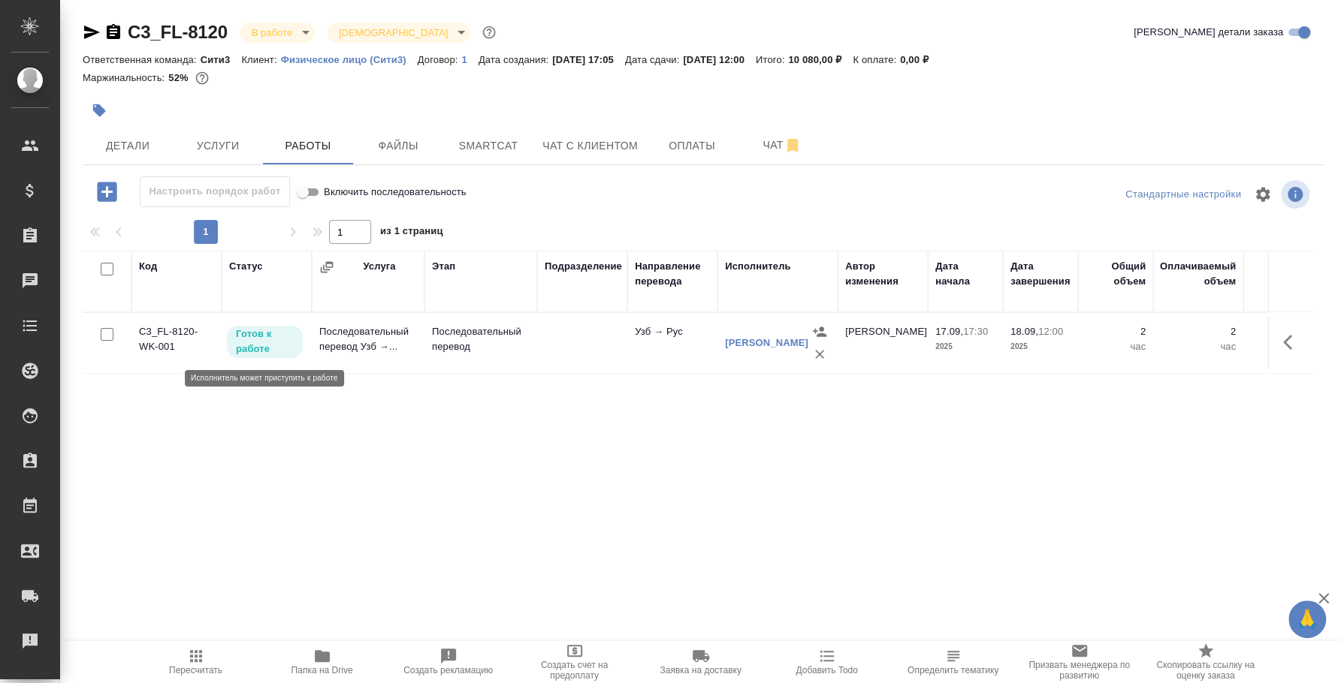
click at [277, 336] on p "Готов к работе" at bounding box center [265, 342] width 58 height 30
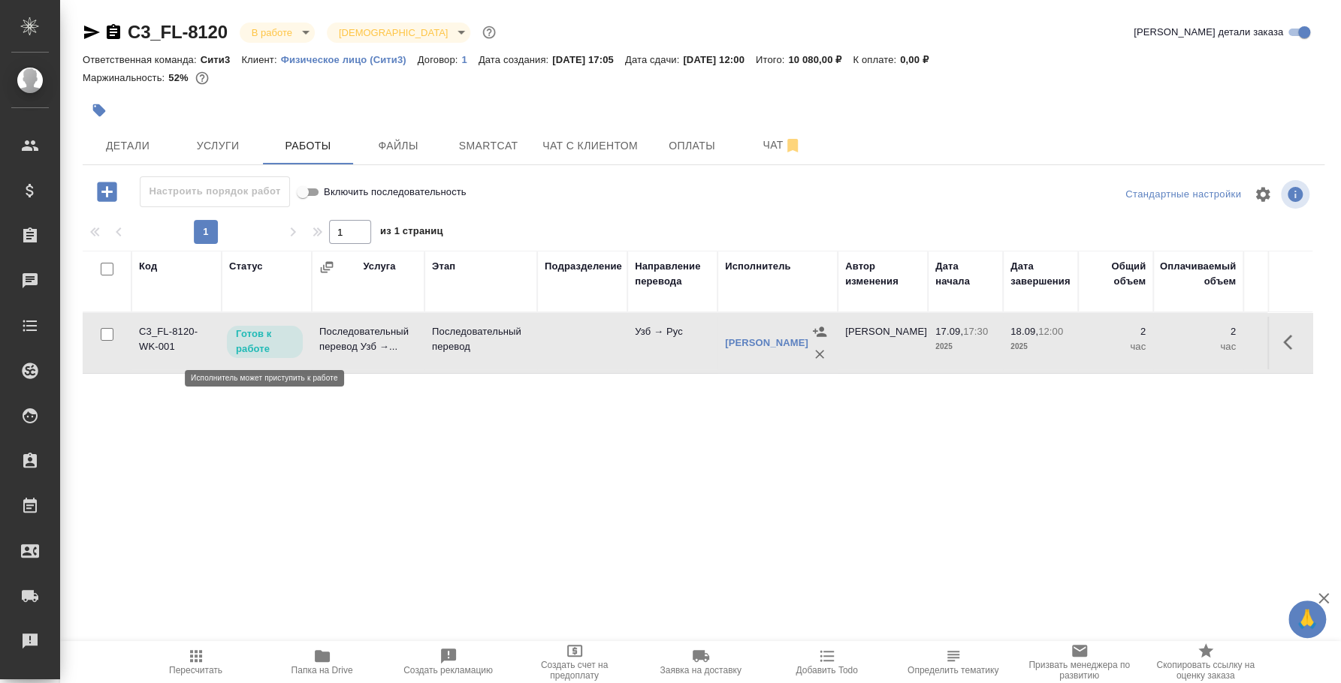
click at [277, 336] on p "Готов к работе" at bounding box center [265, 342] width 58 height 30
click at [777, 146] on span "Чат" at bounding box center [782, 145] width 72 height 19
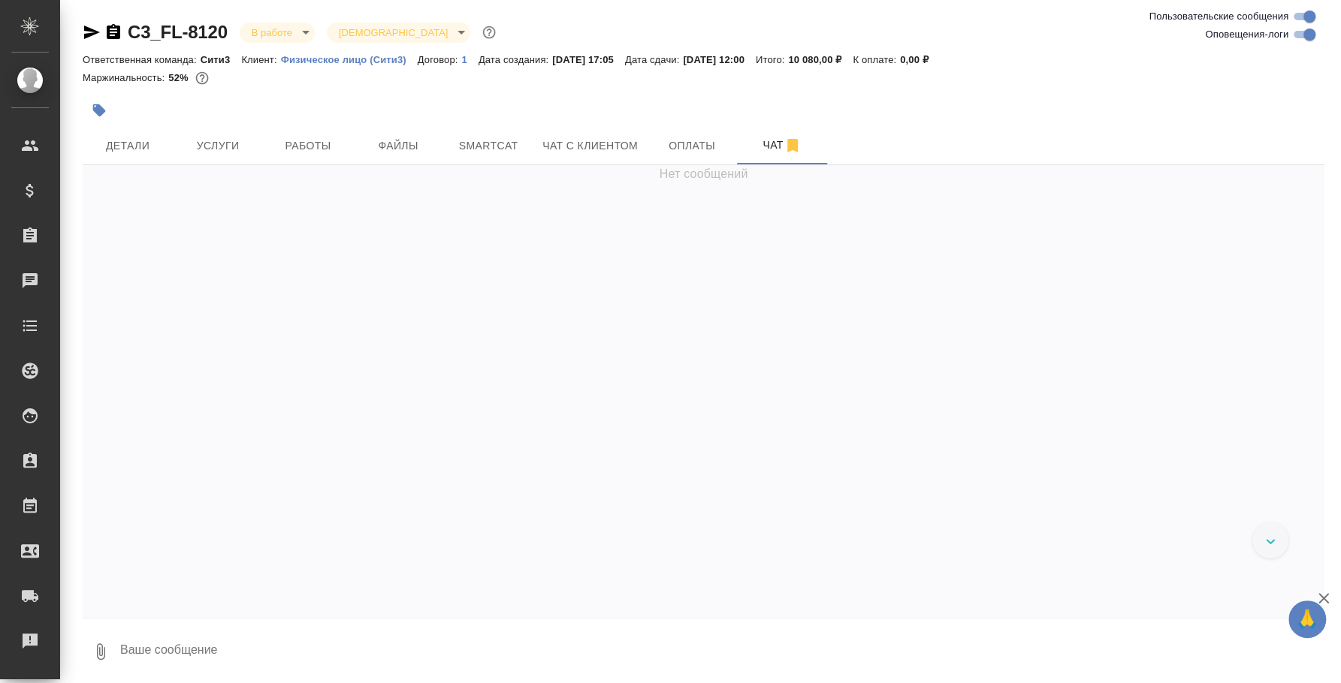
scroll to position [5605, 0]
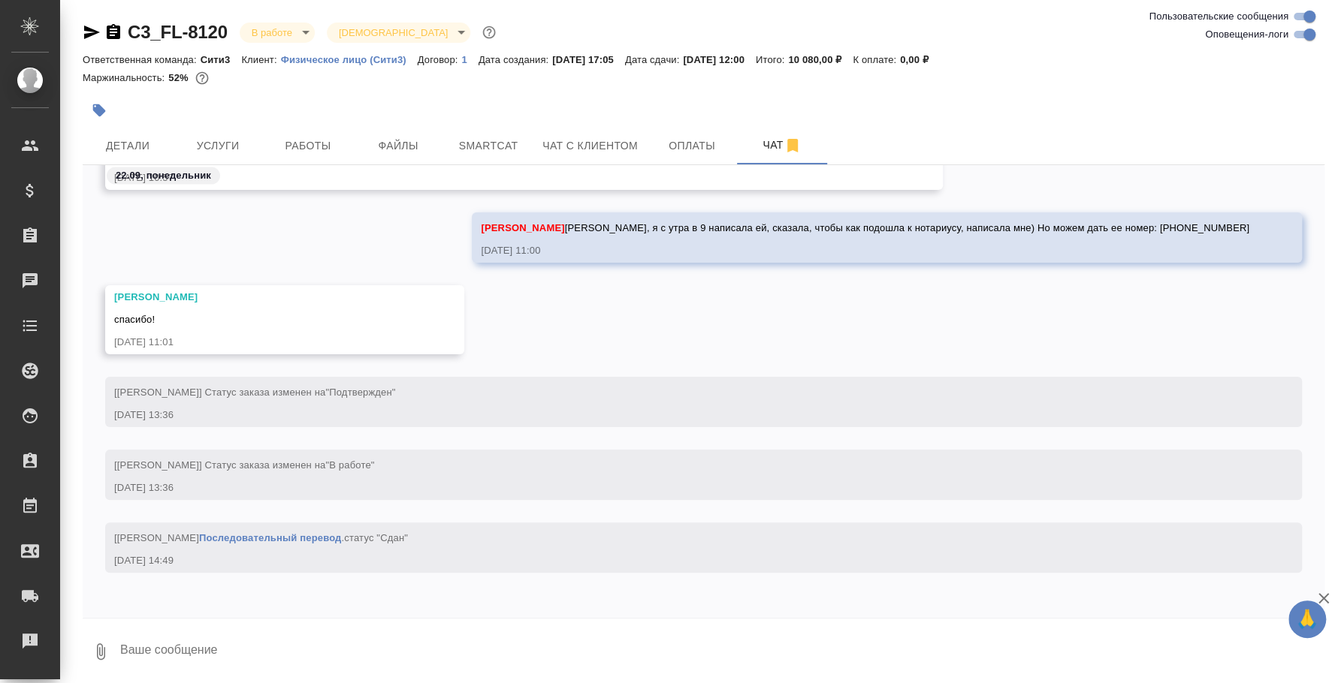
click at [443, 662] on textarea at bounding box center [721, 651] width 1205 height 51
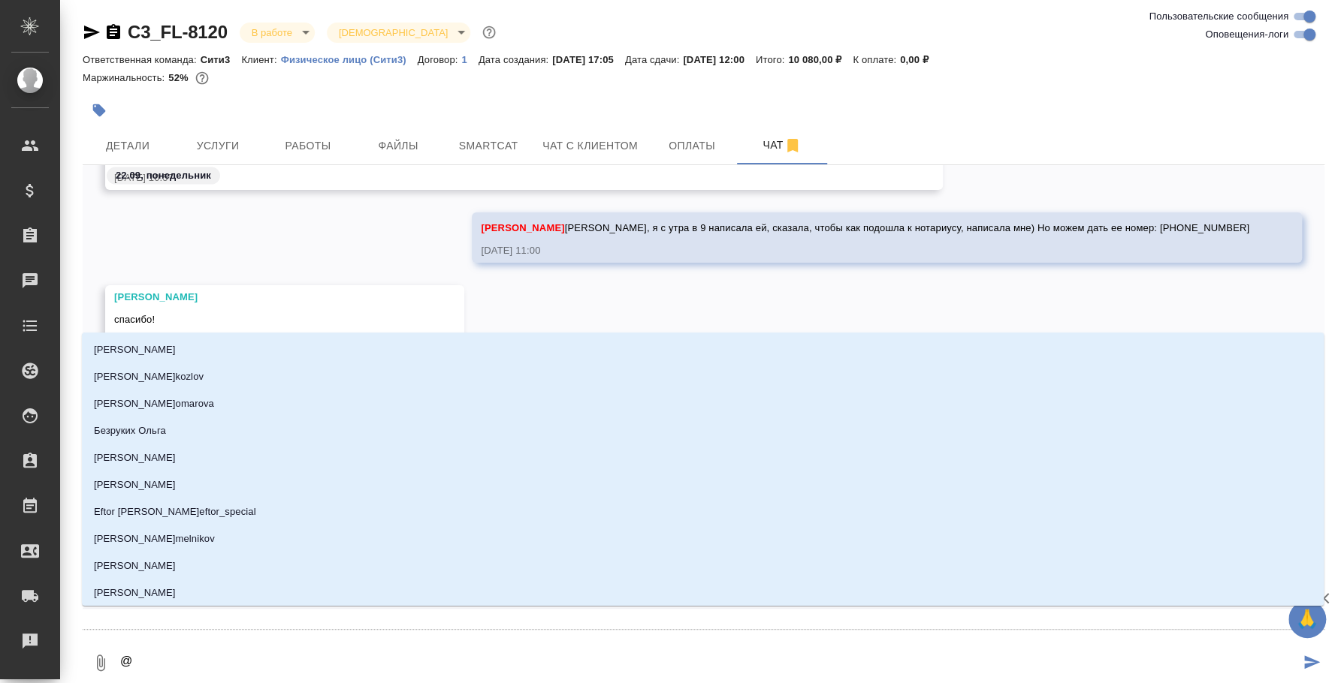
type textarea "@b"
type input "b"
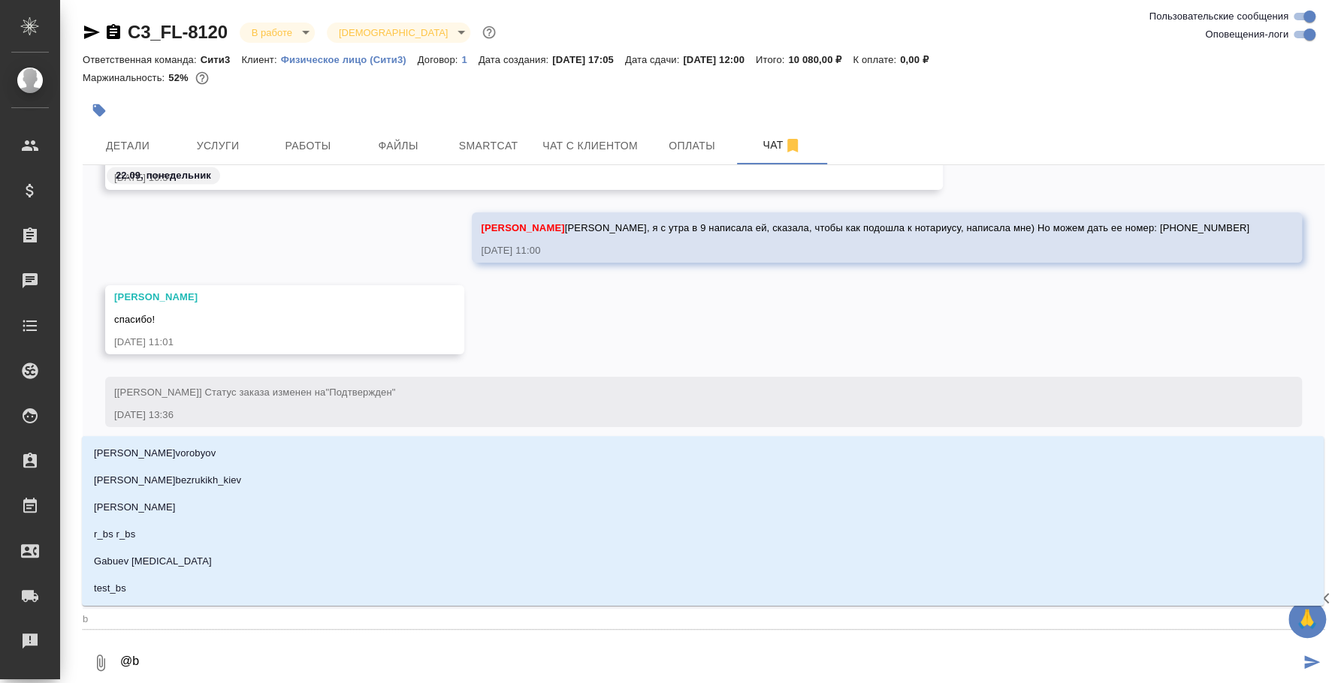
type textarea "@b'k"
type input "b'k"
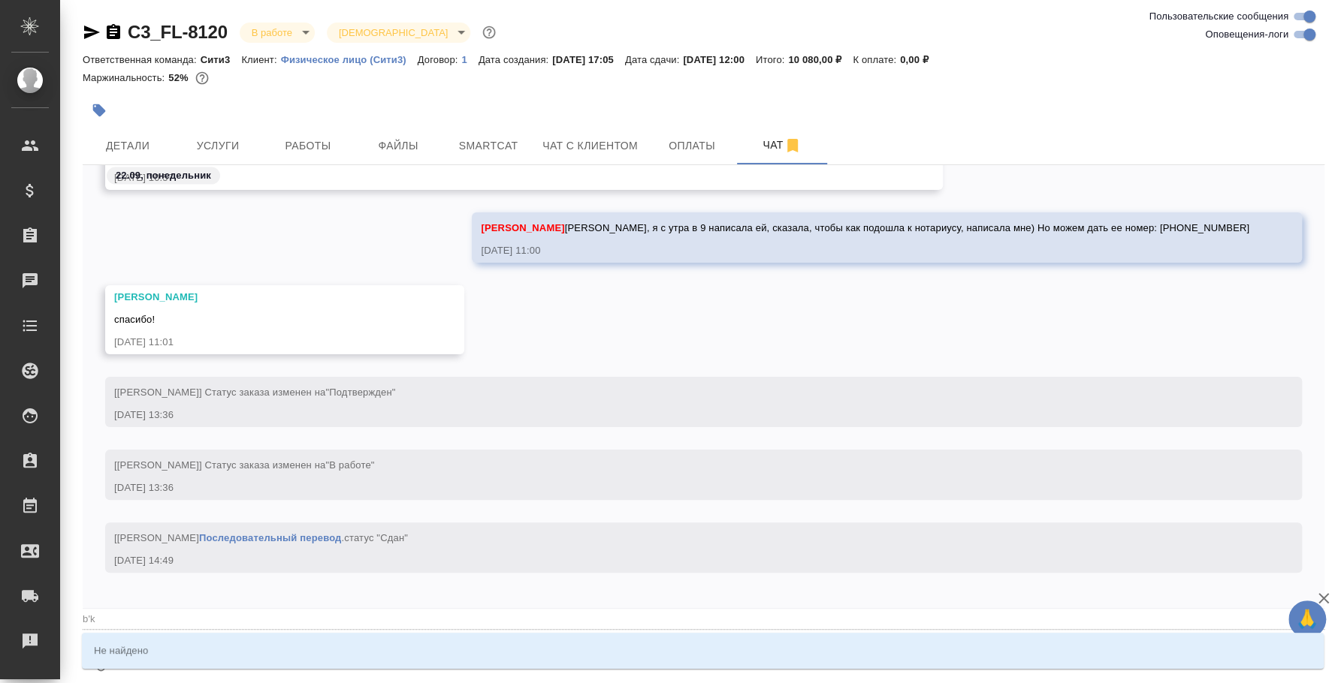
type textarea "@b"
type input "b"
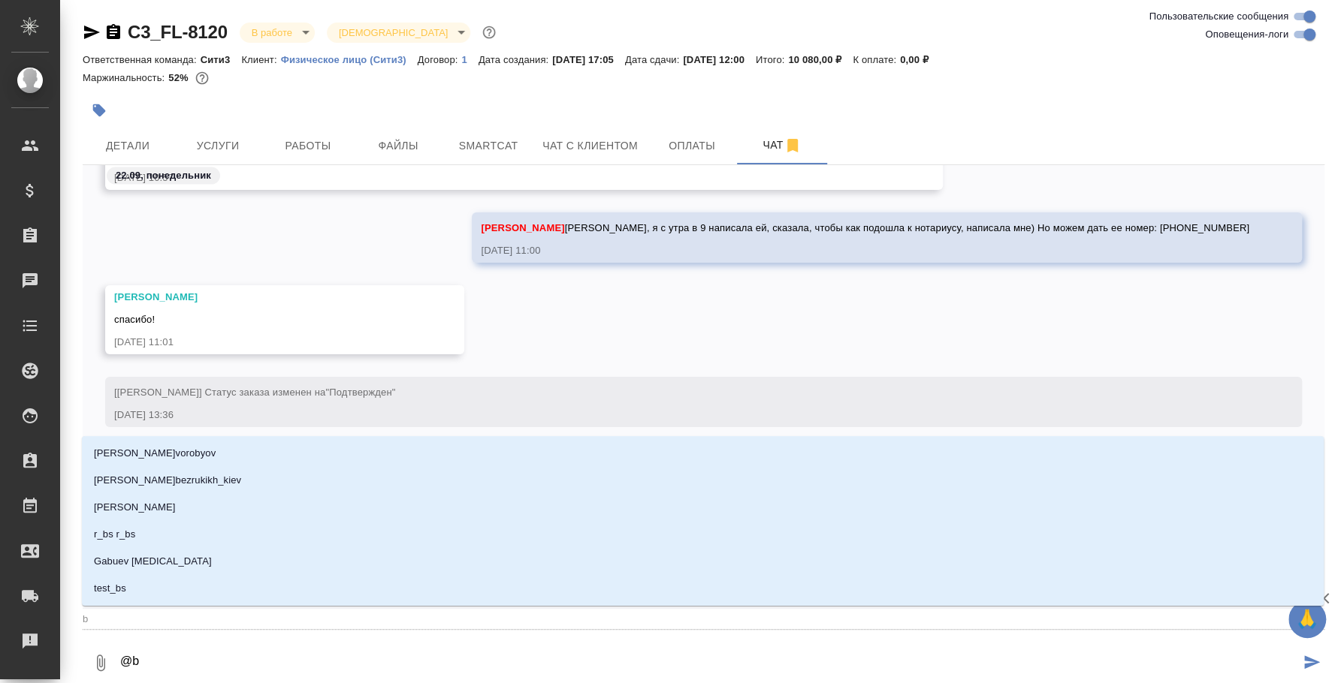
type textarea "@"
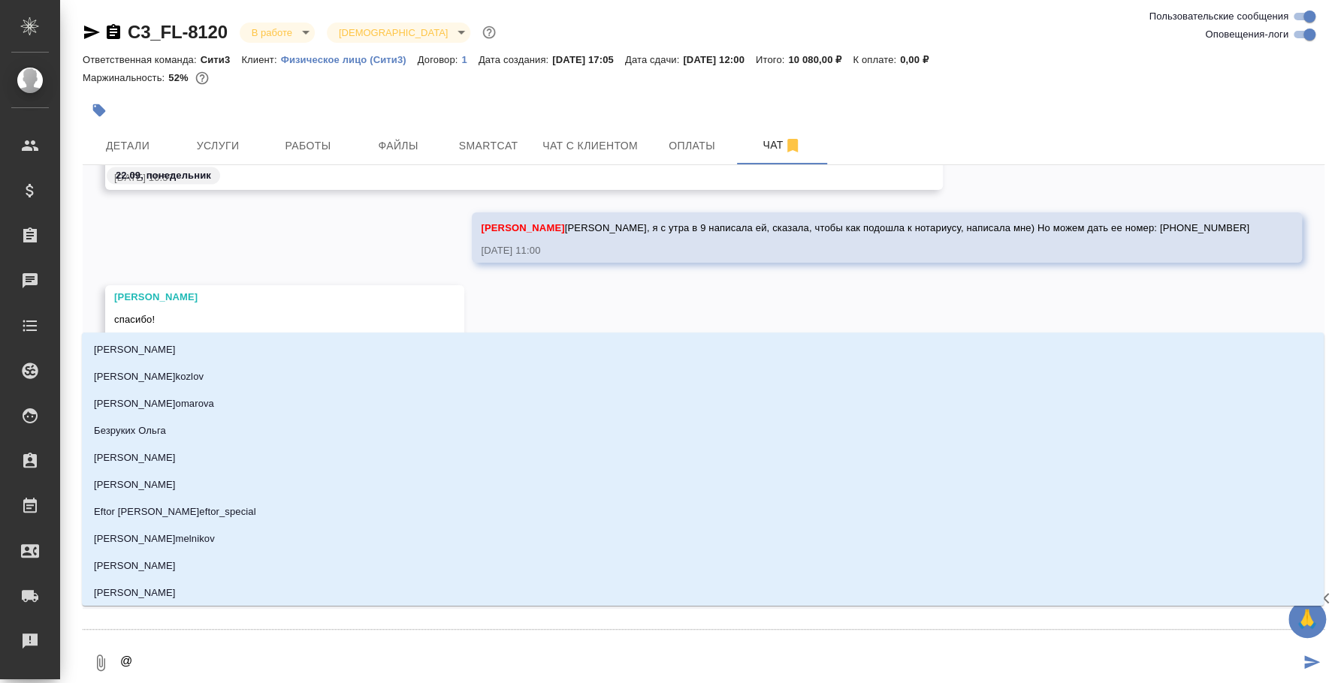
type textarea "@и"
type input "и"
type textarea "@ил"
type input "ил"
type textarea "@иль"
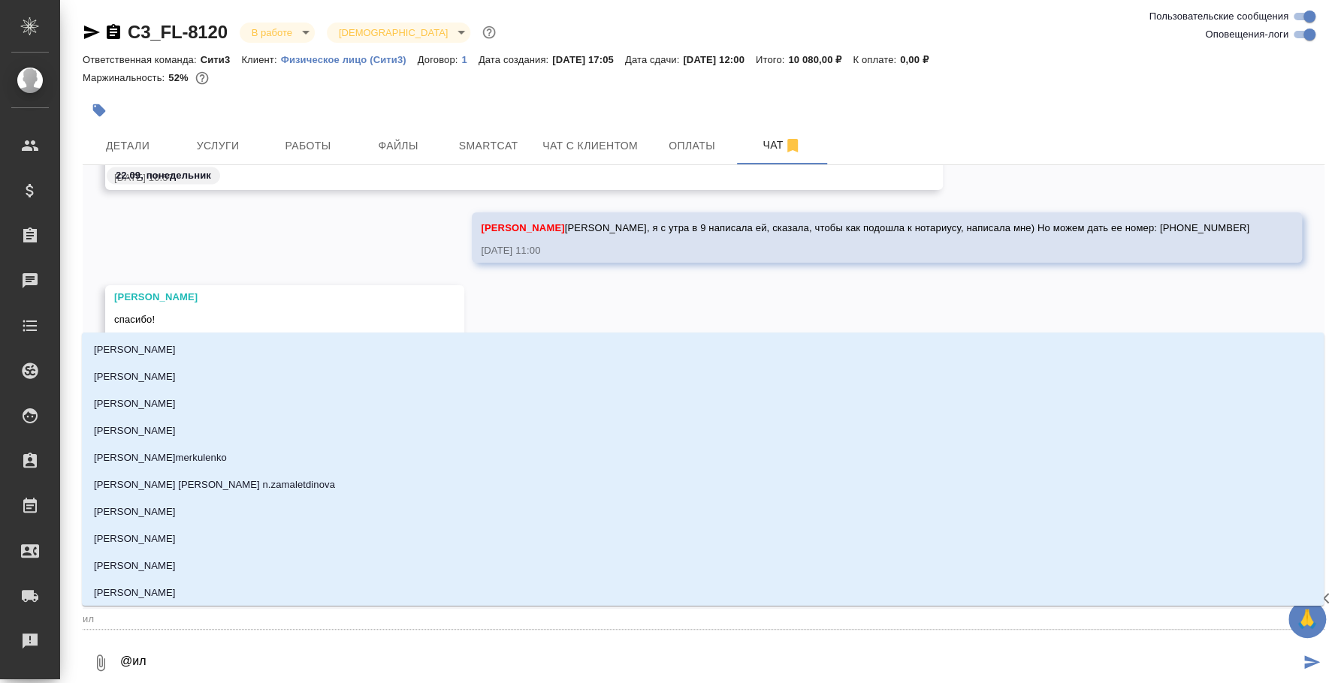
type input "иль"
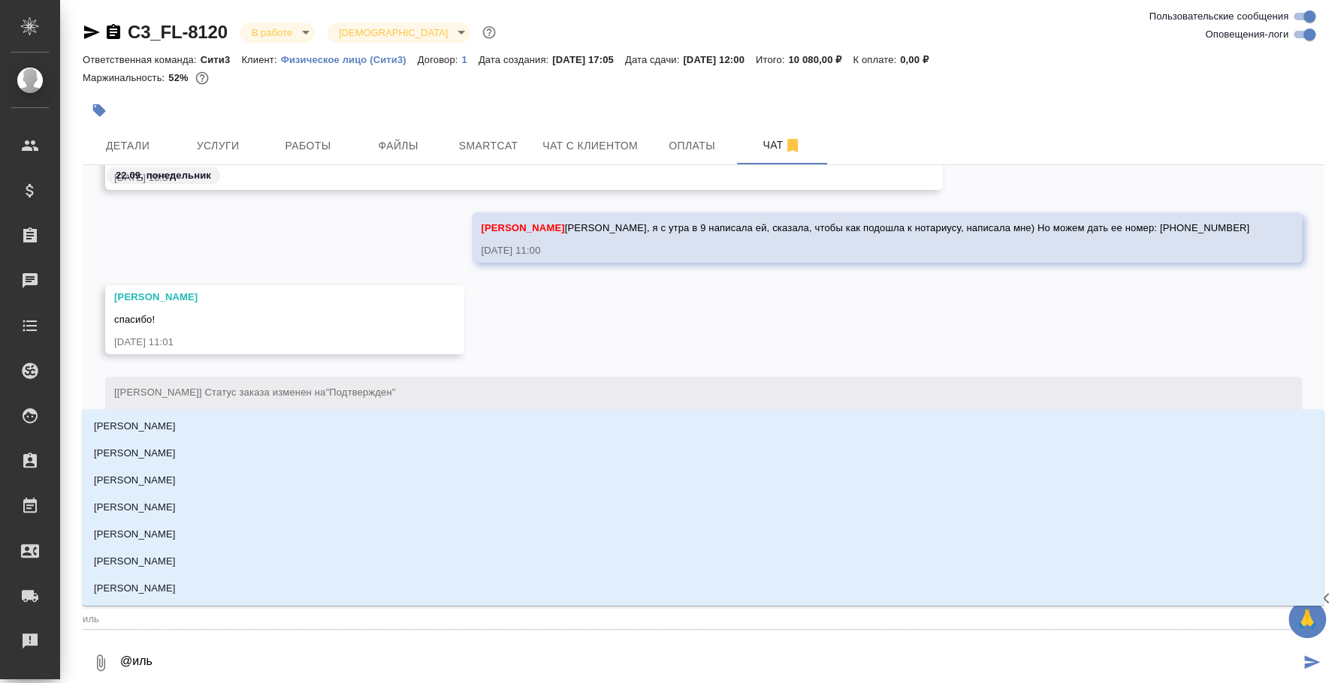
type textarea "@[PERSON_NAME]"
type input "[PERSON_NAME]"
type textarea "@[PERSON_NAME]"
type input "[PERSON_NAME]"
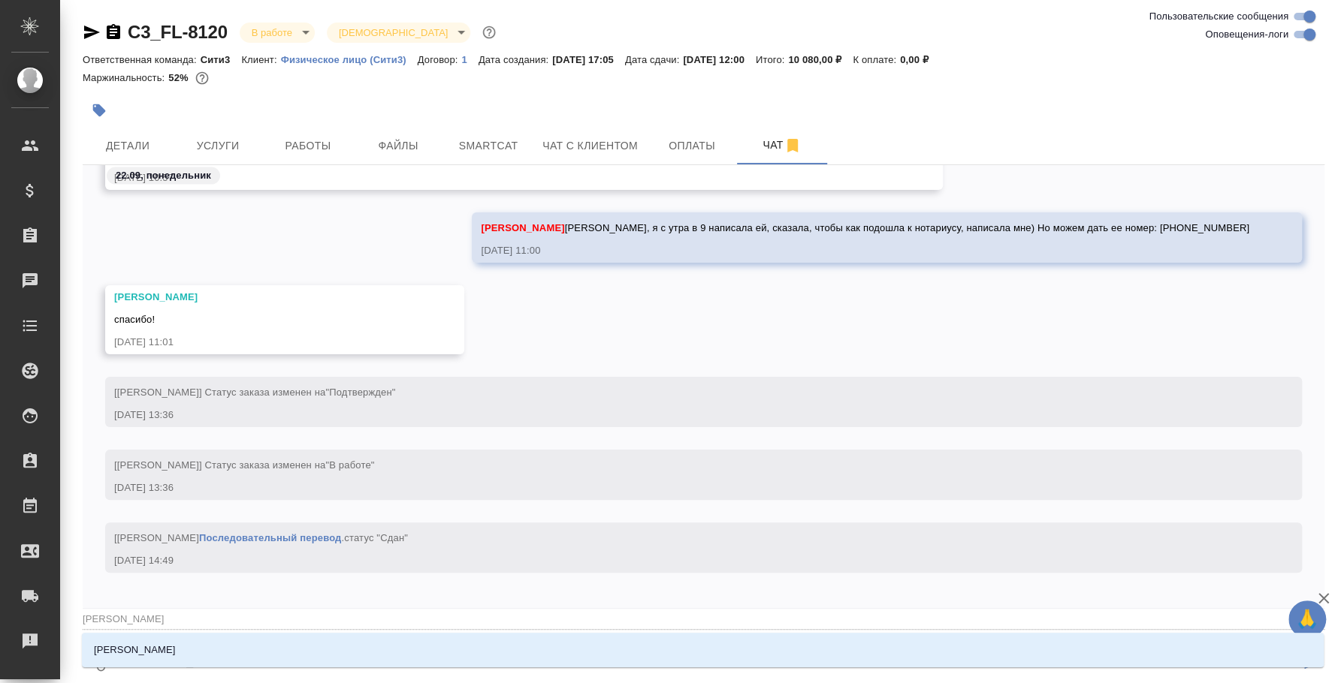
click at [443, 662] on li "[PERSON_NAME]" at bounding box center [703, 650] width 1242 height 27
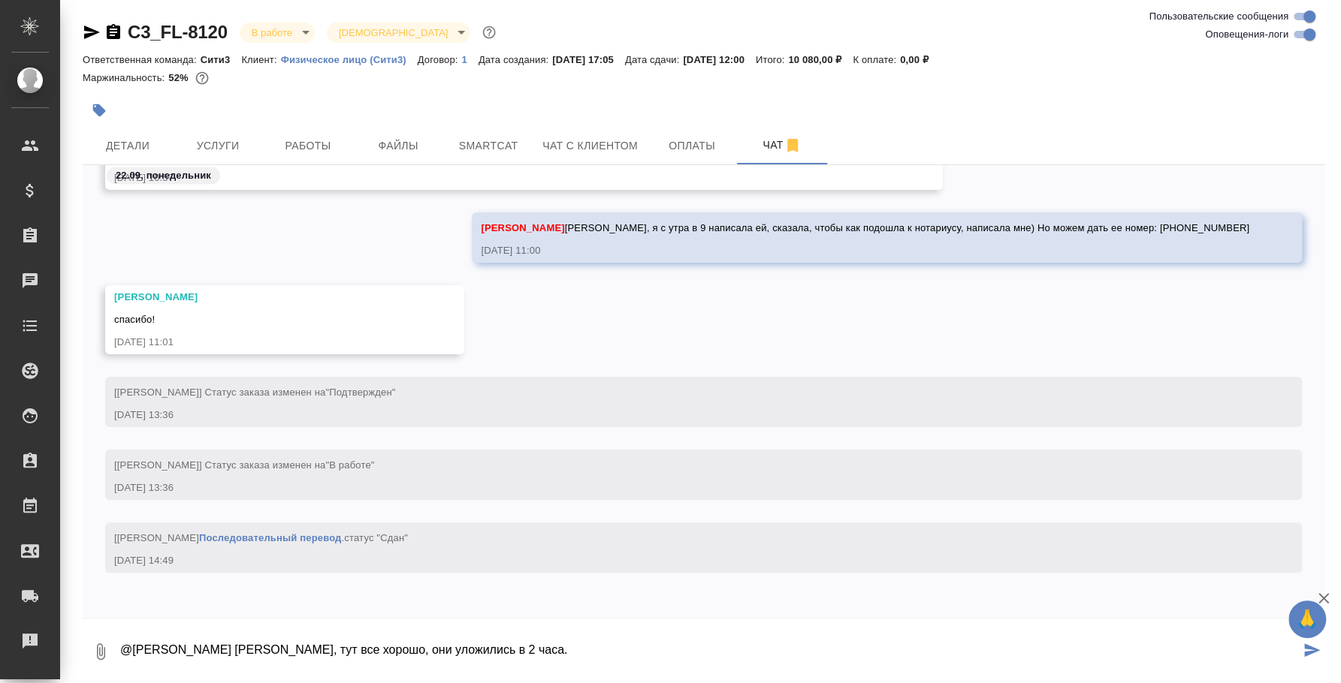
click at [545, 642] on textarea "@[PERSON_NAME] [PERSON_NAME], тут все хорошо, они уложились в 2 часа." at bounding box center [709, 651] width 1181 height 51
paste textarea
type textarea "@[PERSON_NAME] [PERSON_NAME], тут все хорошо, они уложились в 2 часа."
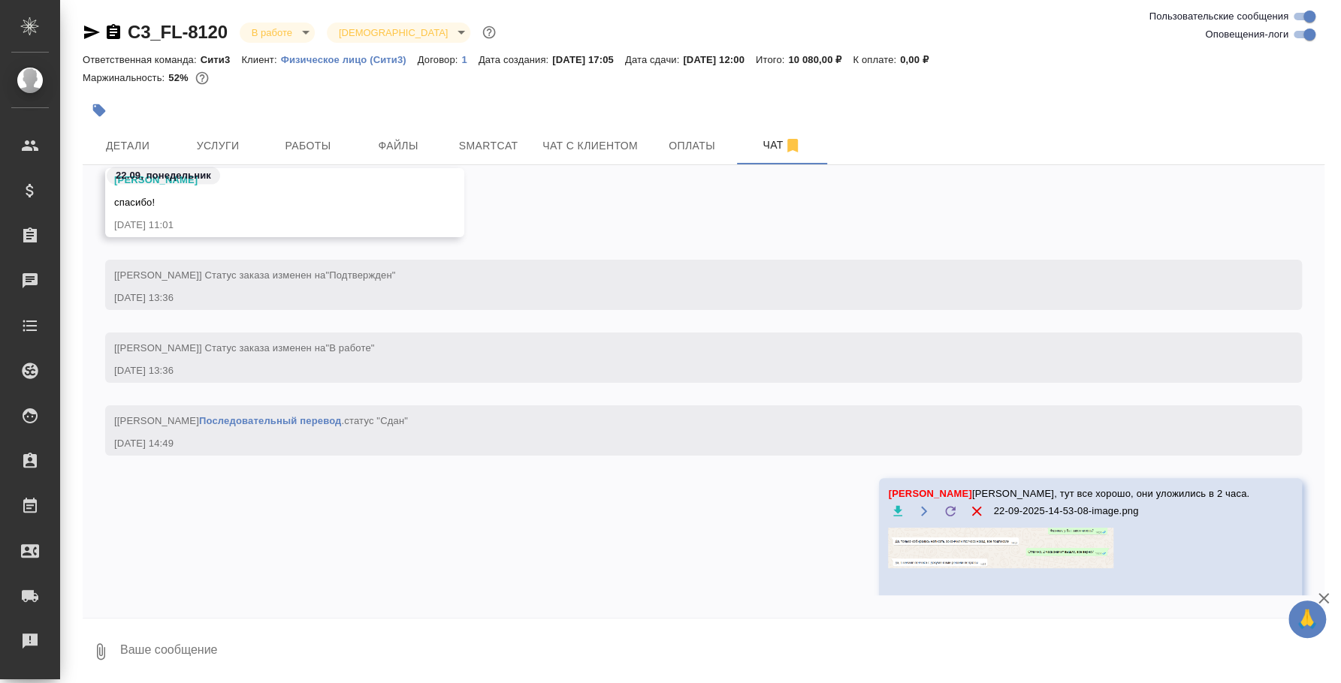
click at [303, 38] on body "🙏 .cls-1 fill:#fff; AWATERA [PERSON_NAME] Спецификации Заказы 0 Чаты Todo Проек…" at bounding box center [670, 341] width 1341 height 683
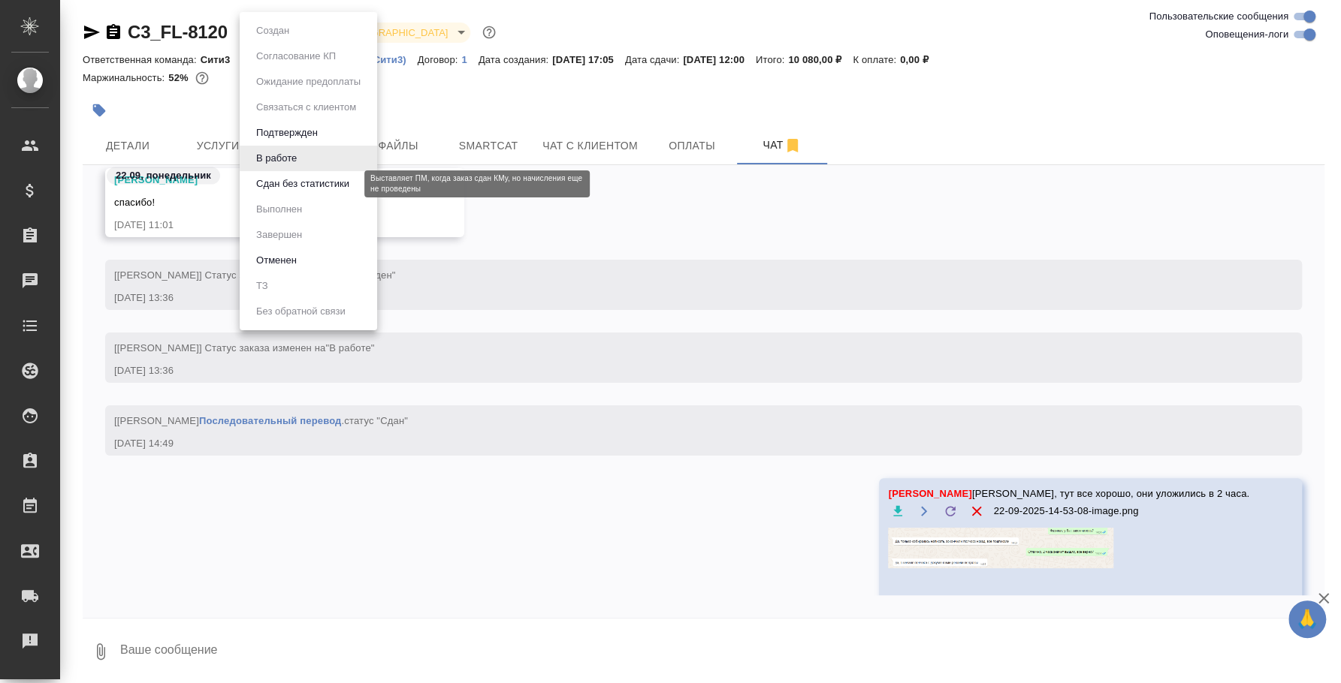
click at [296, 190] on button "Сдан без статистики" at bounding box center [303, 184] width 102 height 17
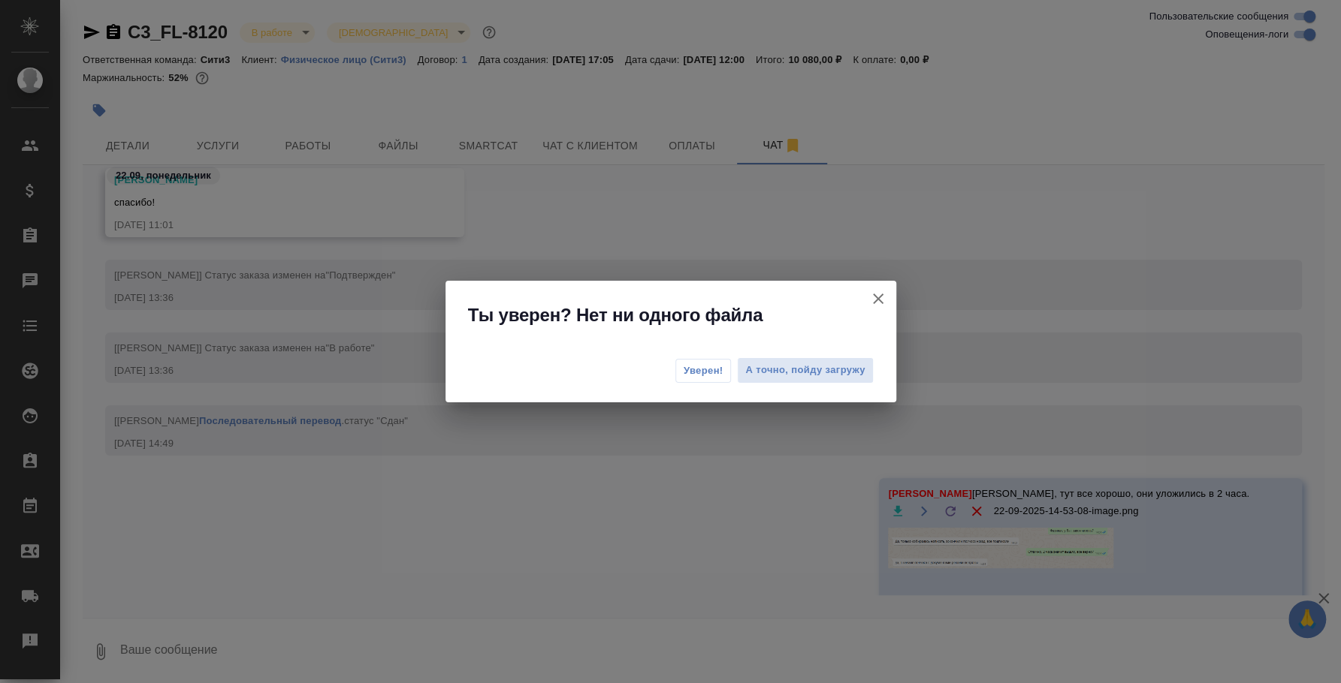
click at [693, 371] on span "Уверен!" at bounding box center [703, 371] width 40 height 15
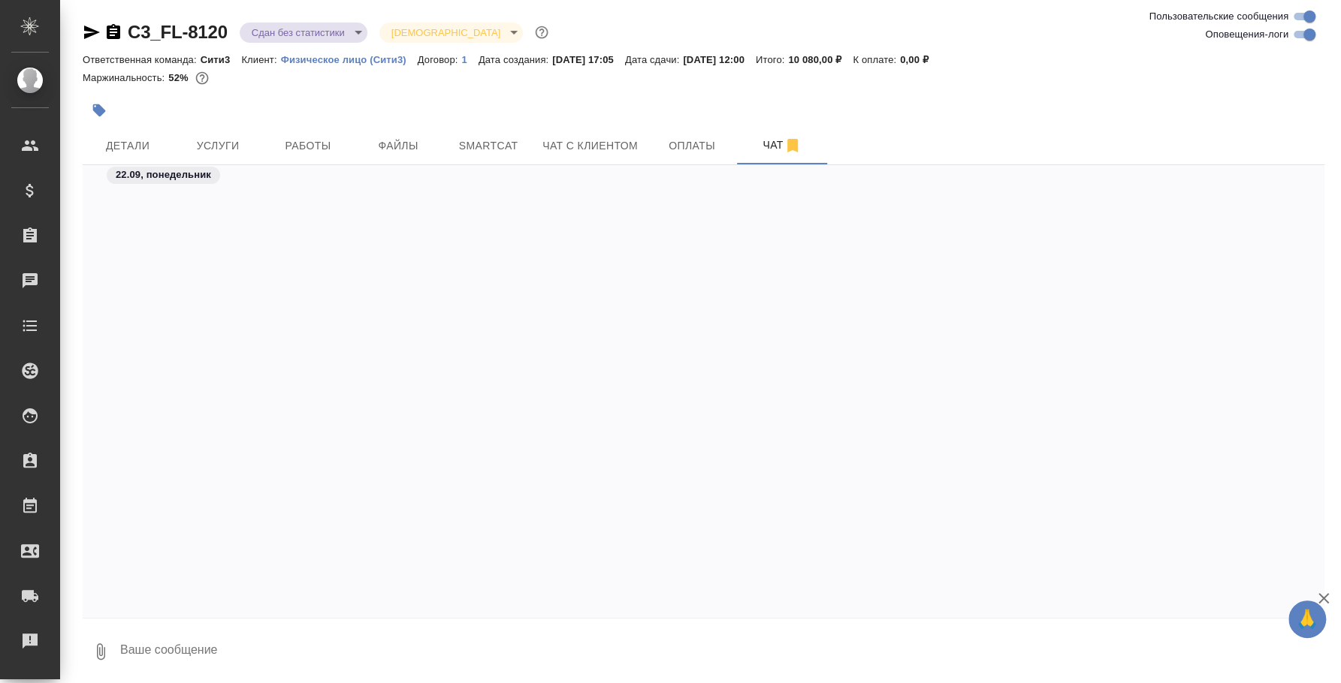
scroll to position [5768, 0]
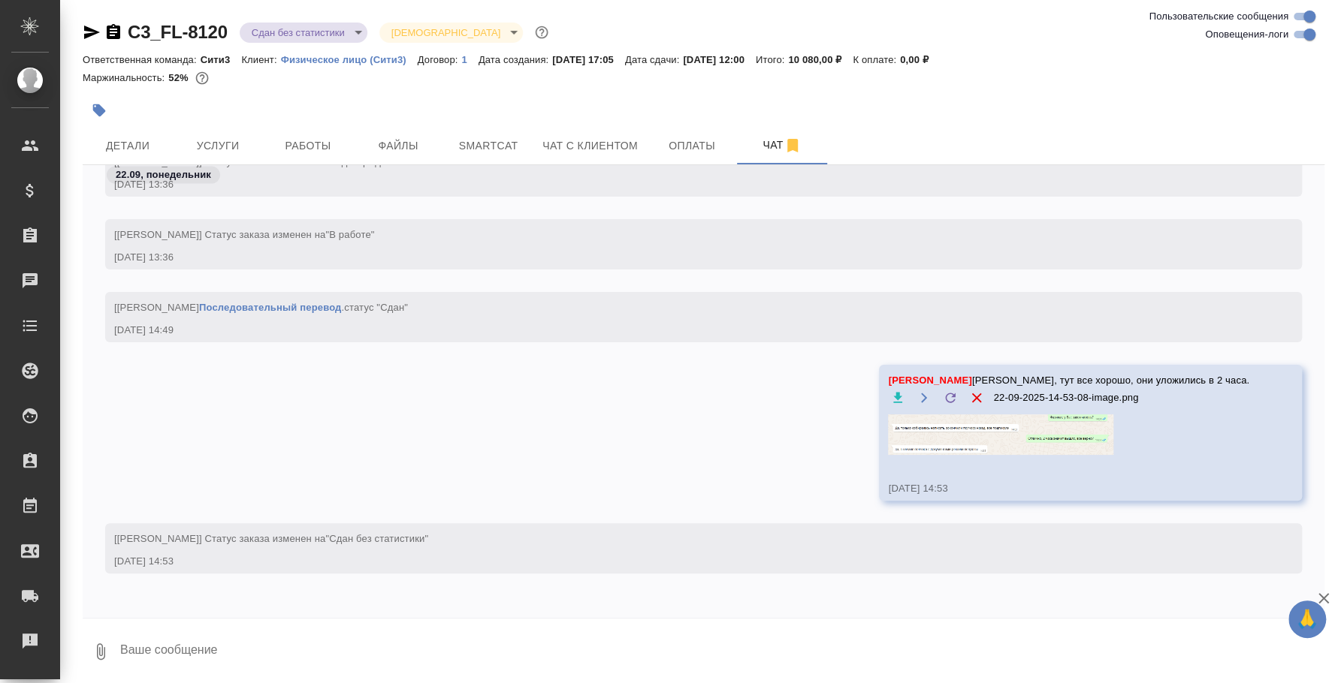
click at [139, 167] on p "22.09, понедельник" at bounding box center [163, 174] width 95 height 15
click at [139, 145] on span "Детали" at bounding box center [128, 146] width 72 height 19
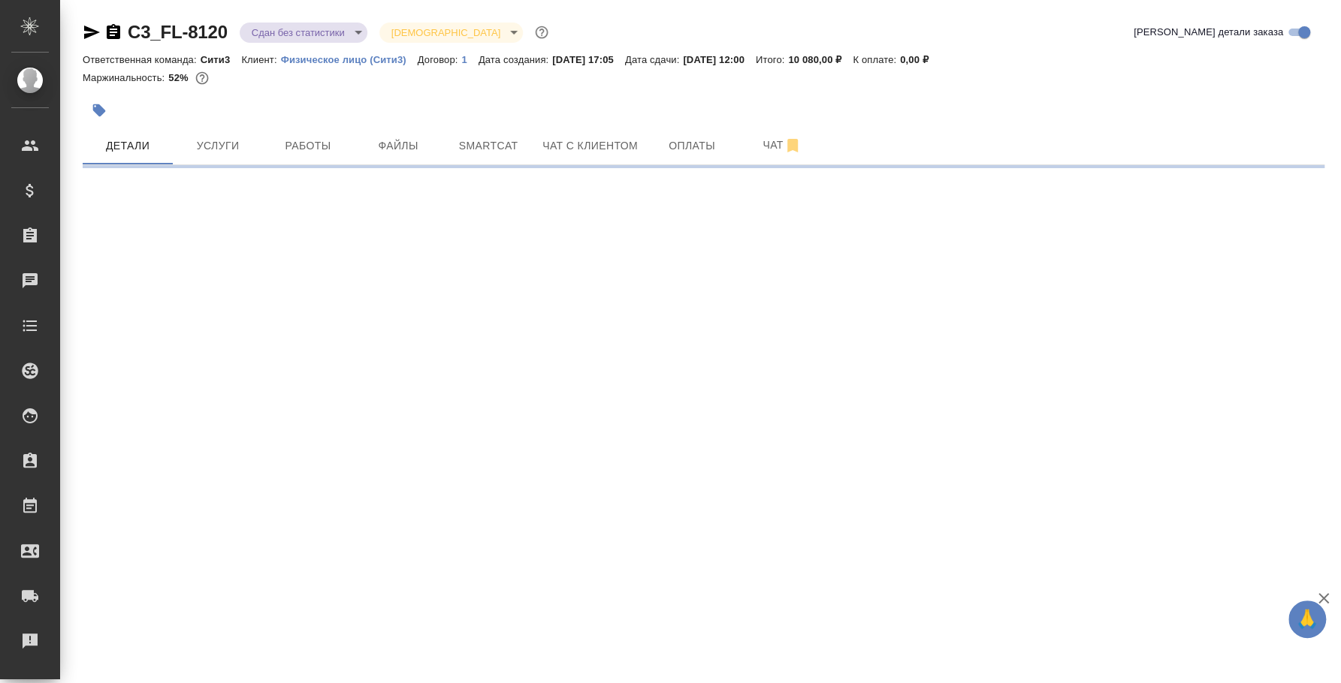
select select "RU"
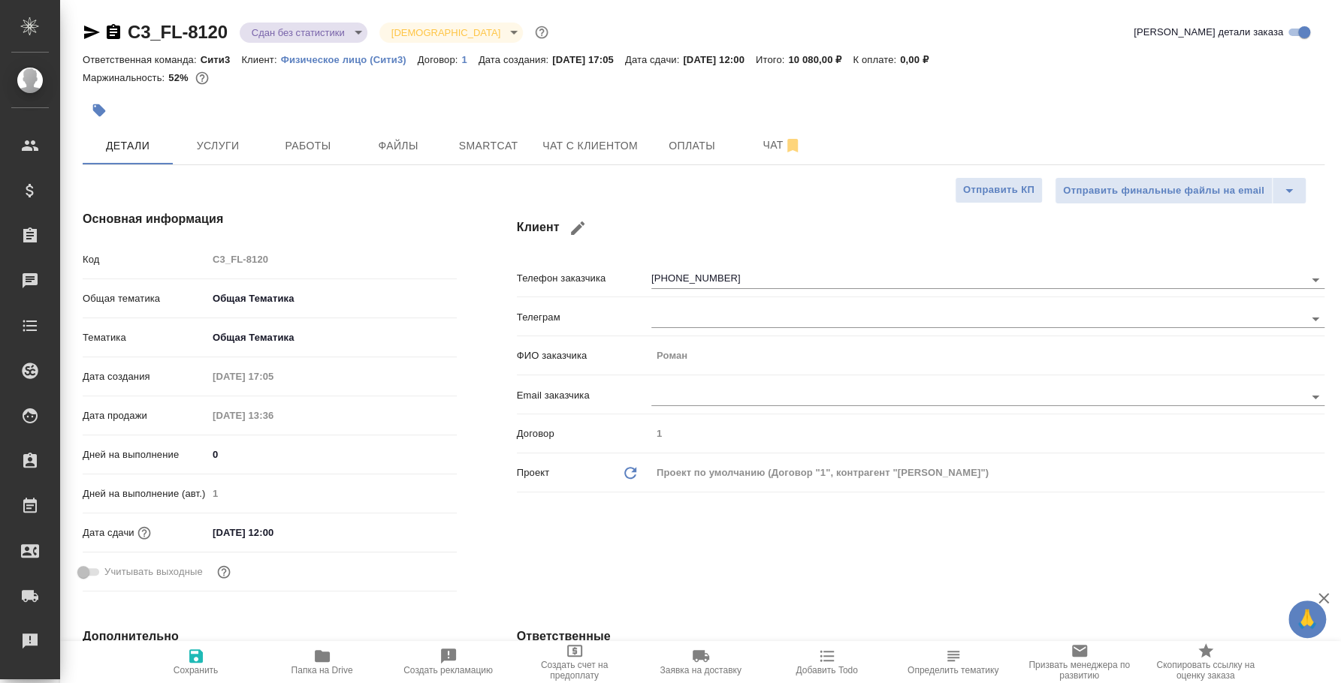
type textarea "x"
click at [225, 146] on span "Услуги" at bounding box center [218, 146] width 72 height 19
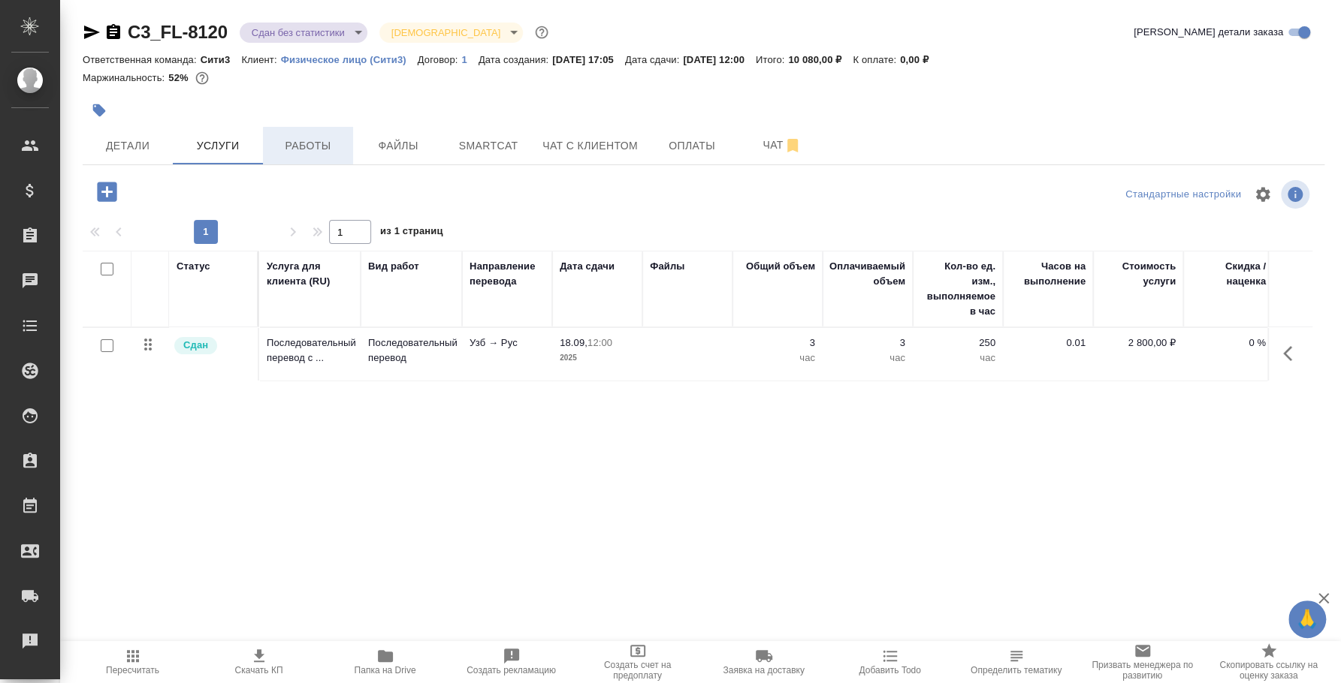
click at [298, 152] on span "Работы" at bounding box center [308, 146] width 72 height 19
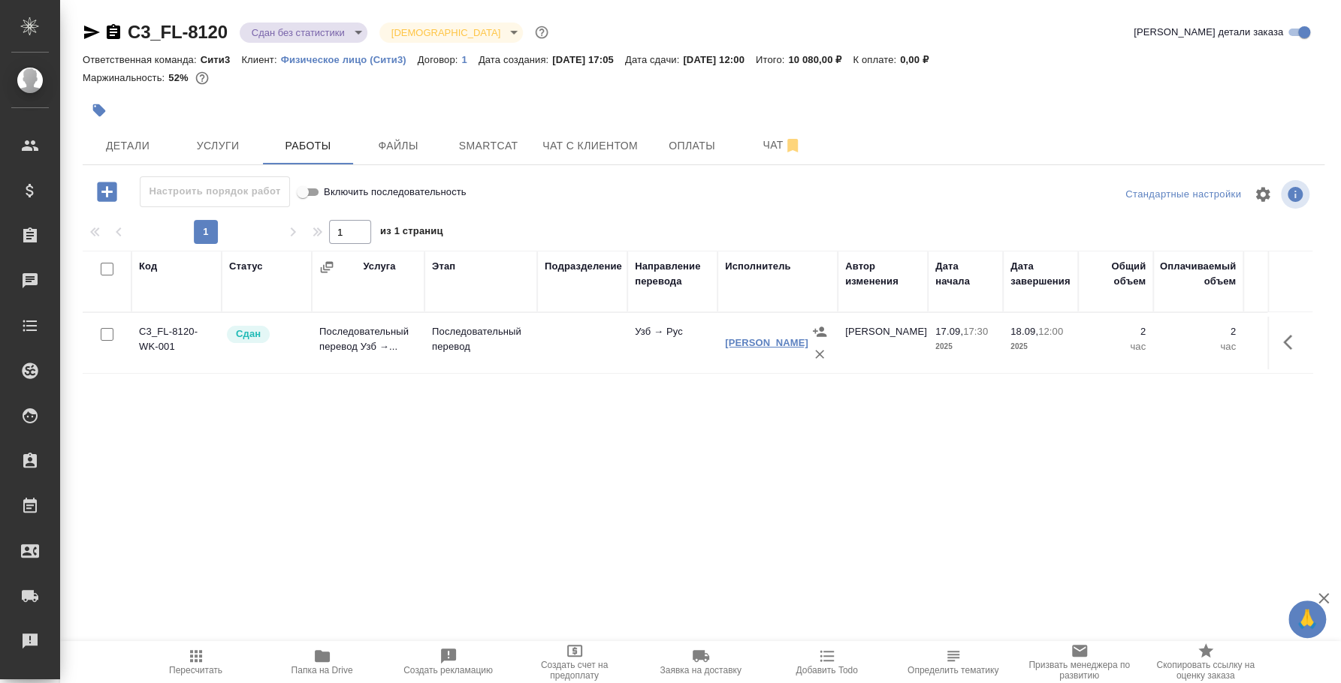
click at [760, 337] on link "[PERSON_NAME]" at bounding box center [766, 342] width 83 height 11
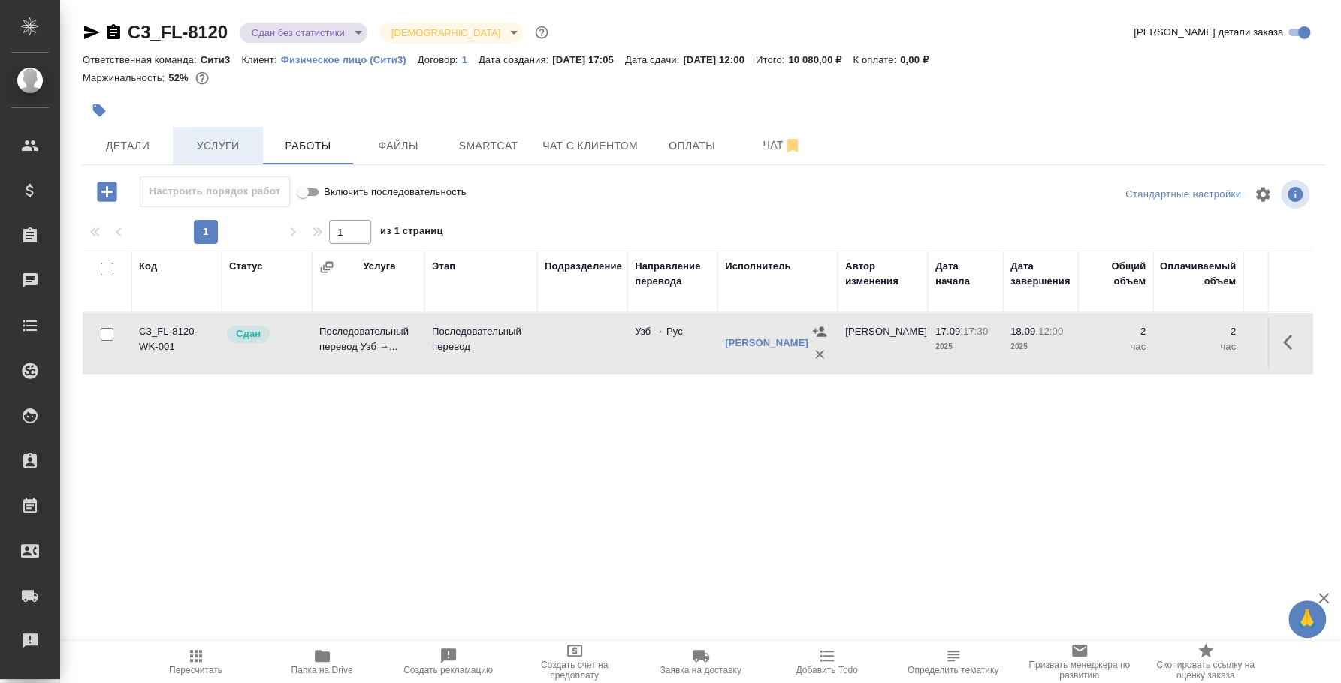
click at [216, 147] on span "Услуги" at bounding box center [218, 146] width 72 height 19
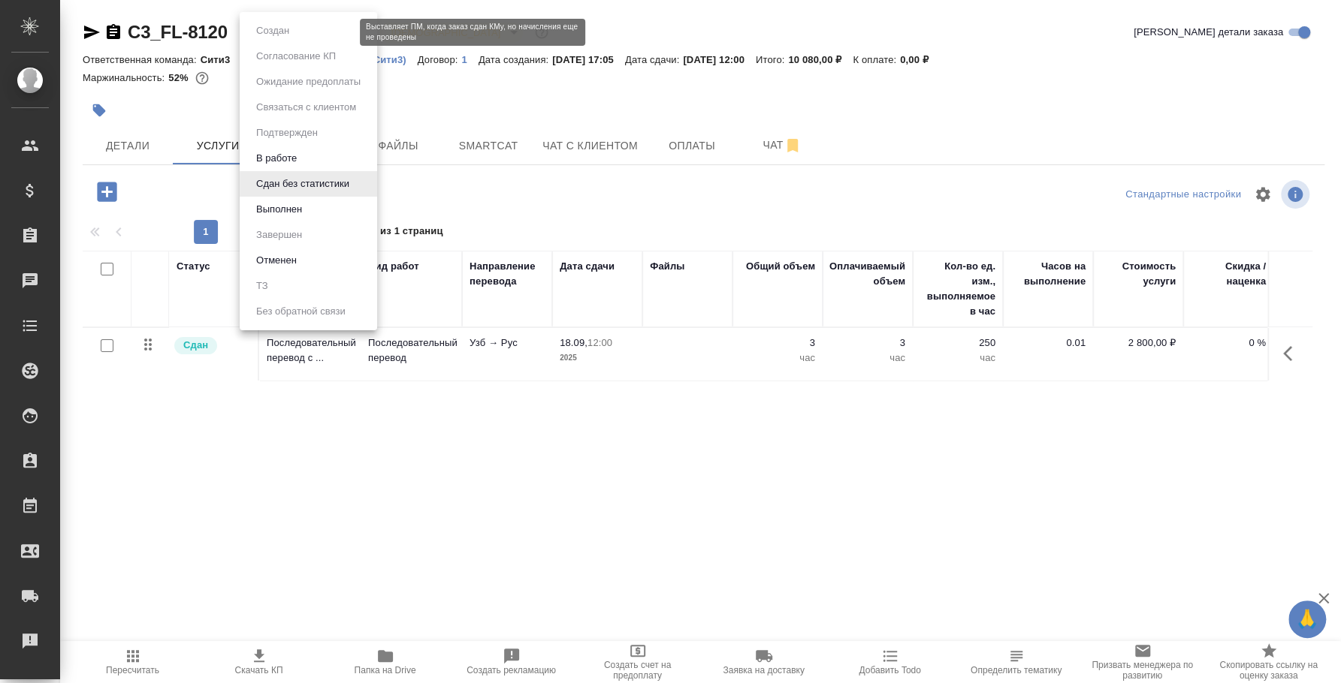
click at [348, 29] on body "🙏 .cls-1 fill:#fff; AWATERA Fedotova Irina Клиенты Спецификации Заказы 0 Чаты T…" at bounding box center [670, 341] width 1341 height 683
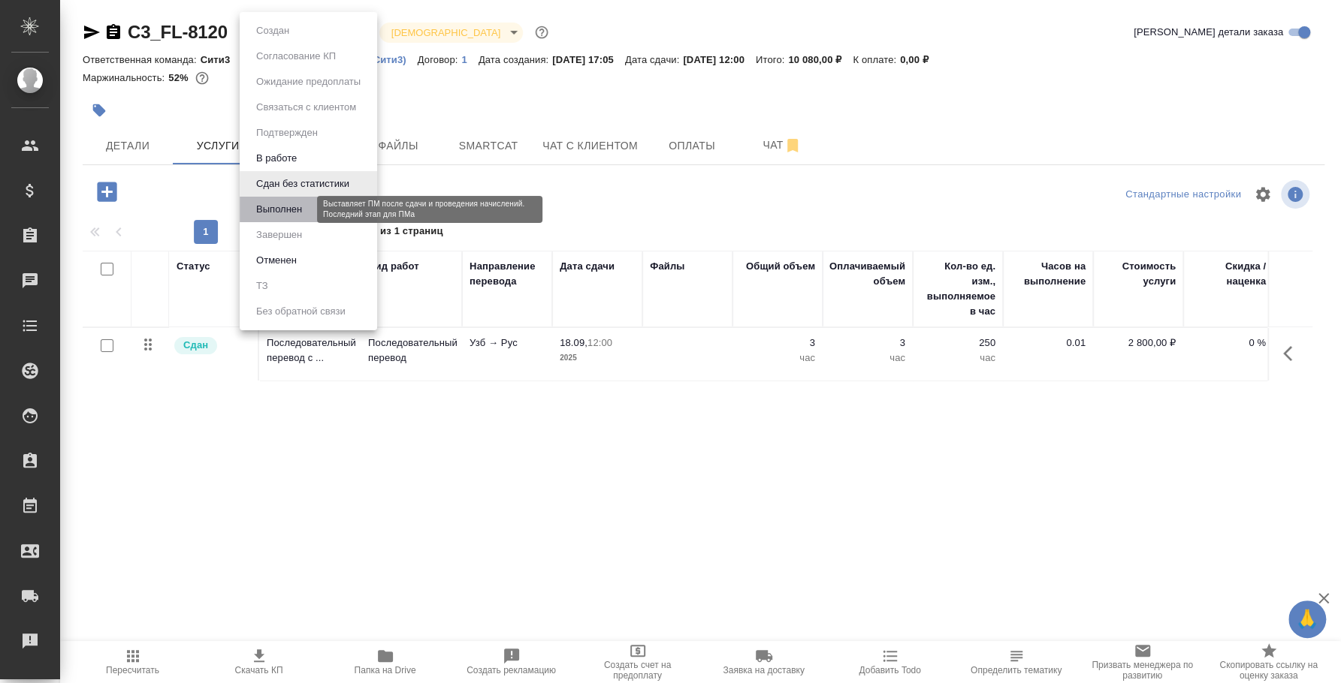
click at [297, 204] on button "Выполнен" at bounding box center [279, 209] width 55 height 17
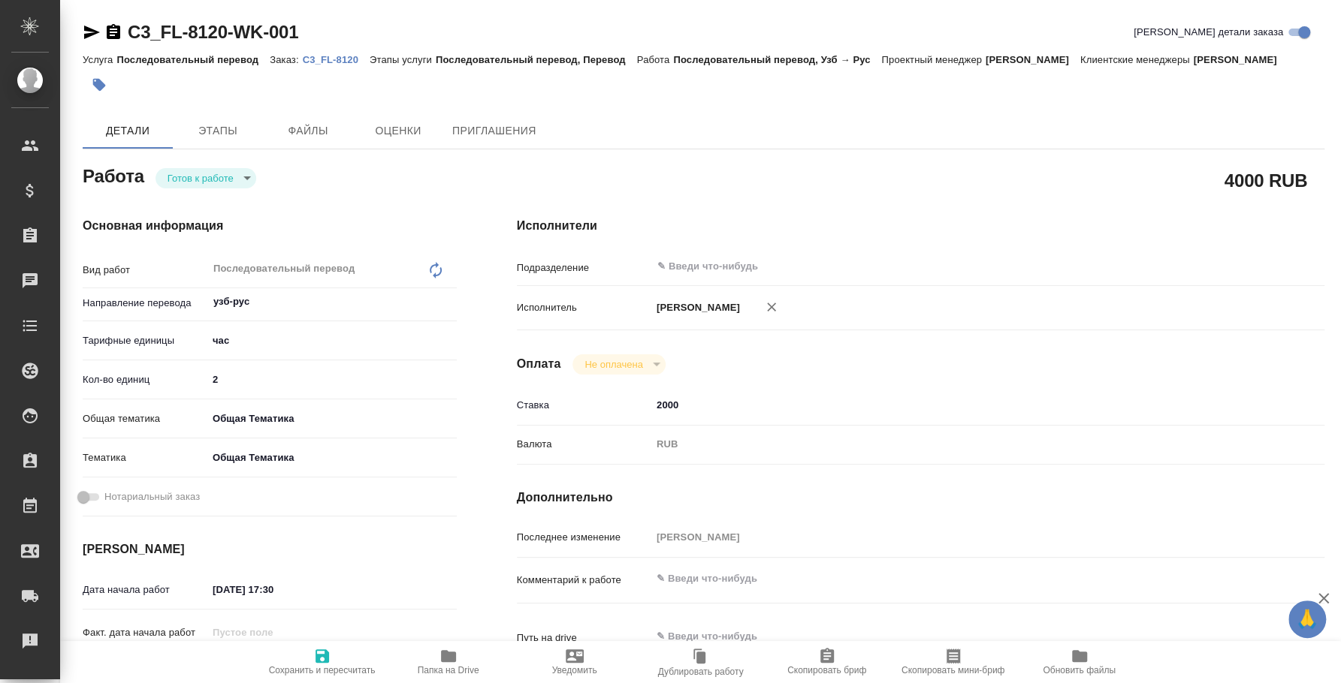
type textarea "x"
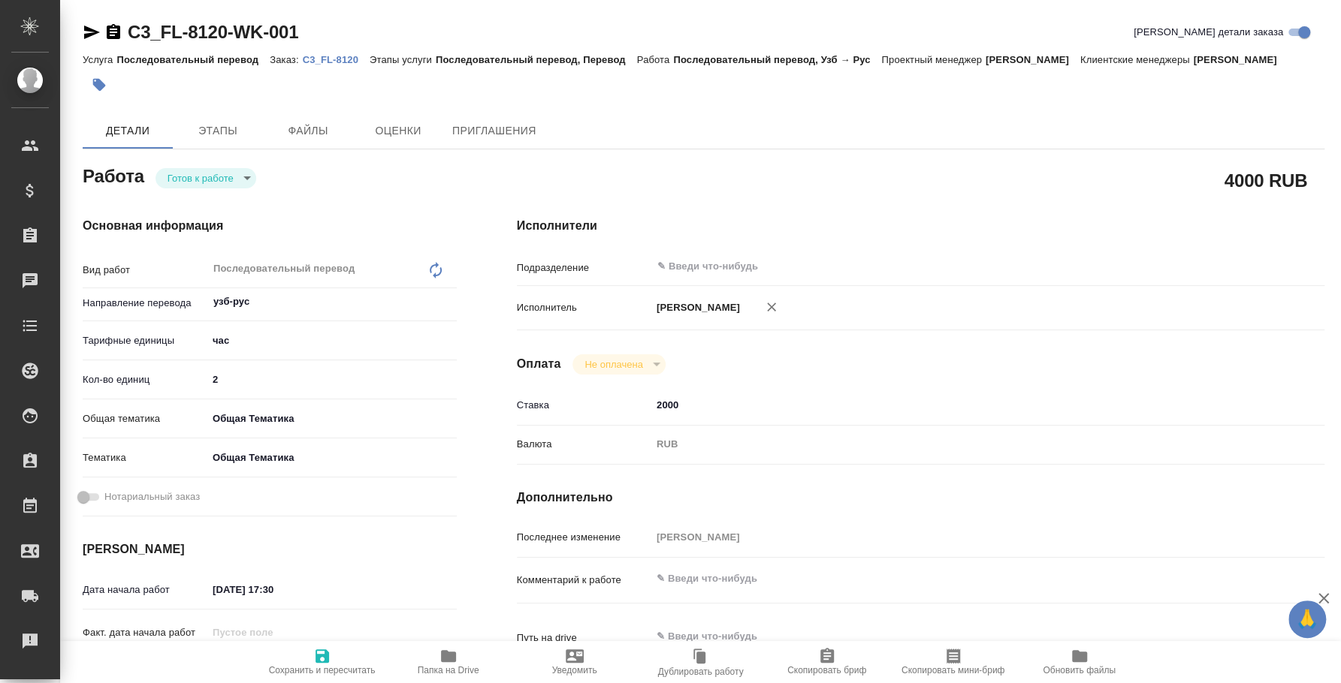
type textarea "x"
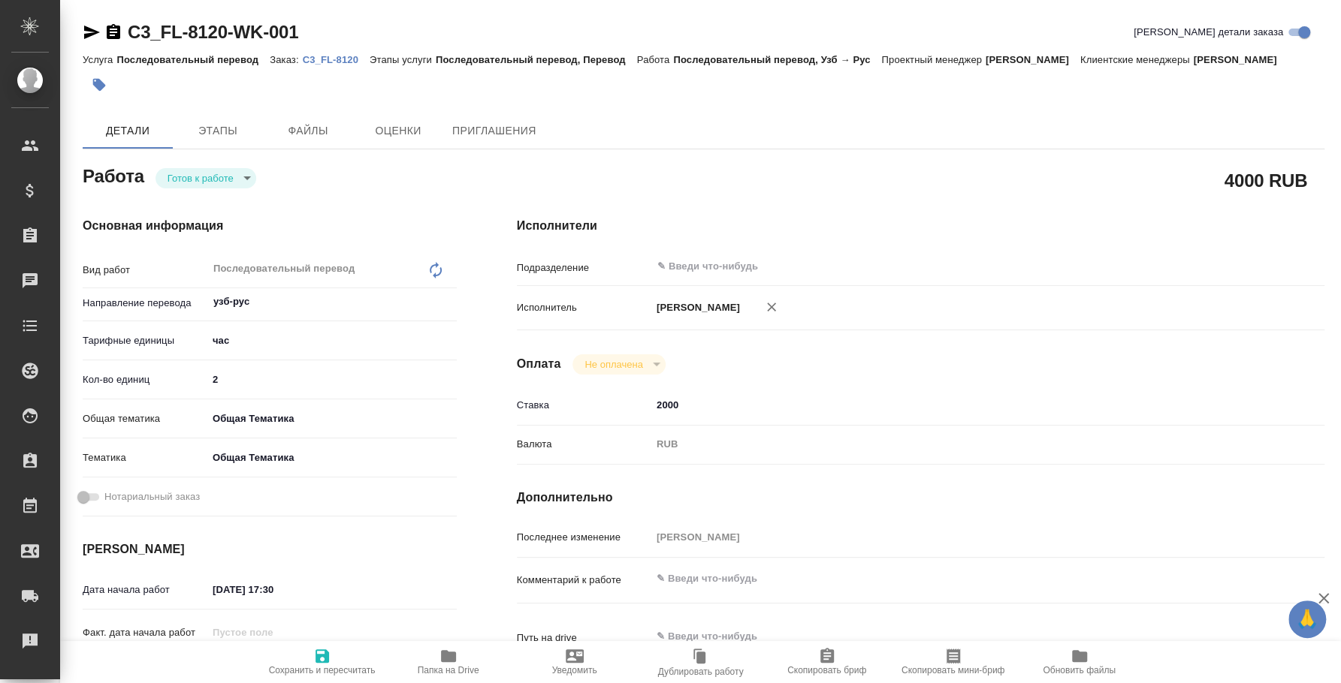
type textarea "x"
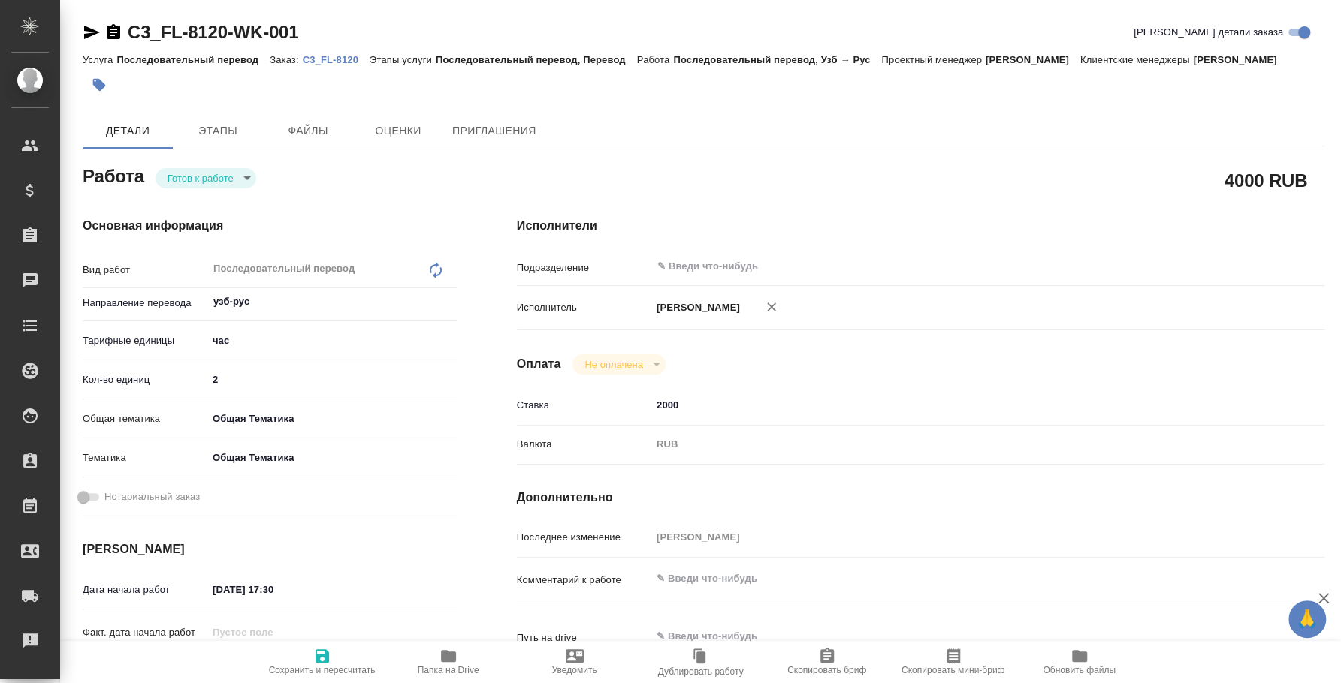
type textarea "x"
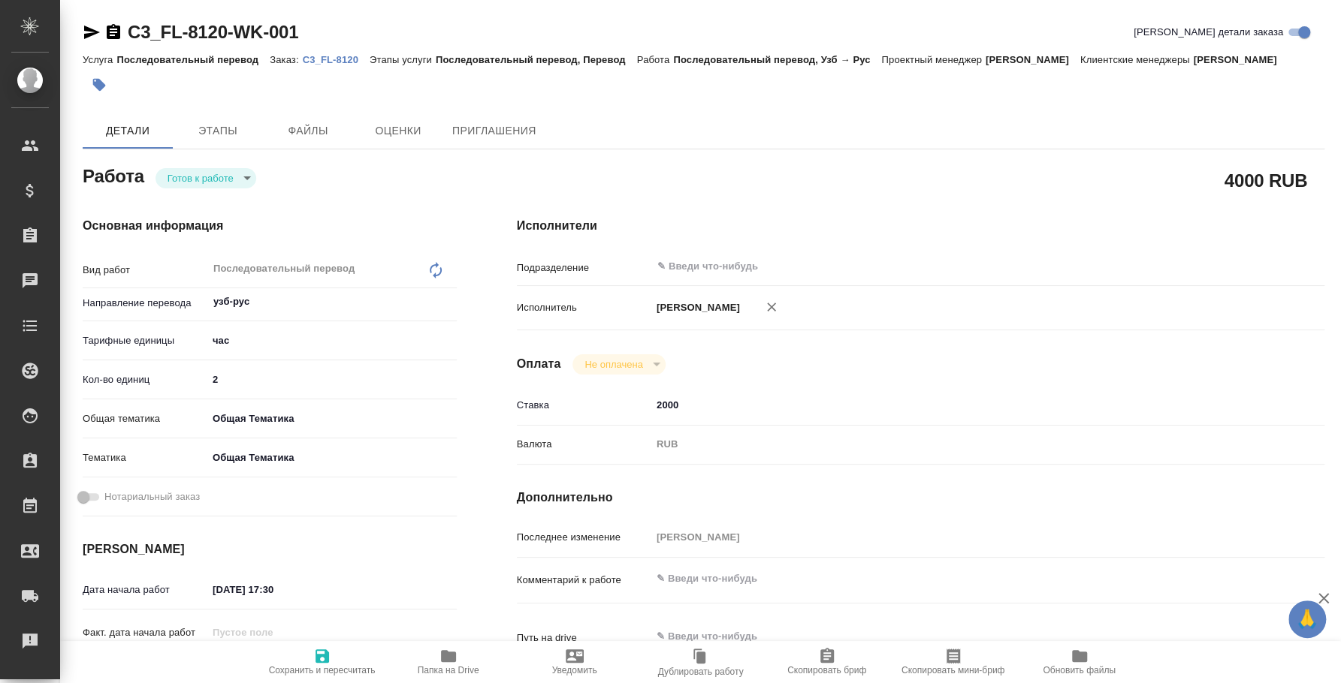
click at [246, 173] on body "🙏 .cls-1 fill:#fff; AWATERA [PERSON_NAME] Спецификации Заказы Чаты Todo Проекты…" at bounding box center [670, 341] width 1341 height 683
click at [227, 257] on li "Сдан" at bounding box center [205, 255] width 101 height 26
type textarea "x"
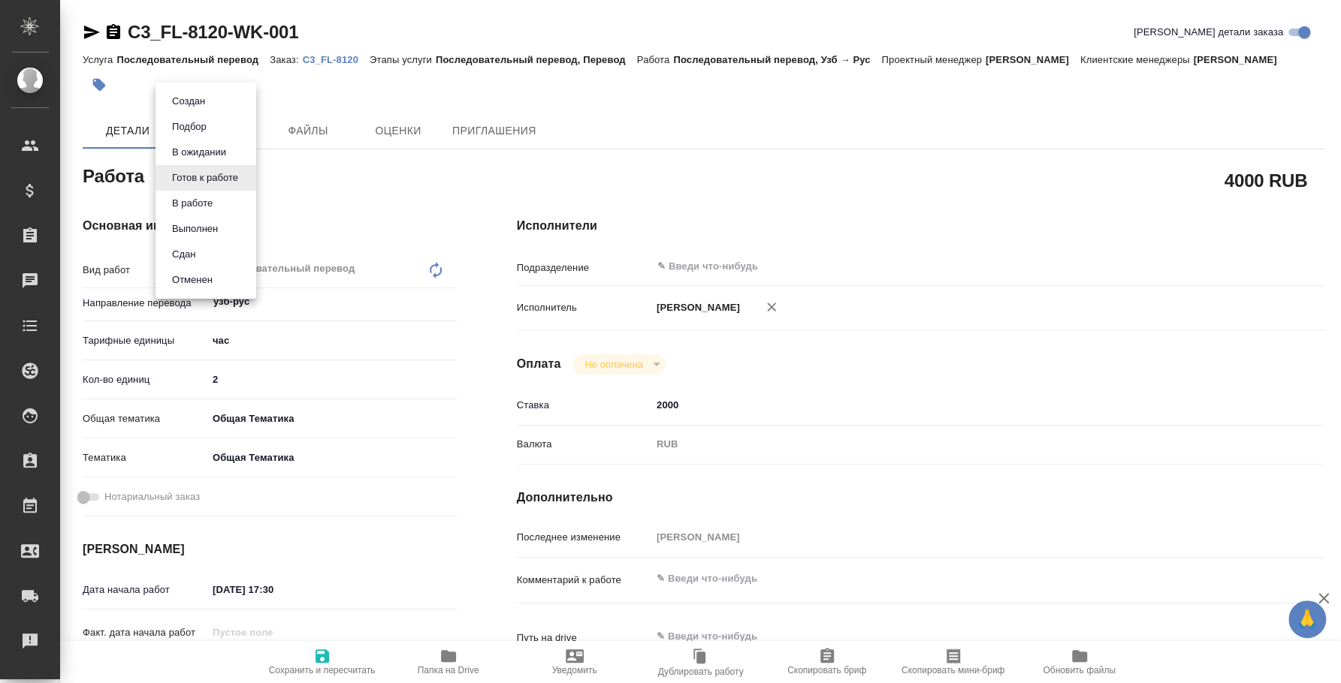
type textarea "x"
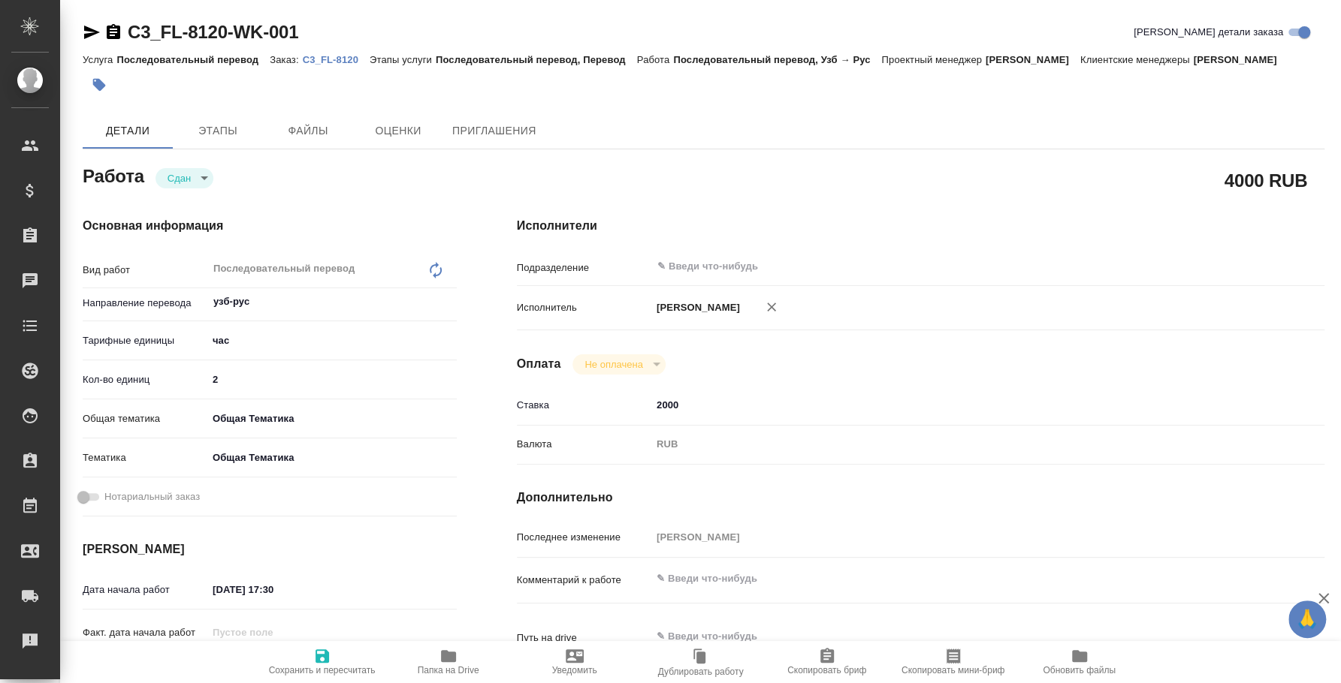
type textarea "x"
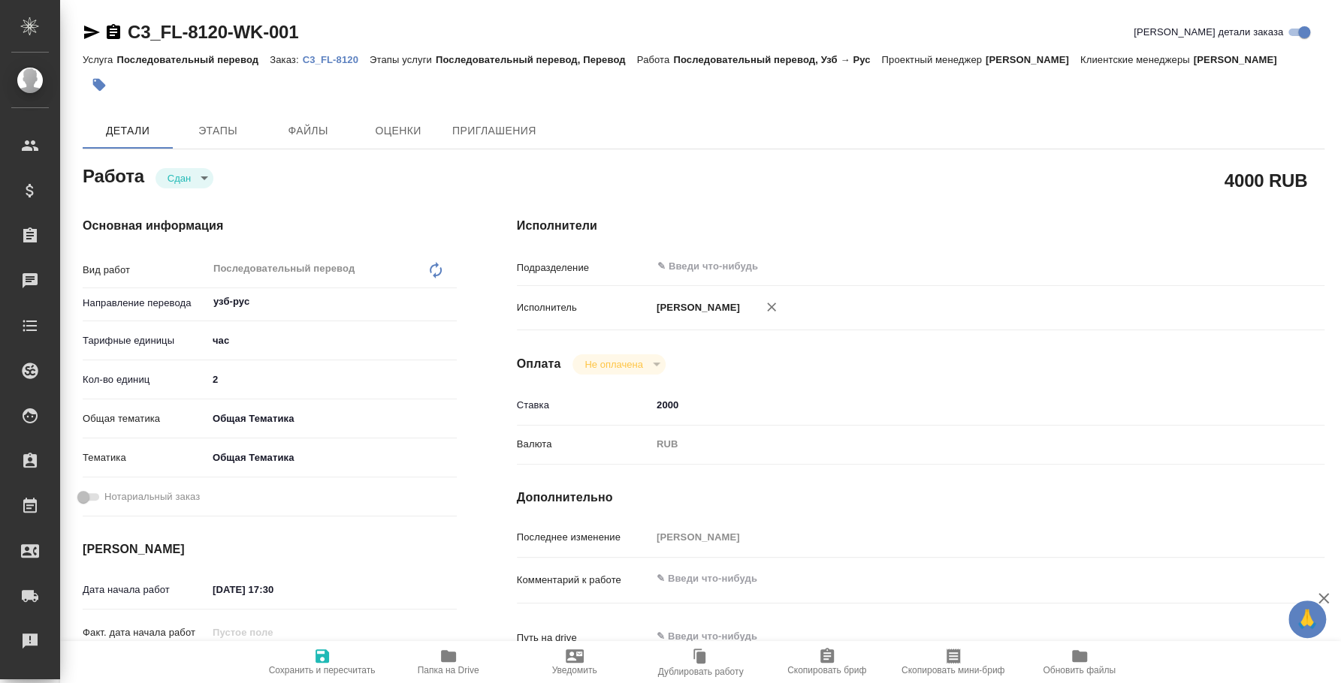
type textarea "x"
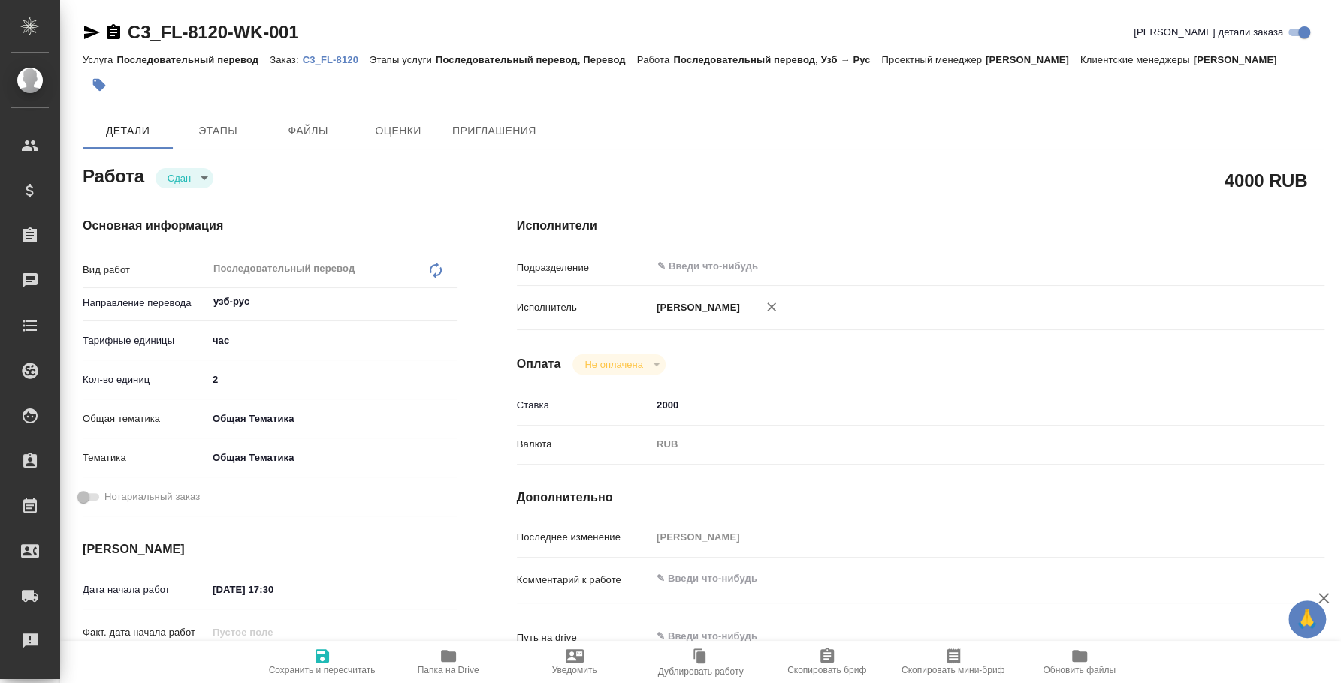
type textarea "x"
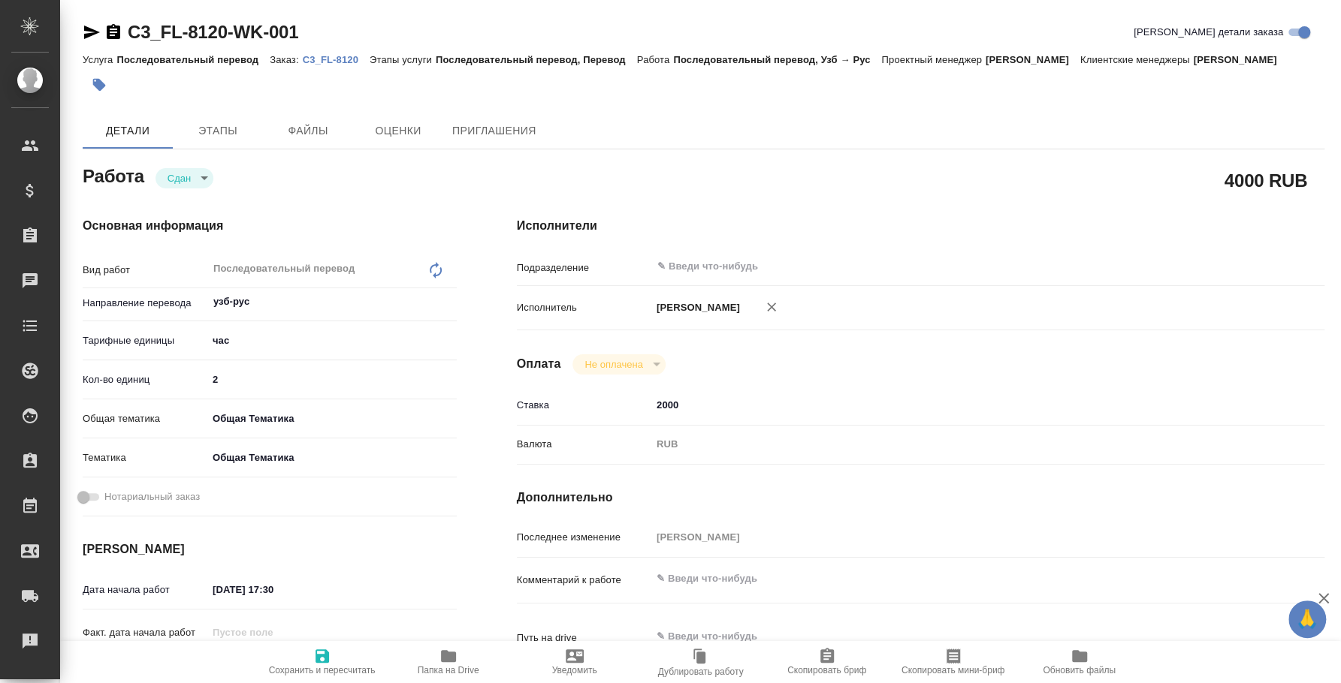
type textarea "x"
click at [348, 59] on p "C3_FL-8120" at bounding box center [336, 59] width 67 height 11
type textarea "x"
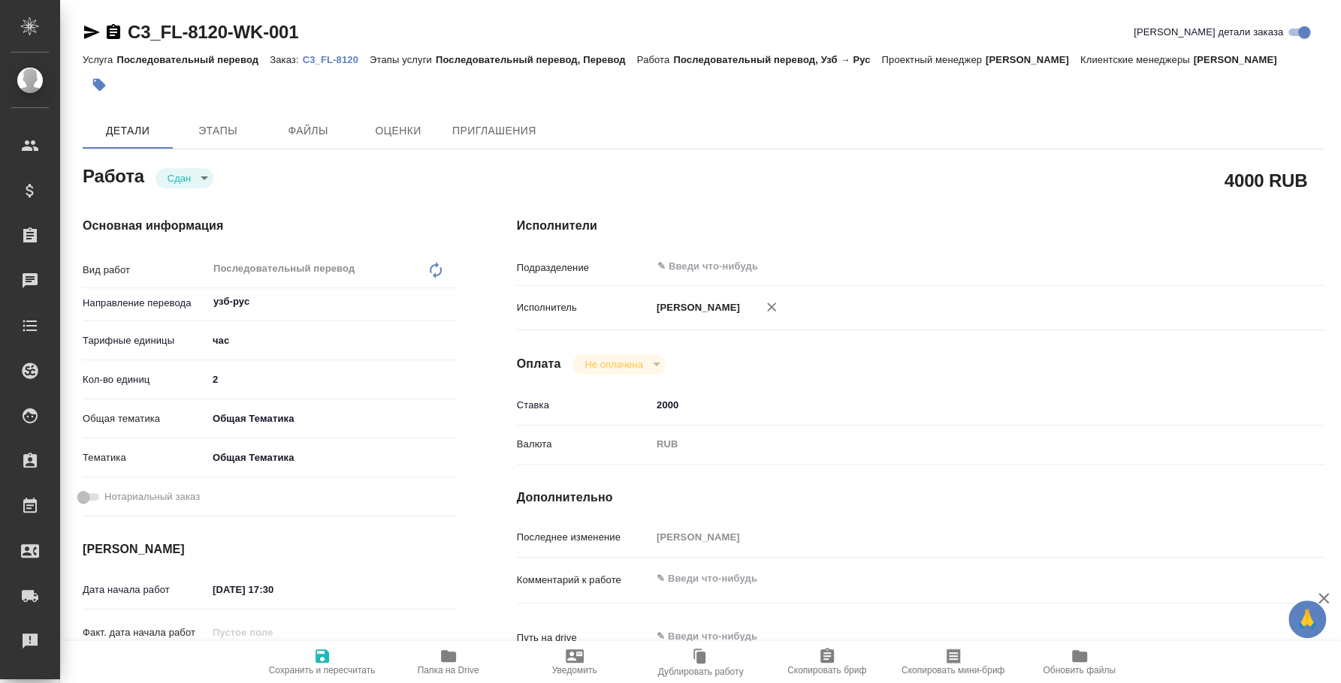
type textarea "x"
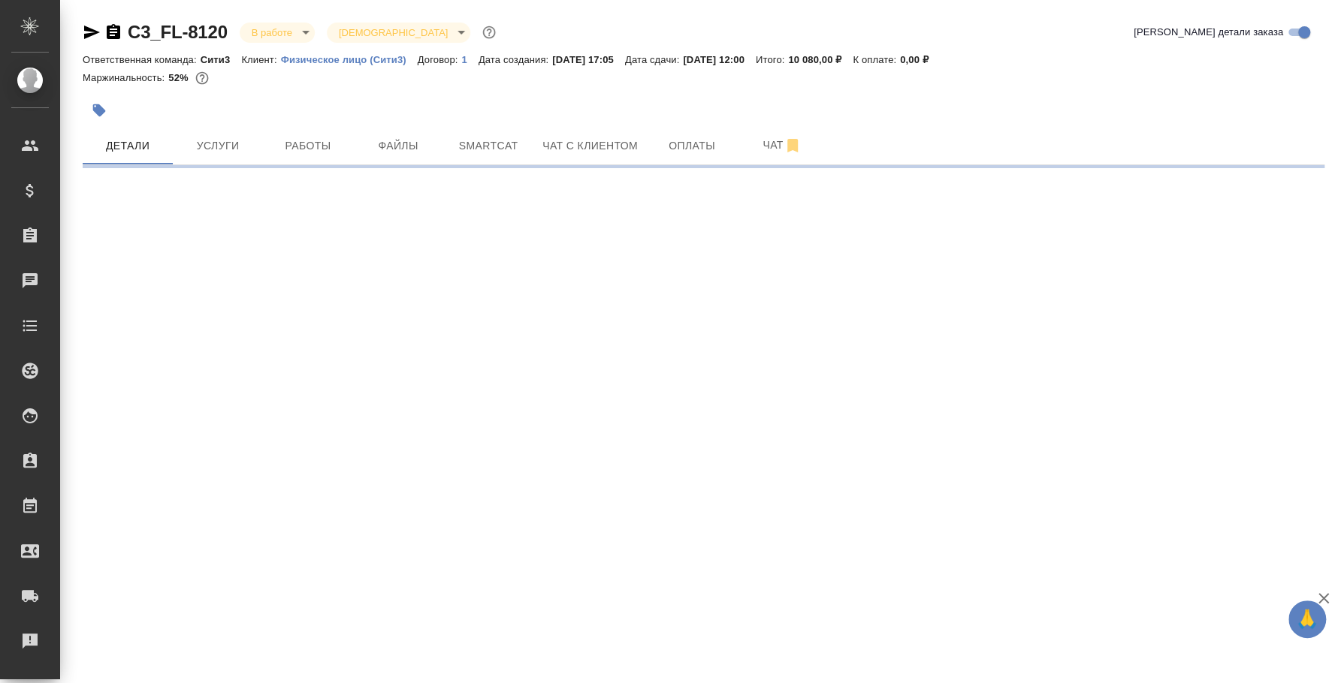
select select "RU"
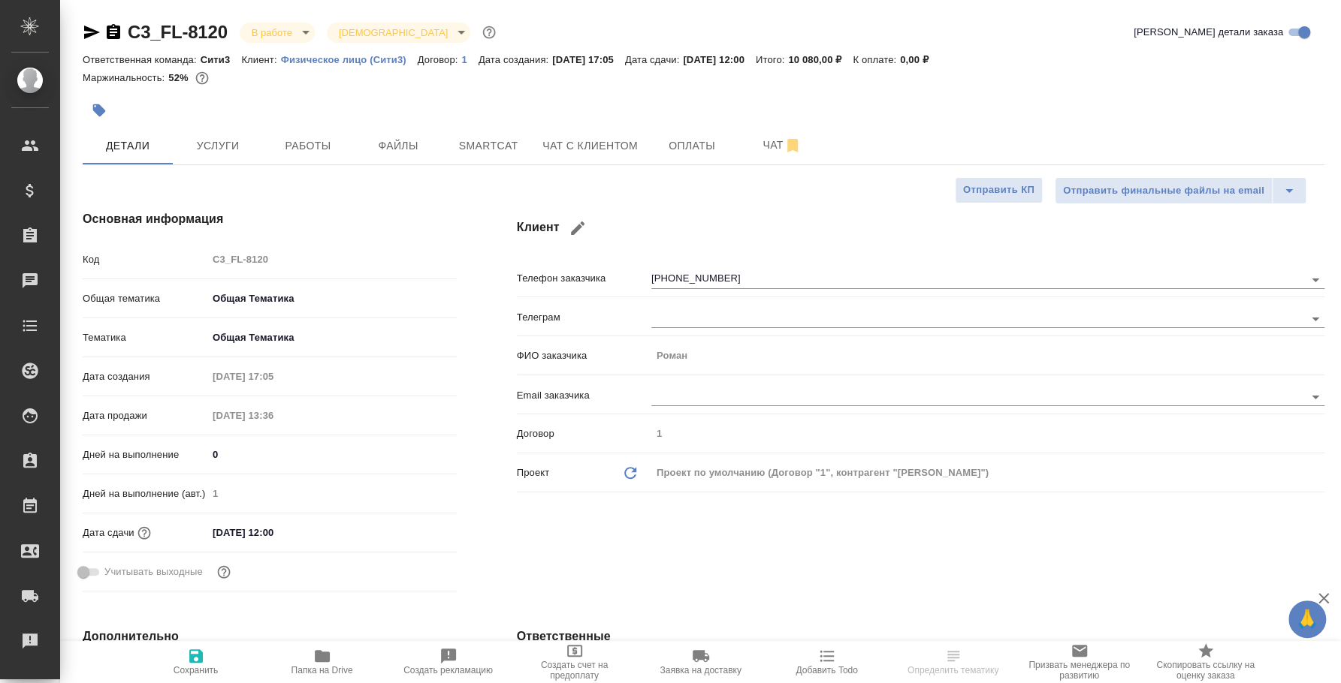
type textarea "x"
click at [240, 146] on span "Услуги" at bounding box center [218, 146] width 72 height 19
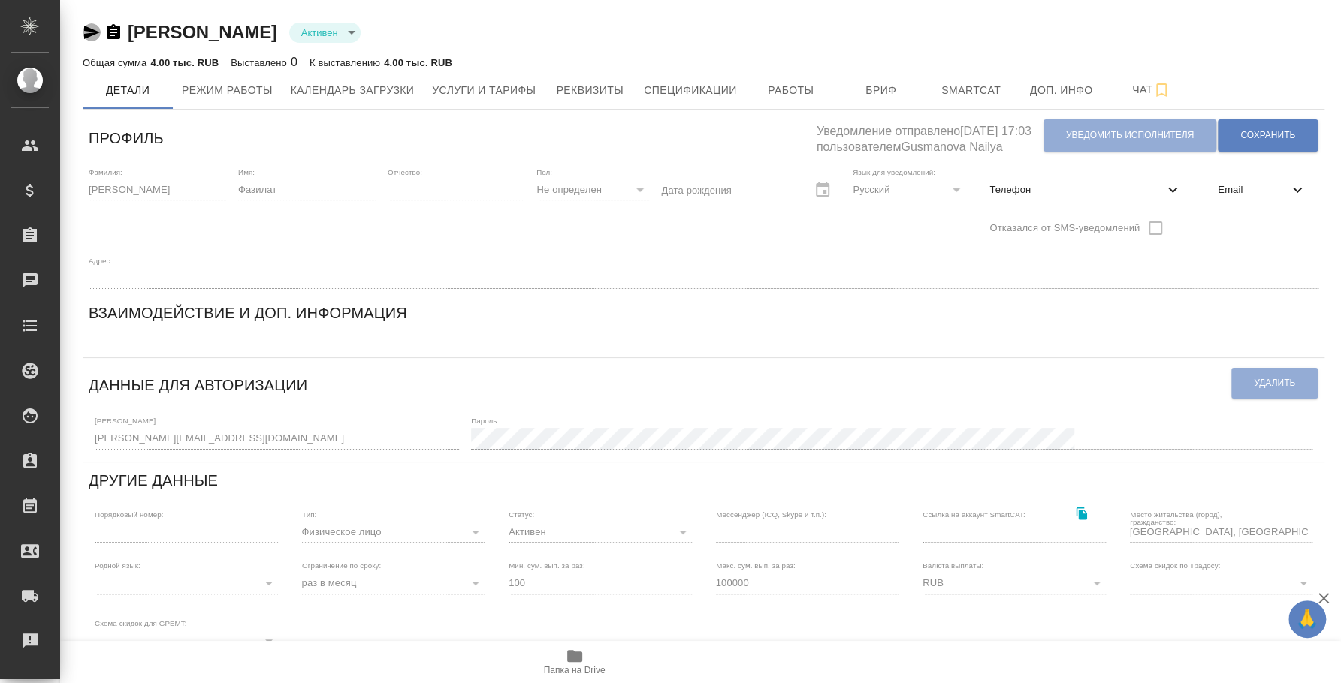
click at [92, 26] on icon "button" at bounding box center [92, 32] width 18 height 18
